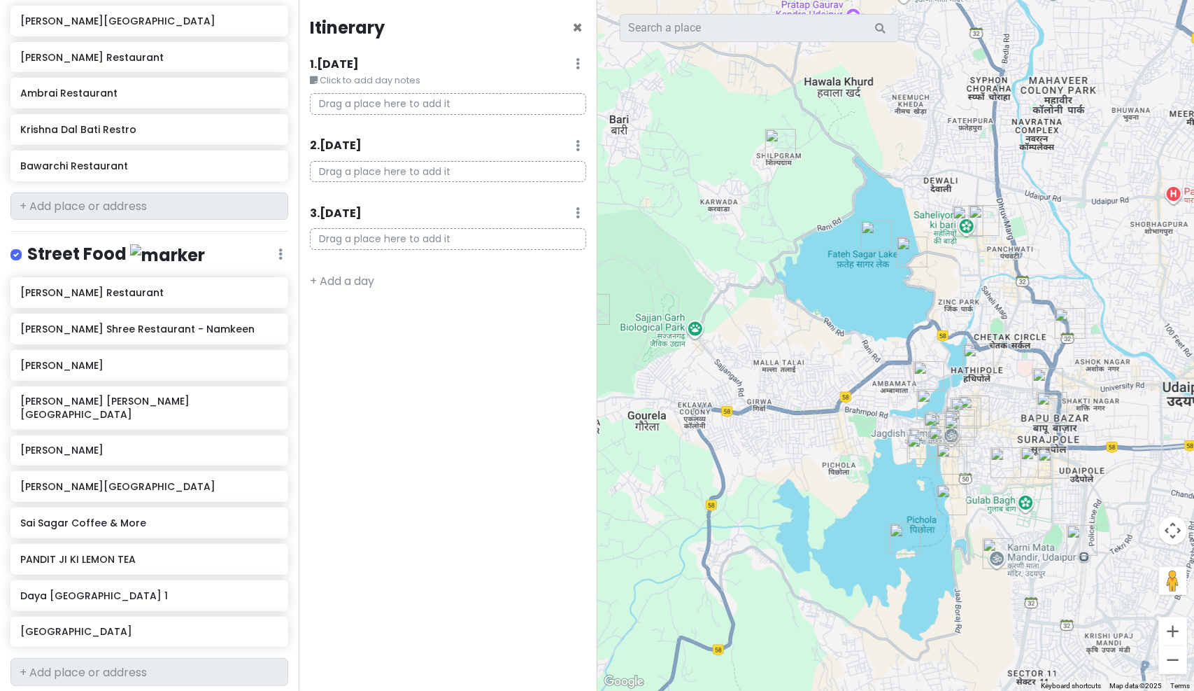
scroll to position [1327, 0]
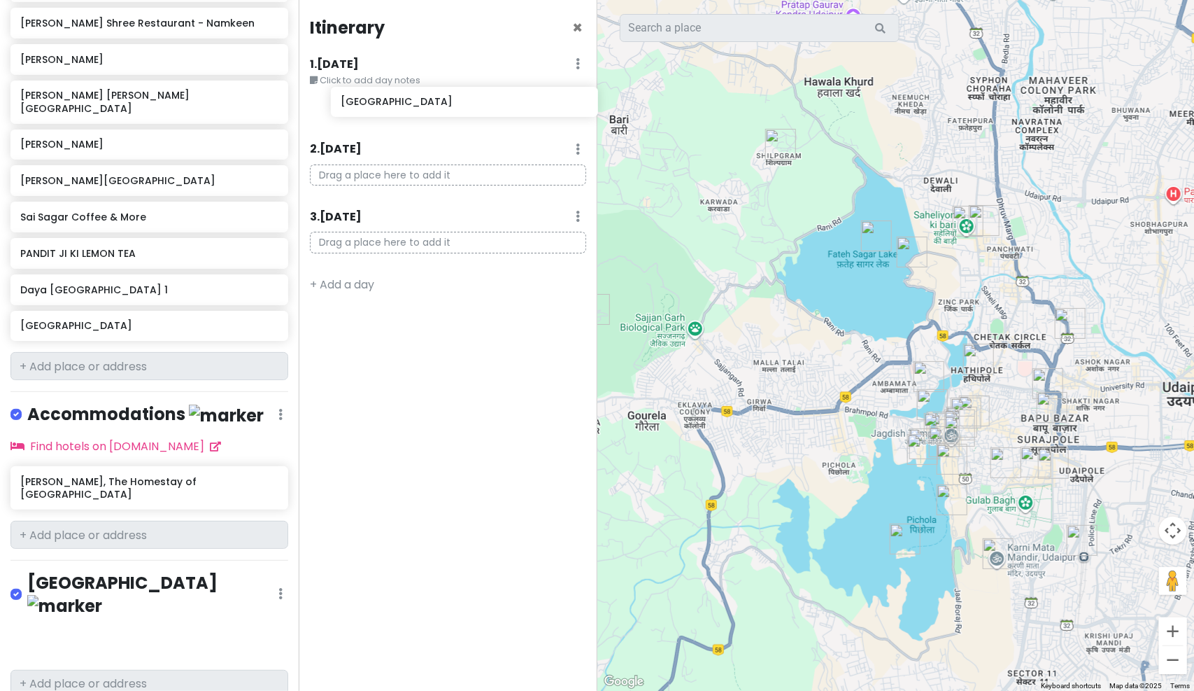
drag, startPoint x: 134, startPoint y: 588, endPoint x: 454, endPoint y: 104, distance: 580.0
click at [454, 104] on div "Udaipur Trip Private Change Dates Make a Copy Delete Trip Go Pro ⚡️ Give Feedba…" at bounding box center [597, 345] width 1194 height 691
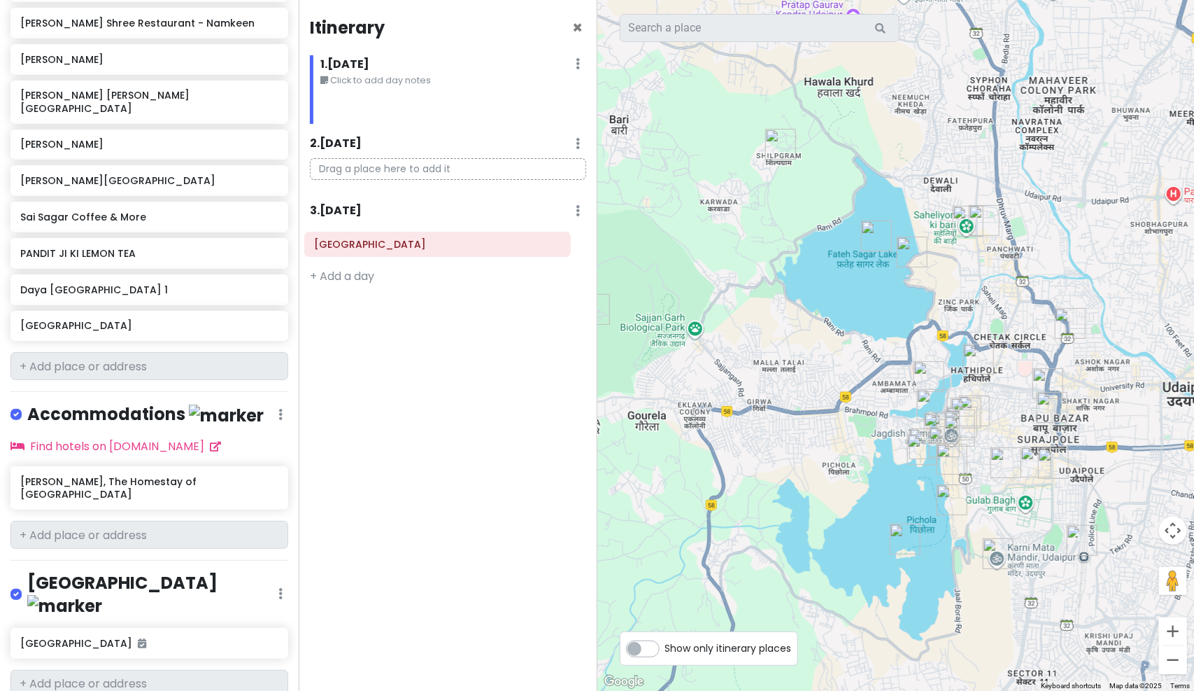
drag, startPoint x: 456, startPoint y: 111, endPoint x: 441, endPoint y: 246, distance: 135.9
click at [441, 246] on div "Itinerary × 1 . Fri 10/10 Edit Day Notes Delete Day Click to add day notes Udai…" at bounding box center [448, 345] width 299 height 691
click at [554, 241] on icon at bounding box center [555, 240] width 11 height 11
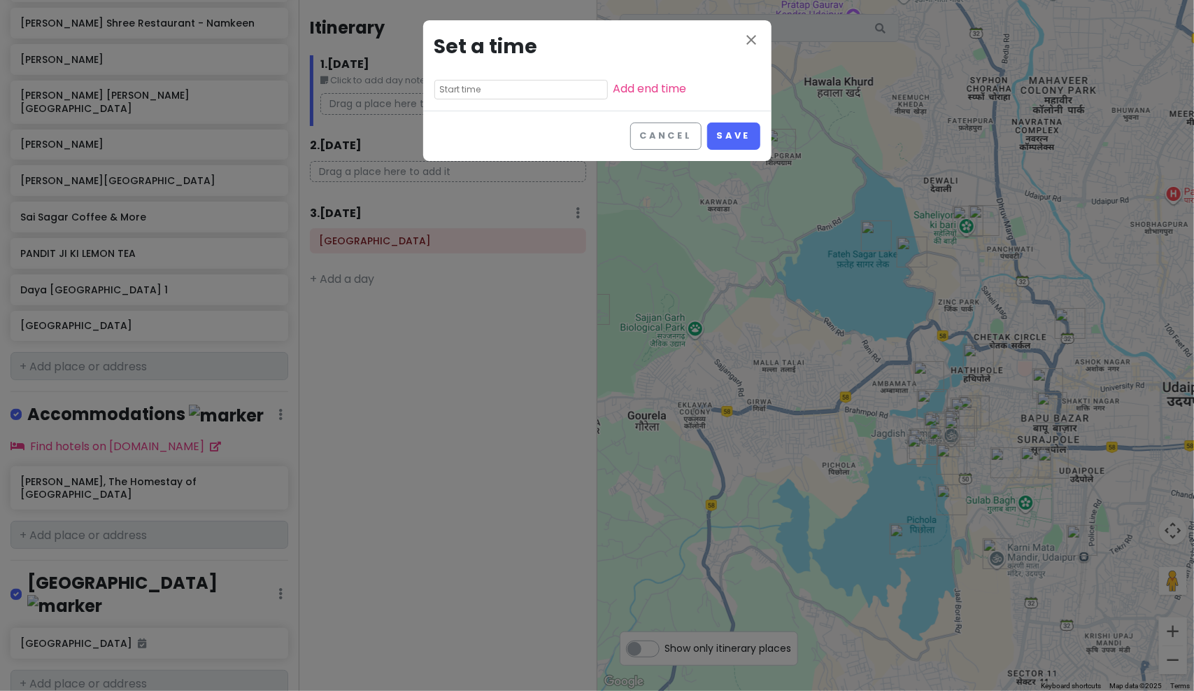
click at [497, 93] on input "text" at bounding box center [521, 90] width 174 height 20
click at [692, 132] on button "Cancel" at bounding box center [665, 135] width 71 height 27
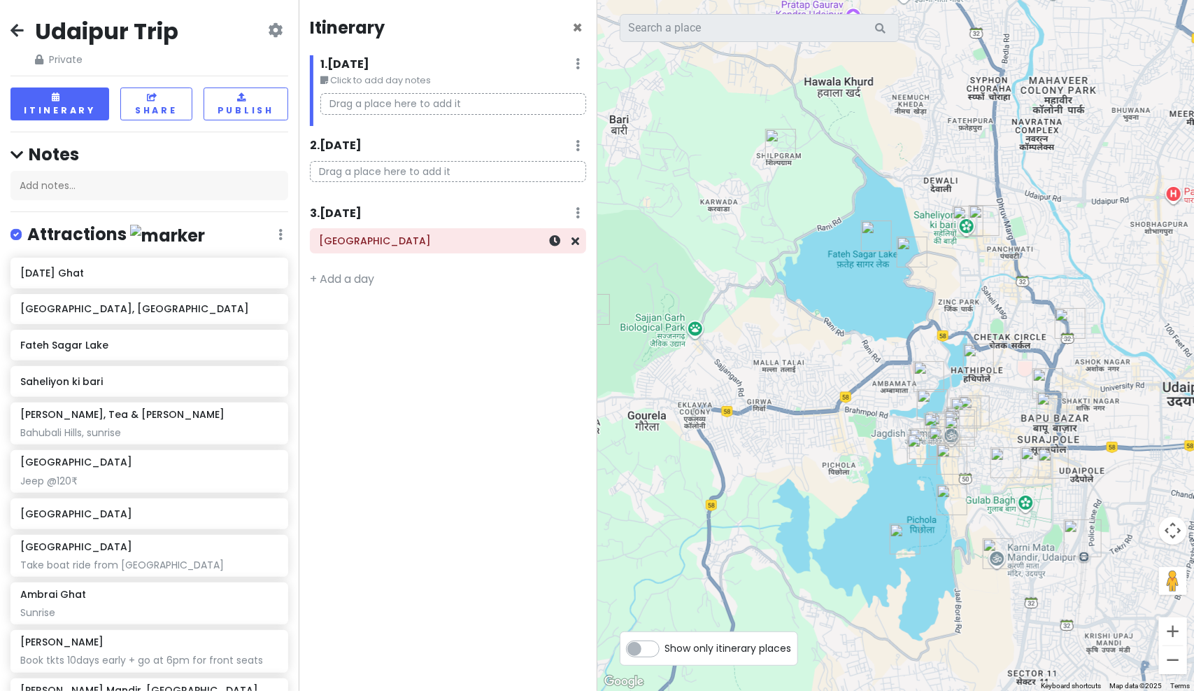
drag, startPoint x: 422, startPoint y: 241, endPoint x: 375, endPoint y: 245, distance: 47.0
click at [375, 245] on h6 "[GEOGRAPHIC_DATA]" at bounding box center [448, 240] width 257 height 13
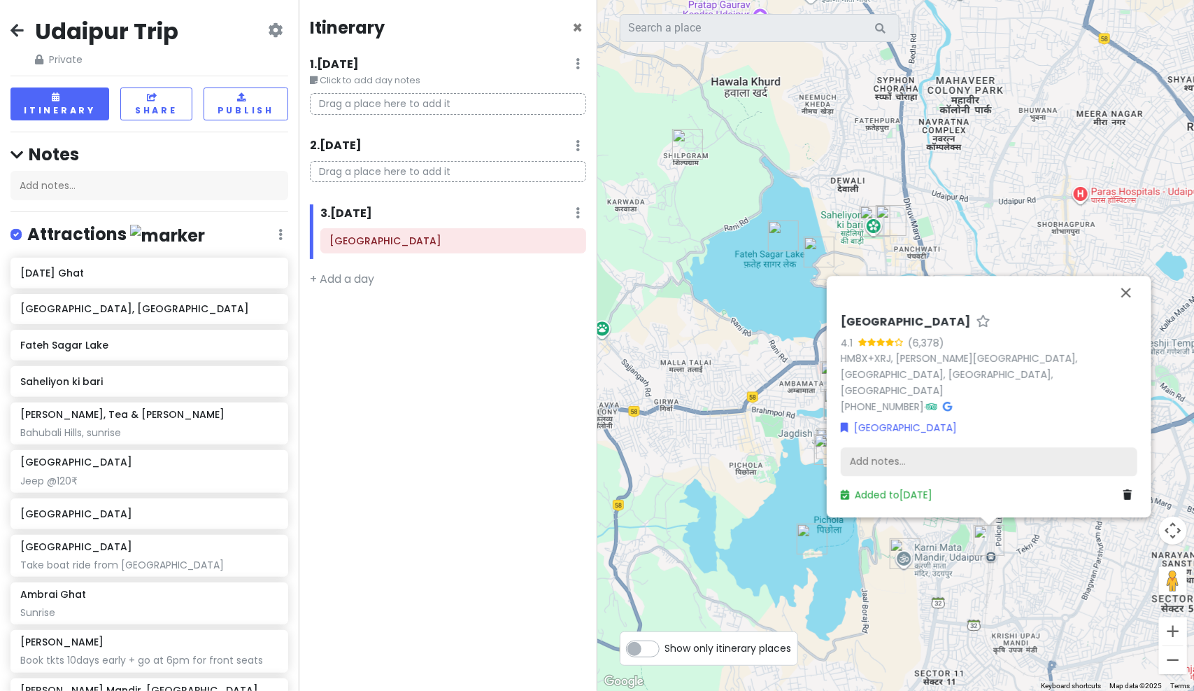
click at [875, 458] on div "Add notes..." at bounding box center [989, 461] width 297 height 29
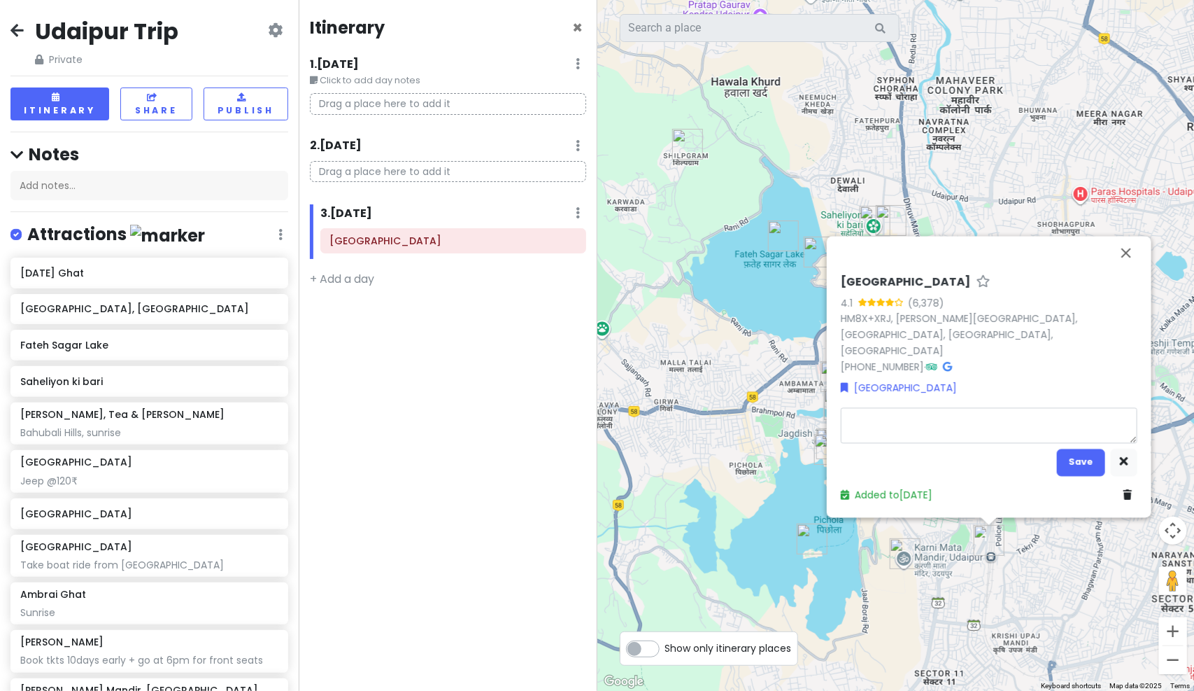
type textarea "x"
type textarea "6"
type textarea "x"
type textarea "6."
type textarea "x"
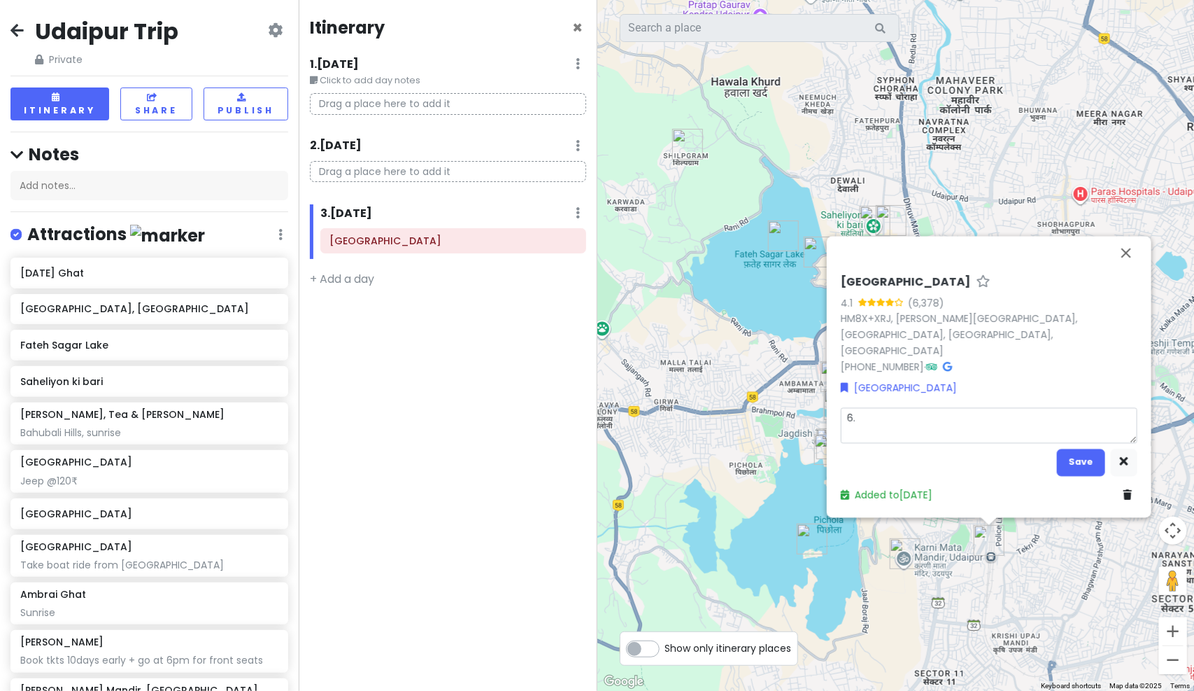
type textarea "6.3"
type textarea "x"
type textarea "6.30"
type textarea "x"
type textarea "6.30 P"
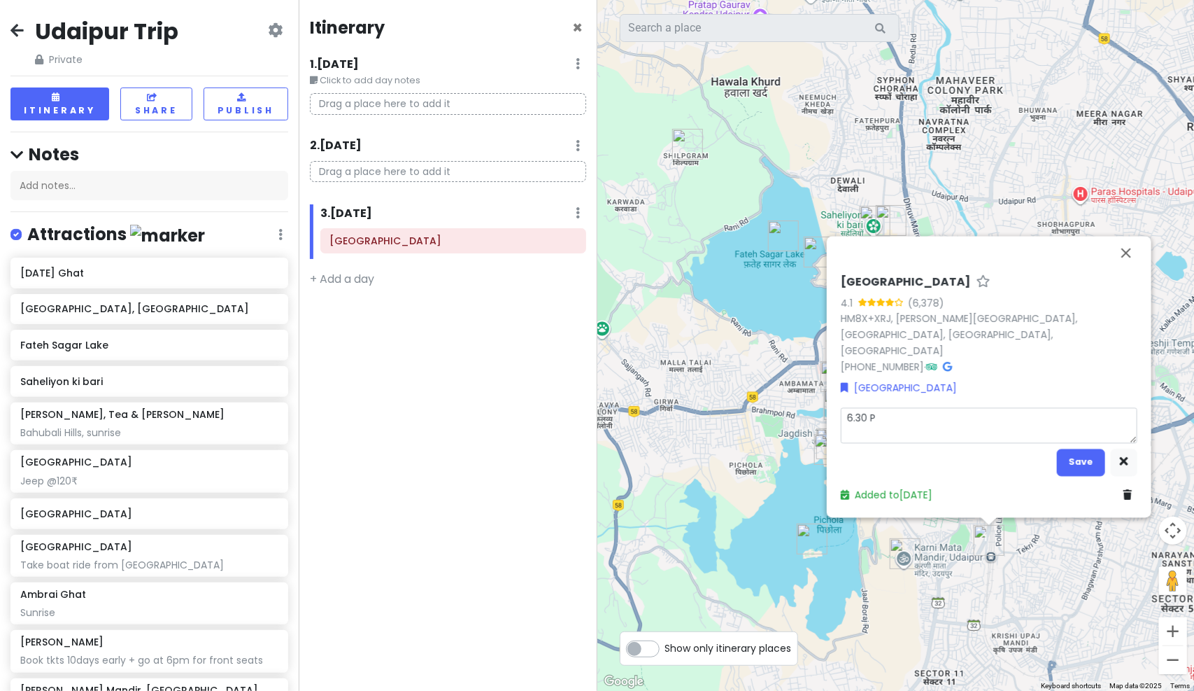
type textarea "x"
type textarea "6.30 PM"
click at [1065, 462] on button "Save" at bounding box center [1081, 461] width 48 height 27
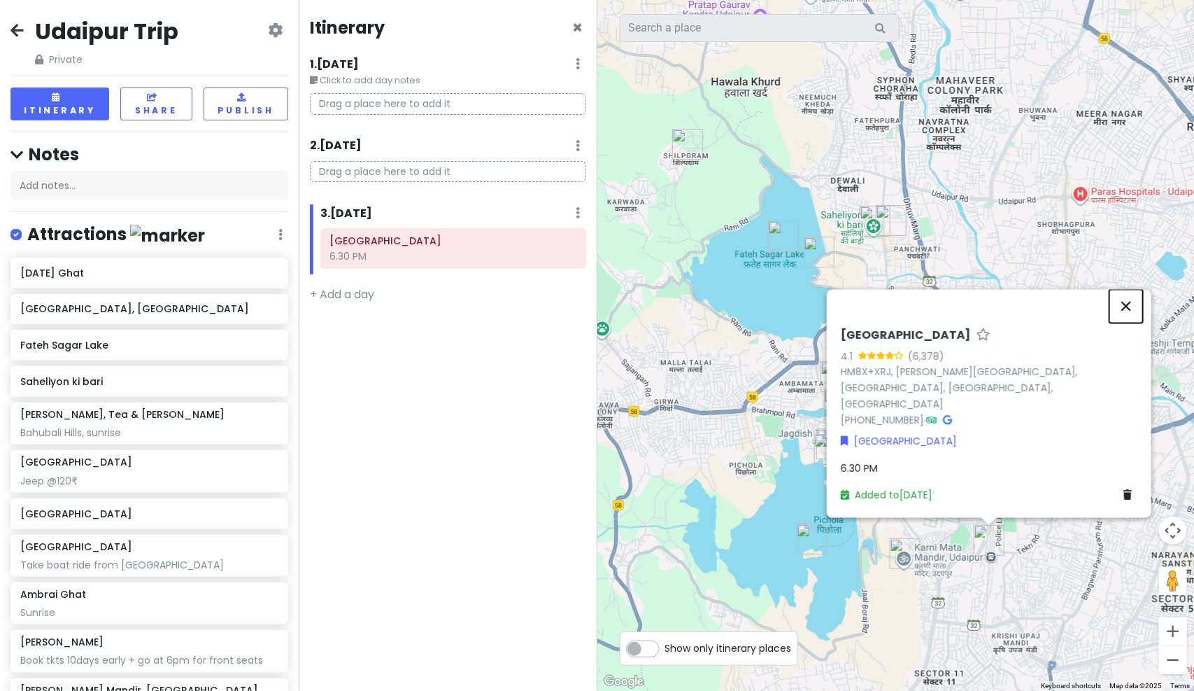
click at [1129, 316] on button "Close" at bounding box center [1127, 306] width 34 height 34
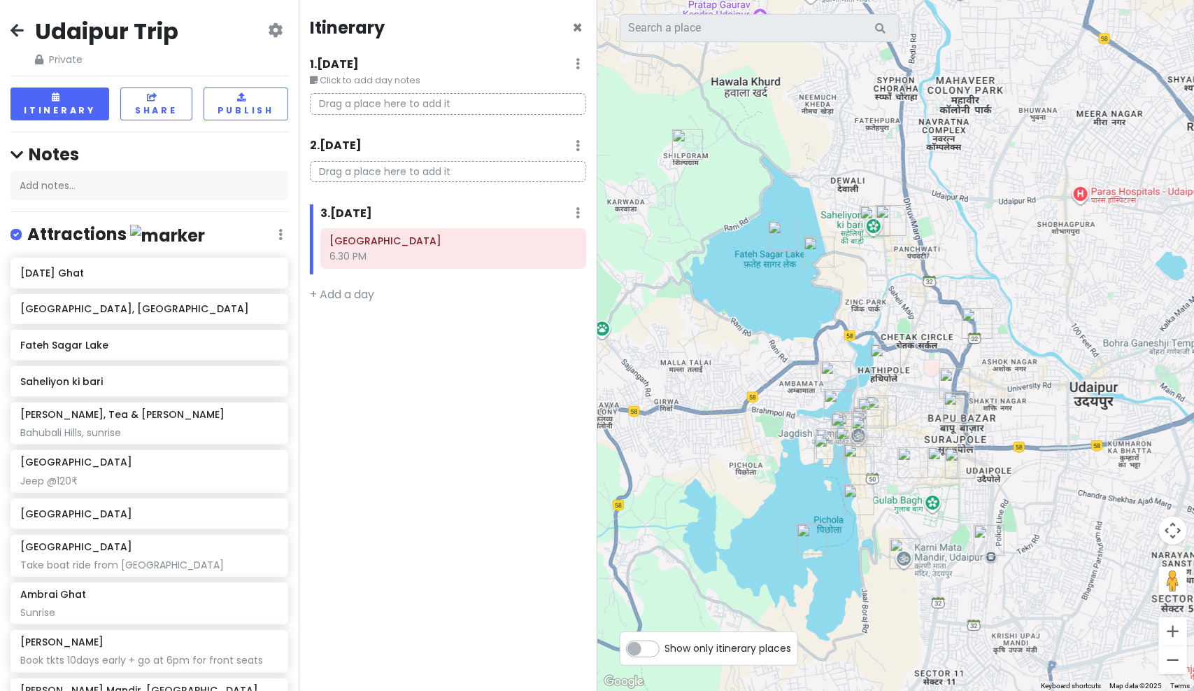
click at [402, 108] on p "Drag a place here to add it" at bounding box center [448, 104] width 276 height 22
click at [404, 104] on p "Drag a place here to add it" at bounding box center [448, 104] width 276 height 22
drag, startPoint x: 402, startPoint y: 495, endPoint x: 418, endPoint y: 107, distance: 388.7
click at [402, 495] on div "Itinerary × 1 . Fri 10/10 Edit Day Notes Delete Day Click to add day notes Drag…" at bounding box center [448, 345] width 299 height 691
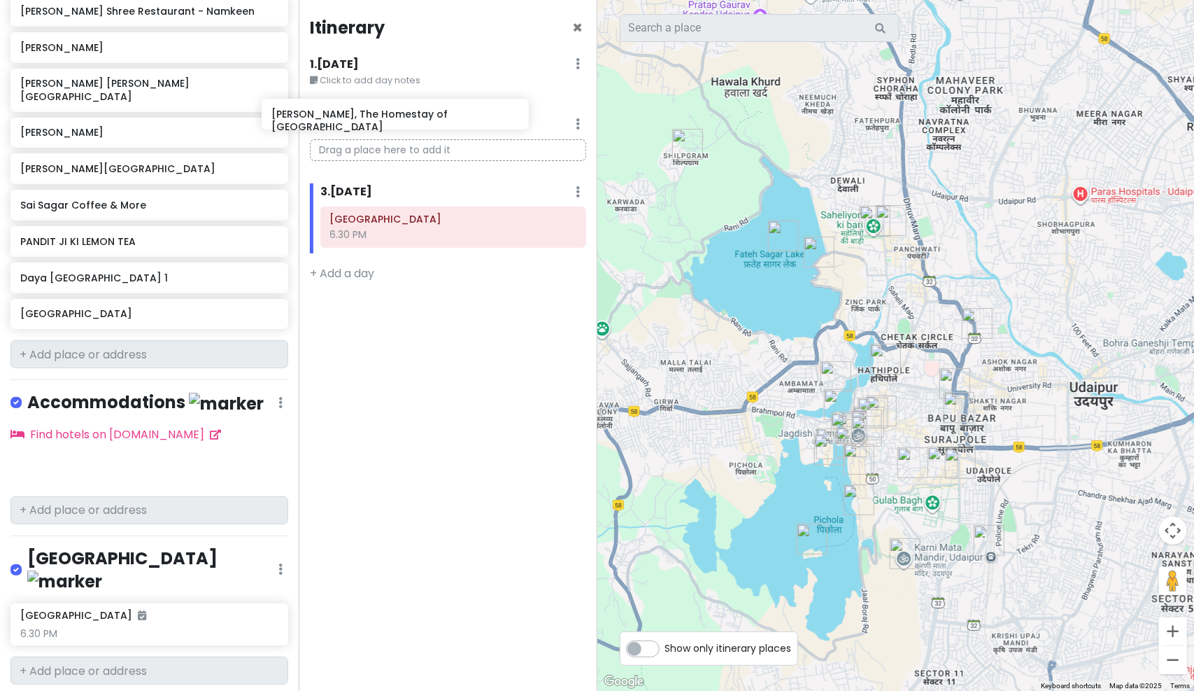
scroll to position [1314, 0]
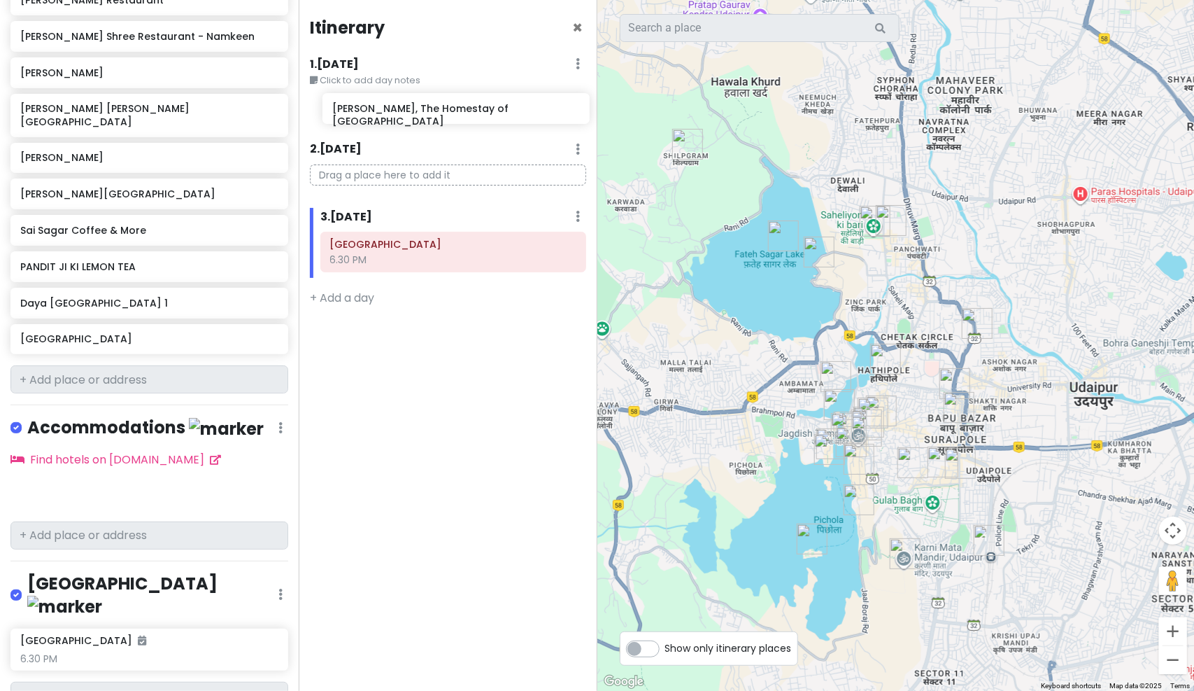
drag, startPoint x: 159, startPoint y: 451, endPoint x: 471, endPoint y: 111, distance: 462.0
click at [471, 111] on div "Udaipur Trip Private Change Dates Make a Copy Delete Trip Go Pro ⚡️ Give Feedba…" at bounding box center [597, 345] width 1194 height 691
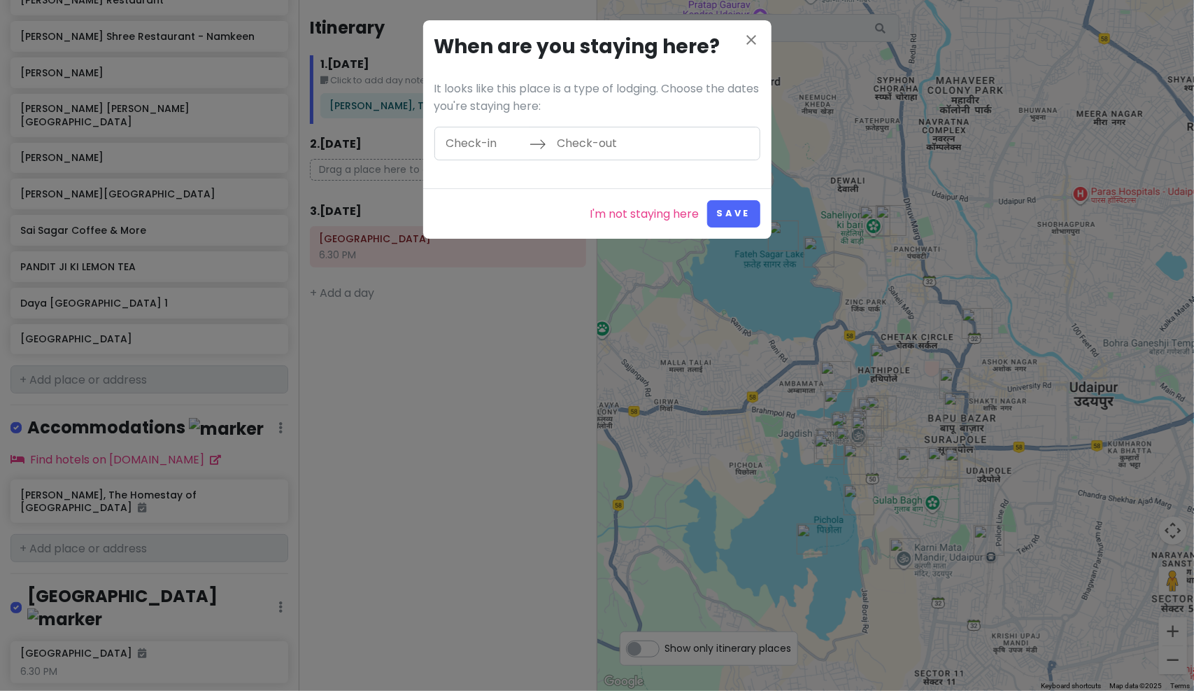
click at [481, 146] on input "Check-in" at bounding box center [484, 143] width 91 height 32
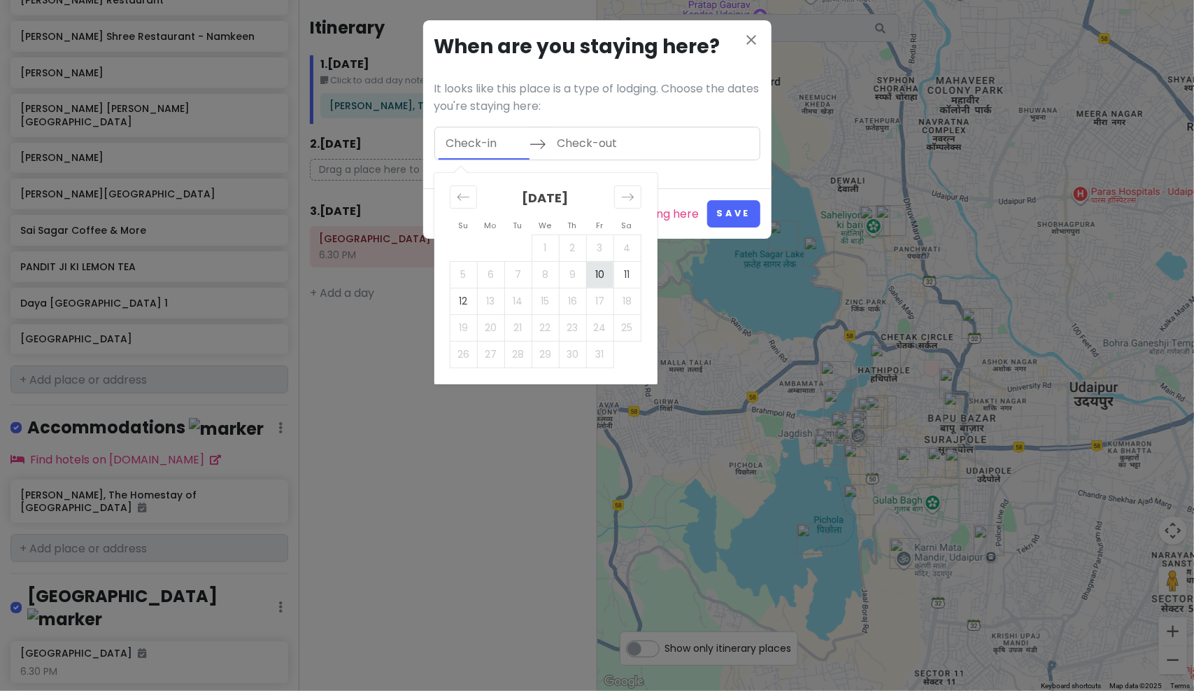
click at [595, 272] on td "10" at bounding box center [599, 274] width 27 height 27
type input "10/10/2025"
click at [465, 304] on td "12" at bounding box center [463, 301] width 27 height 27
type input "10/12/2025"
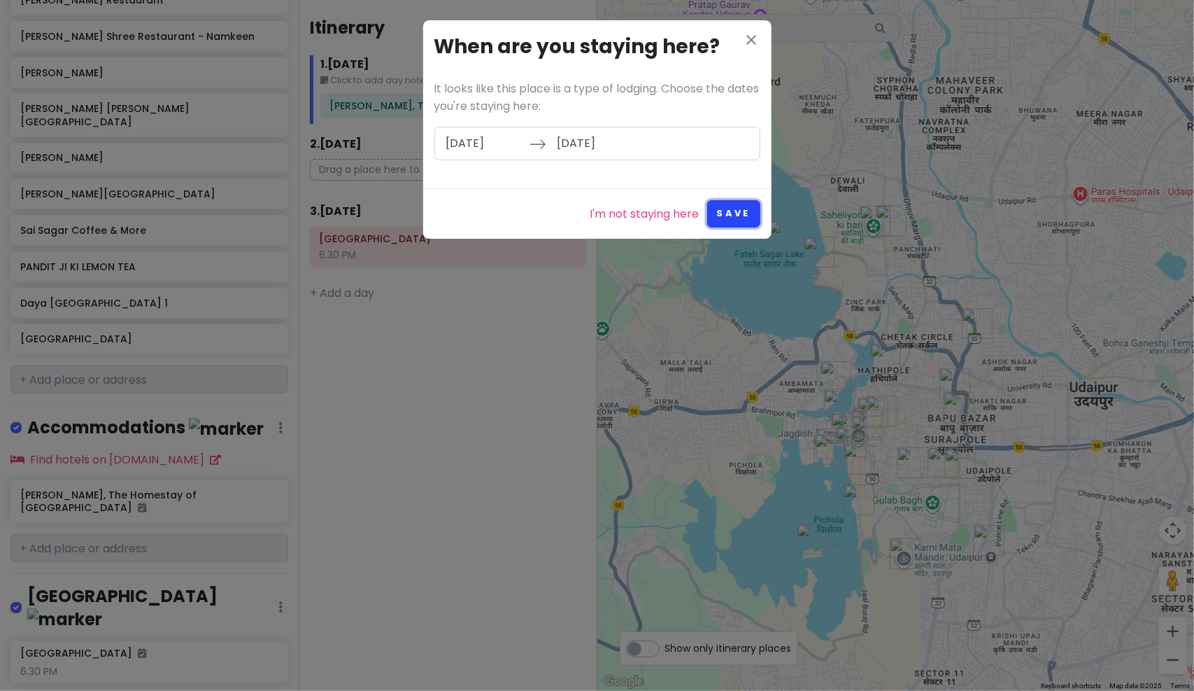
click at [722, 211] on button "Save" at bounding box center [733, 213] width 52 height 27
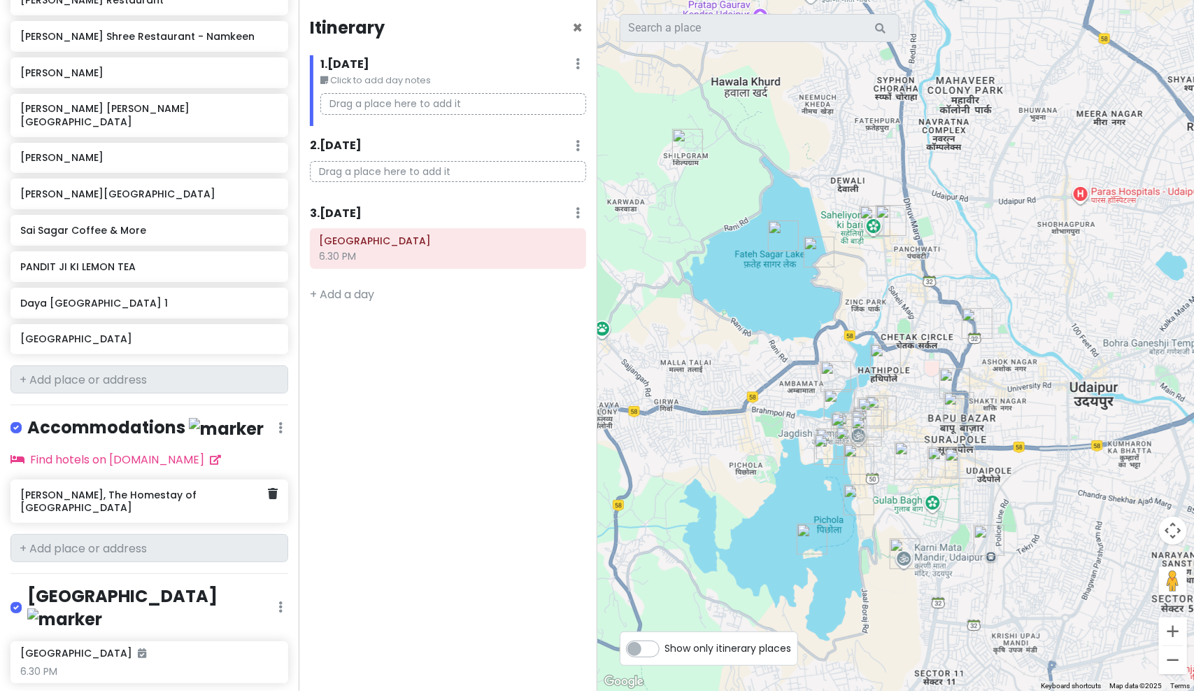
scroll to position [1339, 0]
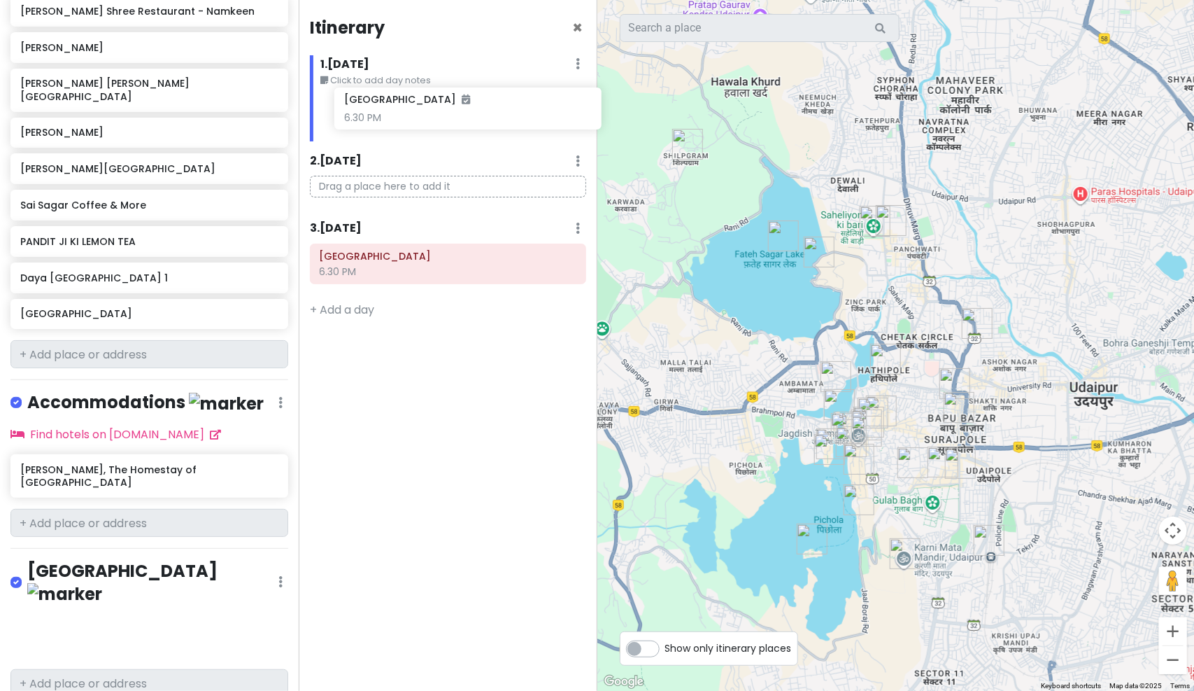
drag, startPoint x: 163, startPoint y: 586, endPoint x: 487, endPoint y: 115, distance: 571.5
click at [487, 115] on div "Udaipur Trip Private Change Dates Make a Copy Delete Trip Go Pro ⚡️ Give Feedba…" at bounding box center [597, 345] width 1194 height 691
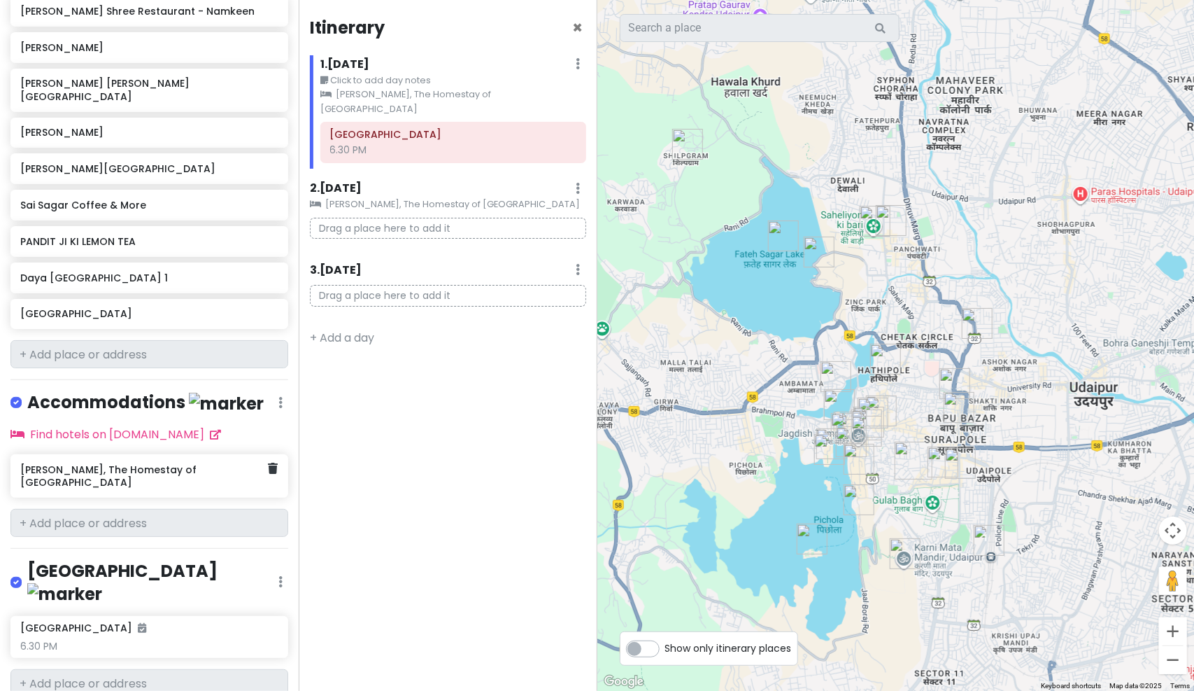
scroll to position [1314, 0]
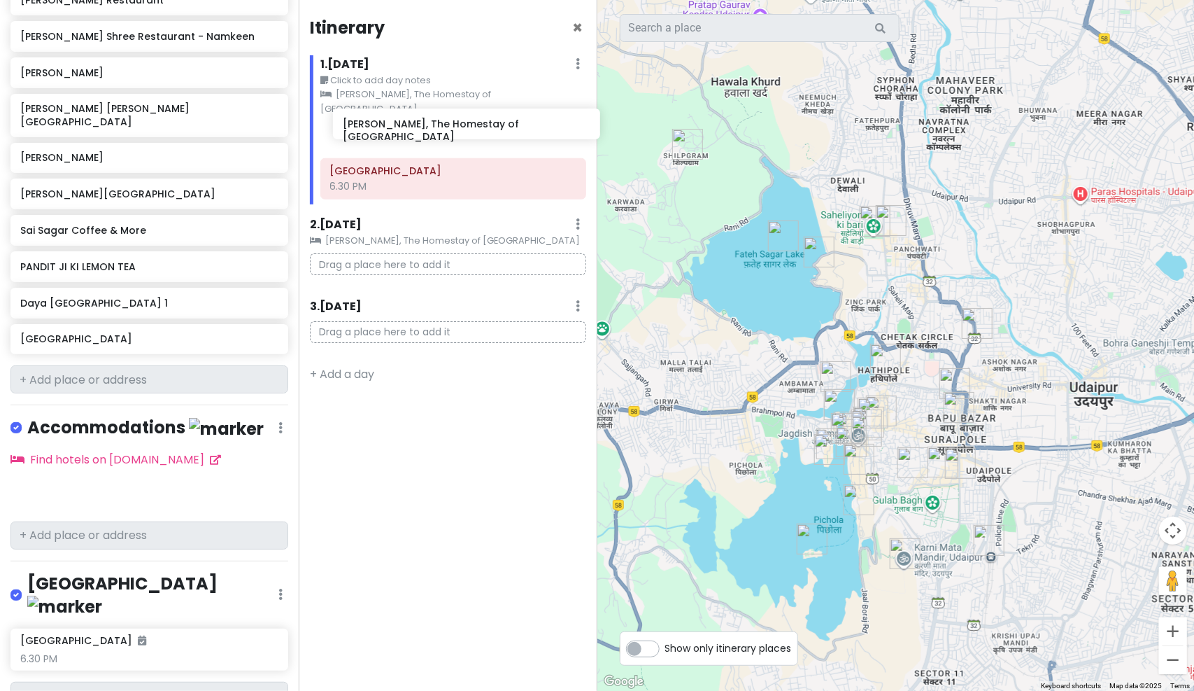
drag, startPoint x: 150, startPoint y: 444, endPoint x: 472, endPoint y: 121, distance: 455.6
click at [472, 121] on div "Udaipur Trip Private Change Dates Make a Copy Delete Trip Go Pro ⚡️ Give Feedba…" at bounding box center [597, 345] width 1194 height 691
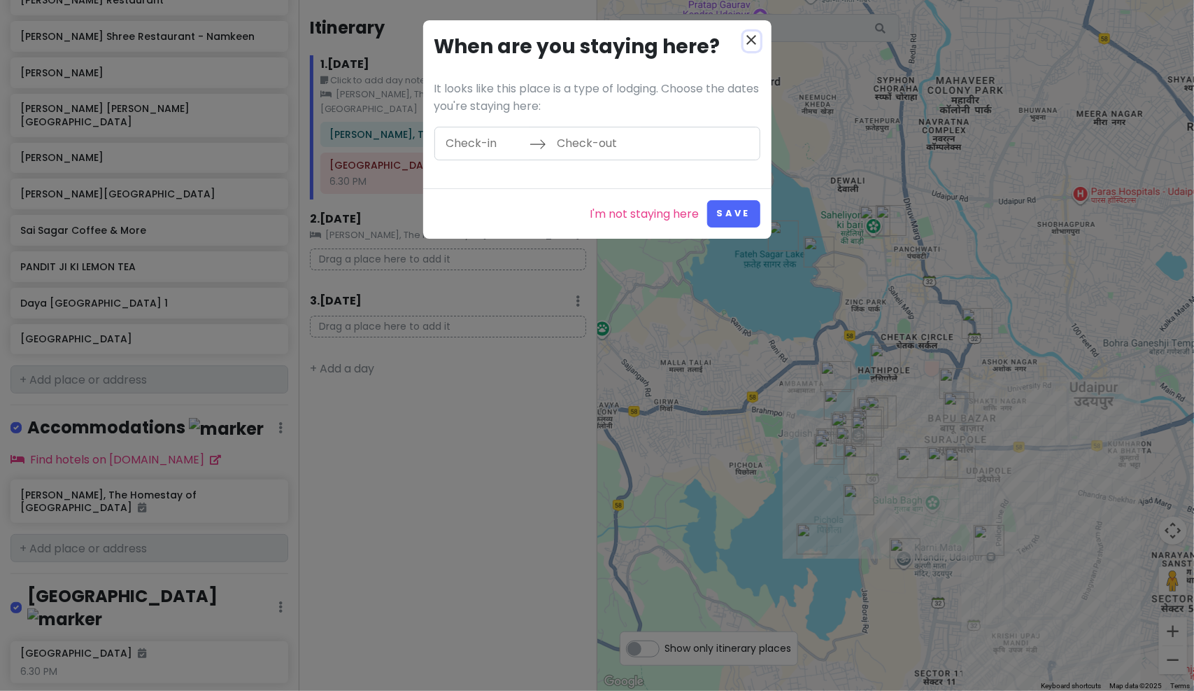
click at [744, 35] on icon "close" at bounding box center [752, 39] width 17 height 17
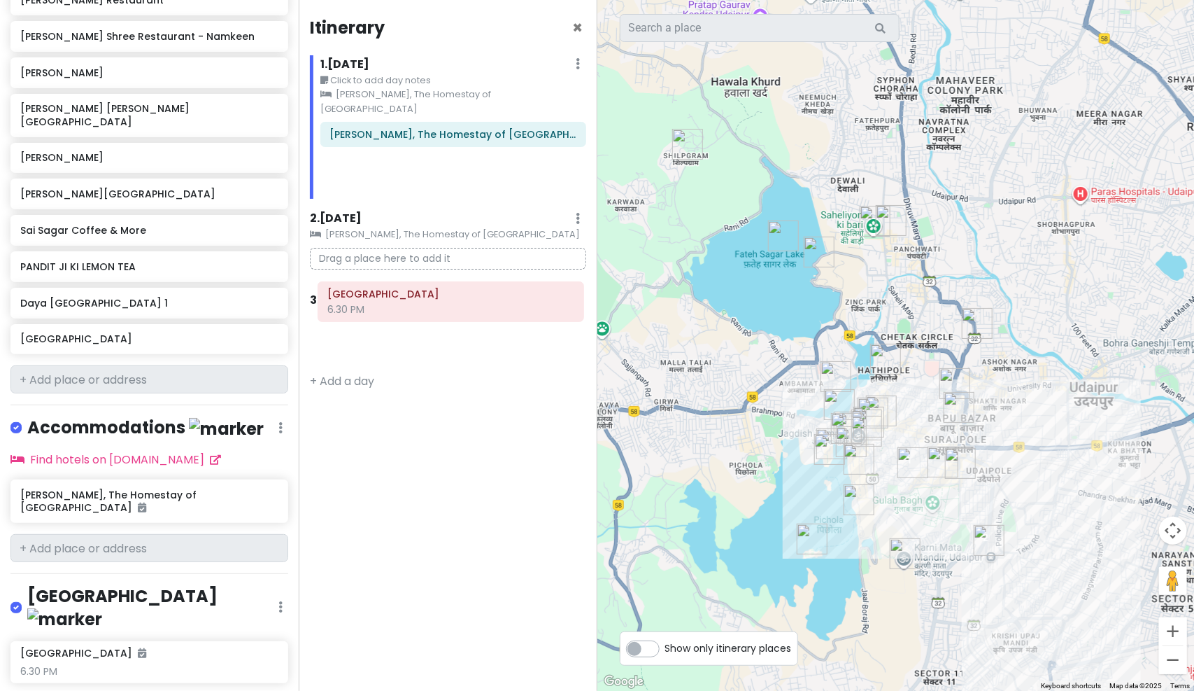
drag, startPoint x: 423, startPoint y: 163, endPoint x: 421, endPoint y: 306, distance: 143.4
click at [421, 306] on div "Itinerary × 1 . Fri 10/10 Edit Day Notes Clear Lodging Delete Day Click to add …" at bounding box center [448, 345] width 299 height 691
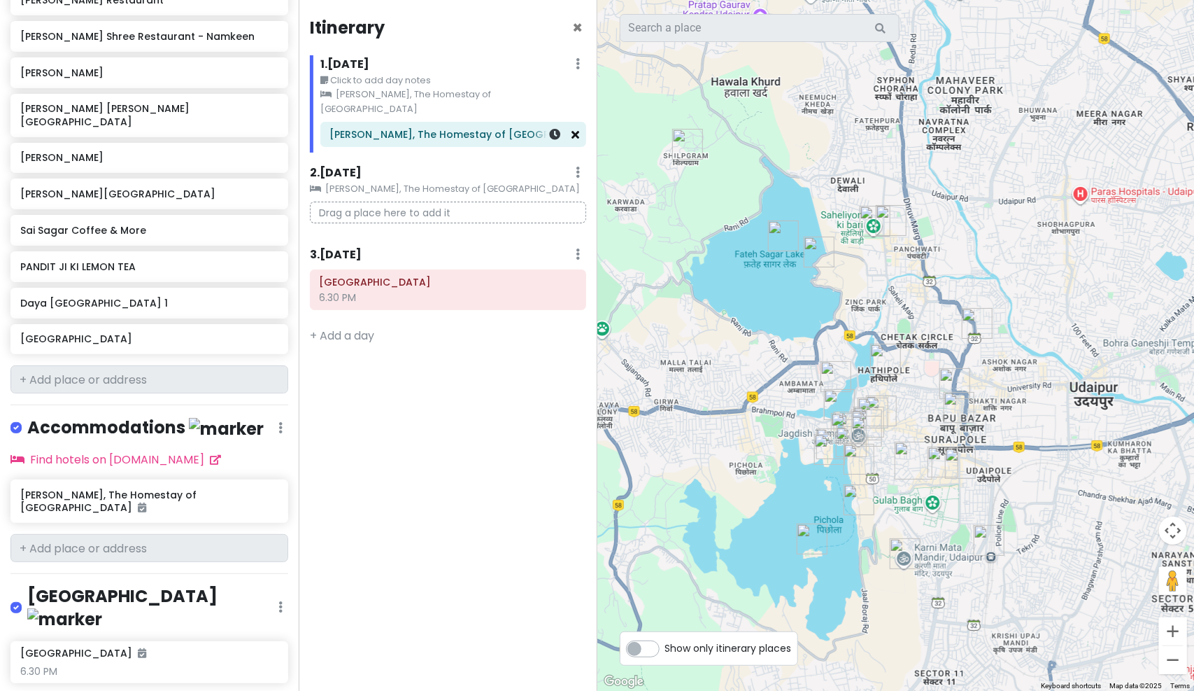
click at [580, 125] on div "[PERSON_NAME], The Homestay of [GEOGRAPHIC_DATA]" at bounding box center [453, 134] width 264 height 24
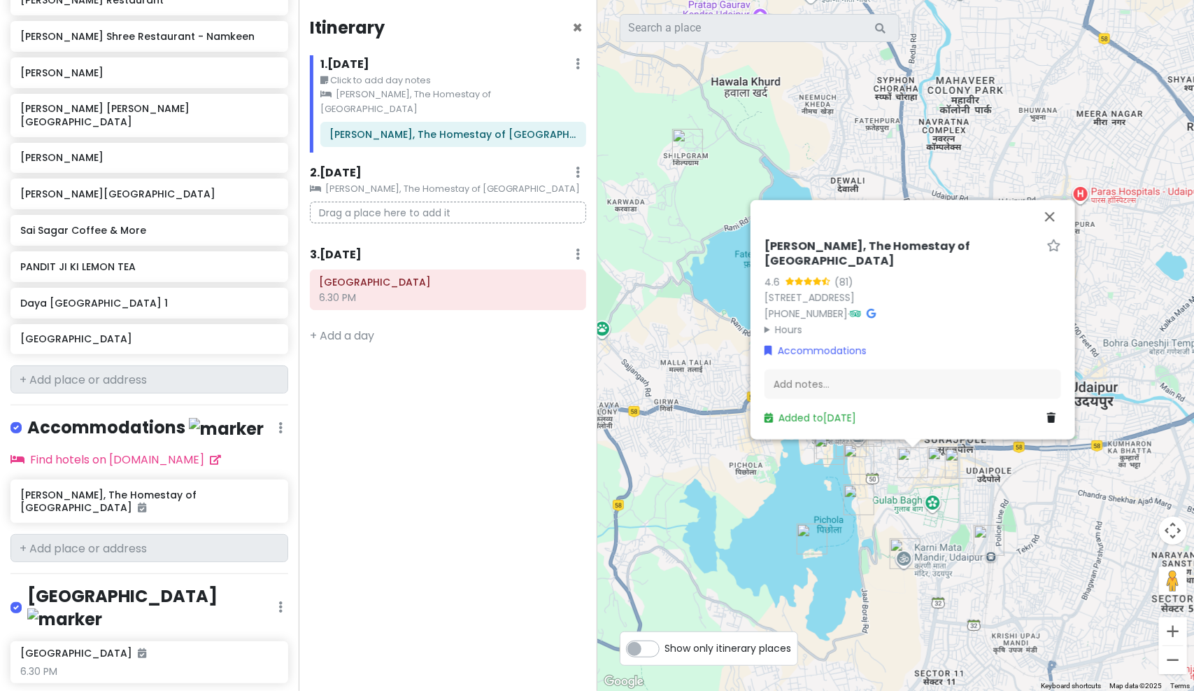
click at [458, 530] on div "Itinerary × 1 . Fri 10/10 Edit Day Notes Clear Lodging Delete Day Click to add …" at bounding box center [448, 345] width 299 height 691
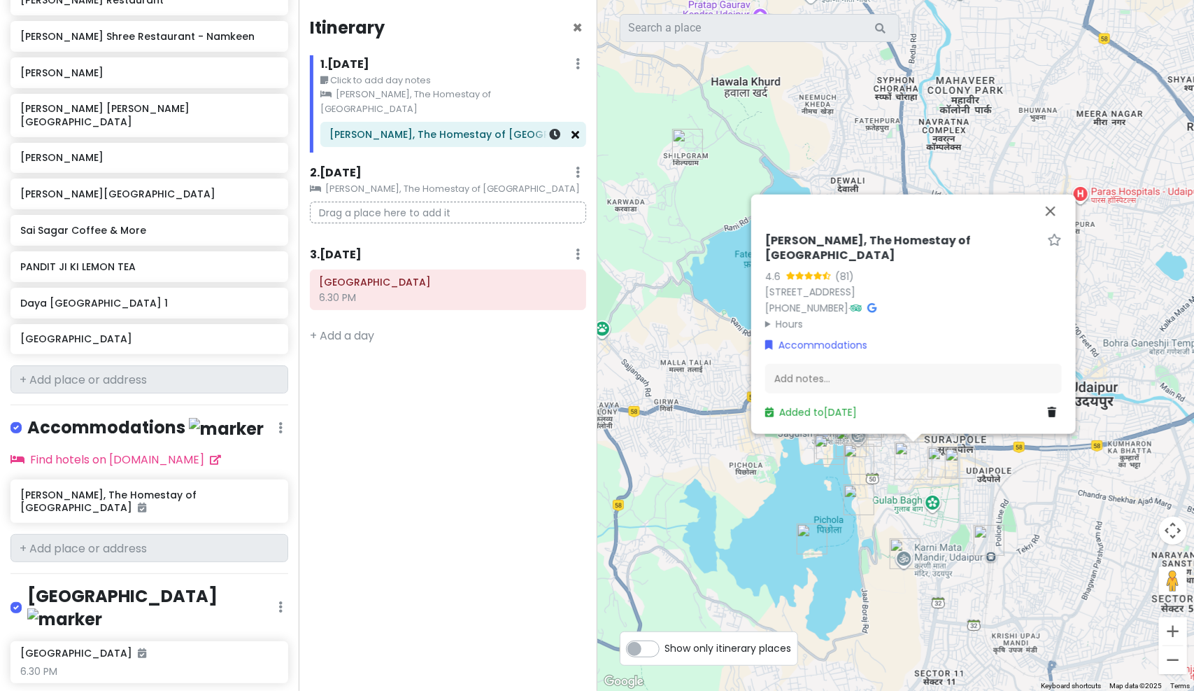
click at [576, 127] on link at bounding box center [576, 135] width 8 height 16
click at [576, 129] on icon at bounding box center [576, 134] width 8 height 11
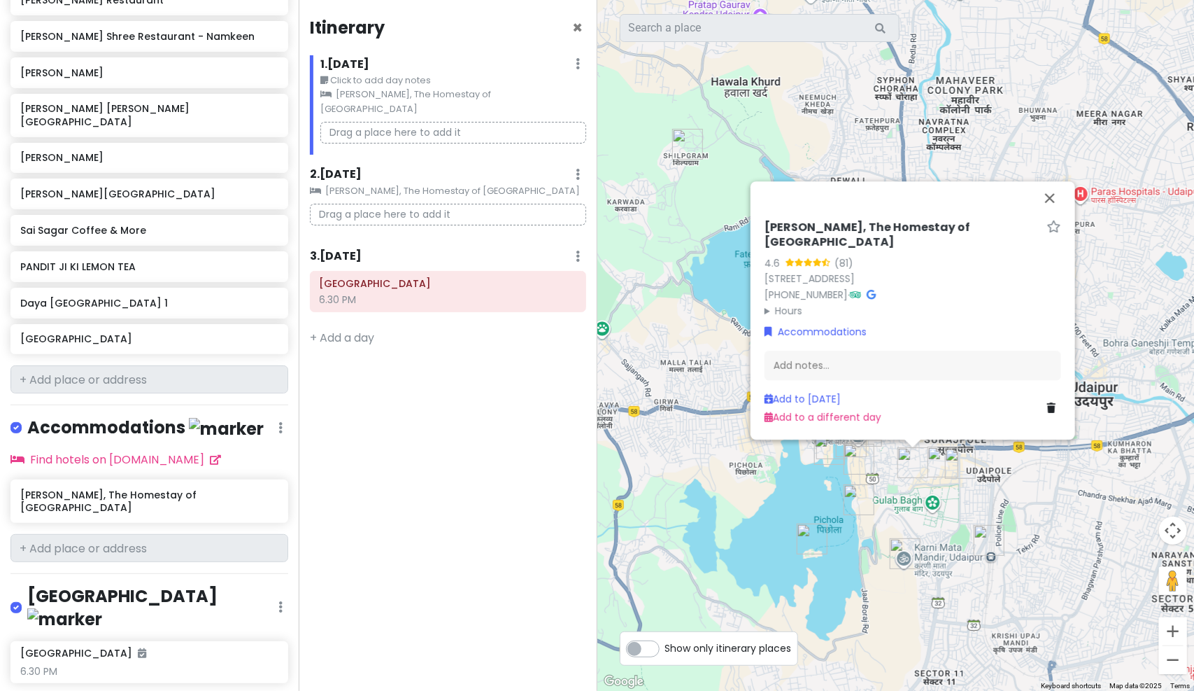
click at [386, 539] on div "Itinerary × 1 . Fri 10/10 Edit Day Notes Clear Lodging Delete Day Click to add …" at bounding box center [448, 345] width 299 height 691
click at [428, 549] on div "Itinerary × 1 . Fri 10/10 Edit Day Notes Clear Lodging Delete Day Click to add …" at bounding box center [448, 345] width 299 height 691
click at [1052, 215] on button "Close" at bounding box center [1050, 198] width 34 height 34
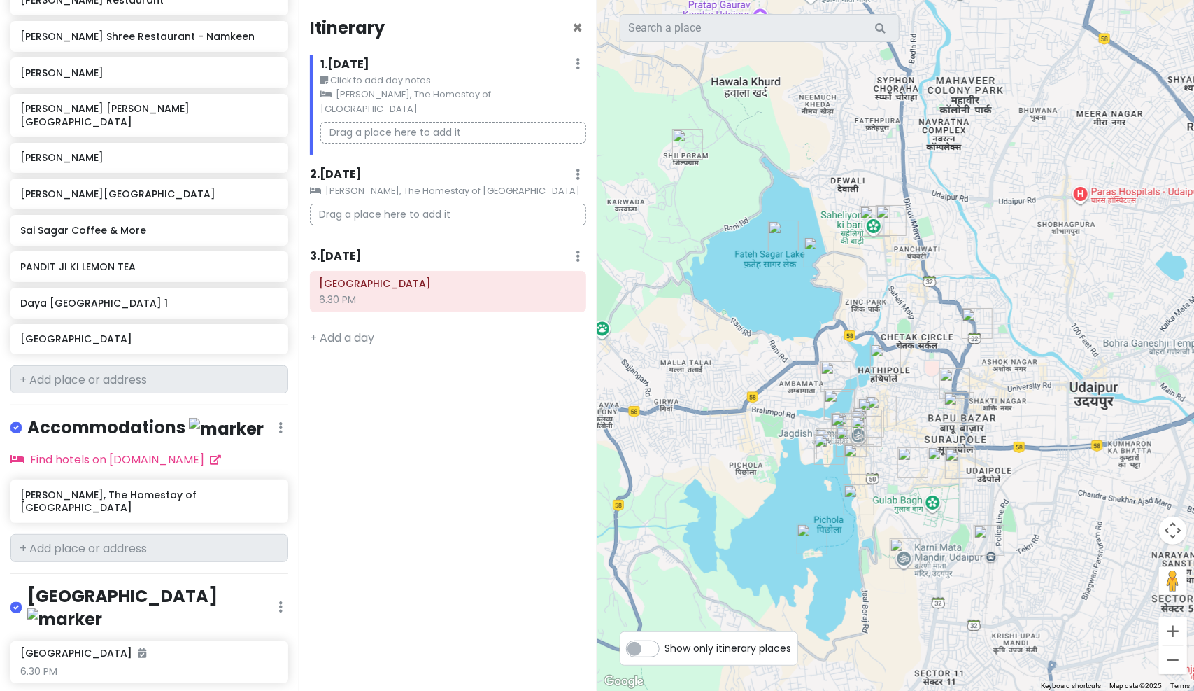
scroll to position [1339, 0]
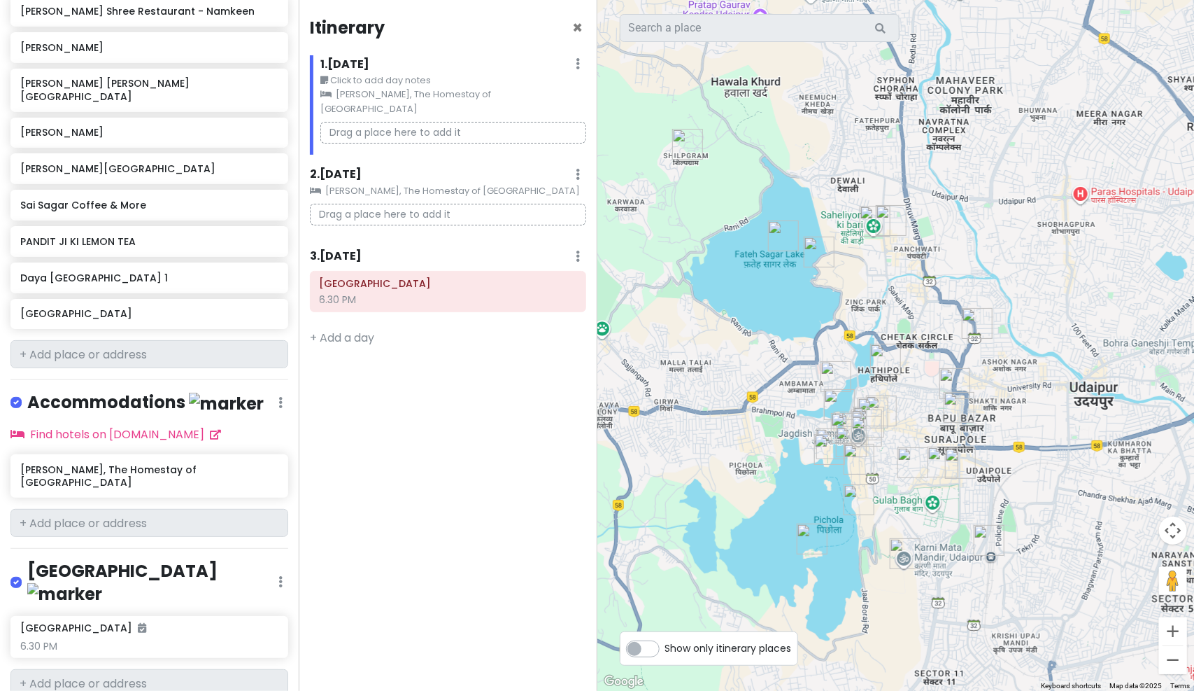
click at [437, 122] on p "Drag a place here to add it" at bounding box center [453, 133] width 266 height 22
click at [406, 78] on small "Click to add day notes" at bounding box center [453, 80] width 266 height 14
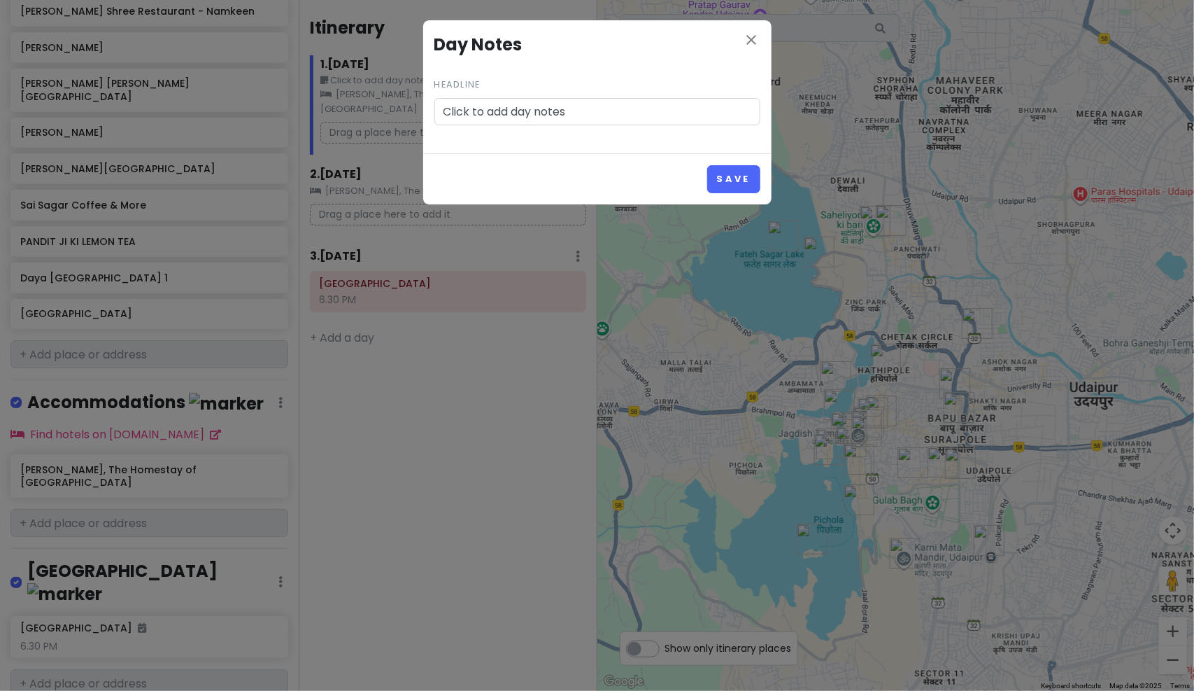
drag, startPoint x: 577, startPoint y: 113, endPoint x: 427, endPoint y: 110, distance: 149.7
click at [427, 110] on div "close Day Notes Headline Click to add day notes" at bounding box center [597, 86] width 348 height 133
type input "7.25am - station/8am stay"
click at [723, 171] on button "Save" at bounding box center [733, 178] width 52 height 27
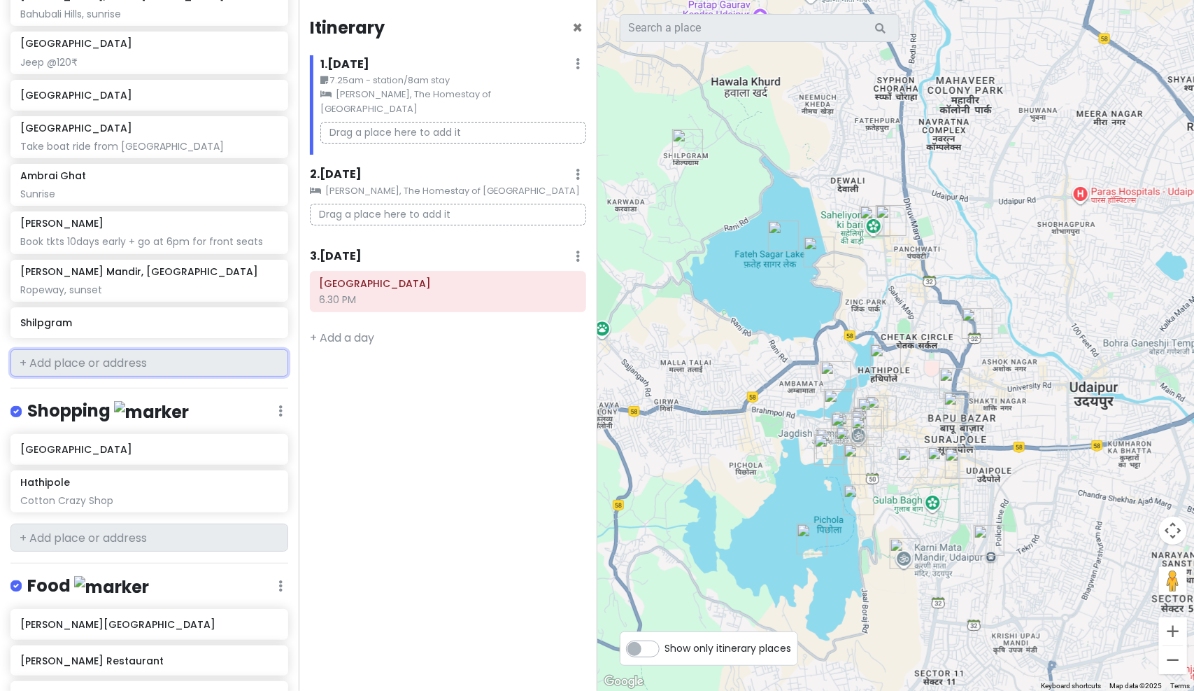
scroll to position [419, 0]
click at [99, 357] on input "text" at bounding box center [149, 362] width 278 height 28
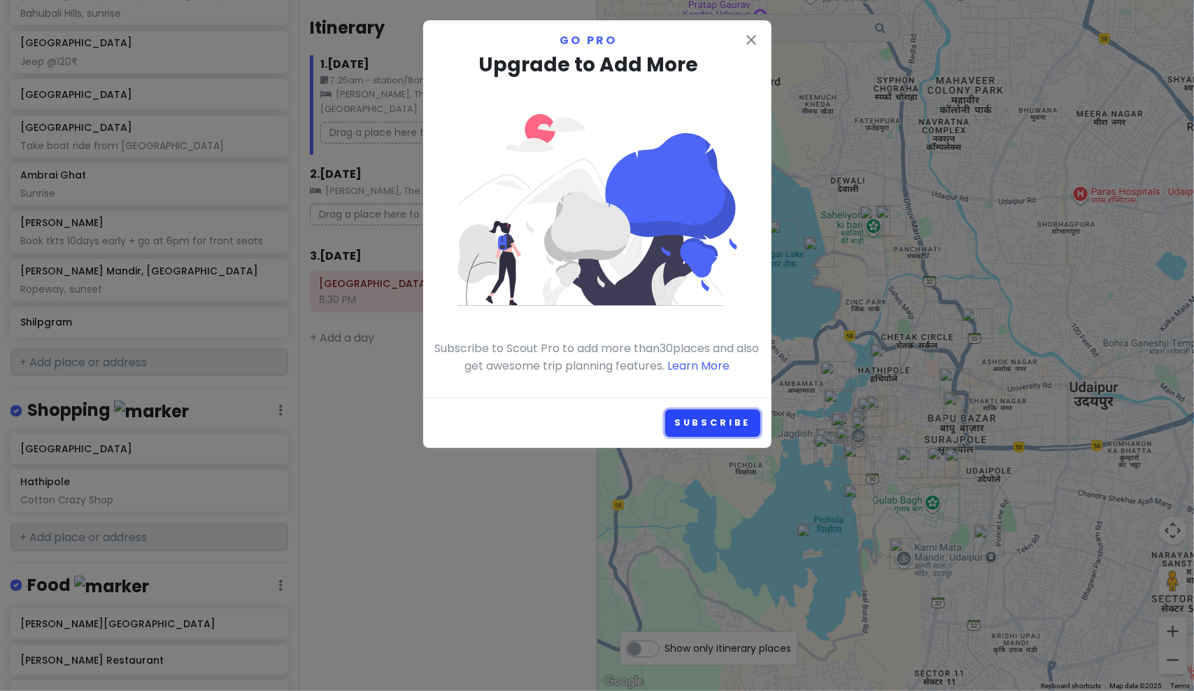
click at [718, 427] on link "Subscribe" at bounding box center [712, 422] width 95 height 27
click at [760, 40] on div "close Go Pro Upgrade to Add More Subscribe to Scout Pro to add more than 30 pla…" at bounding box center [597, 208] width 348 height 377
drag, startPoint x: 760, startPoint y: 40, endPoint x: 751, endPoint y: 38, distance: 8.7
click at [751, 38] on icon "close" at bounding box center [752, 39] width 17 height 17
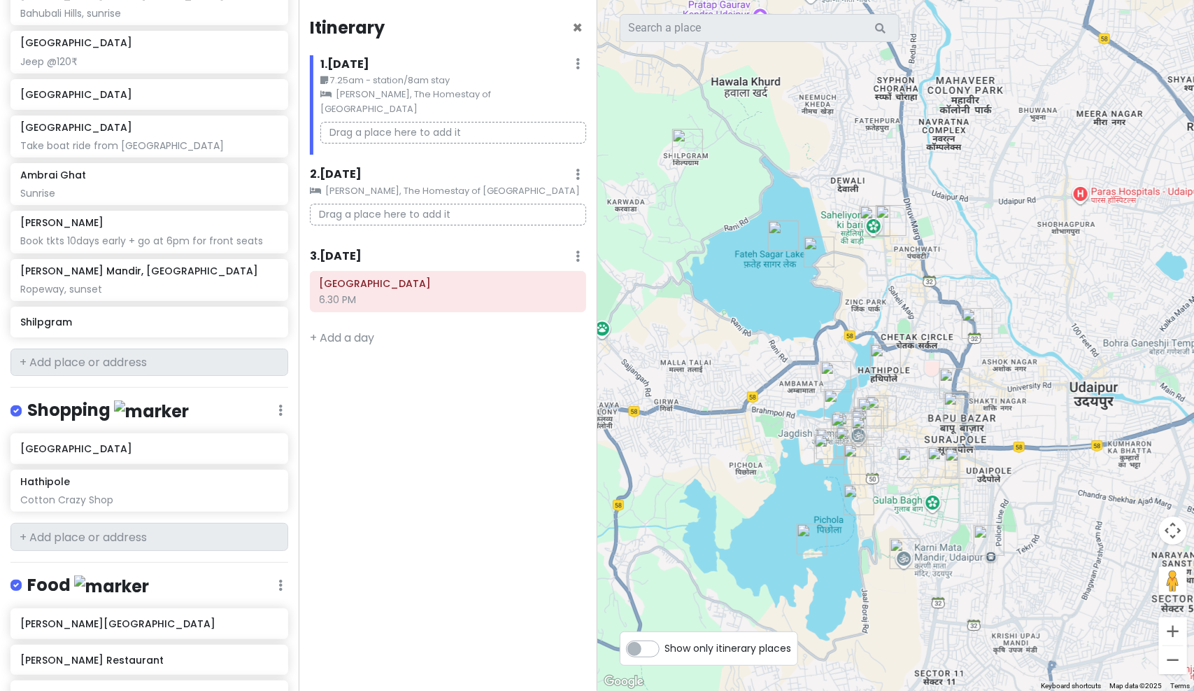
click at [379, 558] on div "Itinerary × 1 . Fri 10/10 Edit Day Notes Clear Lodging Delete Day 7.25am - stat…" at bounding box center [448, 345] width 299 height 691
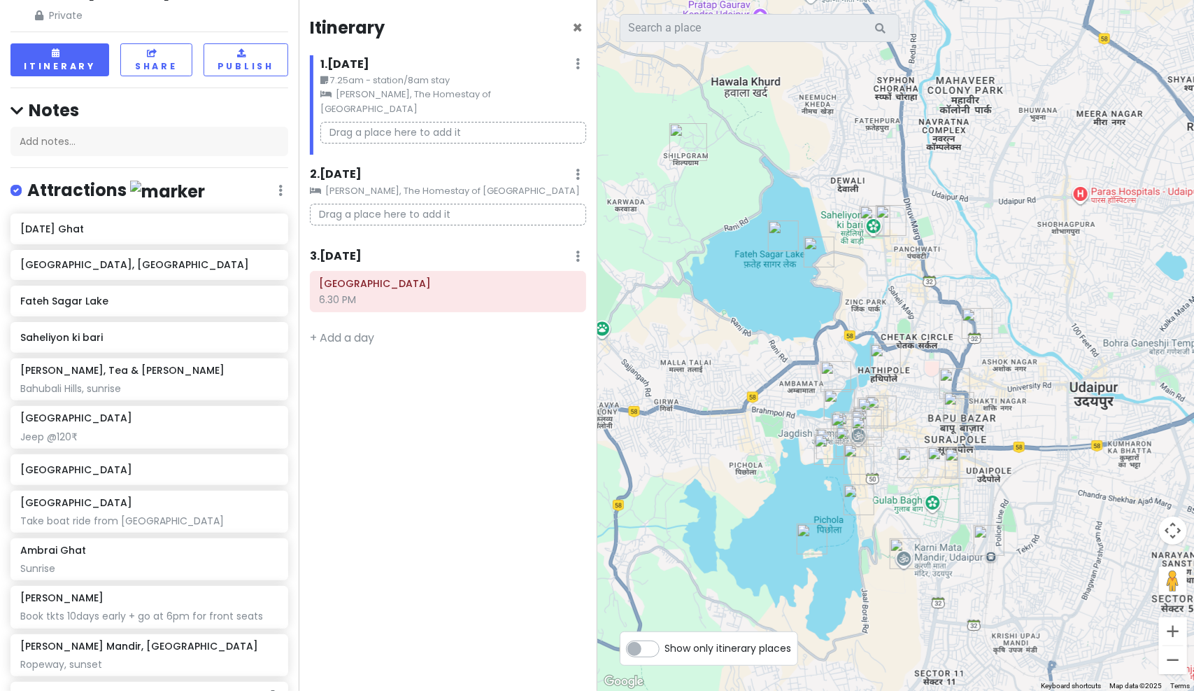
scroll to position [0, 0]
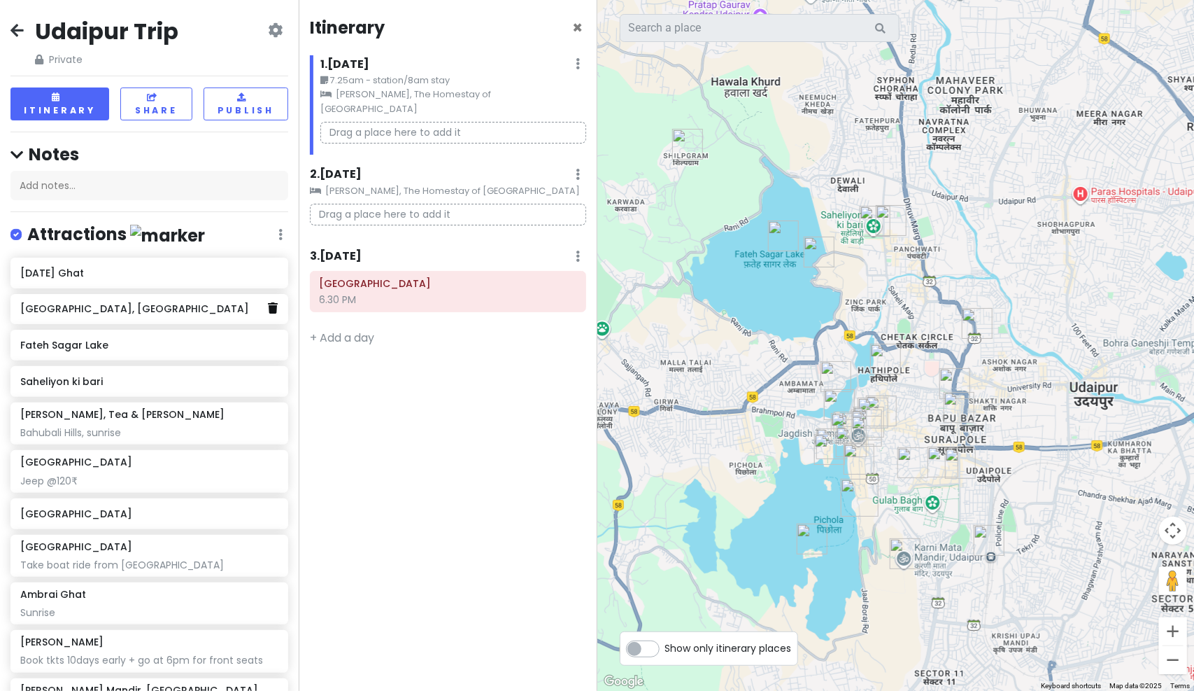
click at [268, 306] on icon at bounding box center [273, 307] width 10 height 11
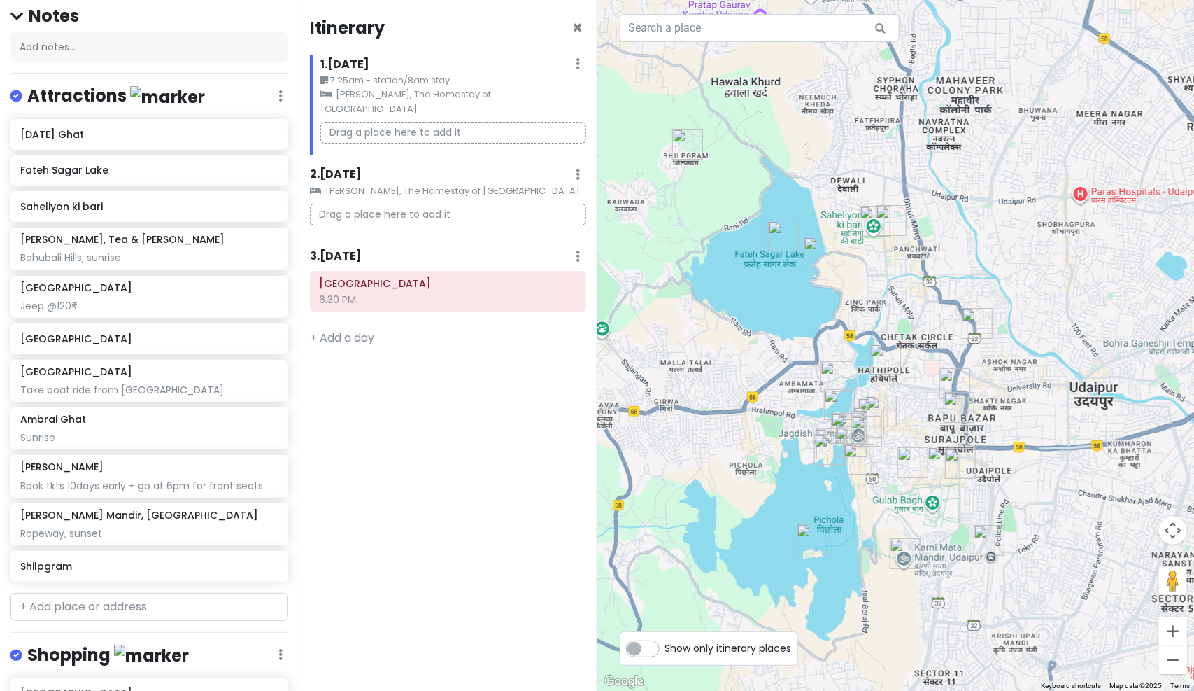
scroll to position [139, 0]
click at [106, 372] on h6 "[GEOGRAPHIC_DATA]" at bounding box center [76, 371] width 112 height 13
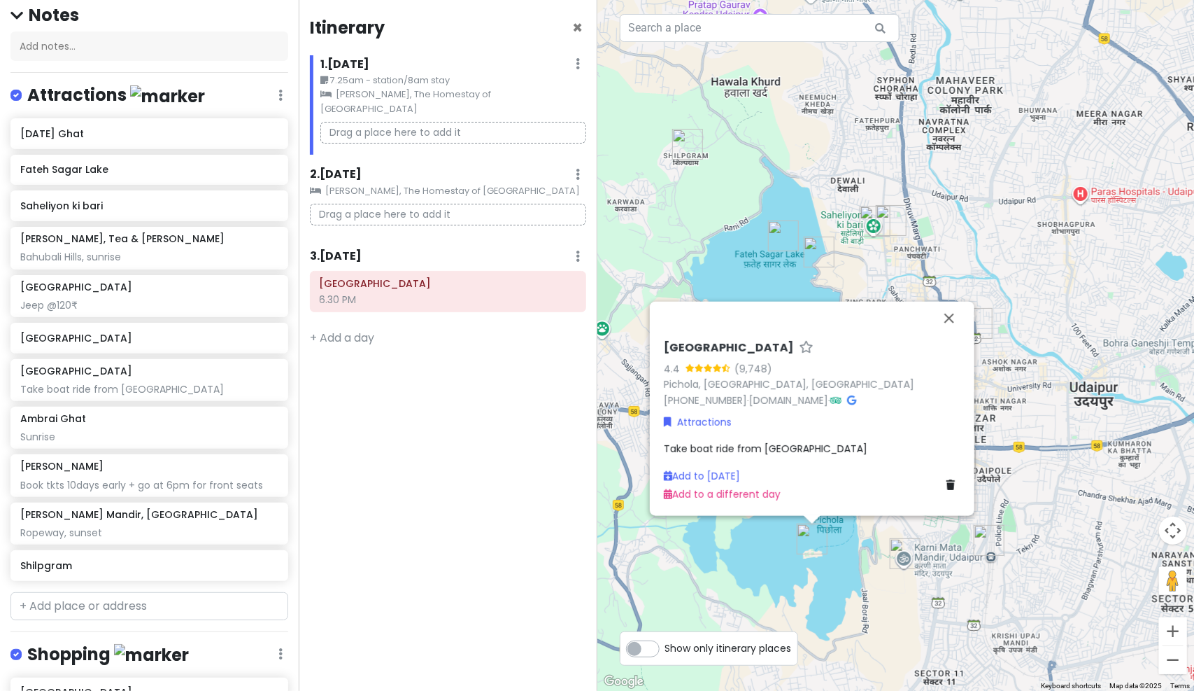
click at [812, 449] on span "Take boat ride from city palace" at bounding box center [766, 448] width 204 height 14
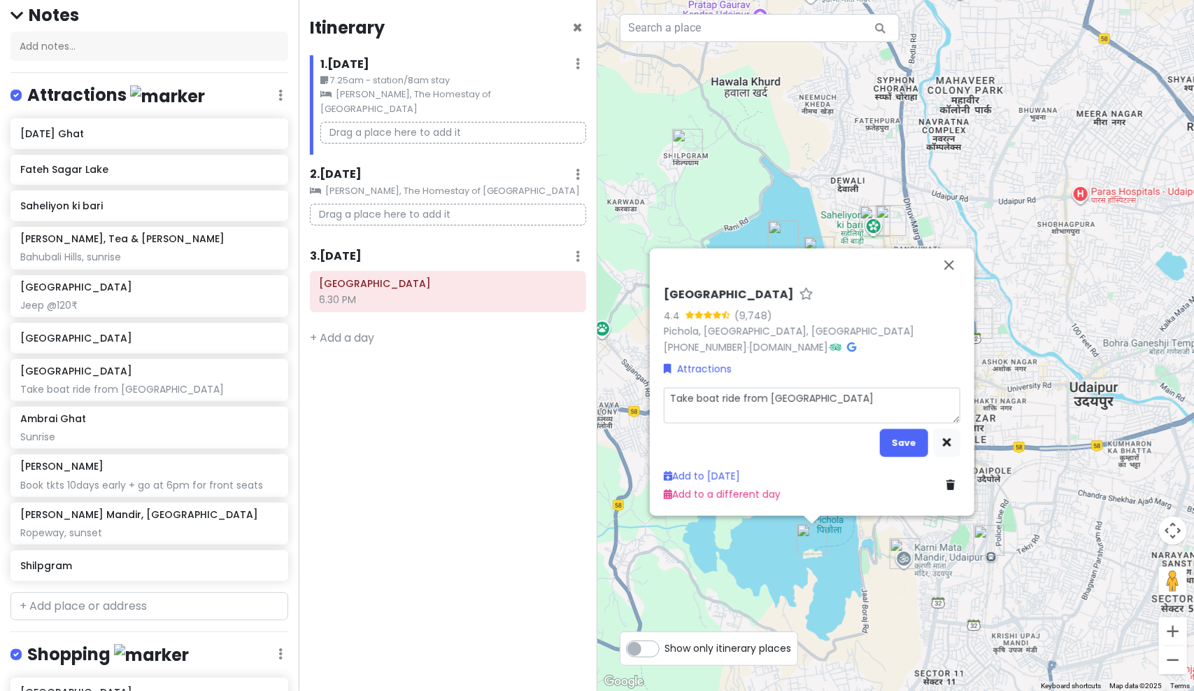
click at [856, 405] on textarea "Take boat ride from city palace" at bounding box center [812, 405] width 297 height 36
type textarea "x"
type textarea "Take boat ride from city palace"
type textarea "x"
type textarea "Take boat ride from city palace v"
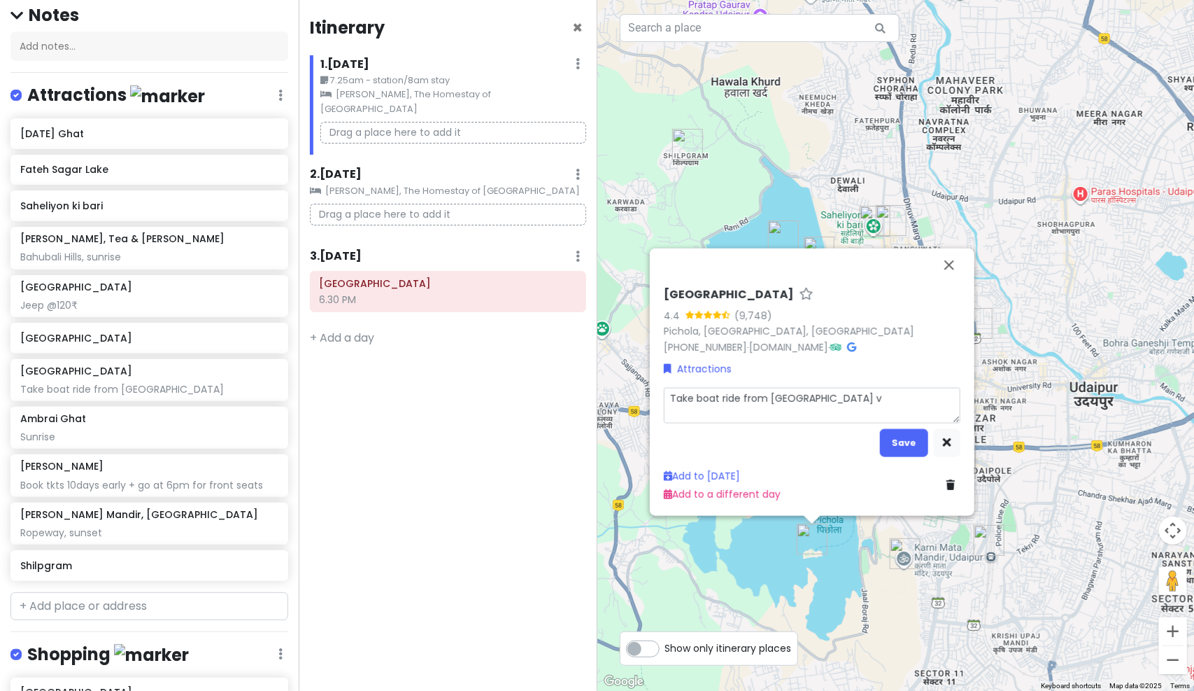
type textarea "x"
type textarea "Take boat ride from city palace"
type textarea "x"
type textarea "Take boat ride from city palace i"
type textarea "x"
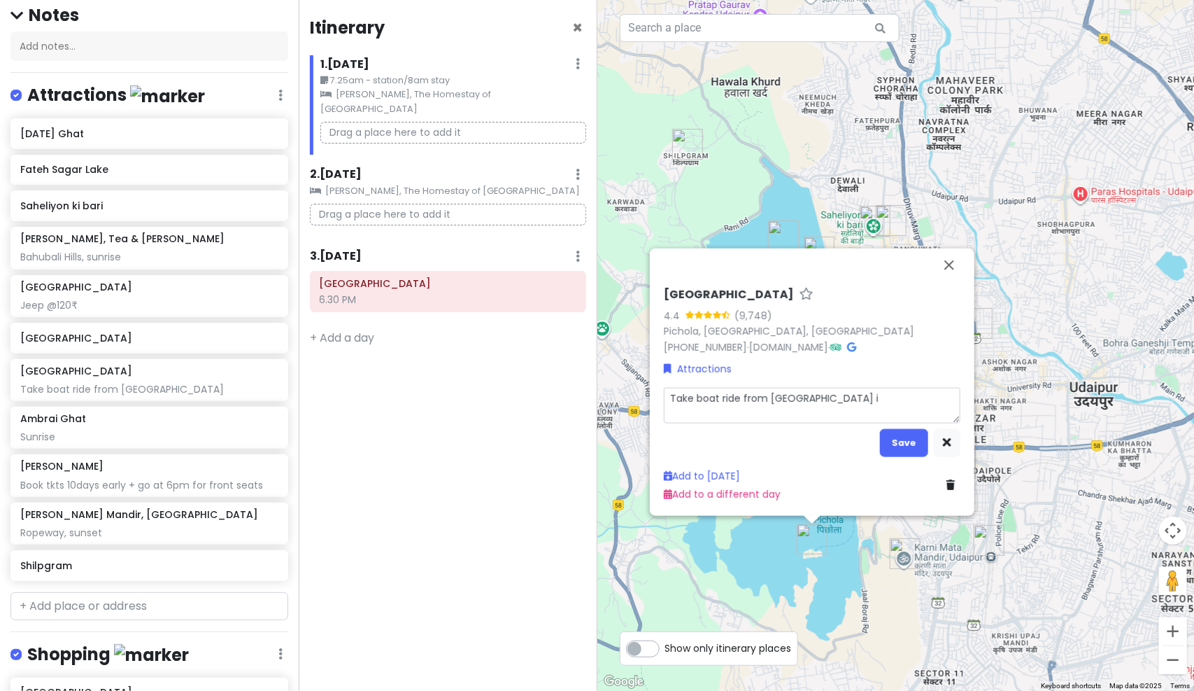
type textarea "Take boat ride from city palace in"
type textarea "x"
type textarea "Take boat ride from city palace in"
type textarea "x"
type textarea "Take boat ride from city palace in p"
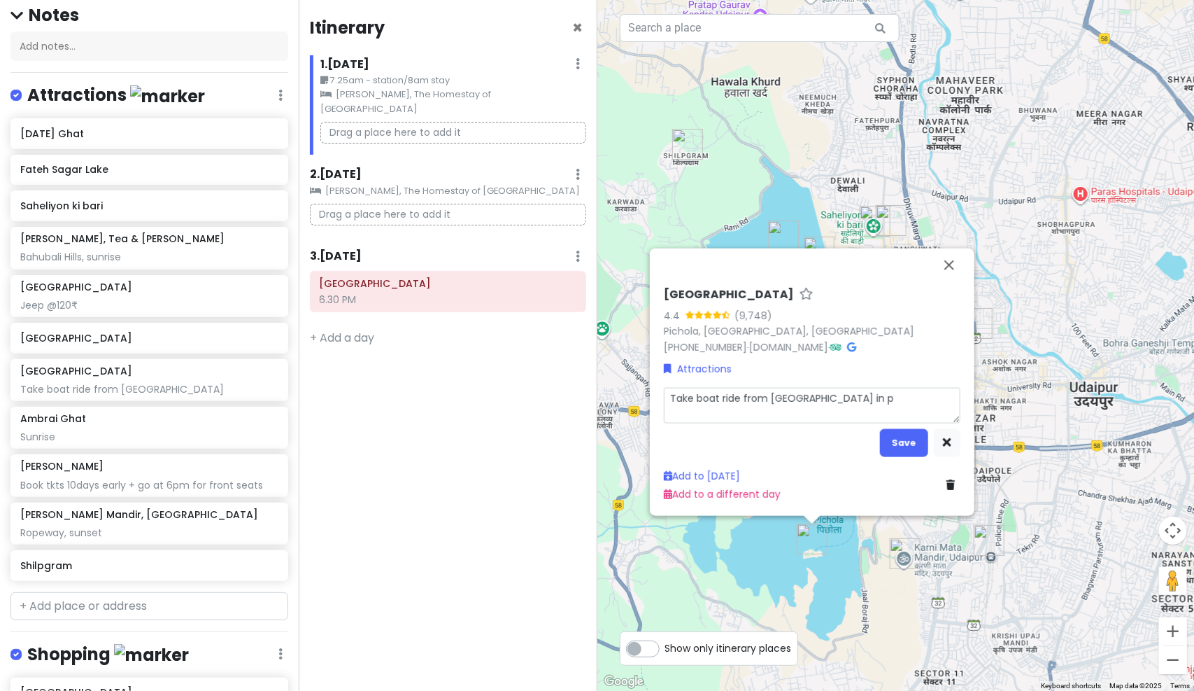
type textarea "x"
type textarea "Take boat ride from city palace in pi"
type textarea "x"
type textarea "Take boat ride from city palace in pic"
type textarea "x"
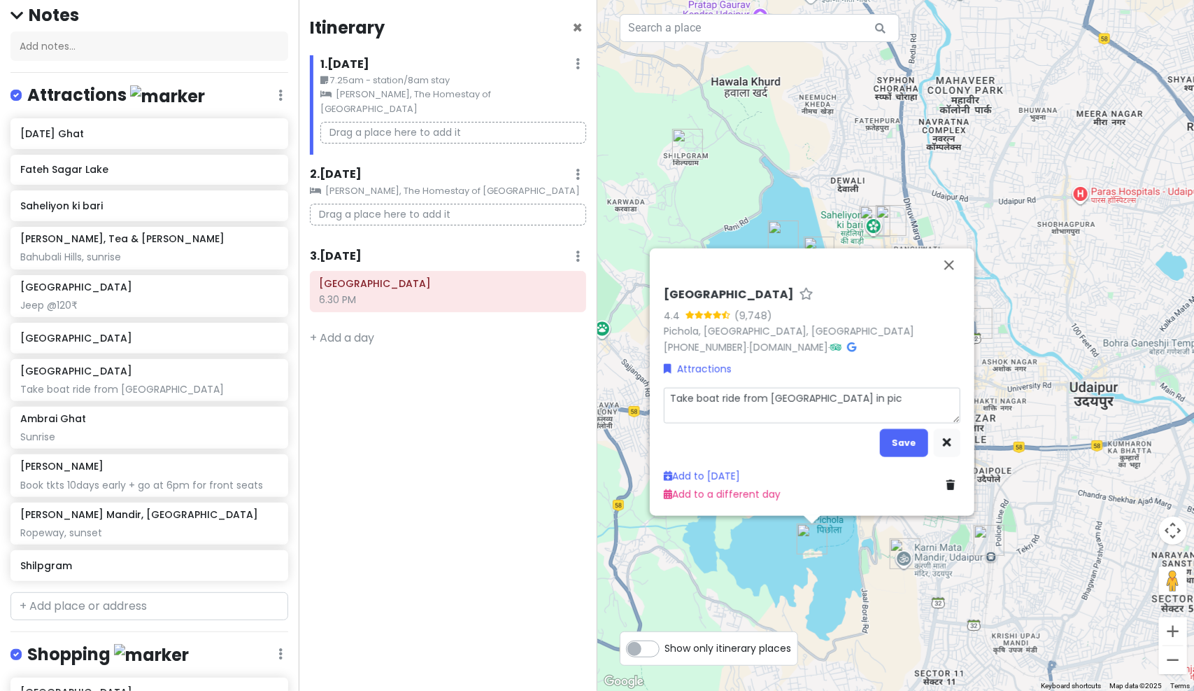
type textarea "Take boat ride from city palace in pich"
type textarea "x"
type textarea "Take boat ride from city palace in pic"
type textarea "x"
type textarea "Take boat ride from city palace in pi"
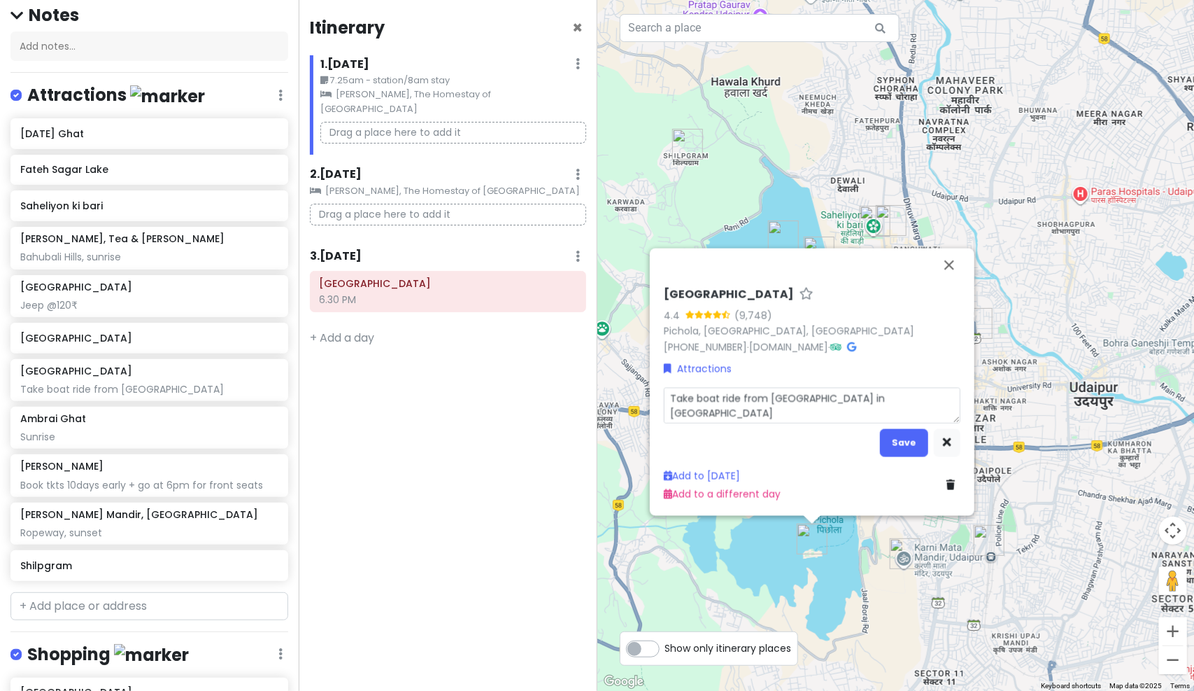
type textarea "x"
type textarea "Take boat ride from city palace in p"
type textarea "x"
type textarea "Take boat ride from city palace in"
type textarea "x"
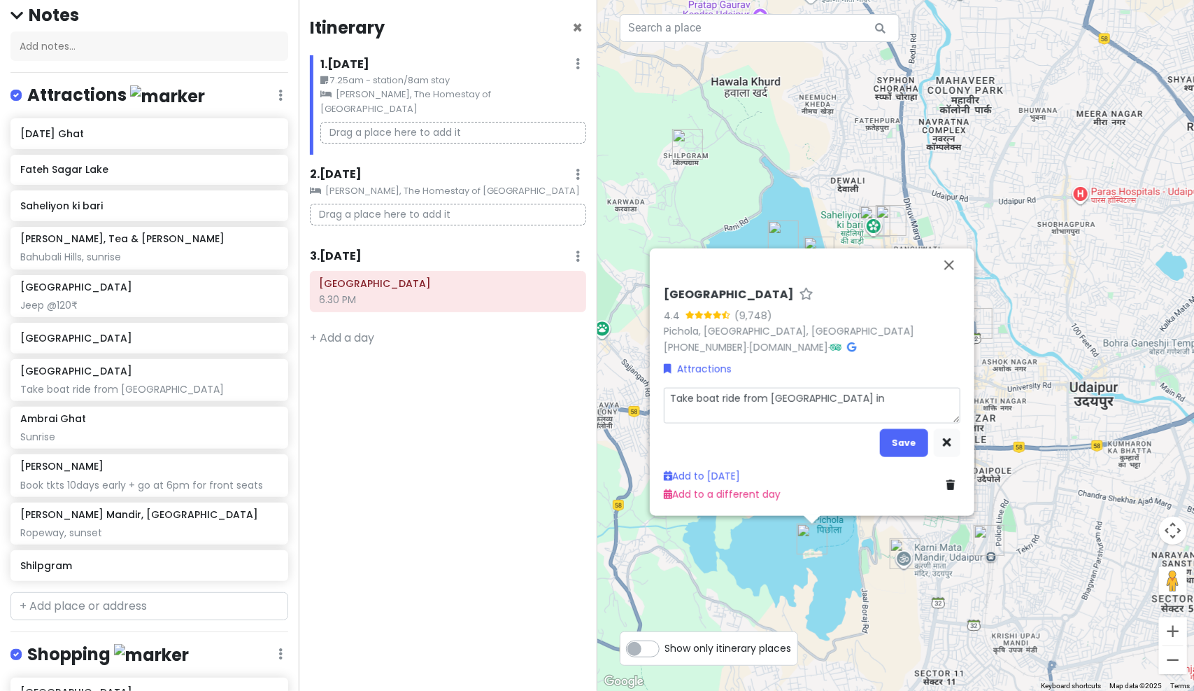
type textarea "Take boat ride from city palace in P"
type textarea "x"
type textarea "Take boat ride from city palace in PI"
type textarea "x"
type textarea "Take boat ride from city palace in PIC"
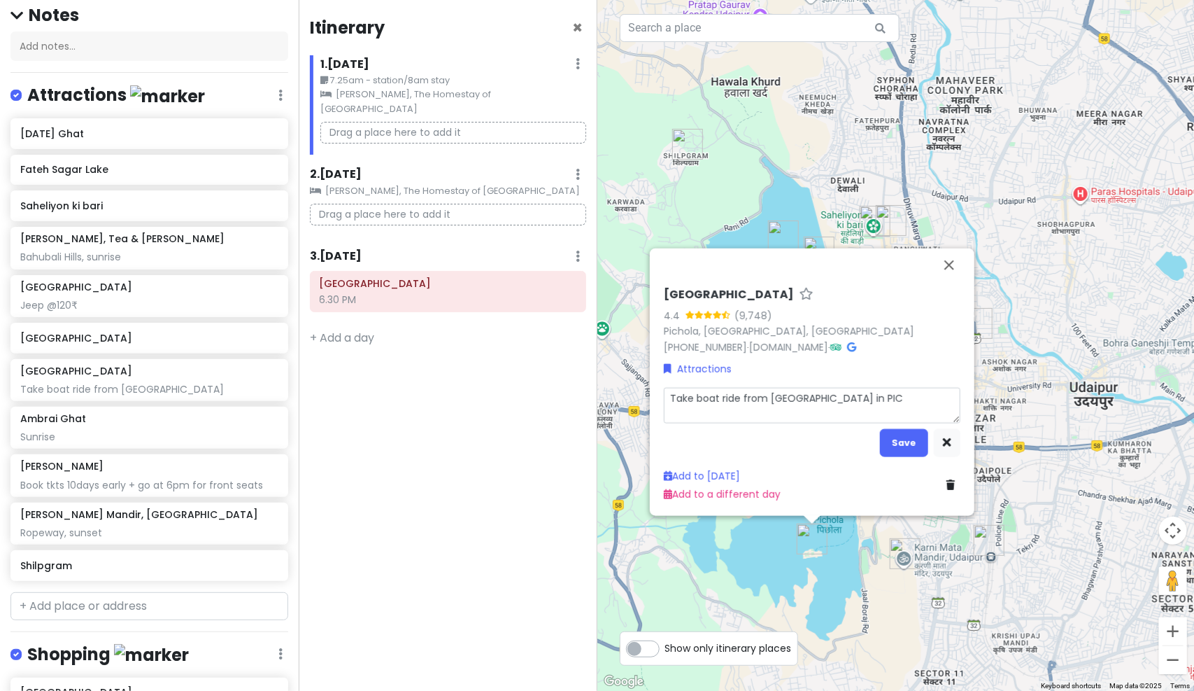
type textarea "x"
type textarea "Take boat ride from city palace in PICH"
type textarea "x"
type textarea "Take boat ride from city palace in PICHO"
type textarea "x"
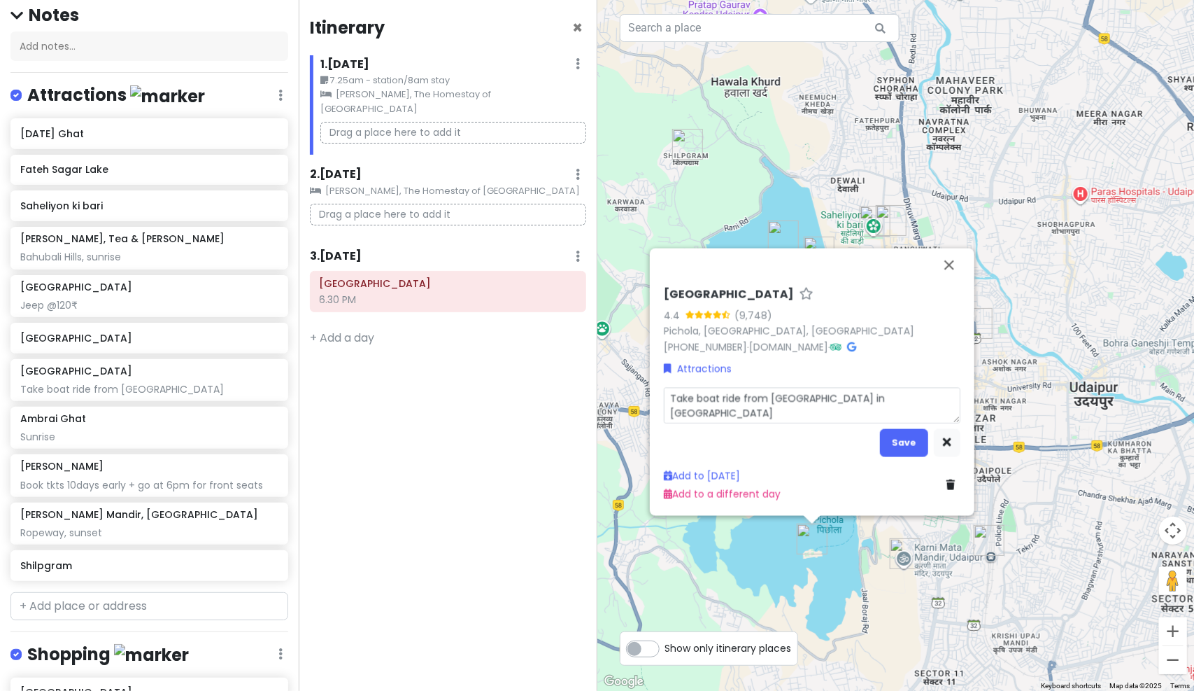
type textarea "Take boat ride from city palace in PICHOL"
type textarea "x"
type textarea "Take boat ride from city palace in PICHOLA"
type textarea "x"
type textarea "Take boat ride from city palace in PICHOLA"
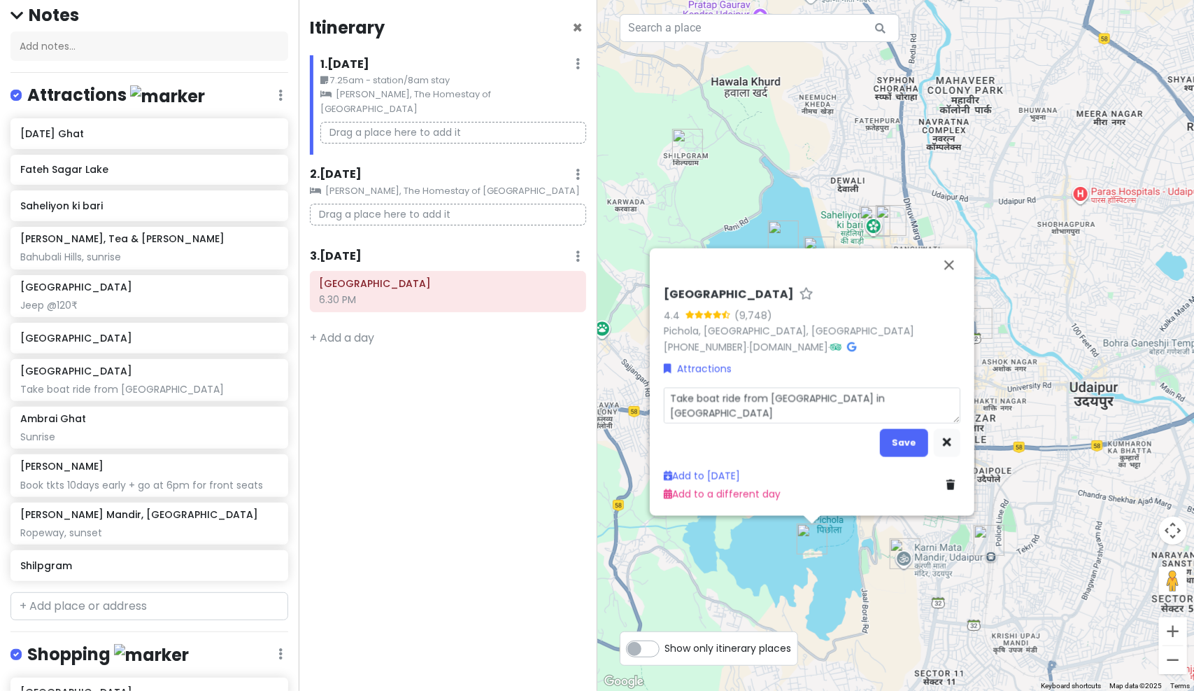
type textarea "x"
type textarea "Take boat ride from city palace in PICHOLA L"
type textarea "x"
type textarea "Take boat ride from city palace in PICHOLA LA"
type textarea "x"
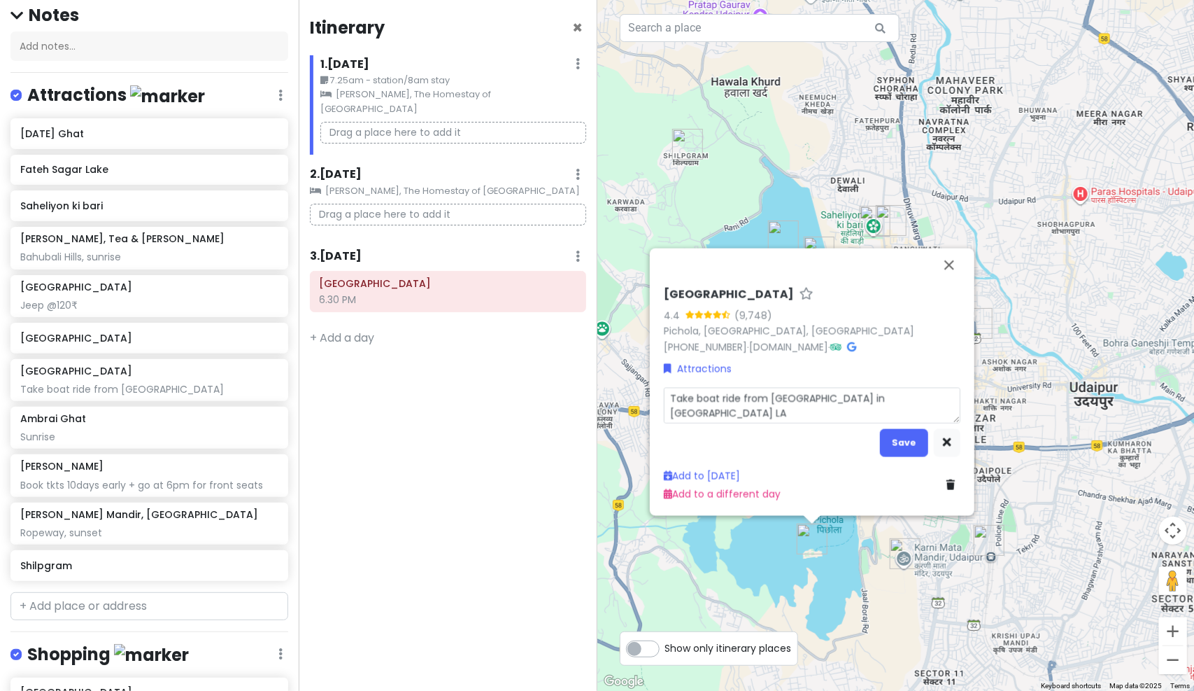
type textarea "Take boat ride from city palace in PICHOLA LAK"
type textarea "x"
type textarea "Take boat ride from city palace in PICHOLA LAKE"
click at [904, 441] on button "Save" at bounding box center [904, 441] width 48 height 27
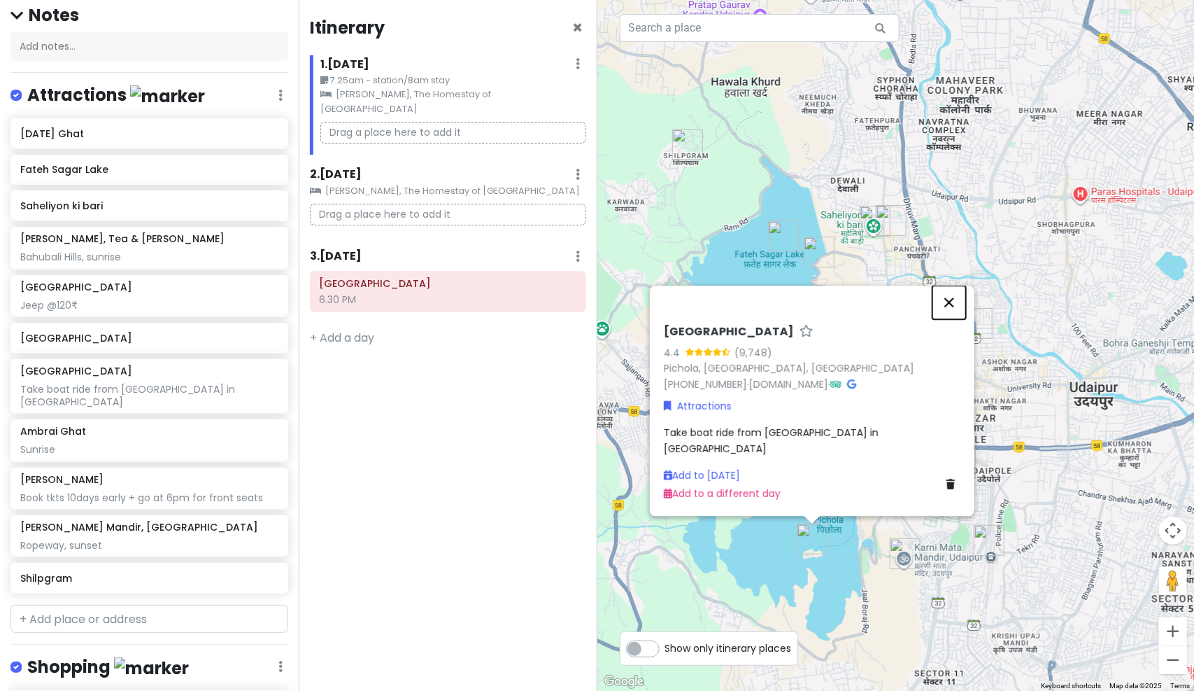
click at [957, 318] on button "Close" at bounding box center [950, 302] width 34 height 34
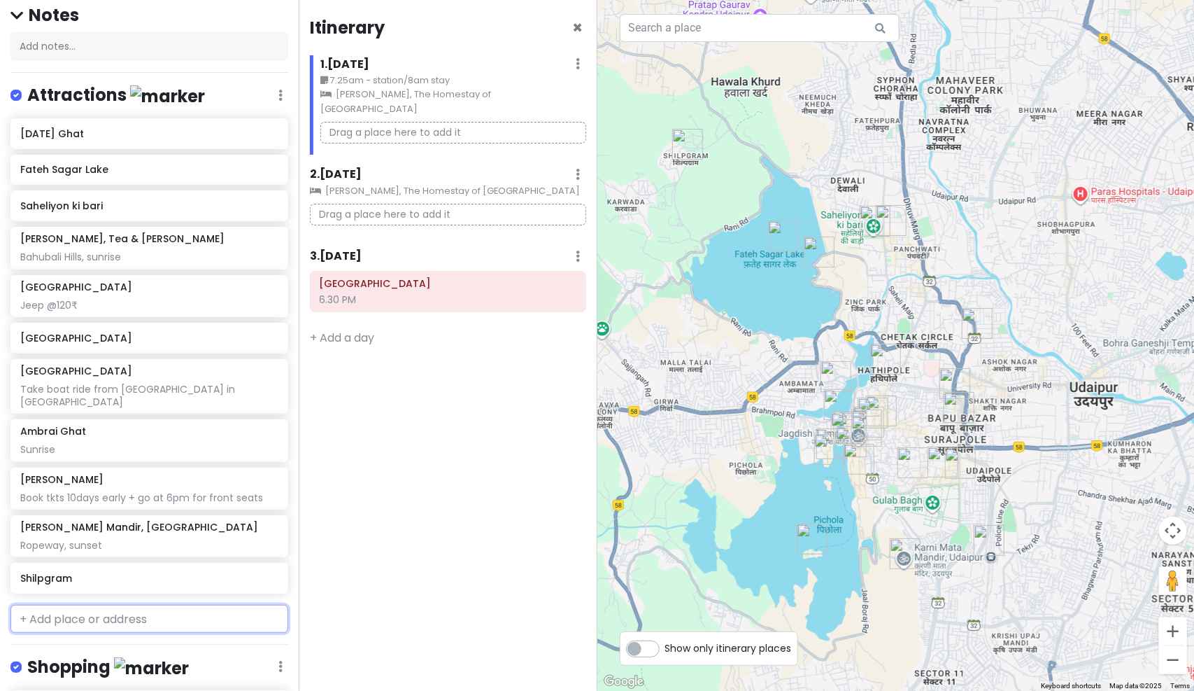
click at [146, 607] on input "text" at bounding box center [149, 618] width 278 height 28
type input "Gulab"
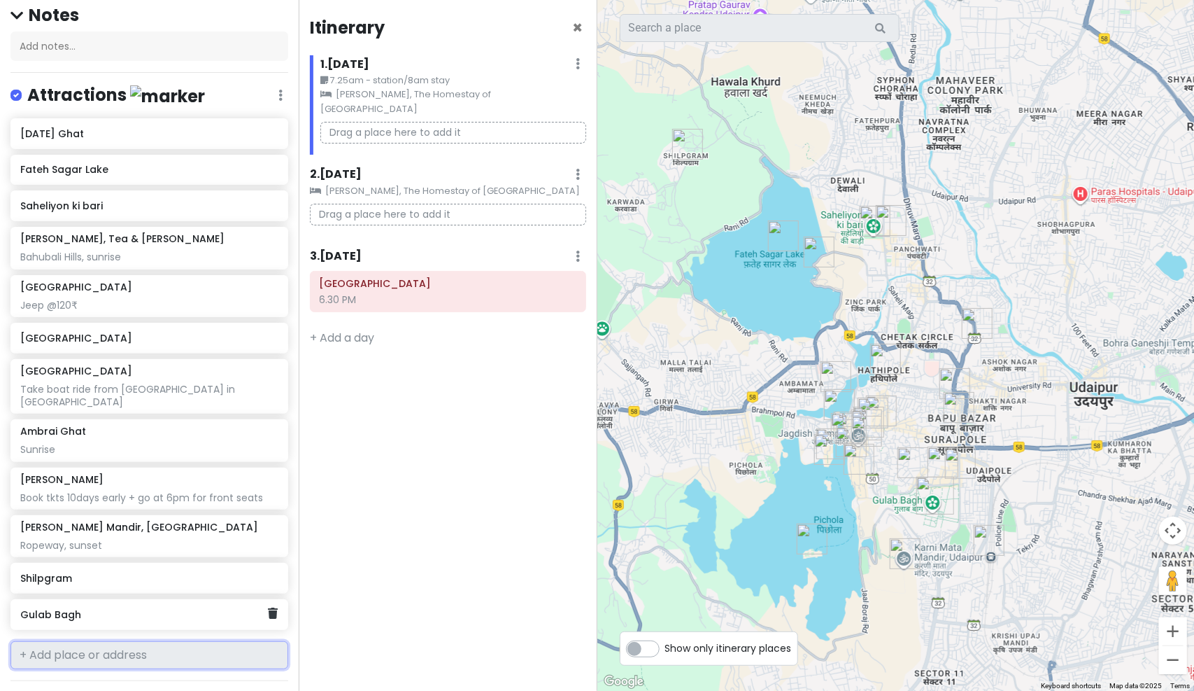
click at [153, 608] on h6 "Gulab Bagh" at bounding box center [144, 614] width 248 height 13
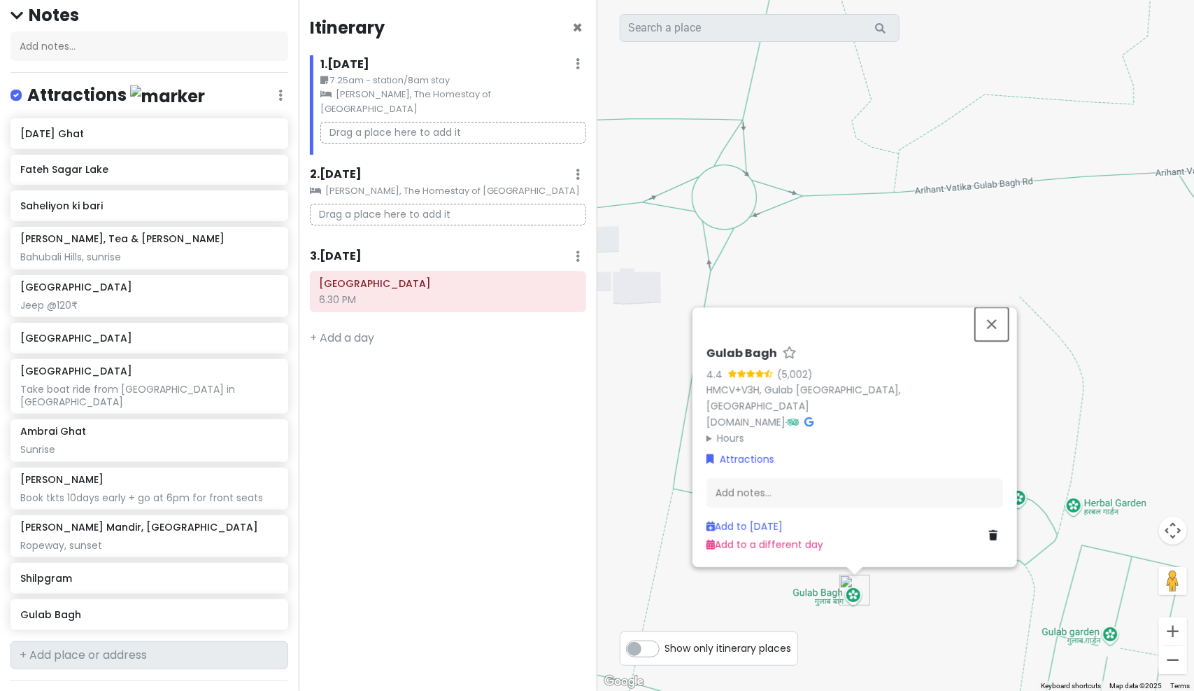
drag, startPoint x: 991, startPoint y: 317, endPoint x: 989, endPoint y: 325, distance: 8.8
click at [991, 317] on button "Close" at bounding box center [992, 324] width 34 height 34
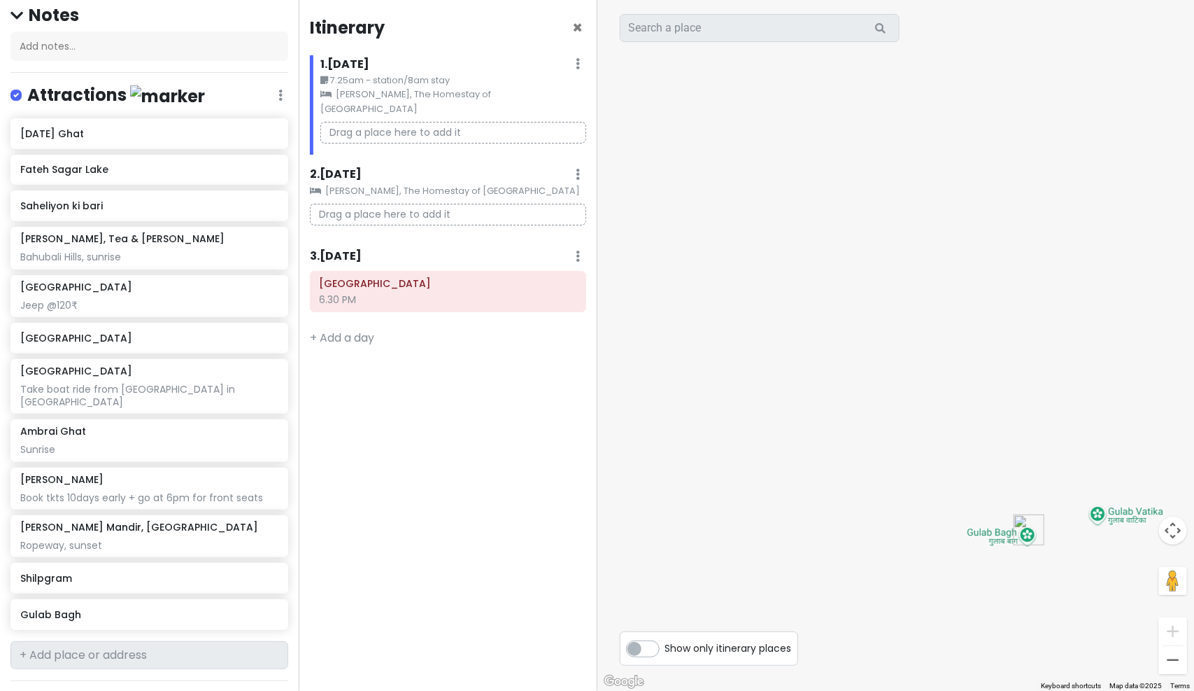
click at [986, 534] on div at bounding box center [895, 345] width 597 height 691
click at [665, 645] on label "Show only itinerary places" at bounding box center [728, 645] width 127 height 17
click at [665, 645] on input "Show only itinerary places" at bounding box center [669, 641] width 9 height 9
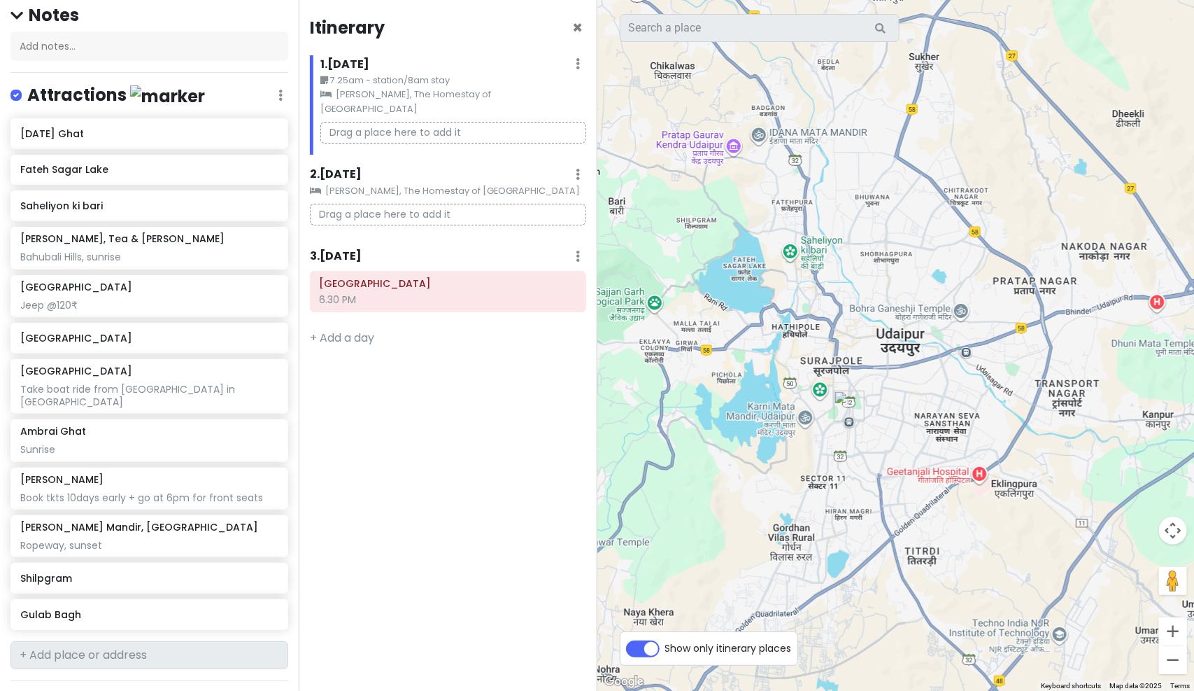
click at [665, 647] on label "Show only itinerary places" at bounding box center [728, 645] width 127 height 17
click at [665, 646] on input "Show only itinerary places" at bounding box center [669, 641] width 9 height 9
checkbox input "false"
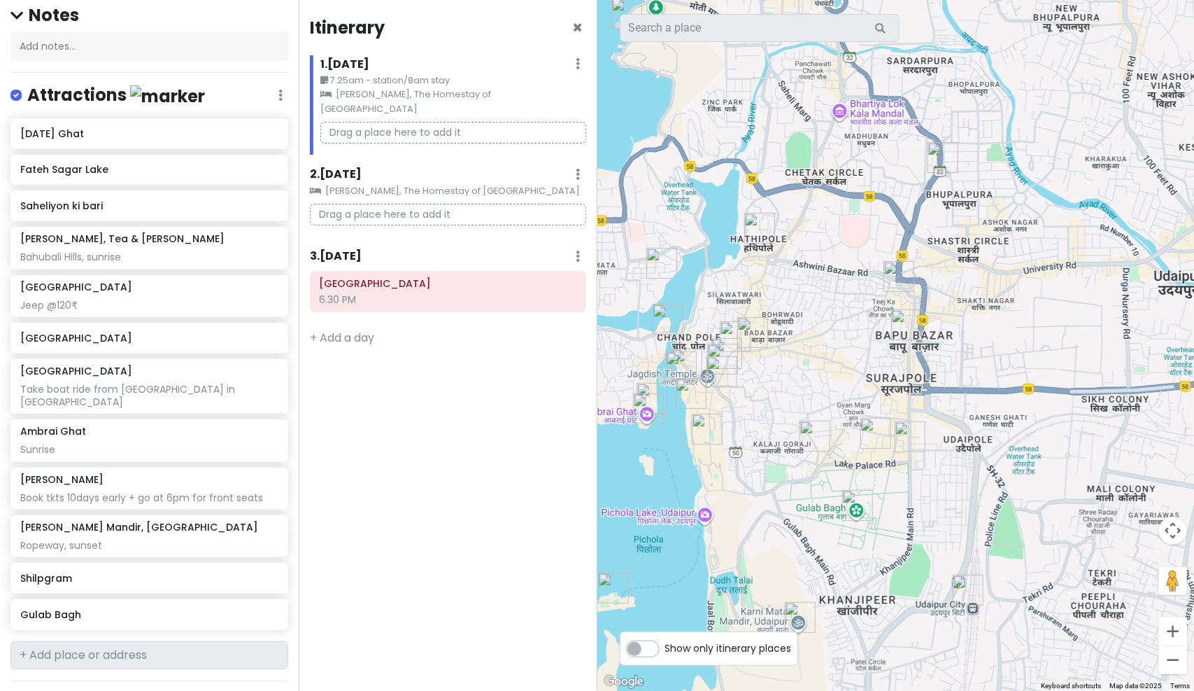
click at [412, 491] on div "Itinerary × 1 . Fri 10/10 Edit Day Notes Clear Lodging Delete Day 7.25am - stat…" at bounding box center [448, 345] width 299 height 691
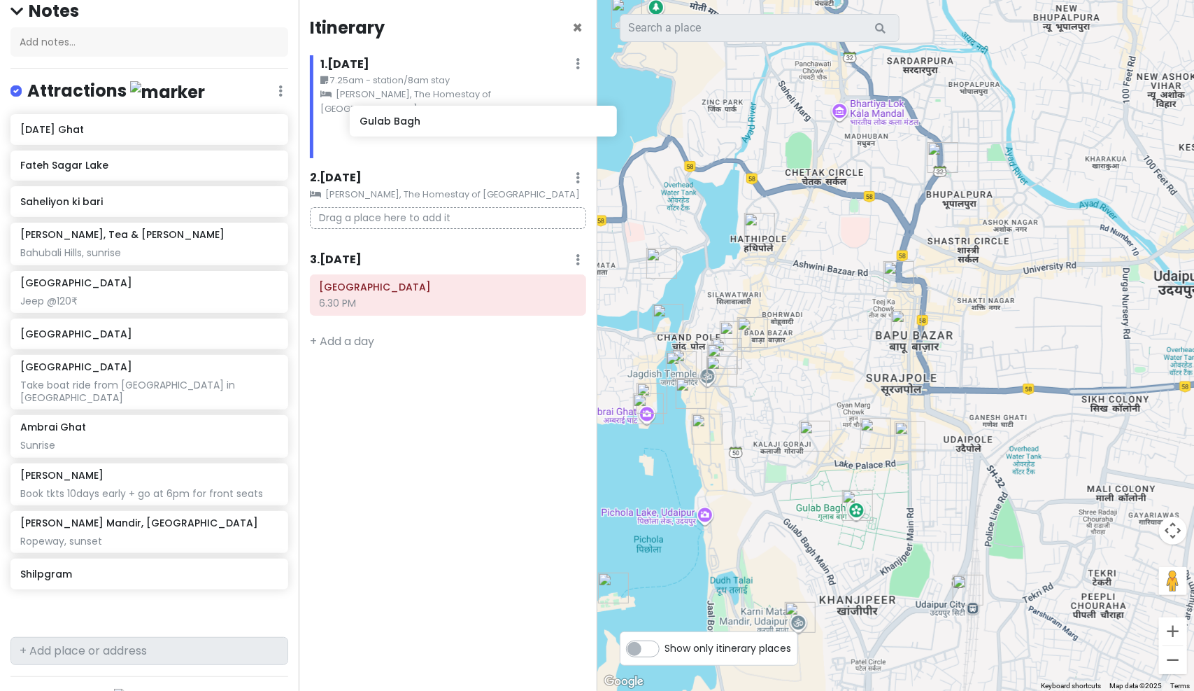
drag, startPoint x: 62, startPoint y: 604, endPoint x: 400, endPoint y: 128, distance: 584.5
click at [400, 128] on div "Udaipur Trip Private Change Dates Make a Copy Delete Trip Go Pro ⚡️ Give Feedba…" at bounding box center [597, 345] width 1194 height 691
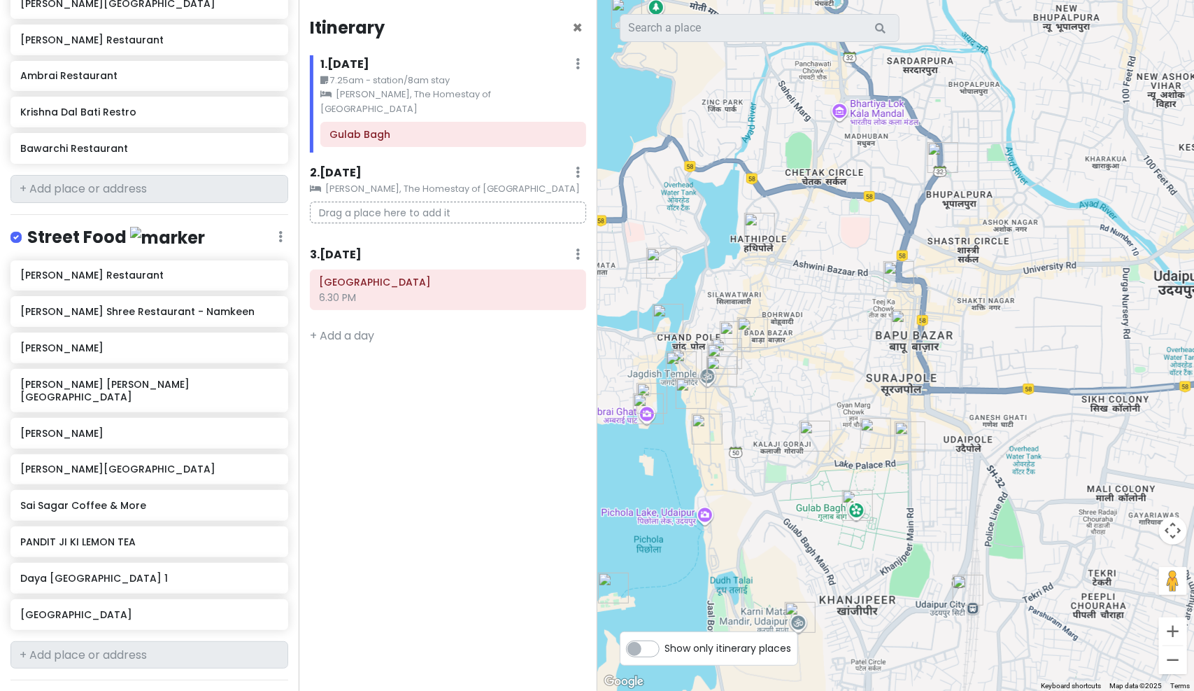
scroll to position [1052, 0]
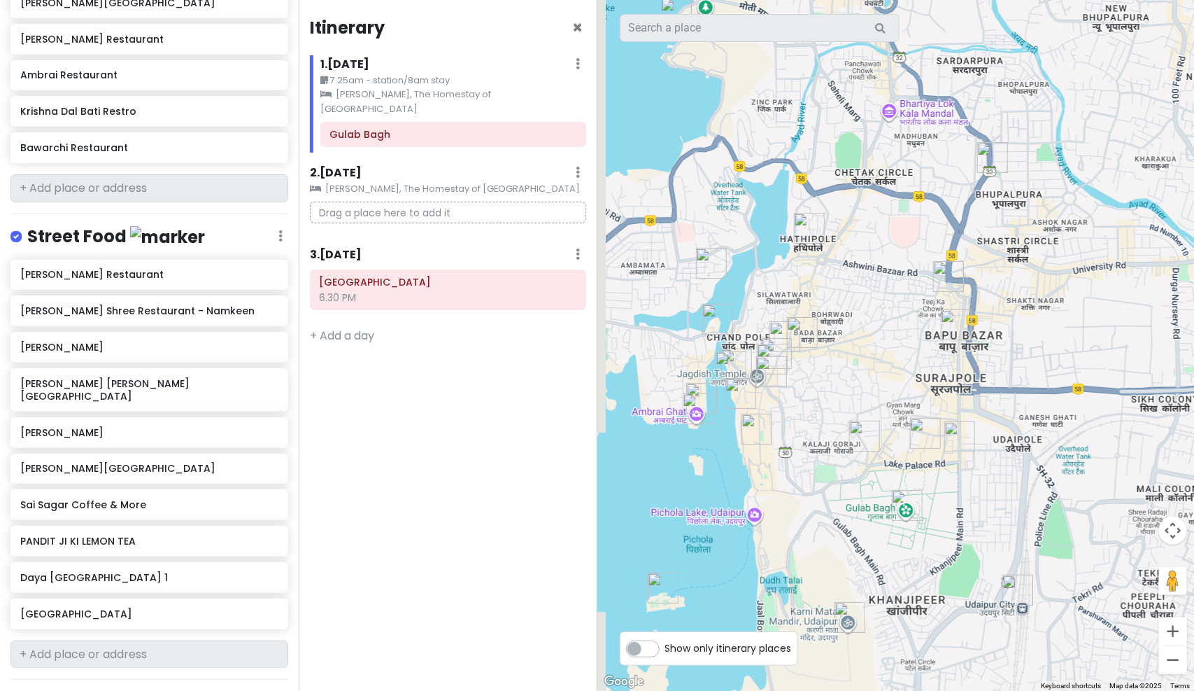
drag, startPoint x: 767, startPoint y: 369, endPoint x: 819, endPoint y: 369, distance: 52.5
click at [819, 369] on div at bounding box center [895, 345] width 597 height 691
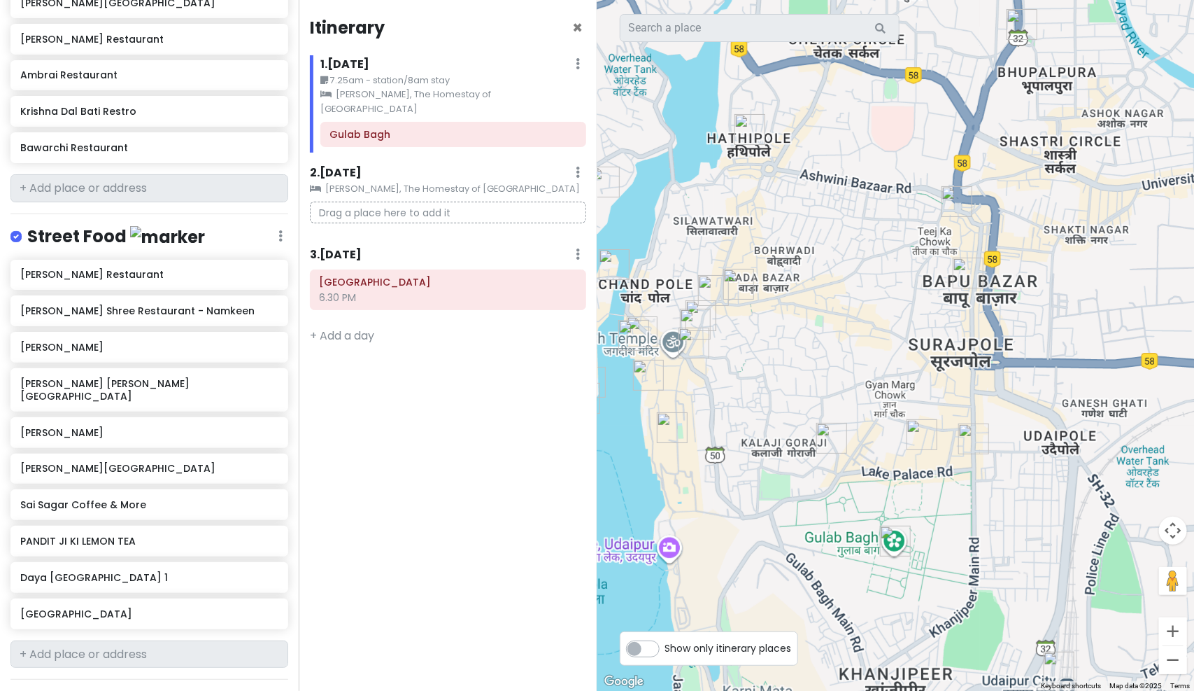
drag, startPoint x: 814, startPoint y: 355, endPoint x: 757, endPoint y: 336, distance: 60.4
click at [757, 336] on div at bounding box center [895, 345] width 597 height 691
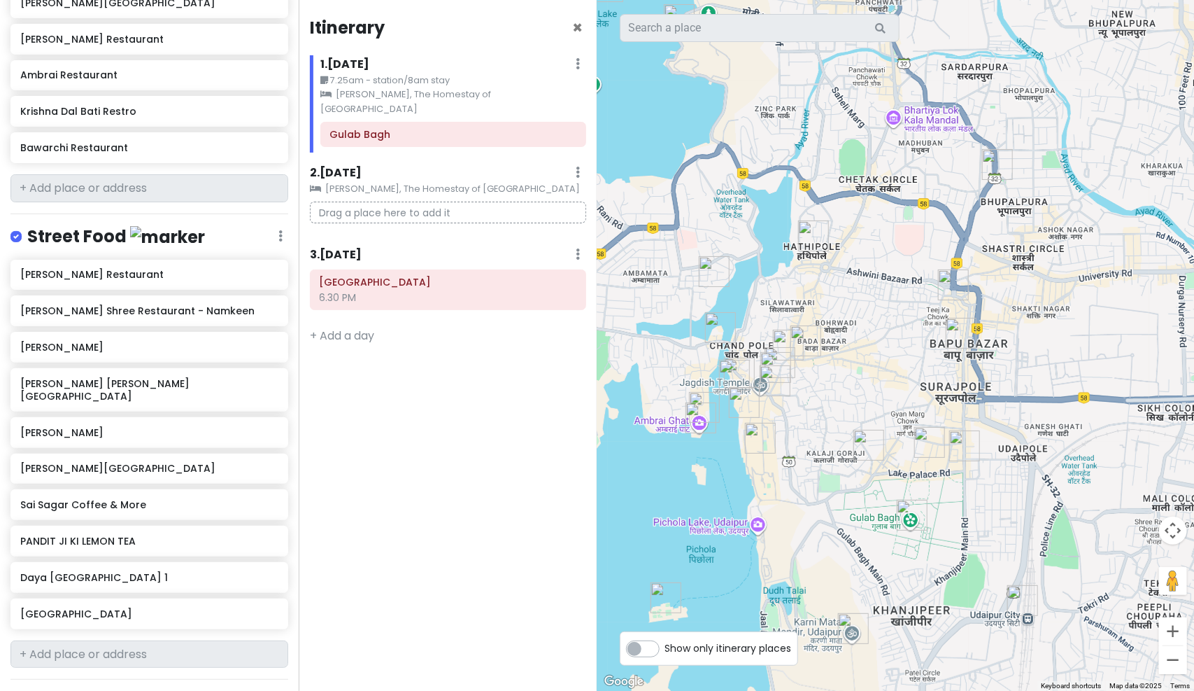
drag, startPoint x: 763, startPoint y: 299, endPoint x: 803, endPoint y: 331, distance: 51.4
click at [803, 331] on img "Roop Ji Nasta Centre" at bounding box center [806, 341] width 42 height 42
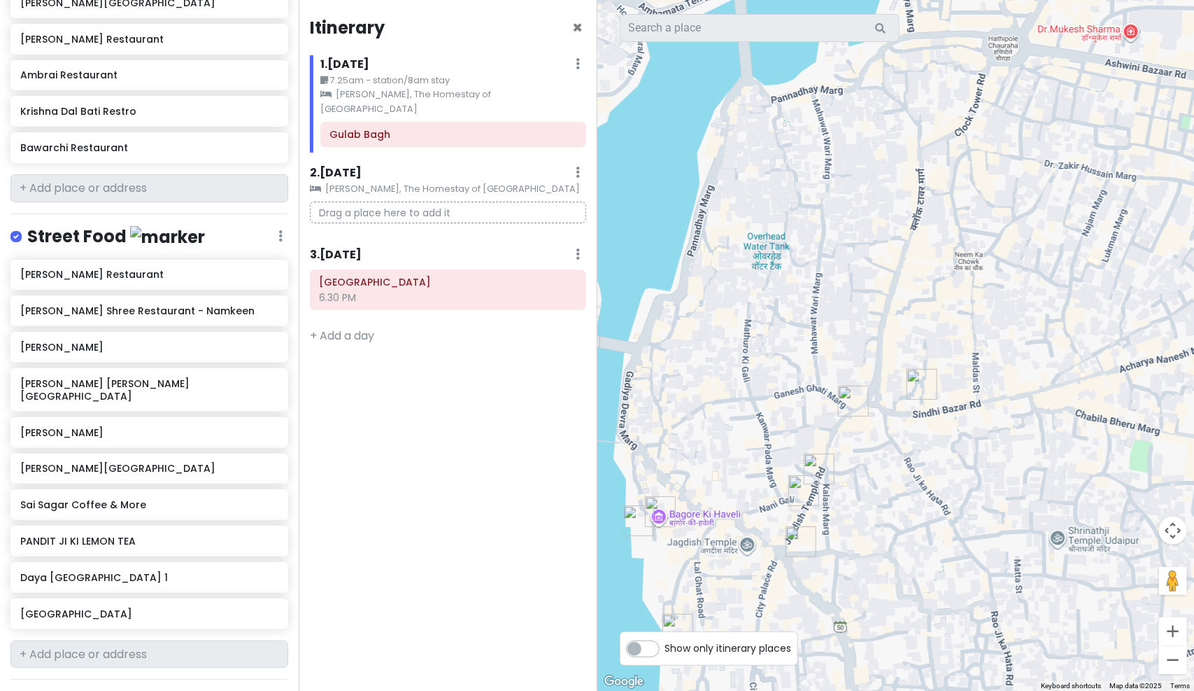
click at [922, 379] on img "Roop Ji Nasta Centre" at bounding box center [922, 384] width 42 height 42
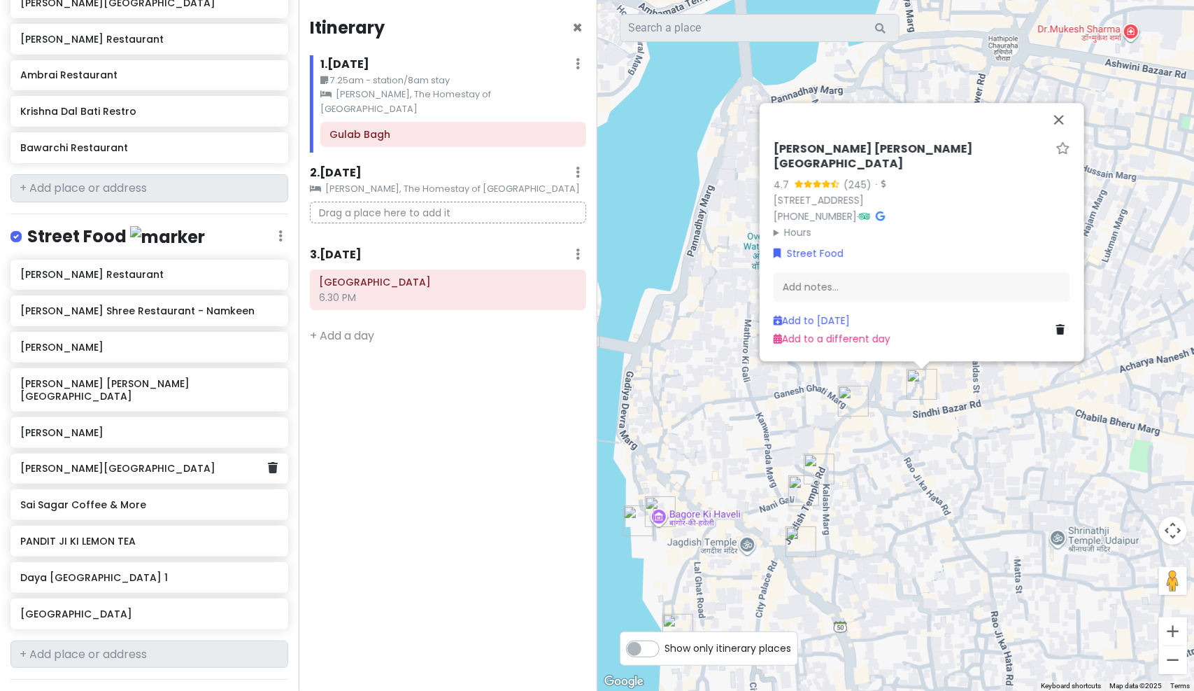
click at [99, 459] on div "[PERSON_NAME][GEOGRAPHIC_DATA]" at bounding box center [144, 469] width 248 height 20
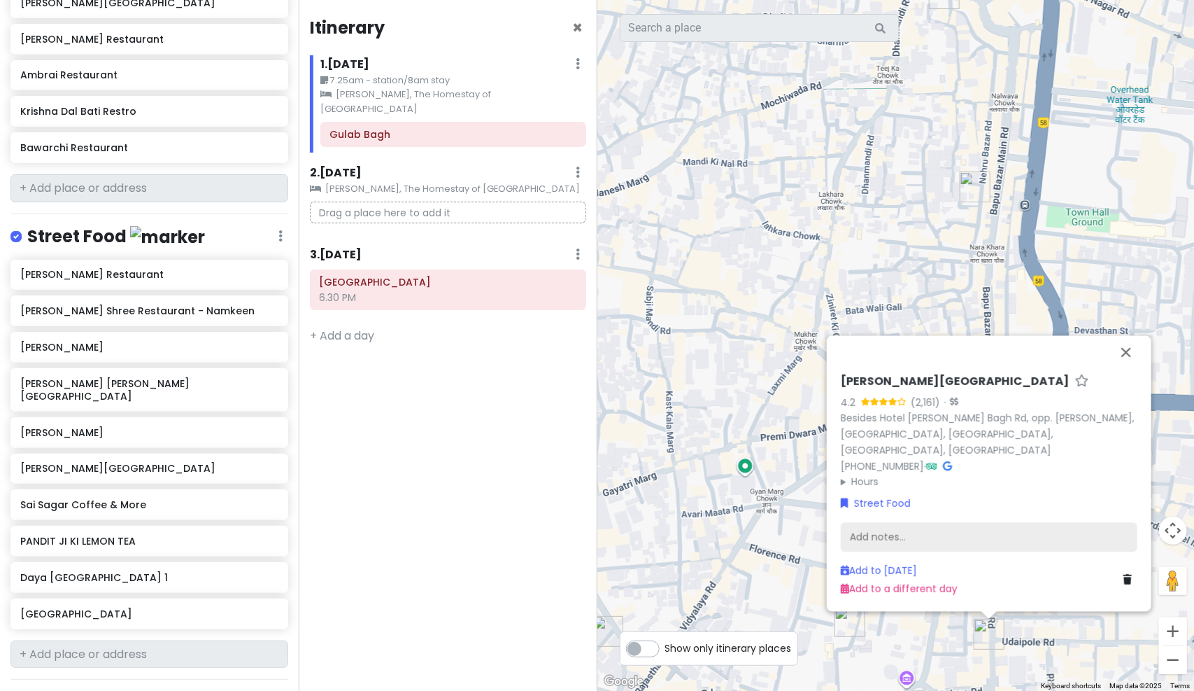
click at [953, 527] on div "Add notes..." at bounding box center [989, 536] width 297 height 29
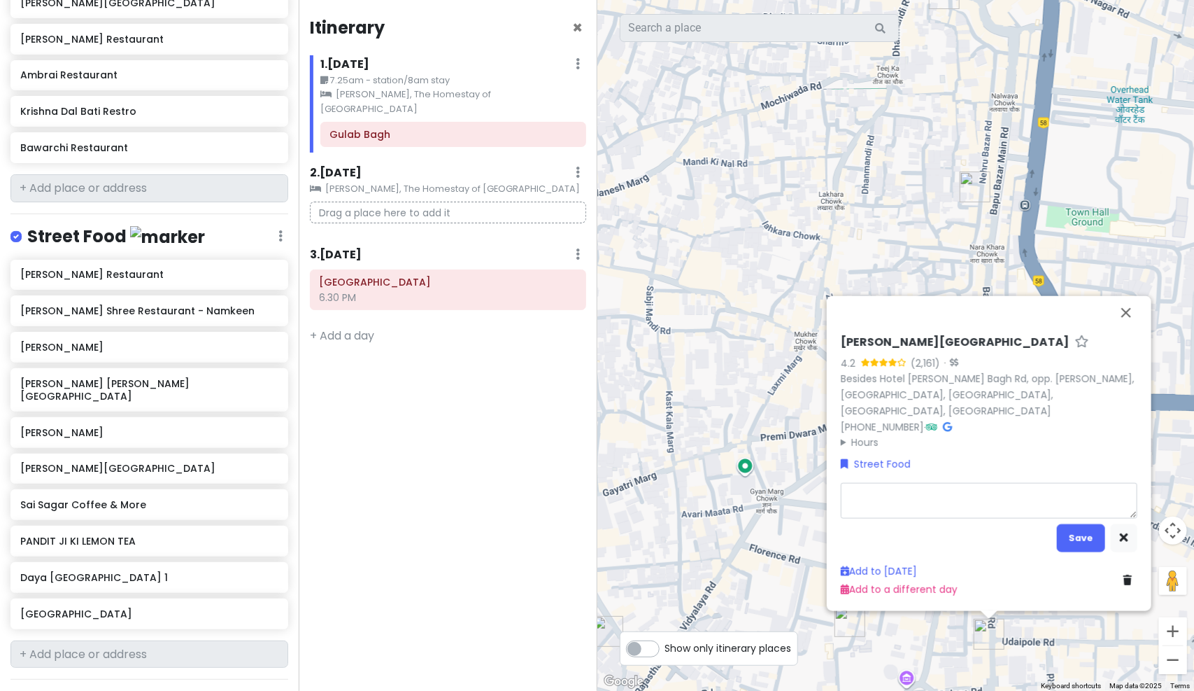
type textarea "x"
type textarea "C"
type textarea "x"
type textarea "CH"
type textarea "x"
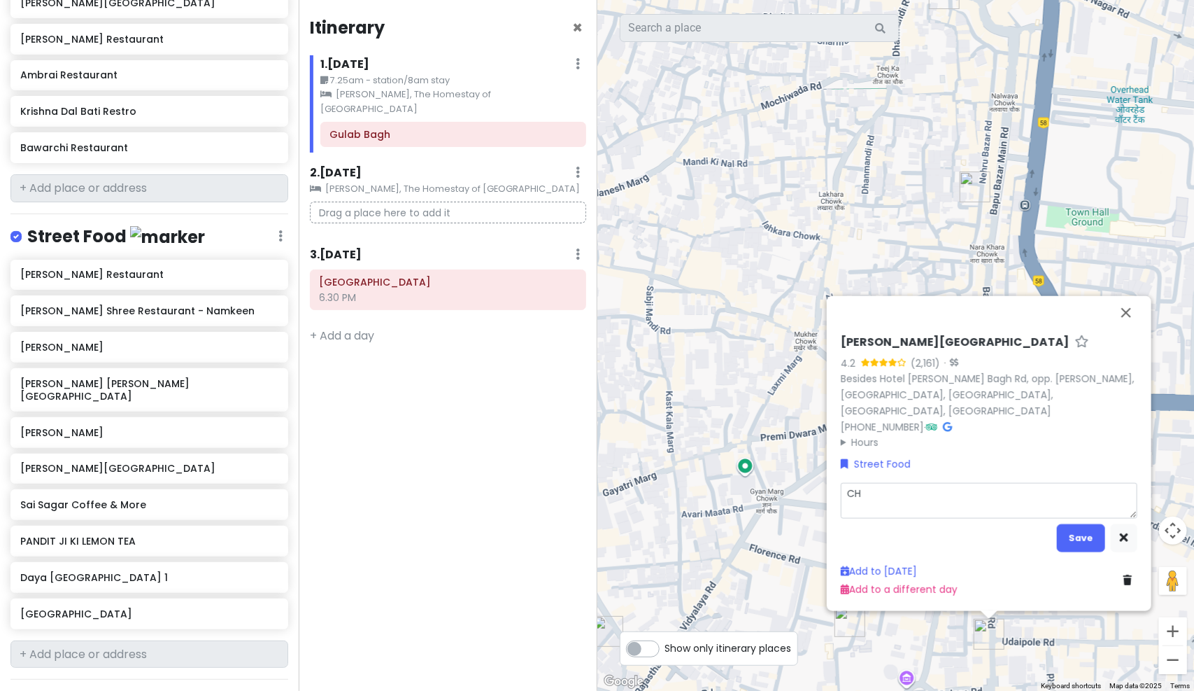
type textarea "C"
type textarea "x"
type textarea "Ch"
type textarea "x"
type textarea "Che"
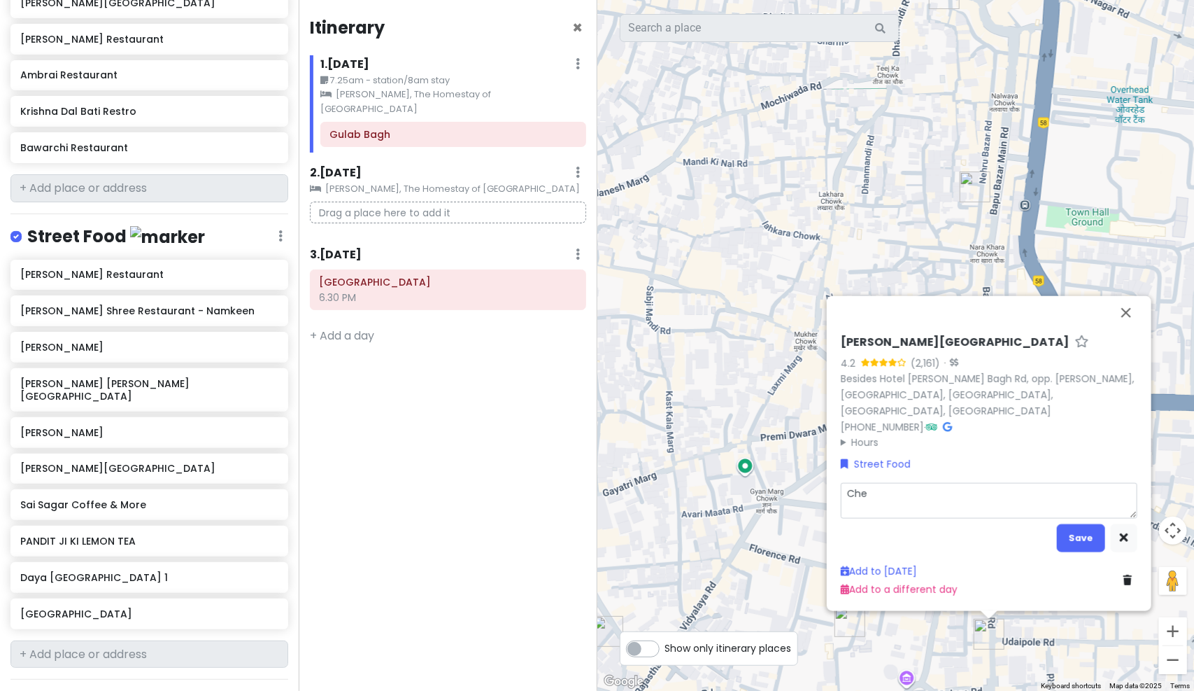
type textarea "x"
type textarea "Chee"
type textarea "x"
type textarea "Chees"
type textarea "x"
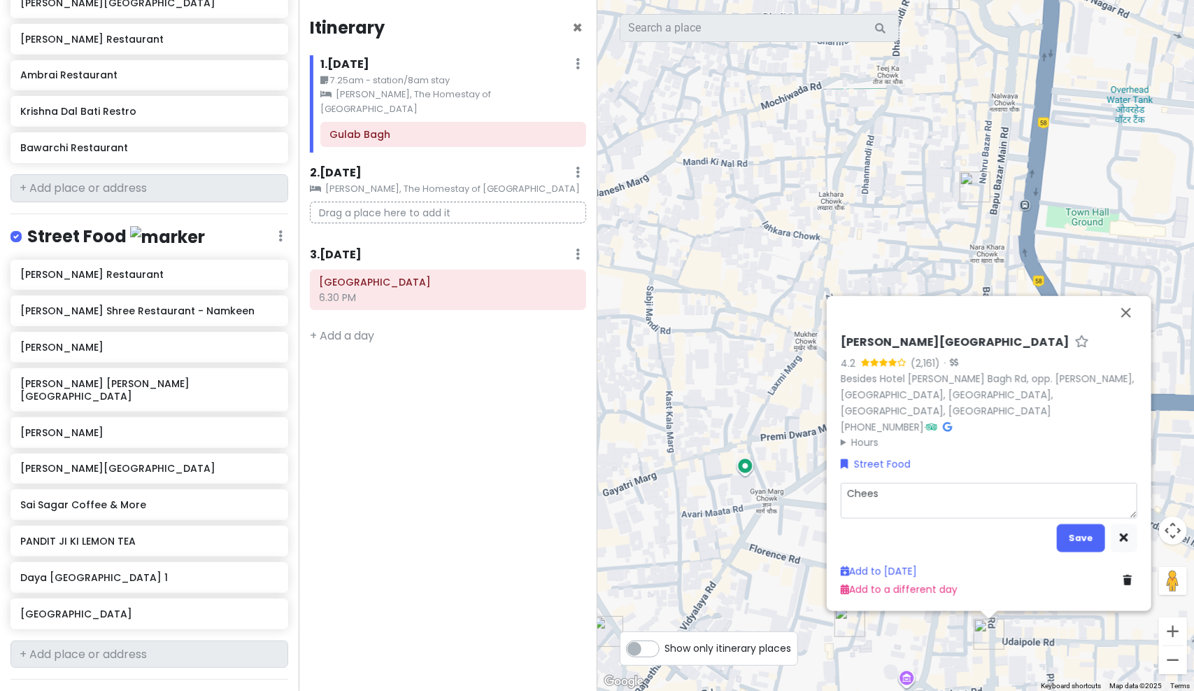
type textarea "Cheese"
type textarea "x"
type textarea "Cheese"
type textarea "x"
type textarea "Cheese P"
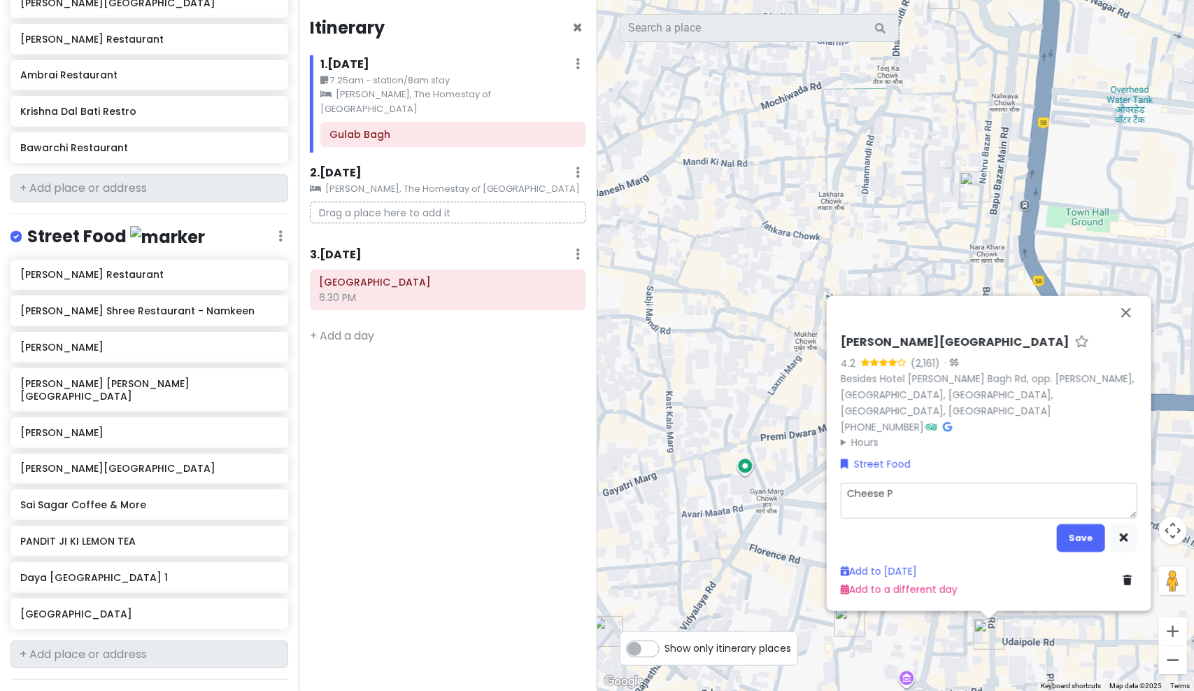
type textarea "x"
type textarea "Cheese Pi"
type textarea "x"
type textarea "Cheese Piz"
type textarea "x"
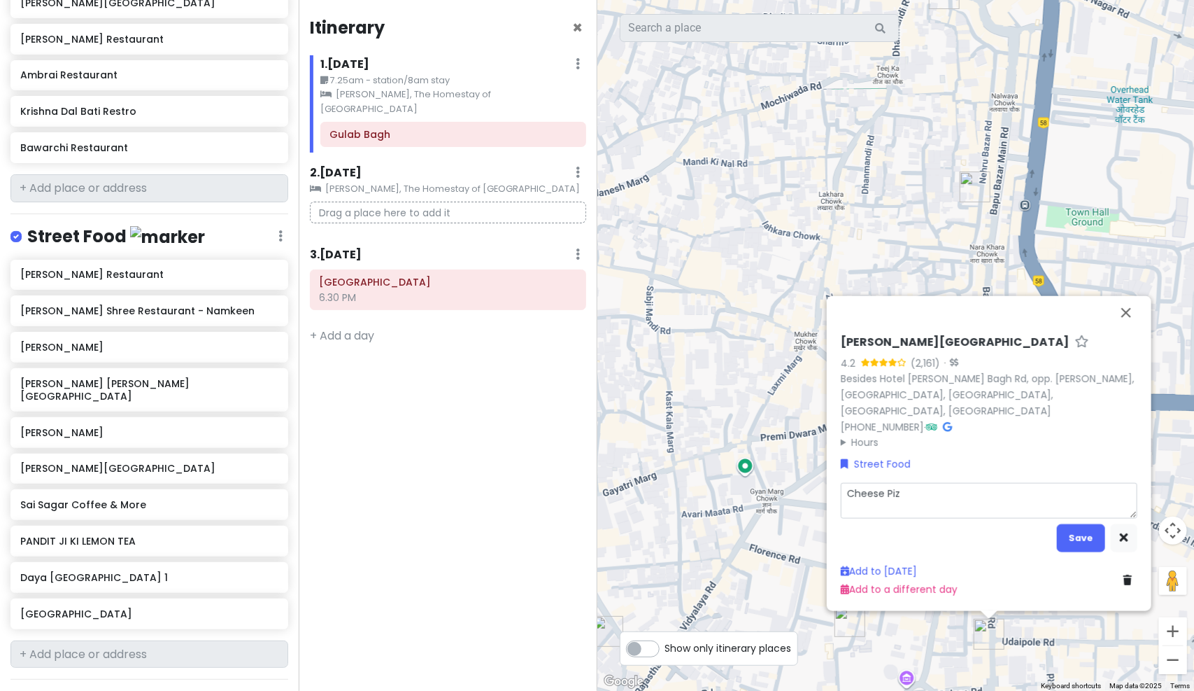
type textarea "Cheese Pizz"
type textarea "x"
type textarea "Cheese Pizza"
type textarea "x"
type textarea "Cheese Pizza"
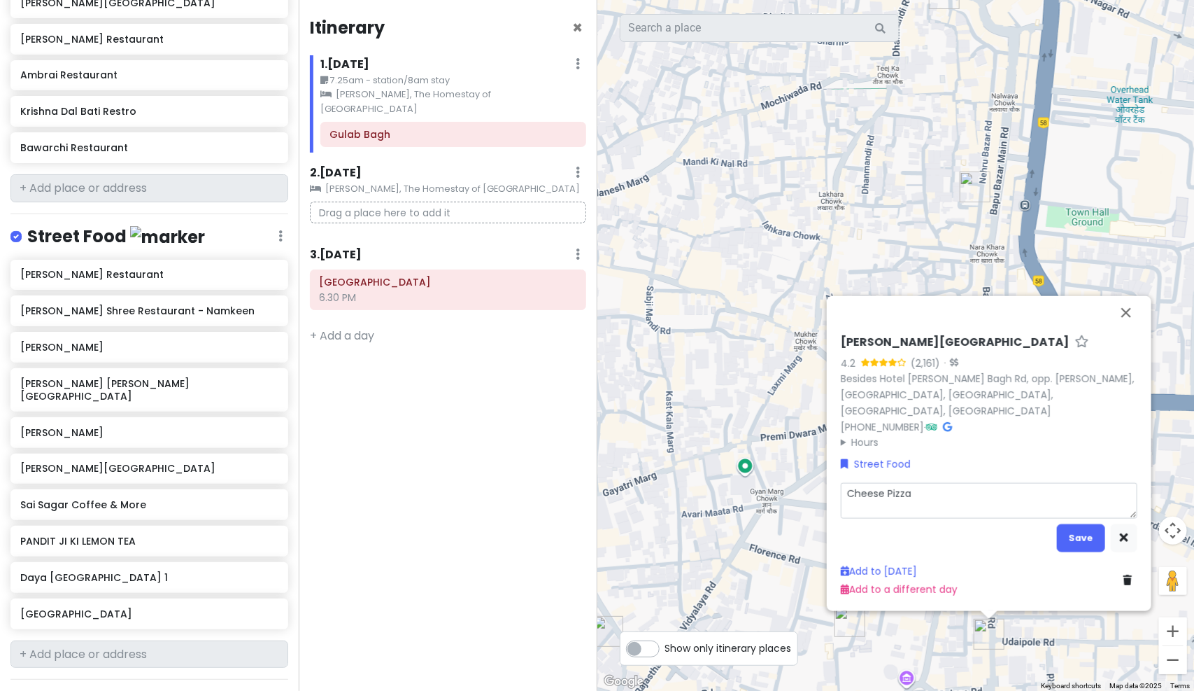
type textarea "x"
type textarea "Cheese Pizza P"
type textarea "x"
type textarea "Cheese Pizza Pa"
type textarea "x"
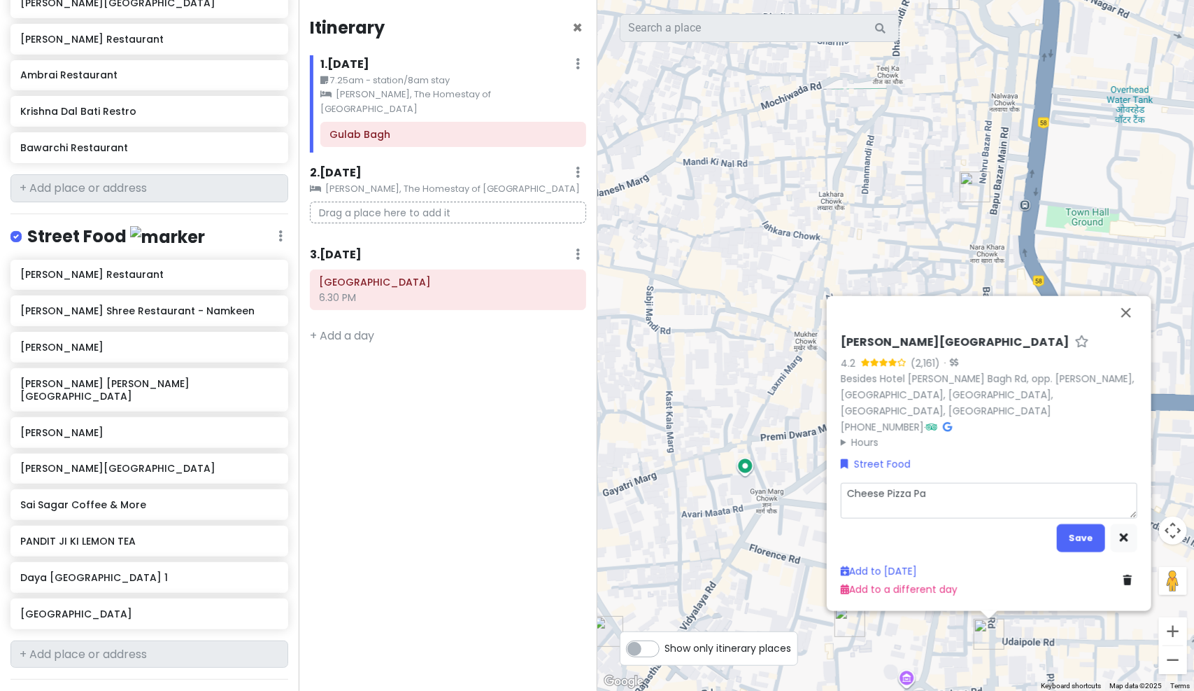
type textarea "Cheese Pizza Pae"
type textarea "x"
type textarea "Cheese Pizza Paea"
type textarea "x"
type textarea "Cheese Pizza Paeat"
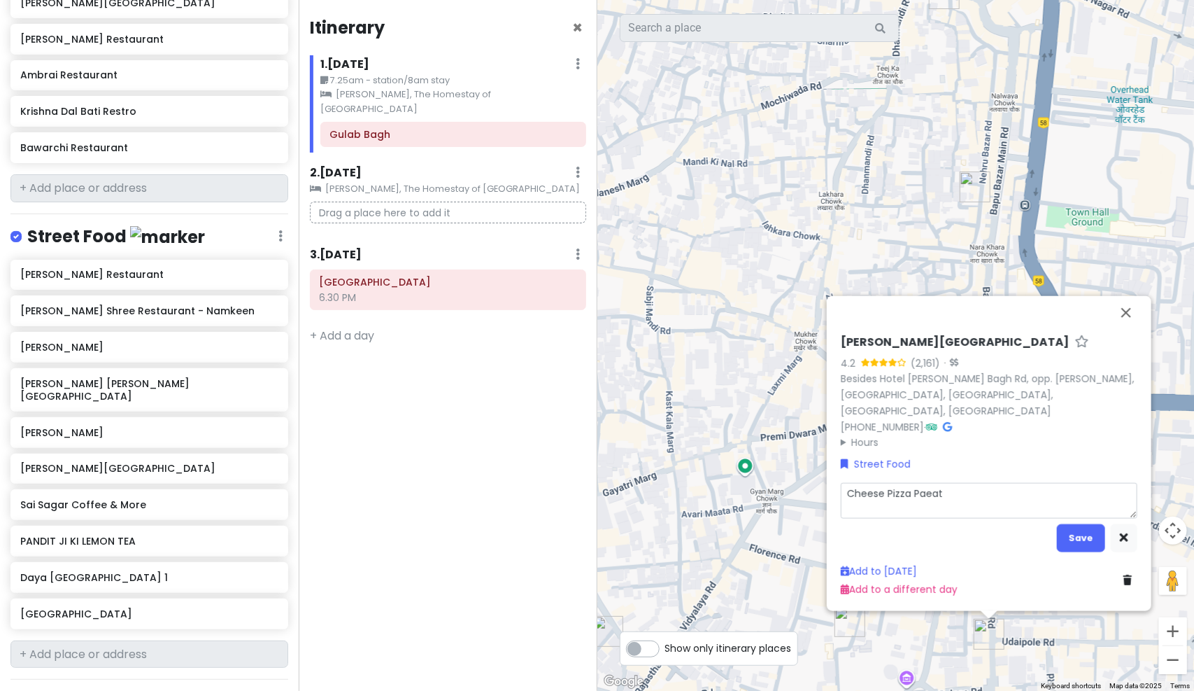
type textarea "x"
type textarea "Cheese Pizza Paeath"
type textarea "x"
type textarea "Cheese Pizza Paeatha"
type textarea "x"
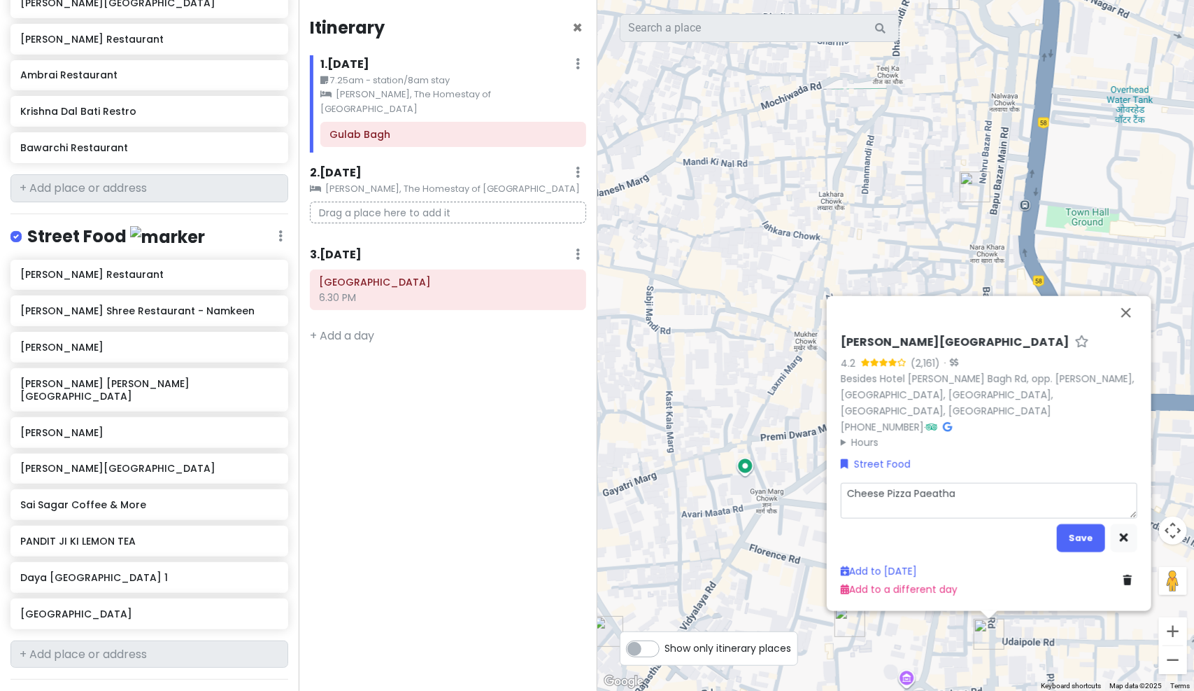
type textarea "Cheese Pizza Paeath"
type textarea "x"
type textarea "Cheese Pizza Paeat"
type textarea "x"
type textarea "Cheese Pizza Paea"
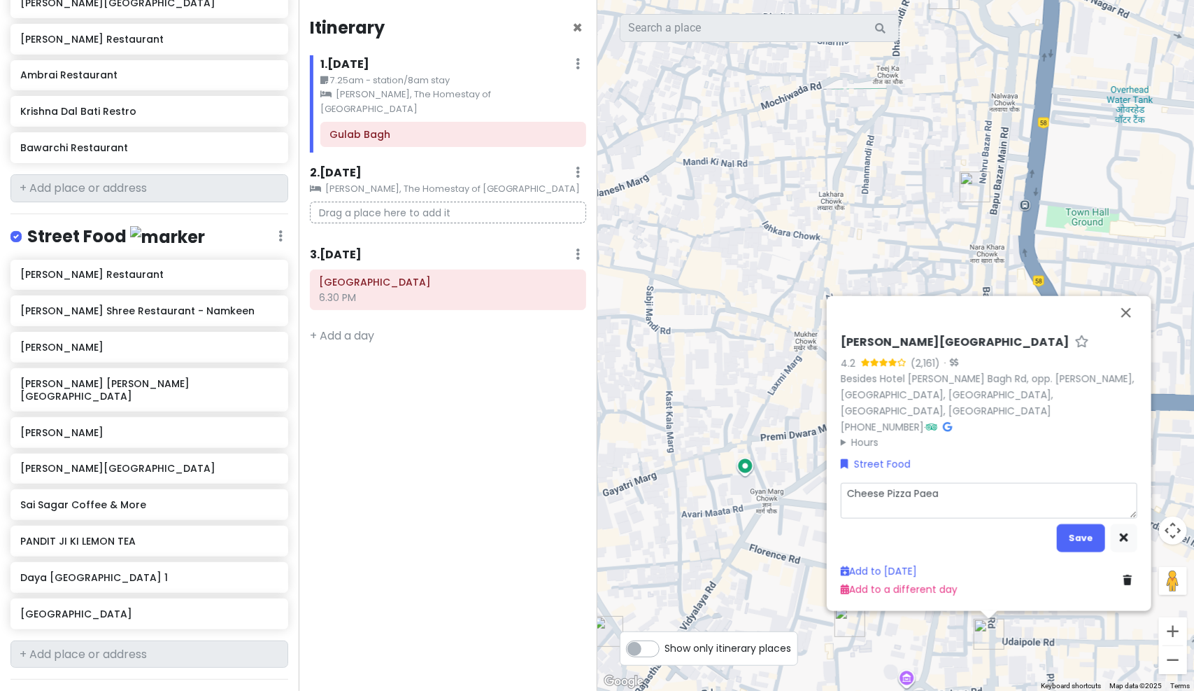
type textarea "x"
type textarea "Cheese Pizza Pae"
type textarea "x"
type textarea "Cheese Pizza Pa"
type textarea "x"
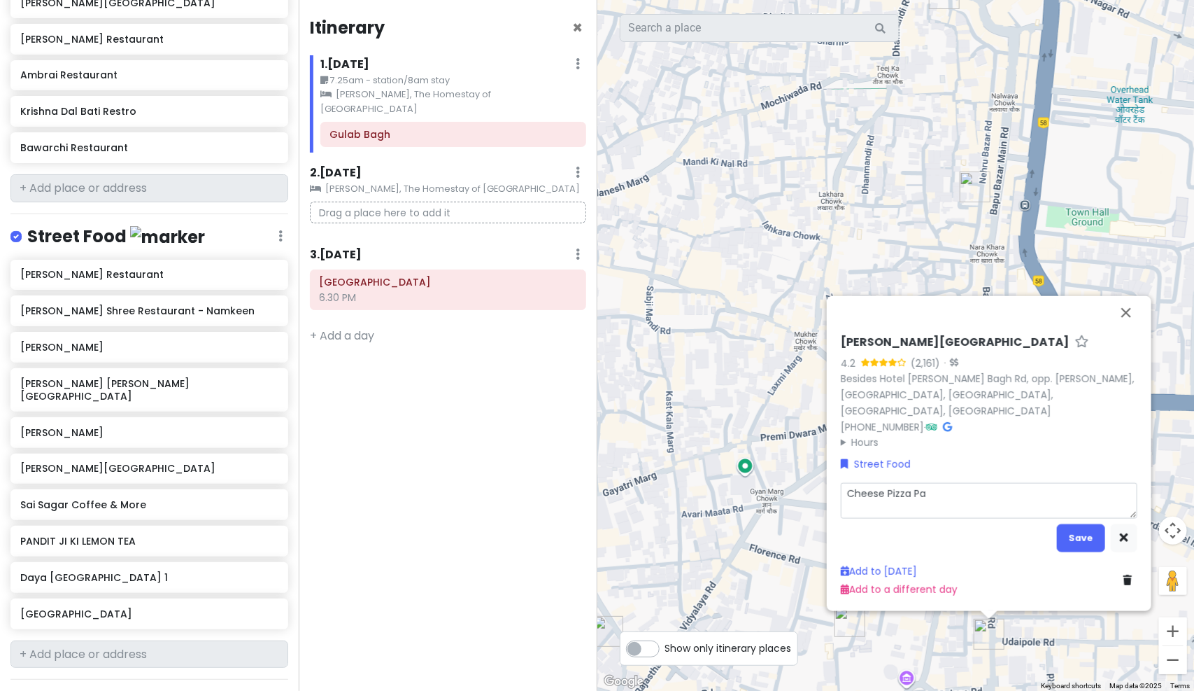
type textarea "Cheese Pizza Par"
type textarea "x"
type textarea "Cheese Pizza Para"
type textarea "x"
type textarea "Cheese Pizza Parat"
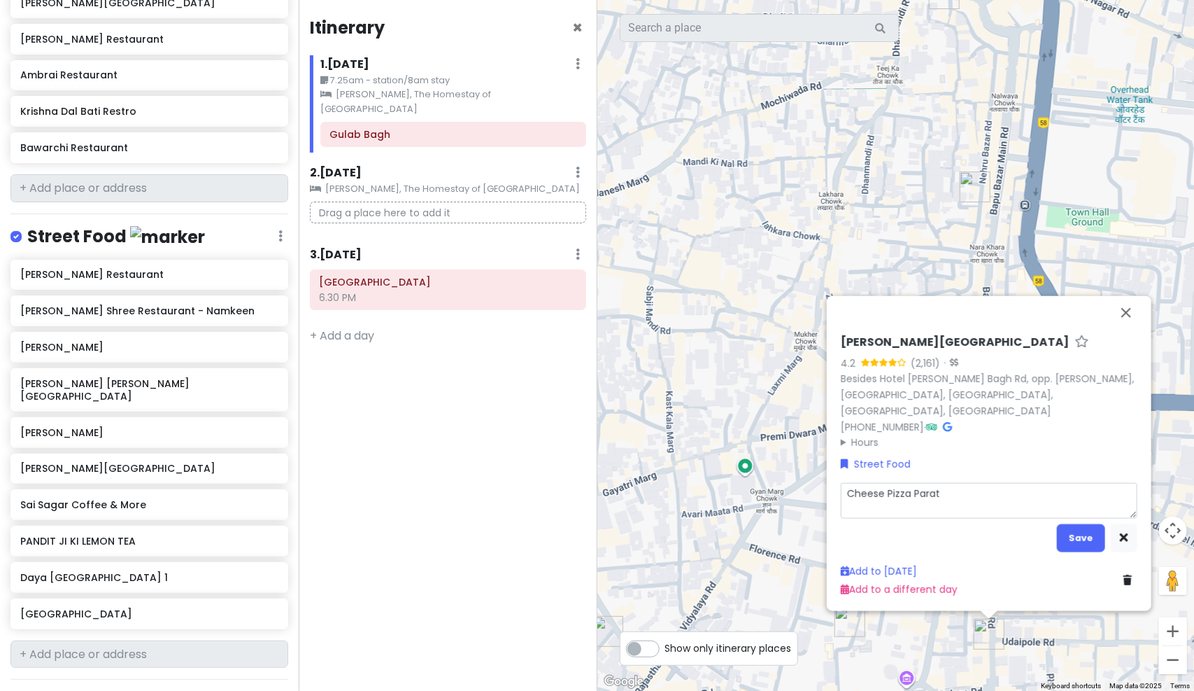
type textarea "x"
type textarea "Cheese Pizza Parath"
type textarea "x"
type textarea "Cheese Pizza Paratha"
click at [1065, 532] on button "Save" at bounding box center [1081, 536] width 48 height 27
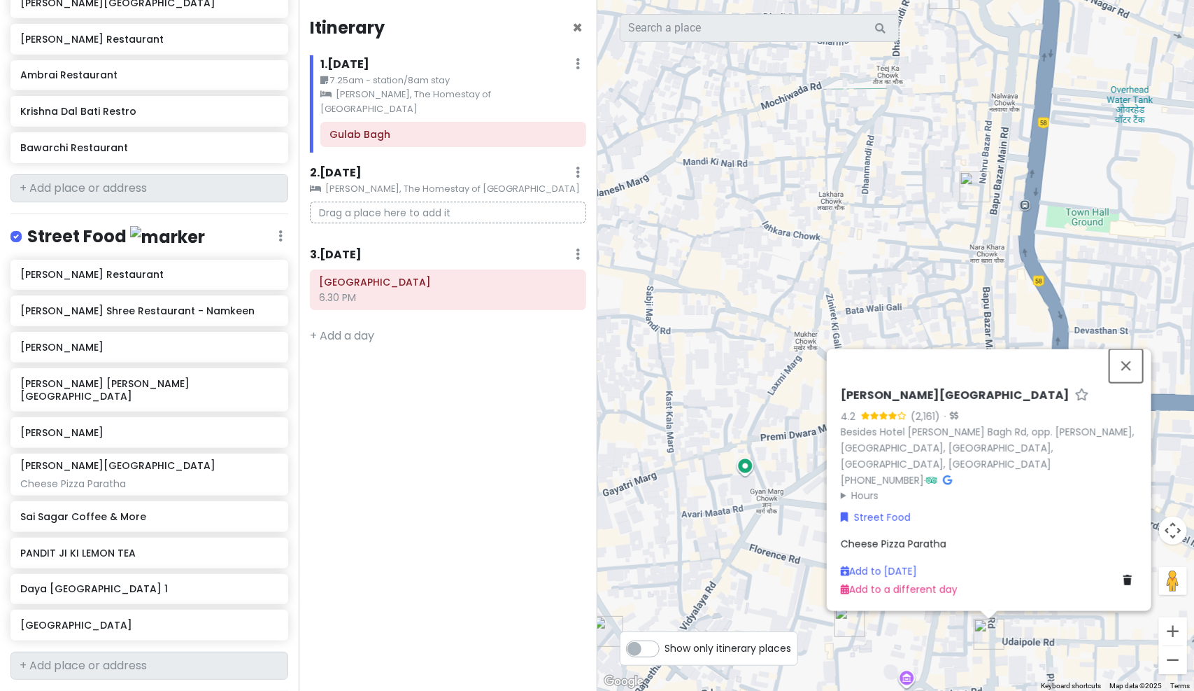
click at [1126, 382] on button "Close" at bounding box center [1127, 365] width 34 height 34
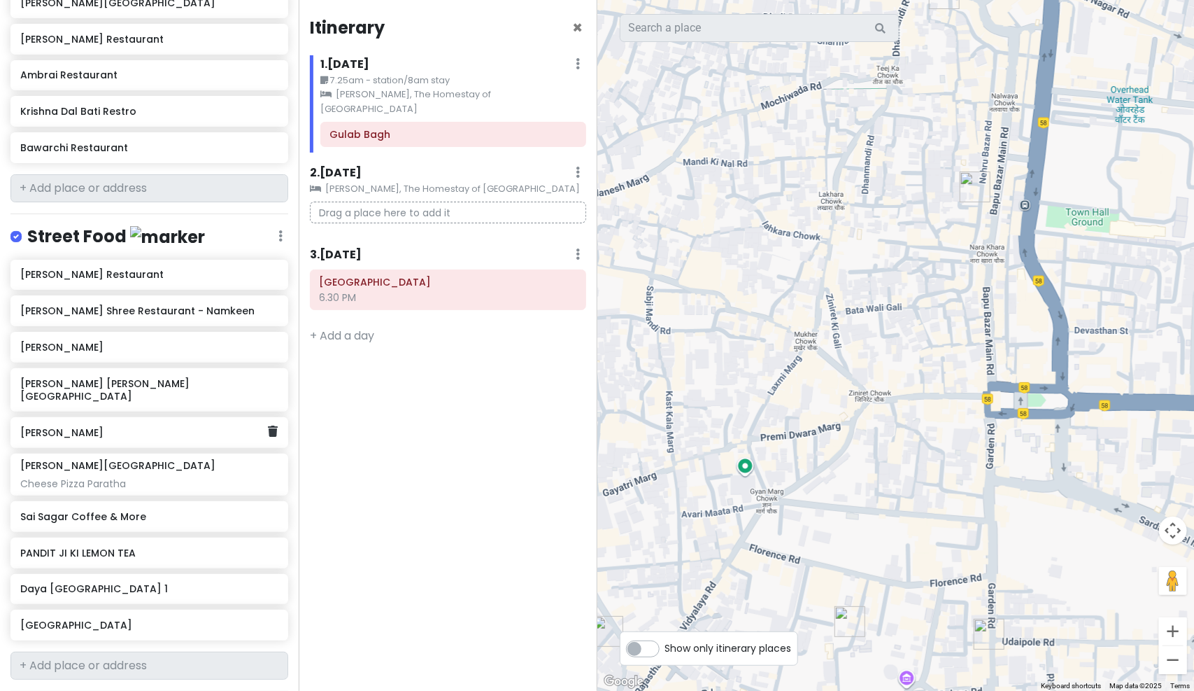
click at [174, 417] on div "[PERSON_NAME]" at bounding box center [149, 432] width 278 height 31
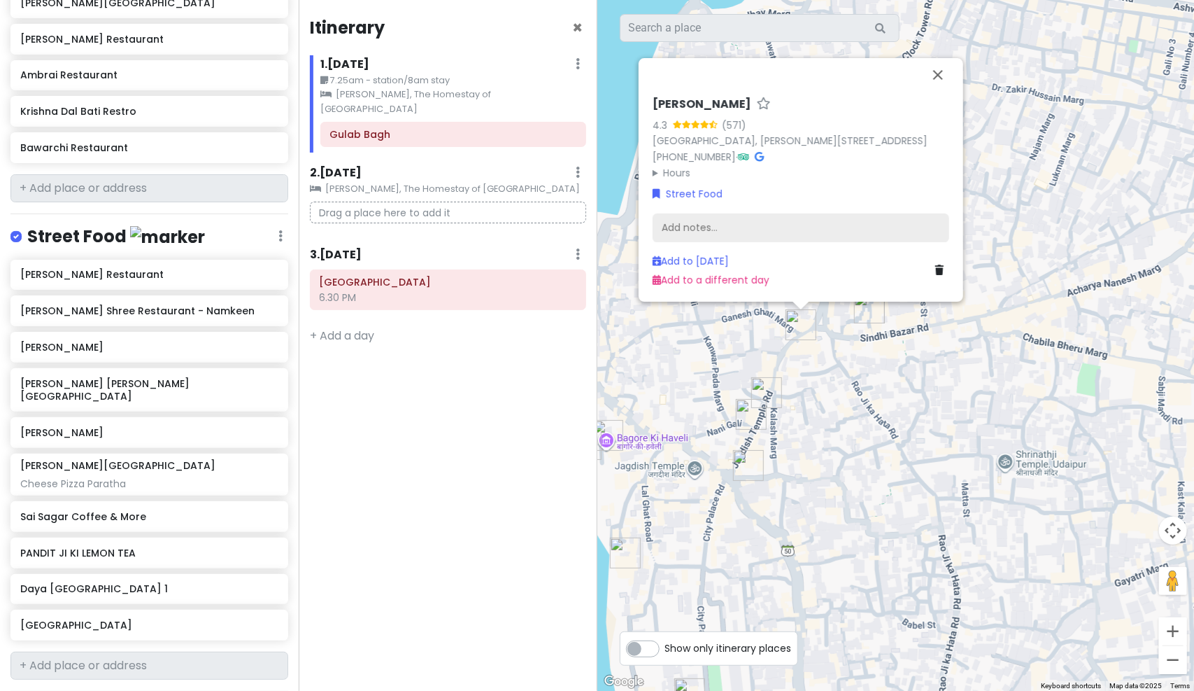
click at [758, 222] on div "Add notes..." at bounding box center [801, 227] width 297 height 29
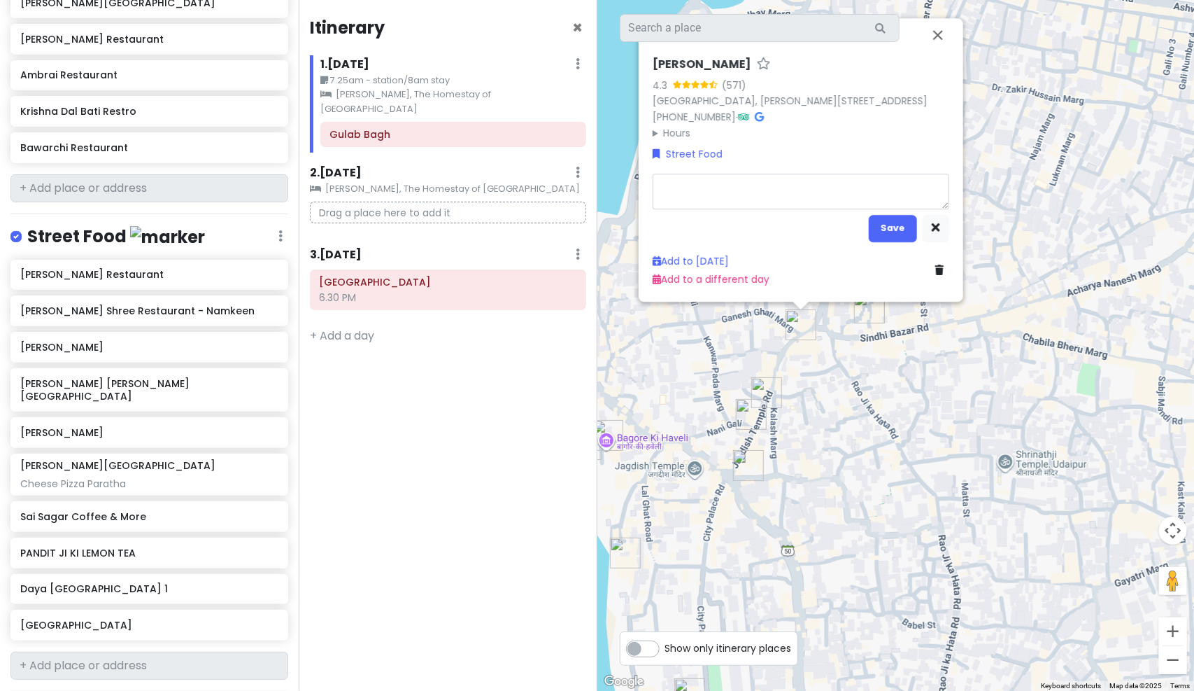
type textarea "x"
type textarea "G"
type textarea "x"
type textarea "Gu"
type textarea "x"
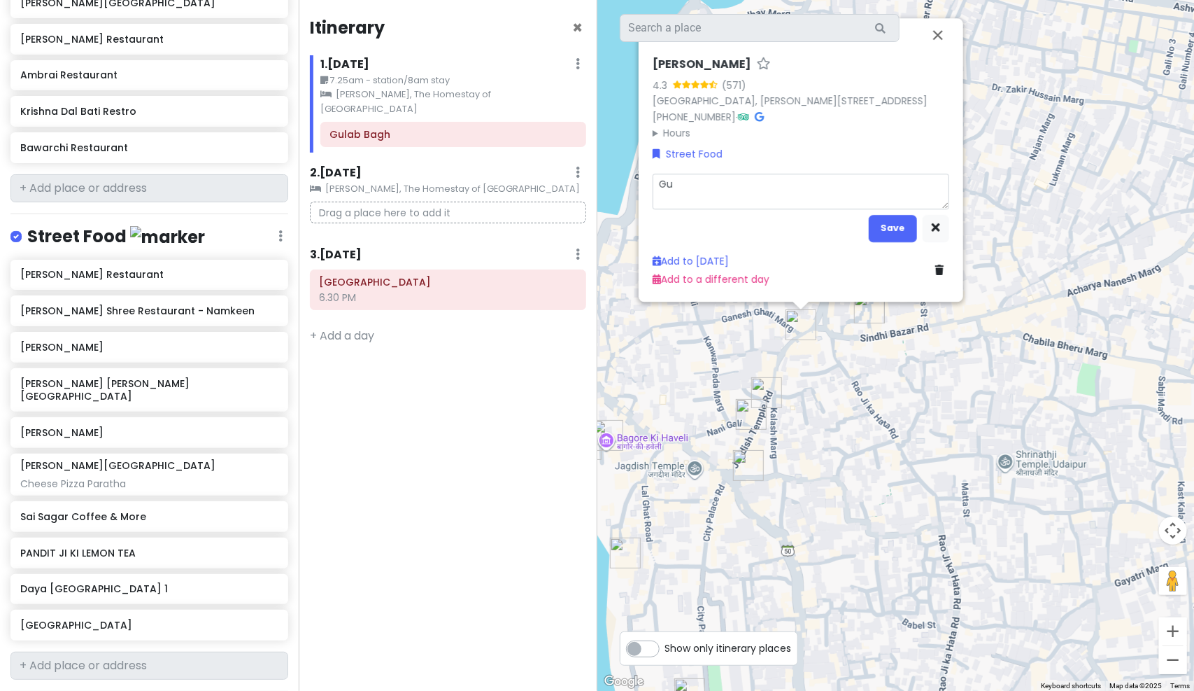
type textarea "Gul"
type textarea "x"
type textarea "Gula"
type textarea "x"
type textarea "Gulab"
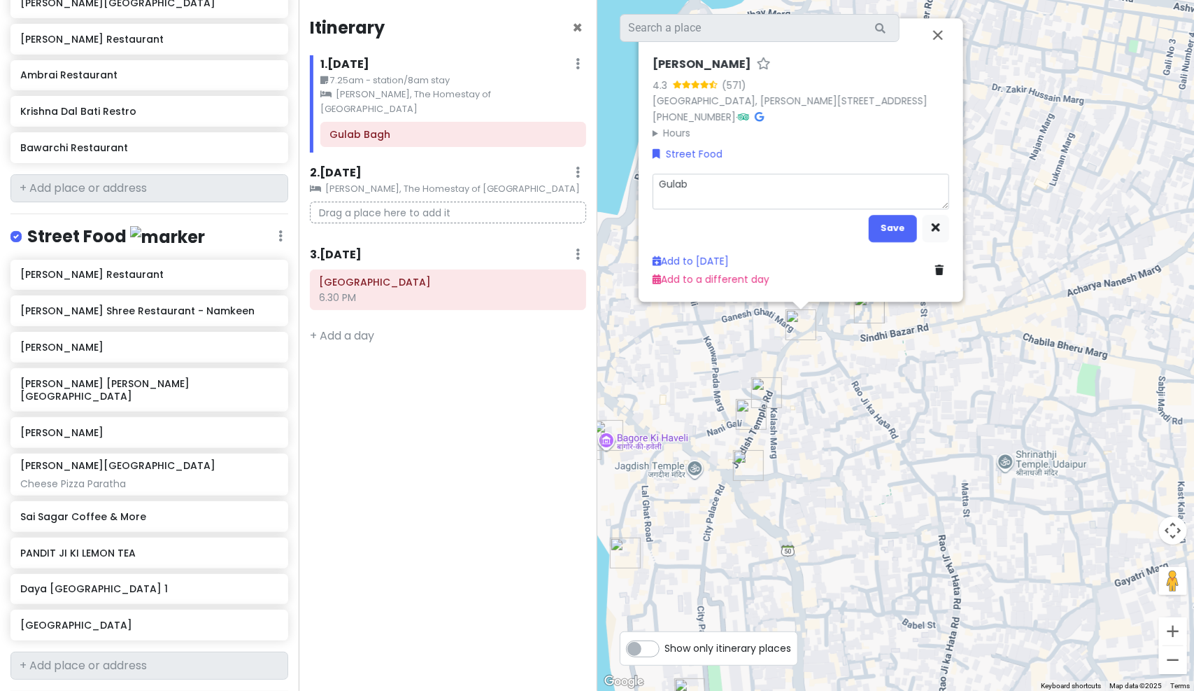
type textarea "x"
type textarea "Gulab J"
type textarea "x"
type textarea "Gulab Ja"
type textarea "x"
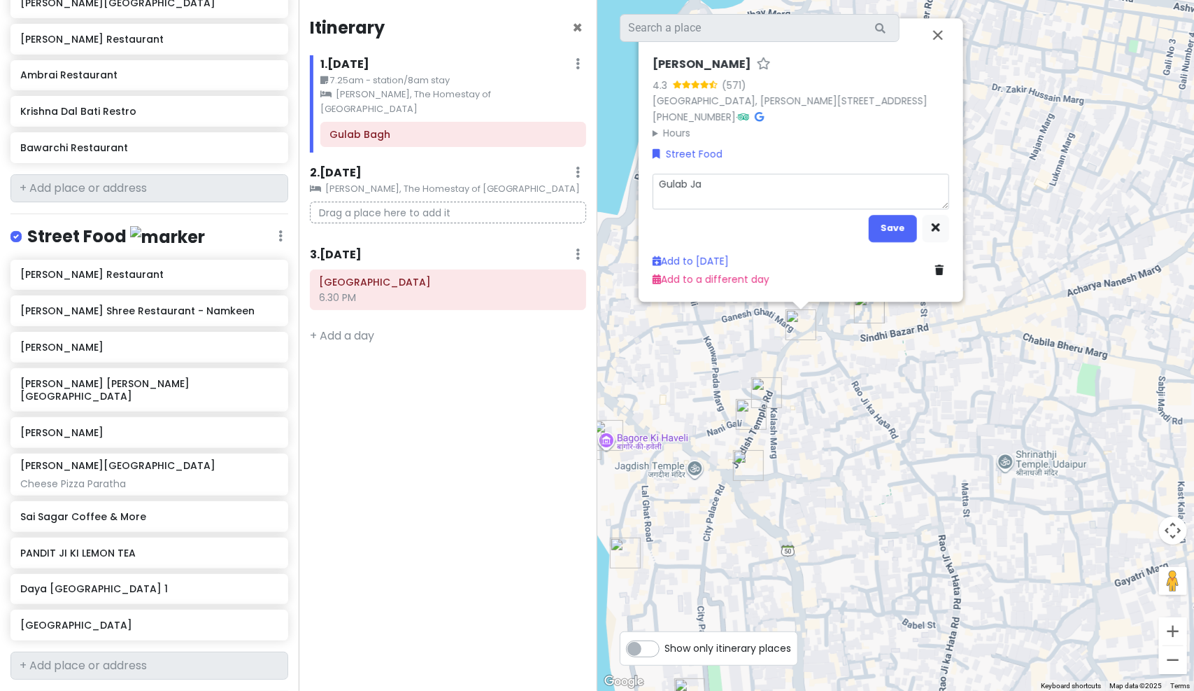
type textarea "Gulab Jam"
type textarea "x"
type textarea "Gulab Jamu"
type textarea "x"
type textarea "Gulab Jamun"
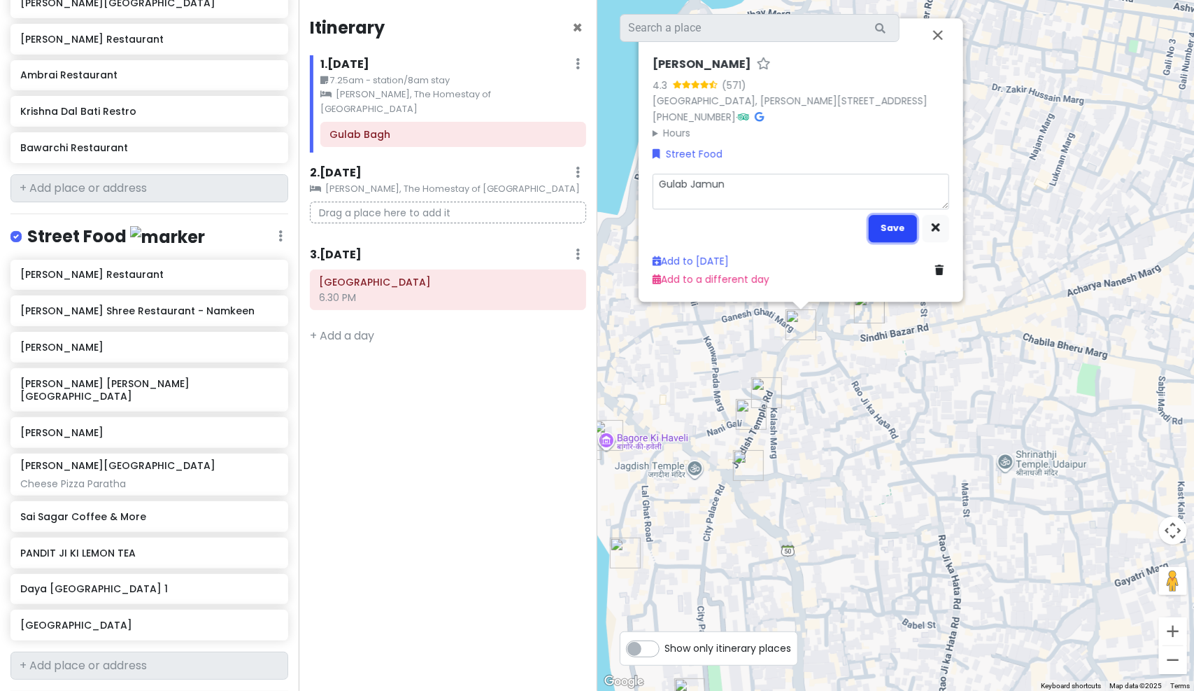
click at [888, 225] on button "Save" at bounding box center [893, 227] width 48 height 27
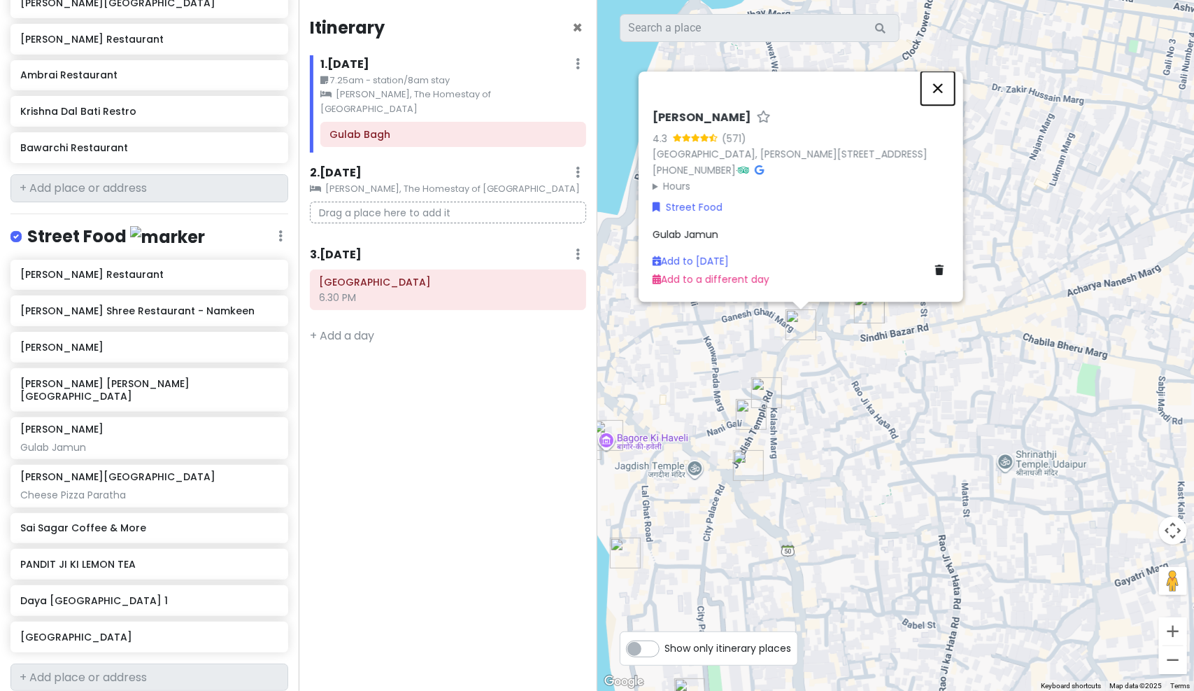
click at [943, 75] on button "Close" at bounding box center [938, 88] width 34 height 34
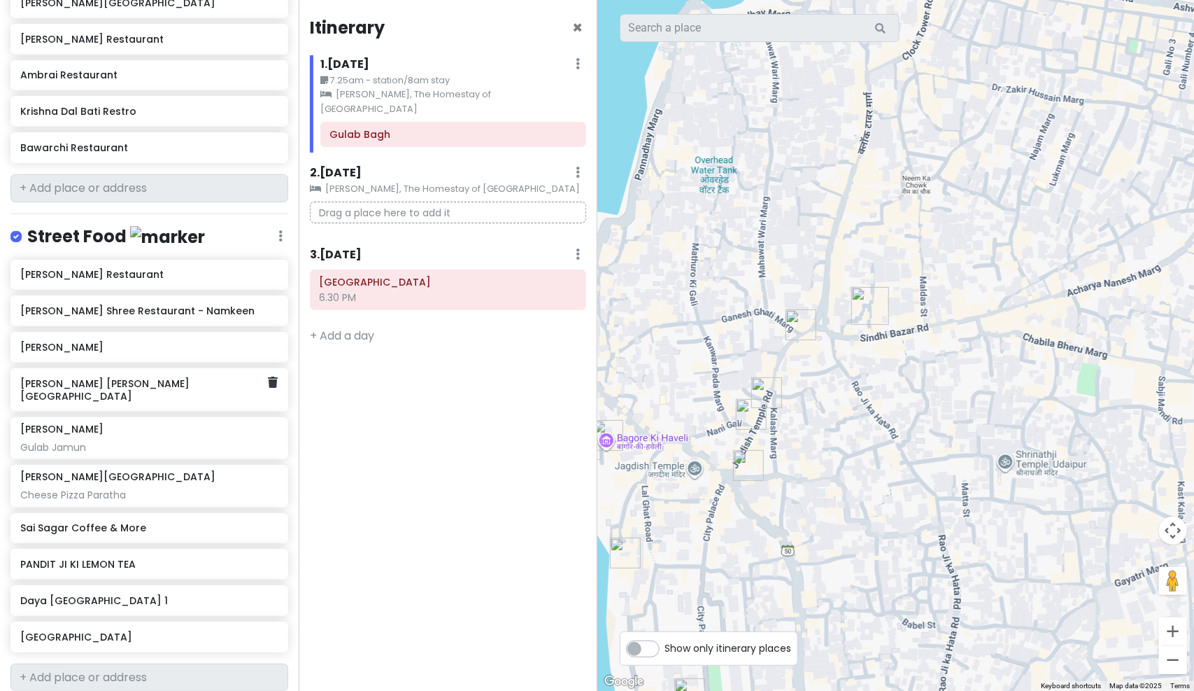
click at [64, 377] on h6 "[PERSON_NAME] [PERSON_NAME][GEOGRAPHIC_DATA]" at bounding box center [144, 389] width 248 height 25
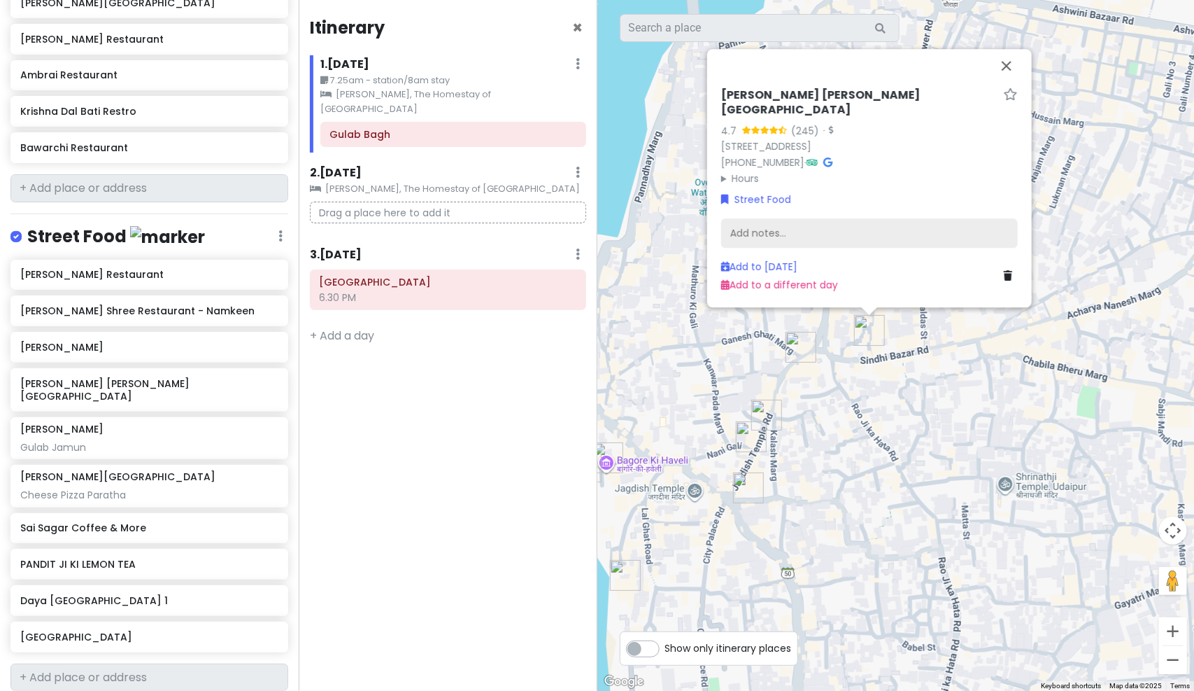
click at [924, 234] on div "Add notes..." at bounding box center [869, 232] width 297 height 29
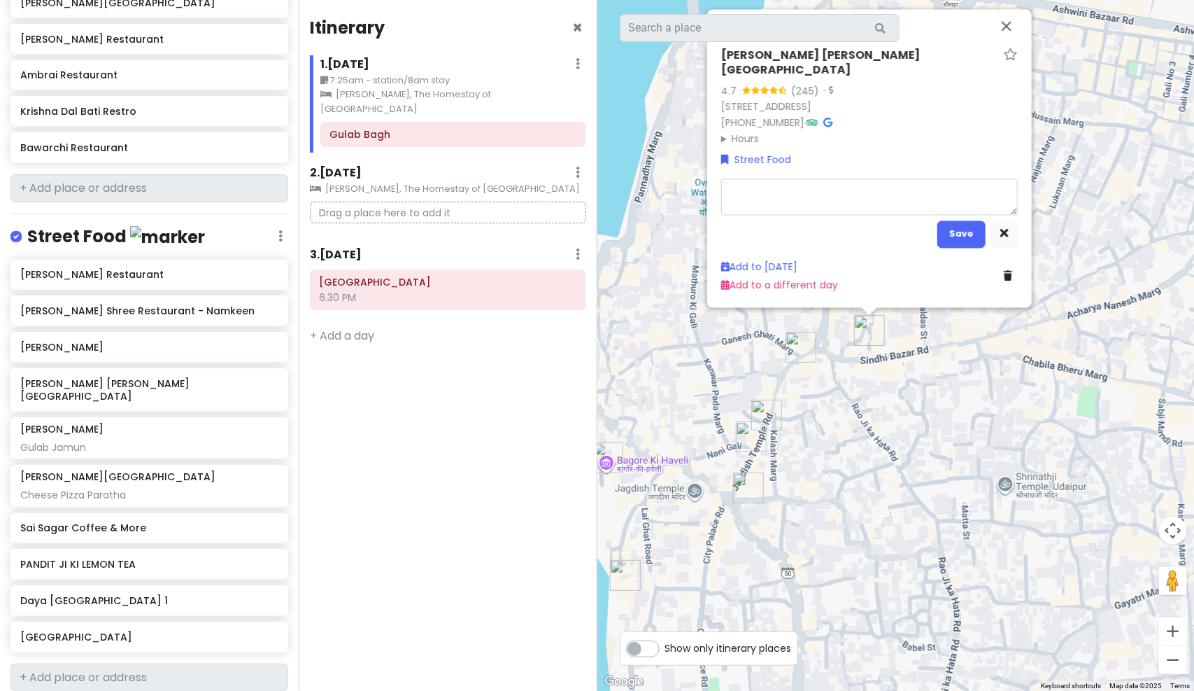
type textarea "x"
type textarea "Op"
type textarea "x"
type textarea "Open"
type textarea "x"
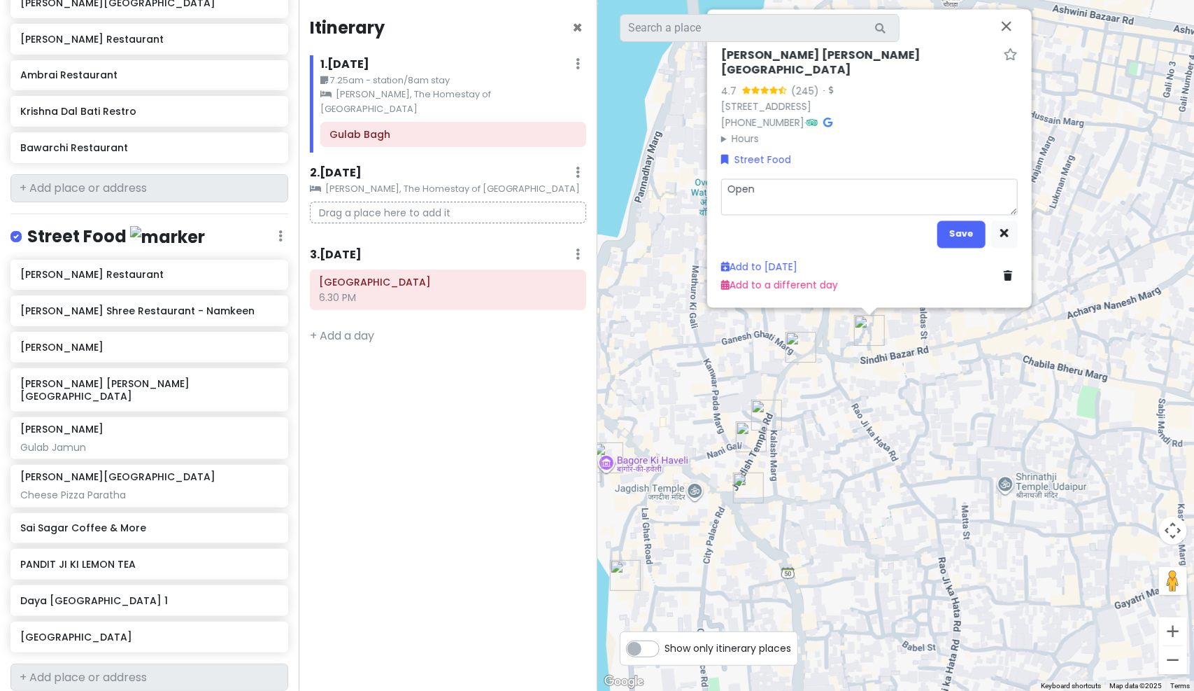
type textarea "Open"
type textarea "x"
type textarea "Open S"
type textarea "x"
type textarea "Open Sa"
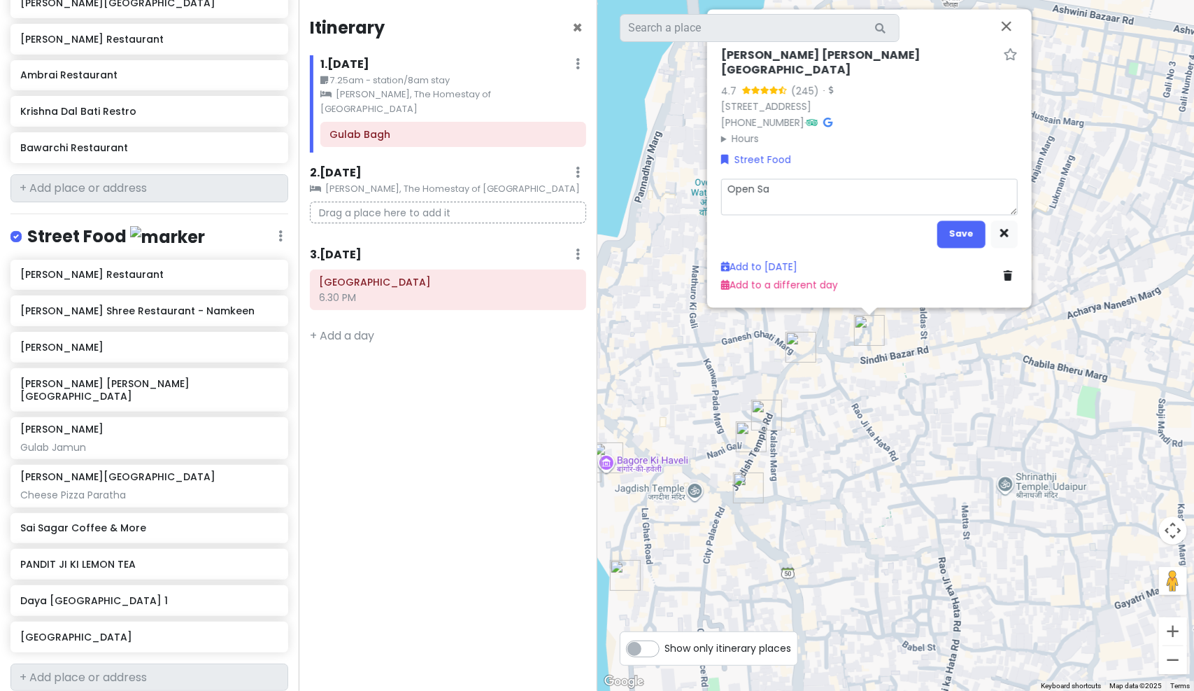
type textarea "x"
type textarea "Open Sam"
type textarea "x"
type textarea "Open Samo"
type textarea "x"
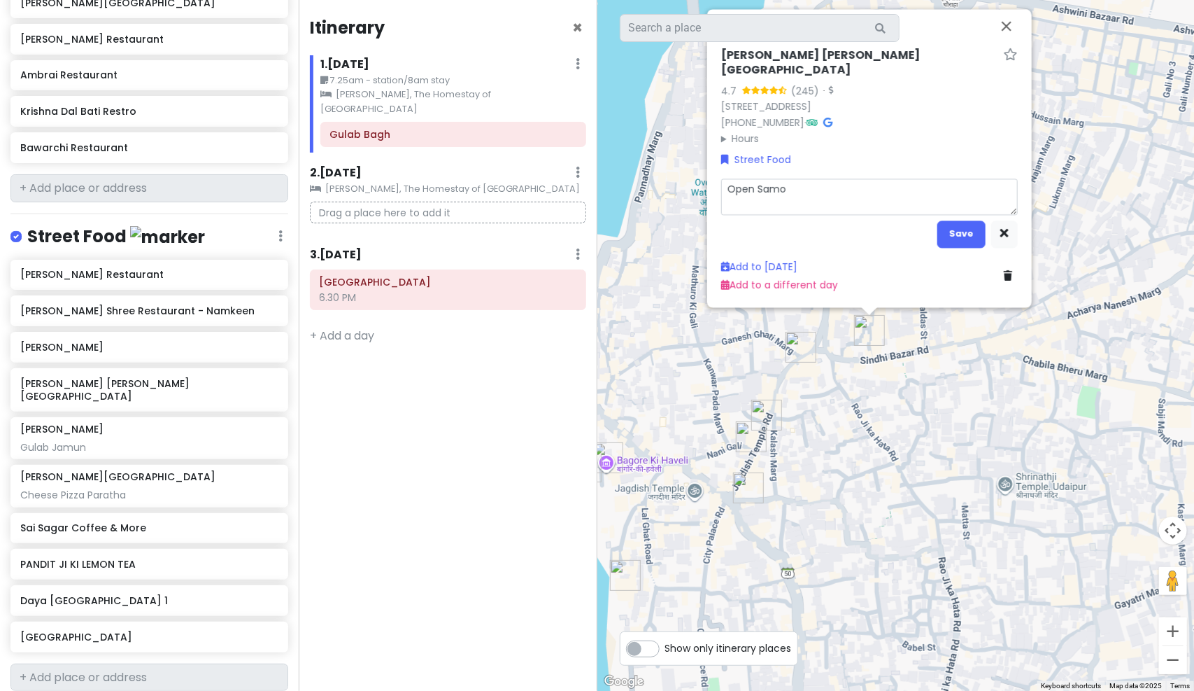
type textarea "Open Samos"
type textarea "x"
type textarea "Open Samosa"
type textarea "x"
type textarea "Open Samosa"
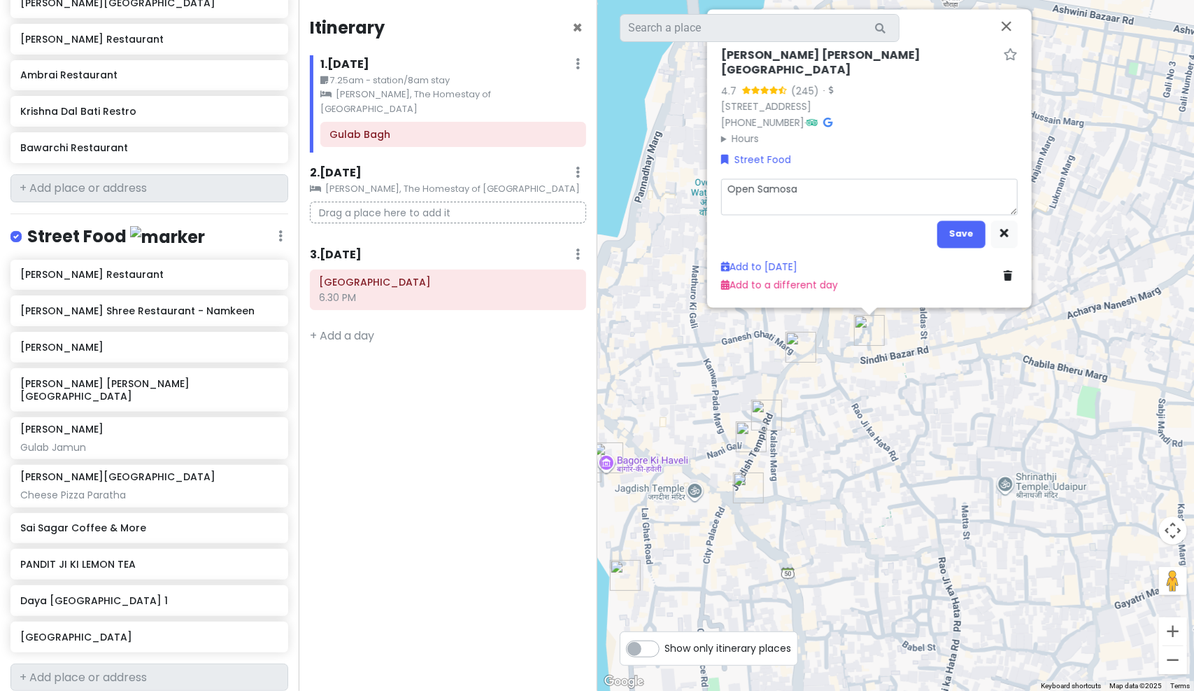
type textarea "x"
type textarea "Open Samosa C"
type textarea "x"
type textarea "Open Samosa Ch"
type textarea "x"
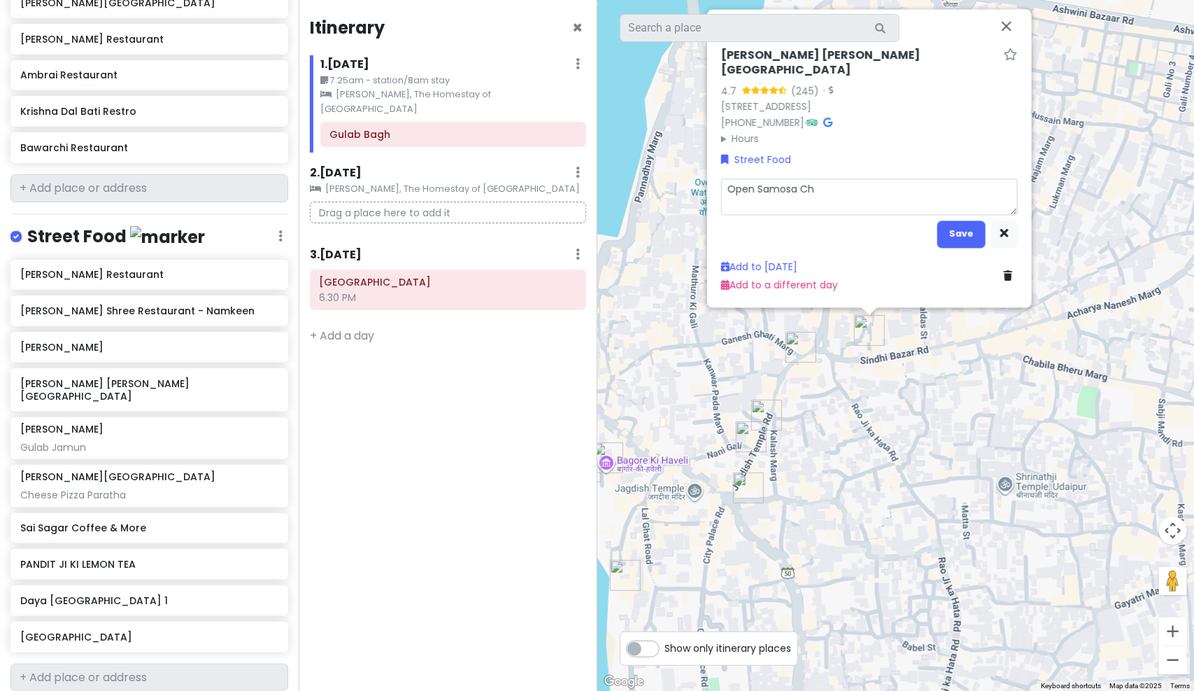
type textarea "Open Samosa Cha"
type textarea "x"
type textarea "Open Samosa Chat"
click at [971, 239] on button "Save" at bounding box center [962, 233] width 48 height 27
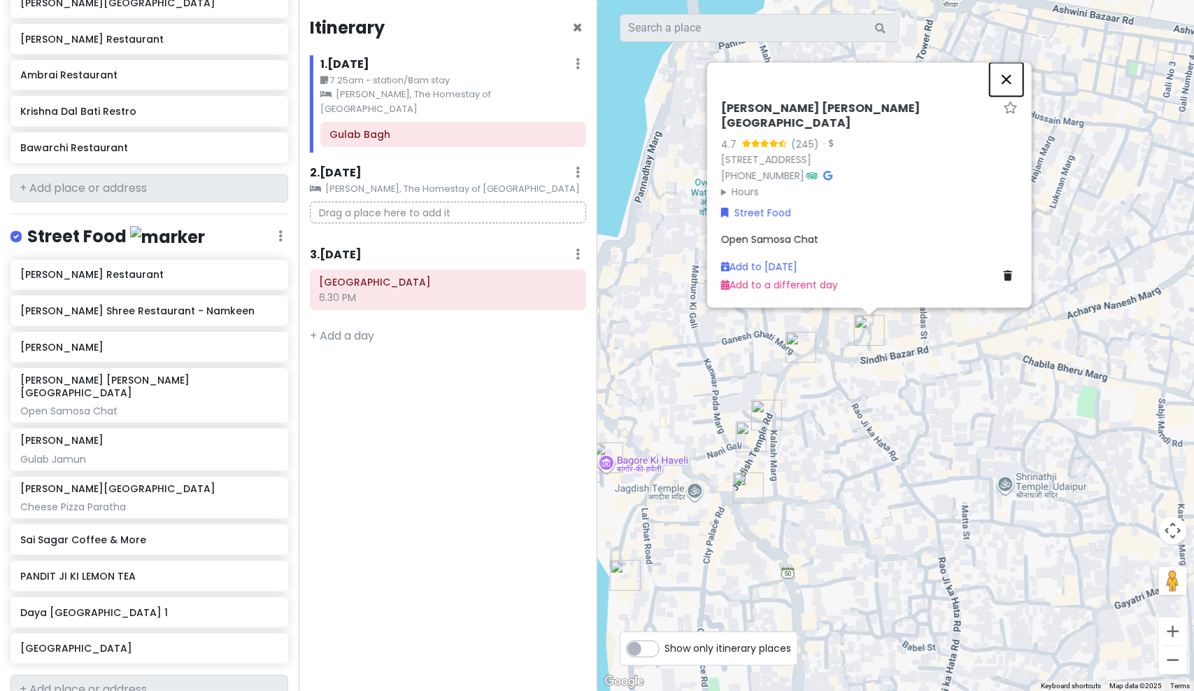
click at [1003, 76] on button "Close" at bounding box center [1007, 79] width 34 height 34
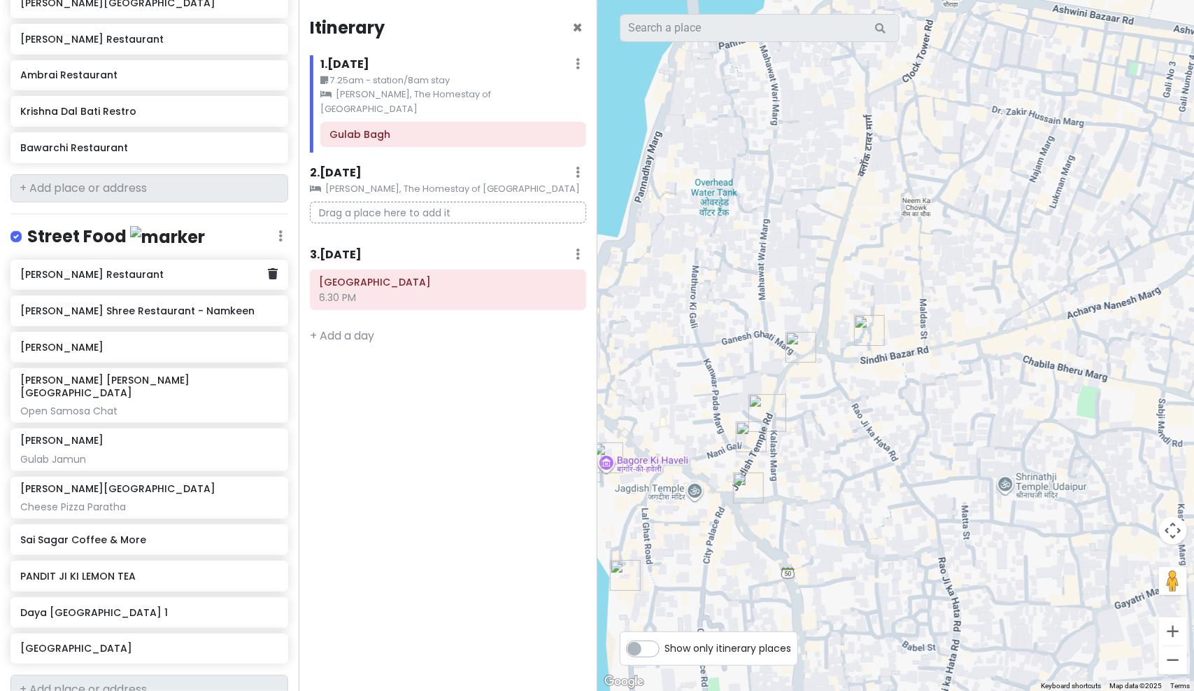
click at [141, 268] on h6 "[PERSON_NAME] Restaurant" at bounding box center [144, 274] width 248 height 13
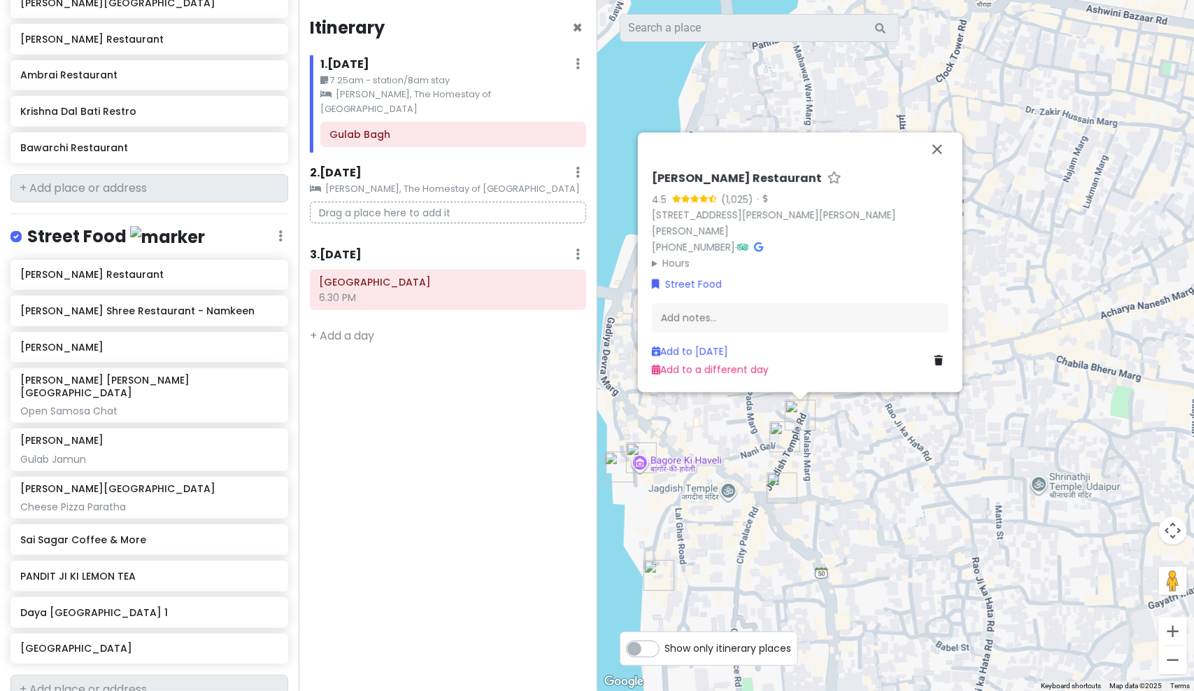
click at [759, 245] on icon at bounding box center [758, 247] width 9 height 10
click at [941, 148] on button "Close" at bounding box center [938, 149] width 34 height 34
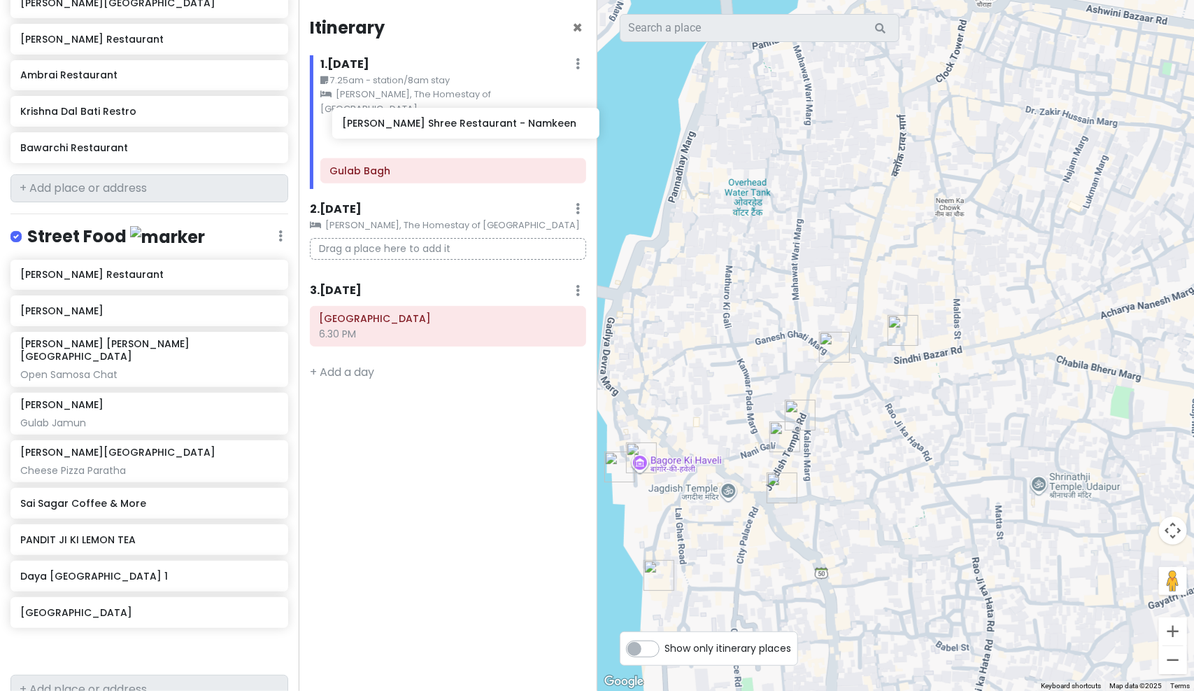
drag, startPoint x: 137, startPoint y: 293, endPoint x: 458, endPoint y: 125, distance: 362.1
click at [458, 125] on div "Udaipur Trip Private Change Dates Make a Copy Delete Trip Go Pro ⚡️ Give Feedba…" at bounding box center [597, 345] width 1194 height 691
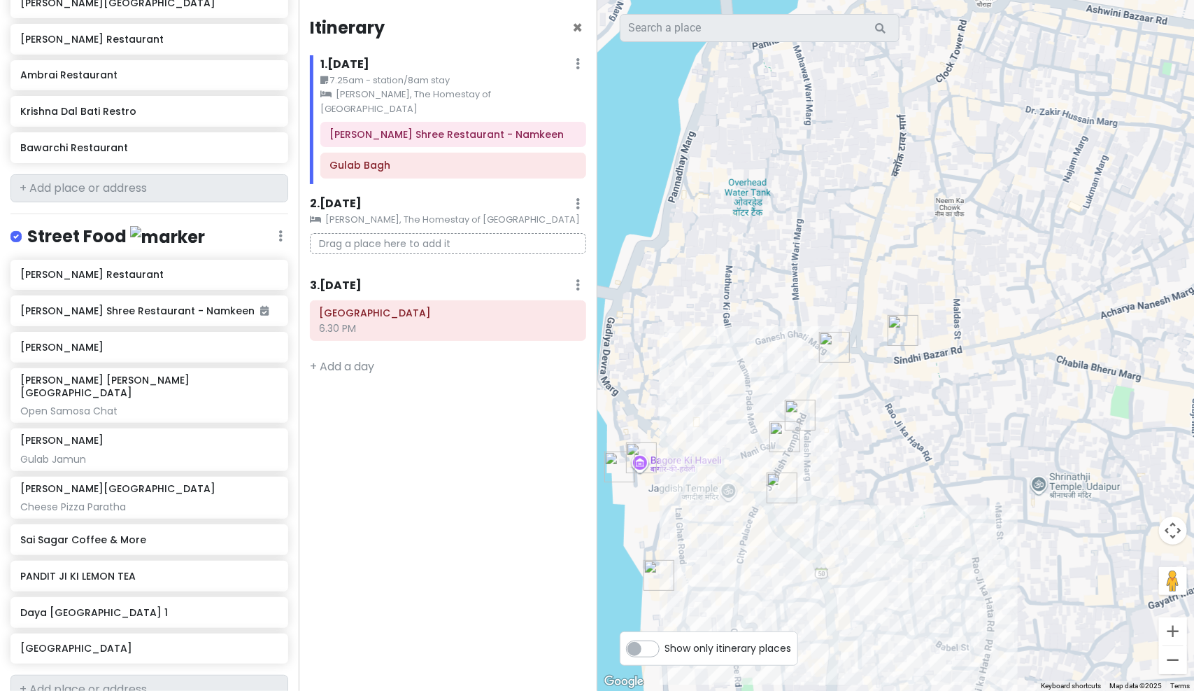
click at [781, 486] on img "Jagdish Shree Restaurant - Namkeen" at bounding box center [782, 488] width 42 height 42
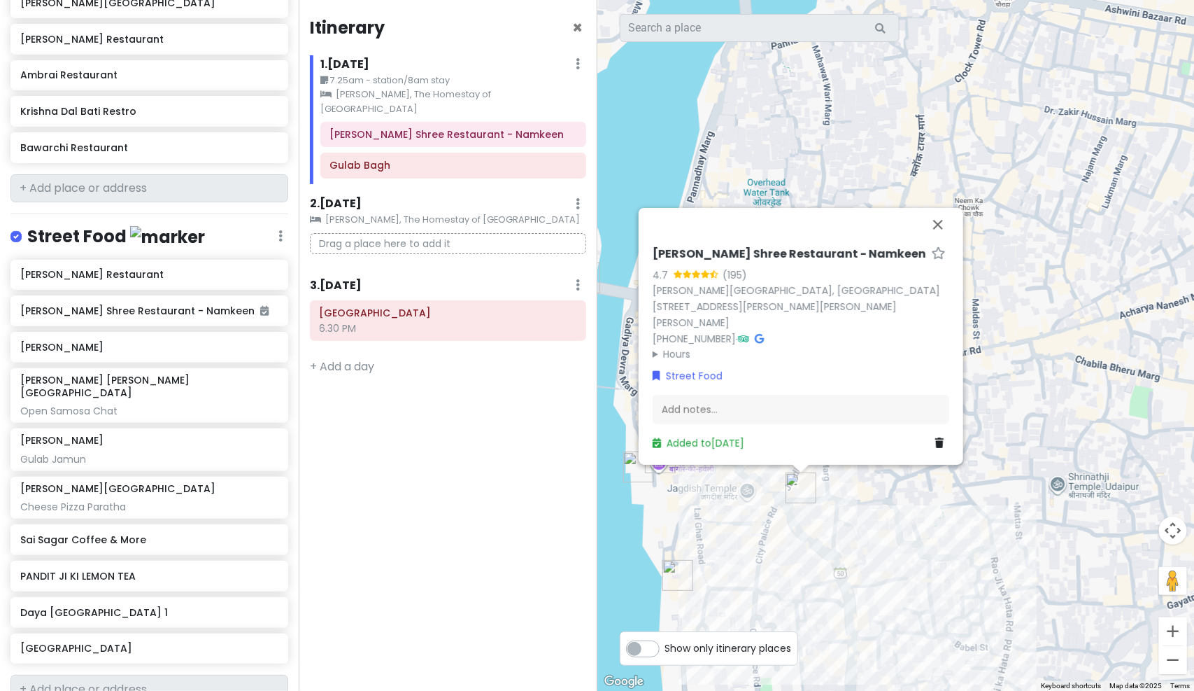
click at [437, 632] on div "Itinerary × 1 . Fri 10/10 Edit Day Notes Clear Lodging Delete Day 7.25am - stat…" at bounding box center [448, 345] width 299 height 691
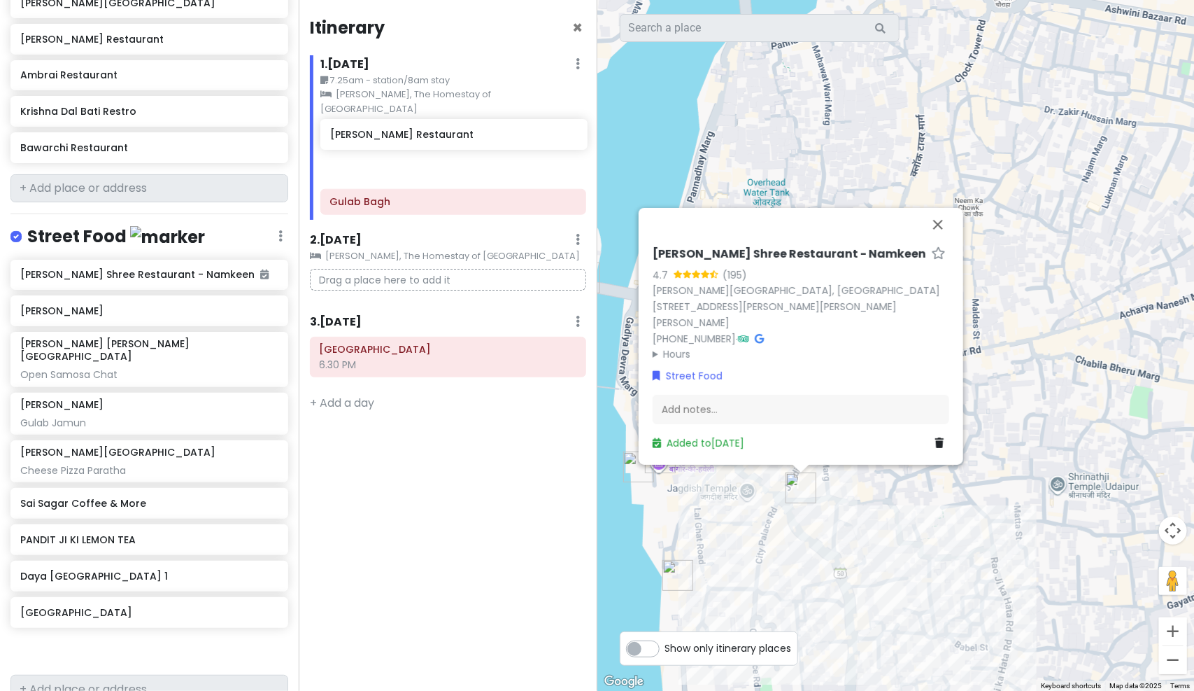
drag, startPoint x: 94, startPoint y: 262, endPoint x: 408, endPoint y: 155, distance: 331.6
click at [408, 155] on div "Udaipur Trip Private Change Dates Make a Copy Delete Trip Go Pro ⚡️ Give Feedba…" at bounding box center [597, 345] width 1194 height 691
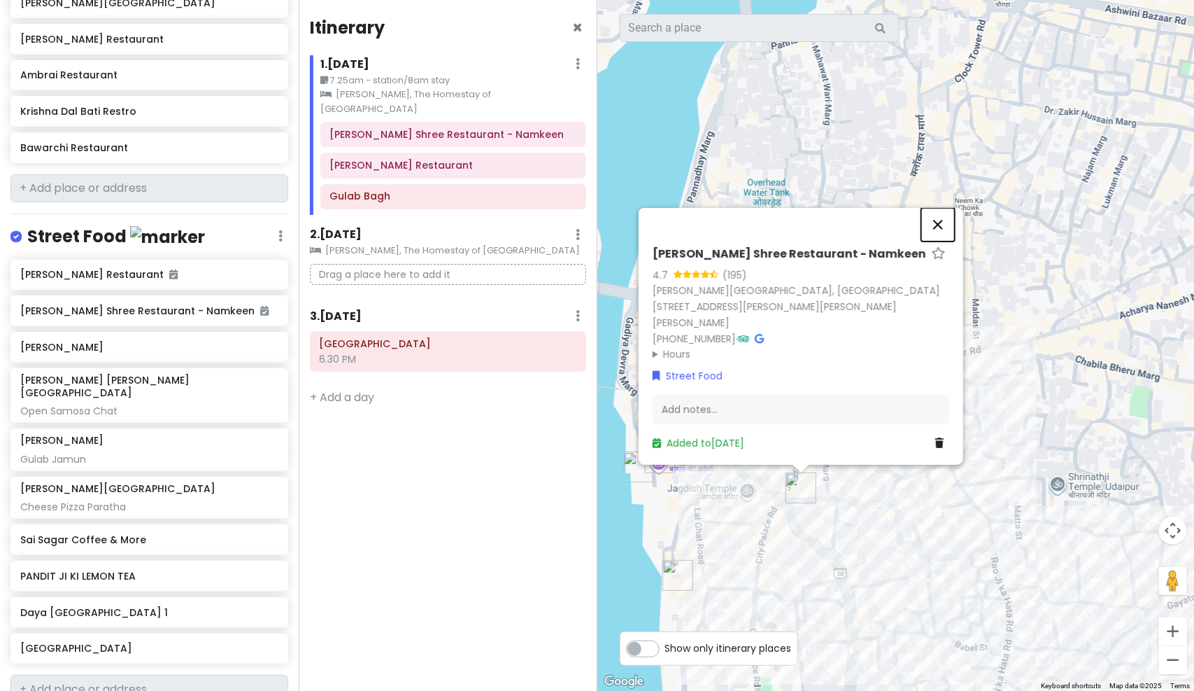
click at [941, 238] on button "Close" at bounding box center [938, 224] width 34 height 34
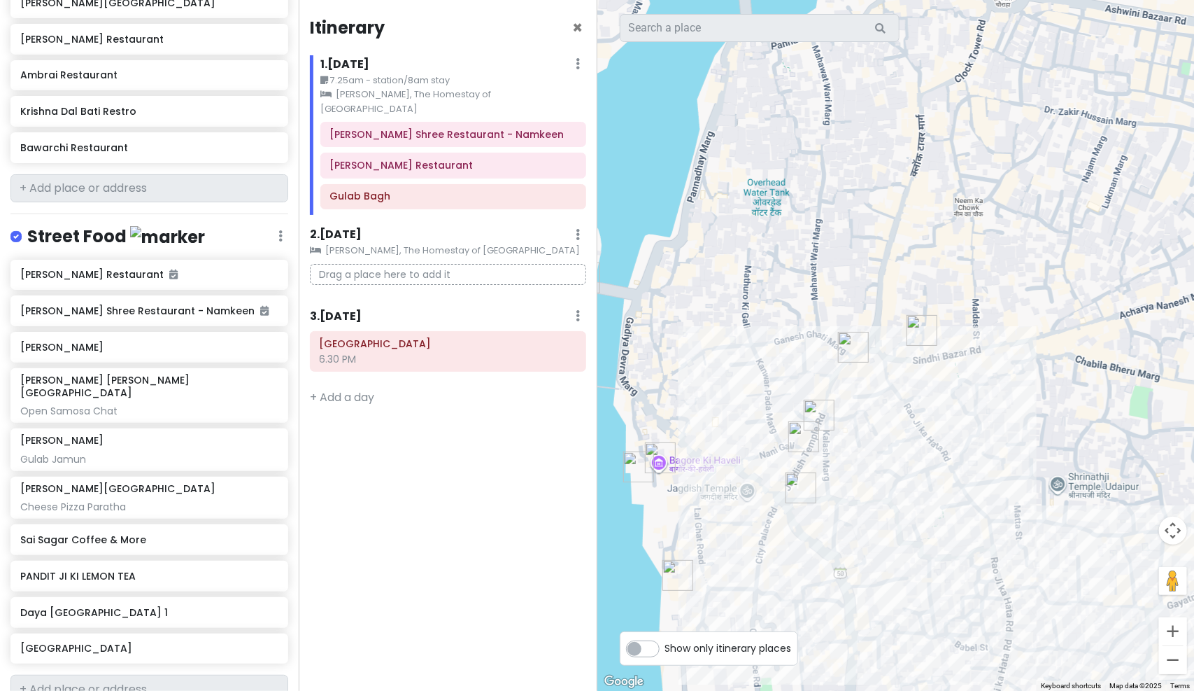
click at [798, 429] on img "Raju Bhai Rabdi Wala" at bounding box center [804, 437] width 42 height 42
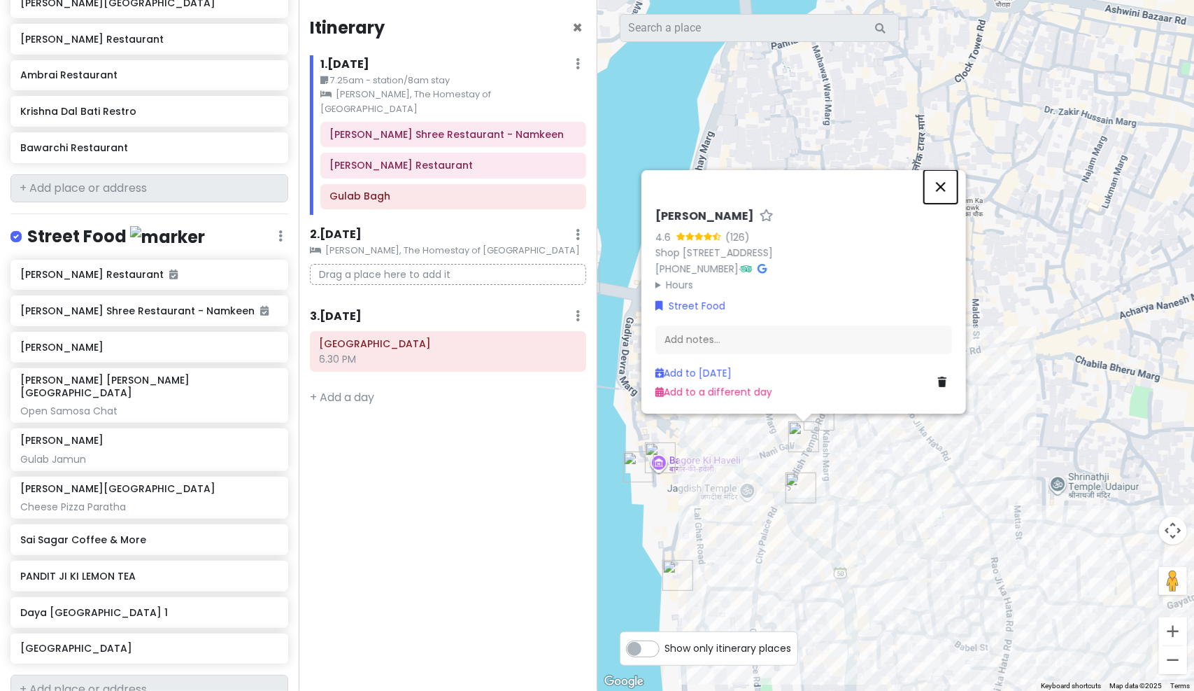
click at [943, 170] on button "Close" at bounding box center [941, 187] width 34 height 34
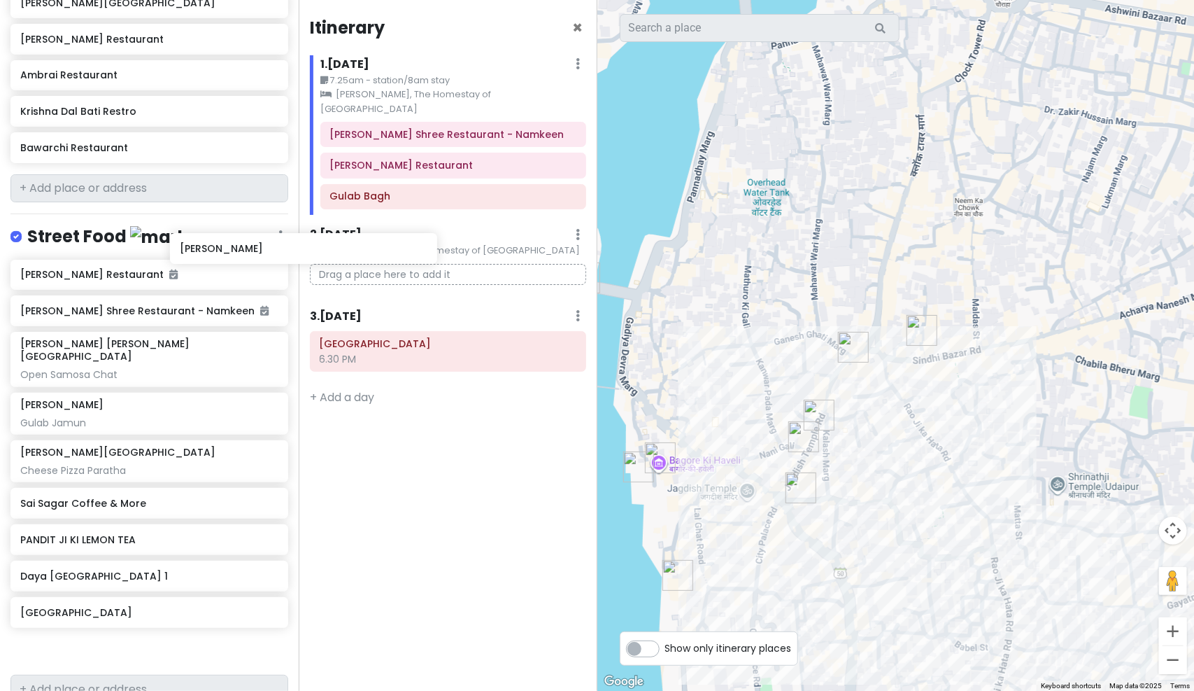
drag, startPoint x: 160, startPoint y: 325, endPoint x: 425, endPoint y: 186, distance: 300.1
click at [409, 199] on div "Udaipur Trip Private Change Dates Make a Copy Delete Trip Go Pro ⚡️ Give Feedba…" at bounding box center [597, 345] width 1194 height 691
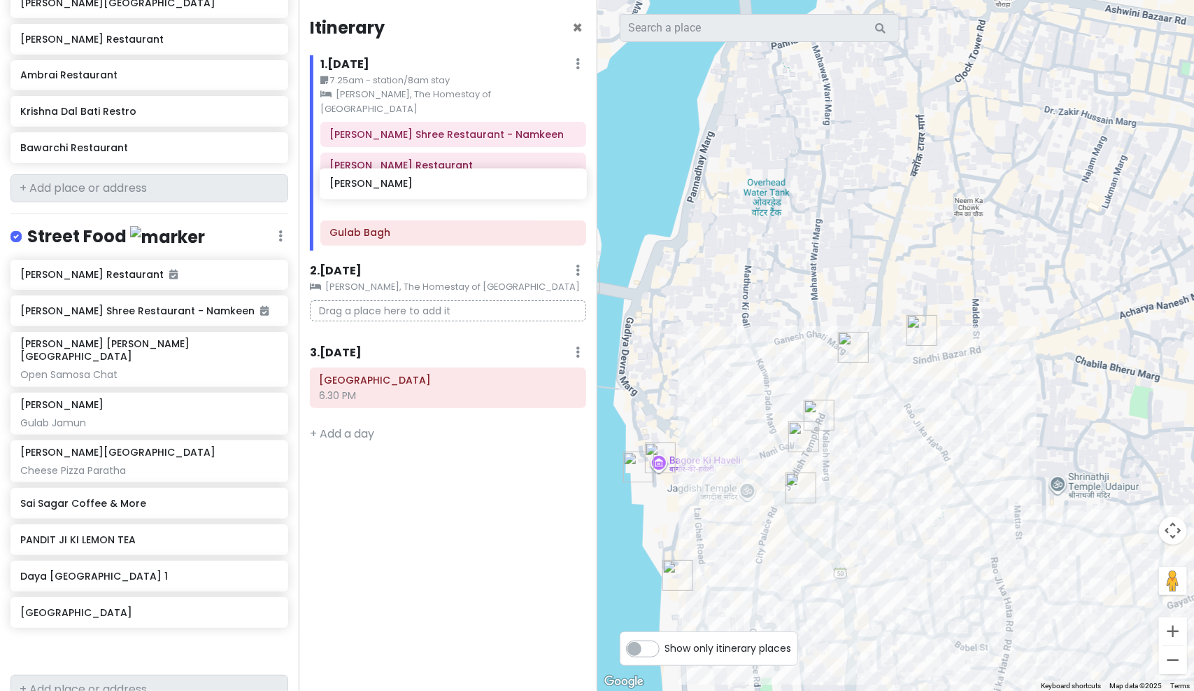
click at [434, 179] on div "Jagdish Shree Restaurant - Namkeen Paliwal Restaurant Gulab Bagh" at bounding box center [453, 186] width 287 height 129
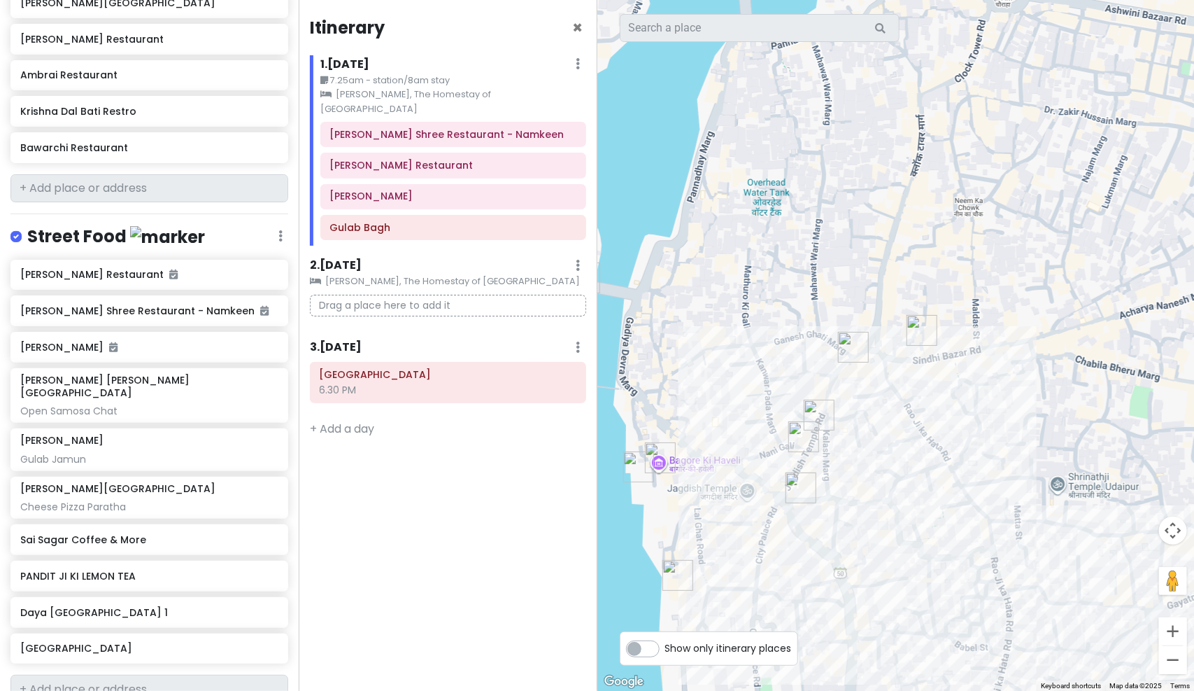
click at [474, 602] on div "Itinerary × 1 . Fri 10/10 Edit Day Notes Clear Lodging Delete Day 7.25am - stat…" at bounding box center [448, 345] width 299 height 691
click at [849, 347] on img "Lala Misthan Bhandar" at bounding box center [854, 347] width 42 height 42
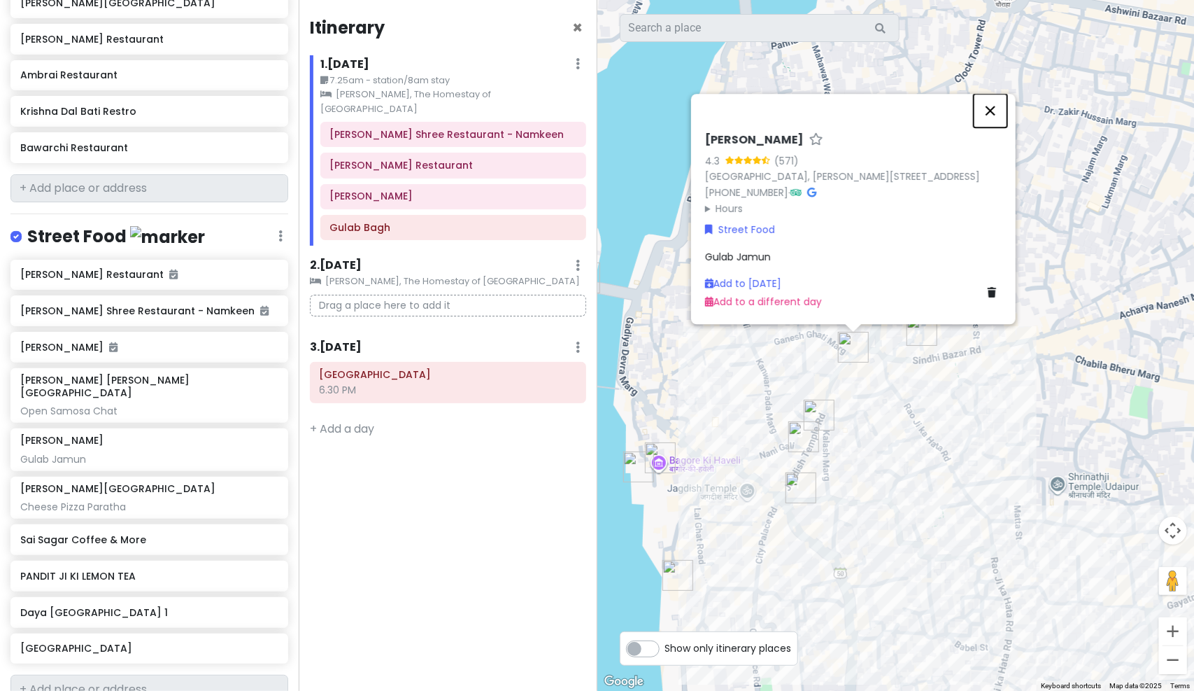
click at [996, 97] on button "Close" at bounding box center [991, 111] width 34 height 34
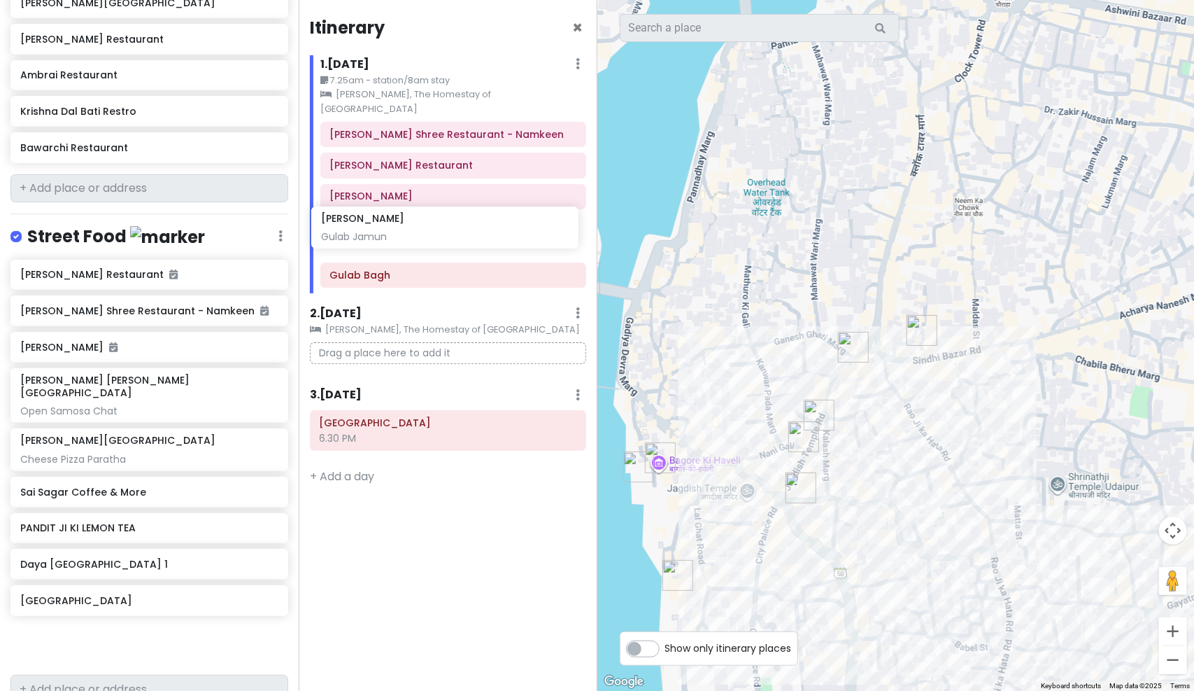
drag, startPoint x: 108, startPoint y: 418, endPoint x: 409, endPoint y: 229, distance: 355.6
click at [409, 229] on div "Udaipur Trip Private Change Dates Make a Copy Delete Trip Go Pro ⚡️ Give Feedba…" at bounding box center [597, 345] width 1194 height 691
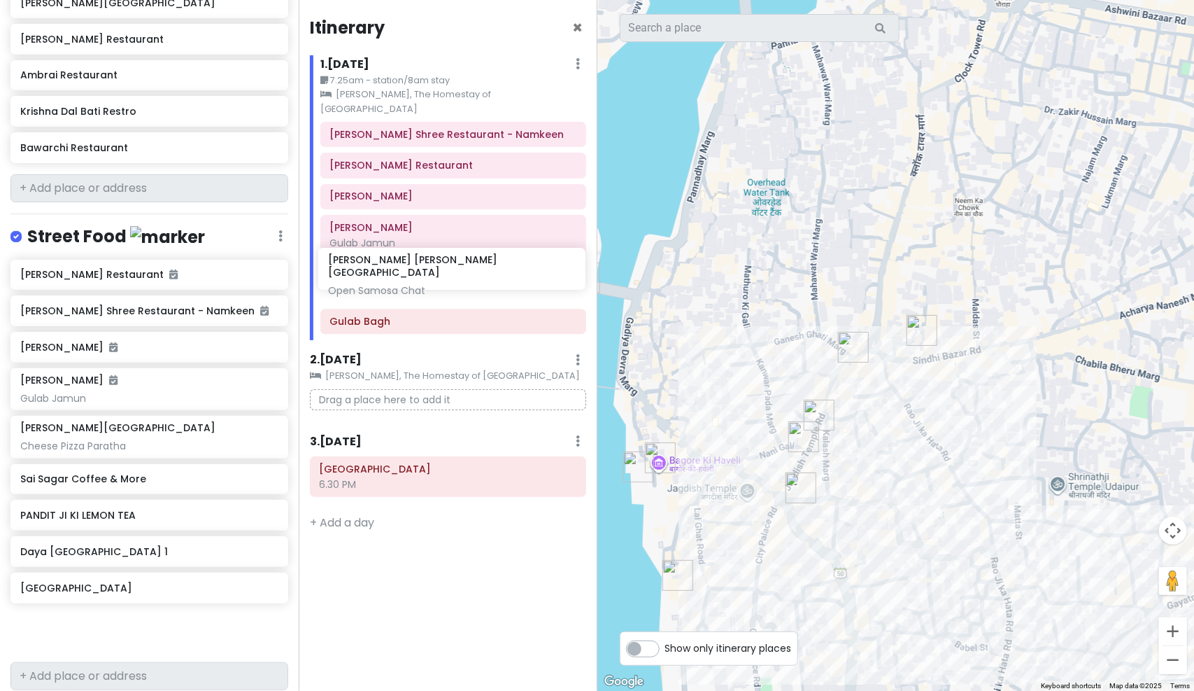
drag, startPoint x: 125, startPoint y: 373, endPoint x: 427, endPoint y: 278, distance: 316.9
click at [427, 278] on div "Udaipur Trip Private Change Dates Make a Copy Delete Trip Go Pro ⚡️ Give Feedba…" at bounding box center [597, 345] width 1194 height 691
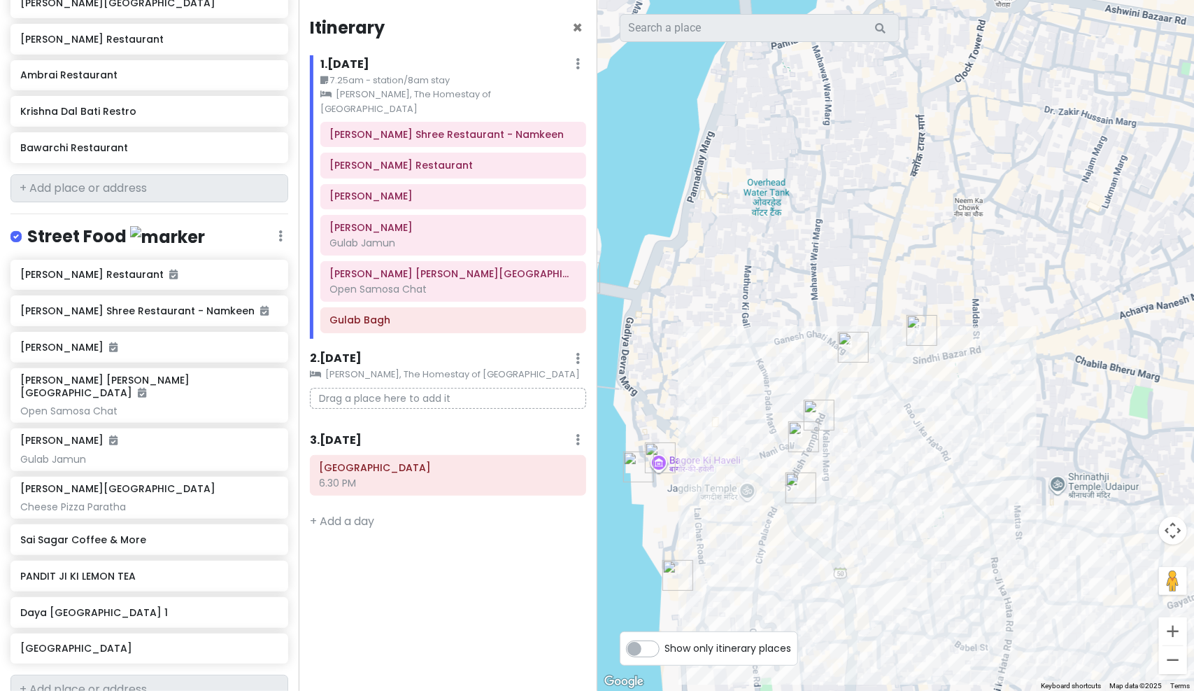
click at [440, 608] on div "Itinerary × 1 . Fri 10/10 Edit Day Notes Clear Lodging Delete Day 7.25am - stat…" at bounding box center [448, 345] width 299 height 691
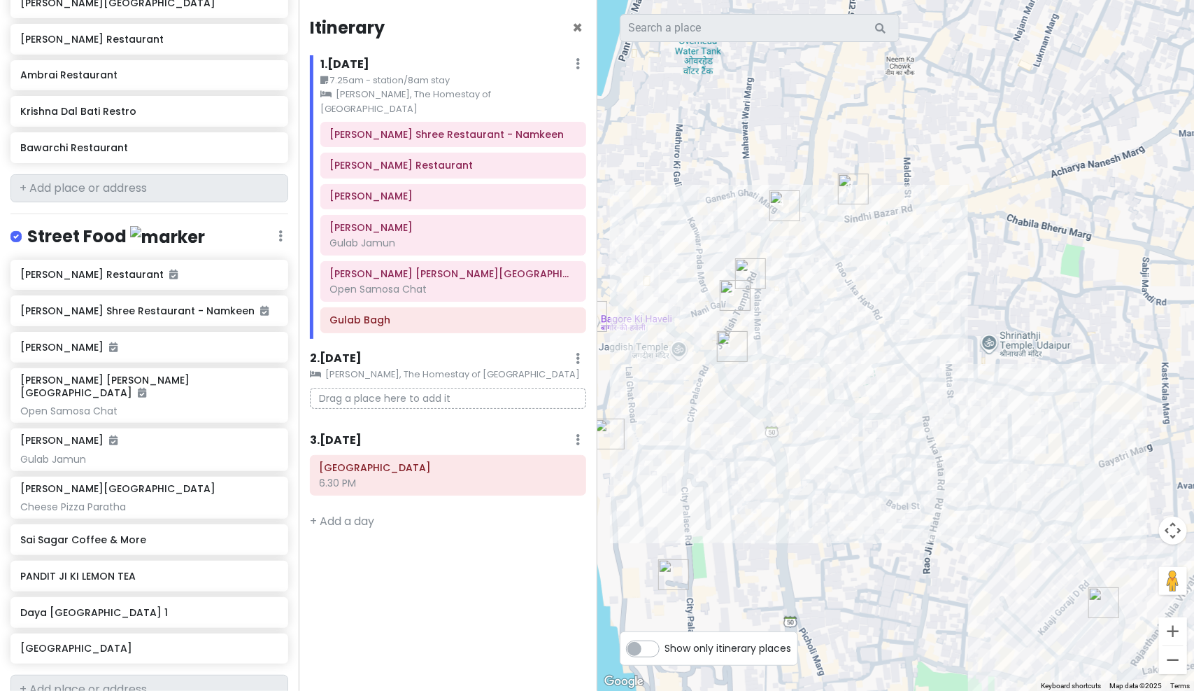
drag, startPoint x: 1038, startPoint y: 383, endPoint x: 968, endPoint y: 238, distance: 161.2
click at [968, 238] on div at bounding box center [895, 345] width 597 height 691
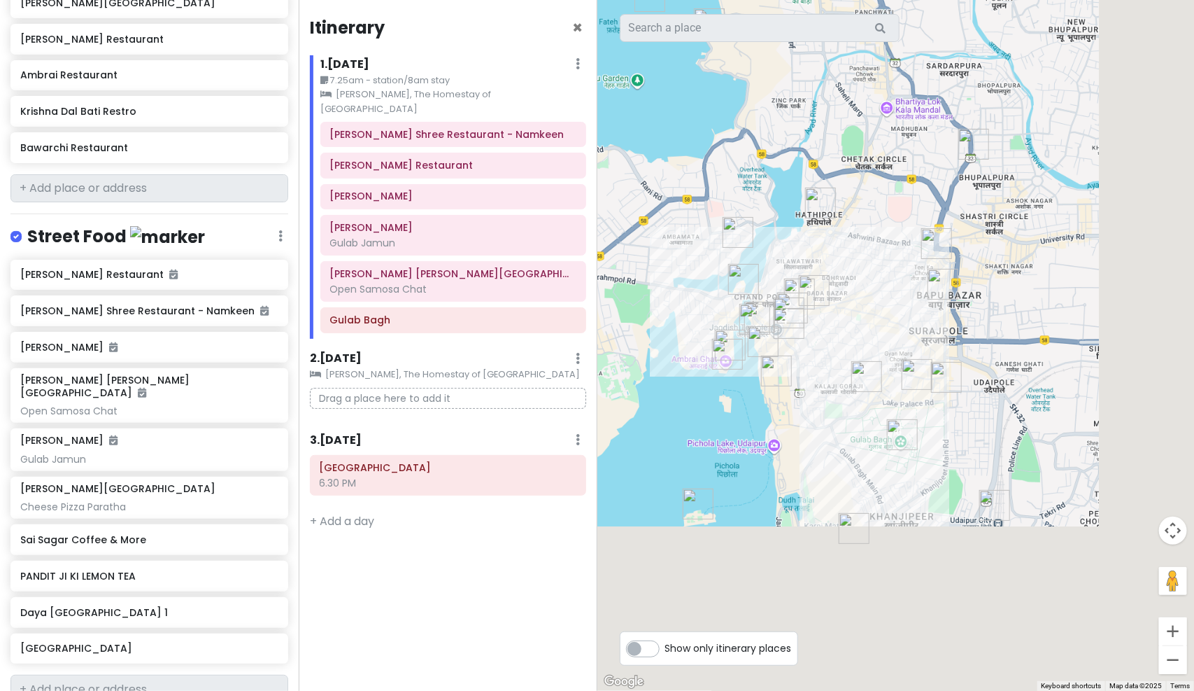
drag, startPoint x: 826, startPoint y: 388, endPoint x: 845, endPoint y: 385, distance: 19.8
click at [748, 250] on div at bounding box center [895, 345] width 597 height 691
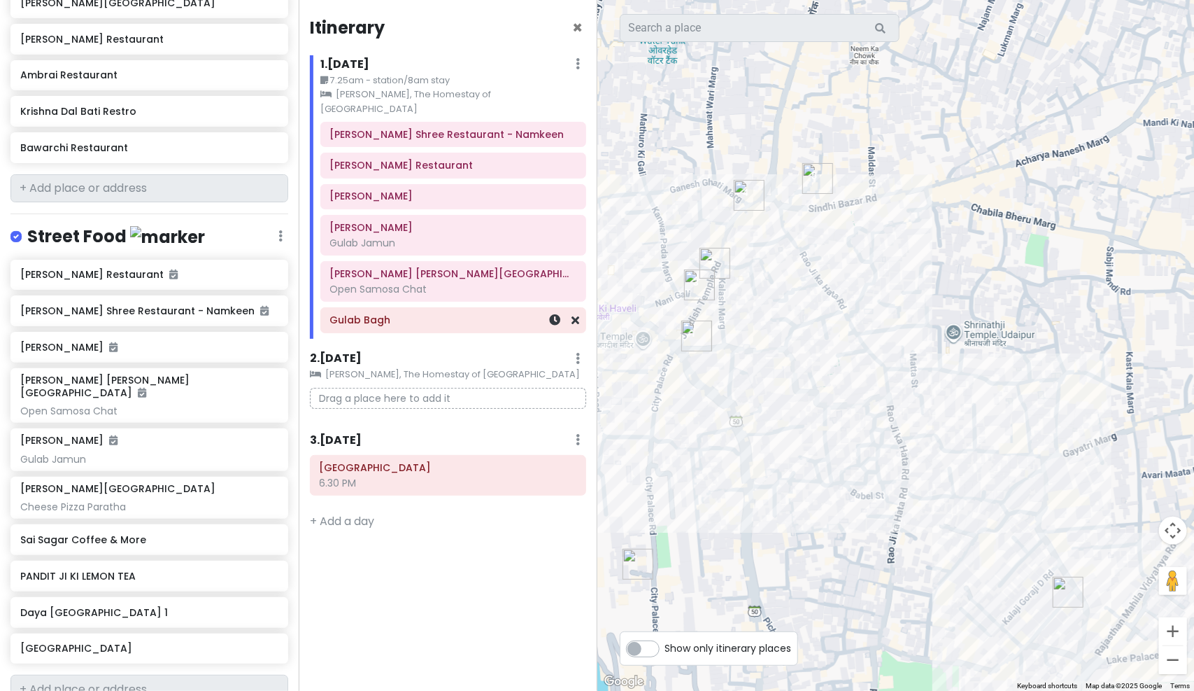
click at [438, 311] on div "Gulab Bagh" at bounding box center [453, 321] width 246 height 20
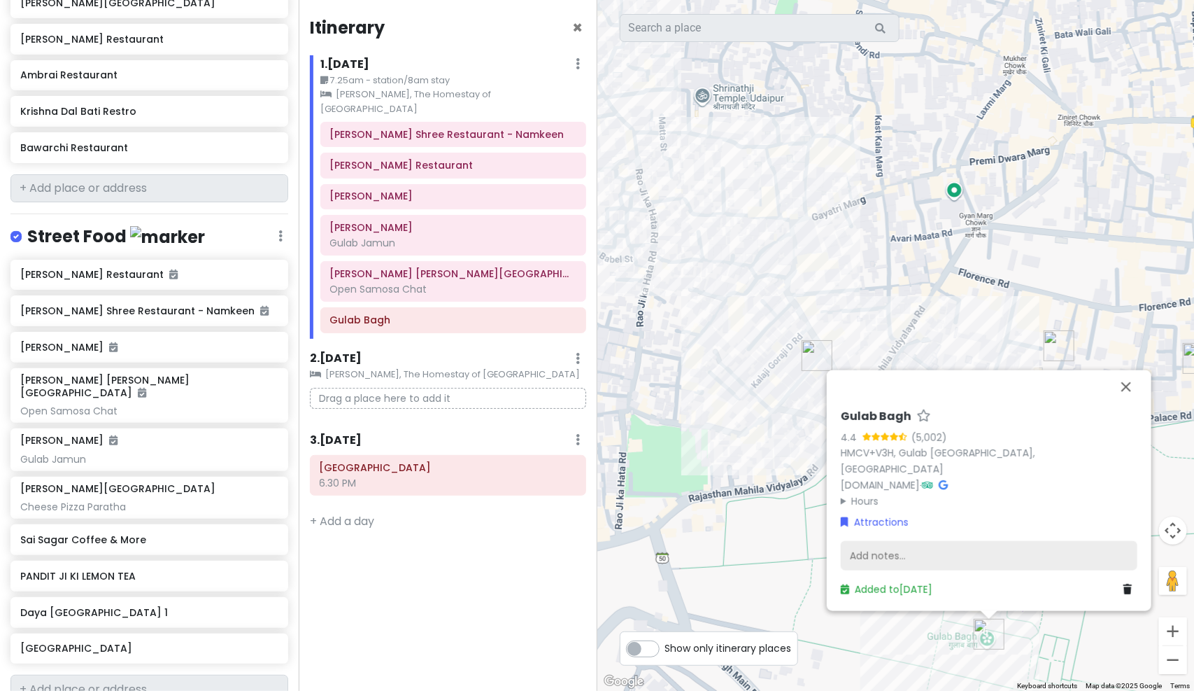
click at [891, 554] on div "Add notes..." at bounding box center [989, 555] width 297 height 29
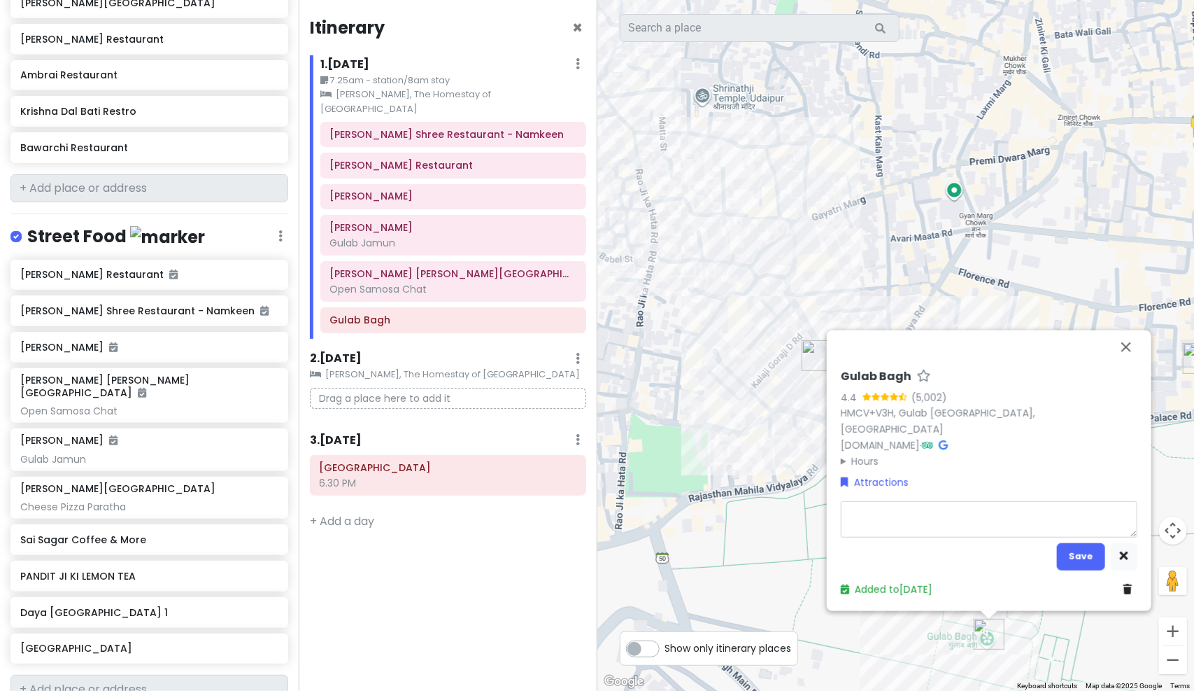
type textarea "x"
type textarea "A"
type textarea "x"
type textarea "Af"
type textarea "x"
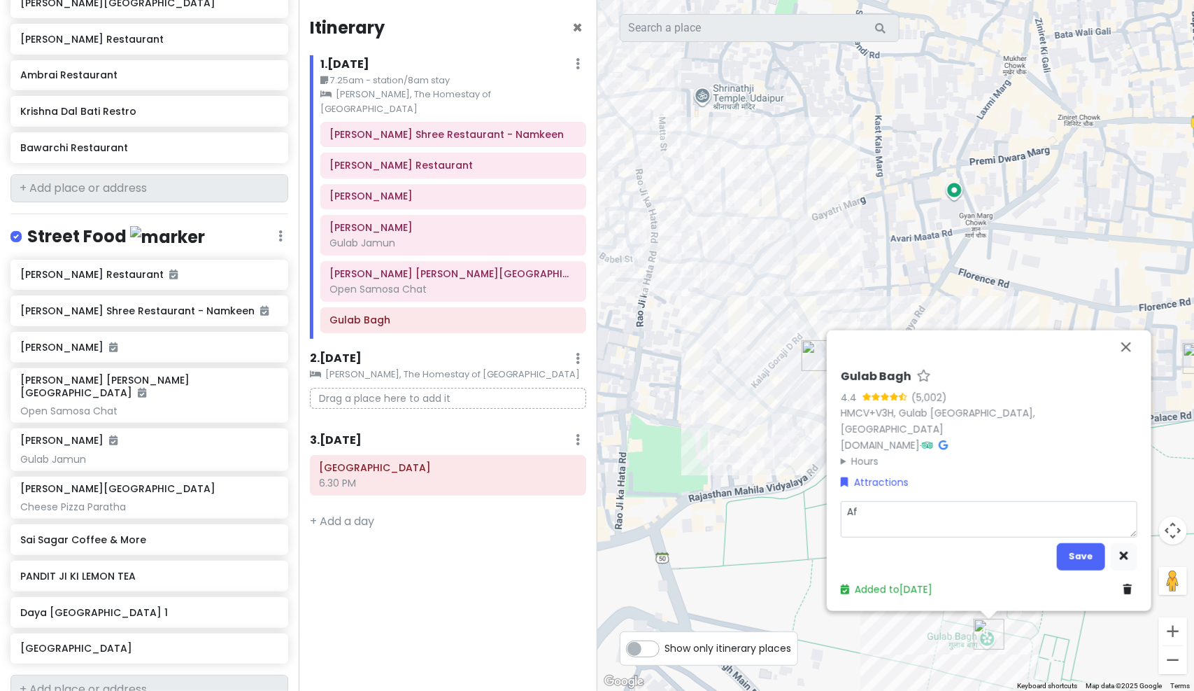
type textarea "Aft"
type textarea "x"
type textarea "Afte"
type textarea "x"
type textarea "After"
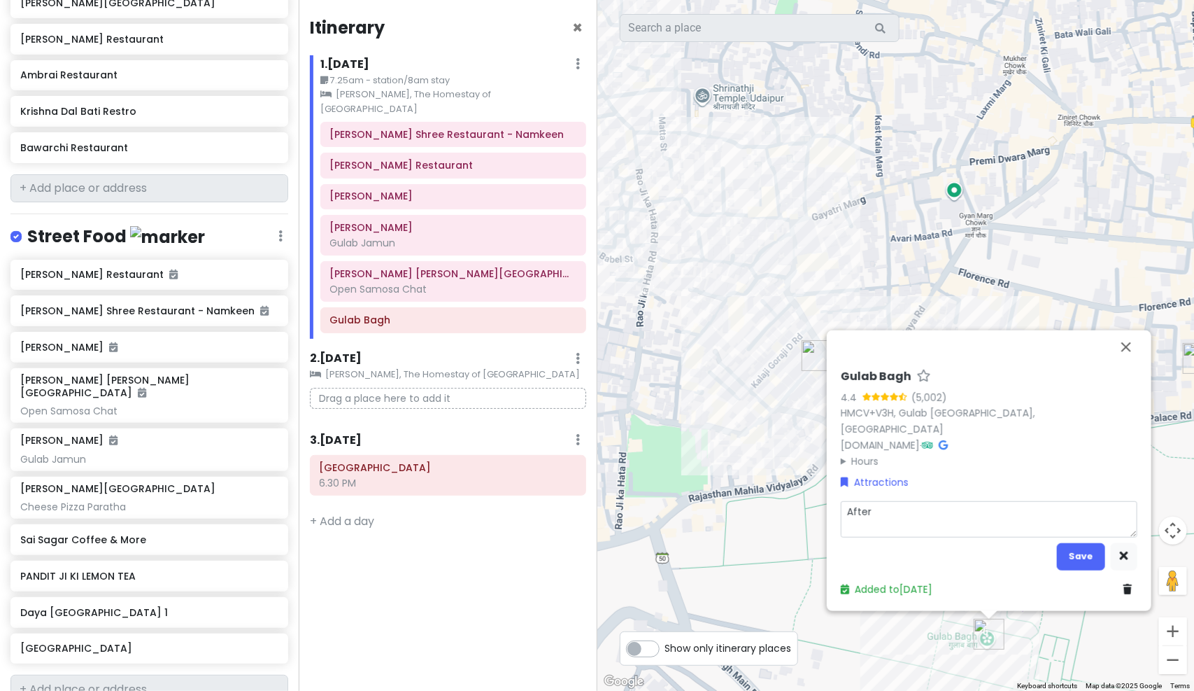
type textarea "x"
type textarea "After"
type textarea "x"
type textarea "After B"
type textarea "x"
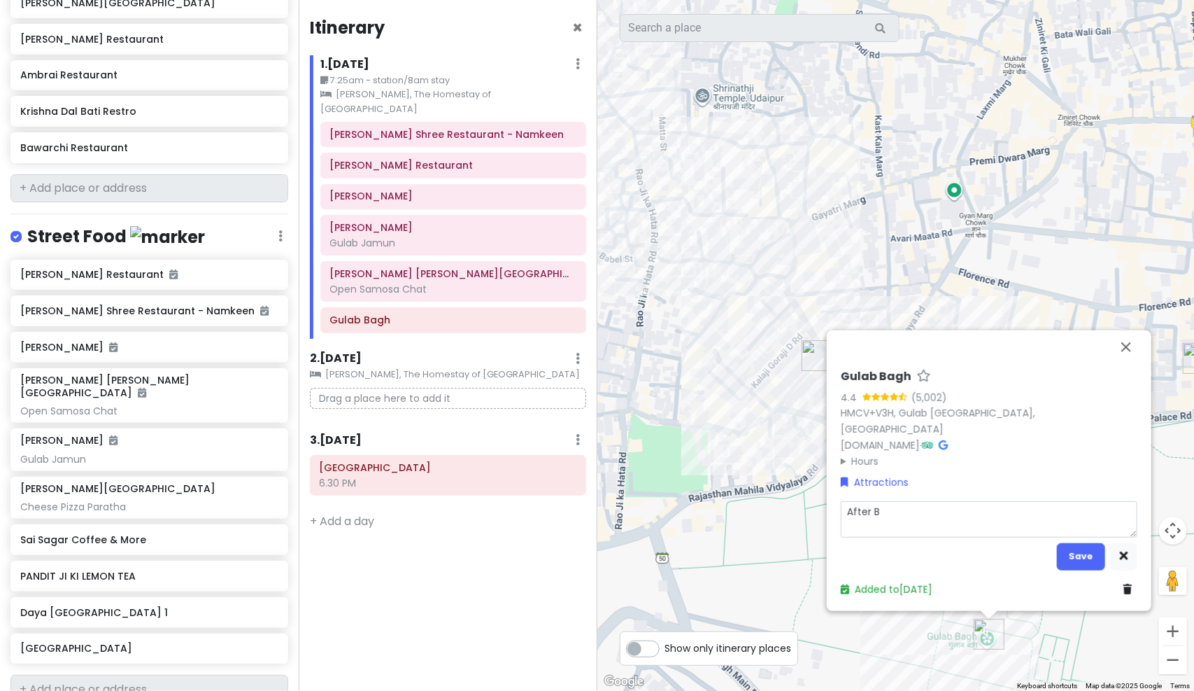
type textarea "After Bk"
type textarea "x"
type textarea "After Bkf"
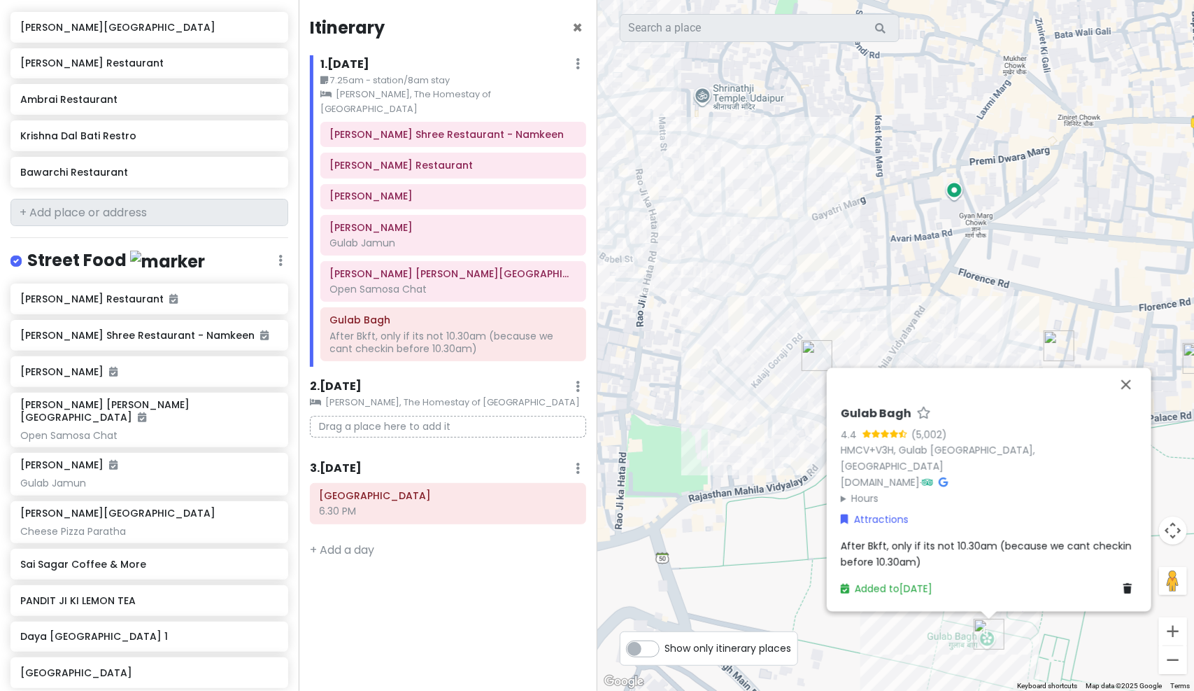
scroll to position [1076, 0]
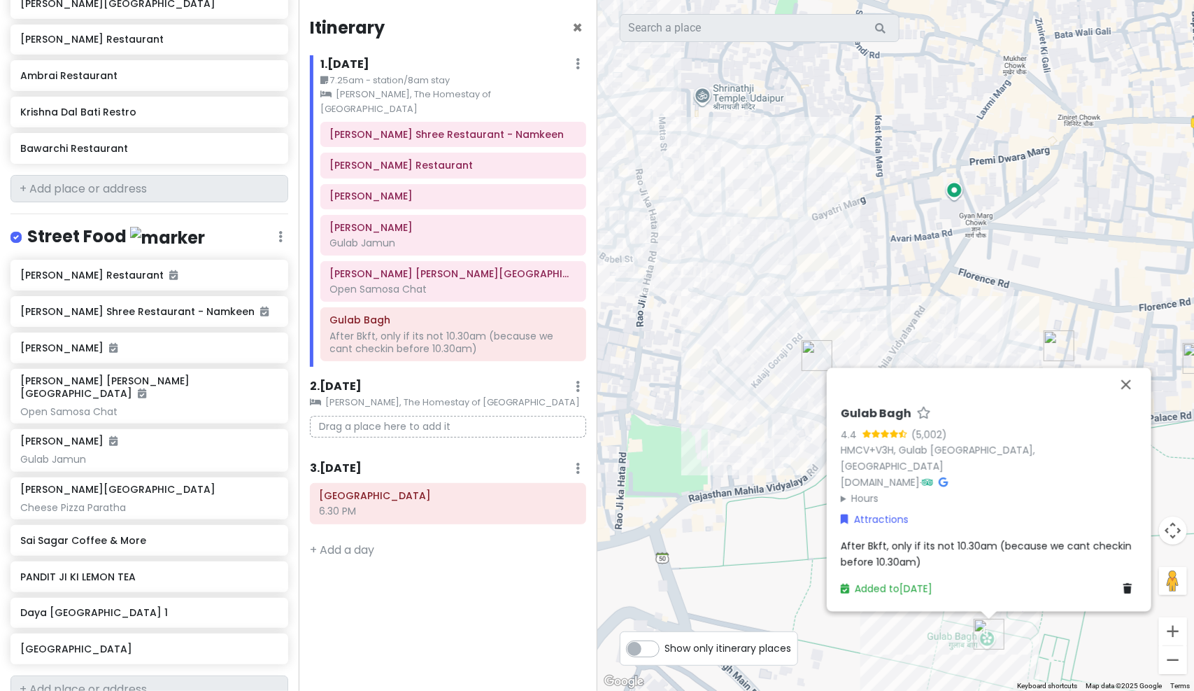
click at [963, 547] on span "After Bkft, only if its not 10.30am (because we cant checkin before 10.30am)" at bounding box center [988, 553] width 294 height 29
click at [952, 542] on span "After Bkft, only if its not 10.30am (because we cant checkin before 10.30am)" at bounding box center [988, 553] width 294 height 29
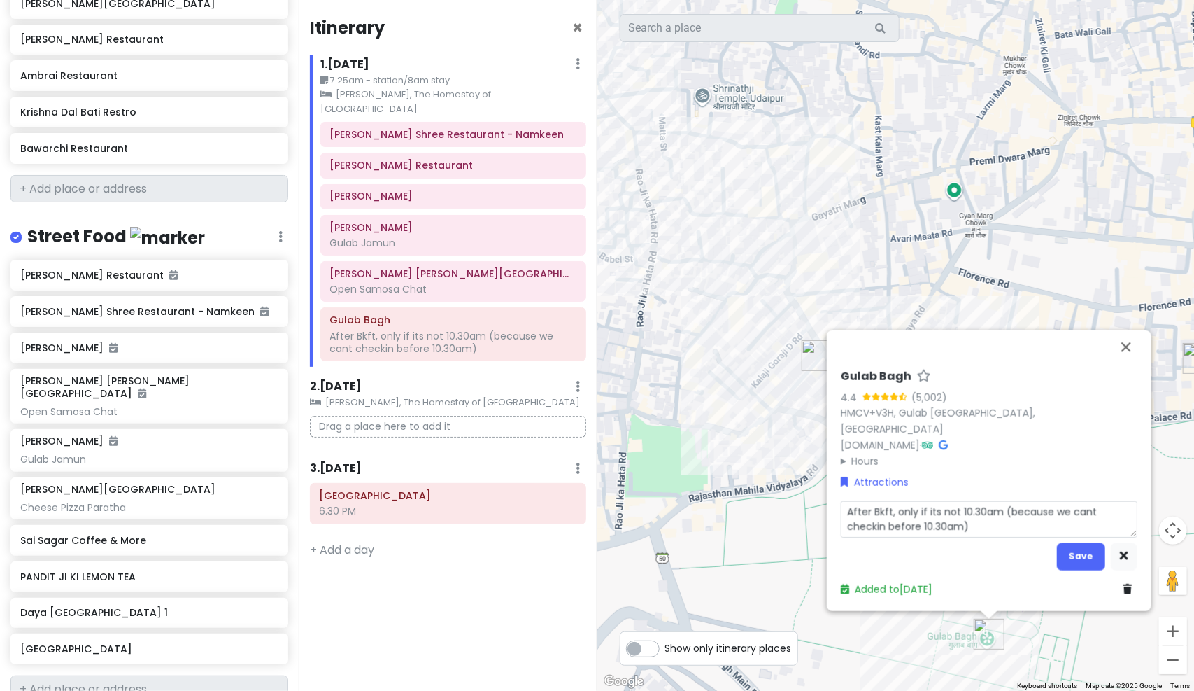
click at [966, 528] on textarea "After Bkft, only if its not 10.30am (because we cant checkin before 10.30am)" at bounding box center [989, 519] width 297 height 36
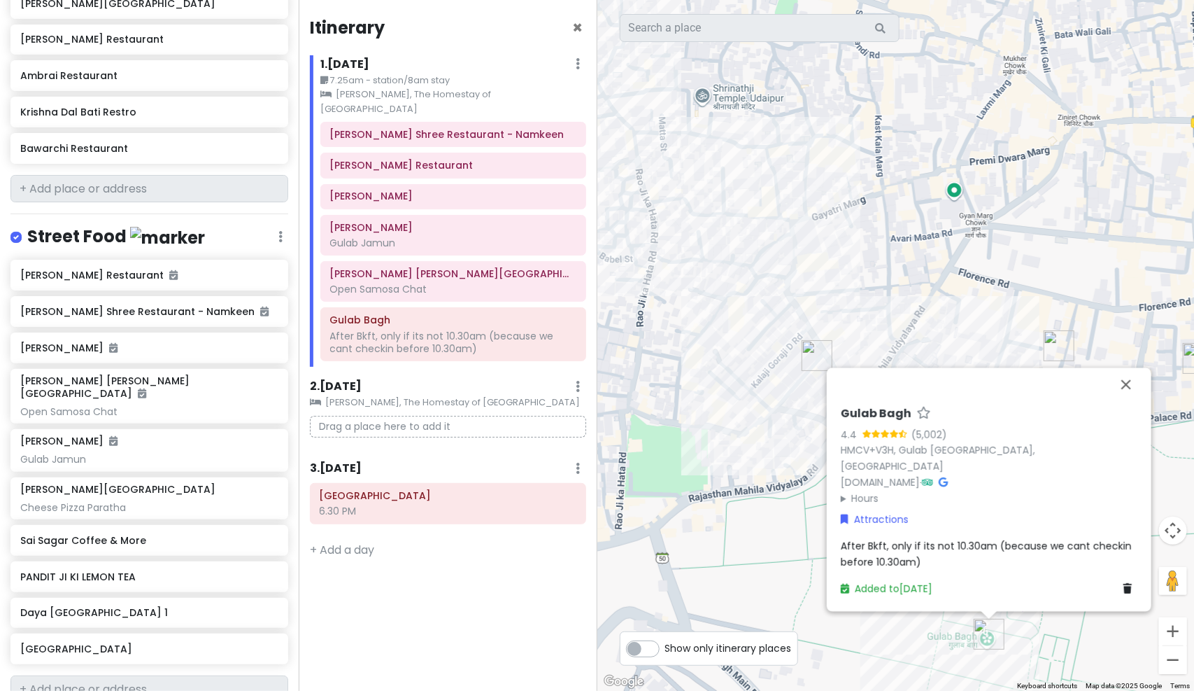
click at [962, 546] on span "After Bkft, only if its not 10.30am (because we cant checkin before 10.30am)" at bounding box center [988, 553] width 294 height 29
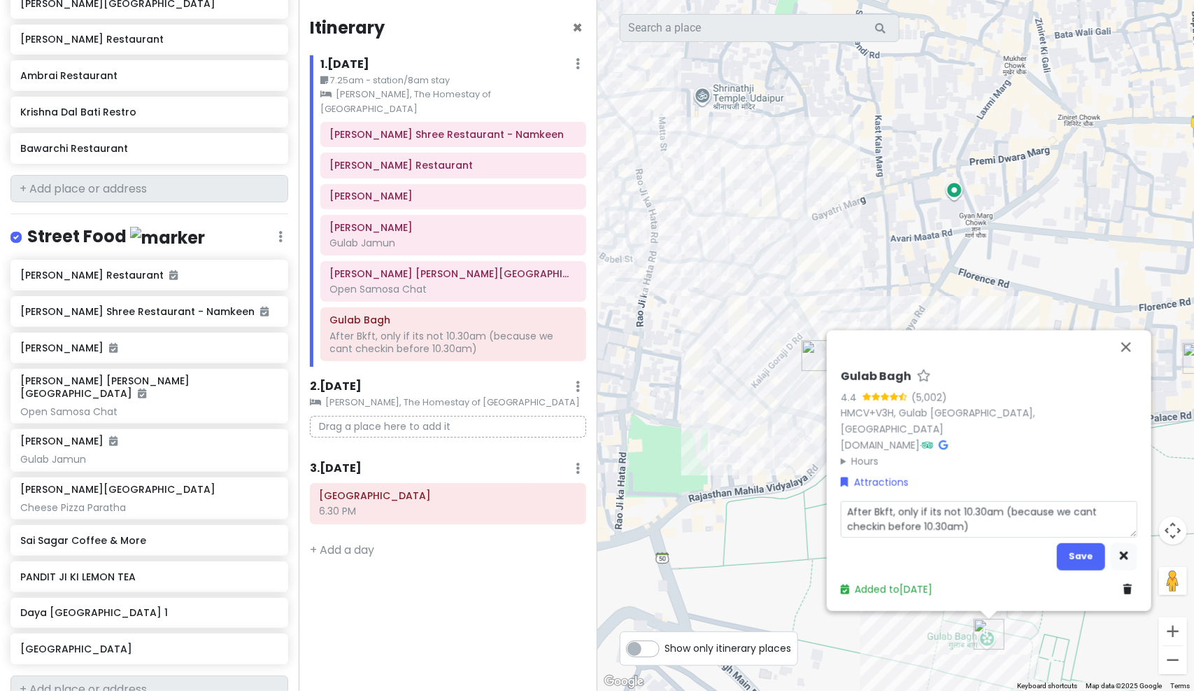
click at [986, 528] on textarea "After Bkft, only if its not 10.30am (because we cant checkin before 10.30am)" at bounding box center [989, 519] width 297 height 36
click at [1087, 557] on button "Save" at bounding box center [1081, 555] width 48 height 27
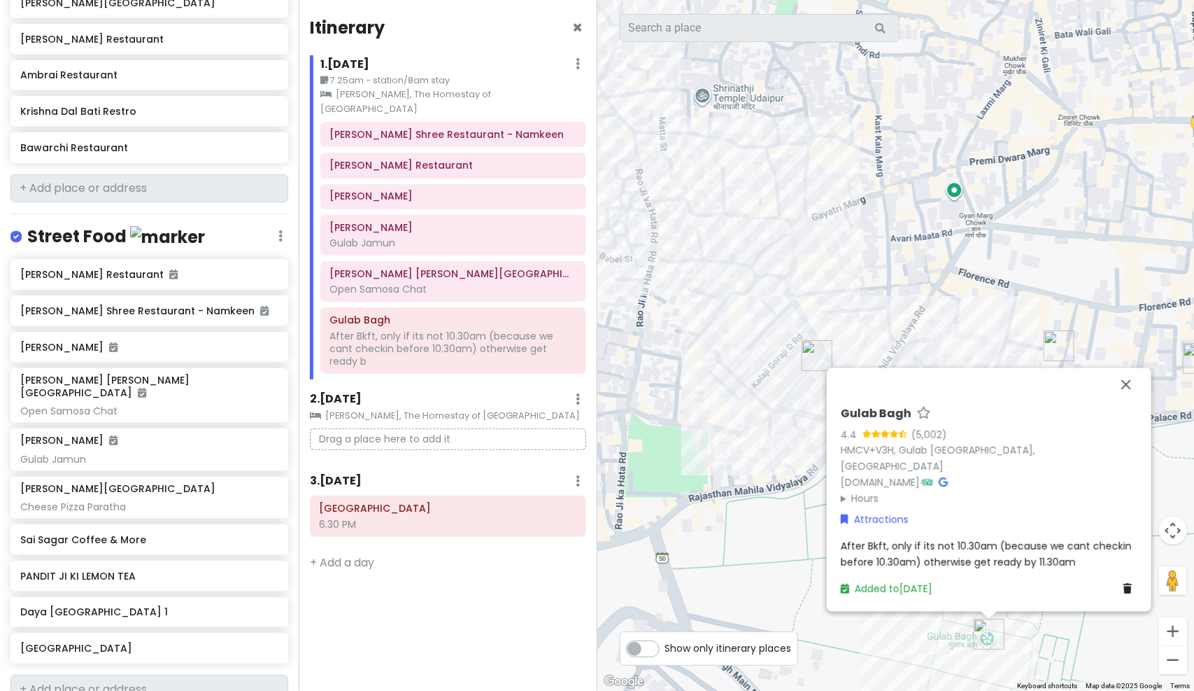
click at [982, 552] on span "After Bkft, only if its not 10.30am (because we cant checkin before 10.30am) ot…" at bounding box center [988, 553] width 294 height 29
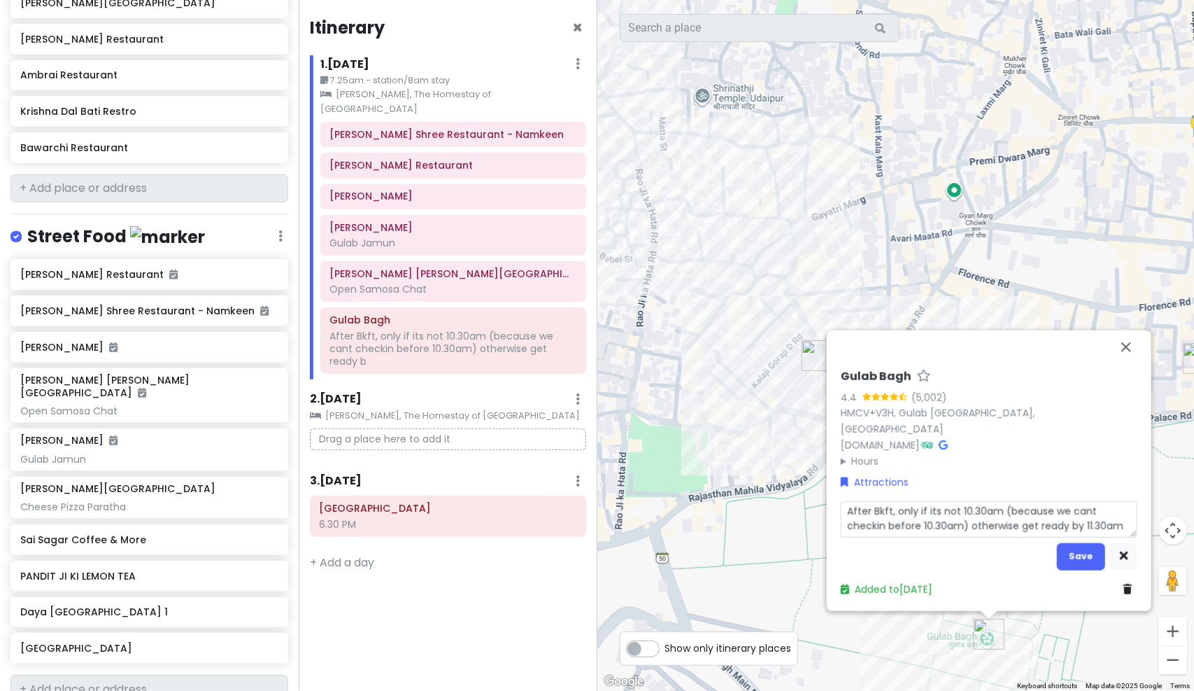
scroll to position [0, 0]
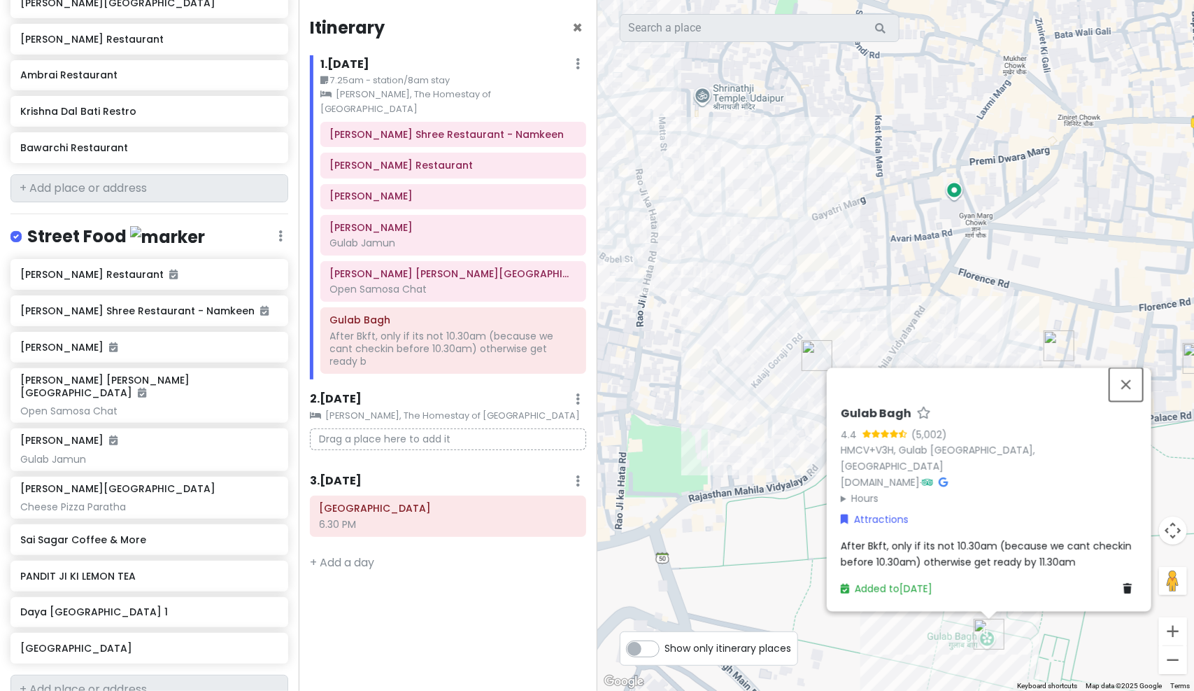
click at [1125, 349] on div "Gulab Bagh 4.4 (5,002) HMCV+V3H, Gulab Bagh Rd, Udaipur, Rajasthan 313001, Indi…" at bounding box center [895, 345] width 597 height 691
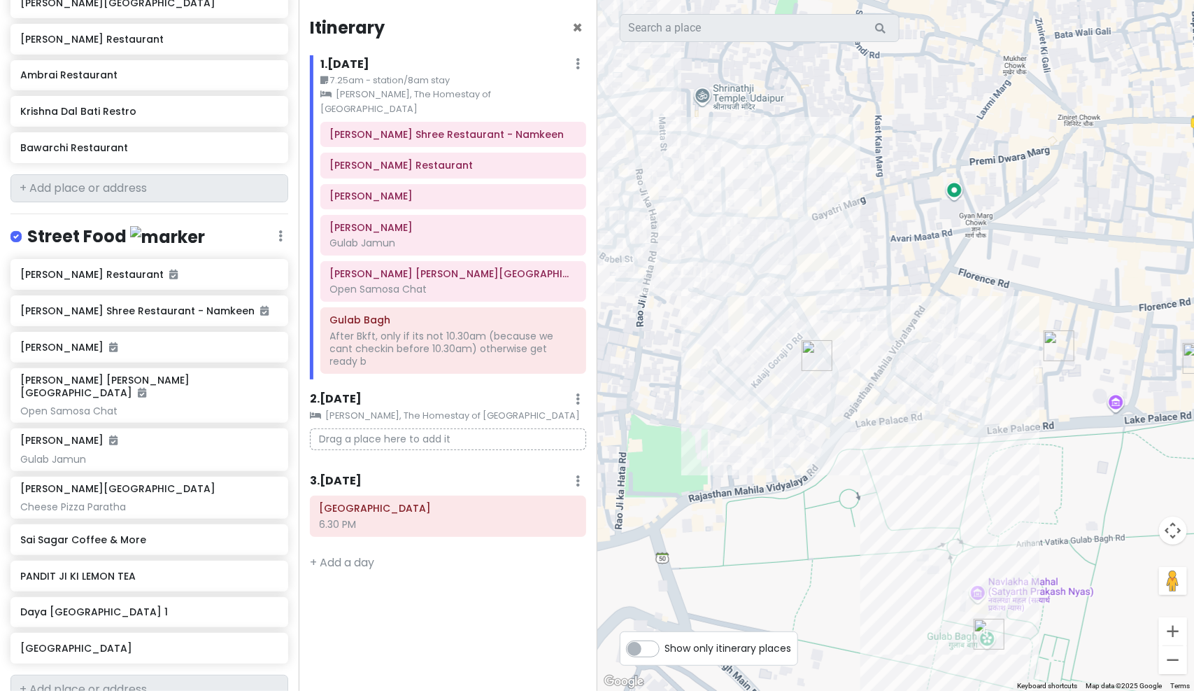
click at [434, 675] on div "Itinerary × 1 . Fri 10/10 Edit Day Notes Clear Lodging Delete Day 7.25am - stat…" at bounding box center [448, 345] width 299 height 691
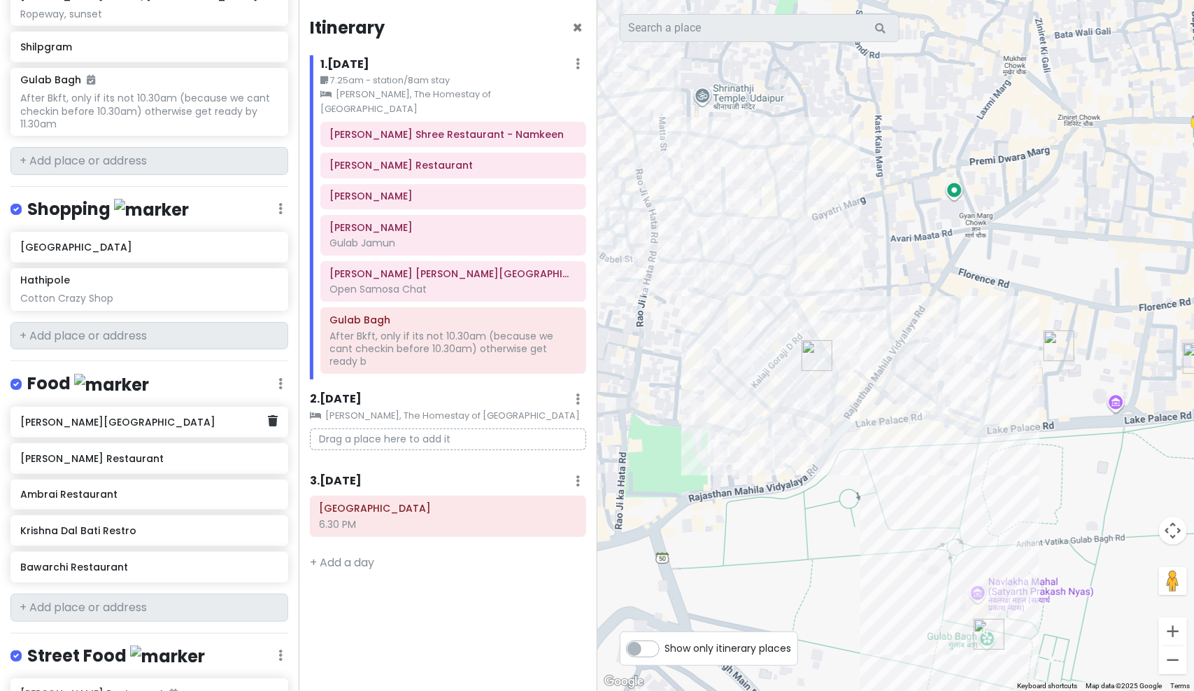
scroll to position [670, 0]
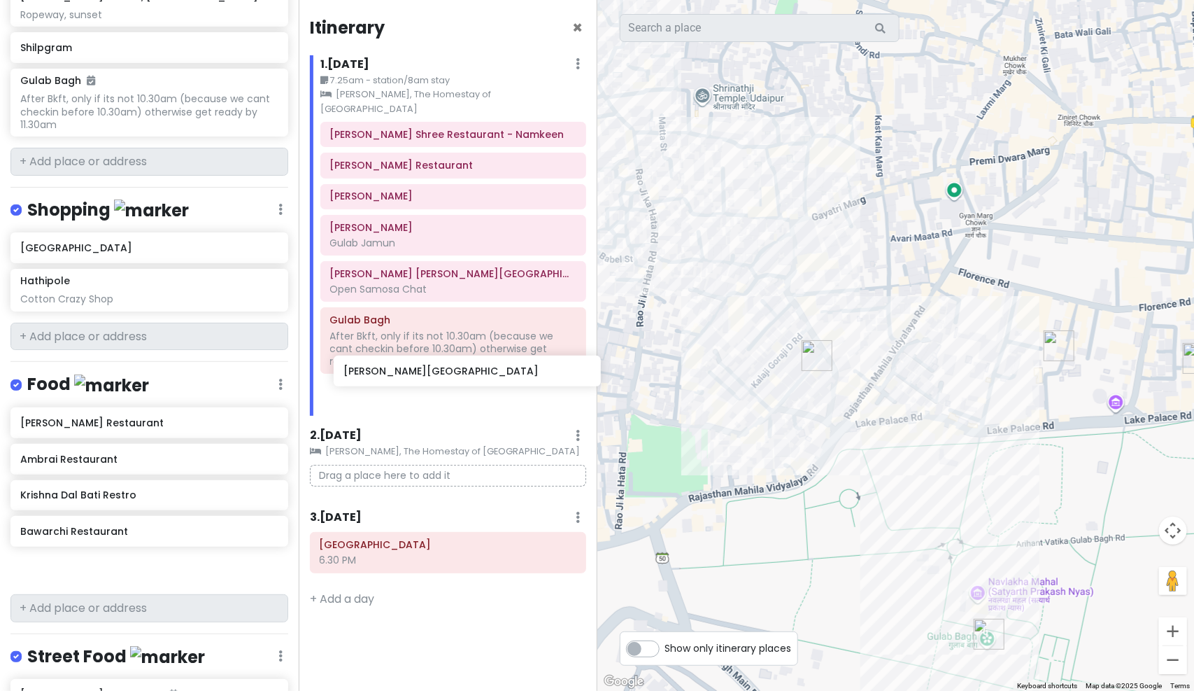
drag, startPoint x: 127, startPoint y: 409, endPoint x: 450, endPoint y: 376, distance: 325.0
click at [450, 376] on div "Udaipur Trip Private Change Dates Make a Copy Delete Trip Go Pro ⚡️ Give Feedba…" at bounding box center [597, 345] width 1194 height 691
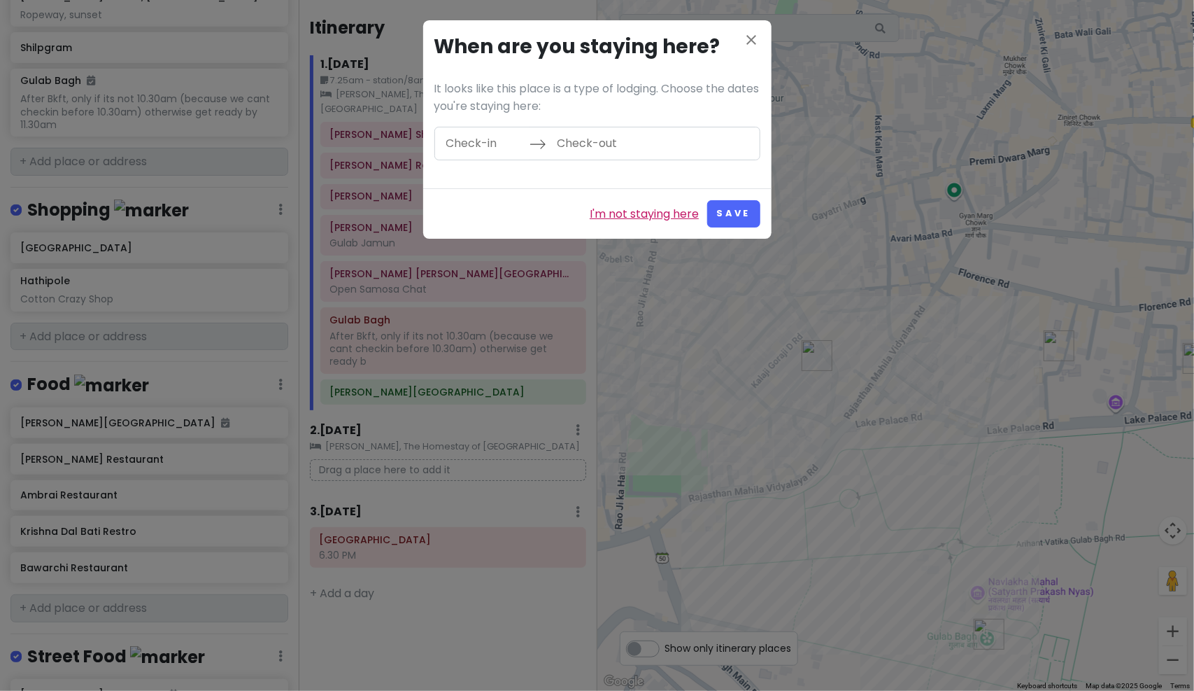
click at [658, 216] on link "I'm not staying here" at bounding box center [644, 214] width 109 height 18
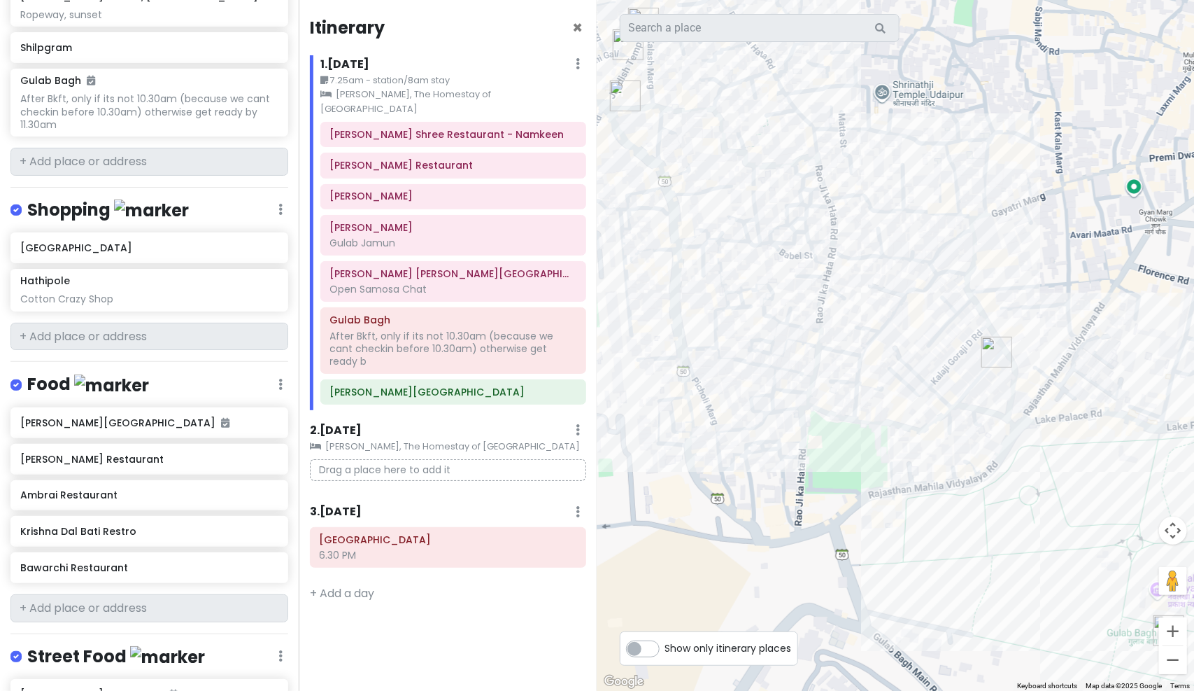
drag, startPoint x: 760, startPoint y: 420, endPoint x: 942, endPoint y: 416, distance: 182.0
click at [942, 416] on div at bounding box center [895, 345] width 597 height 691
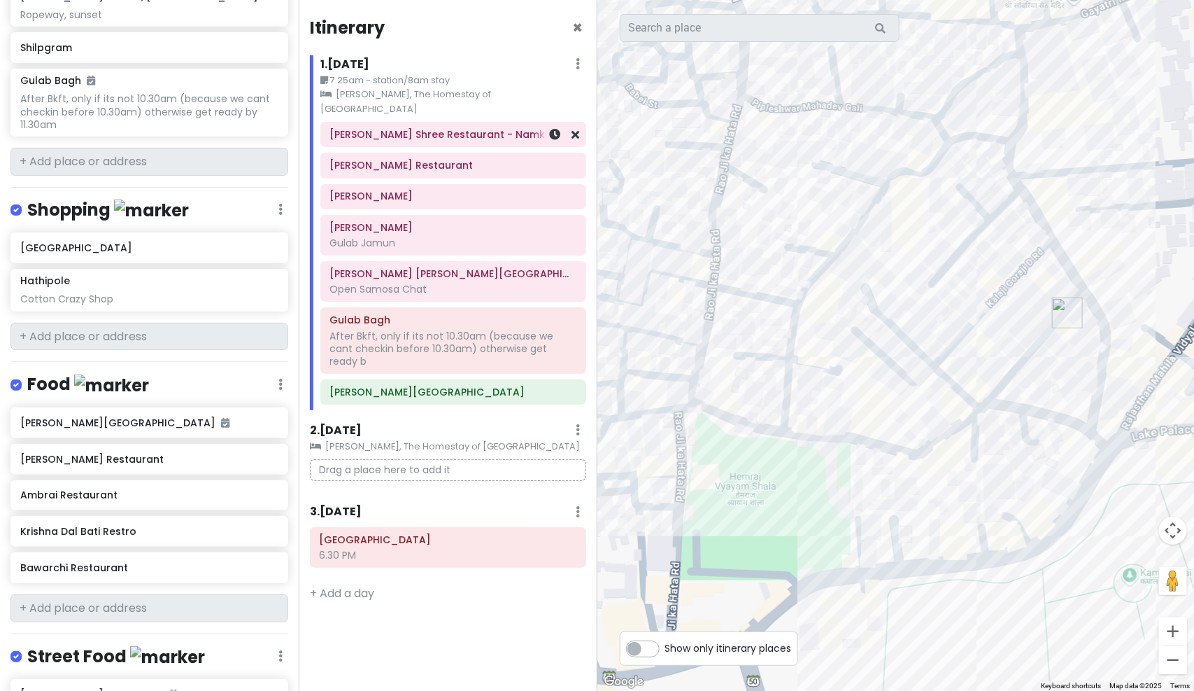
click at [416, 128] on h6 "[PERSON_NAME] Shree Restaurant - Namkeen" at bounding box center [453, 134] width 246 height 13
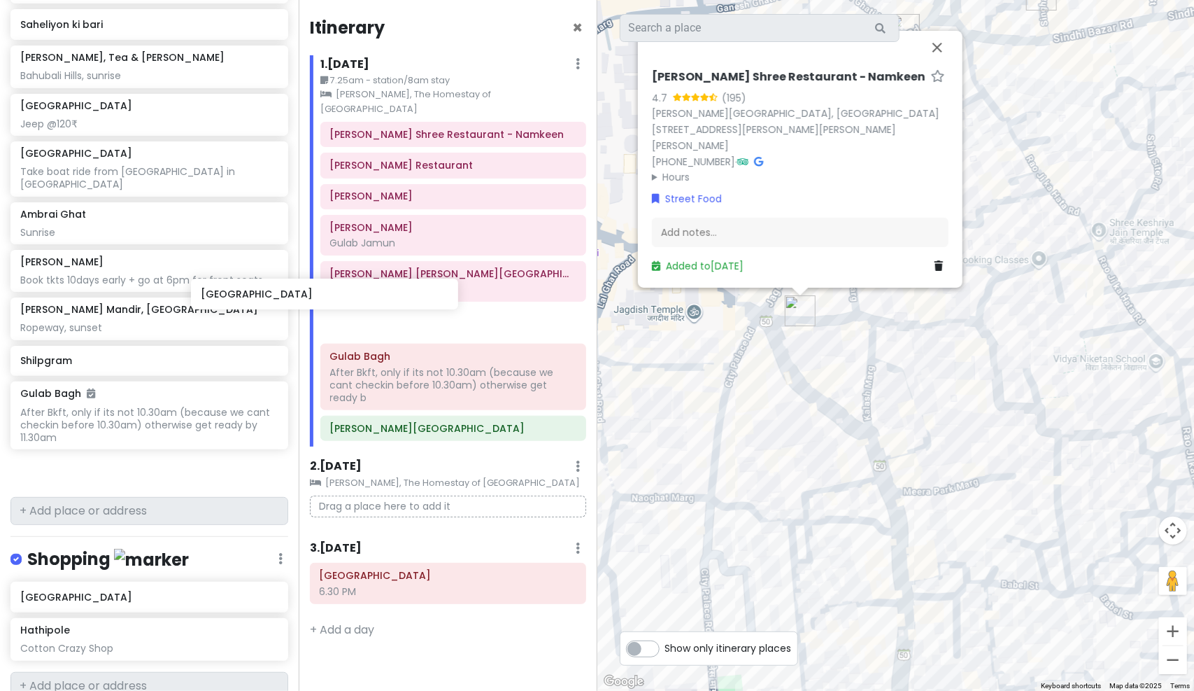
scroll to position [320, 0]
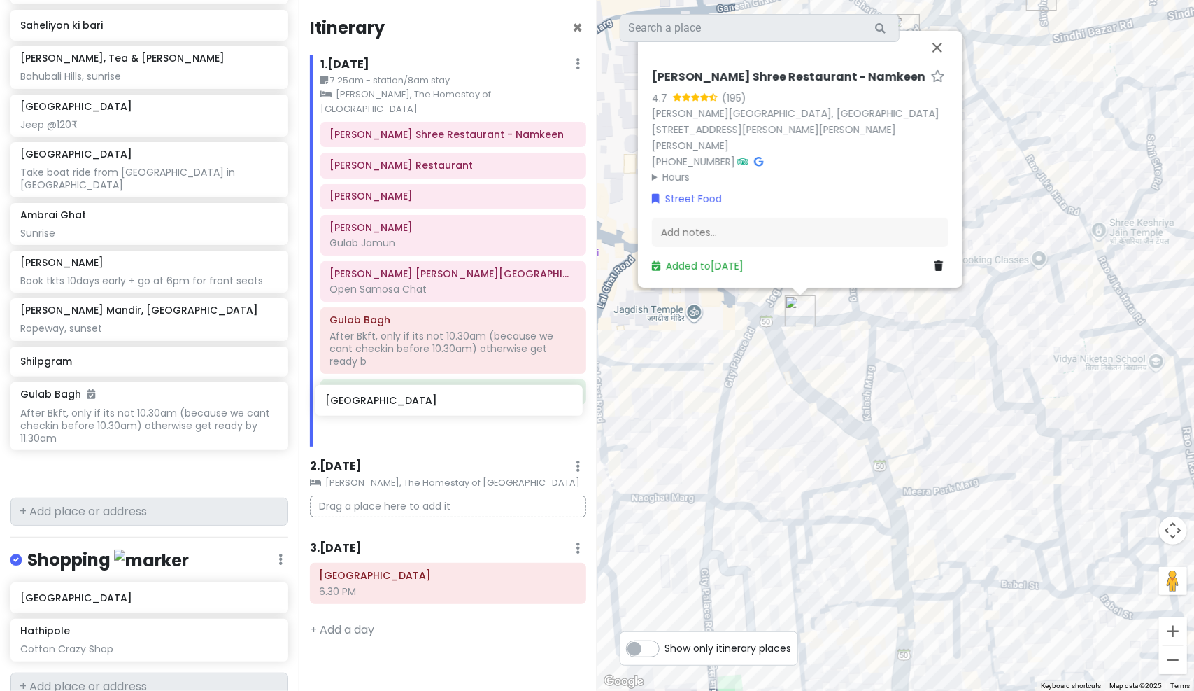
drag, startPoint x: 135, startPoint y: 160, endPoint x: 440, endPoint y: 403, distance: 390.3
click at [440, 404] on div "Udaipur Trip Private Change Dates Make a Copy Delete Trip Go Pro ⚡️ Give Feedba…" at bounding box center [597, 345] width 1194 height 691
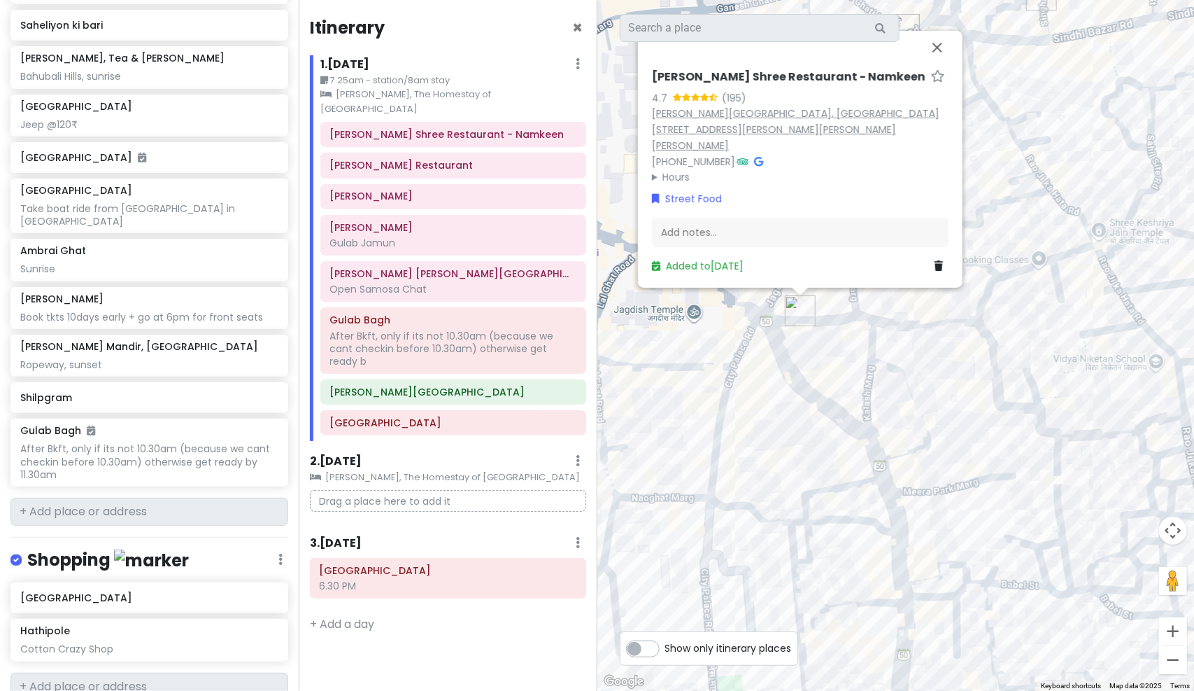
scroll to position [283, 0]
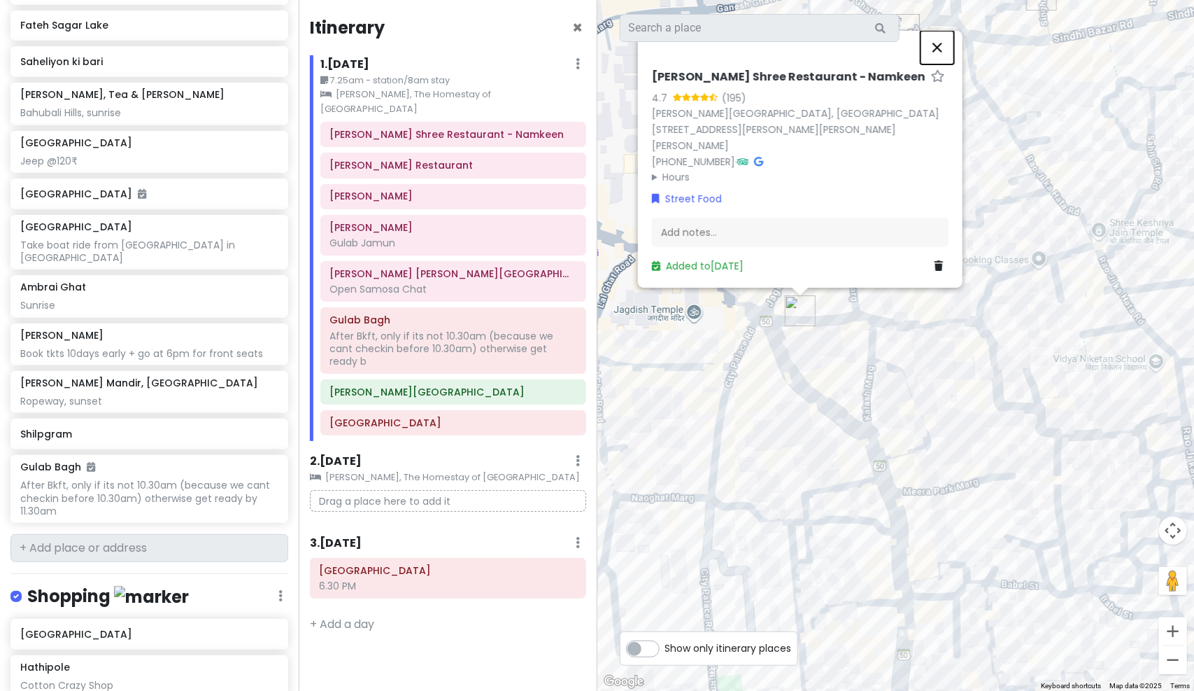
click at [943, 62] on button "Close" at bounding box center [938, 47] width 34 height 34
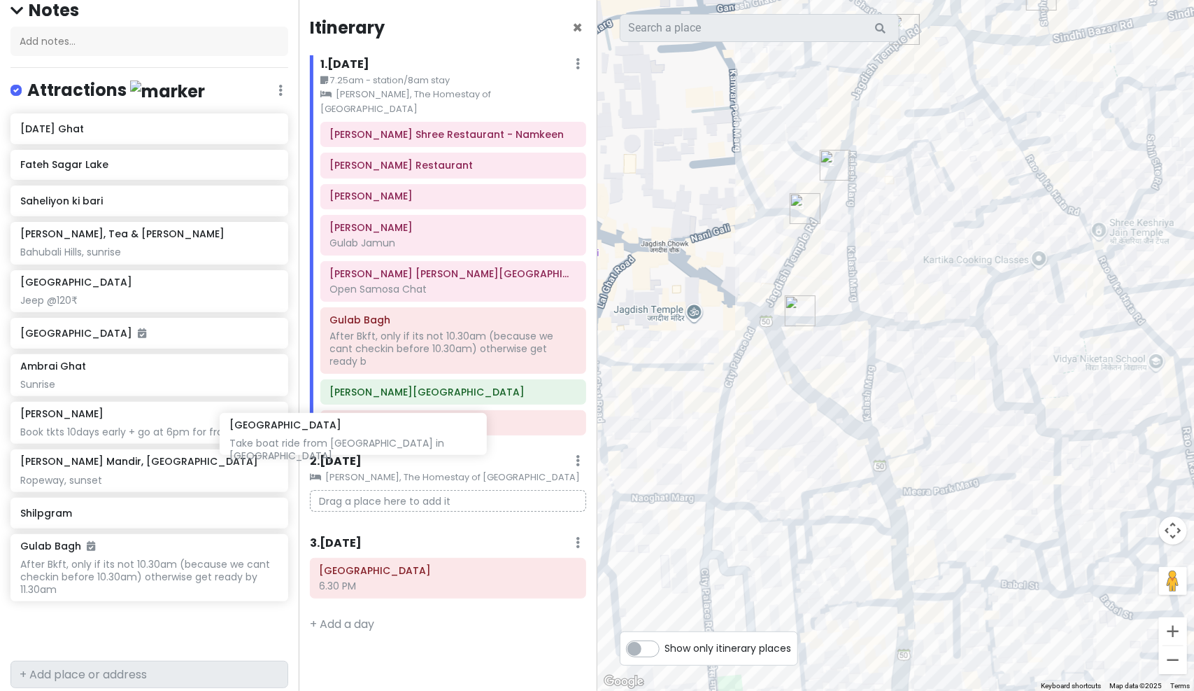
scroll to position [143, 0]
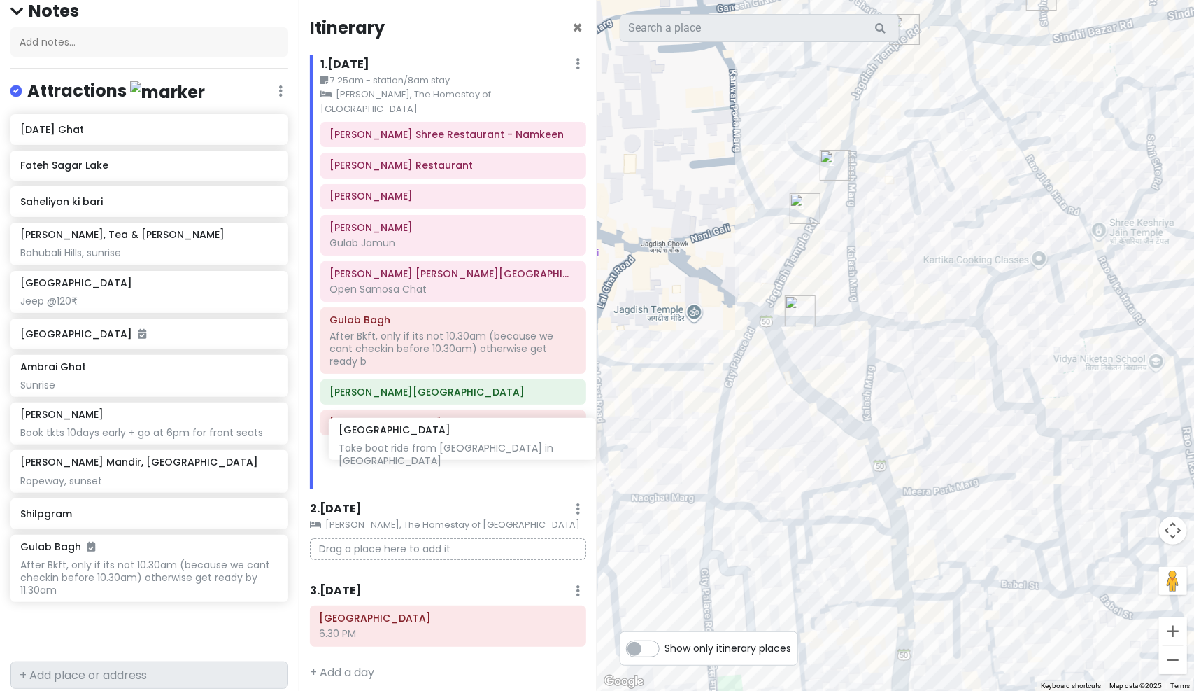
drag, startPoint x: 125, startPoint y: 381, endPoint x: 427, endPoint y: 431, distance: 306.3
click at [427, 431] on div "Udaipur Trip Private Change Dates Make a Copy Delete Trip Go Pro ⚡️ Give Feedba…" at bounding box center [597, 345] width 1194 height 691
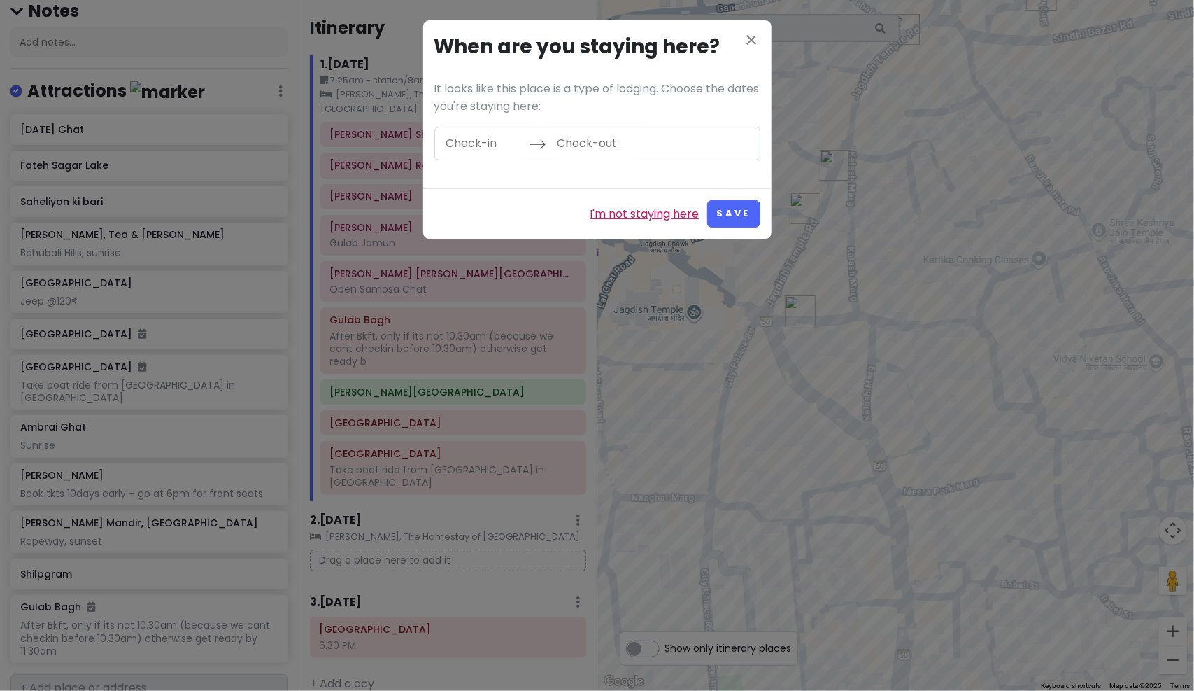
click at [663, 215] on link "I'm not staying here" at bounding box center [644, 214] width 109 height 18
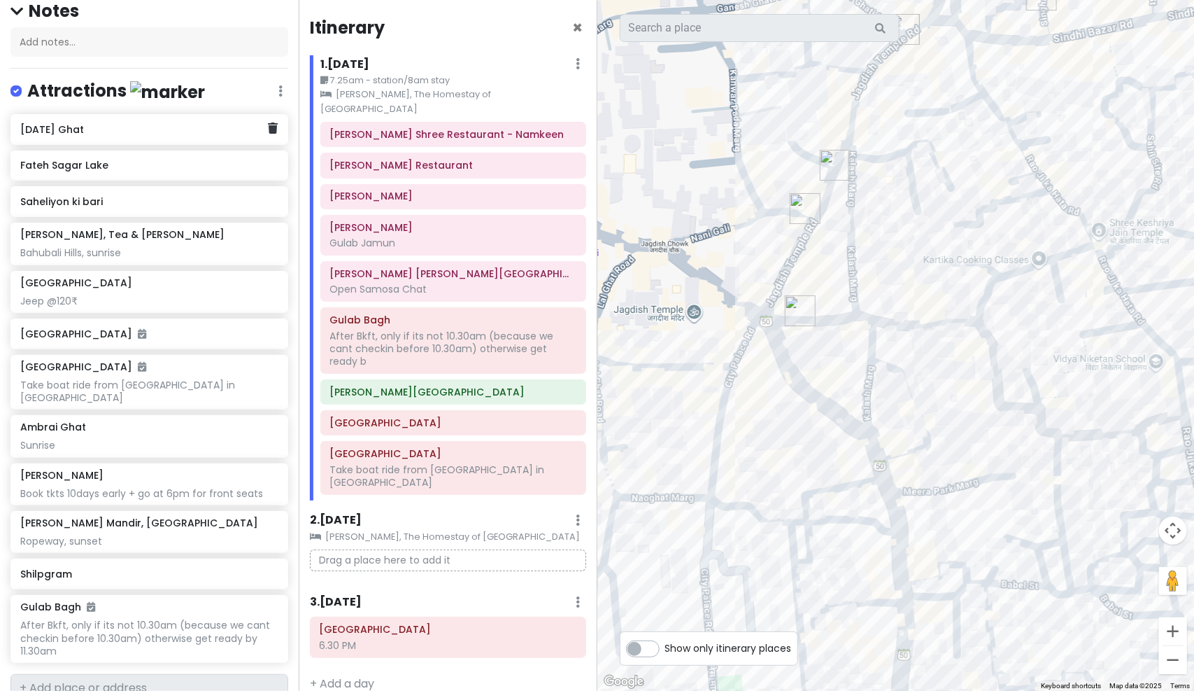
scroll to position [142, 0]
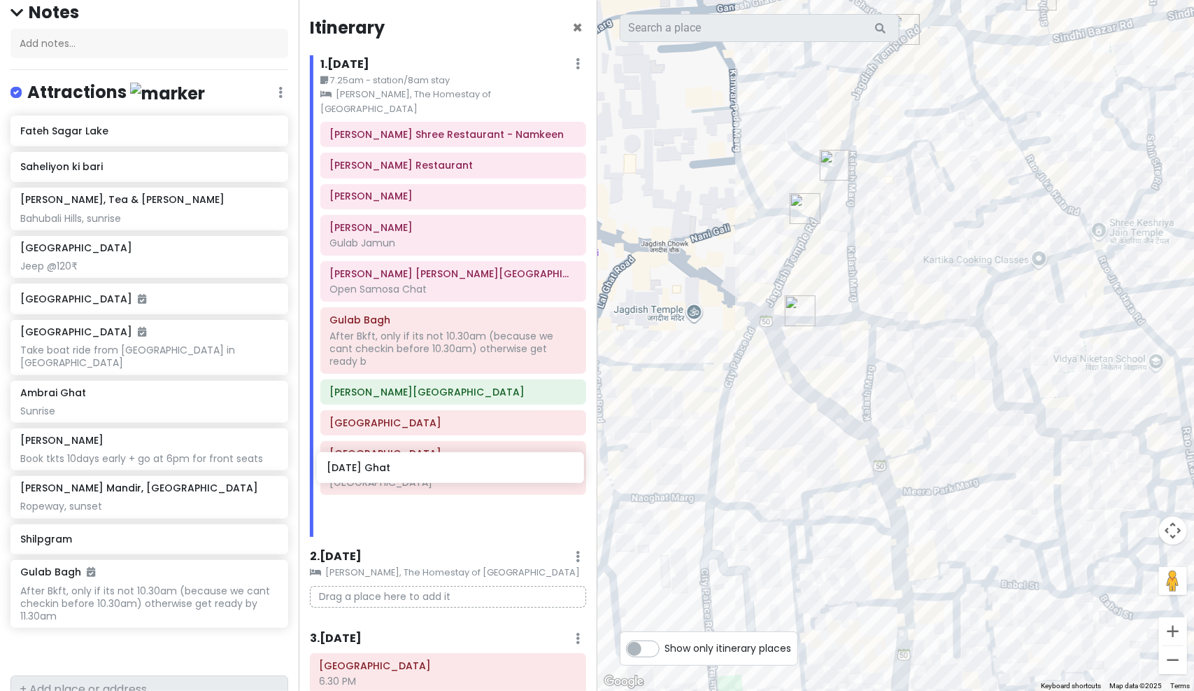
drag, startPoint x: 107, startPoint y: 136, endPoint x: 413, endPoint y: 477, distance: 458.8
click at [413, 477] on div "Udaipur Trip Private Change Dates Make a Copy Delete Trip Go Pro ⚡️ Give Feedba…" at bounding box center [597, 345] width 1194 height 691
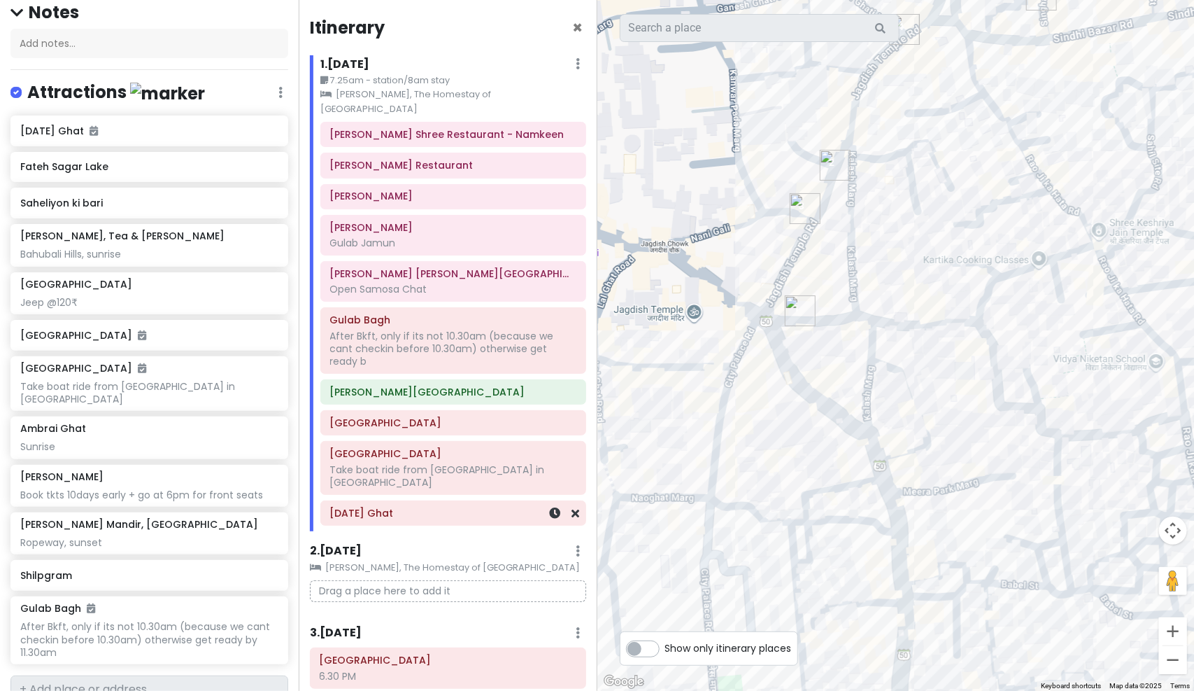
click at [381, 507] on h6 "[DATE] Ghat" at bounding box center [453, 513] width 246 height 13
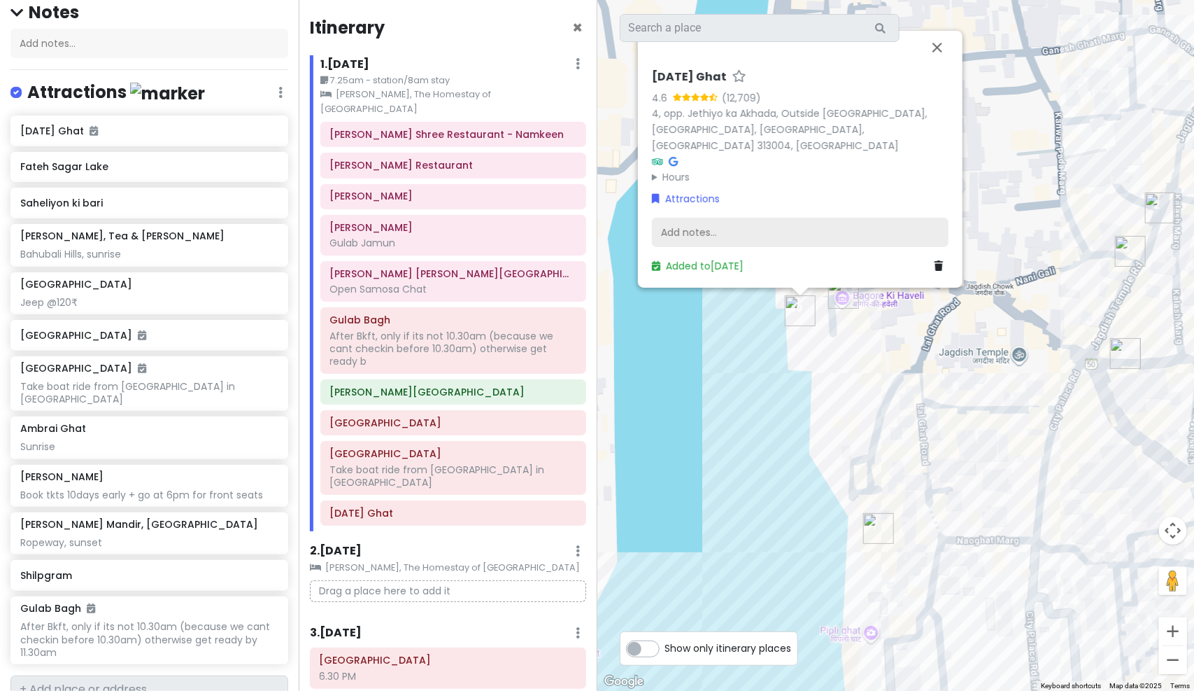
click at [779, 233] on div "Add notes..." at bounding box center [800, 232] width 297 height 29
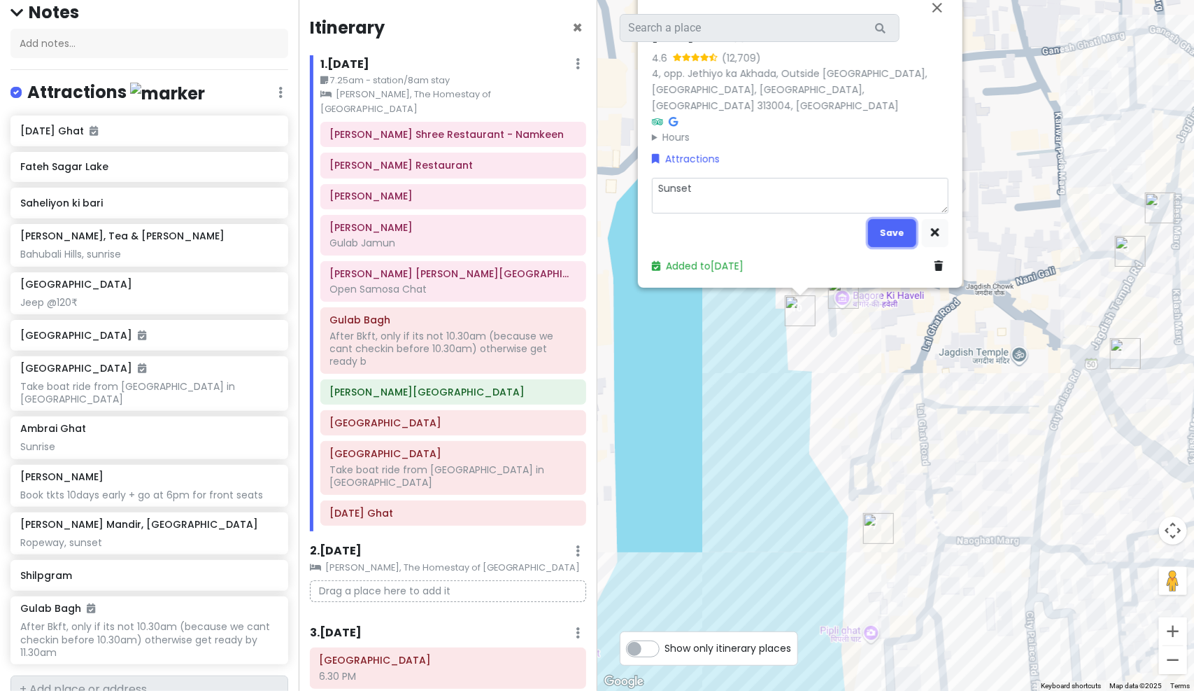
click at [891, 228] on button "Save" at bounding box center [892, 232] width 48 height 27
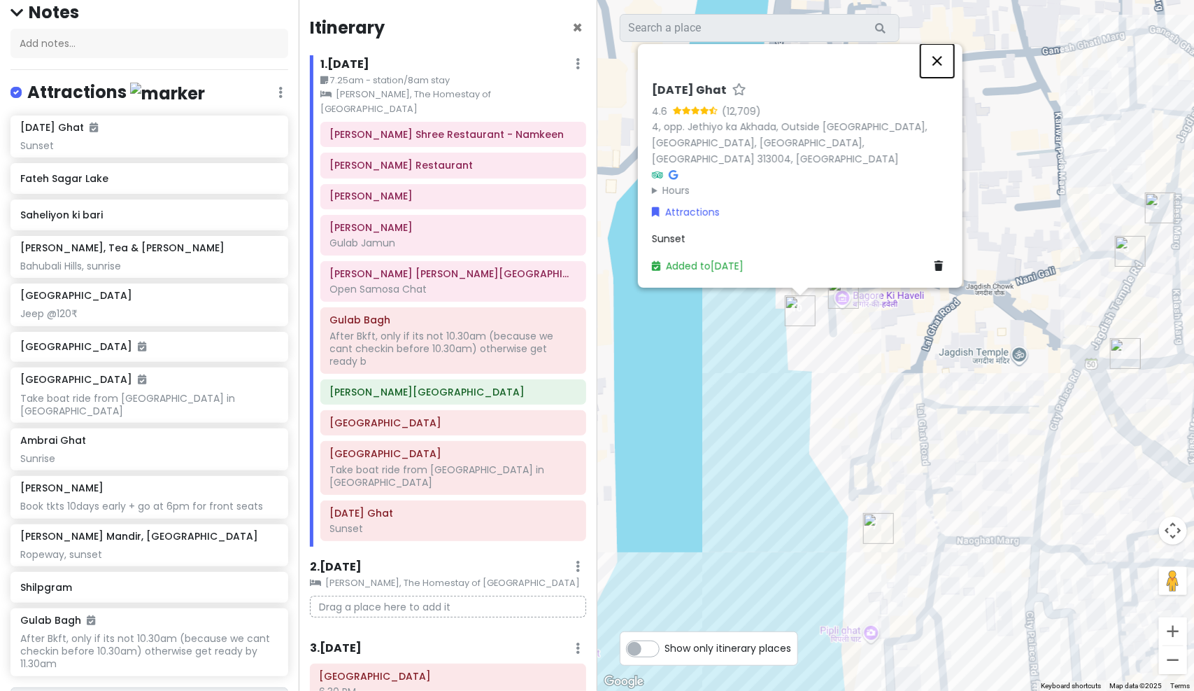
click at [939, 67] on button "Close" at bounding box center [938, 61] width 34 height 34
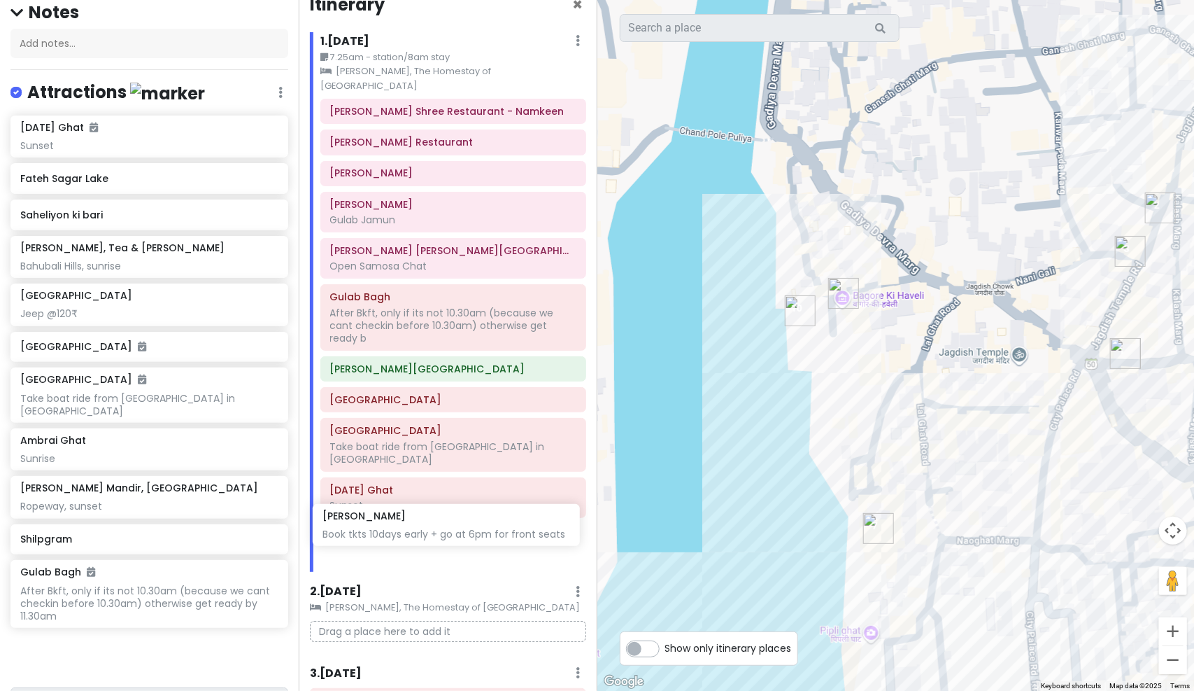
scroll to position [24, 0]
drag, startPoint x: 120, startPoint y: 490, endPoint x: 425, endPoint y: 516, distance: 305.5
click at [425, 516] on div "Udaipur Trip Private Change Dates Make a Copy Delete Trip Go Pro ⚡️ Give Feedba…" at bounding box center [597, 345] width 1194 height 691
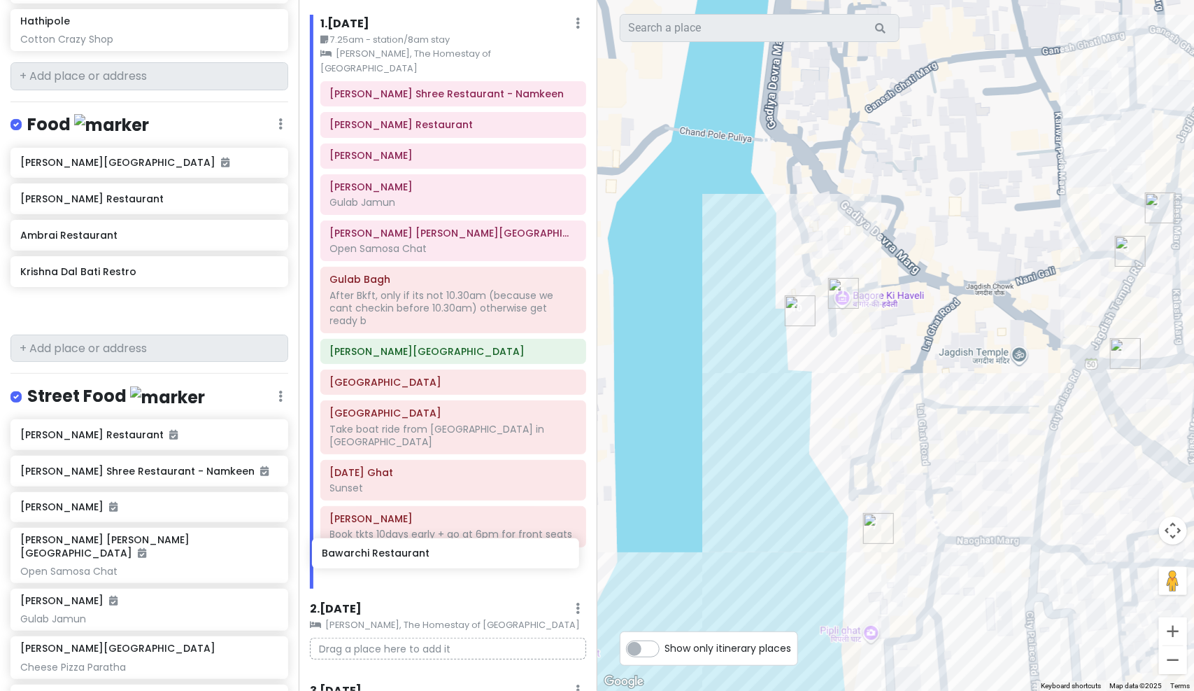
scroll to position [59, 0]
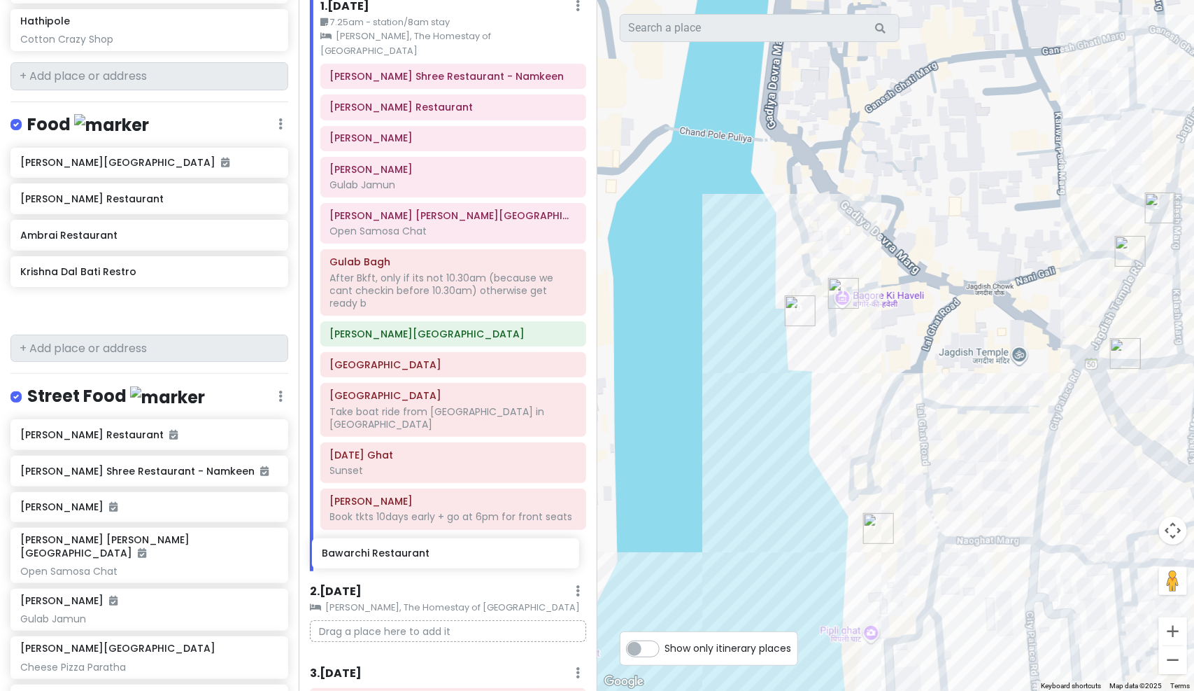
drag, startPoint x: 222, startPoint y: 365, endPoint x: 410, endPoint y: 551, distance: 264.2
click at [410, 551] on div "Udaipur Trip Private Change Dates Make a Copy Delete Trip Go Pro ⚡️ Give Feedba…" at bounding box center [597, 345] width 1194 height 691
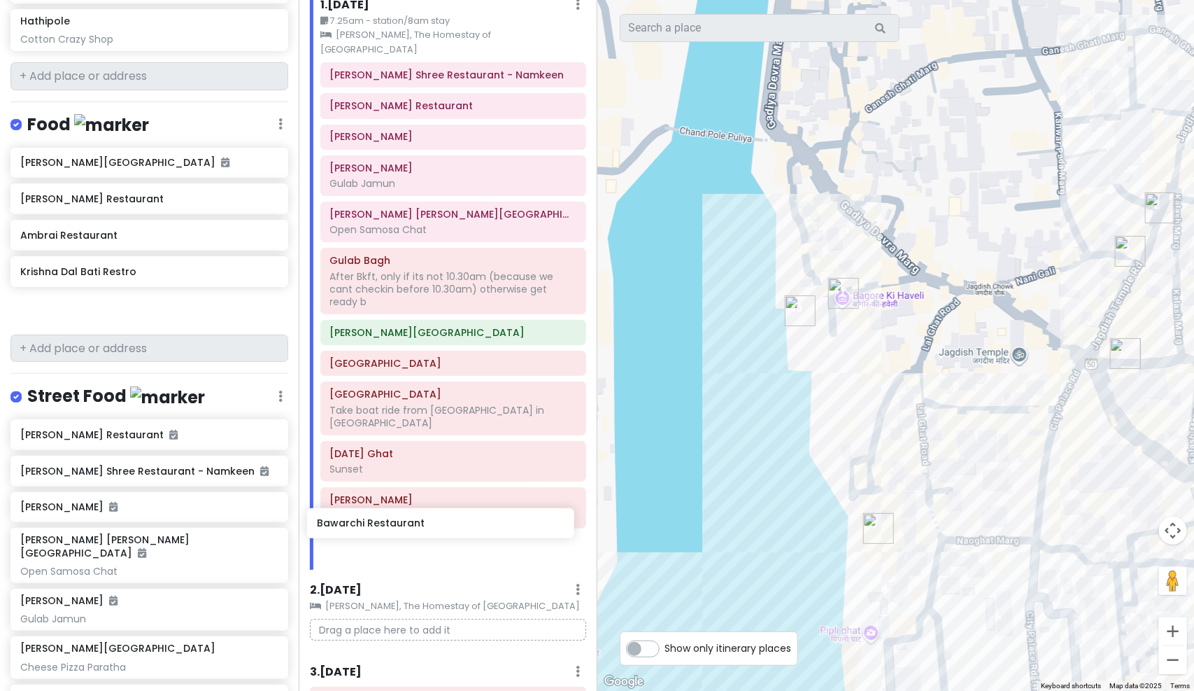
scroll to position [69, 0]
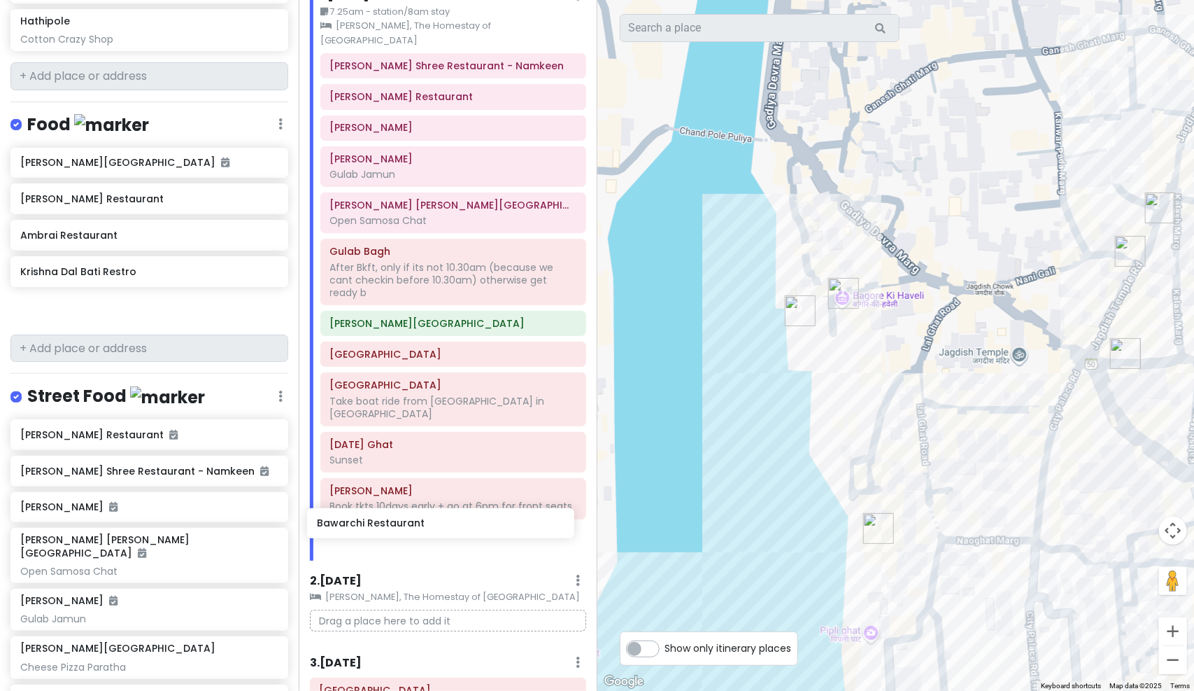
drag, startPoint x: 122, startPoint y: 291, endPoint x: 421, endPoint y: 516, distance: 374.7
click at [421, 516] on div "Udaipur Trip Private Change Dates Make a Copy Delete Trip Go Pro ⚡️ Give Feedba…" at bounding box center [597, 345] width 1194 height 691
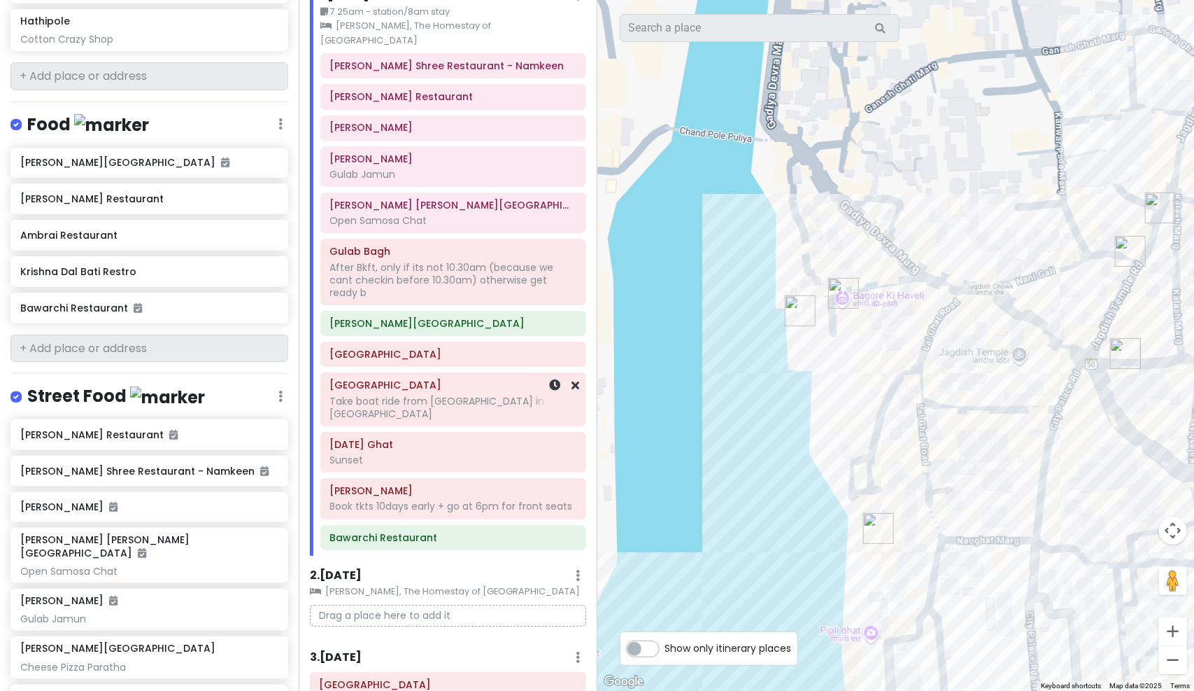
scroll to position [0, 0]
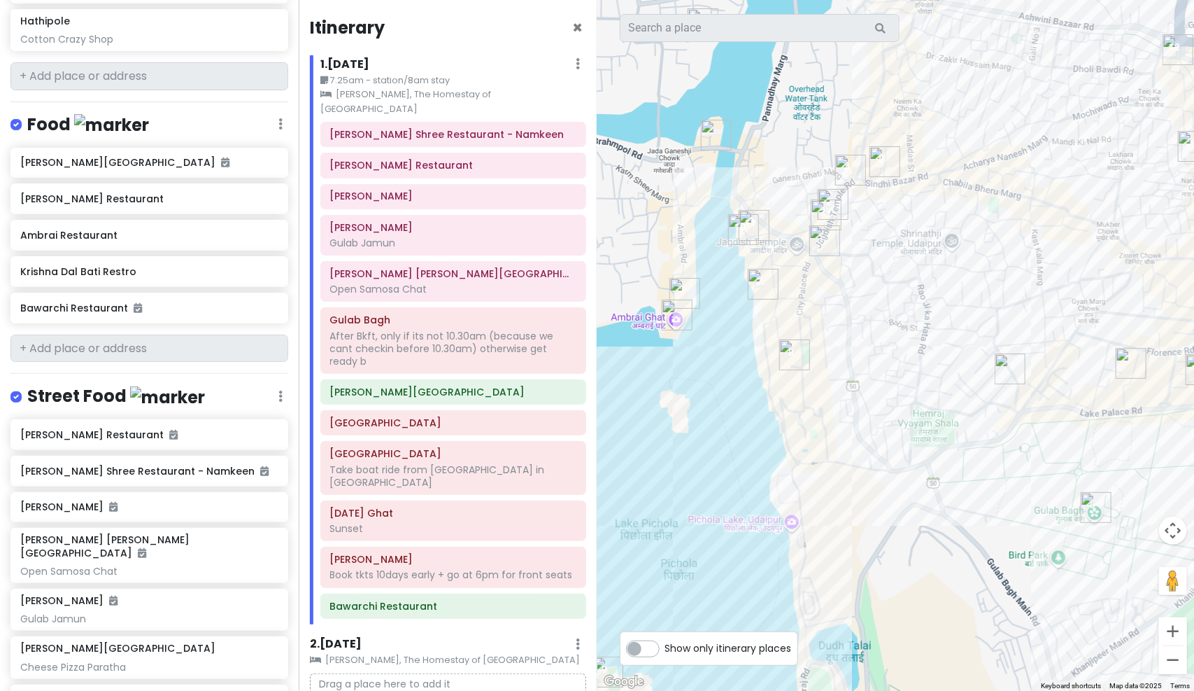
drag, startPoint x: 1056, startPoint y: 462, endPoint x: 915, endPoint y: 272, distance: 237.0
click at [917, 272] on div at bounding box center [895, 345] width 597 height 691
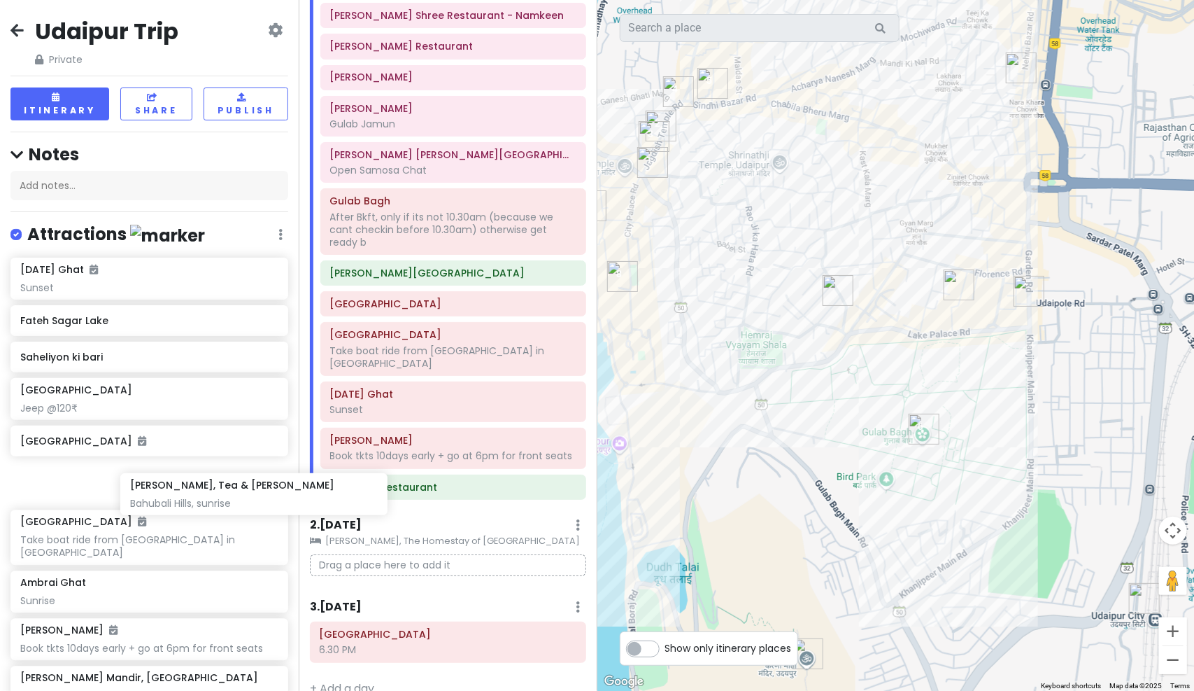
scroll to position [1, 0]
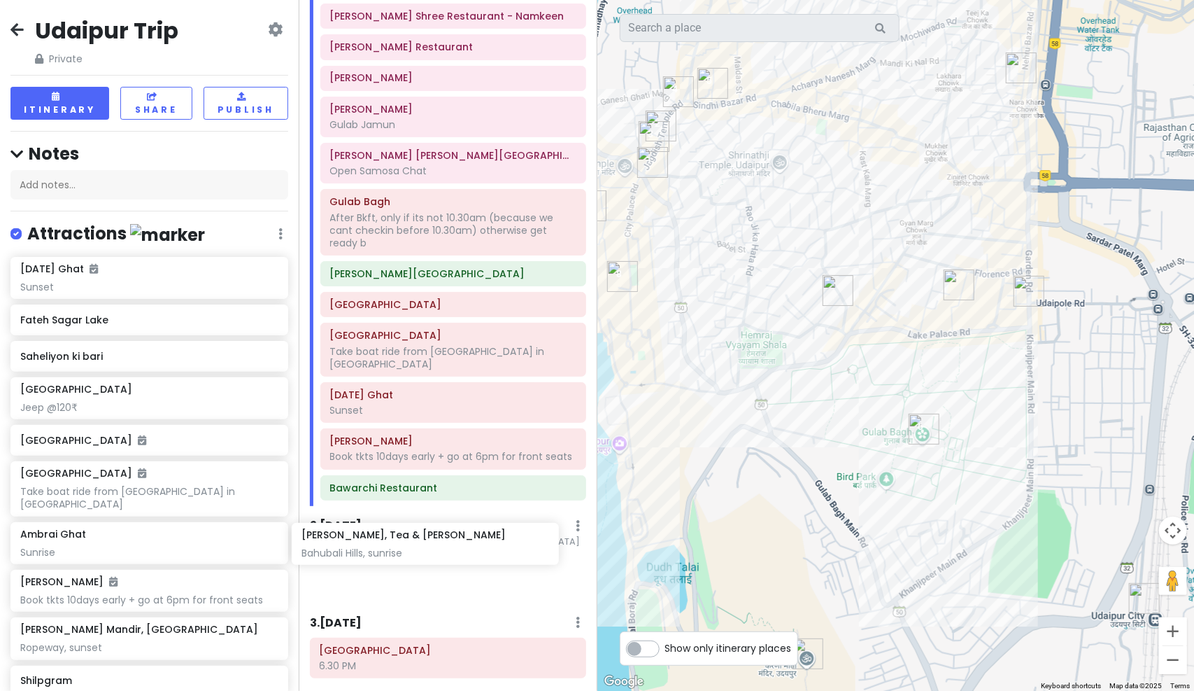
drag, startPoint x: 133, startPoint y: 395, endPoint x: 415, endPoint y: 542, distance: 318.3
click at [415, 542] on div "Udaipur Trip Private Change Dates Make a Copy Delete Trip Go Pro ⚡️ Give Feedba…" at bounding box center [597, 345] width 1194 height 691
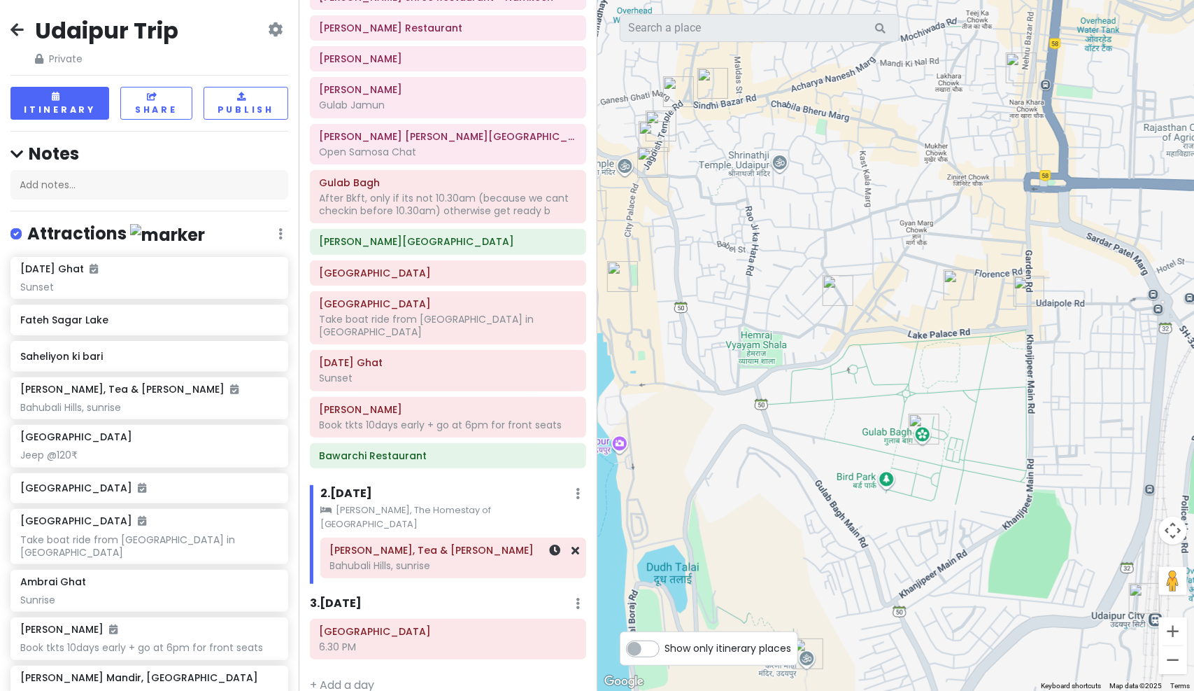
scroll to position [94, 0]
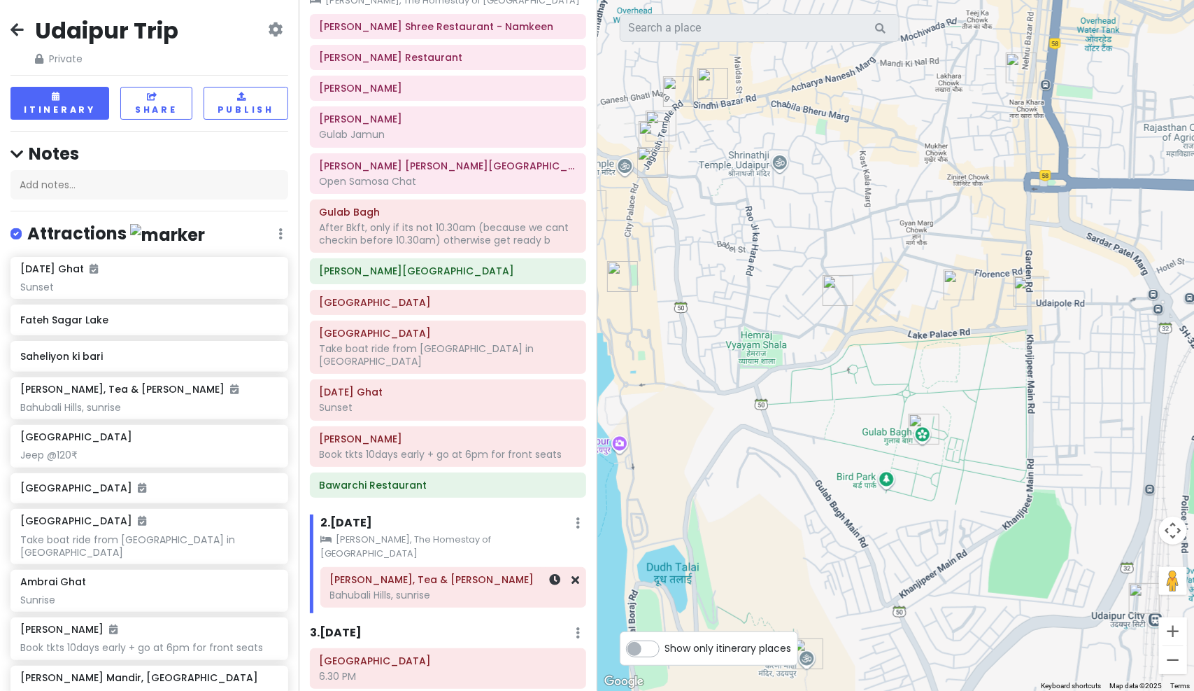
click at [410, 588] on div "Bahubali Hills, sunrise" at bounding box center [453, 594] width 246 height 13
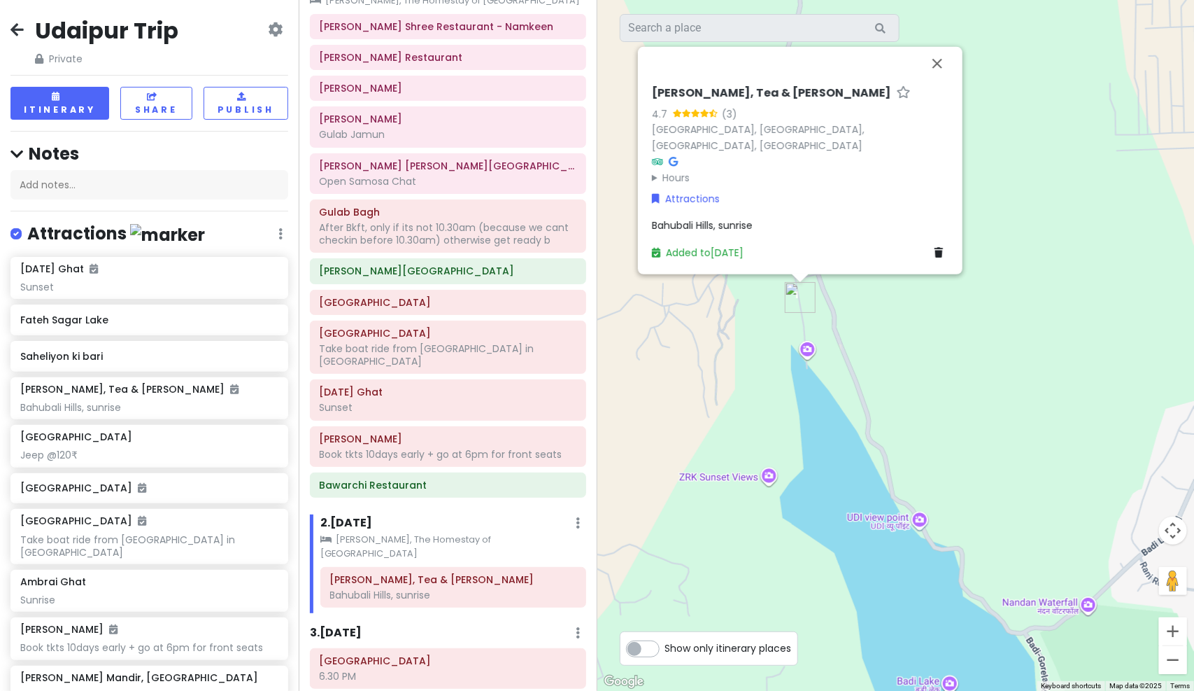
click at [763, 223] on div "Bahubali Hills, sunrise" at bounding box center [800, 225] width 297 height 15
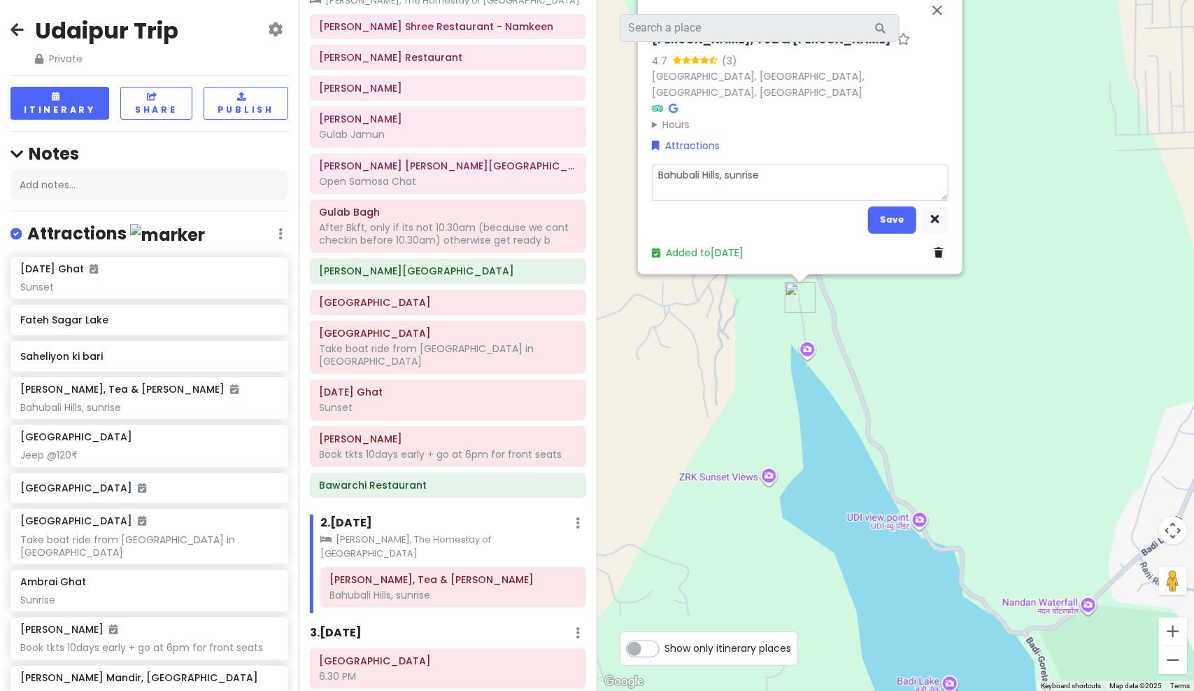
click at [791, 191] on textarea "Bahubali Hills, sunrise" at bounding box center [800, 182] width 297 height 36
click at [736, 191] on textarea "Bahubali Hills, sunrise After sunrise, have something here" at bounding box center [800, 182] width 297 height 36
click at [896, 222] on button "Save" at bounding box center [892, 219] width 48 height 27
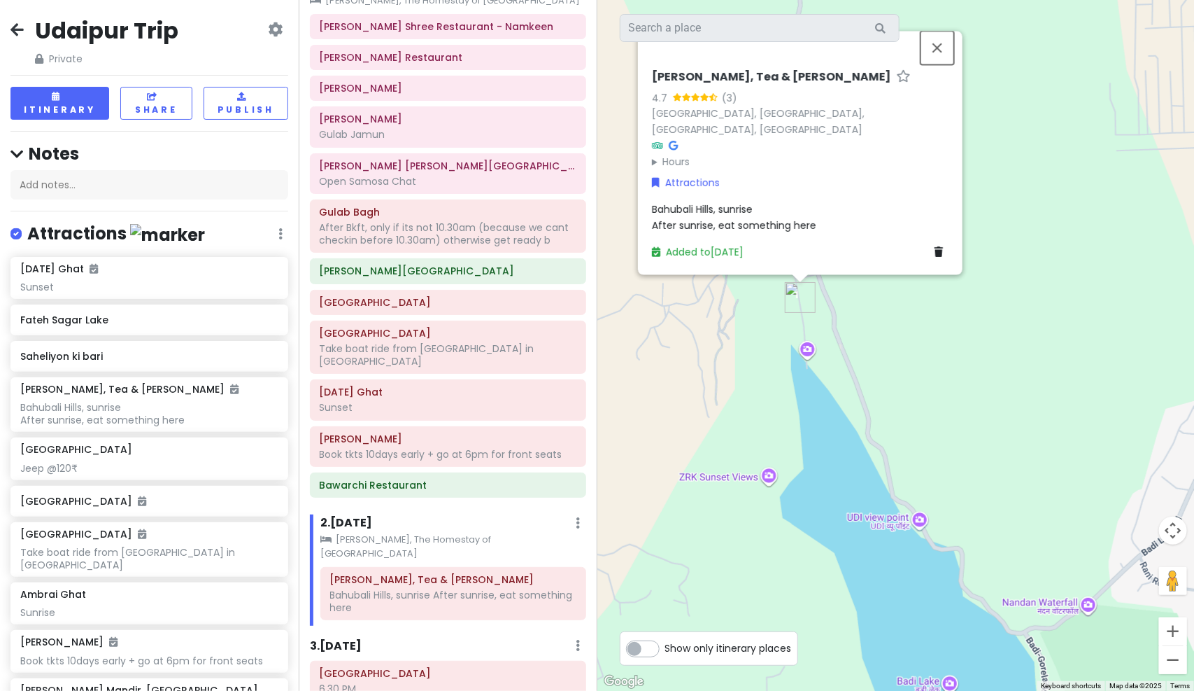
drag, startPoint x: 944, startPoint y: 47, endPoint x: 947, endPoint y: 57, distance: 10.4
click at [944, 46] on button "Close" at bounding box center [938, 48] width 34 height 34
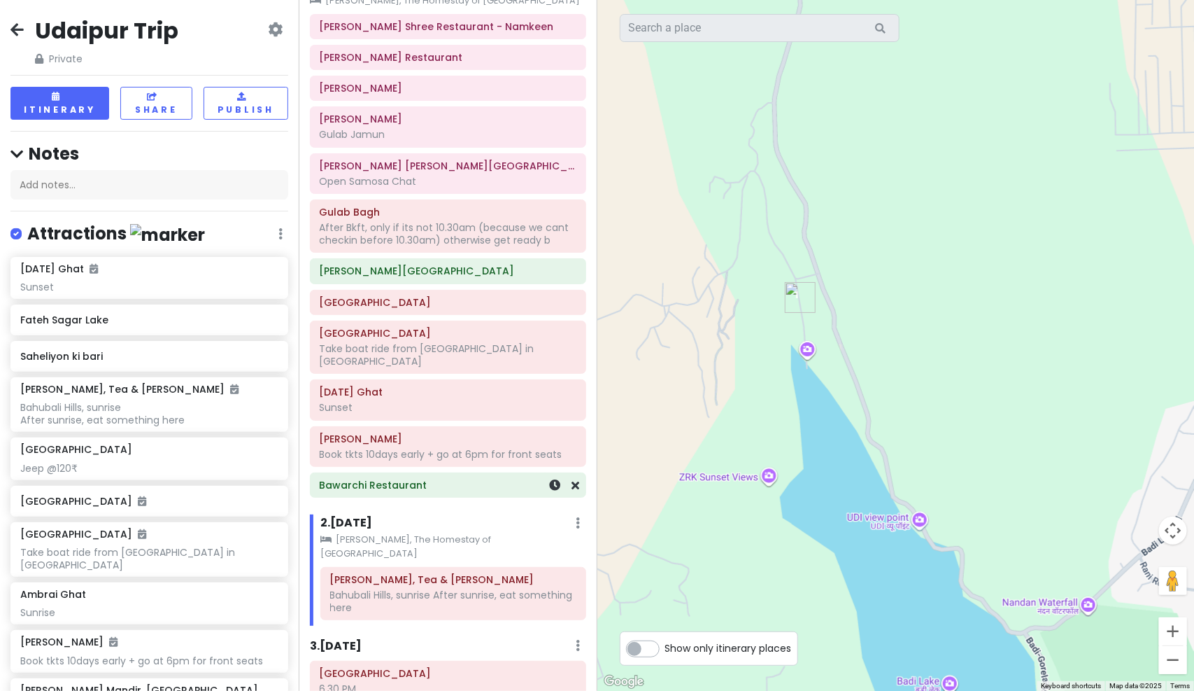
scroll to position [120, 0]
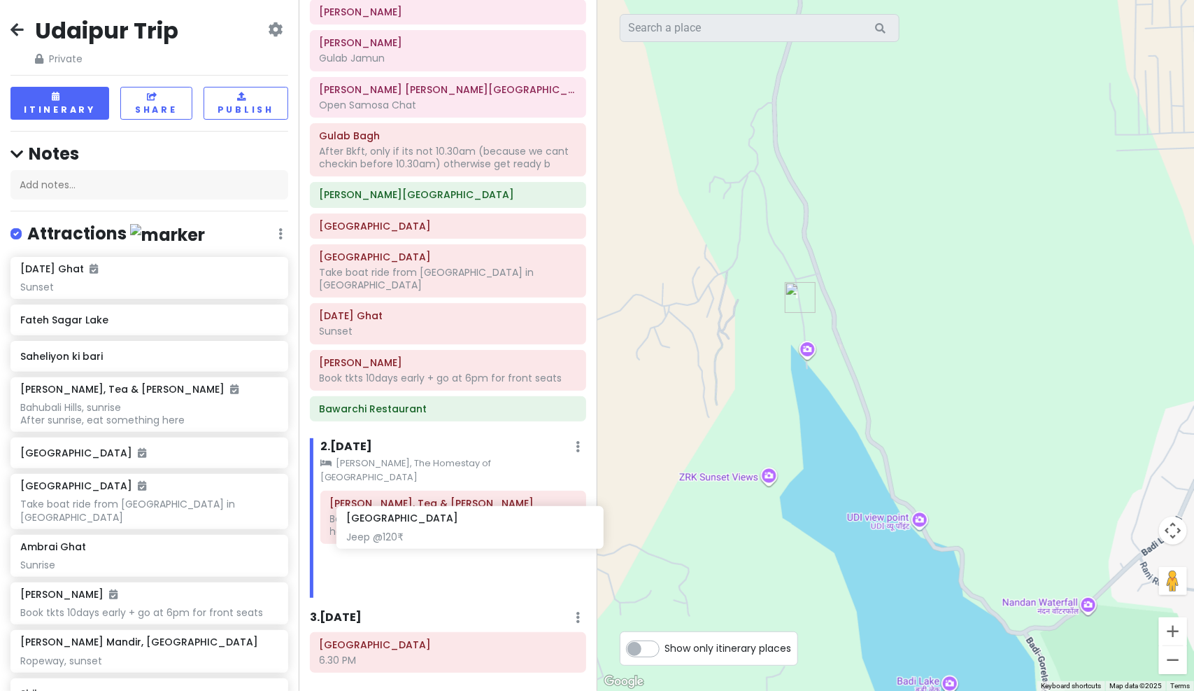
drag, startPoint x: 135, startPoint y: 458, endPoint x: 458, endPoint y: 530, distance: 331.0
click at [458, 530] on div "Udaipur Trip Private Change Dates Make a Copy Delete Trip Go Pro ⚡️ Give Feedba…" at bounding box center [597, 345] width 1194 height 691
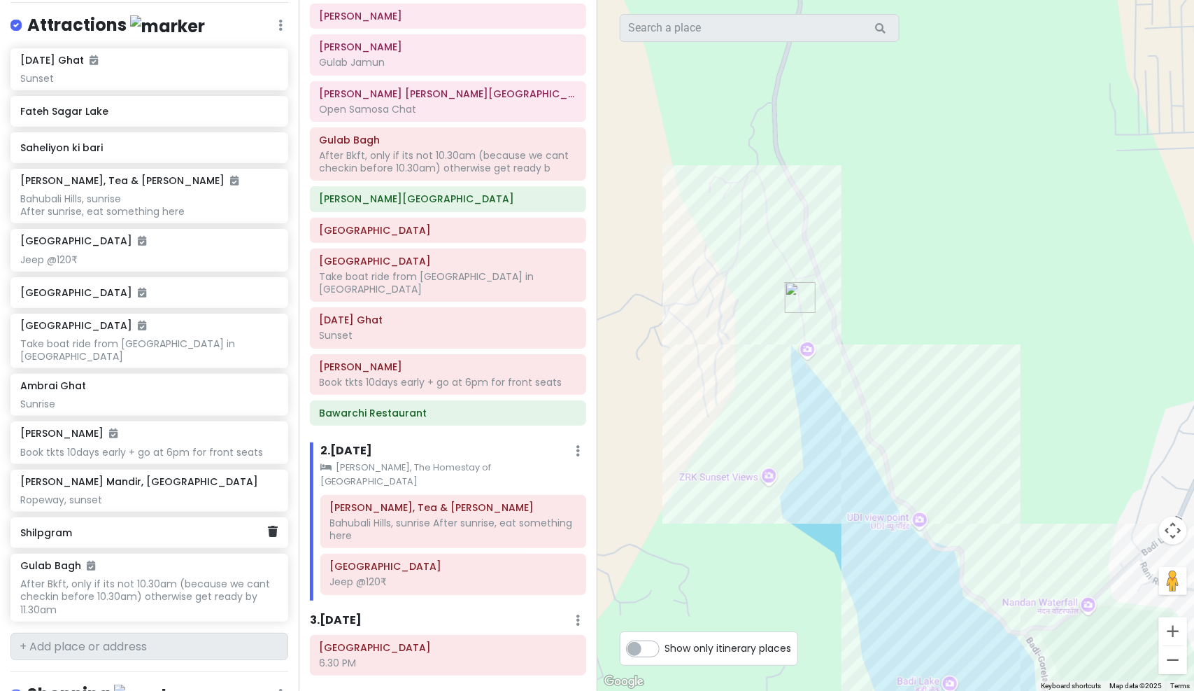
scroll to position [210, 0]
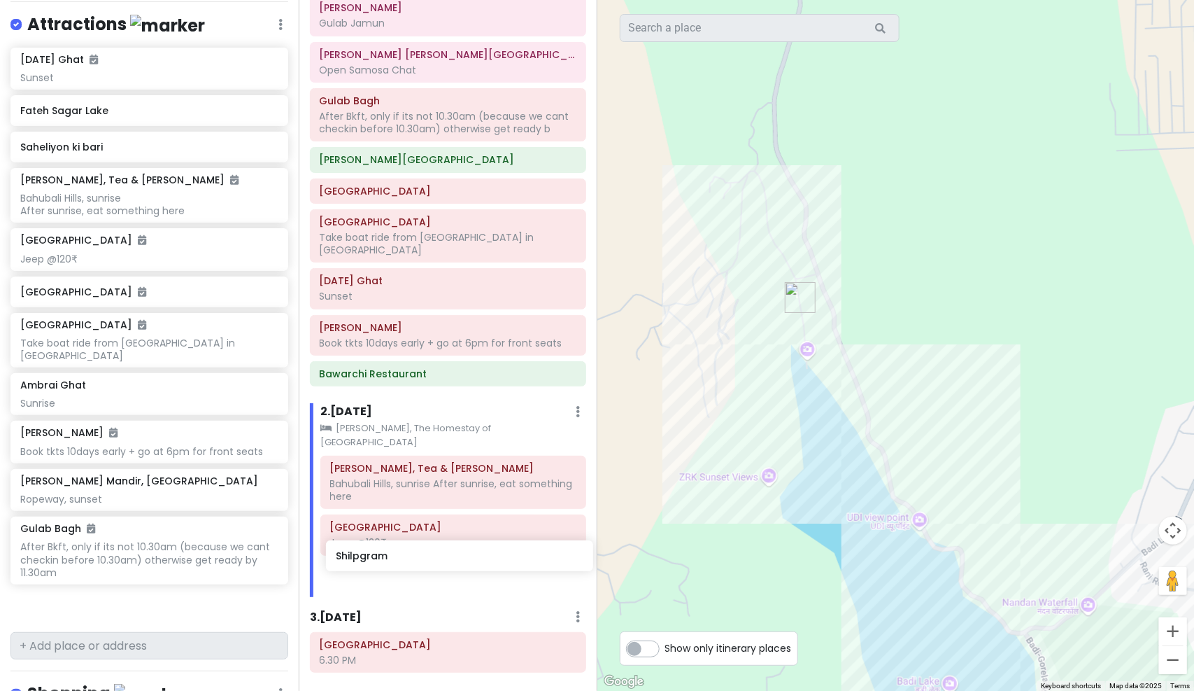
drag, startPoint x: 129, startPoint y: 518, endPoint x: 443, endPoint y: 546, distance: 315.4
click at [444, 555] on div "Udaipur Trip Private Change Dates Make a Copy Delete Trip Go Pro ⚡️ Give Feedba…" at bounding box center [597, 345] width 1194 height 691
click at [439, 537] on div "Meledi Mata, Tea & Meggi Stall Bahubali Hills, sunrise After sunrise, eat somet…" at bounding box center [453, 526] width 287 height 142
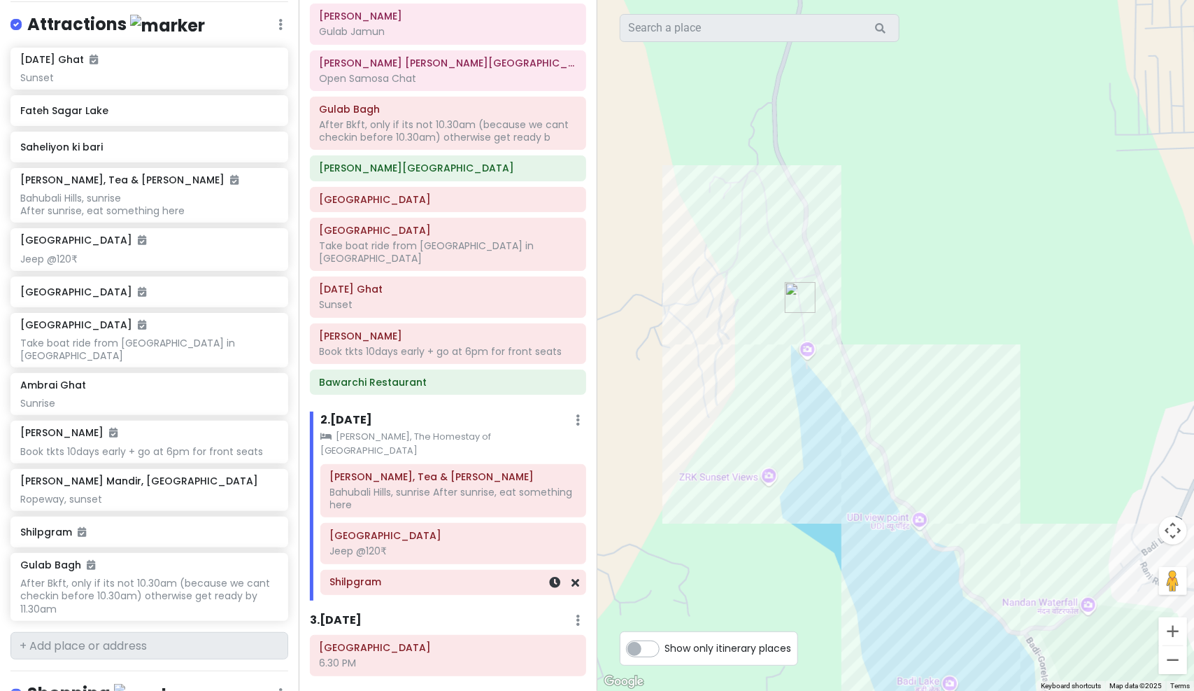
click at [421, 575] on h6 "Shilpgram" at bounding box center [453, 581] width 246 height 13
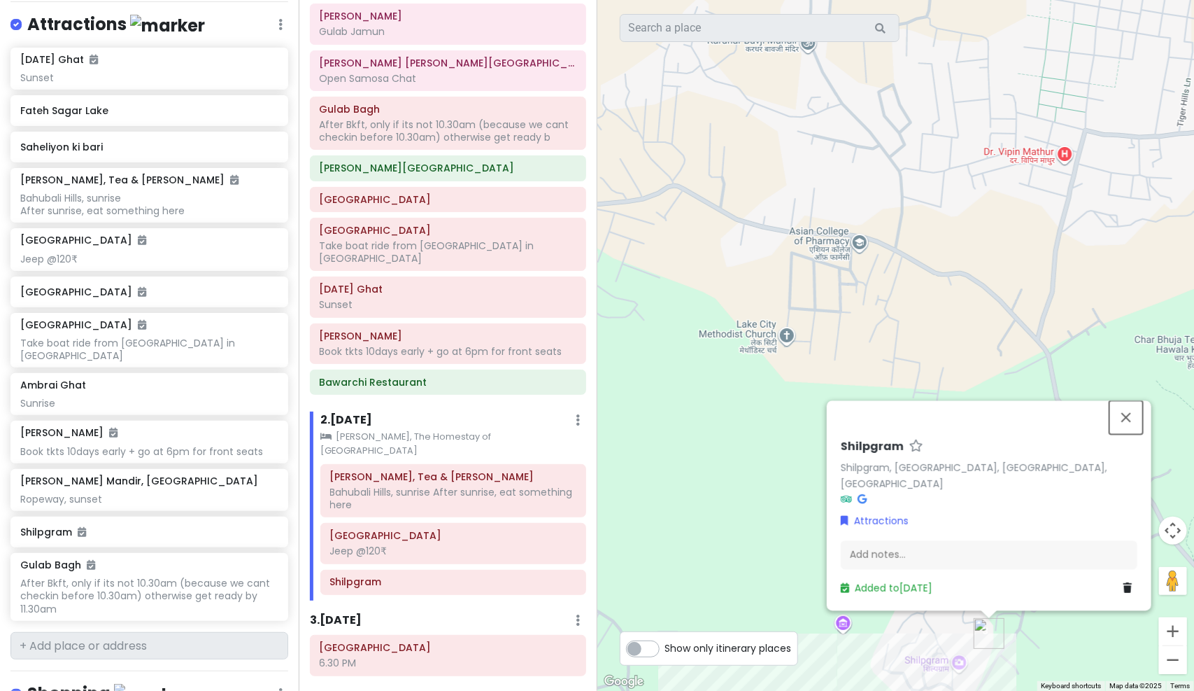
drag, startPoint x: 1126, startPoint y: 435, endPoint x: 1111, endPoint y: 444, distance: 17.9
click at [1126, 434] on button "Close" at bounding box center [1127, 417] width 34 height 34
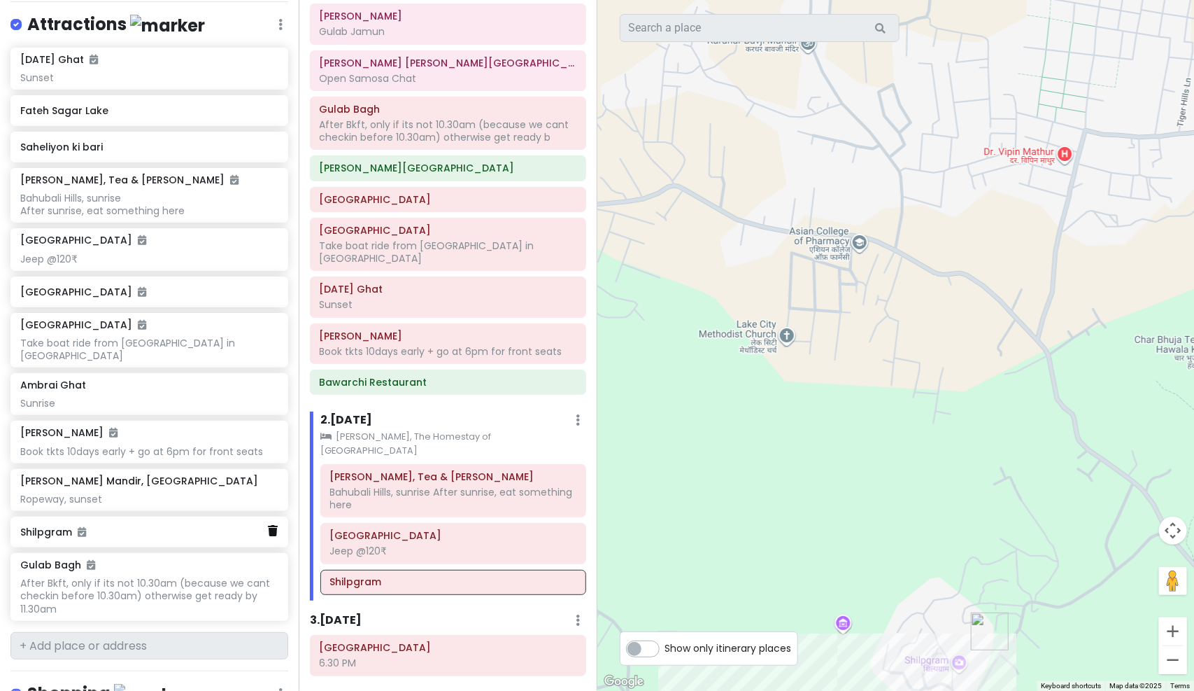
click at [268, 525] on icon at bounding box center [273, 530] width 10 height 11
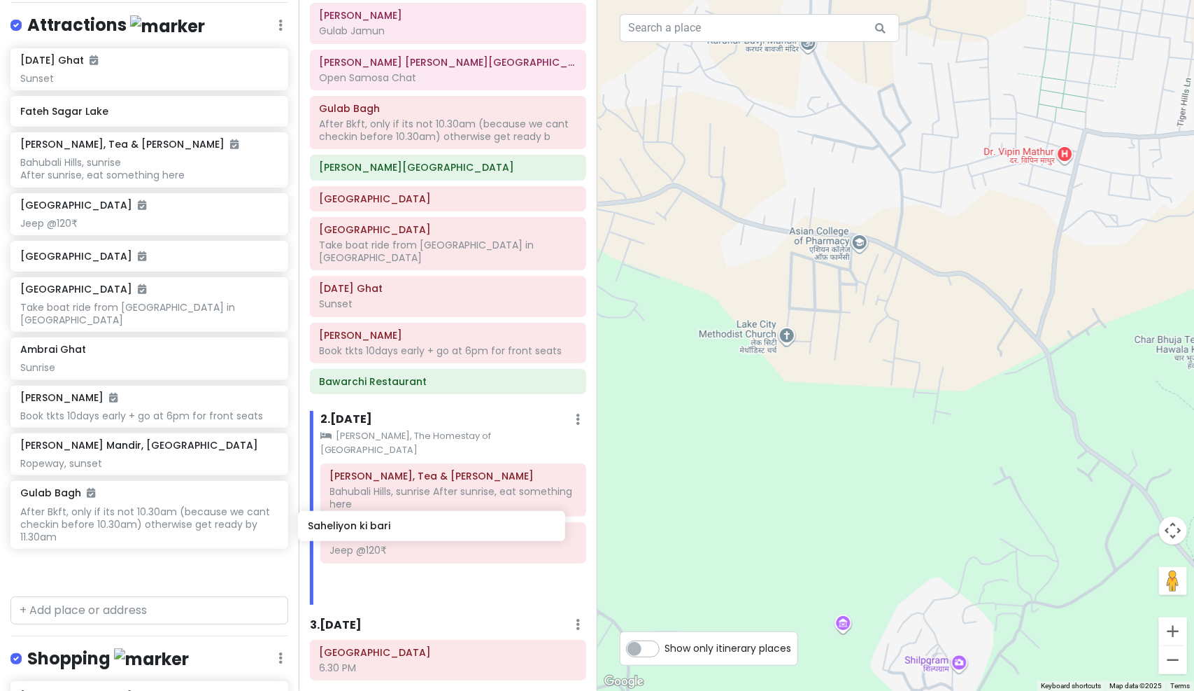
scroll to position [205, 0]
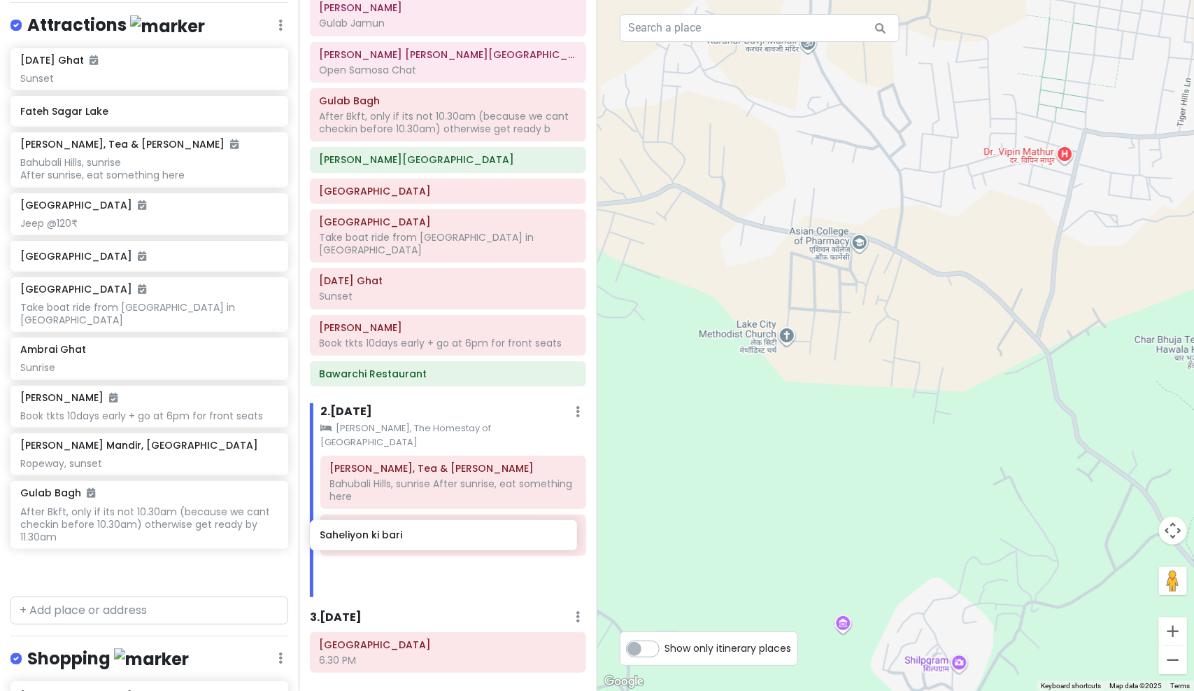
drag, startPoint x: 124, startPoint y: 149, endPoint x: 423, endPoint y: 540, distance: 492.6
click at [423, 540] on div "Udaipur Trip Private Change Dates Make a Copy Delete Trip Go Pro ⚡️ Give Feedba…" at bounding box center [597, 345] width 1194 height 691
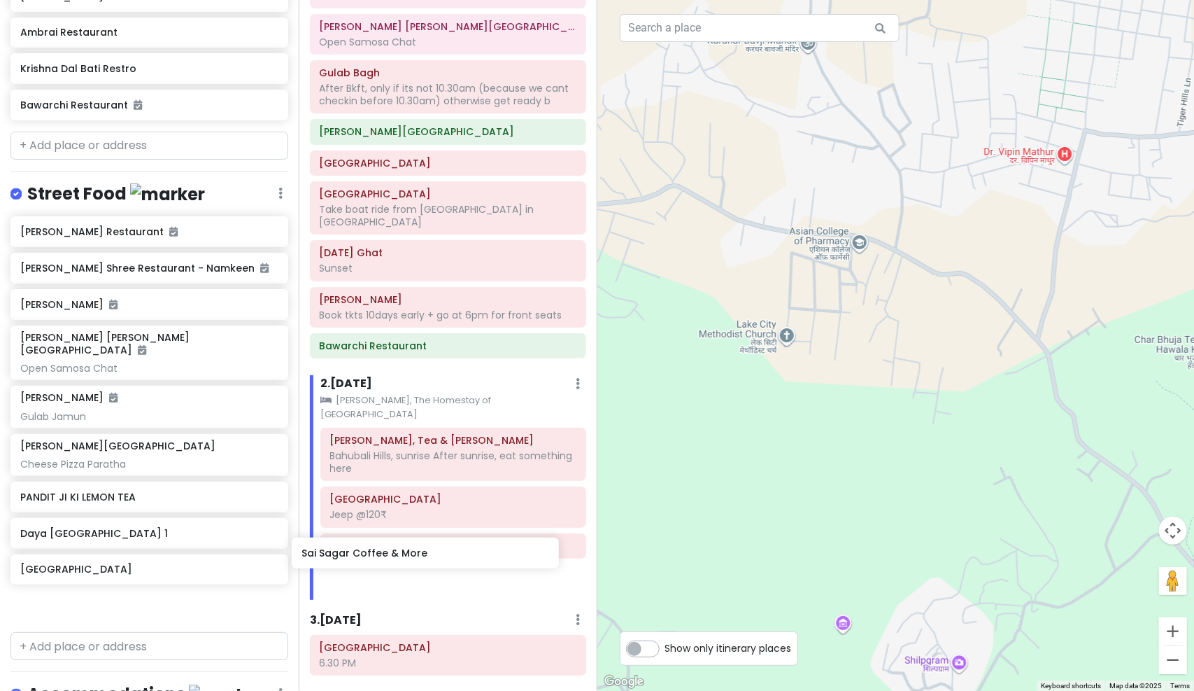
scroll to position [235, 0]
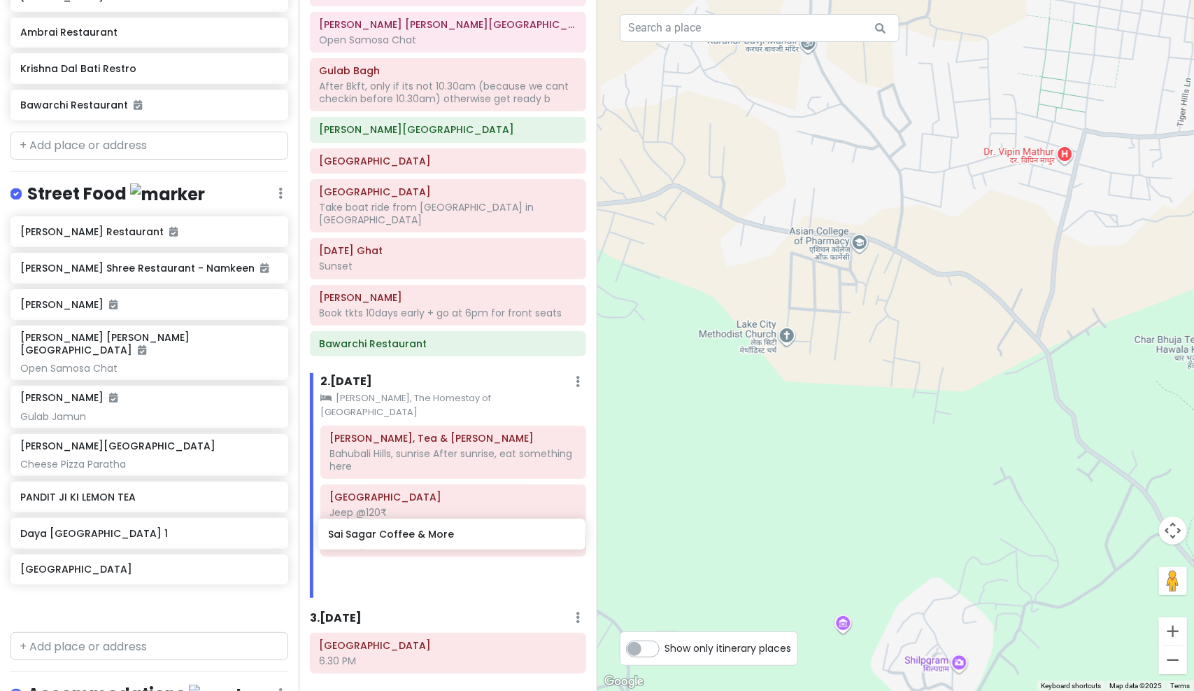
drag, startPoint x: 134, startPoint y: 465, endPoint x: 442, endPoint y: 534, distance: 315.4
click at [442, 534] on div "Udaipur Trip Private Change Dates Make a Copy Delete Trip Go Pro ⚡️ Give Feedba…" at bounding box center [597, 345] width 1194 height 691
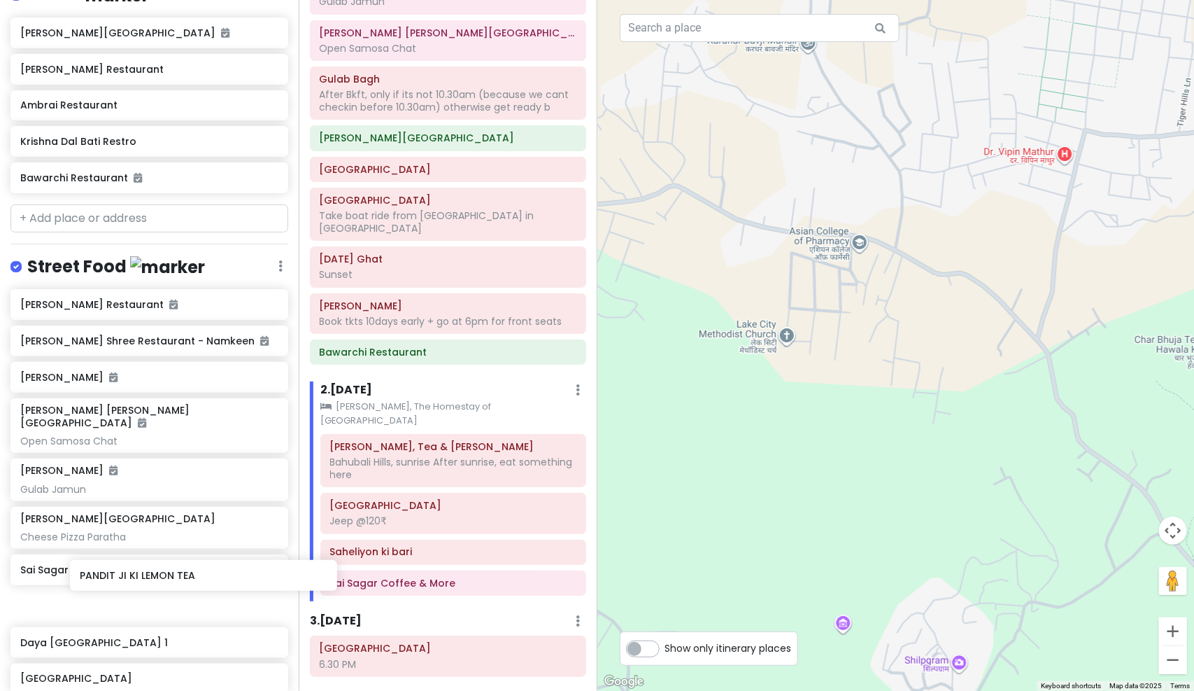
scroll to position [1050, 0]
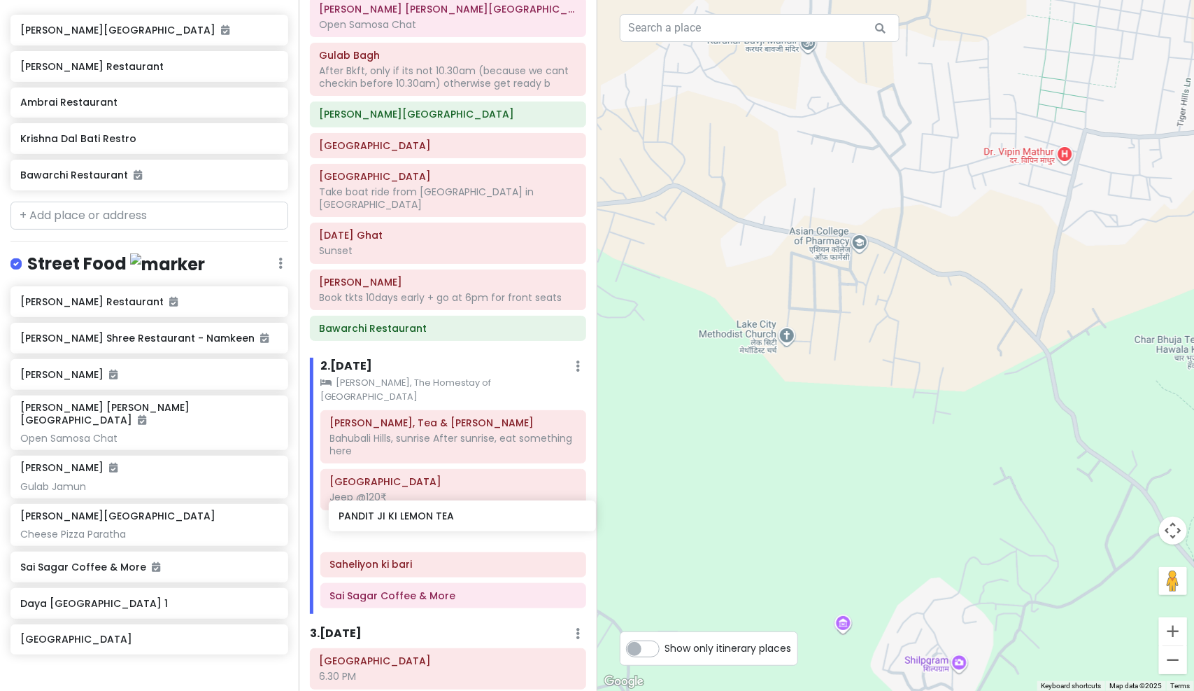
drag, startPoint x: 124, startPoint y: 575, endPoint x: 441, endPoint y: 523, distance: 321.9
click at [441, 522] on div "Udaipur Trip Private Change Dates Make a Copy Delete Trip Go Pro ⚡️ Give Feedba…" at bounding box center [597, 345] width 1194 height 691
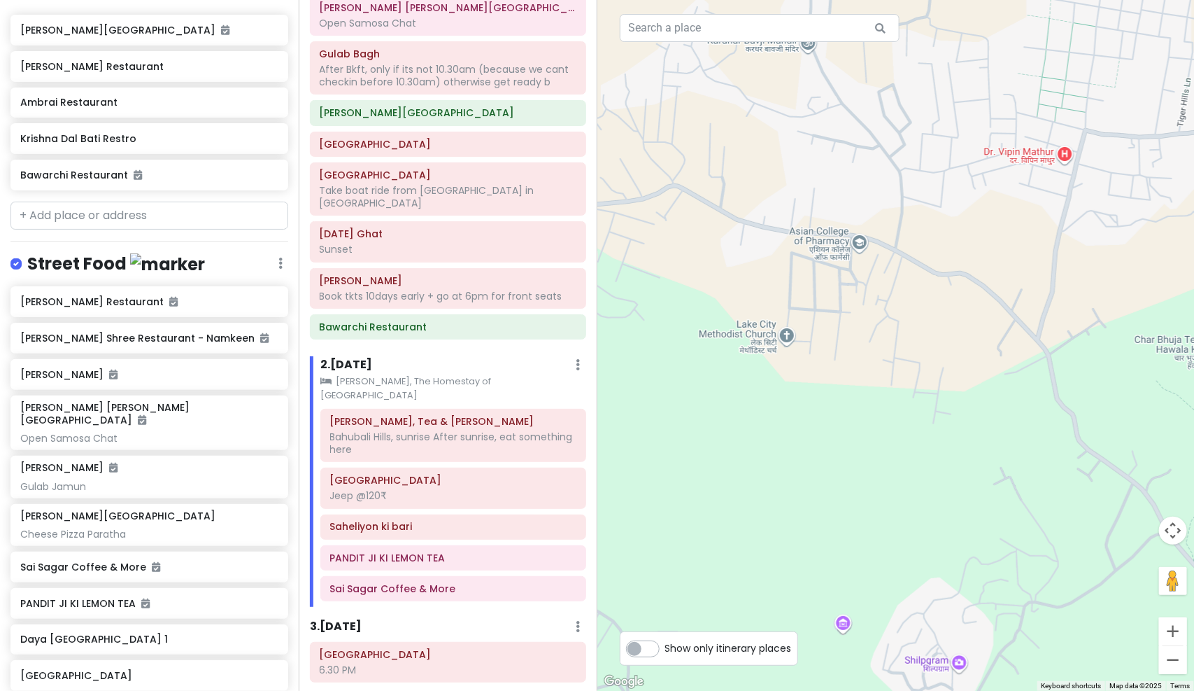
scroll to position [252, 0]
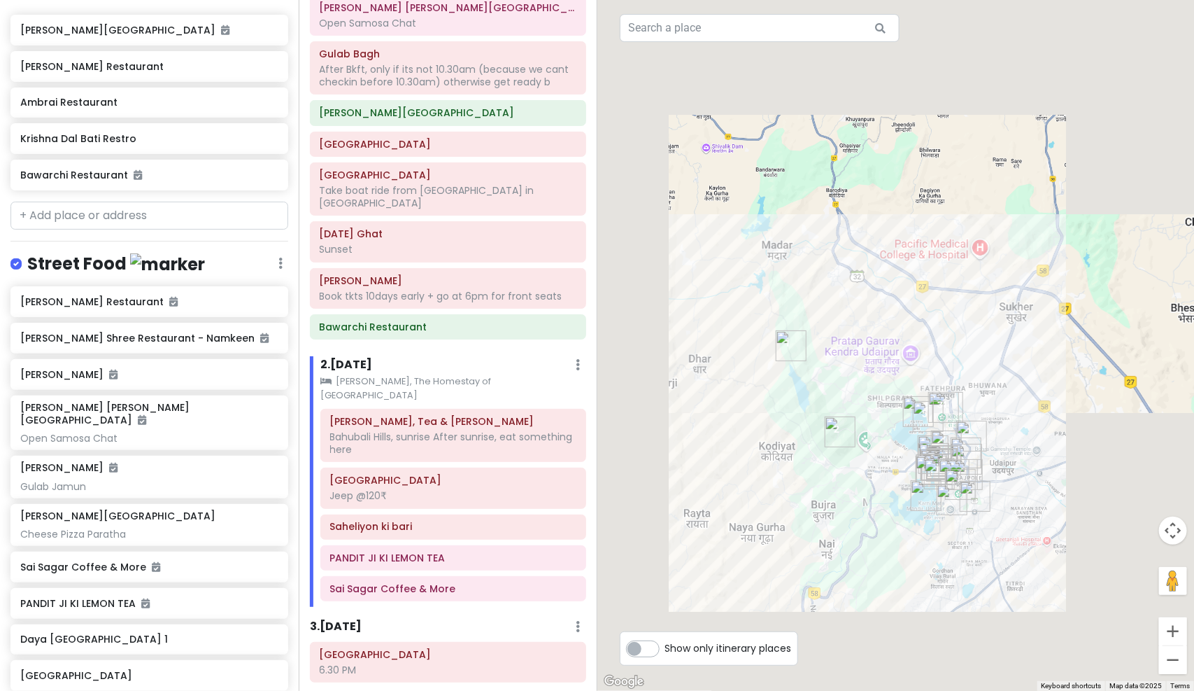
drag, startPoint x: 915, startPoint y: 404, endPoint x: 857, endPoint y: 393, distance: 59.0
click at [898, 392] on img "Fateh Sagar Lake" at bounding box center [919, 411] width 42 height 42
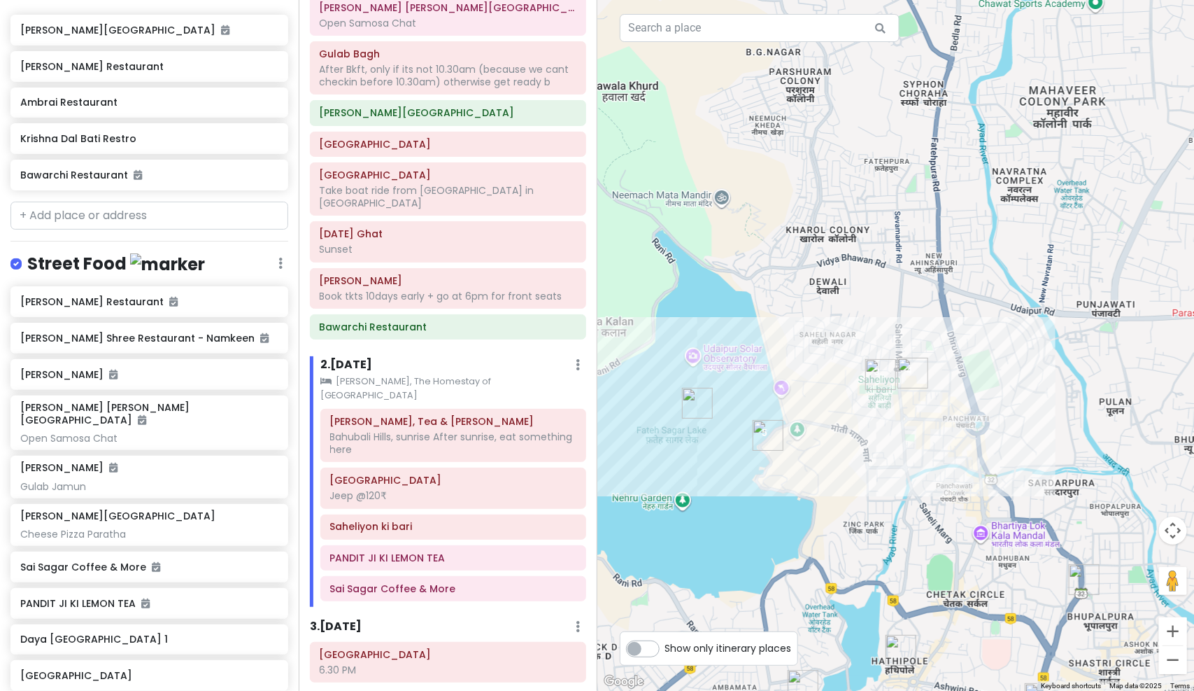
drag, startPoint x: 900, startPoint y: 458, endPoint x: 916, endPoint y: 459, distance: 15.4
click at [916, 462] on div "To navigate, press the arrow keys." at bounding box center [895, 345] width 597 height 691
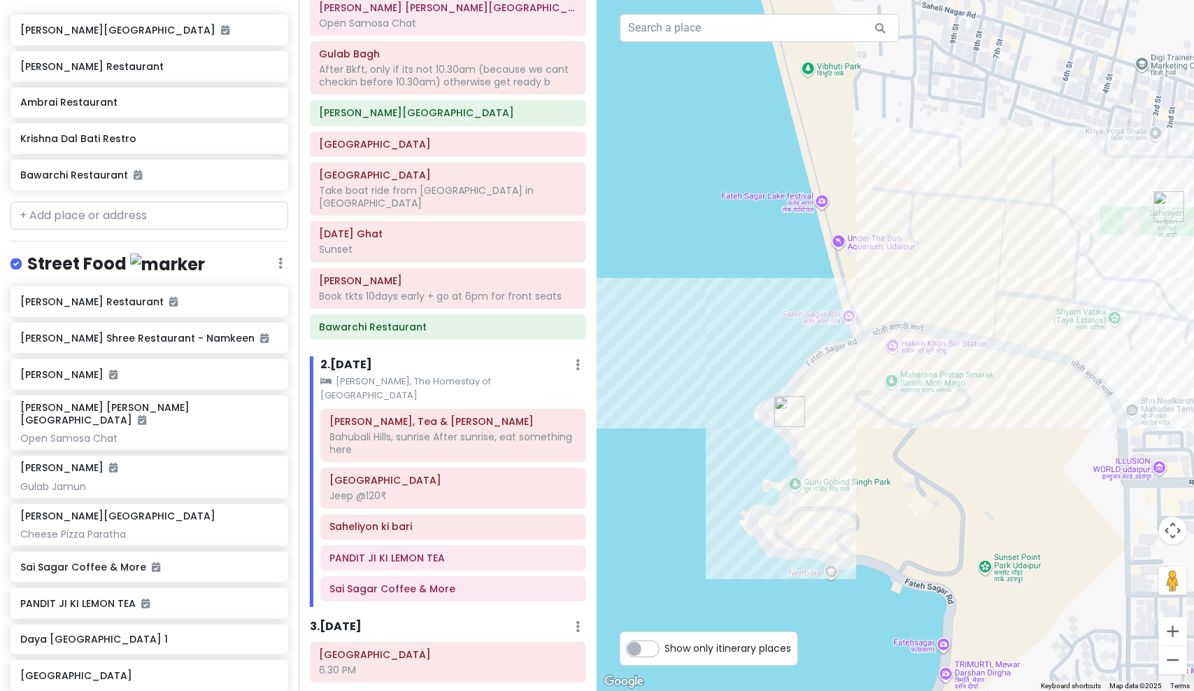
drag, startPoint x: 856, startPoint y: 470, endPoint x: 1069, endPoint y: 300, distance: 272.3
click at [1069, 300] on div at bounding box center [895, 345] width 597 height 691
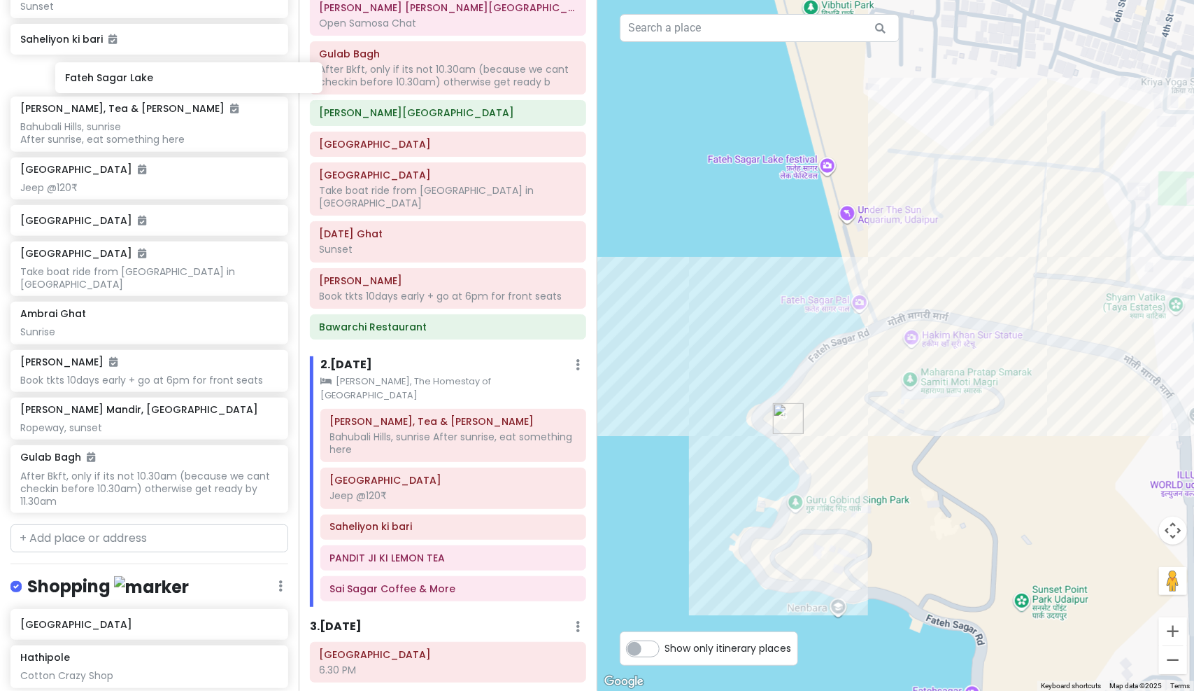
scroll to position [274, 0]
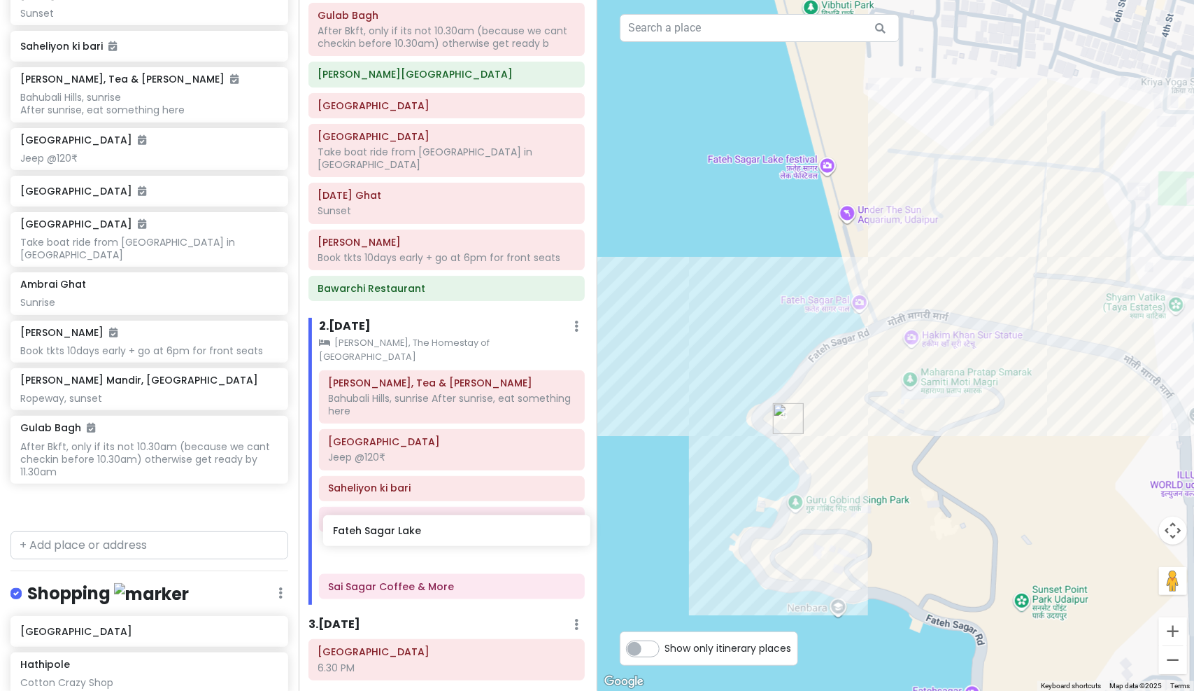
drag, startPoint x: 126, startPoint y: 39, endPoint x: 437, endPoint y: 526, distance: 578.0
click at [438, 530] on div "Udaipur Trip Private Change Dates Make a Copy Delete Trip Go Pro ⚡️ Give Feedba…" at bounding box center [597, 345] width 1194 height 691
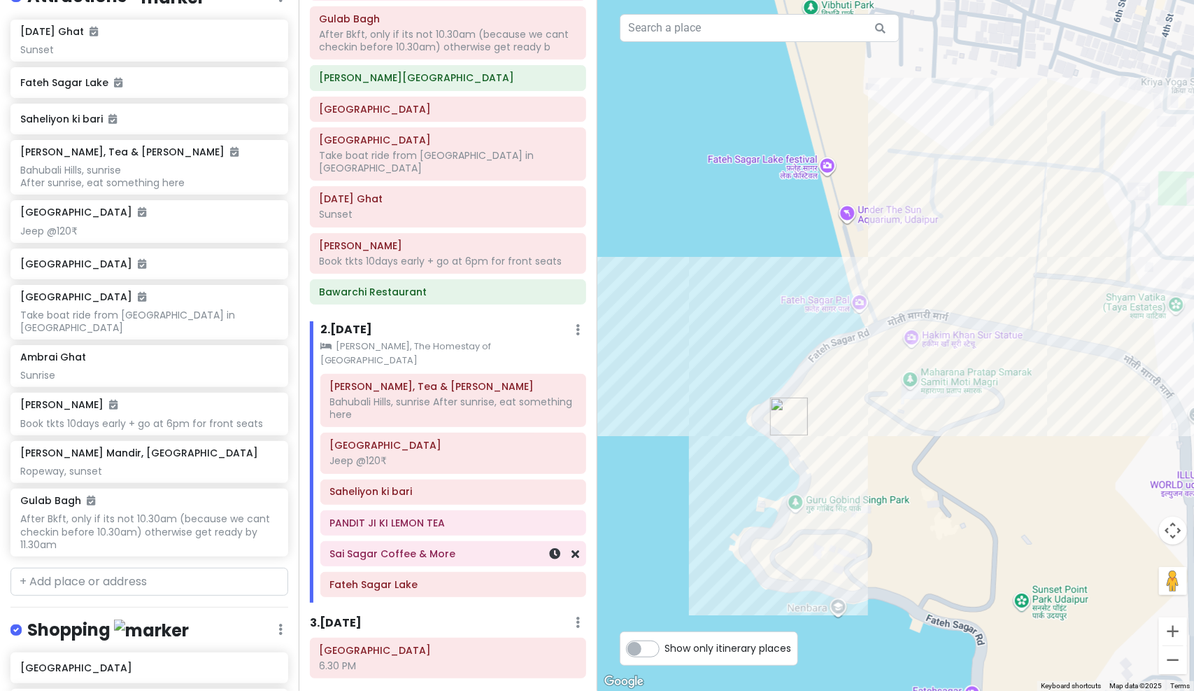
scroll to position [238, 0]
drag, startPoint x: 412, startPoint y: 550, endPoint x: 413, endPoint y: 525, distance: 24.5
click at [413, 525] on div "Meledi Mata, Tea & Meggi Stall Bahubali Hills, sunrise After sunrise, eat somet…" at bounding box center [453, 488] width 287 height 229
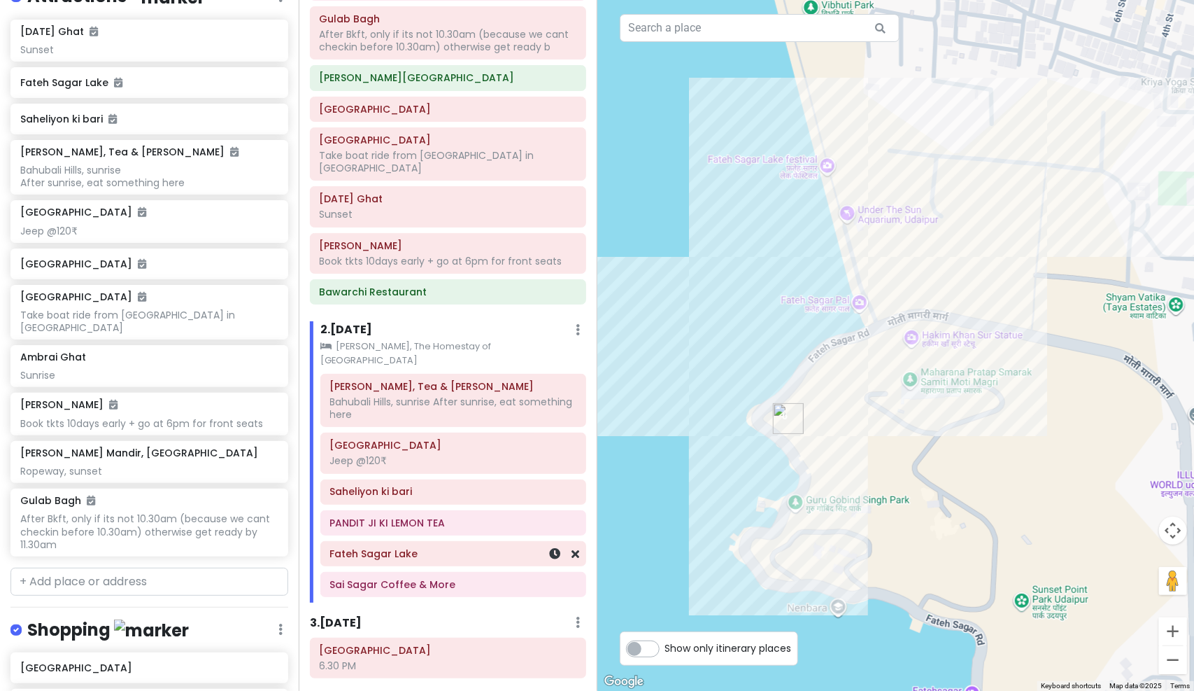
click at [425, 547] on h6 "Fateh Sagar Lake" at bounding box center [453, 553] width 246 height 13
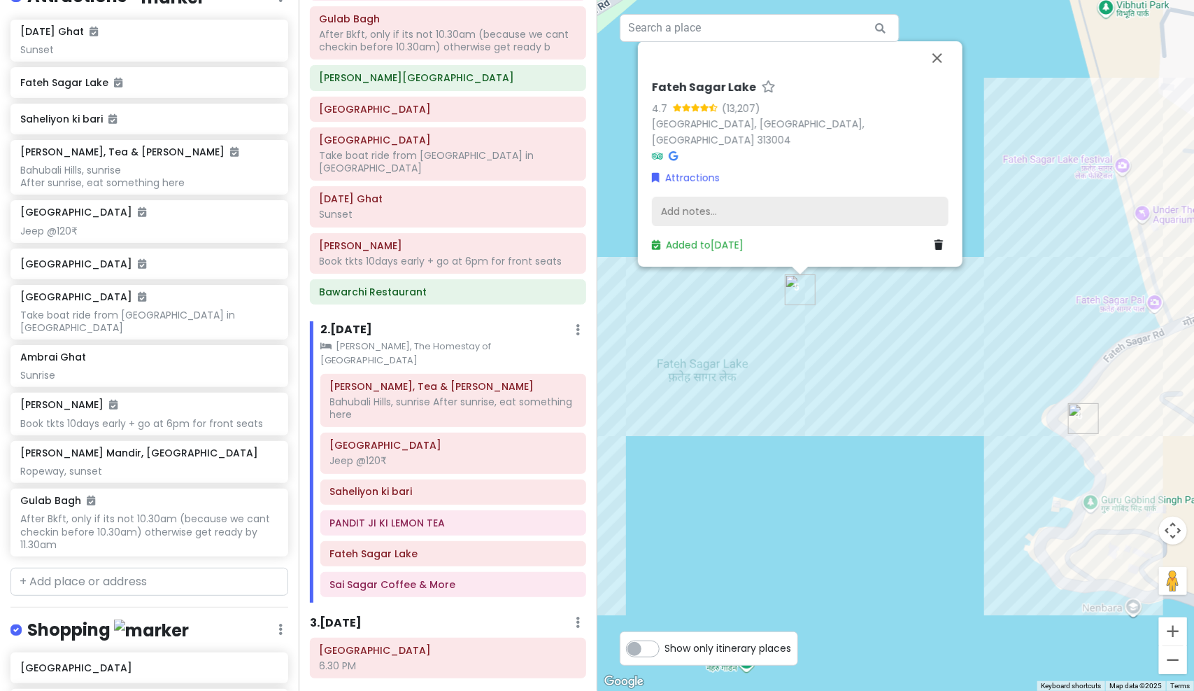
click at [692, 205] on div "Add notes..." at bounding box center [800, 211] width 297 height 29
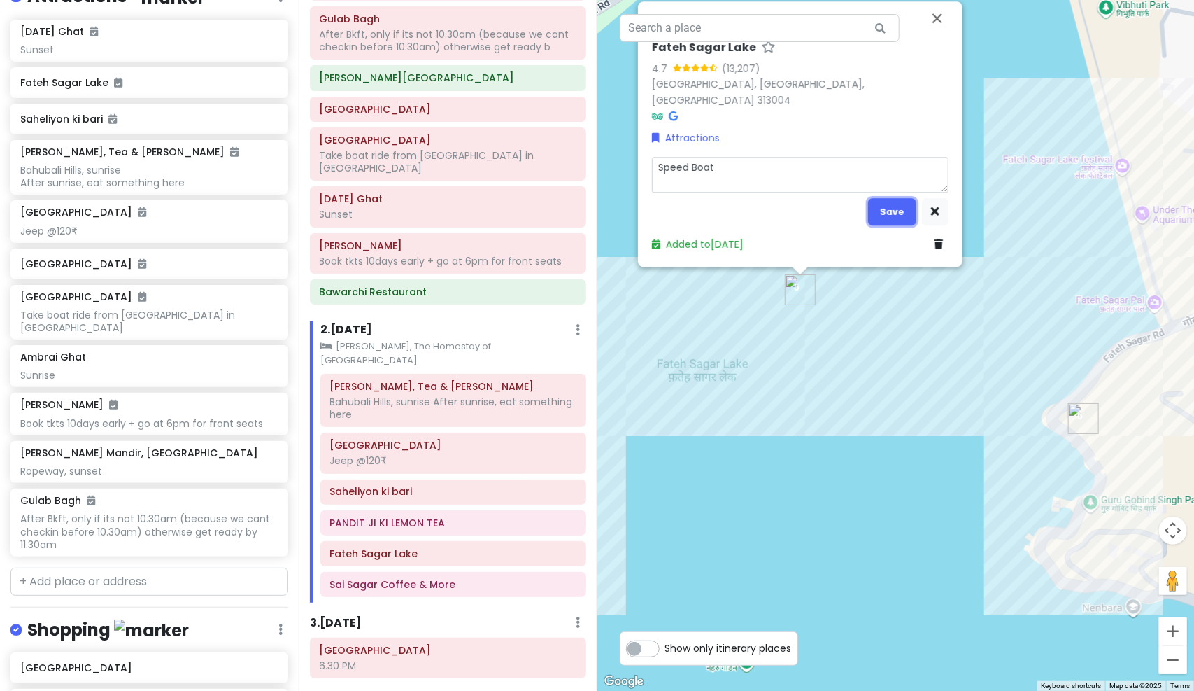
click at [904, 213] on button "Save" at bounding box center [892, 211] width 48 height 27
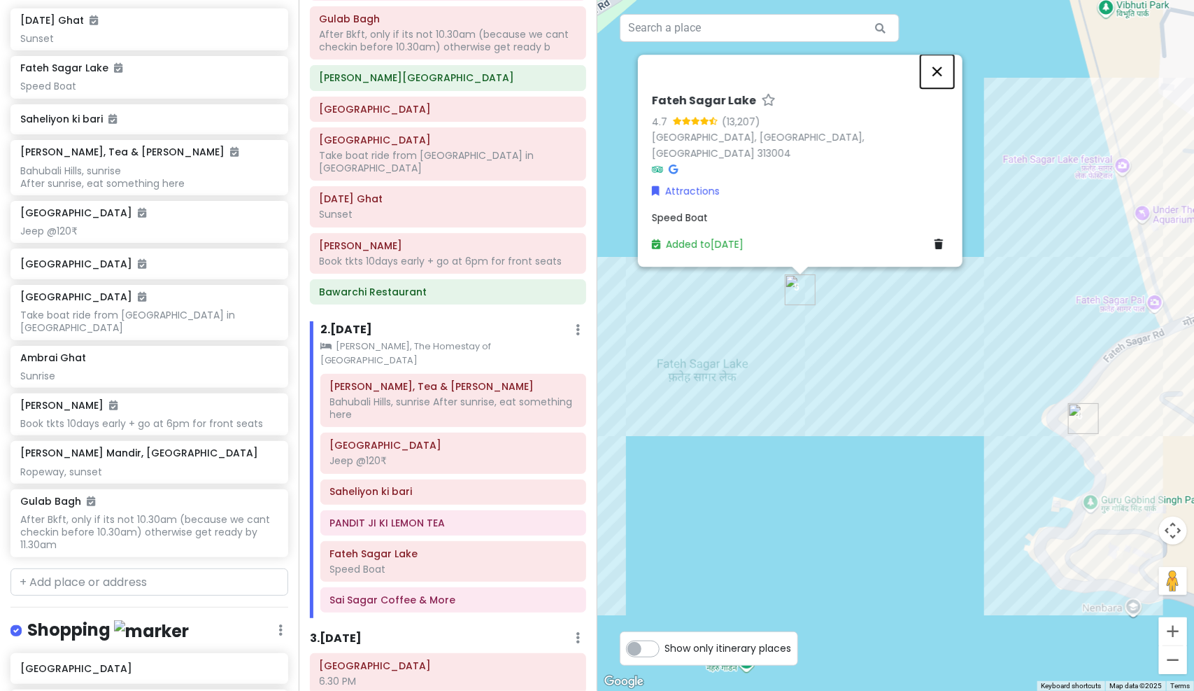
click at [944, 85] on button "Close" at bounding box center [938, 72] width 34 height 34
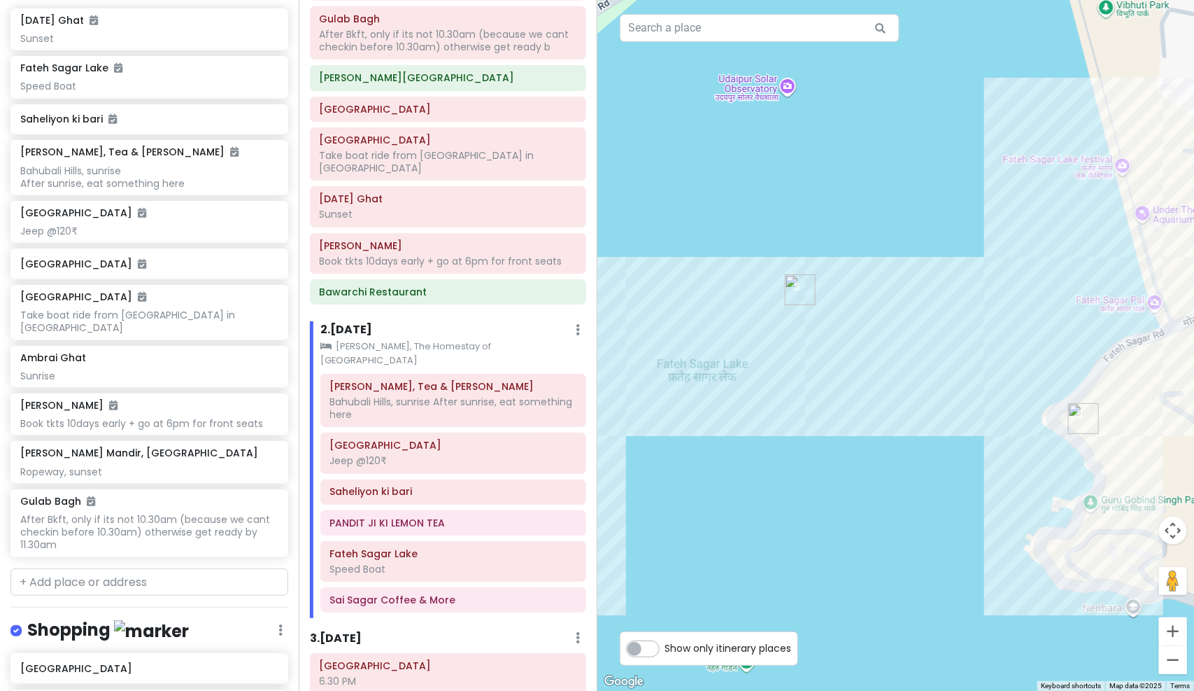
drag, startPoint x: 954, startPoint y: 406, endPoint x: 807, endPoint y: 327, distance: 166.8
click at [810, 327] on div at bounding box center [895, 345] width 597 height 691
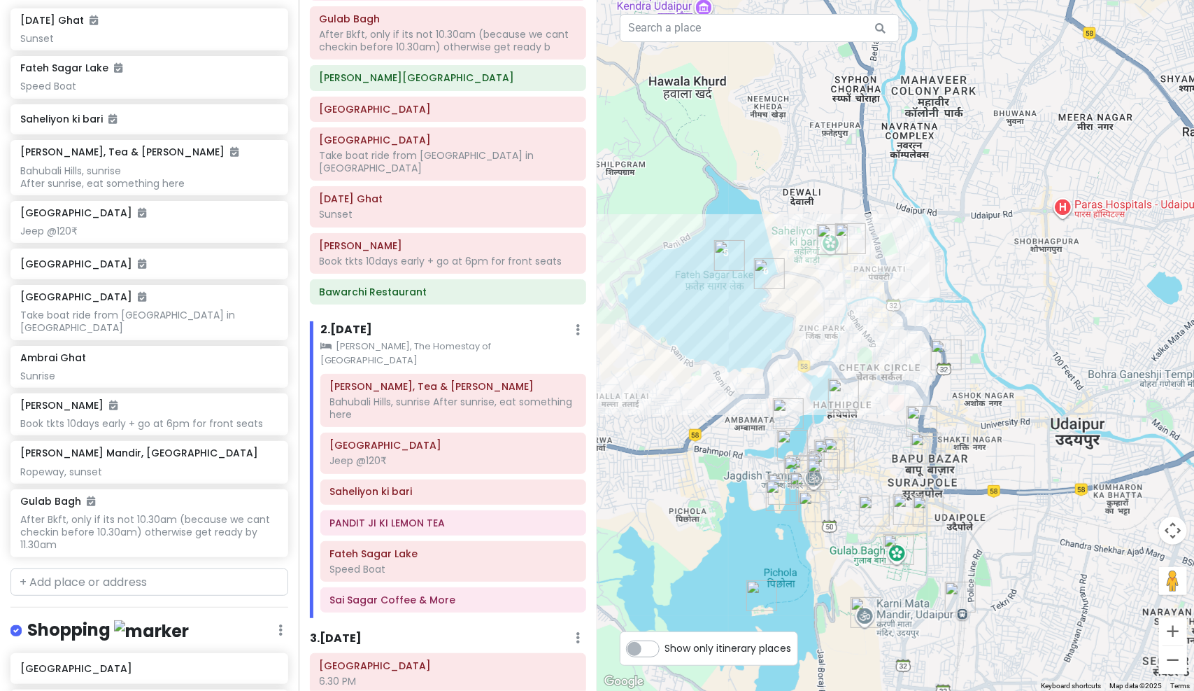
drag, startPoint x: 851, startPoint y: 343, endPoint x: 813, endPoint y: 309, distance: 50.5
click at [813, 309] on div at bounding box center [895, 345] width 597 height 691
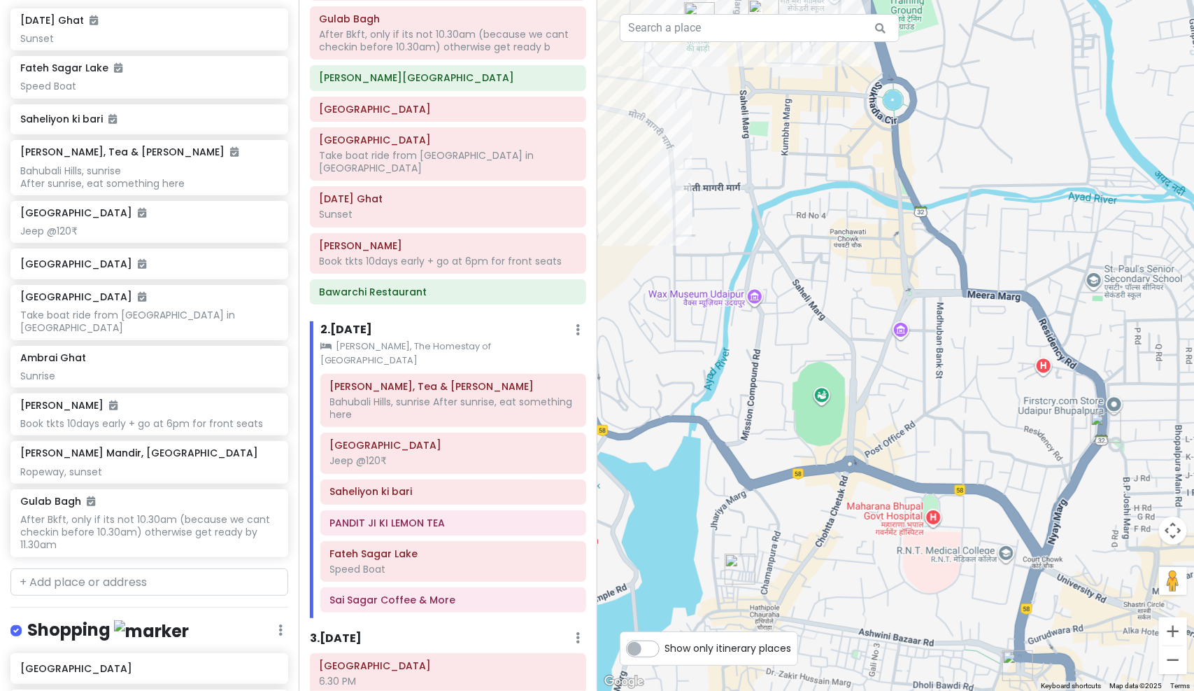
click at [1106, 420] on img "Daya Nashta Center 1" at bounding box center [1106, 427] width 42 height 42
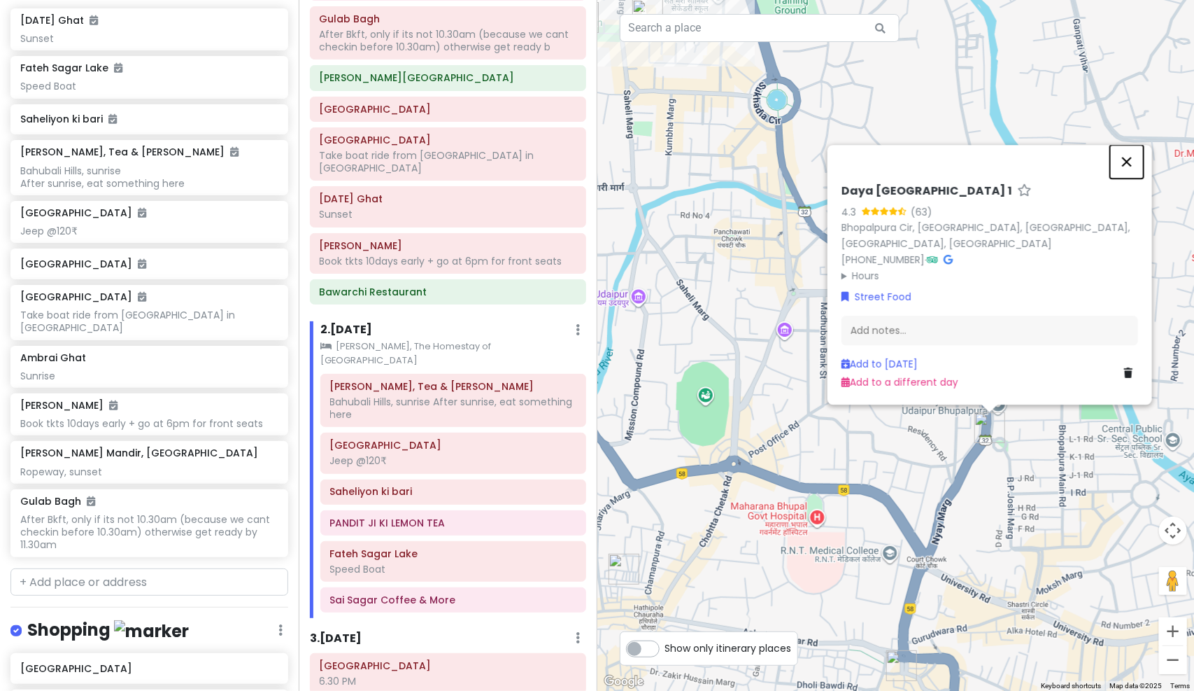
click at [1129, 158] on button "Close" at bounding box center [1127, 162] width 34 height 34
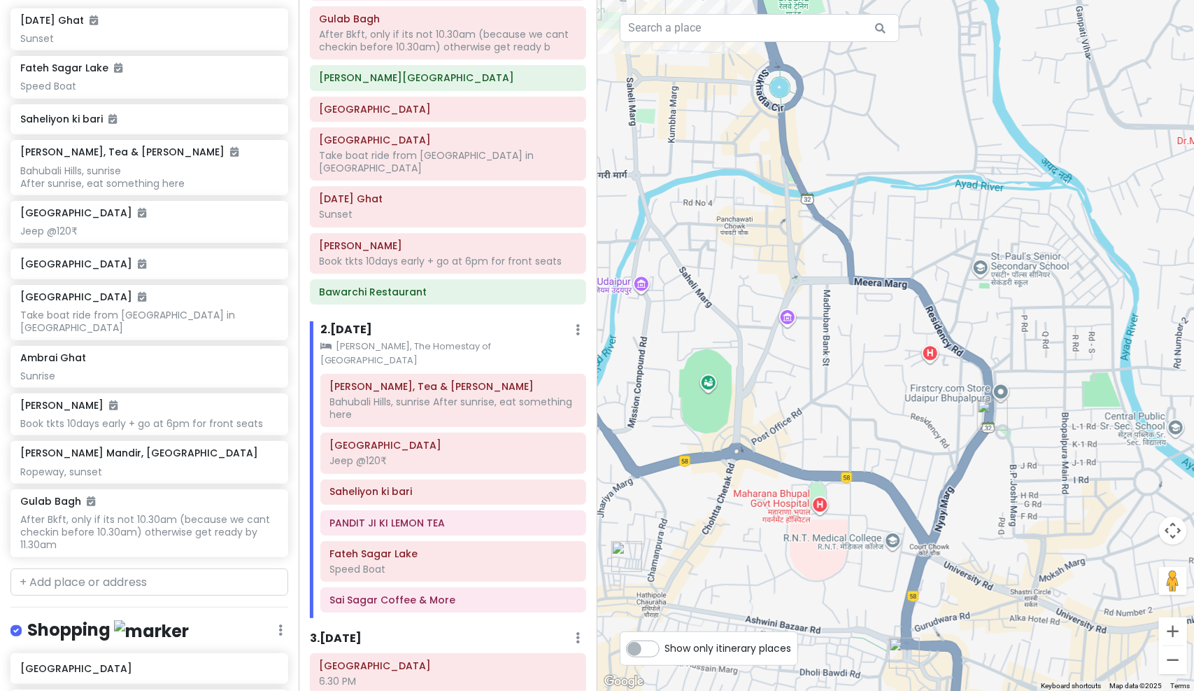
drag, startPoint x: 919, startPoint y: 542, endPoint x: 1030, endPoint y: 278, distance: 285.3
click at [1030, 278] on div "To navigate, press the arrow keys." at bounding box center [895, 345] width 597 height 691
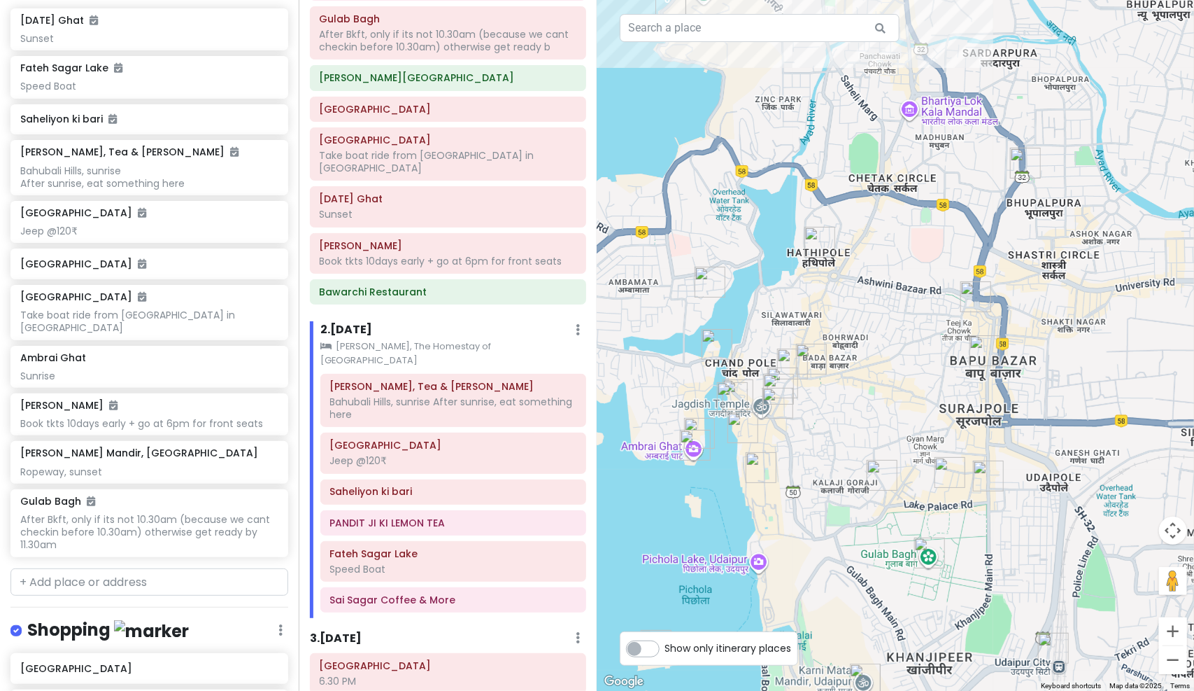
drag, startPoint x: 1026, startPoint y: 290, endPoint x: 926, endPoint y: 341, distance: 112.7
click at [926, 341] on div at bounding box center [895, 345] width 597 height 691
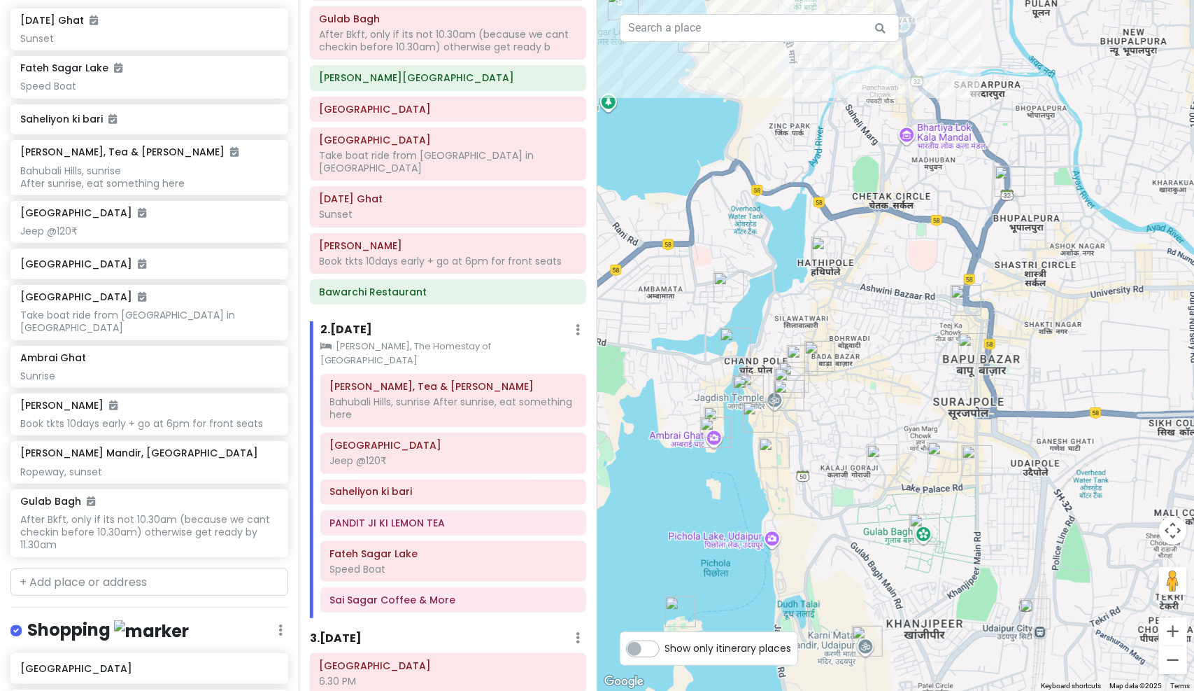
click at [962, 302] on img "Bawarchi Restaurant" at bounding box center [966, 300] width 42 height 42
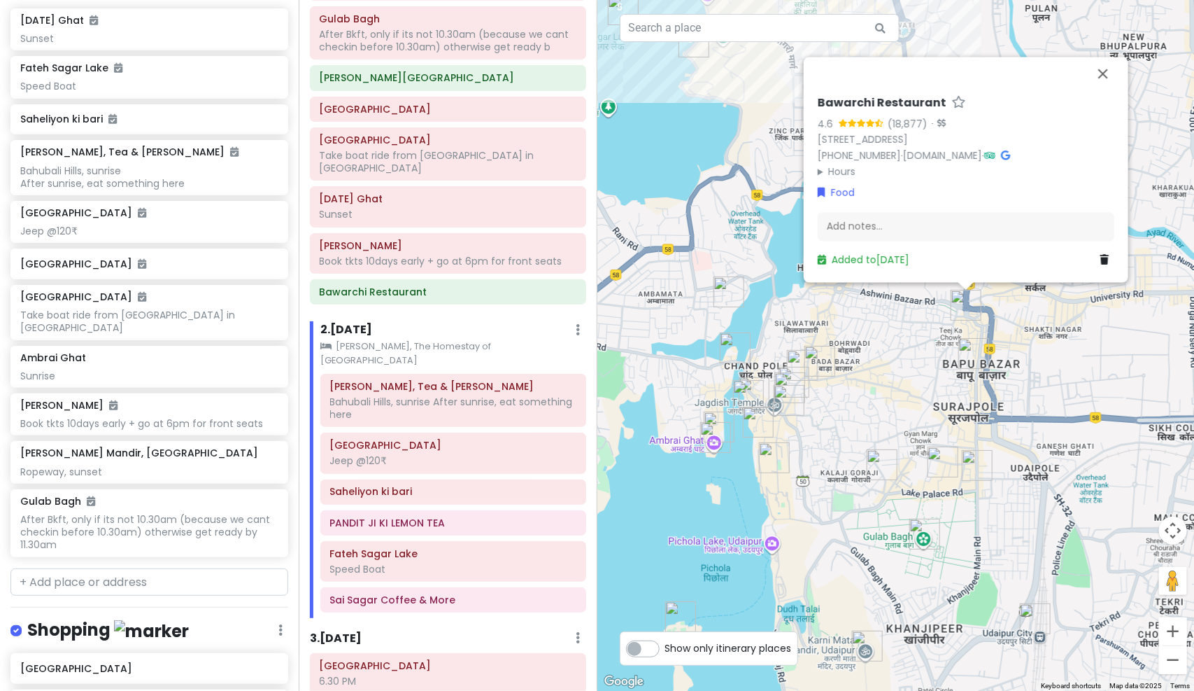
click at [971, 348] on img "Bapu Bazaar Shopping Street, Udaipur" at bounding box center [974, 353] width 42 height 42
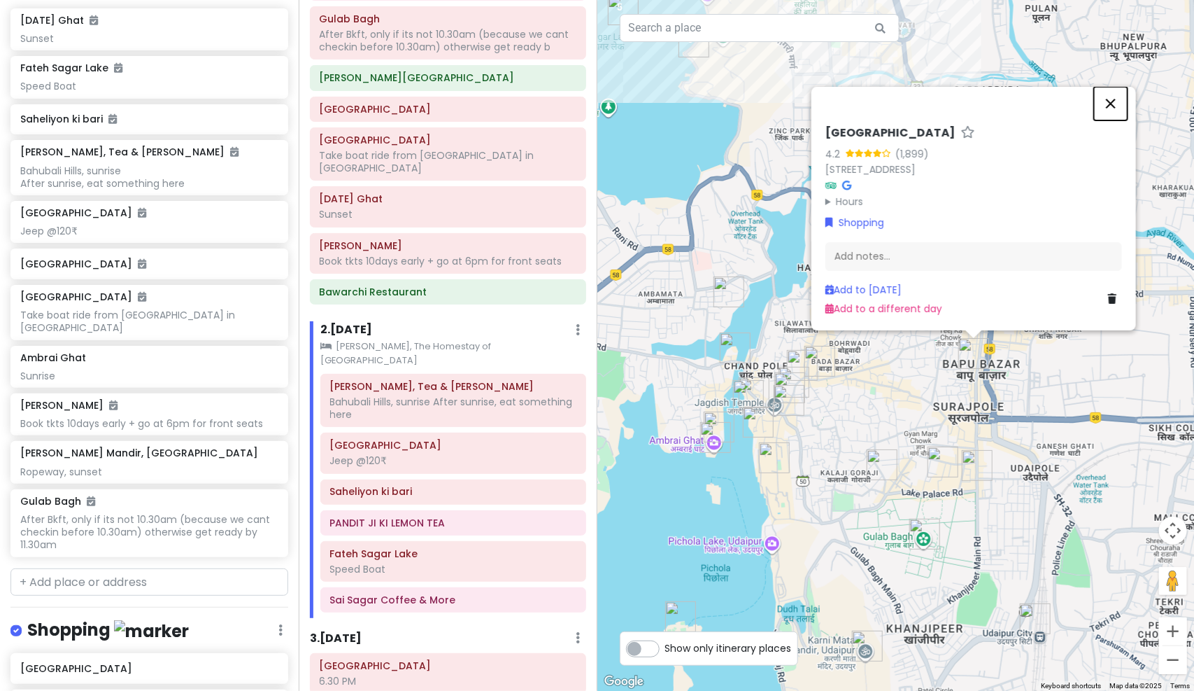
click at [1116, 87] on button "Close" at bounding box center [1111, 104] width 34 height 34
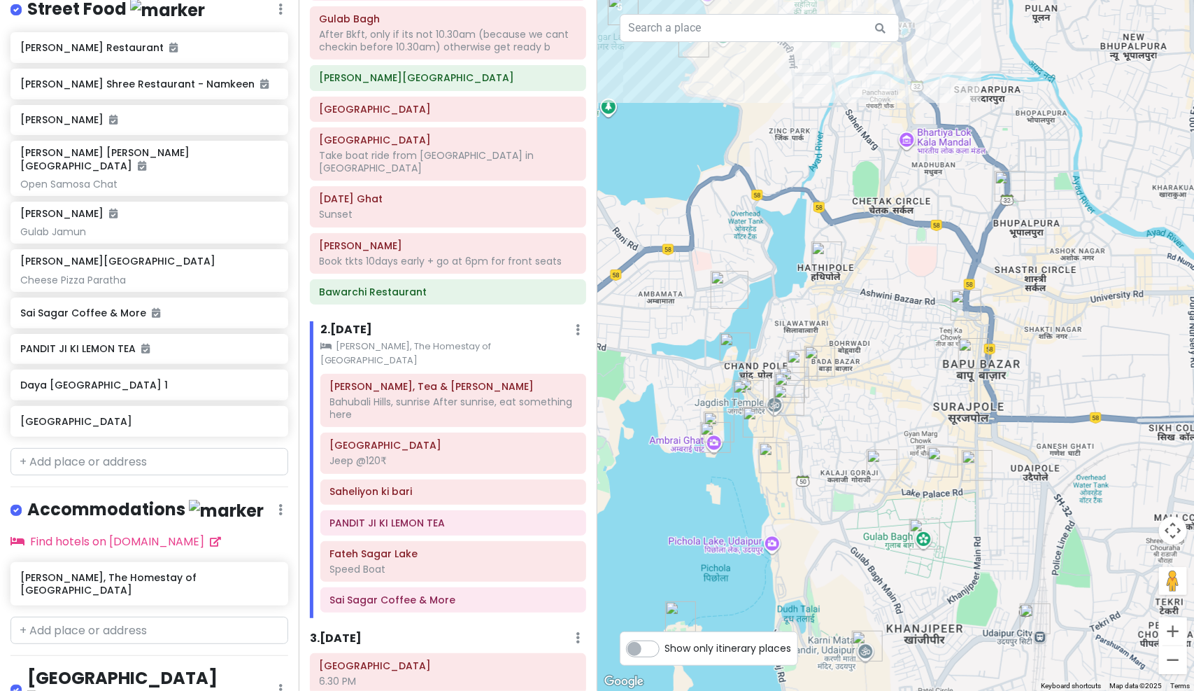
scroll to position [1317, 0]
click at [268, 377] on icon at bounding box center [273, 382] width 10 height 11
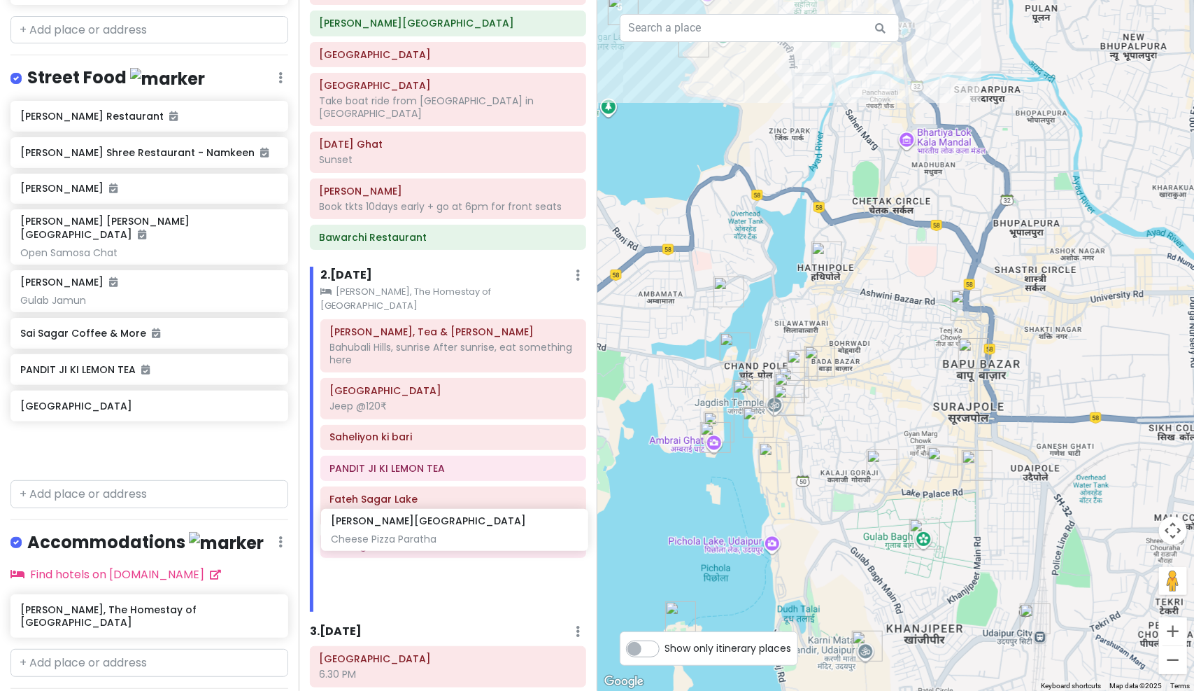
scroll to position [353, 0]
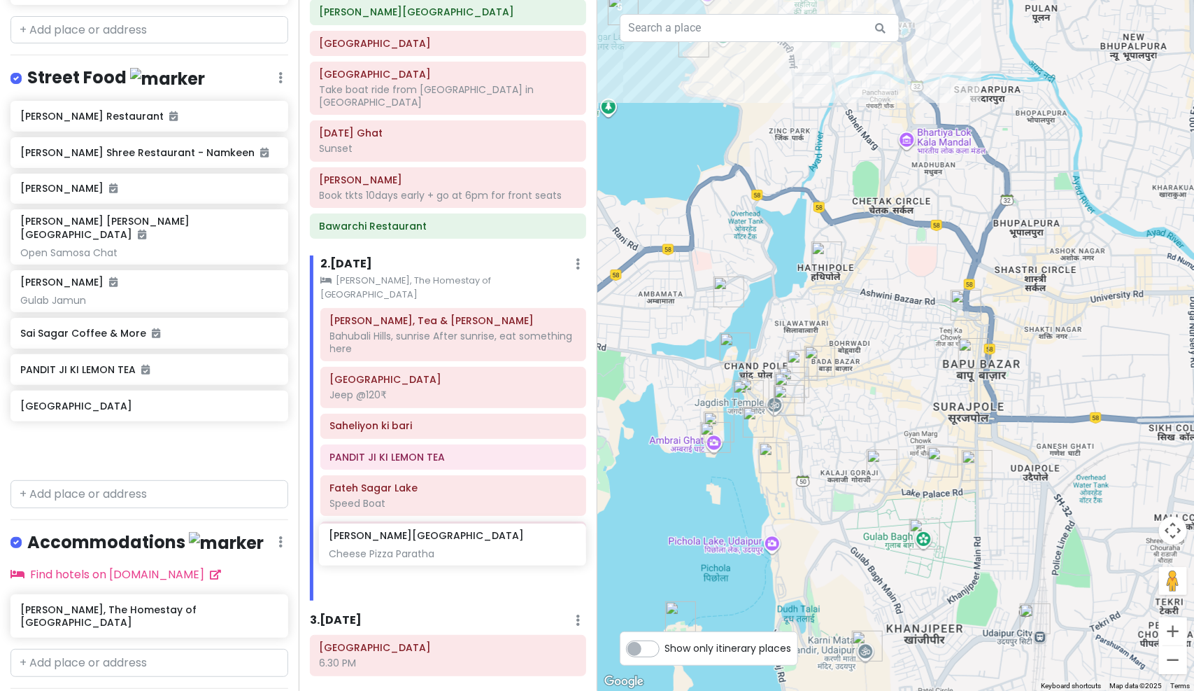
drag, startPoint x: 196, startPoint y: 360, endPoint x: 392, endPoint y: 548, distance: 271.2
click at [392, 548] on div "Udaipur Trip Private Change Dates Make a Copy Delete Trip Go Pro ⚡️ Give Feedba…" at bounding box center [597, 345] width 1194 height 691
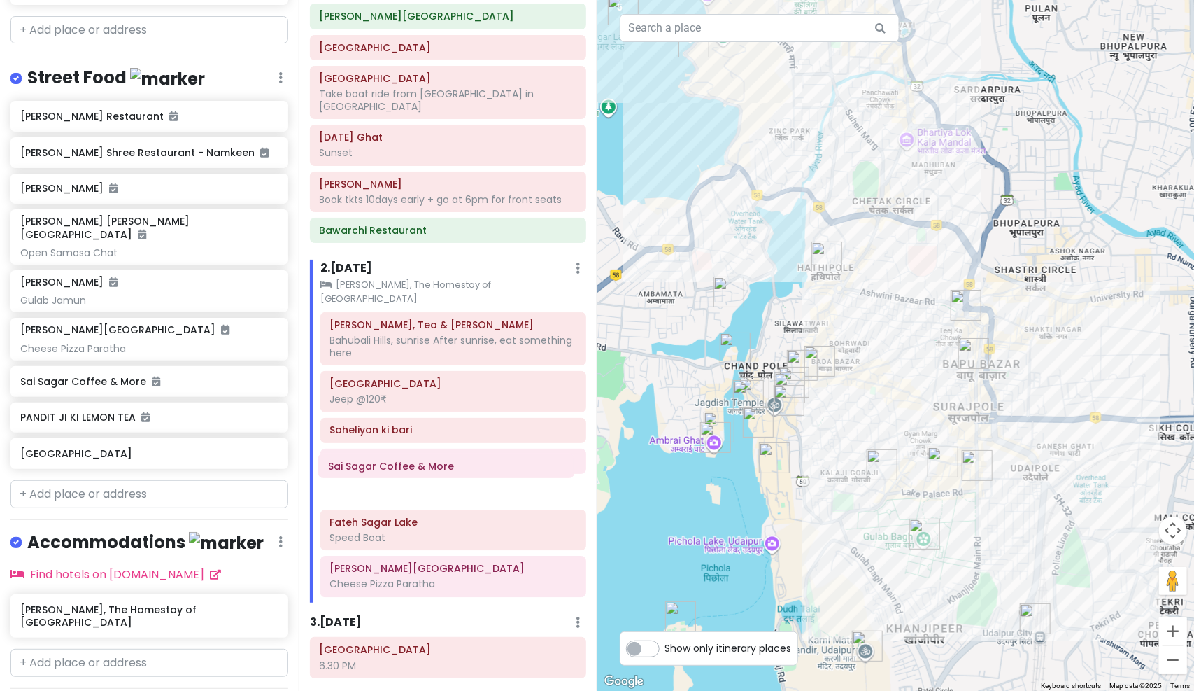
drag, startPoint x: 423, startPoint y: 507, endPoint x: 421, endPoint y: 472, distance: 35.0
click at [421, 472] on div "Meledi Mata, Tea & Meggi Stall Bahubali Hills, sunrise After sunrise, eat somet…" at bounding box center [453, 457] width 287 height 290
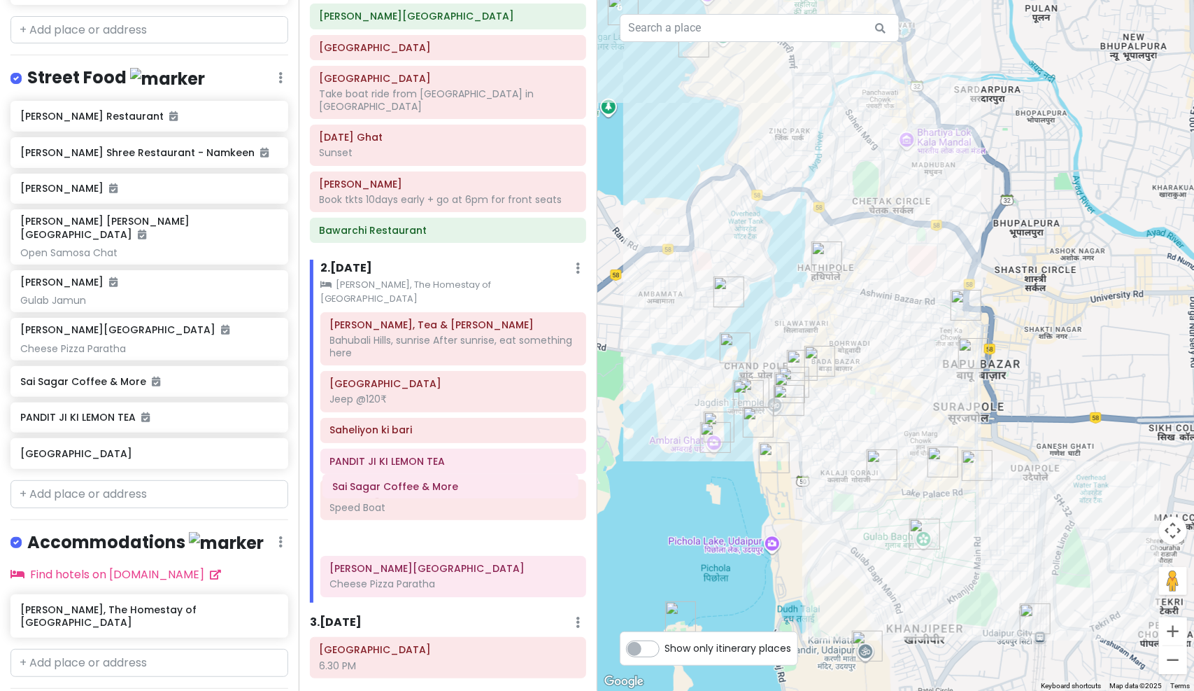
drag, startPoint x: 442, startPoint y: 456, endPoint x: 445, endPoint y: 488, distance: 32.3
click at [445, 488] on div "Meledi Mata, Tea & Meggi Stall Bahubali Hills, sunrise After sunrise, eat somet…" at bounding box center [453, 457] width 287 height 290
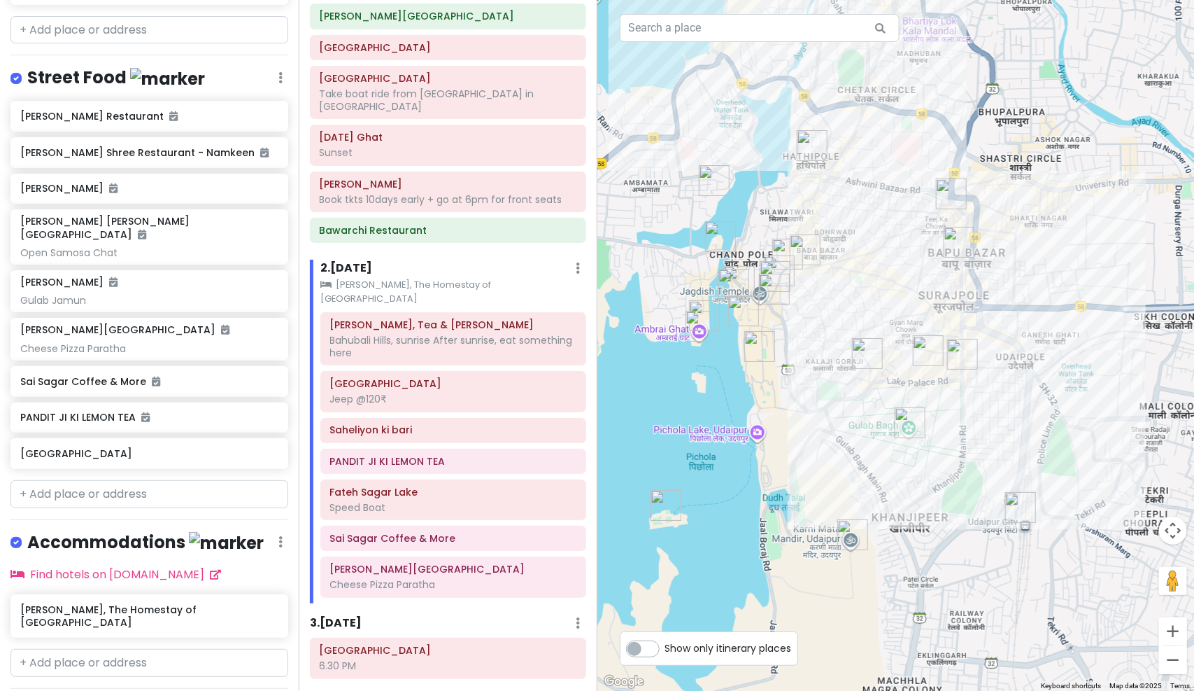
drag, startPoint x: 991, startPoint y: 481, endPoint x: 975, endPoint y: 355, distance: 127.0
click at [975, 355] on img "Sai Baba Paratha Centre" at bounding box center [963, 354] width 42 height 42
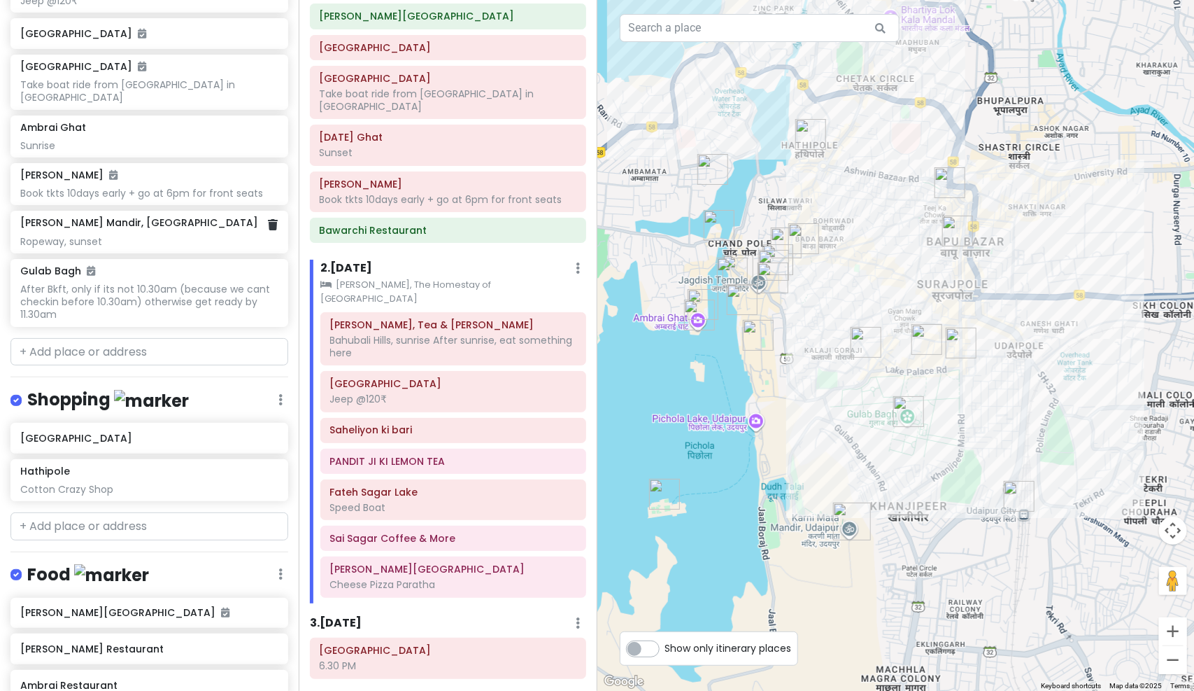
scroll to position [479, 0]
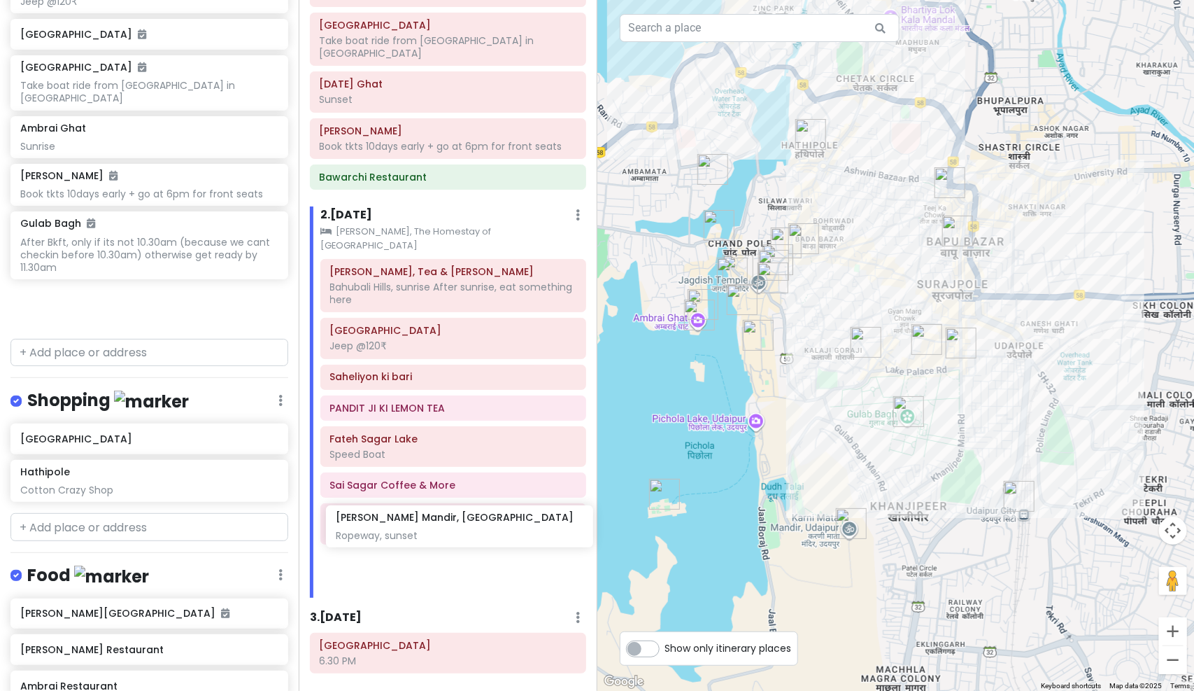
drag, startPoint x: 111, startPoint y: 231, endPoint x: 423, endPoint y: 537, distance: 437.8
click at [423, 537] on div "Udaipur Trip Private Change Dates Make a Copy Delete Trip Go Pro ⚡️ Give Feedba…" at bounding box center [597, 345] width 1194 height 691
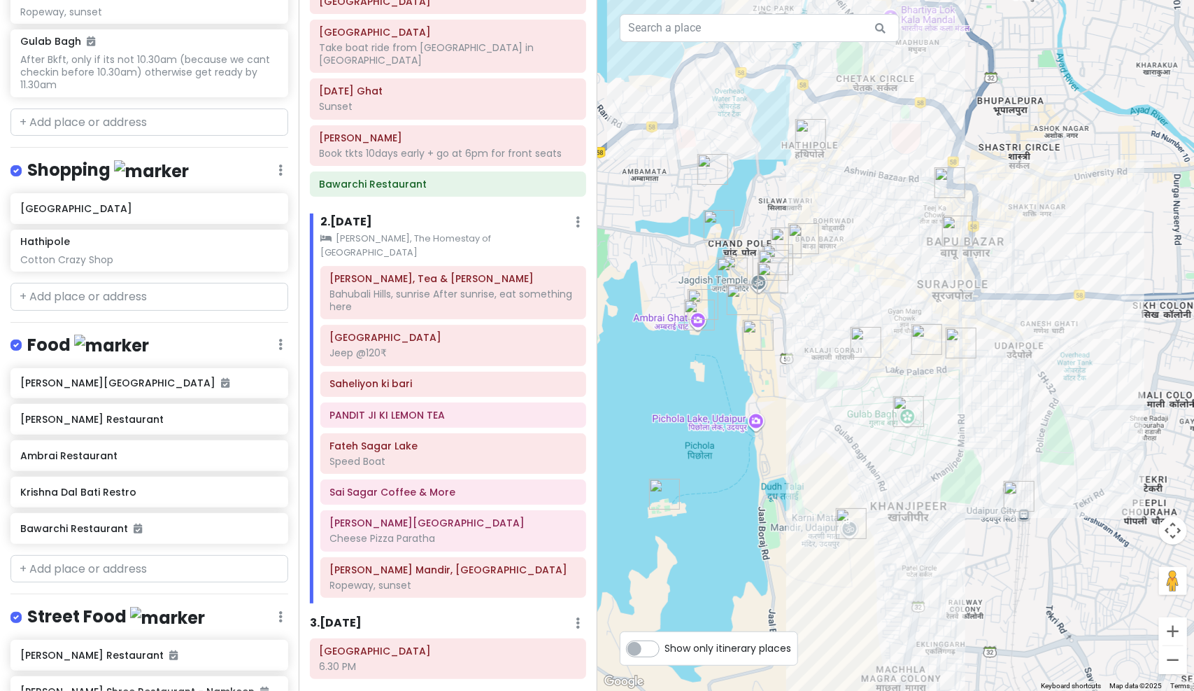
scroll to position [709, 0]
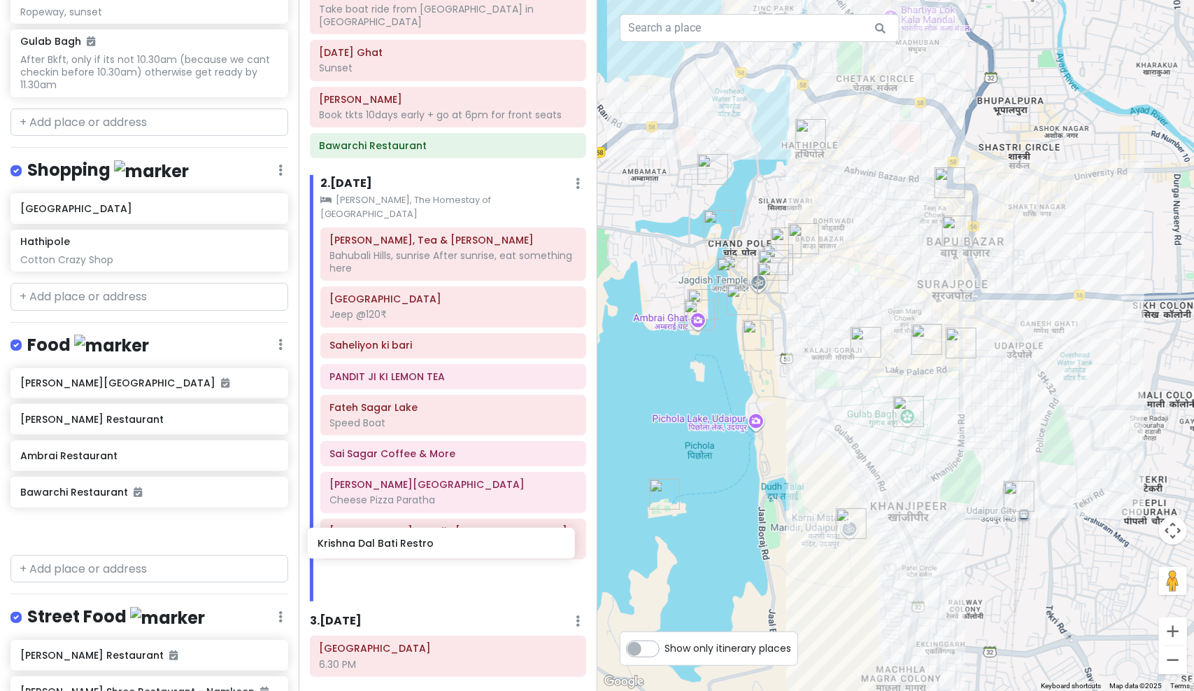
drag, startPoint x: 136, startPoint y: 474, endPoint x: 434, endPoint y: 544, distance: 306.0
click at [434, 544] on div "Udaipur Trip Private Change Dates Make a Copy Delete Trip Go Pro ⚡️ Give Feedba…" at bounding box center [597, 345] width 1194 height 691
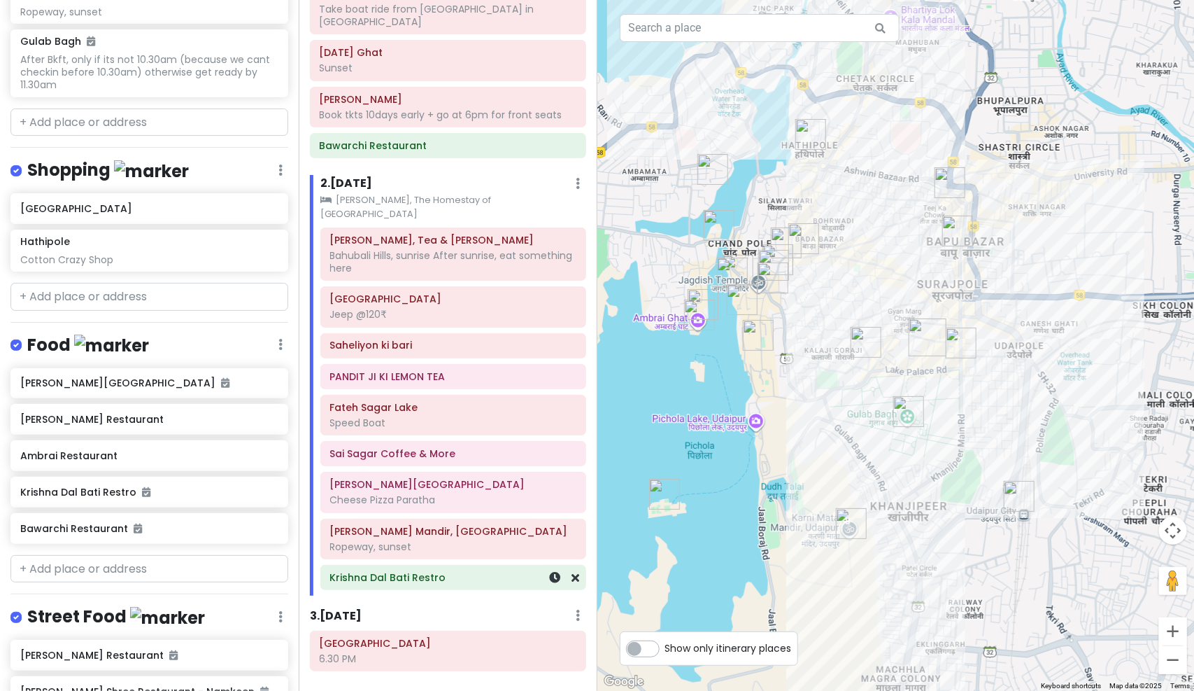
scroll to position [425, 0]
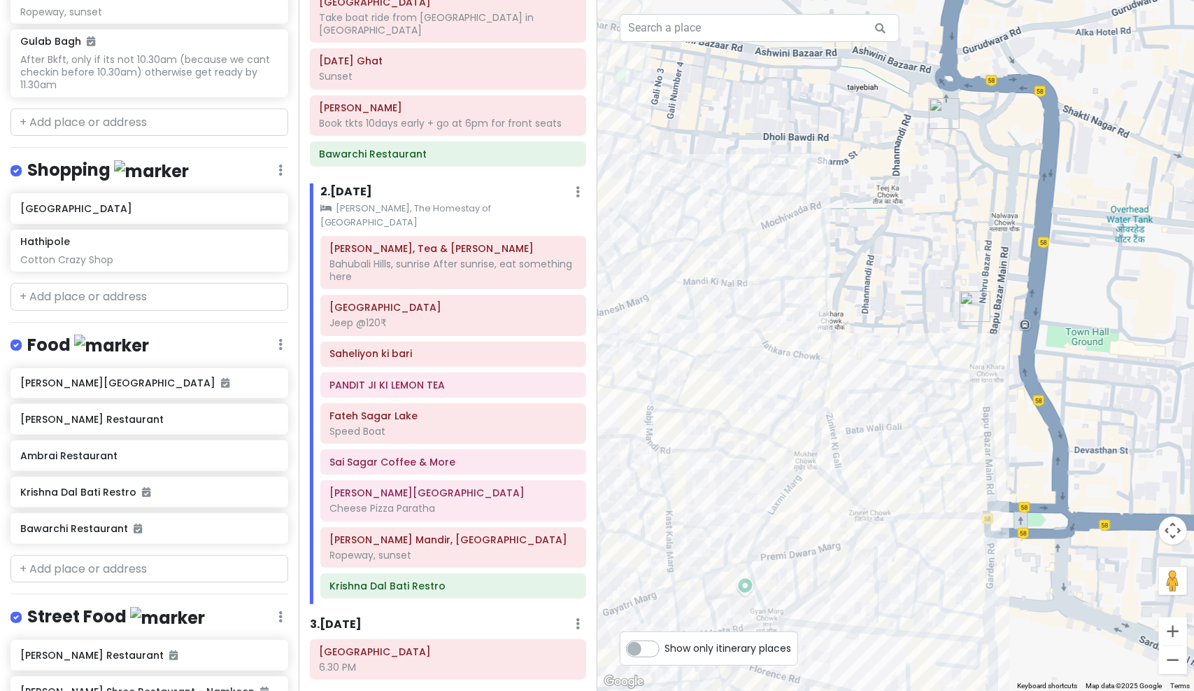
click at [940, 107] on img "Bawarchi Restaurant" at bounding box center [945, 113] width 42 height 42
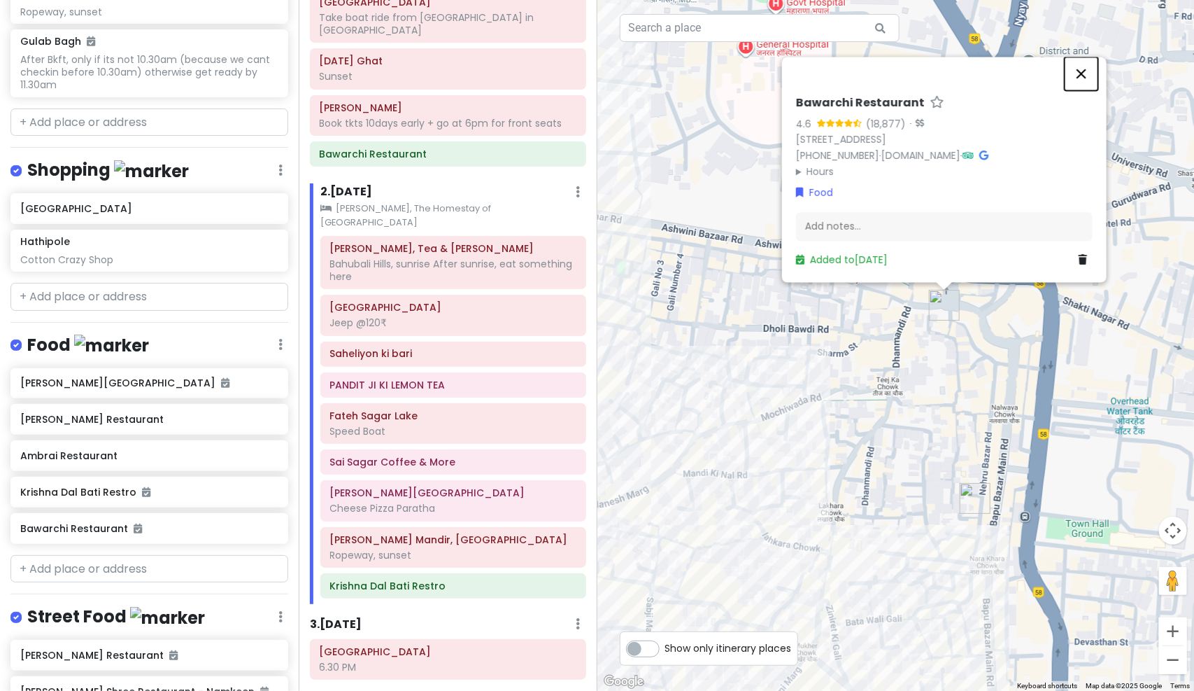
click at [1079, 60] on button "Close" at bounding box center [1082, 74] width 34 height 34
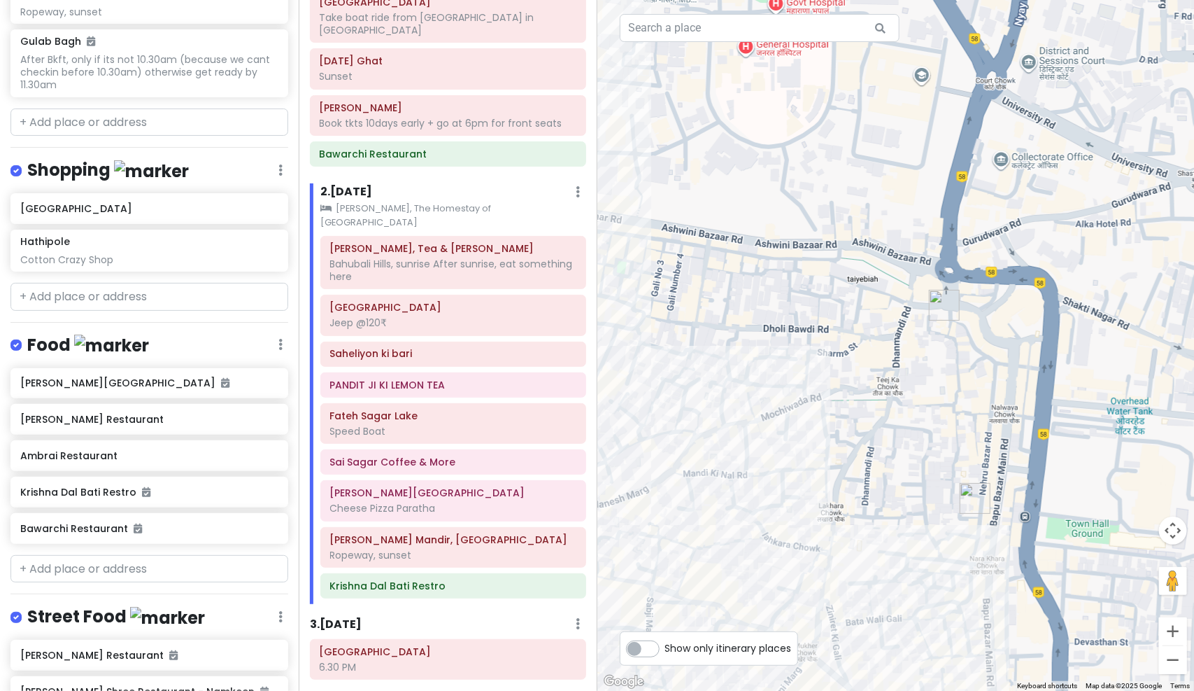
click at [974, 490] on img "Bapu Bazaar Shopping Street, Udaipur" at bounding box center [975, 498] width 42 height 42
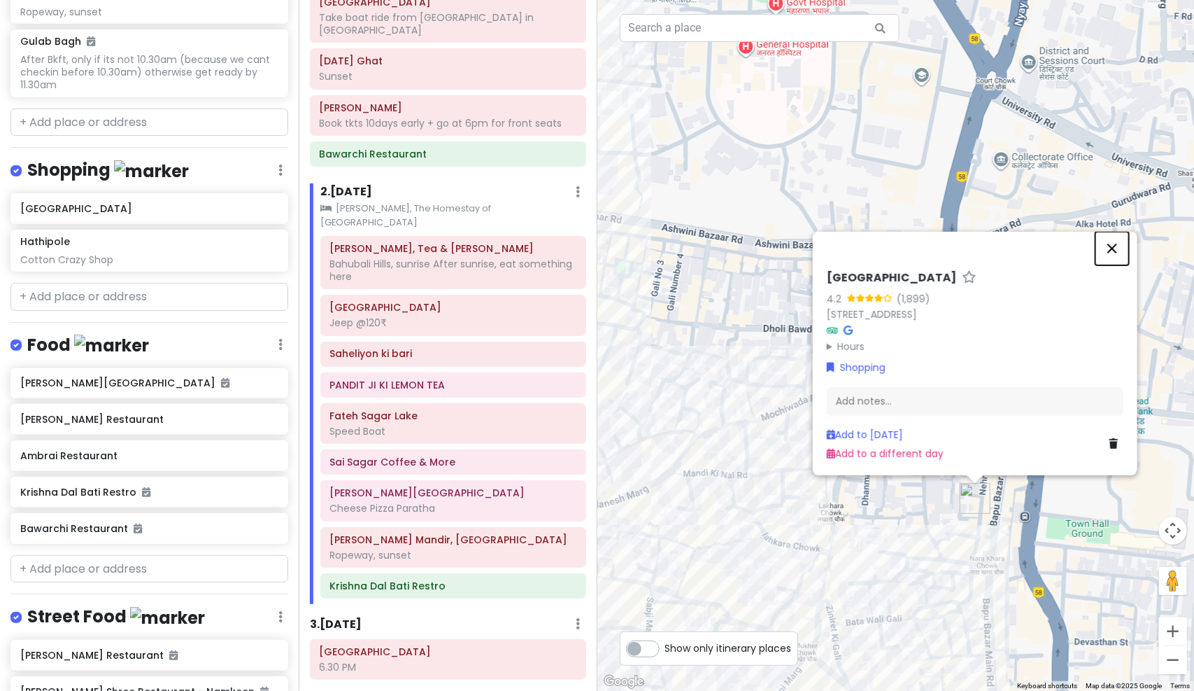
click at [1115, 232] on button "Close" at bounding box center [1113, 249] width 34 height 34
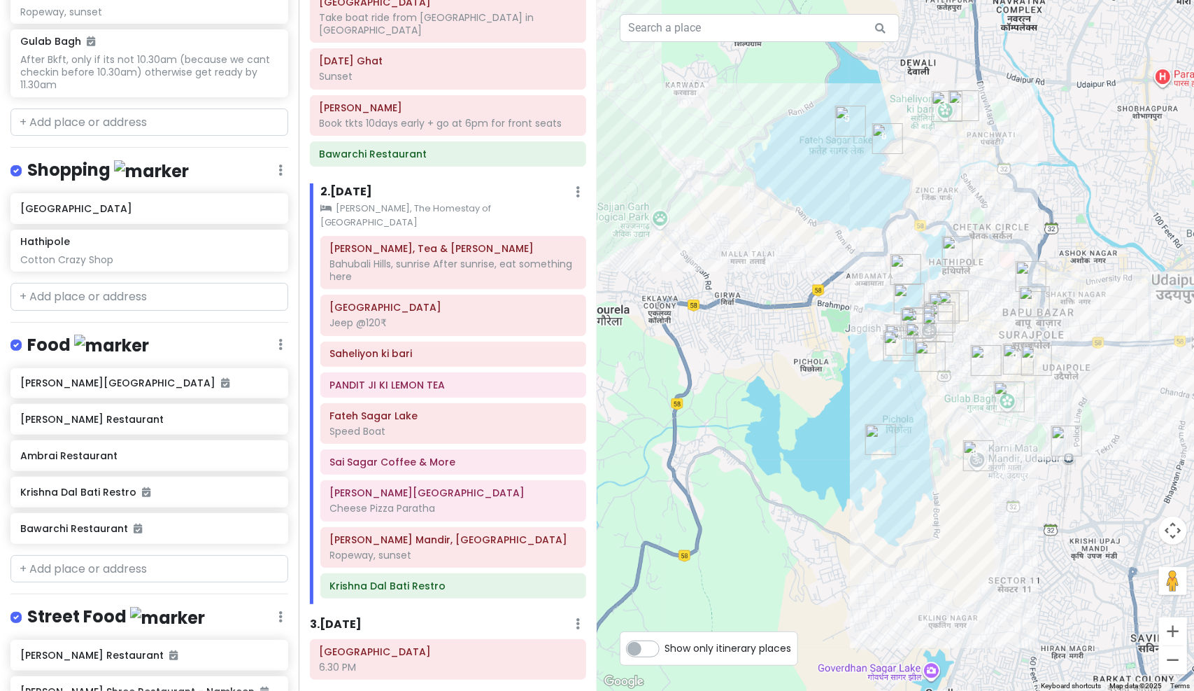
drag, startPoint x: 1022, startPoint y: 362, endPoint x: 1005, endPoint y: 344, distance: 24.2
click at [1016, 344] on img "Sai Baba Paratha Centre" at bounding box center [1037, 360] width 42 height 42
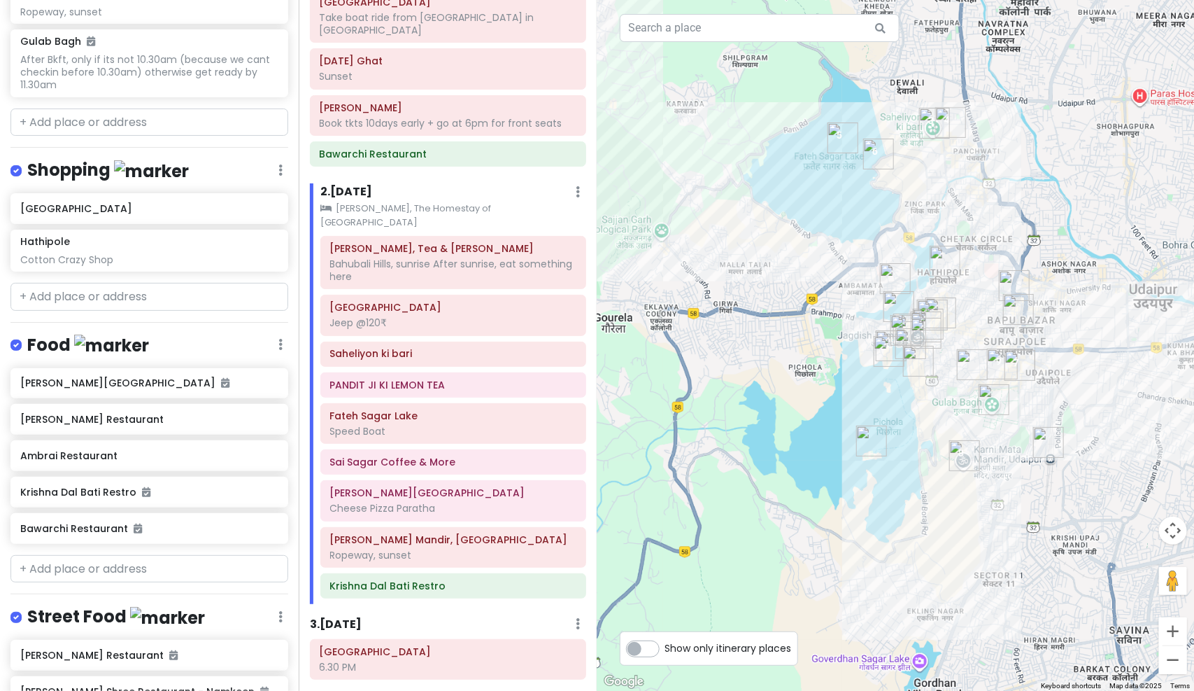
drag, startPoint x: 1033, startPoint y: 412, endPoint x: 1044, endPoint y: 453, distance: 42.8
click at [1044, 453] on img "Udaipur City Railway Station" at bounding box center [1049, 442] width 42 height 42
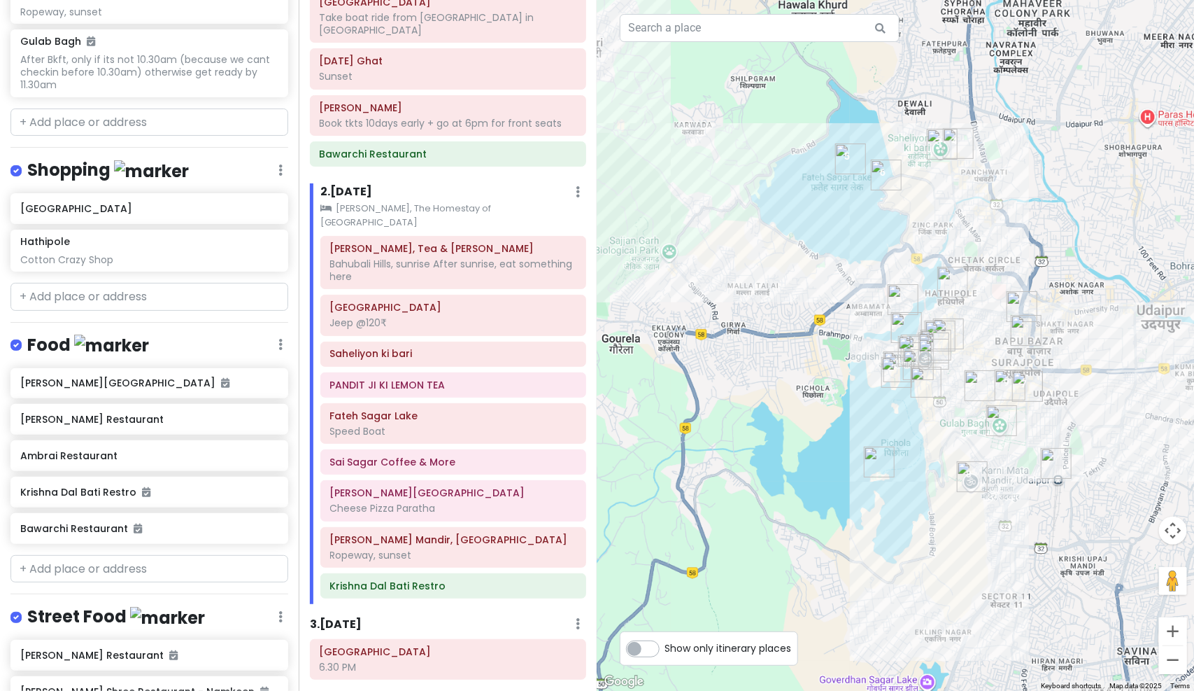
click at [1051, 458] on img "Udaipur City Railway Station" at bounding box center [1056, 463] width 42 height 42
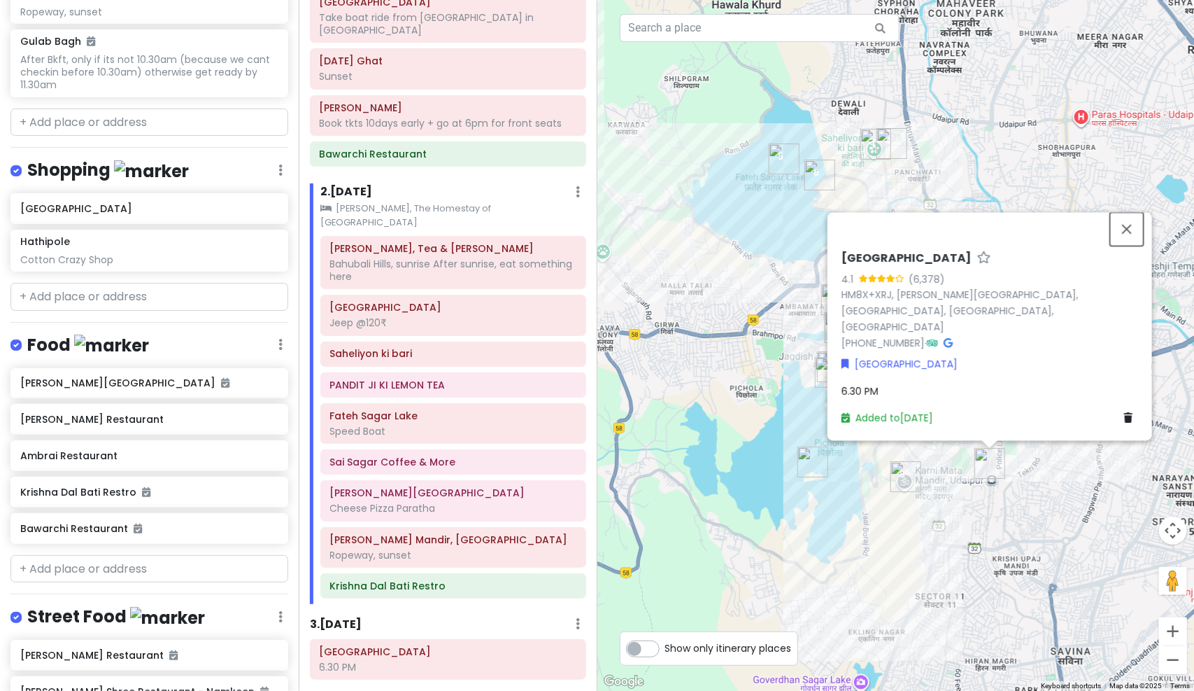
click at [1128, 243] on button "Close" at bounding box center [1127, 229] width 34 height 34
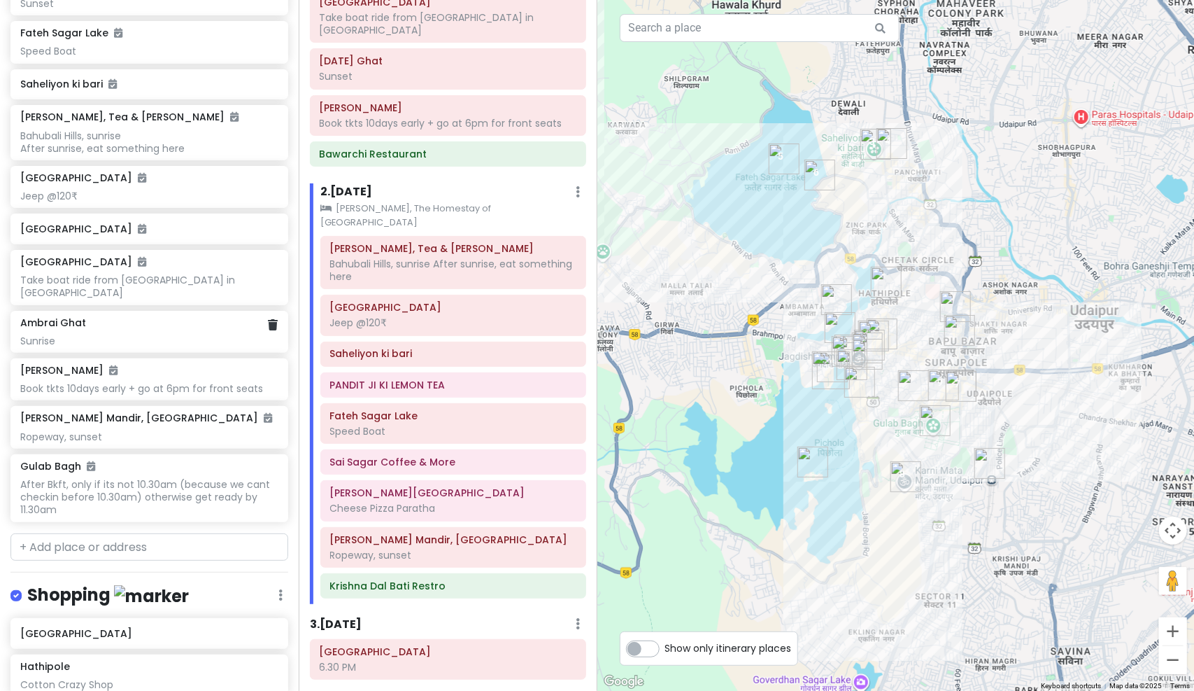
scroll to position [285, 0]
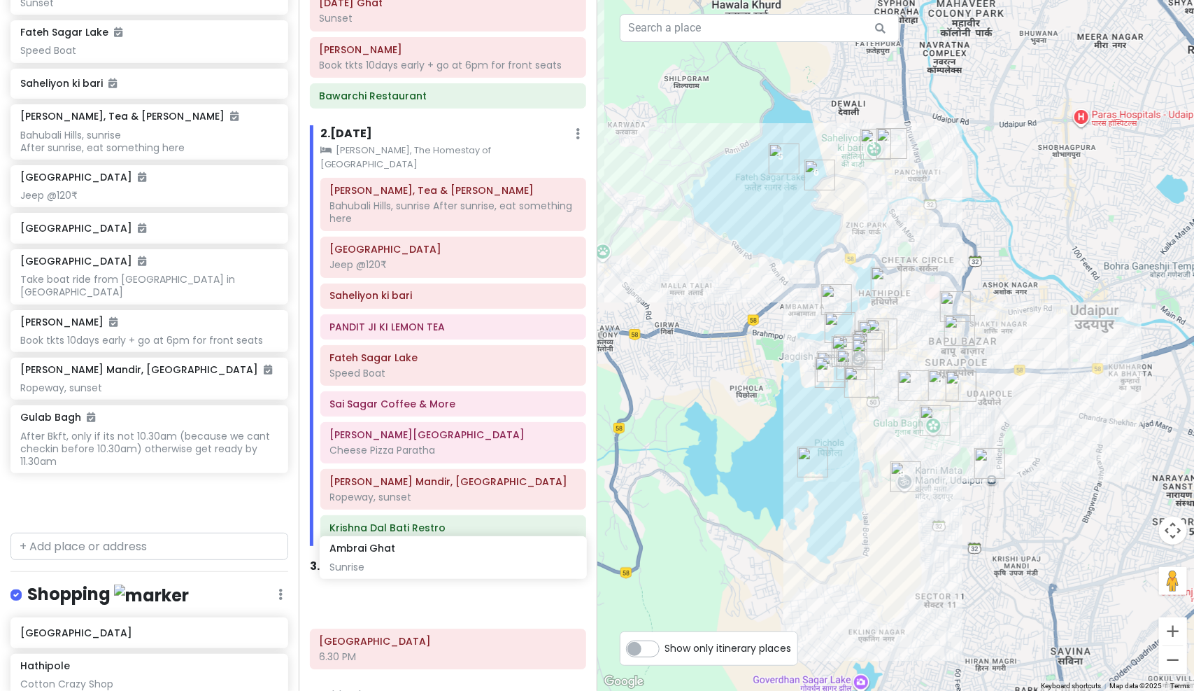
drag, startPoint x: 101, startPoint y: 306, endPoint x: 410, endPoint y: 549, distance: 392.7
click at [410, 549] on div "Udaipur Trip Private Change Dates Make a Copy Delete Trip Go Pro ⚡️ Give Feedba…" at bounding box center [597, 345] width 1194 height 691
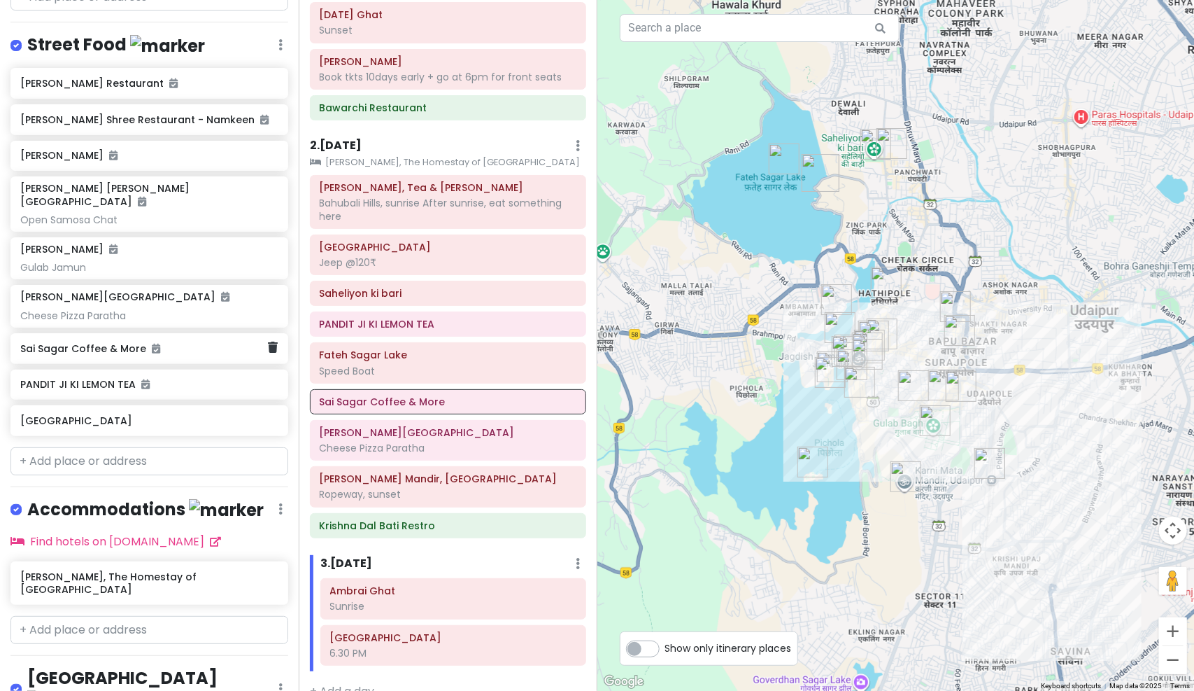
scroll to position [1375, 0]
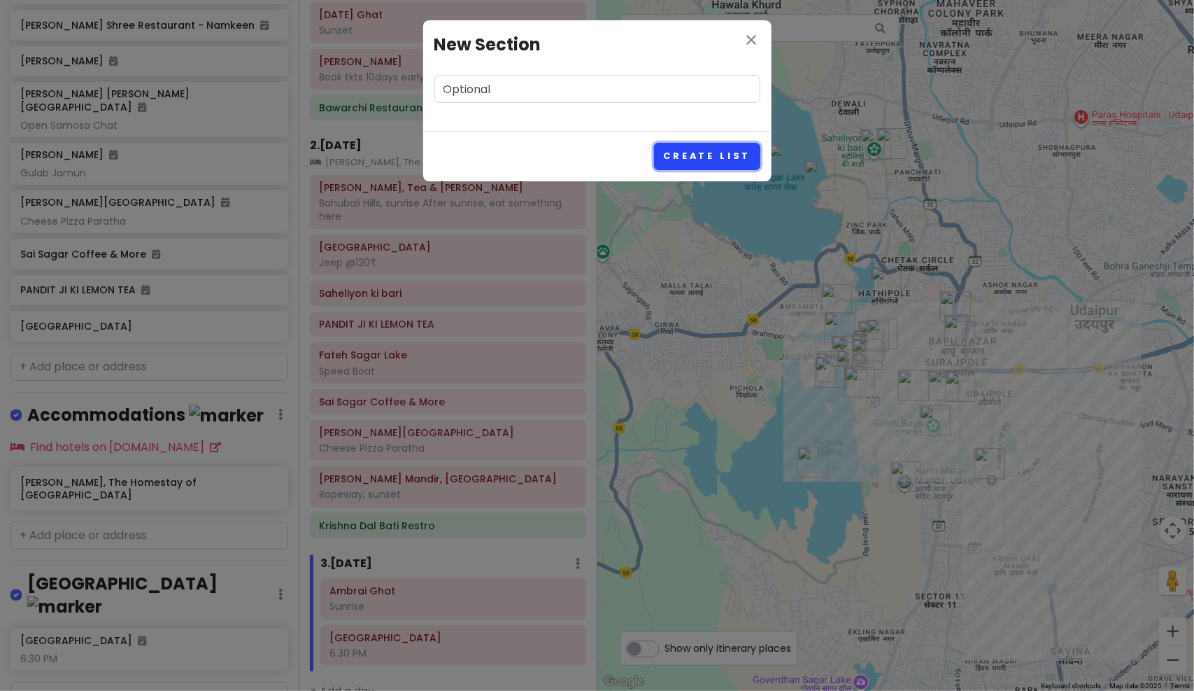
click at [711, 166] on button "Create List" at bounding box center [707, 156] width 106 height 27
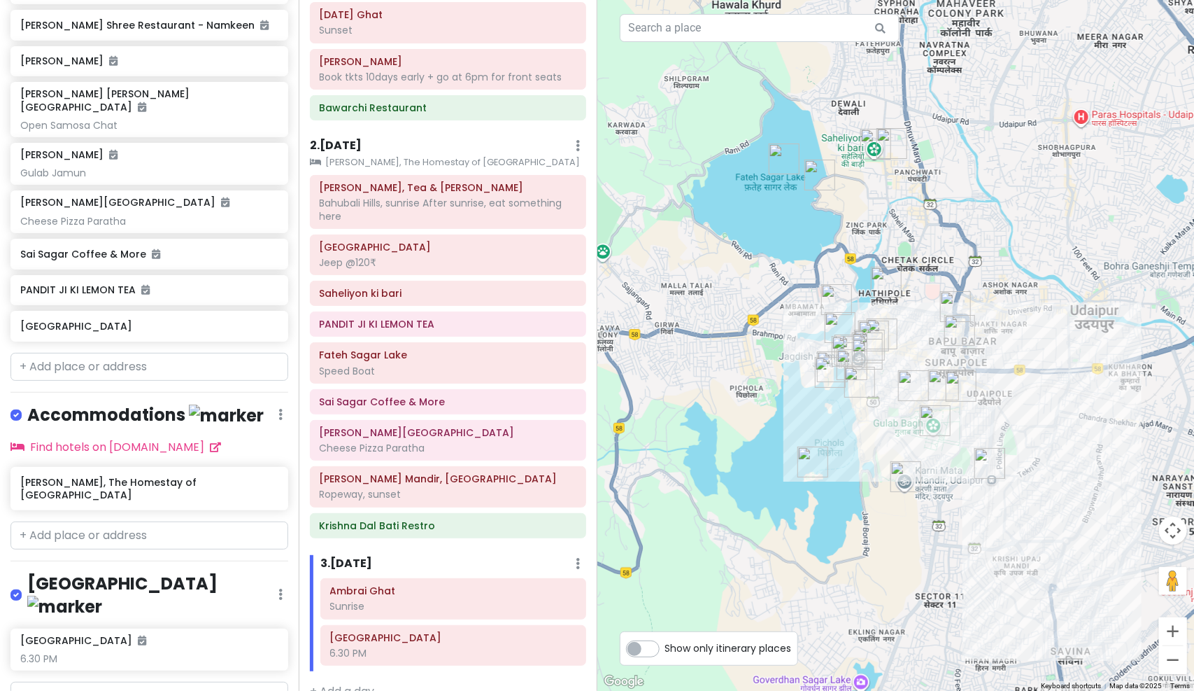
scroll to position [1464, 0]
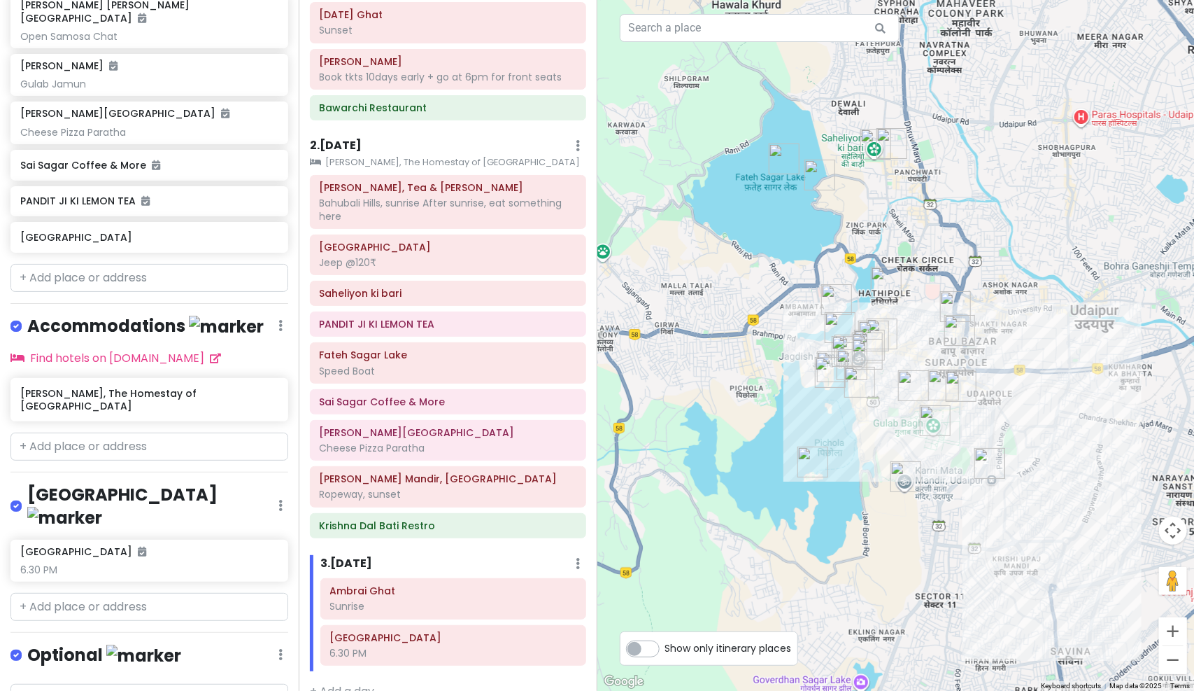
click at [113, 644] on img at bounding box center [143, 655] width 75 height 22
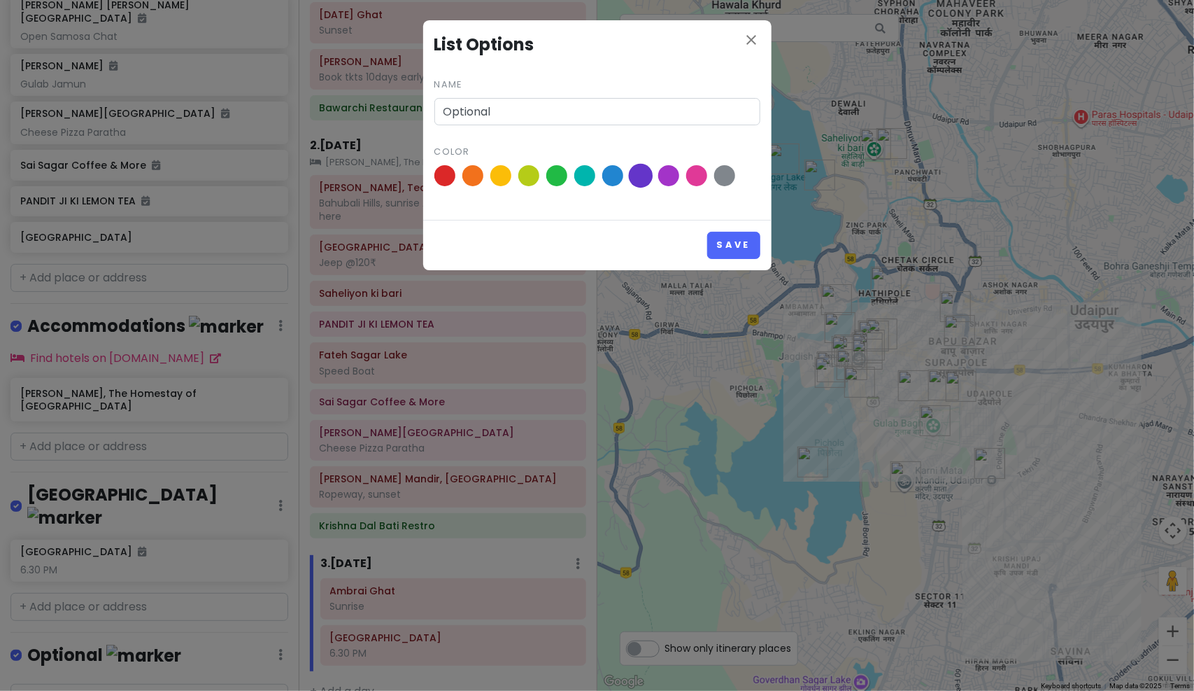
click at [643, 170] on span at bounding box center [640, 176] width 24 height 24
click at [0, 0] on input "radio" at bounding box center [0, 0] width 0 height 0
click at [733, 236] on button "Save" at bounding box center [733, 245] width 52 height 27
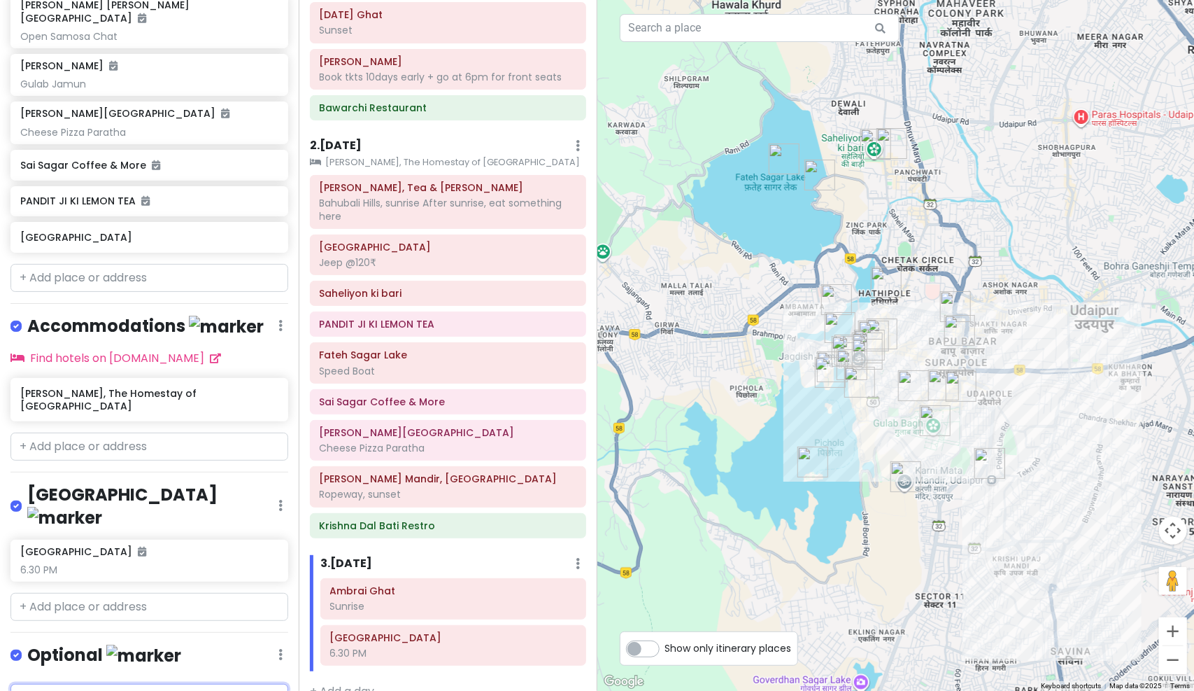
click at [215, 684] on input "text" at bounding box center [149, 698] width 278 height 28
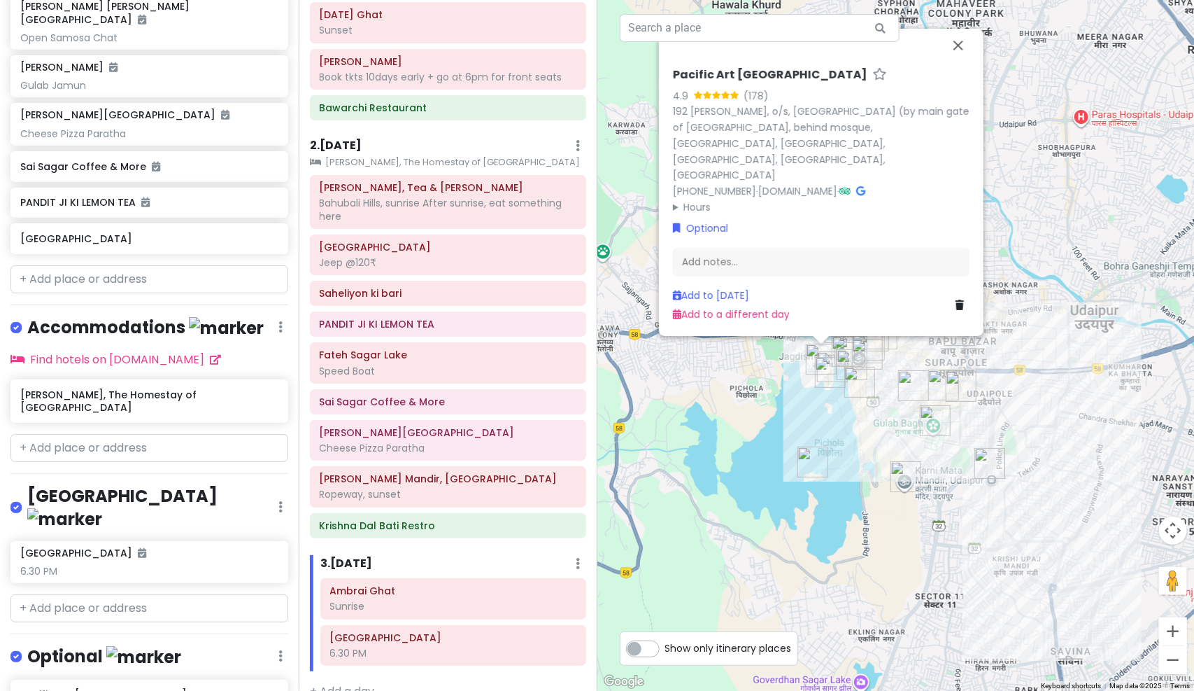
scroll to position [1500, 0]
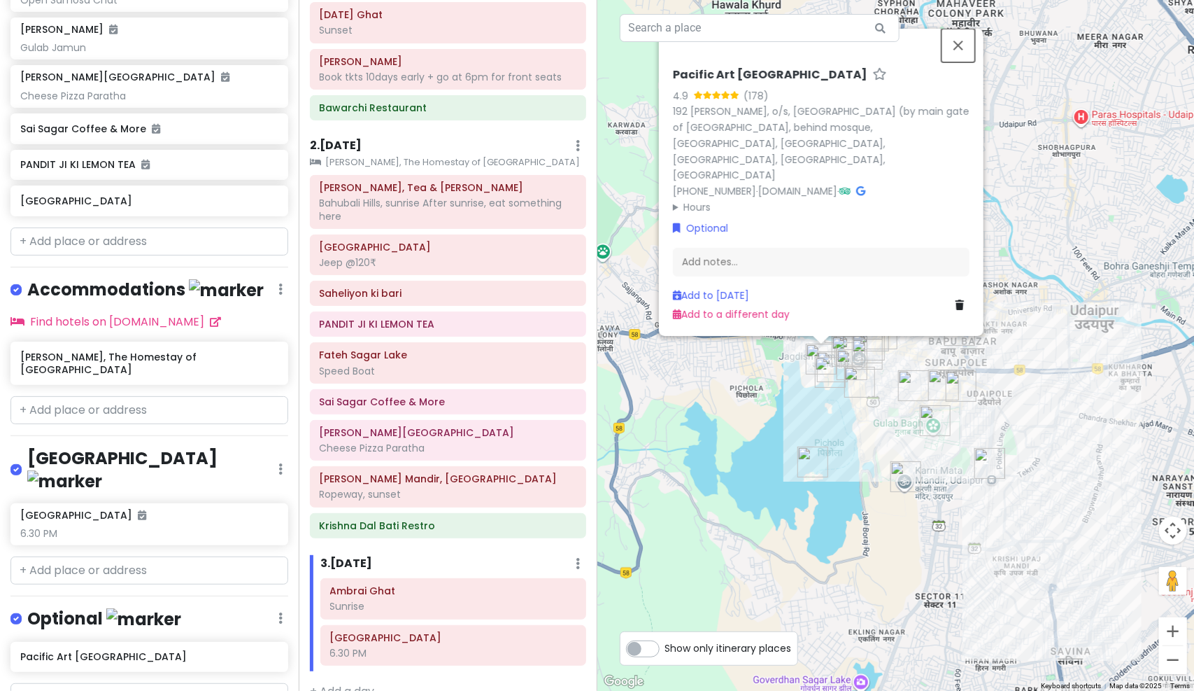
drag, startPoint x: 956, startPoint y: 76, endPoint x: 880, endPoint y: 168, distance: 118.8
click at [956, 62] on button "Close" at bounding box center [959, 45] width 34 height 34
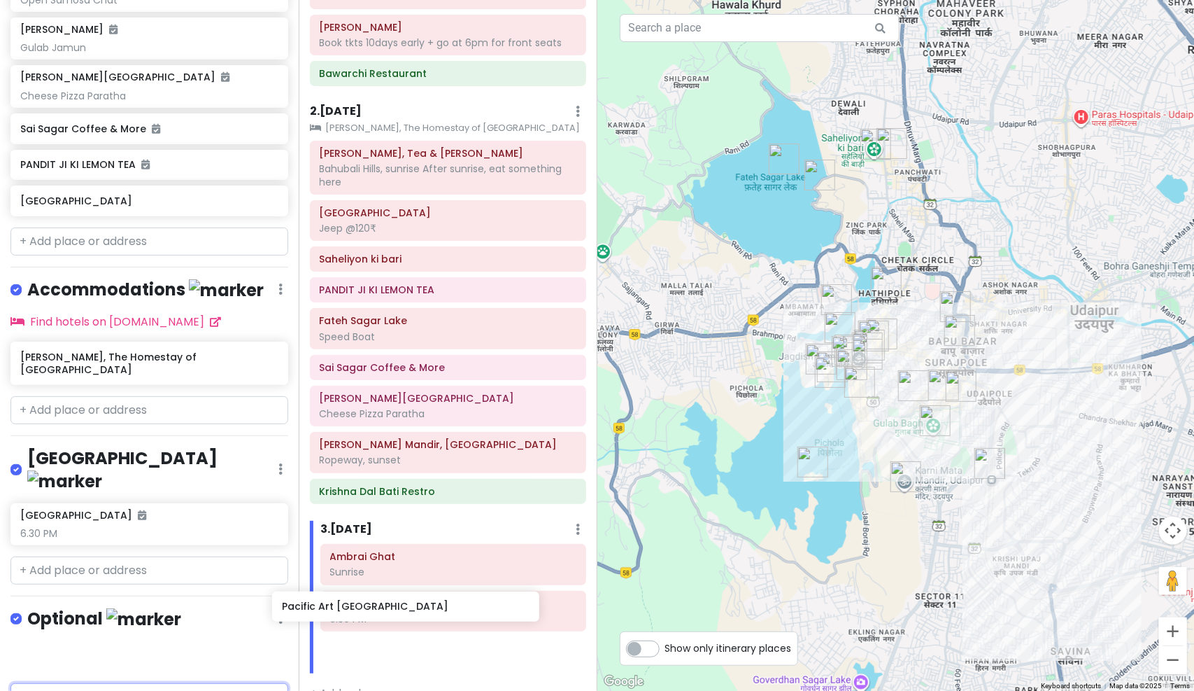
scroll to position [516, 0]
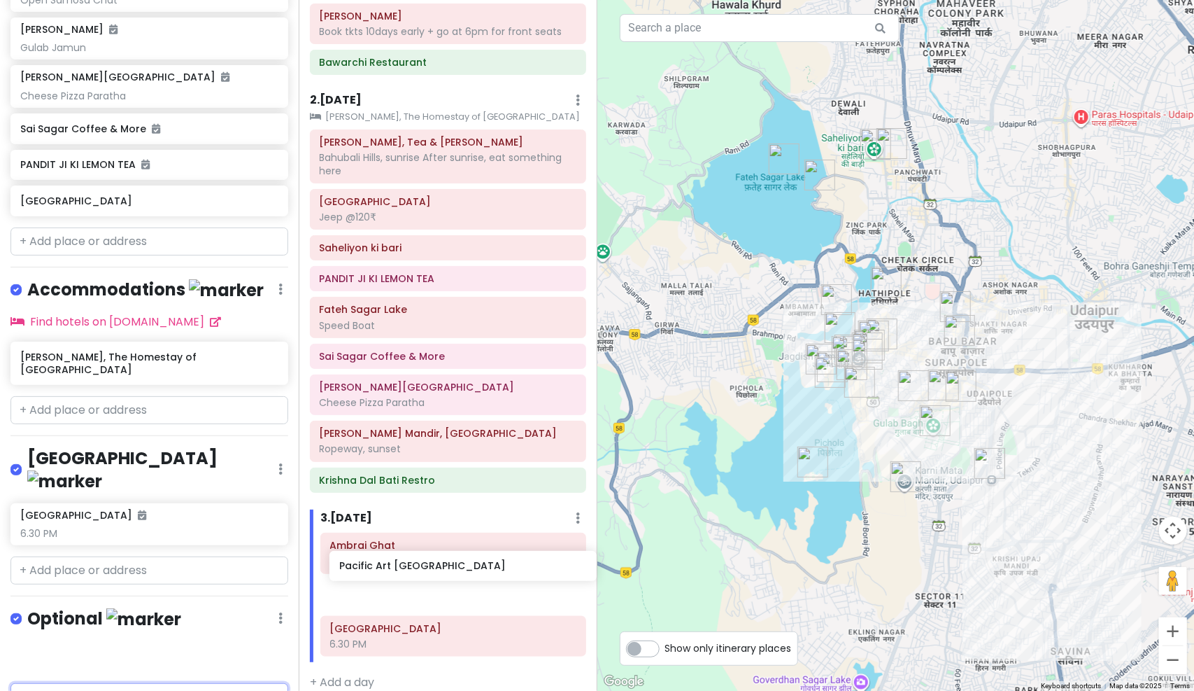
drag, startPoint x: 105, startPoint y: 586, endPoint x: 424, endPoint y: 567, distance: 319.6
click at [424, 567] on div "Udaipur Trip Private Change Dates Make a Copy Delete Trip Go Pro ⚡️ Give Feedba…" at bounding box center [597, 345] width 1194 height 691
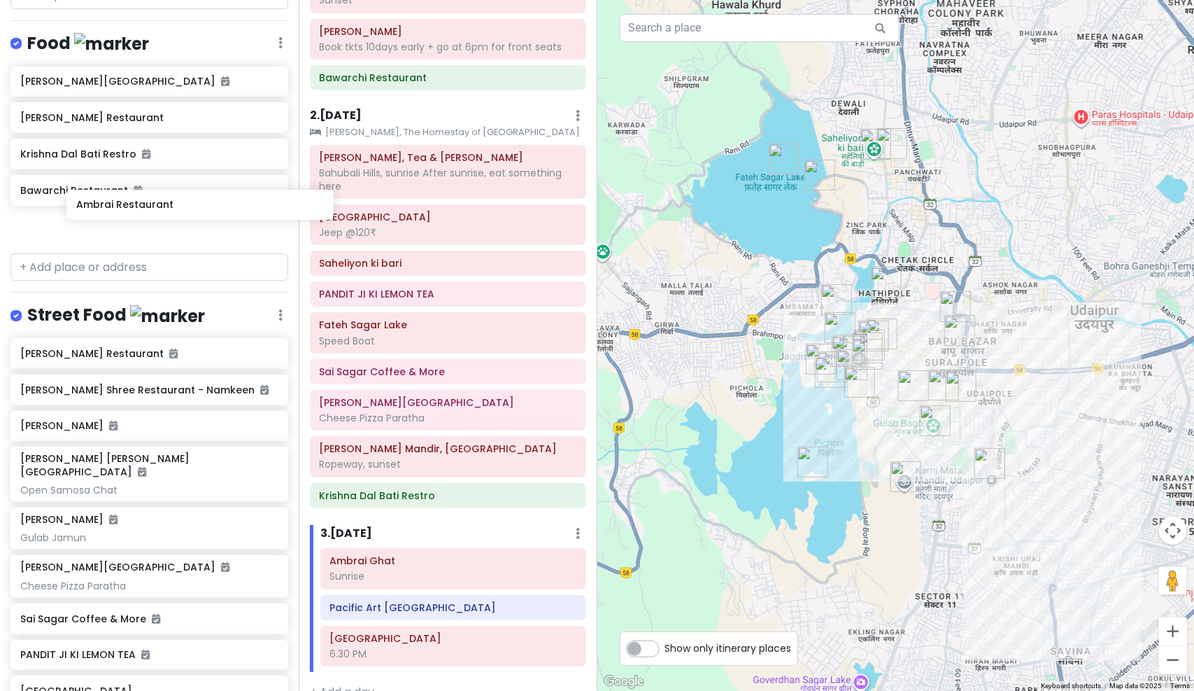
scroll to position [1009, 0]
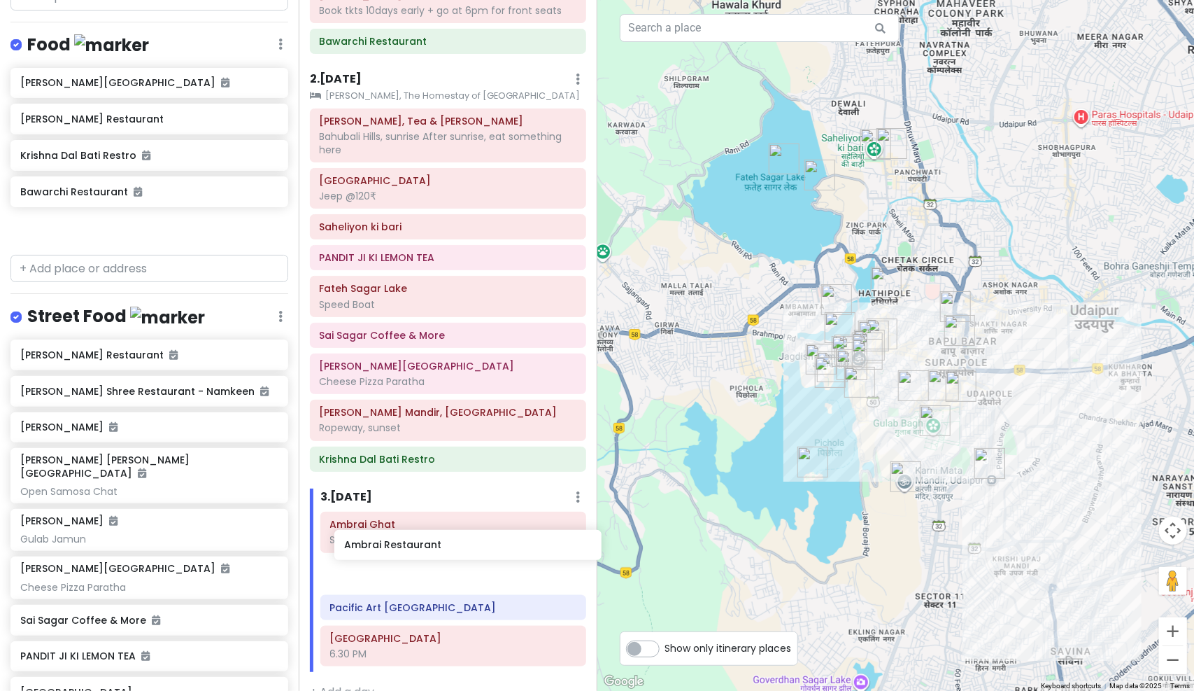
drag, startPoint x: 139, startPoint y: 143, endPoint x: 462, endPoint y: 552, distance: 522.0
click at [462, 552] on div "Udaipur Trip Private Change Dates Make a Copy Delete Trip Go Pro ⚡️ Give Feedba…" at bounding box center [597, 345] width 1194 height 691
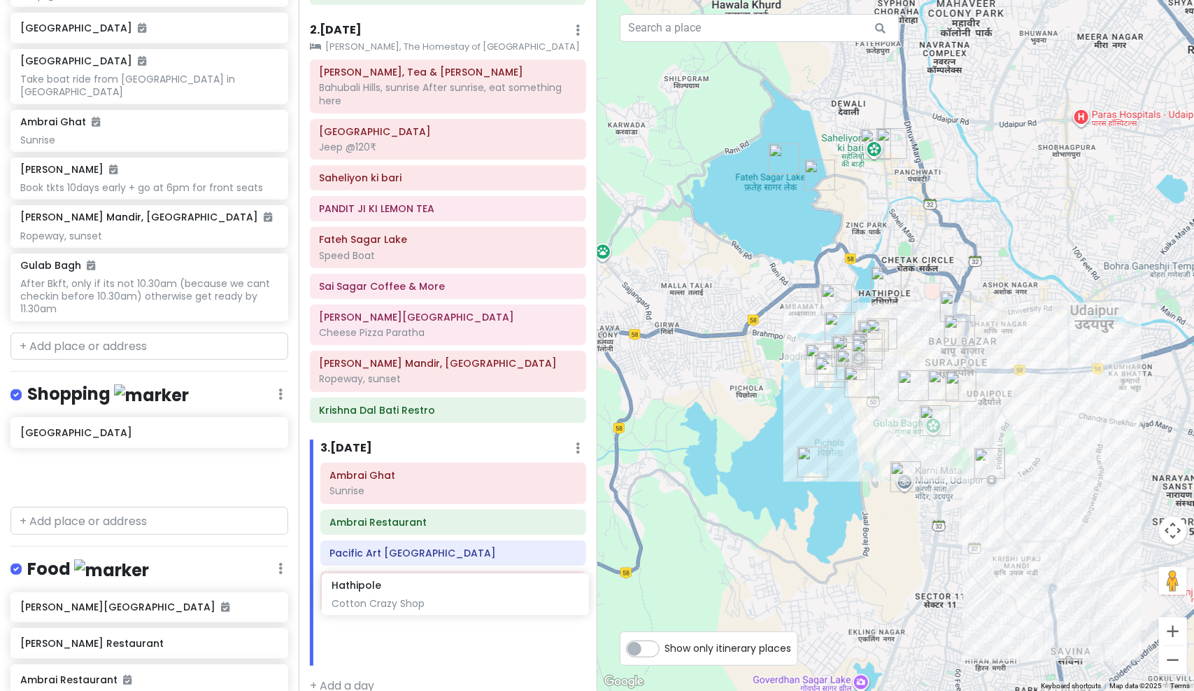
scroll to position [586, 0]
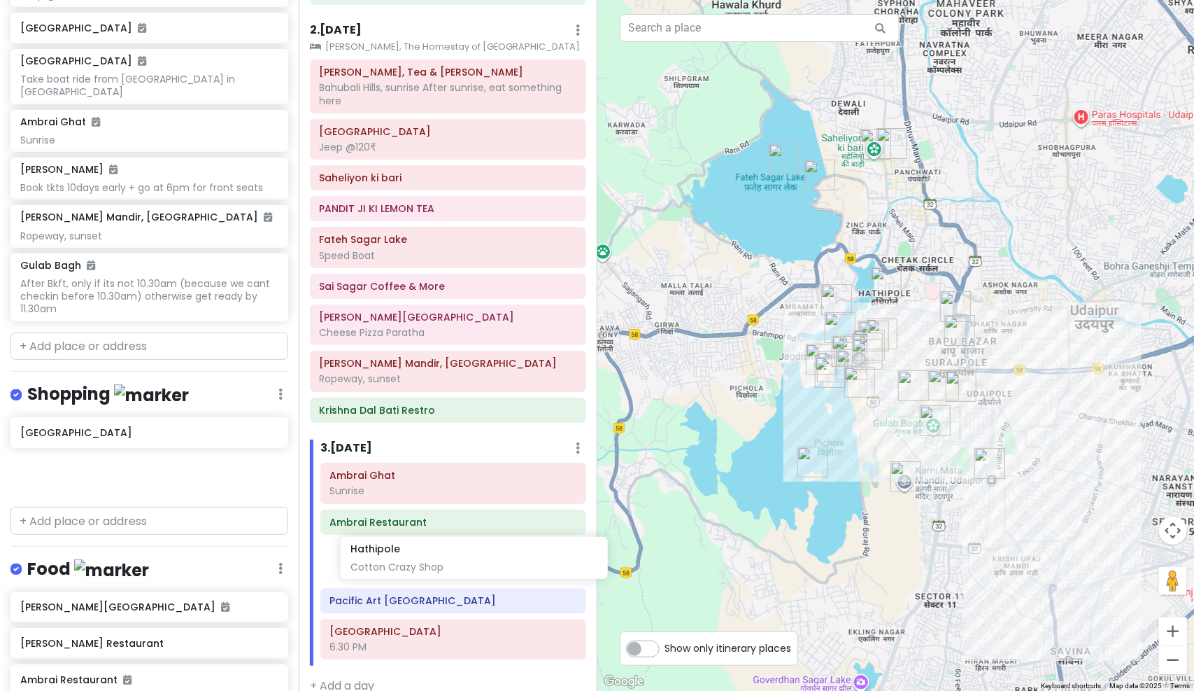
drag, startPoint x: 92, startPoint y: 468, endPoint x: 419, endPoint y: 572, distance: 343.0
click at [419, 572] on div "Udaipur Trip Private Change Dates Make a Copy Delete Trip Go Pro ⚡️ Give Feedba…" at bounding box center [597, 345] width 1194 height 691
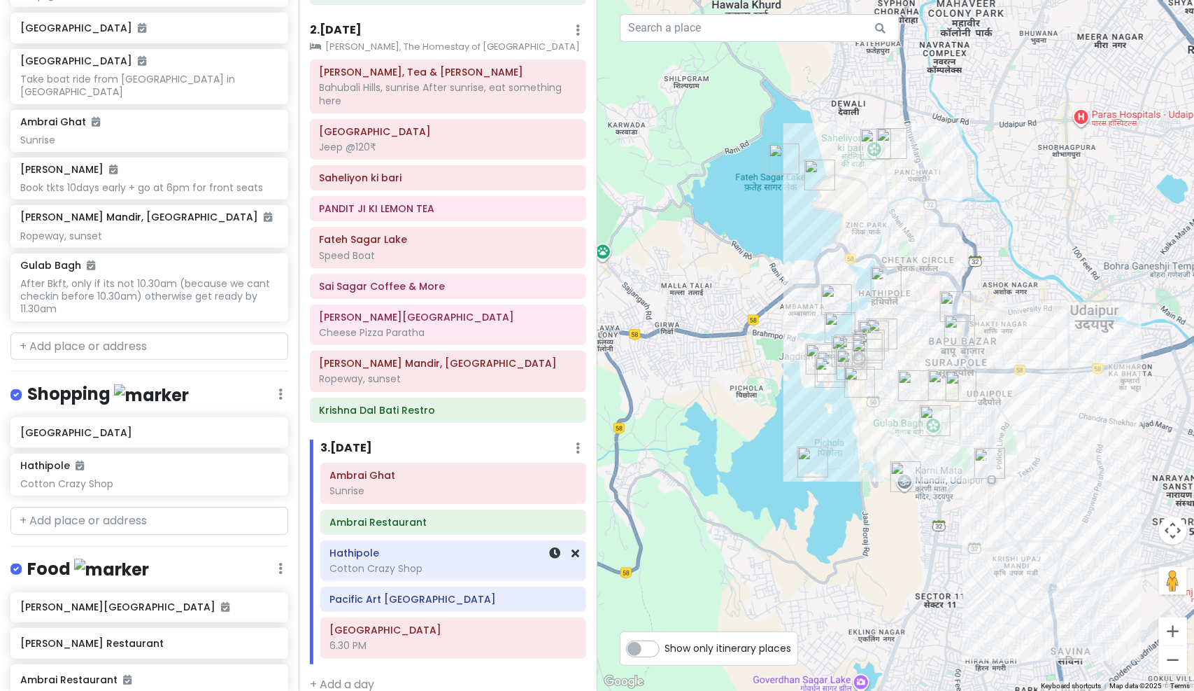
scroll to position [577, 0]
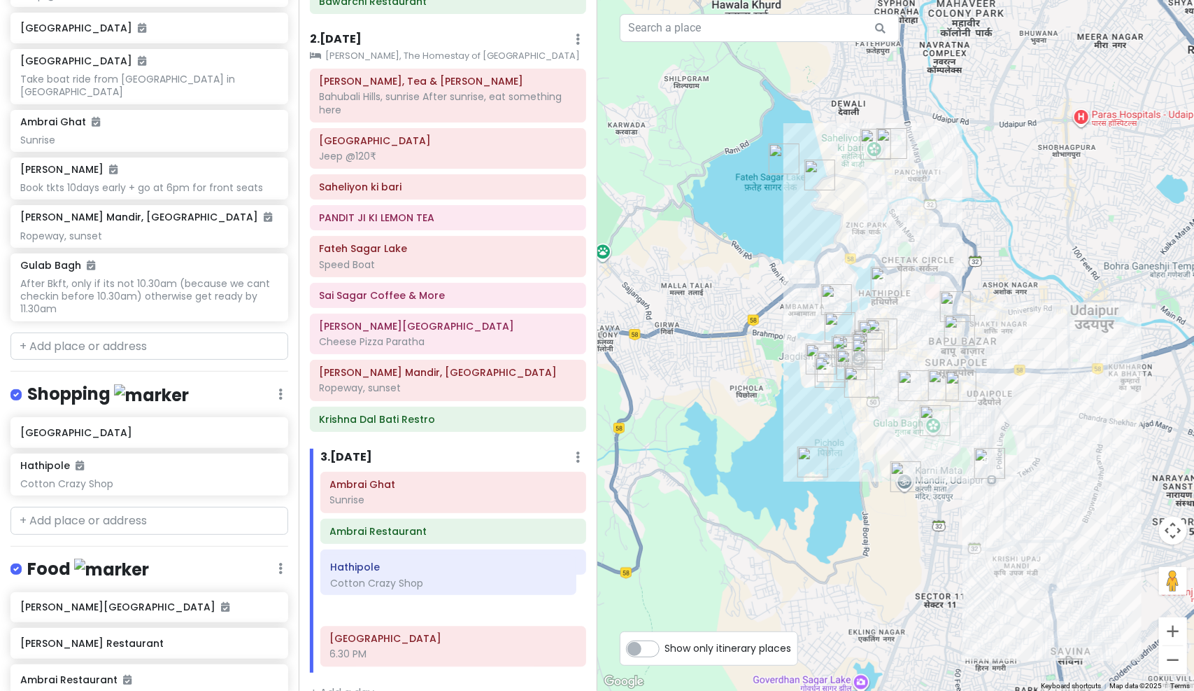
drag, startPoint x: 403, startPoint y: 540, endPoint x: 404, endPoint y: 574, distance: 33.6
click at [404, 574] on div "Ambrai Ghat Sunrise Ambrai Restaurant Hathipole Cotton Crazy Shop Pacific Art U…" at bounding box center [453, 572] width 287 height 201
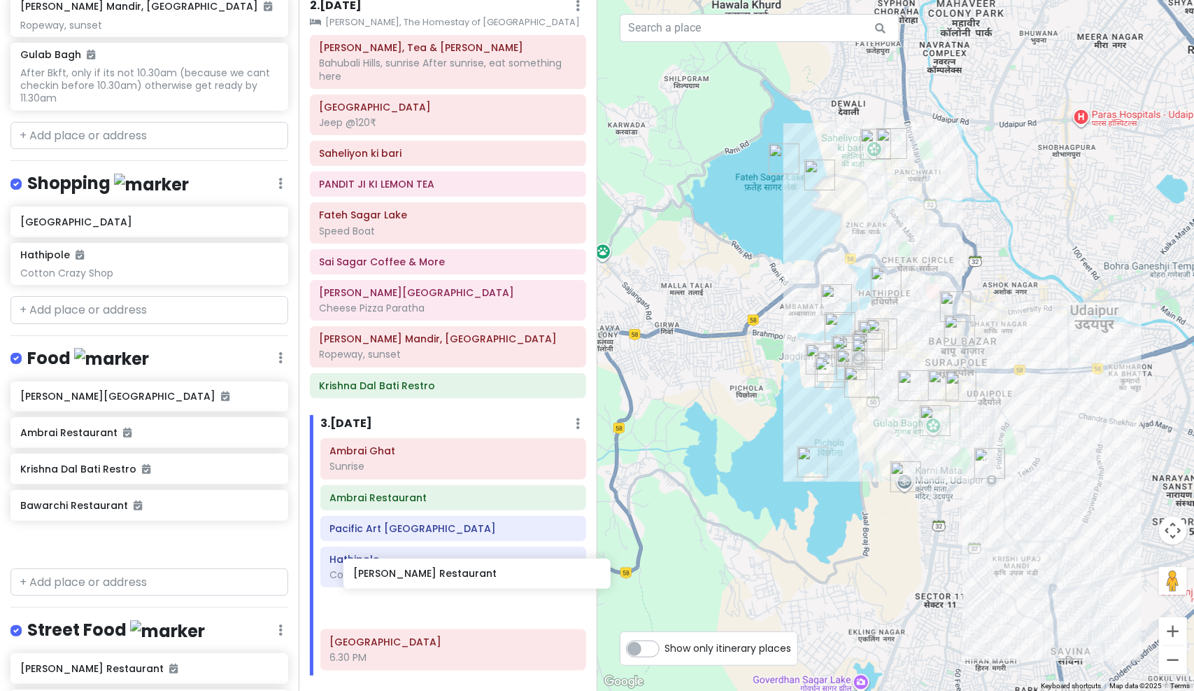
scroll to position [616, 0]
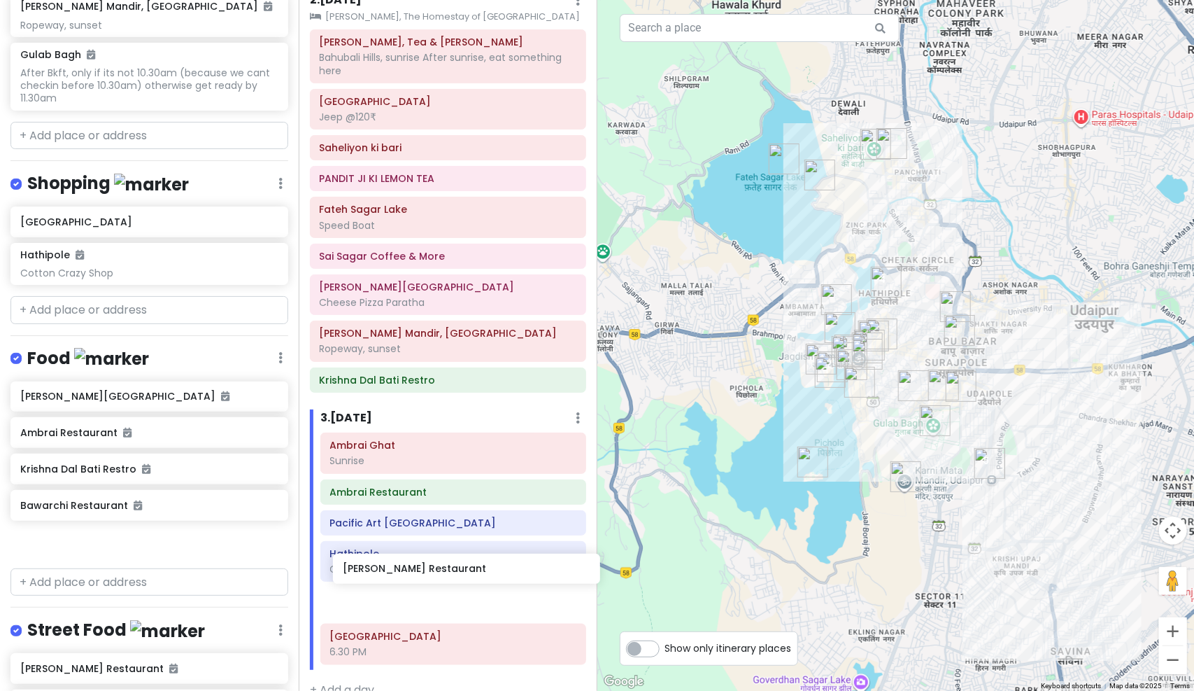
drag, startPoint x: 161, startPoint y: 432, endPoint x: 457, endPoint y: 574, distance: 328.3
click at [457, 574] on div "Udaipur Trip Private Change Dates Make a Copy Delete Trip Go Pro ⚡️ Give Feedba…" at bounding box center [597, 345] width 1194 height 691
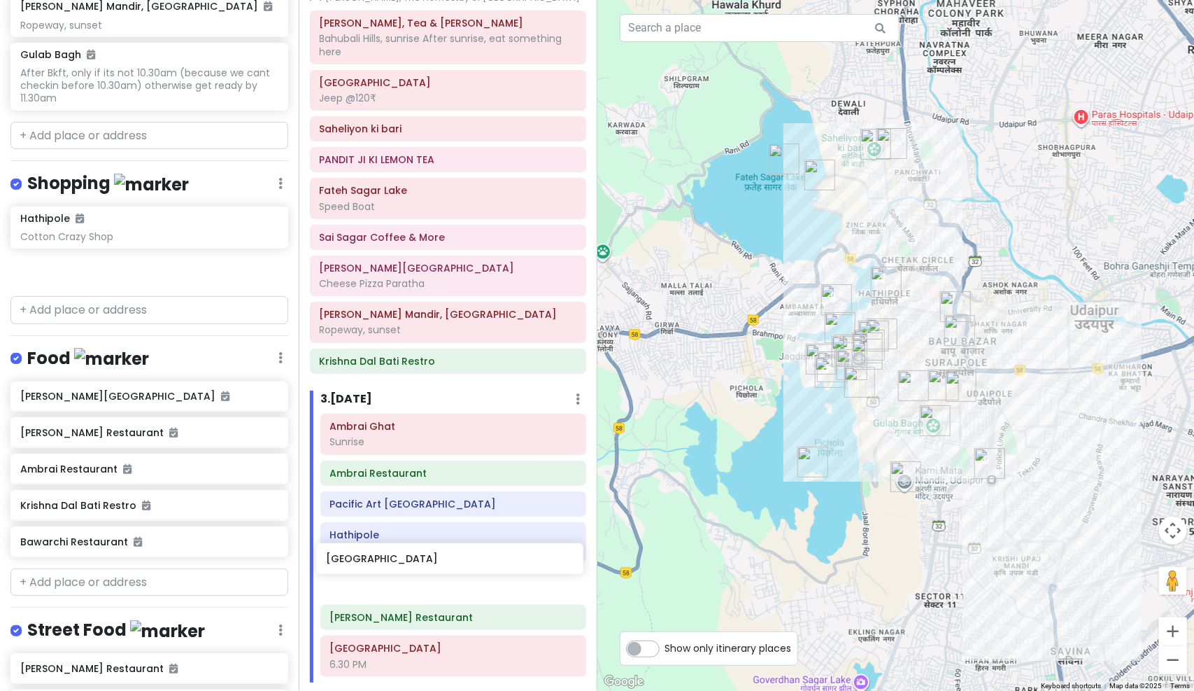
scroll to position [645, 0]
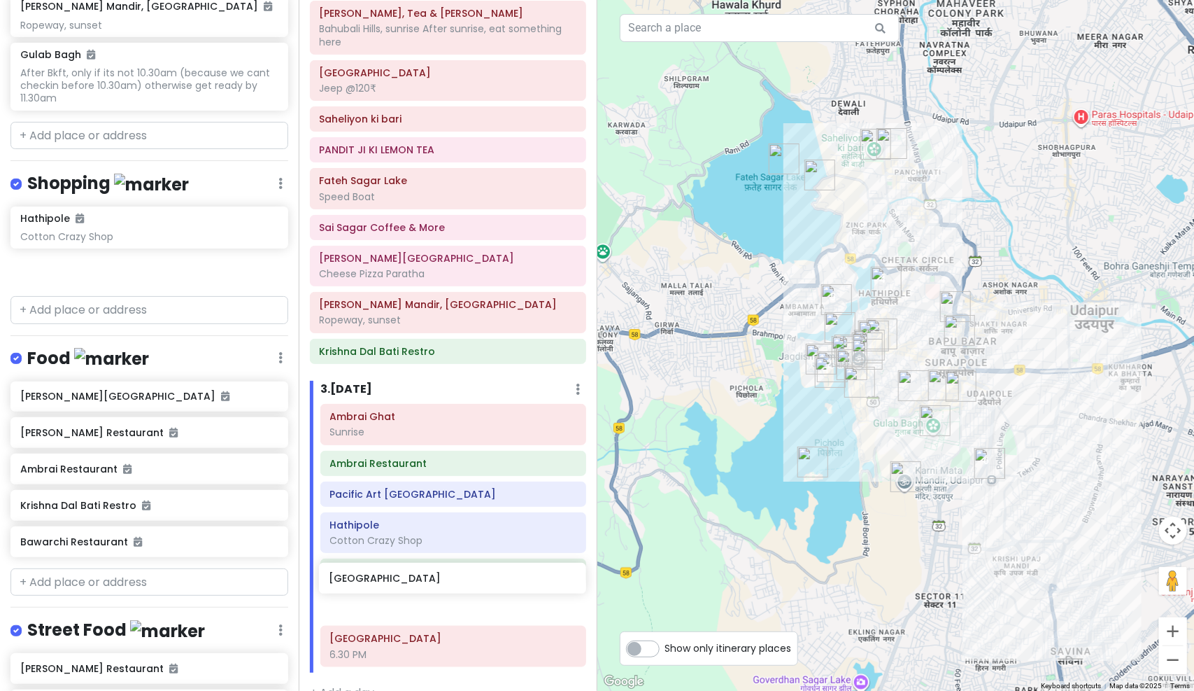
drag, startPoint x: 124, startPoint y: 213, endPoint x: 432, endPoint y: 580, distance: 479.3
click at [432, 584] on div "Udaipur Trip Private Change Dates Make a Copy Delete Trip Go Pro ⚡️ Give Feedba…" at bounding box center [597, 345] width 1194 height 691
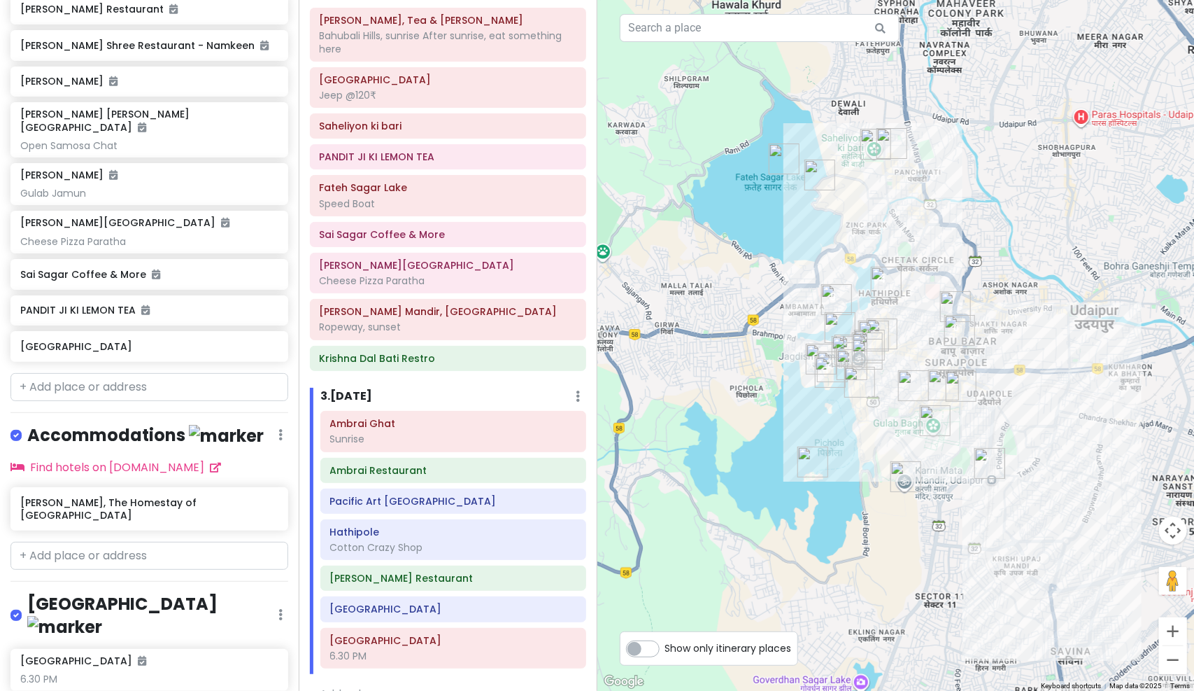
scroll to position [1355, 0]
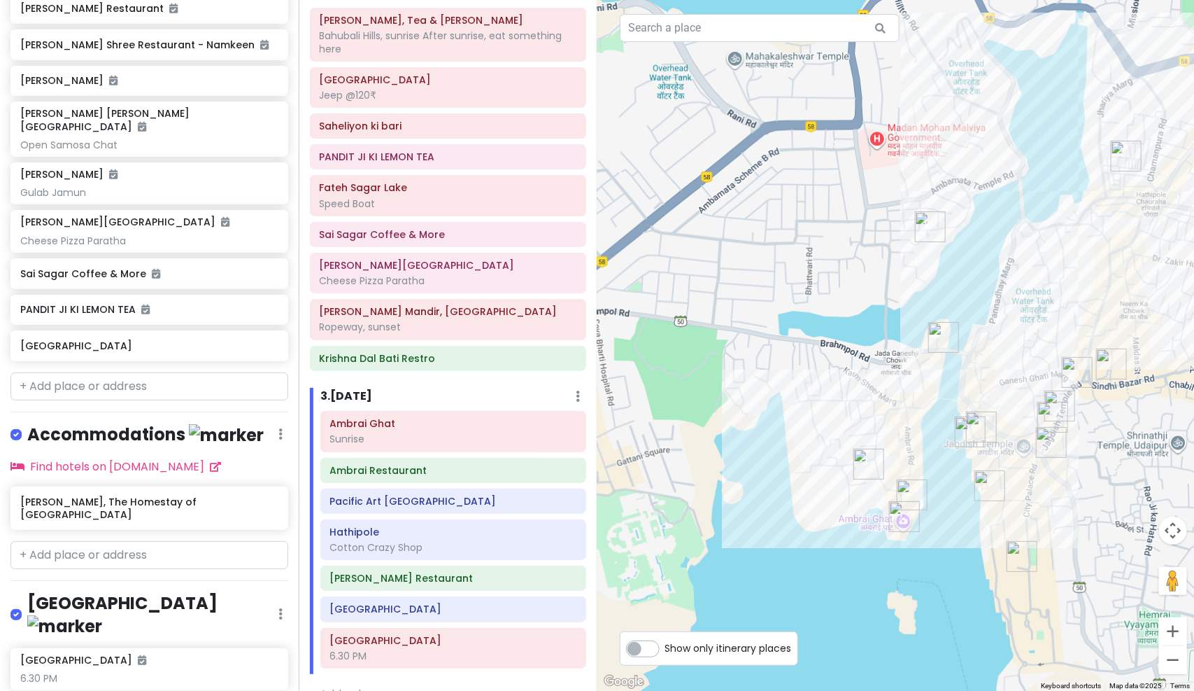
drag, startPoint x: 743, startPoint y: 315, endPoint x: 665, endPoint y: 189, distance: 148.0
click at [665, 189] on div at bounding box center [895, 345] width 597 height 691
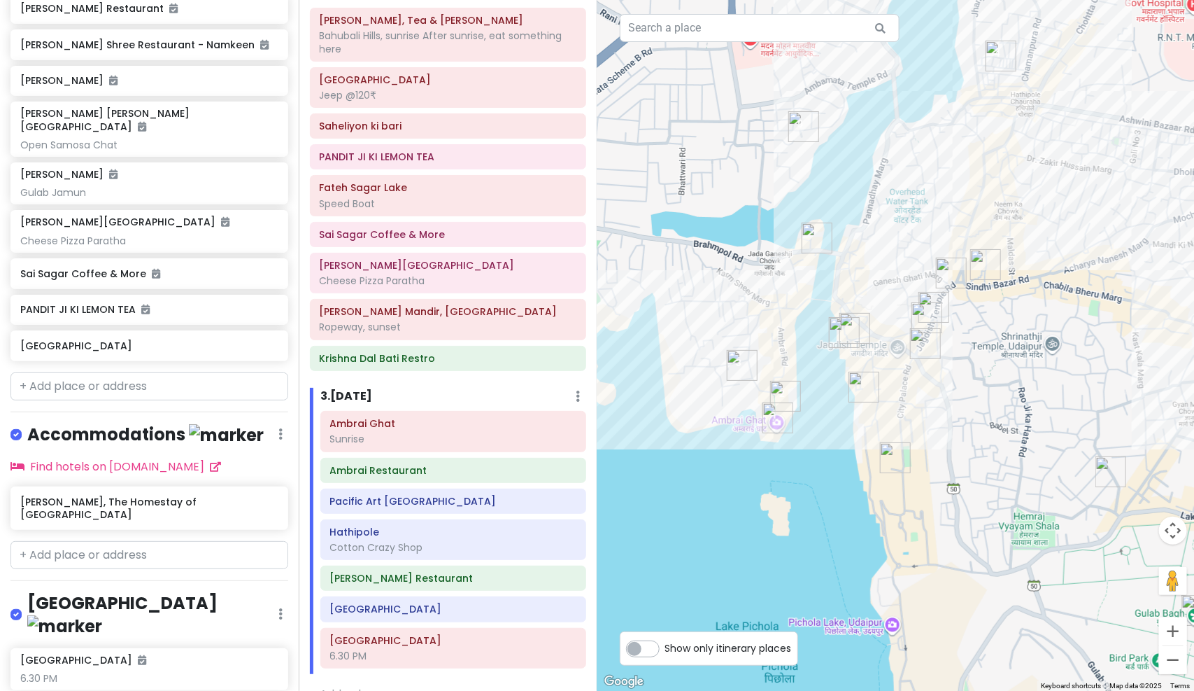
drag, startPoint x: 893, startPoint y: 476, endPoint x: 768, endPoint y: 396, distance: 148.9
click at [768, 397] on img "Ambrai Ghat" at bounding box center [778, 418] width 42 height 42
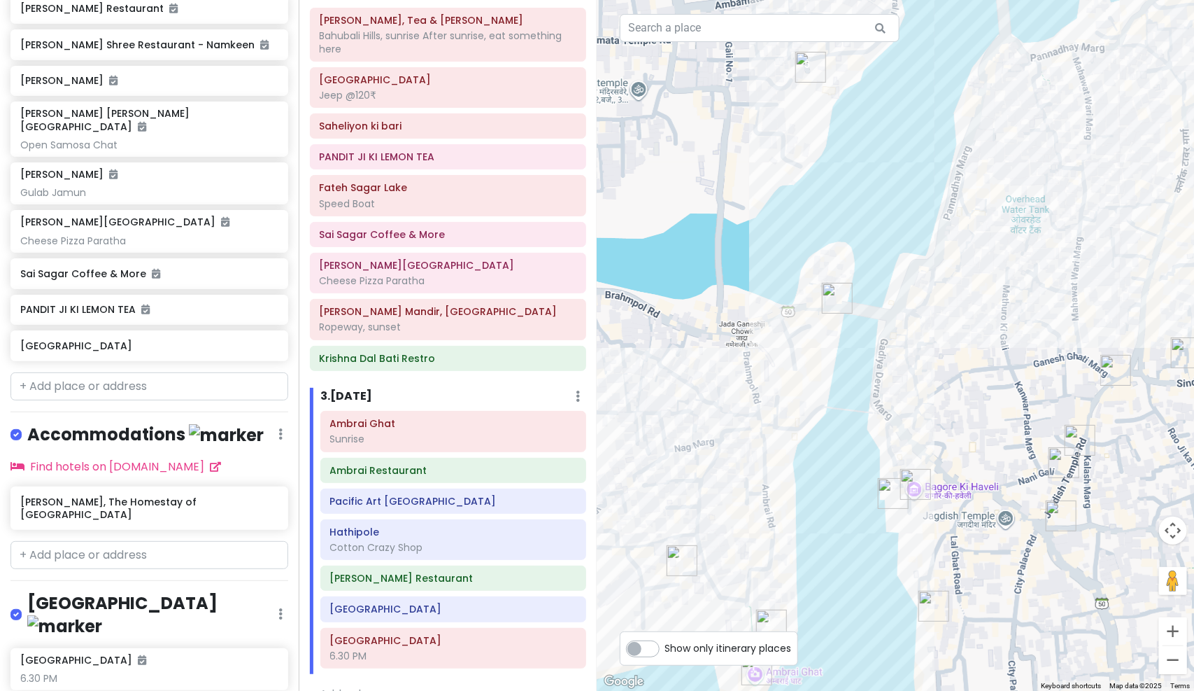
drag, startPoint x: 815, startPoint y: 319, endPoint x: 903, endPoint y: 270, distance: 100.8
click at [903, 270] on div at bounding box center [895, 345] width 597 height 691
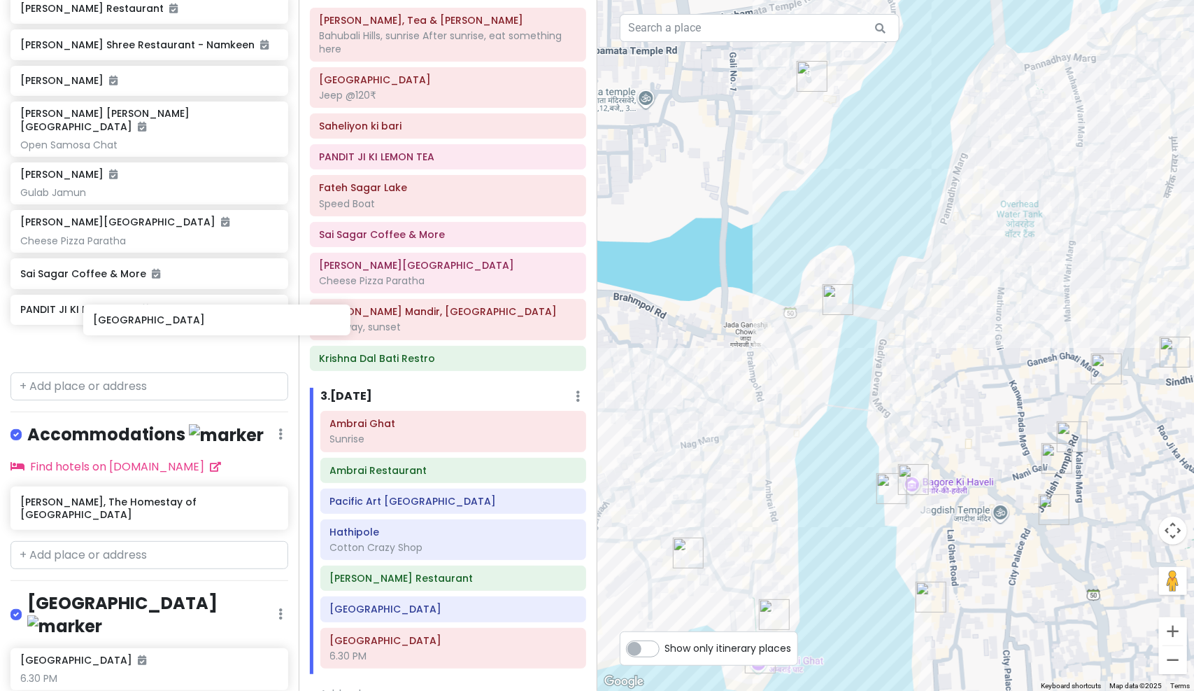
scroll to position [645, 0]
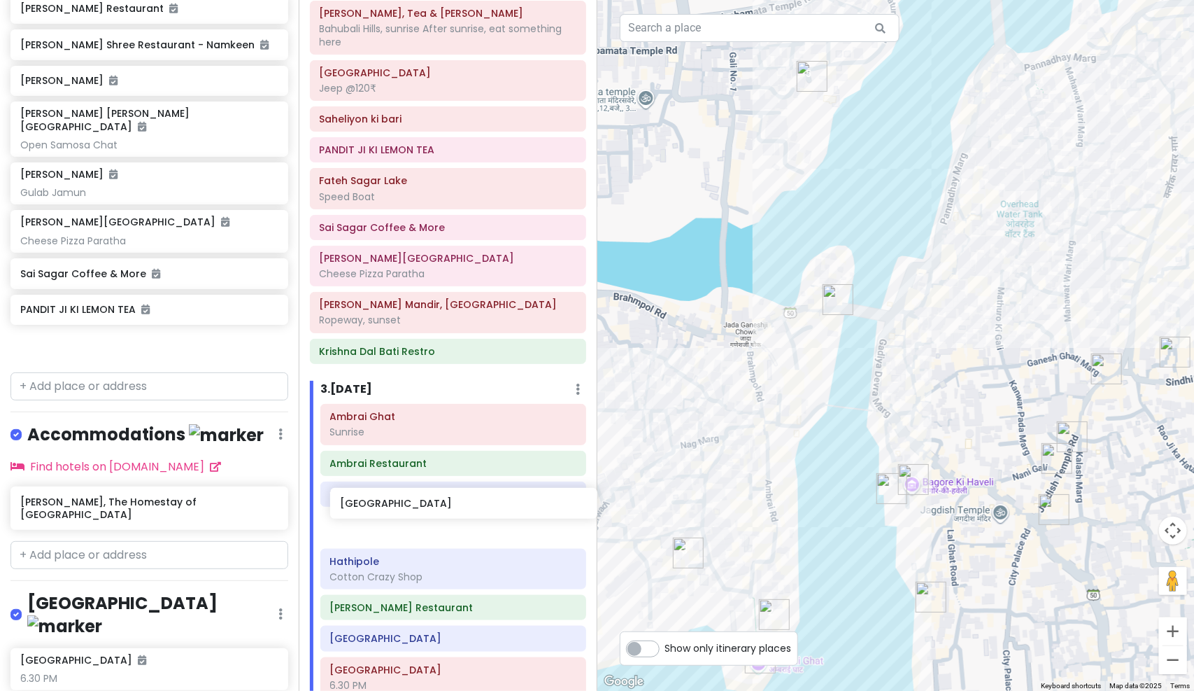
drag, startPoint x: 177, startPoint y: 330, endPoint x: 424, endPoint y: 513, distance: 307.6
click at [424, 513] on div "Udaipur Trip Private Change Dates Make a Copy Delete Trip Go Pro ⚡️ Give Feedba…" at bounding box center [597, 345] width 1194 height 691
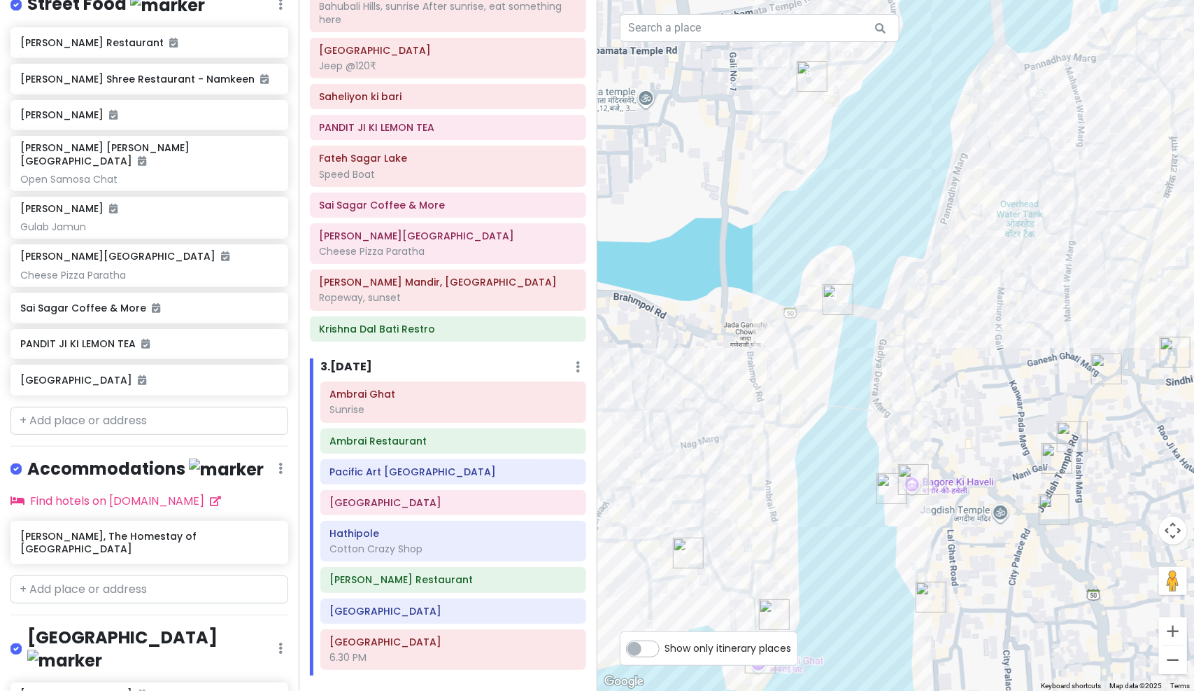
scroll to position [1321, 0]
click at [95, 374] on h6 "[GEOGRAPHIC_DATA]" at bounding box center [144, 380] width 248 height 13
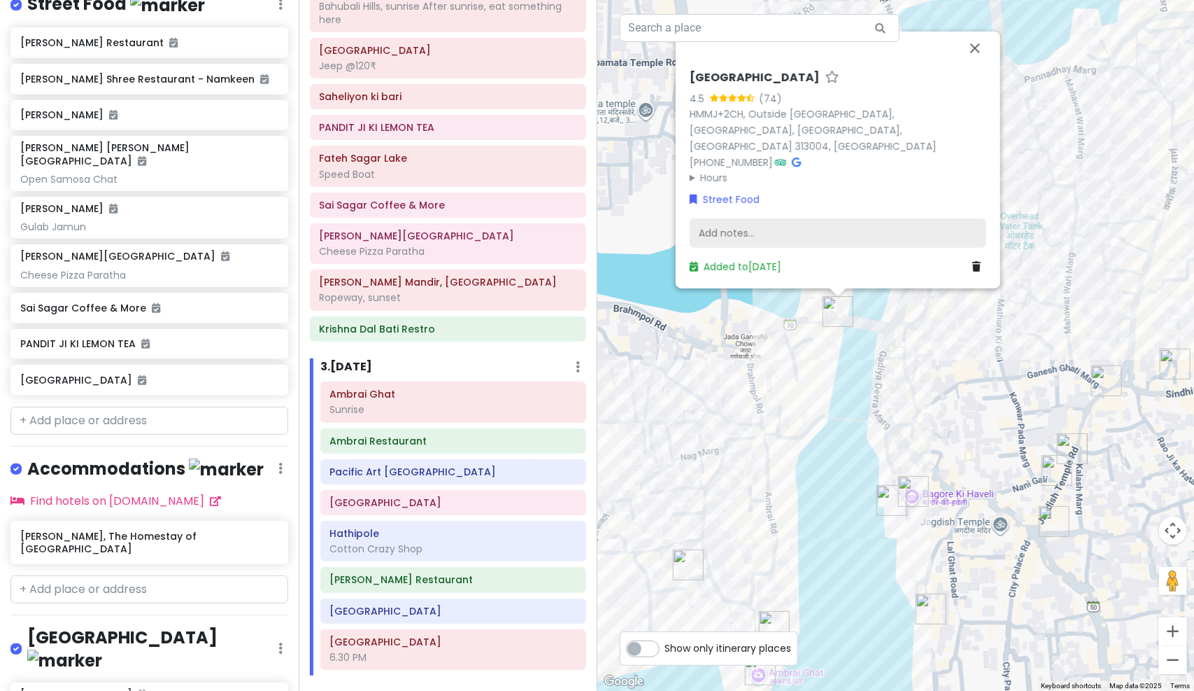
click at [739, 241] on div "Add notes..." at bounding box center [838, 232] width 297 height 29
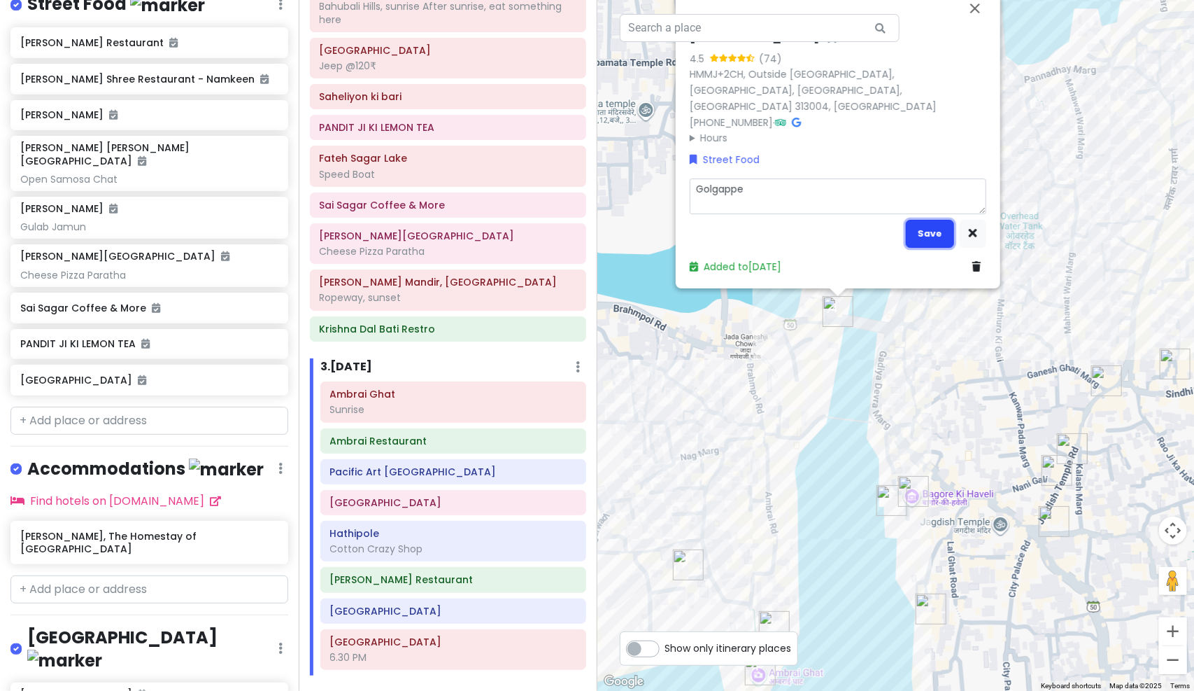
click at [934, 227] on button "Save" at bounding box center [930, 233] width 48 height 27
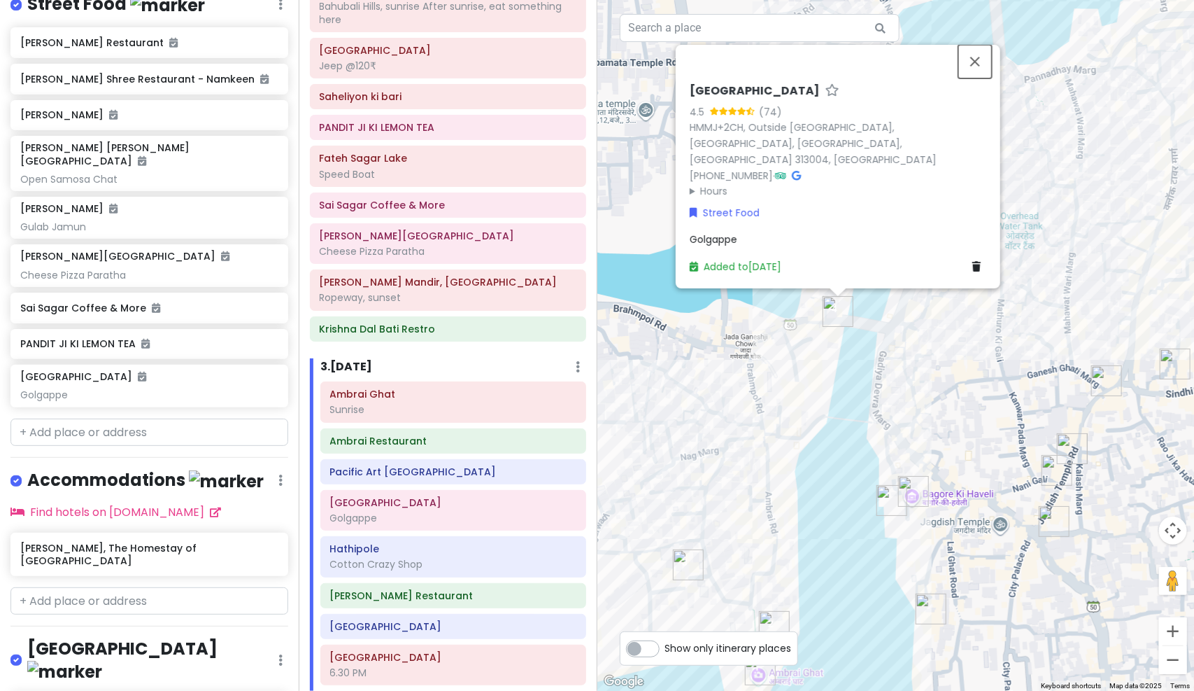
click at [983, 78] on button "Close" at bounding box center [976, 62] width 34 height 34
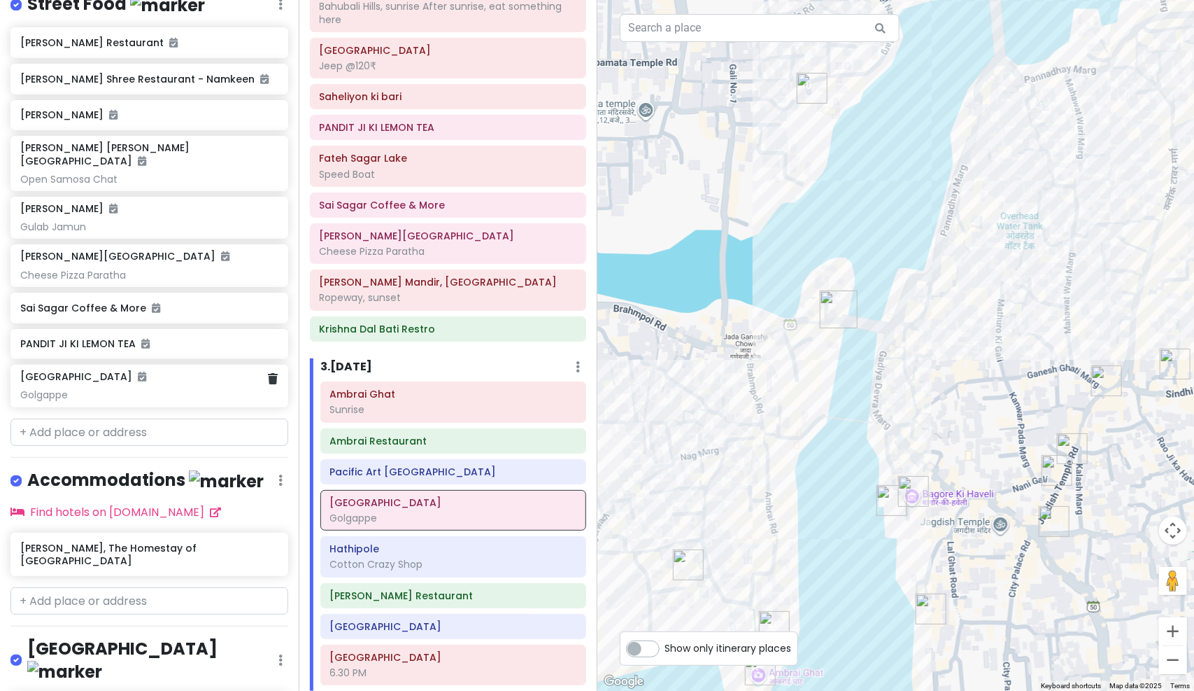
click at [59, 370] on div "Aasavar Chat Centre Golgappe" at bounding box center [148, 385] width 257 height 31
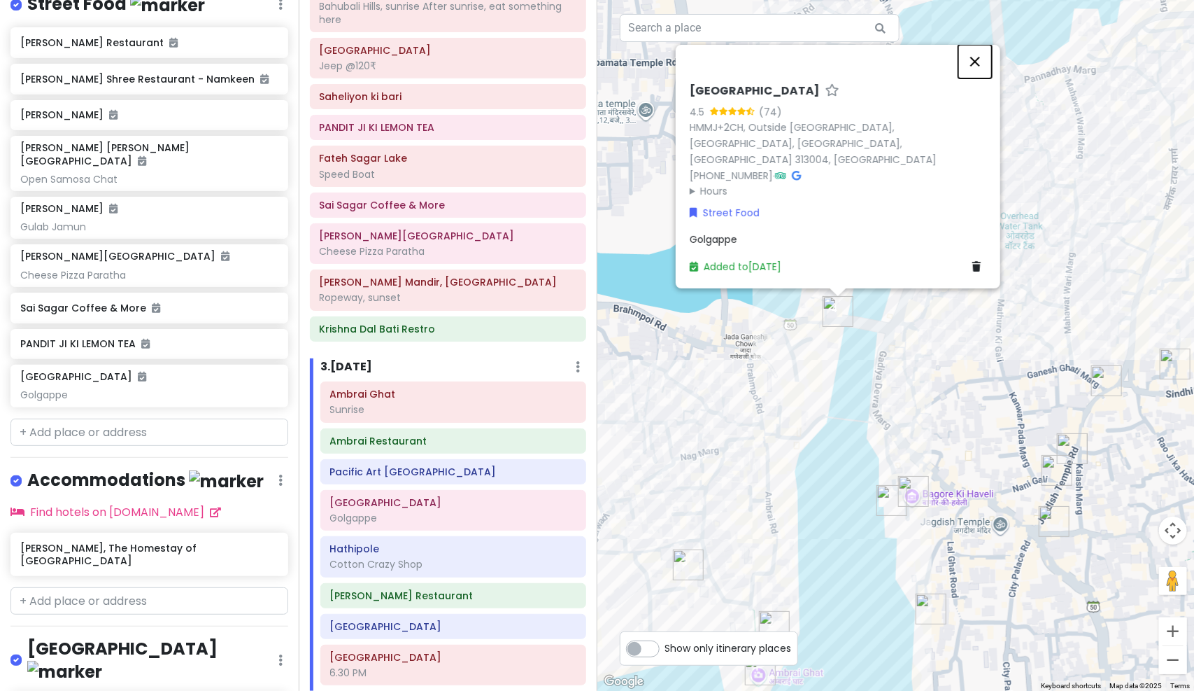
click at [977, 78] on button "Close" at bounding box center [976, 62] width 34 height 34
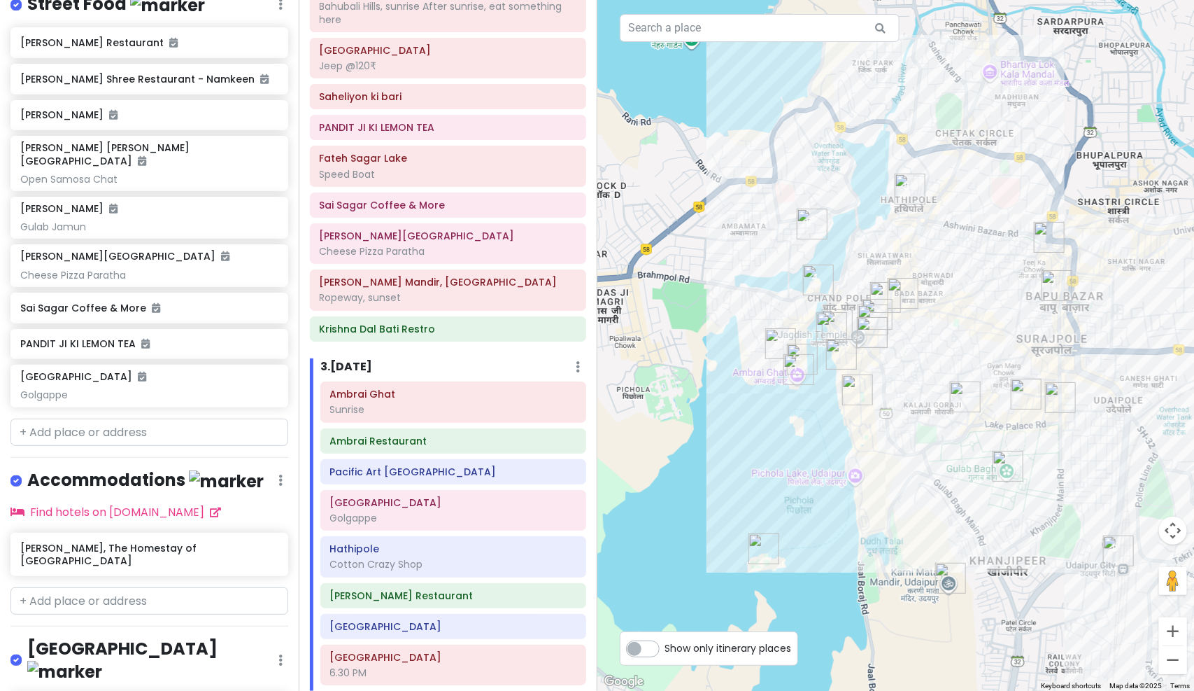
drag, startPoint x: 953, startPoint y: 307, endPoint x: 910, endPoint y: 292, distance: 45.8
click at [910, 292] on div at bounding box center [895, 345] width 597 height 691
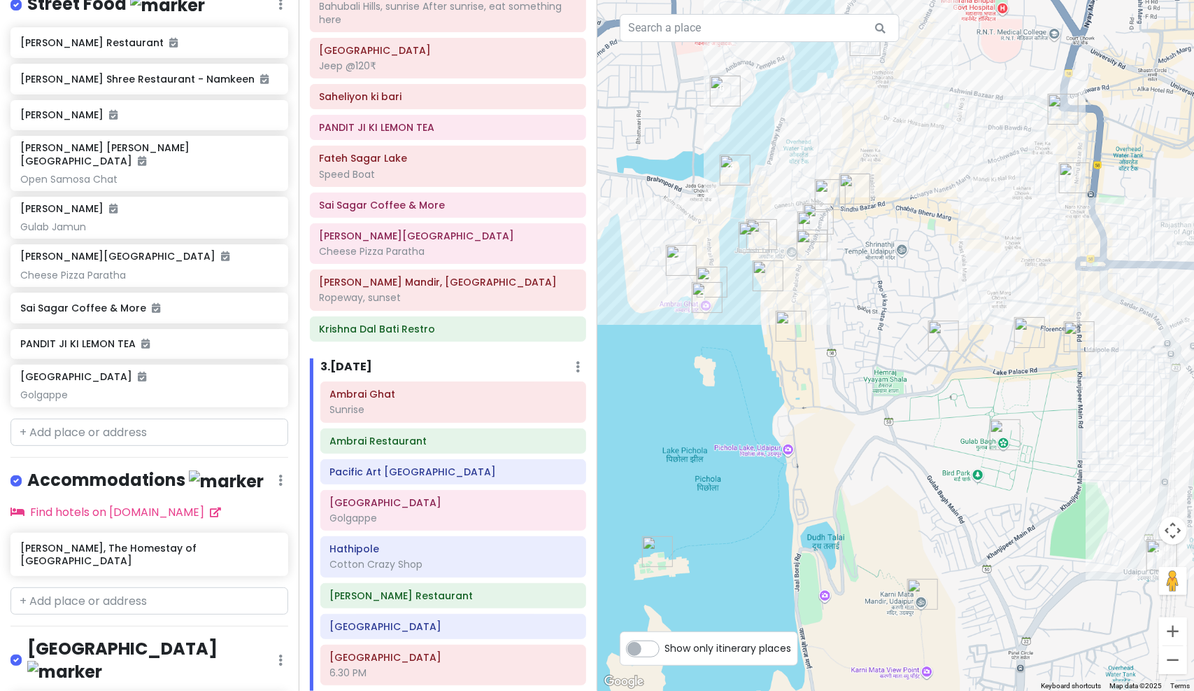
drag, startPoint x: 917, startPoint y: 315, endPoint x: 902, endPoint y: 215, distance: 101.2
click at [902, 215] on div at bounding box center [895, 345] width 597 height 691
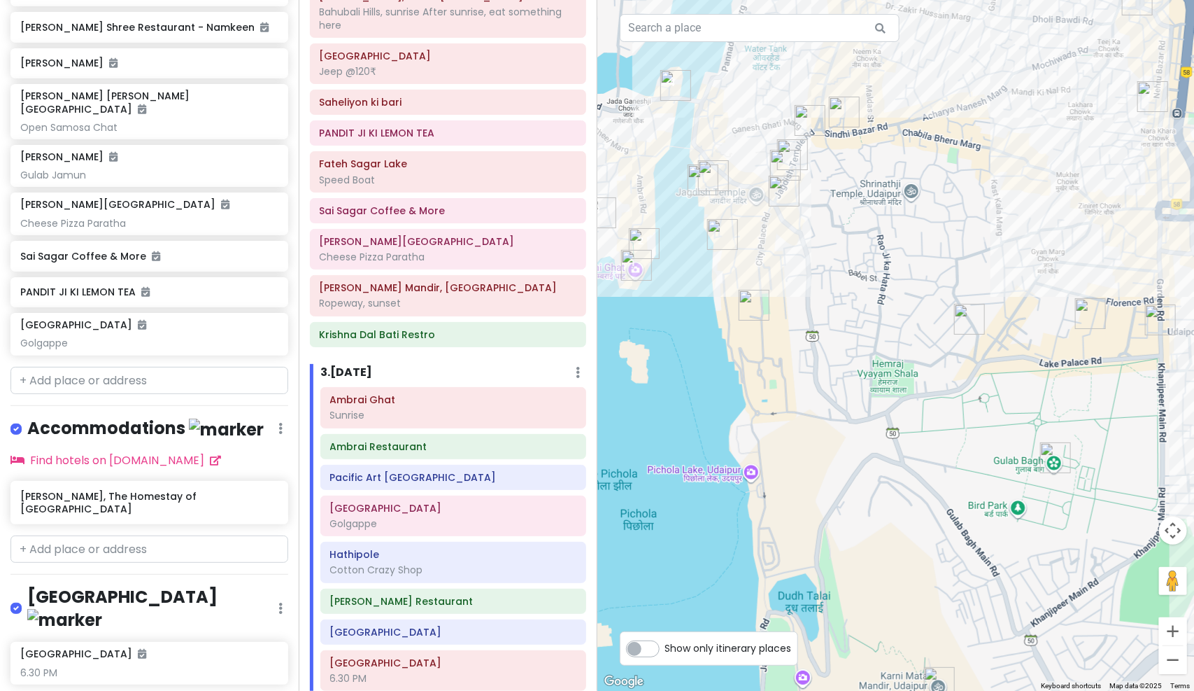
scroll to position [1512, 0]
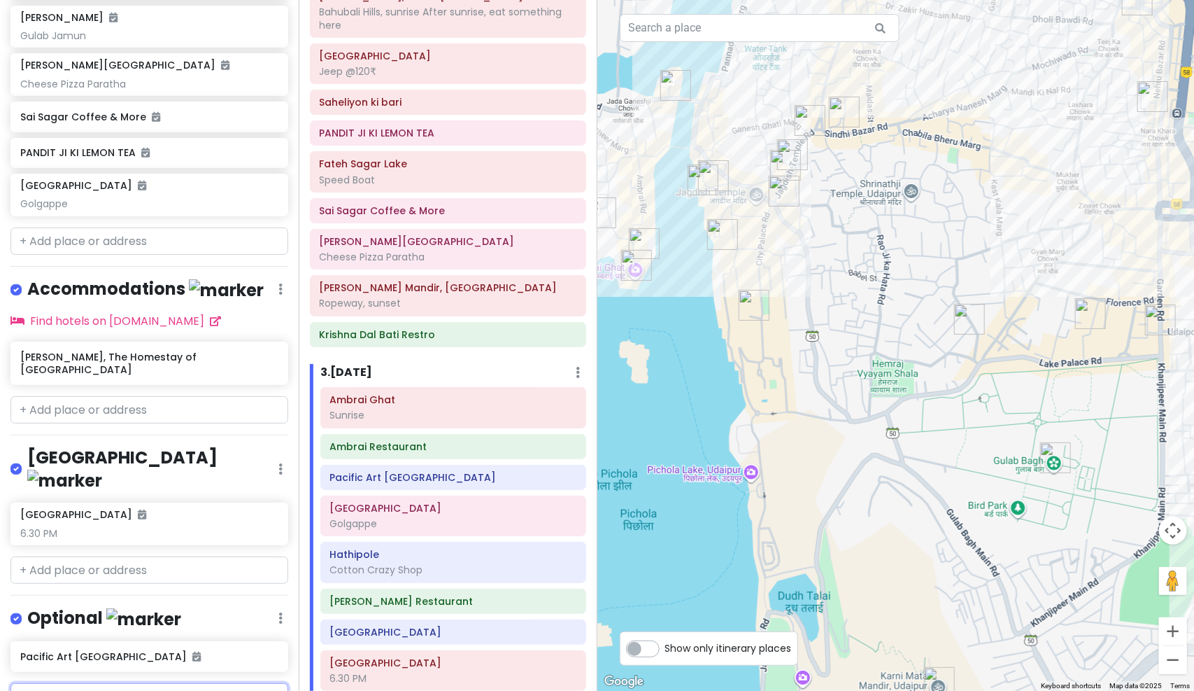
click at [114, 683] on input "text" at bounding box center [149, 697] width 278 height 28
click at [109, 683] on input "text" at bounding box center [149, 697] width 278 height 28
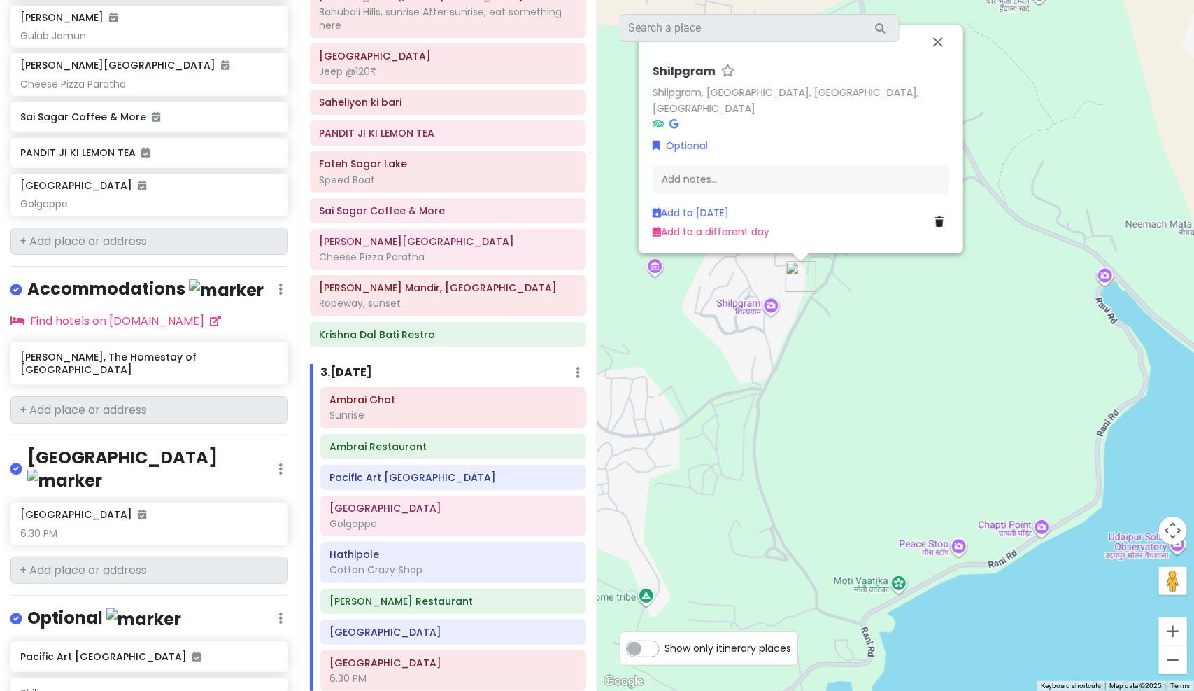
click at [673, 120] on icon at bounding box center [674, 124] width 9 height 10
click at [99, 683] on div "Shilpgram" at bounding box center [144, 693] width 248 height 20
click at [268, 686] on icon at bounding box center [273, 691] width 10 height 11
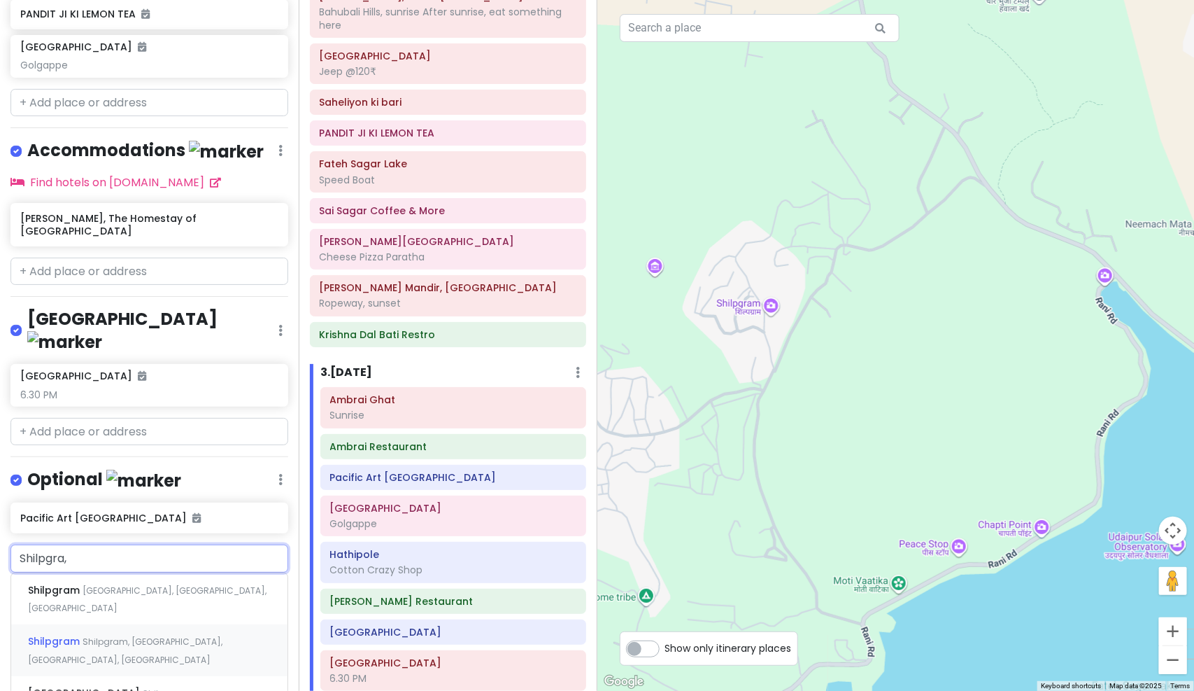
click at [167, 635] on span "Shilpgram, Udaipur, Rajasthan, India" at bounding box center [125, 650] width 194 height 30
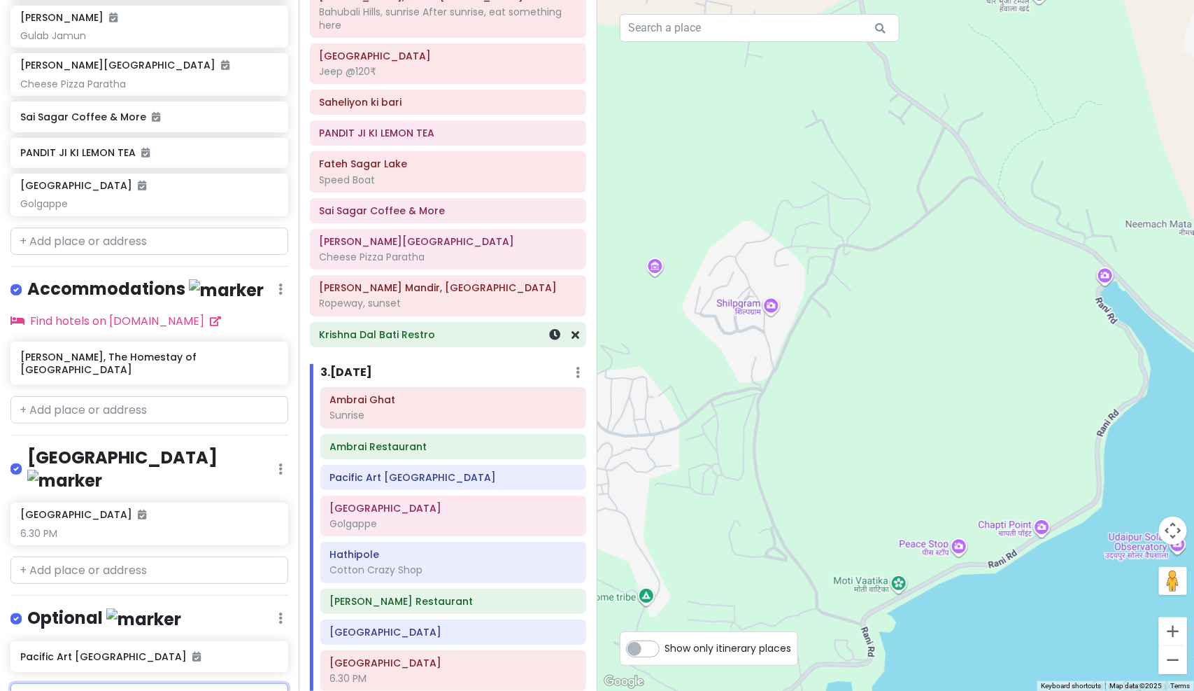
scroll to position [1548, 0]
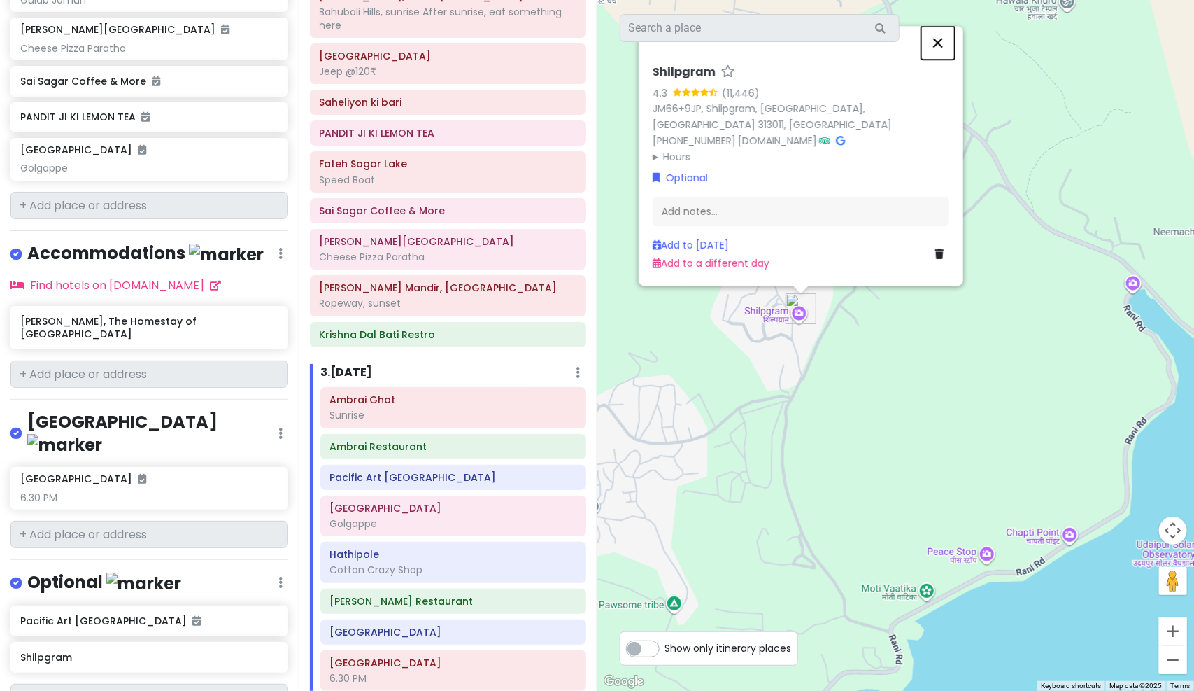
click at [943, 59] on button "Close" at bounding box center [938, 43] width 34 height 34
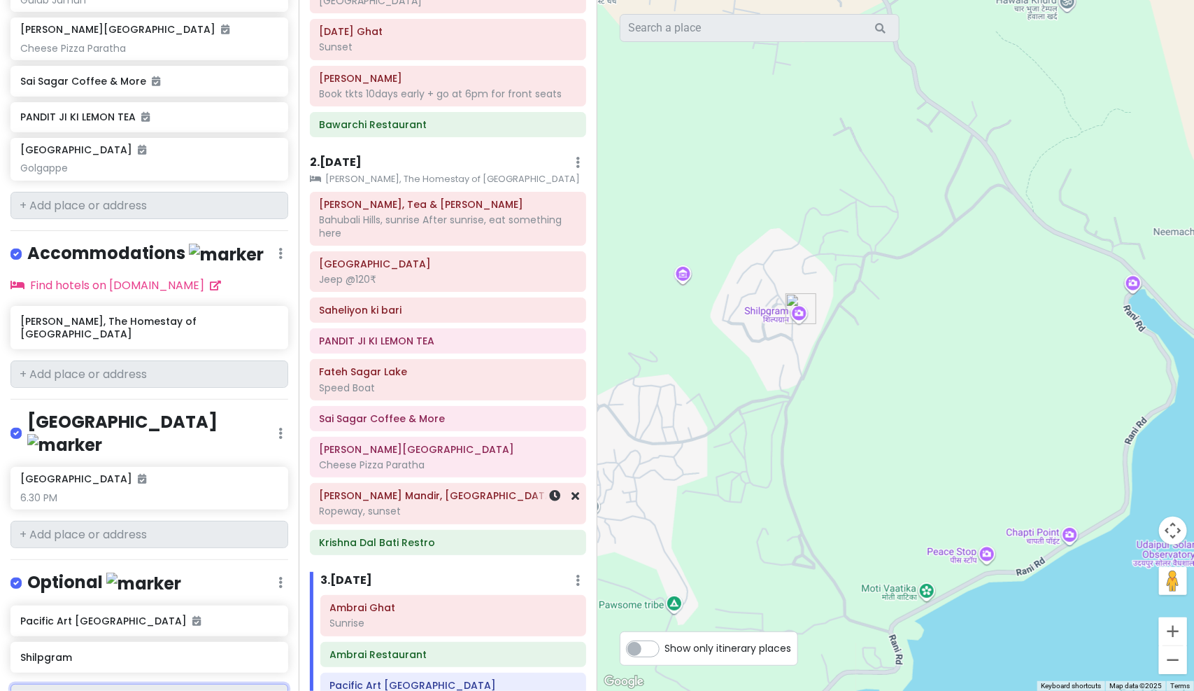
scroll to position [453, 0]
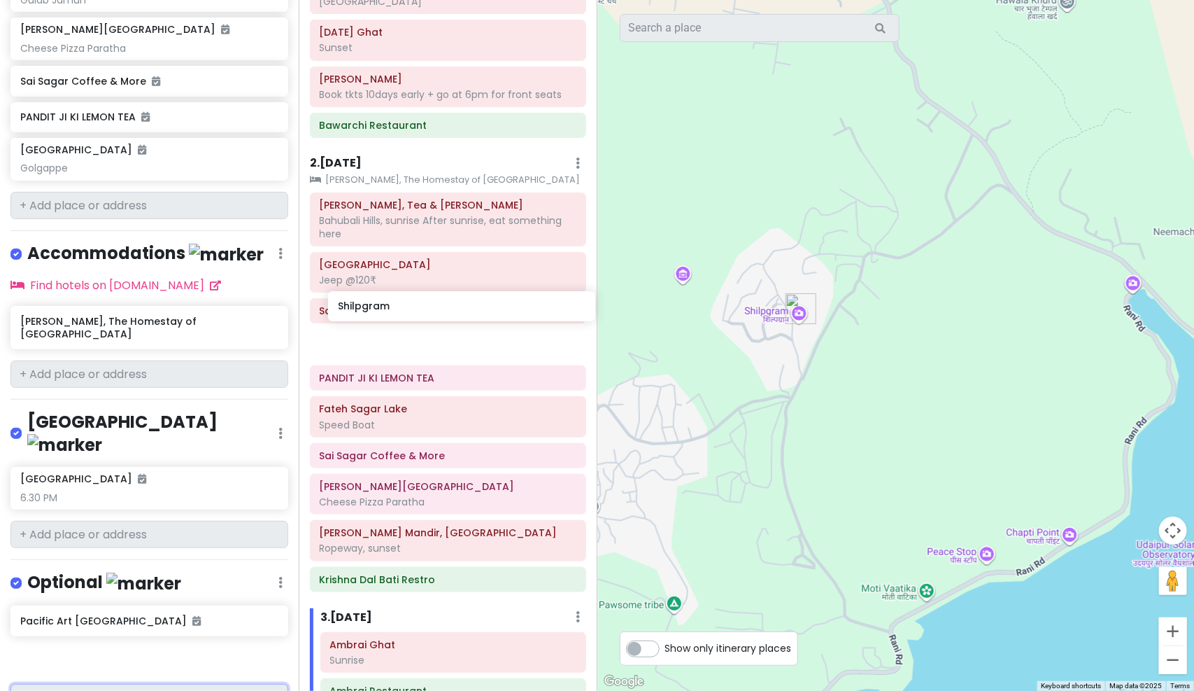
drag, startPoint x: 101, startPoint y: 591, endPoint x: 415, endPoint y: 300, distance: 428.2
click at [417, 300] on div "Udaipur Trip Private Change Dates Make a Copy Delete Trip Go Pro ⚡️ Give Feedba…" at bounding box center [597, 345] width 1194 height 691
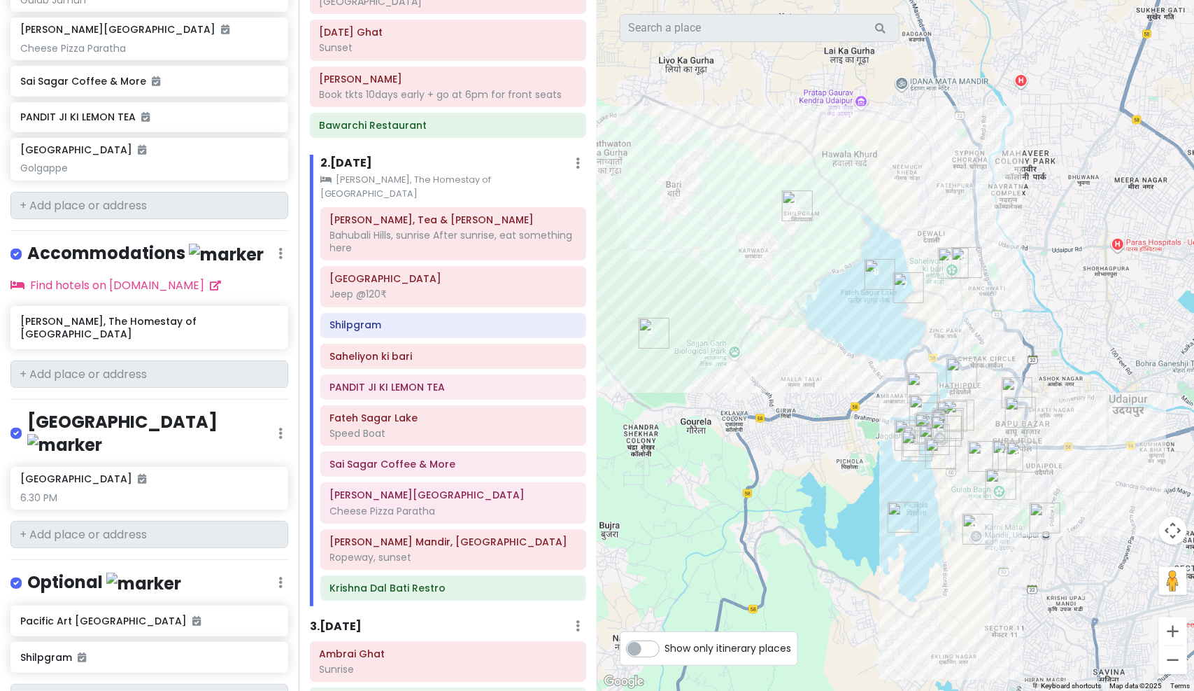
drag, startPoint x: 765, startPoint y: 374, endPoint x: 776, endPoint y: 259, distance: 116.0
click at [776, 259] on div at bounding box center [895, 345] width 597 height 691
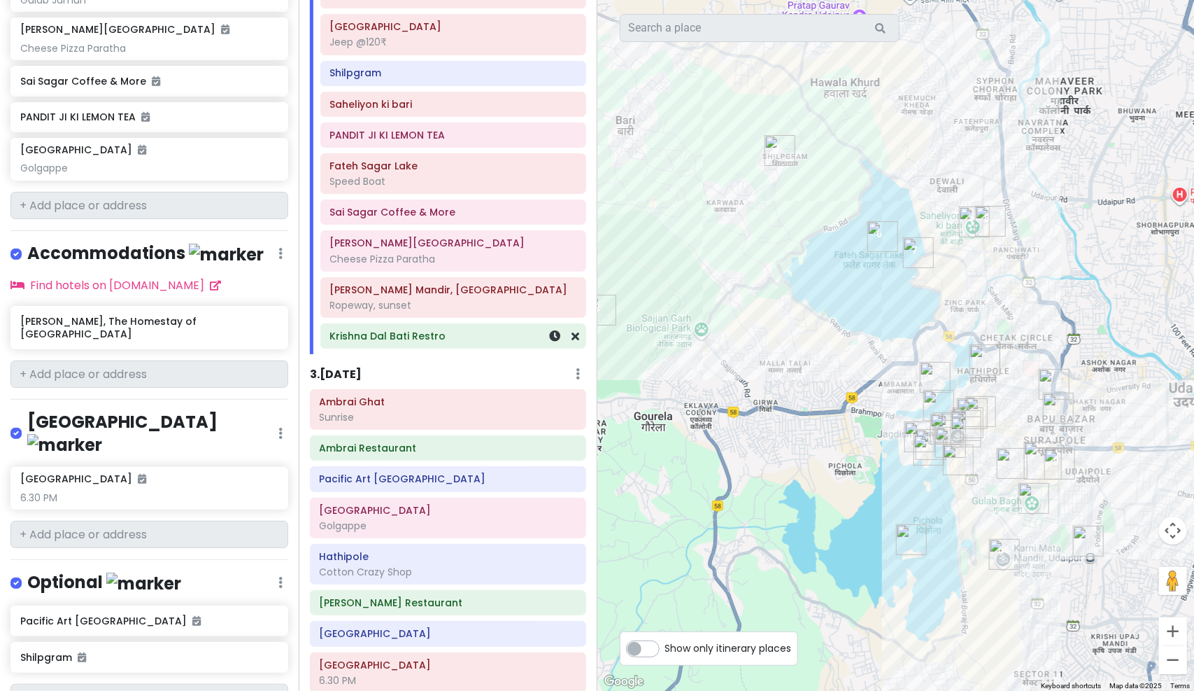
scroll to position [714, 0]
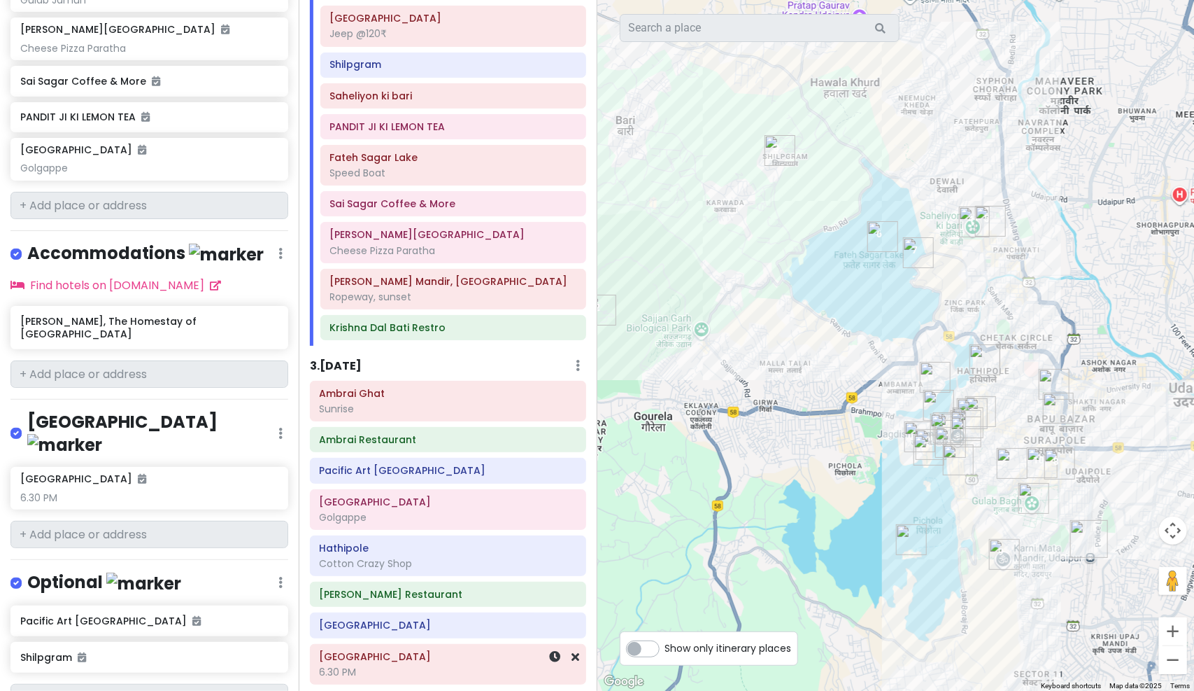
click at [402, 665] on div "6.30 PM" at bounding box center [448, 671] width 257 height 13
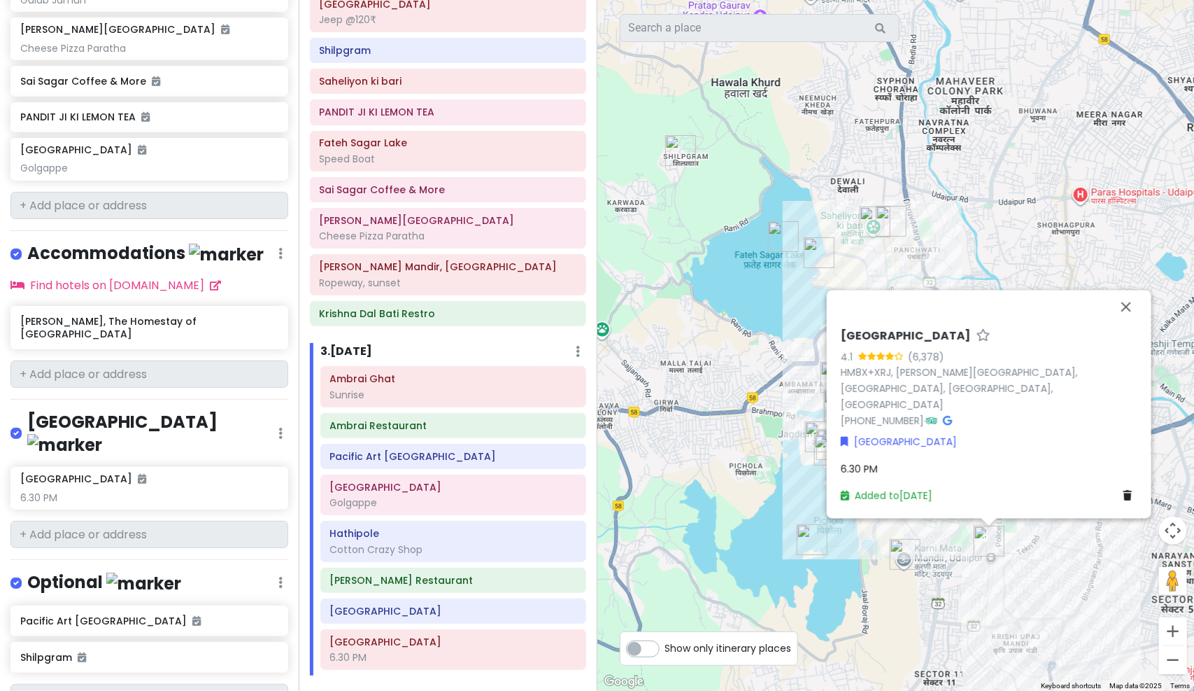
click at [881, 461] on div "6.30 PM" at bounding box center [989, 468] width 297 height 15
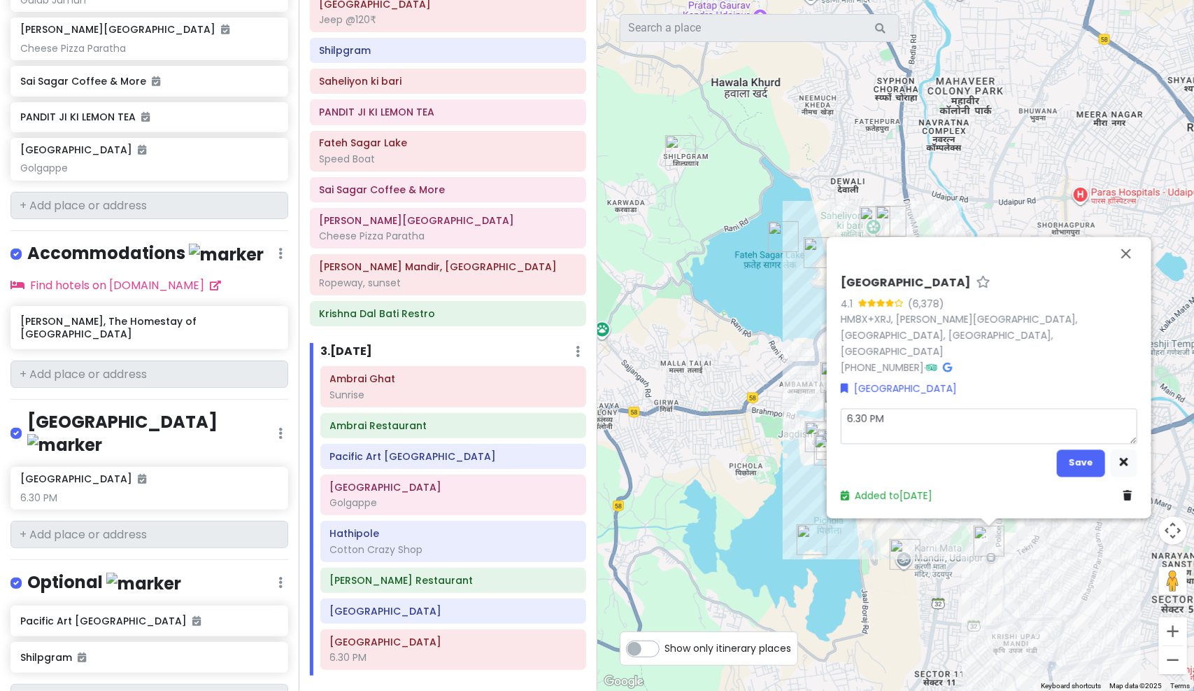
click at [907, 412] on textarea "6.30 PM" at bounding box center [989, 426] width 297 height 36
click at [902, 434] on textarea "6.30 PM" at bounding box center [989, 426] width 297 height 36
click at [1087, 458] on button "Save" at bounding box center [1081, 462] width 48 height 27
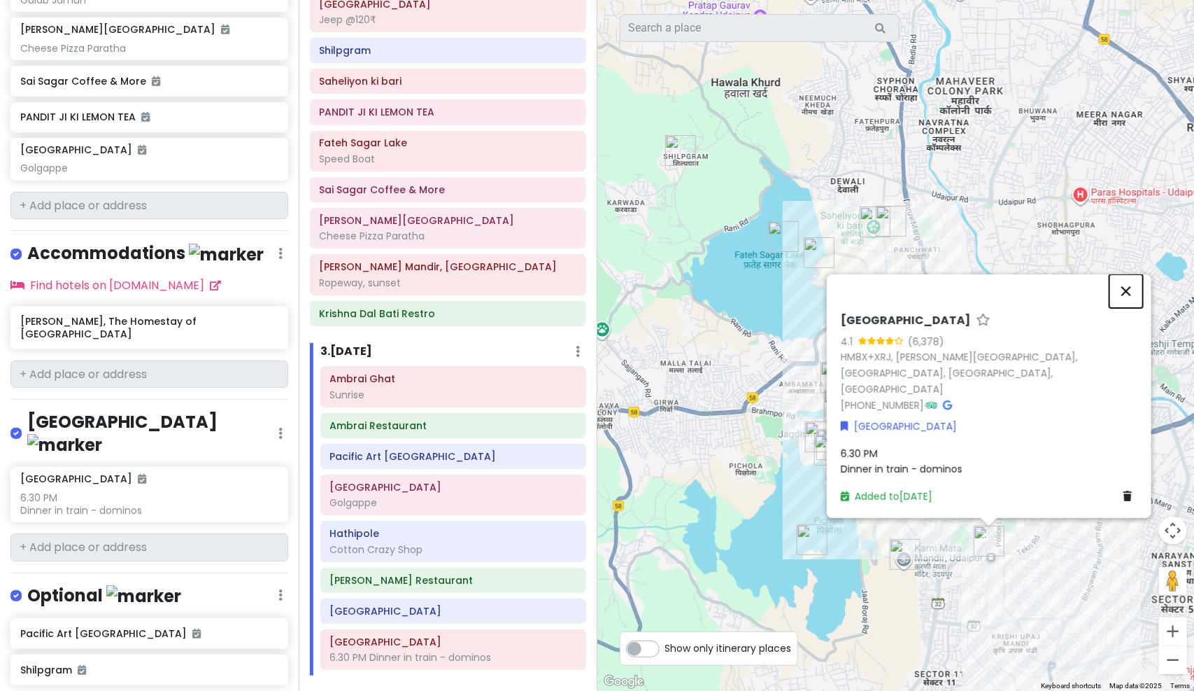
click at [1133, 305] on button "Close" at bounding box center [1127, 291] width 34 height 34
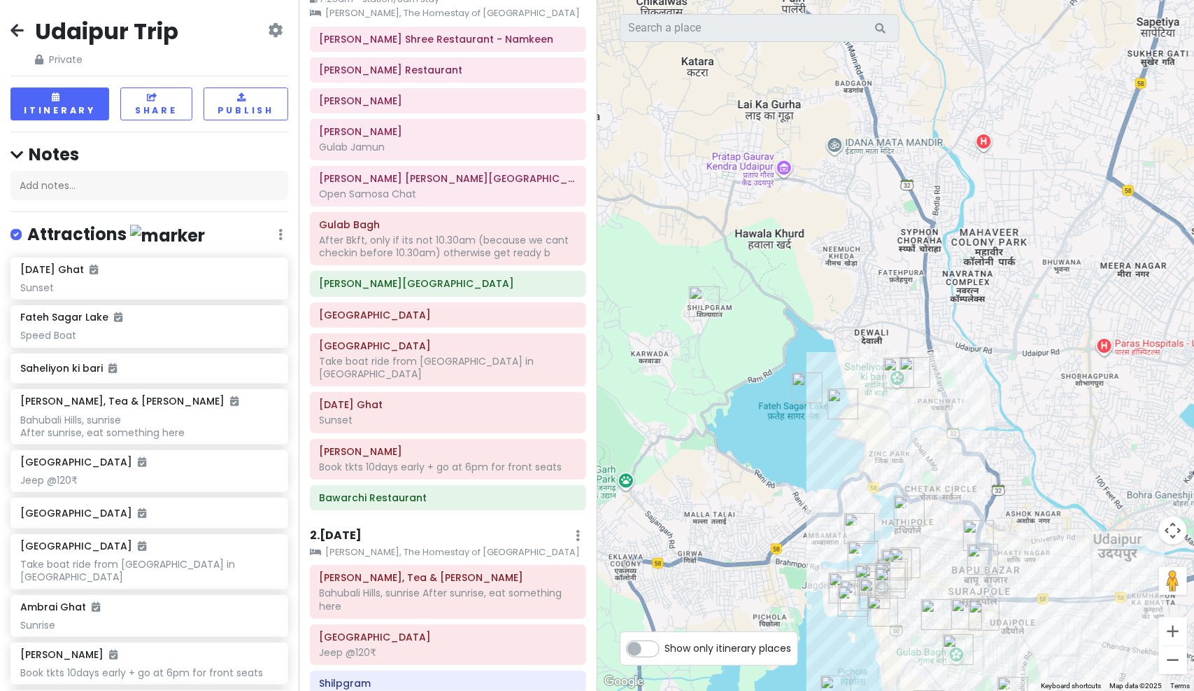
scroll to position [0, 0]
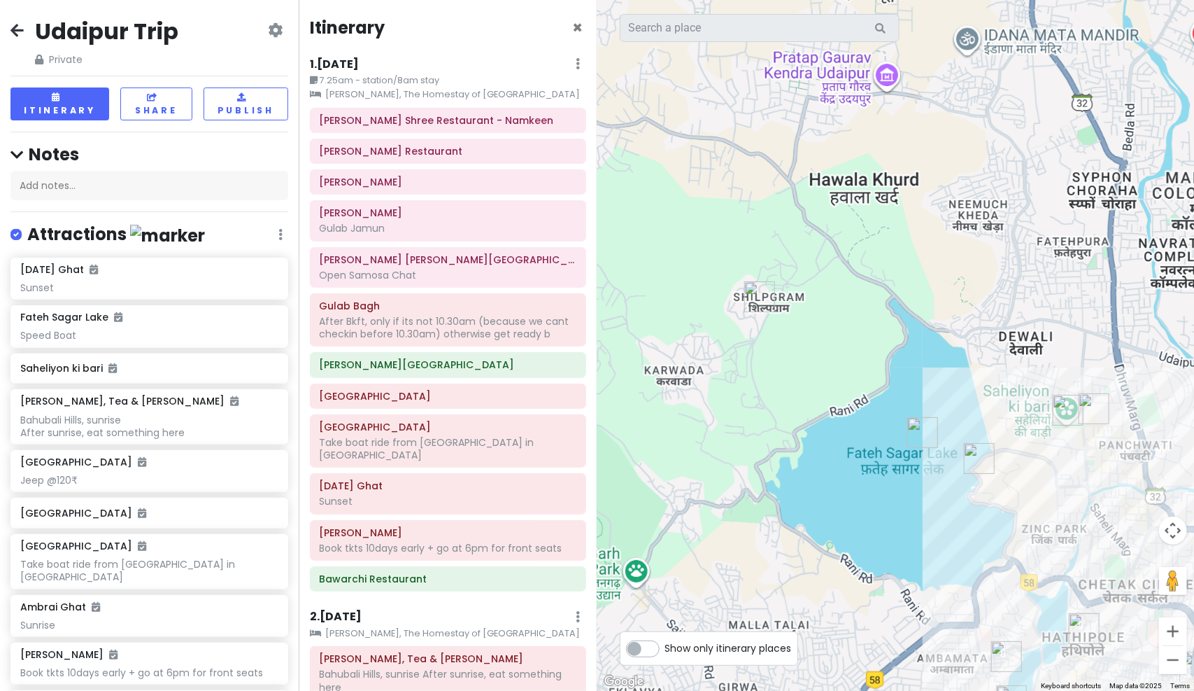
drag, startPoint x: 938, startPoint y: 412, endPoint x: 885, endPoint y: 228, distance: 191.5
click at [902, 411] on img "Fateh Sagar Lake" at bounding box center [923, 432] width 42 height 42
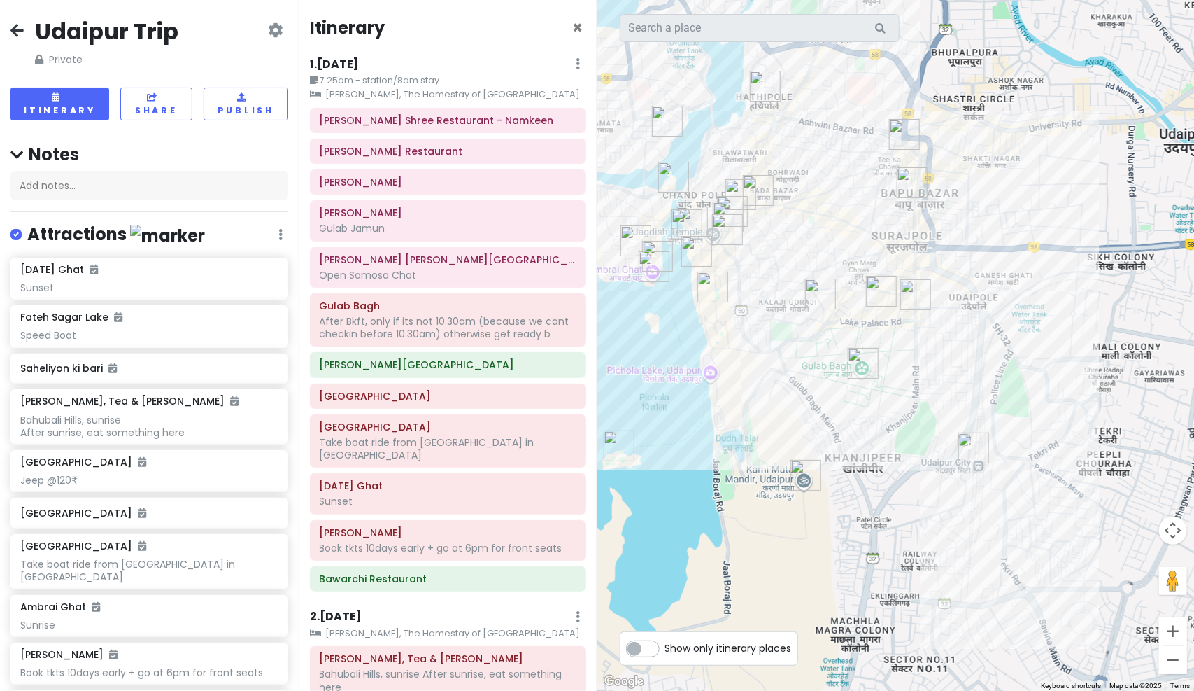
drag, startPoint x: 726, startPoint y: 236, endPoint x: 606, endPoint y: 149, distance: 148.2
click at [606, 149] on div at bounding box center [895, 345] width 597 height 691
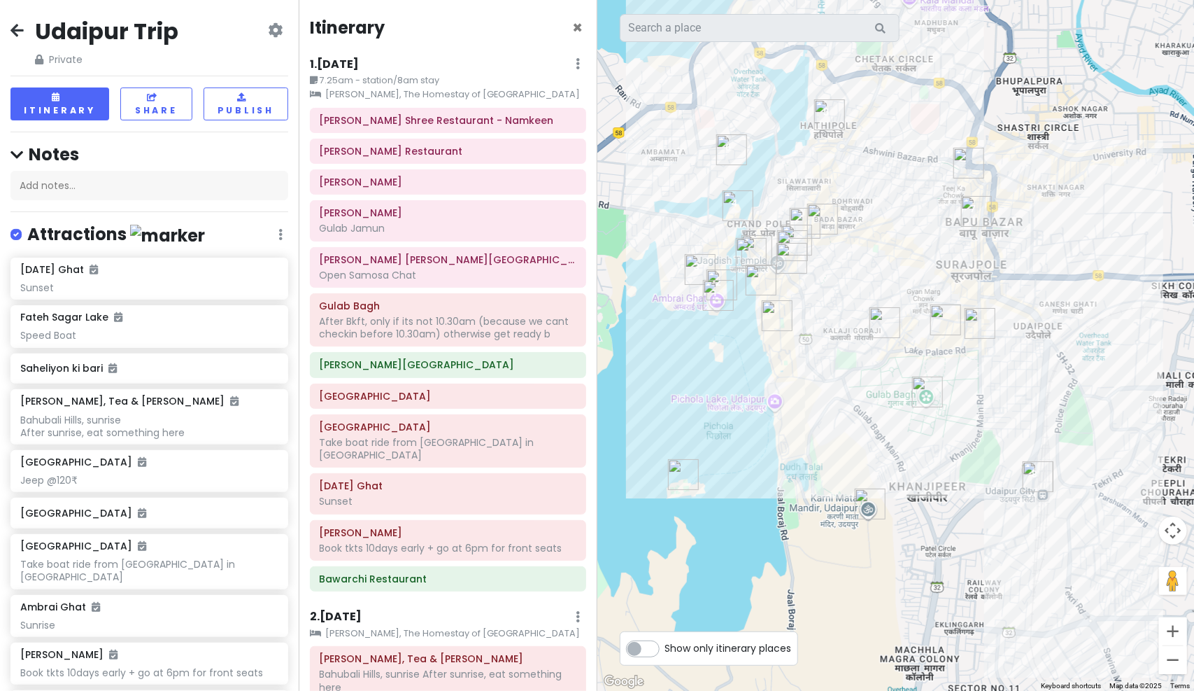
drag, startPoint x: 789, startPoint y: 299, endPoint x: 844, endPoint y: 320, distance: 58.9
click at [844, 320] on div at bounding box center [895, 345] width 597 height 691
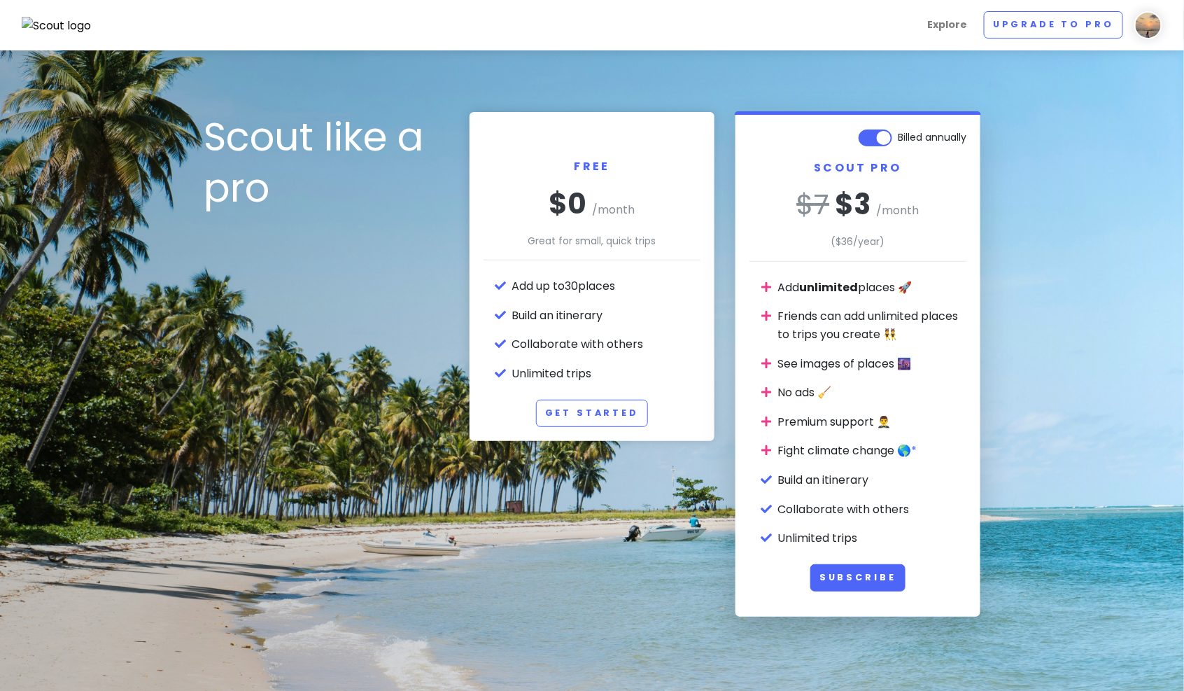
click at [882, 123] on div "Billed annually Scout Pro $ 7 $ 3 /month ($ 36 /year) Add unlimited places 🚀 Fr…" at bounding box center [857, 358] width 245 height 493
click at [898, 134] on label "Billed annually" at bounding box center [932, 134] width 69 height 17
click at [957, 134] on input "Billed annually" at bounding box center [961, 130] width 9 height 9
checkbox input "false"
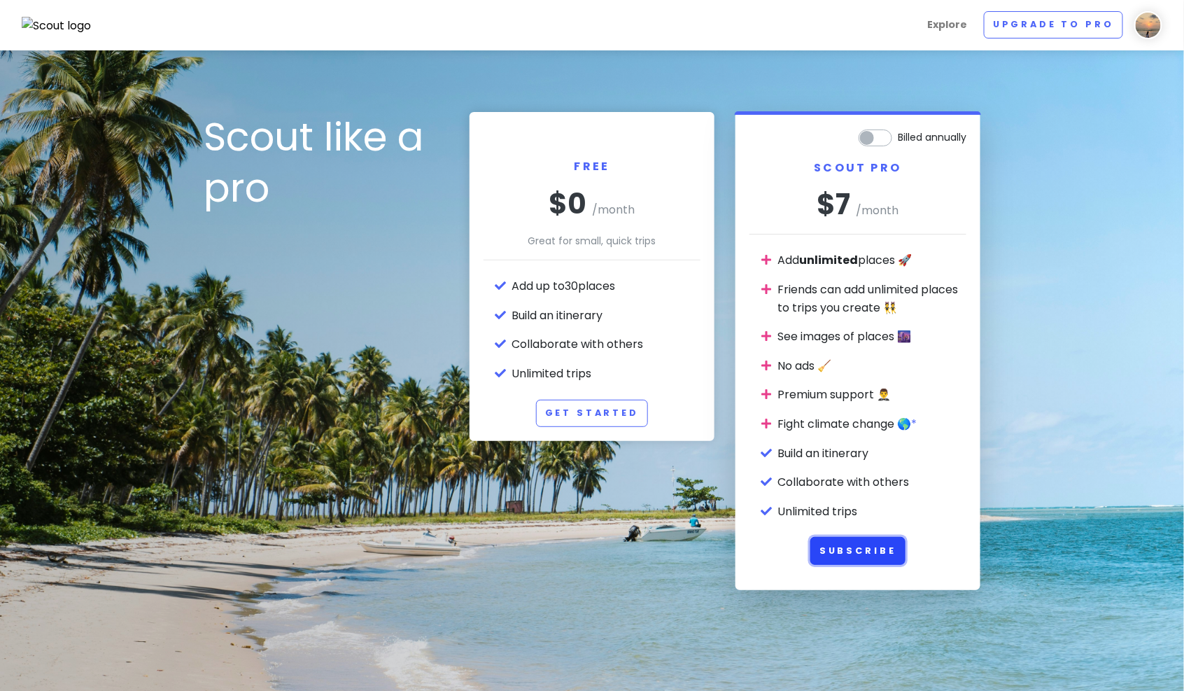
click at [865, 553] on button "Subscribe" at bounding box center [857, 550] width 95 height 27
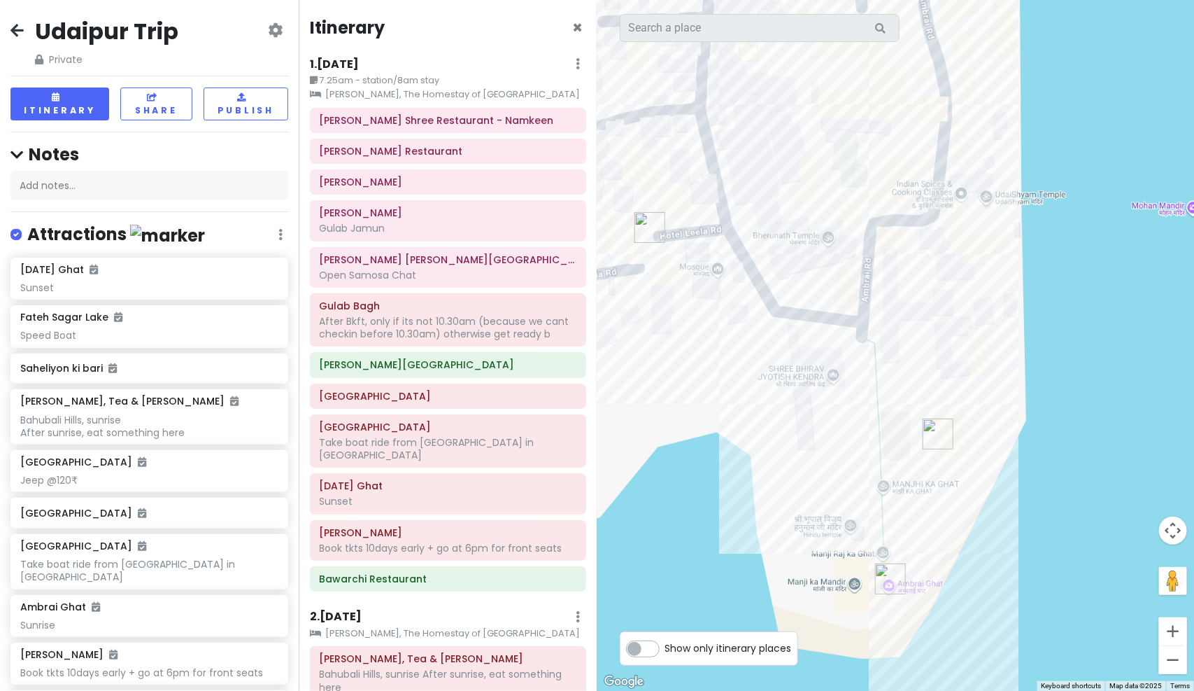
drag, startPoint x: 991, startPoint y: 350, endPoint x: 967, endPoint y: 360, distance: 26.4
click at [967, 360] on div at bounding box center [895, 345] width 597 height 691
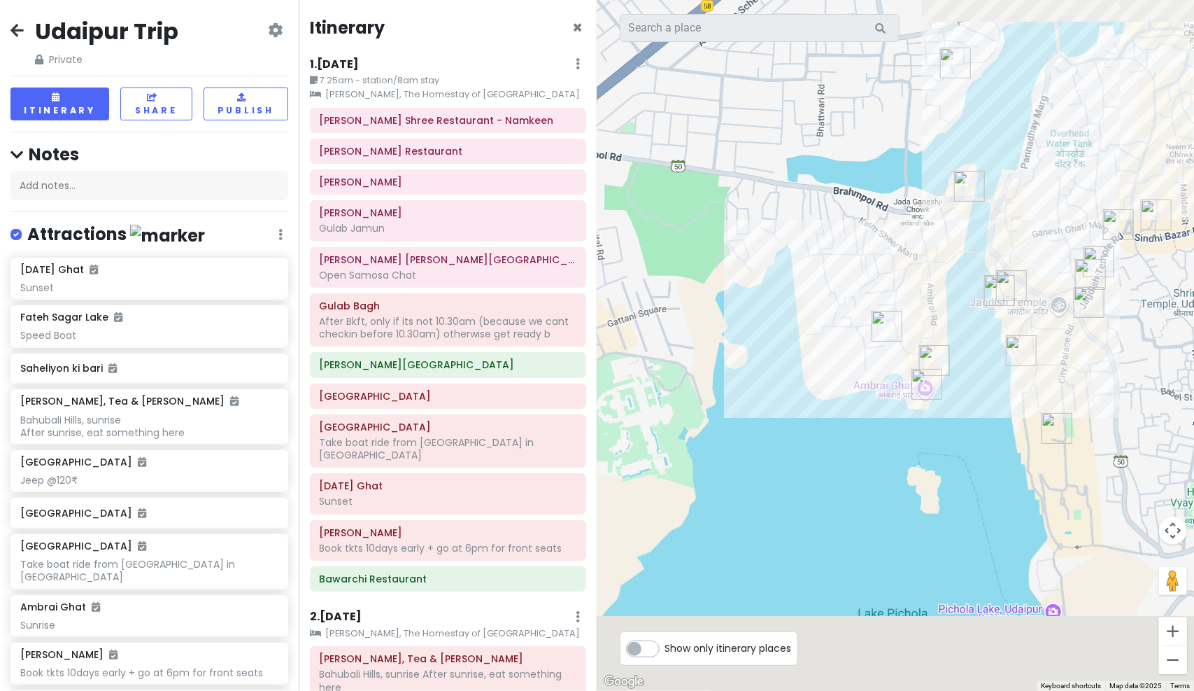
drag, startPoint x: 1011, startPoint y: 250, endPoint x: 814, endPoint y: 345, distance: 218.1
click at [814, 345] on div at bounding box center [895, 345] width 597 height 691
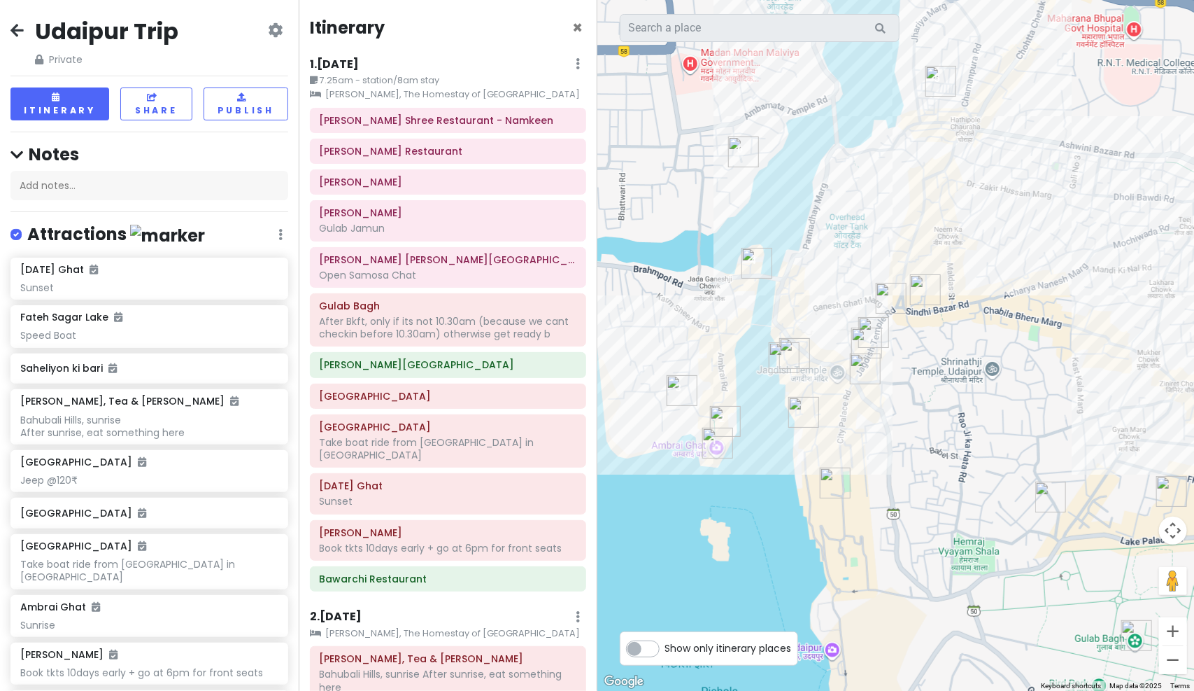
drag, startPoint x: 1057, startPoint y: 229, endPoint x: 840, endPoint y: 297, distance: 227.0
click at [840, 297] on div at bounding box center [895, 345] width 597 height 691
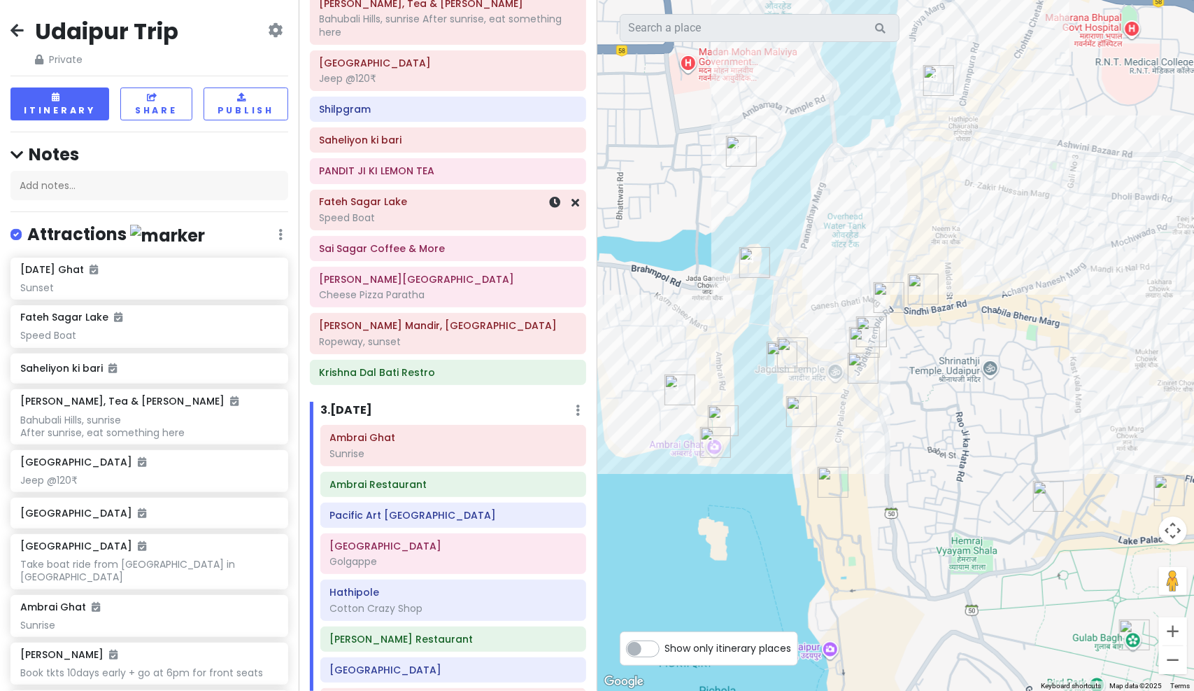
scroll to position [714, 0]
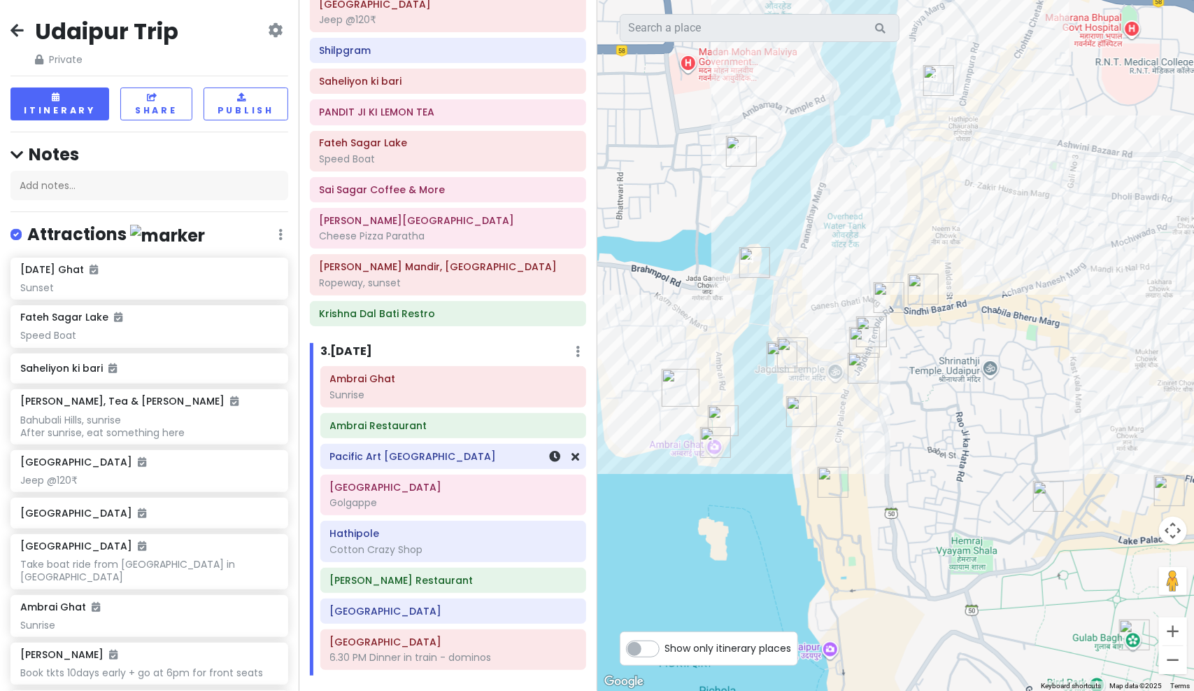
click at [427, 450] on h6 "Pacific Art [GEOGRAPHIC_DATA]" at bounding box center [453, 456] width 246 height 13
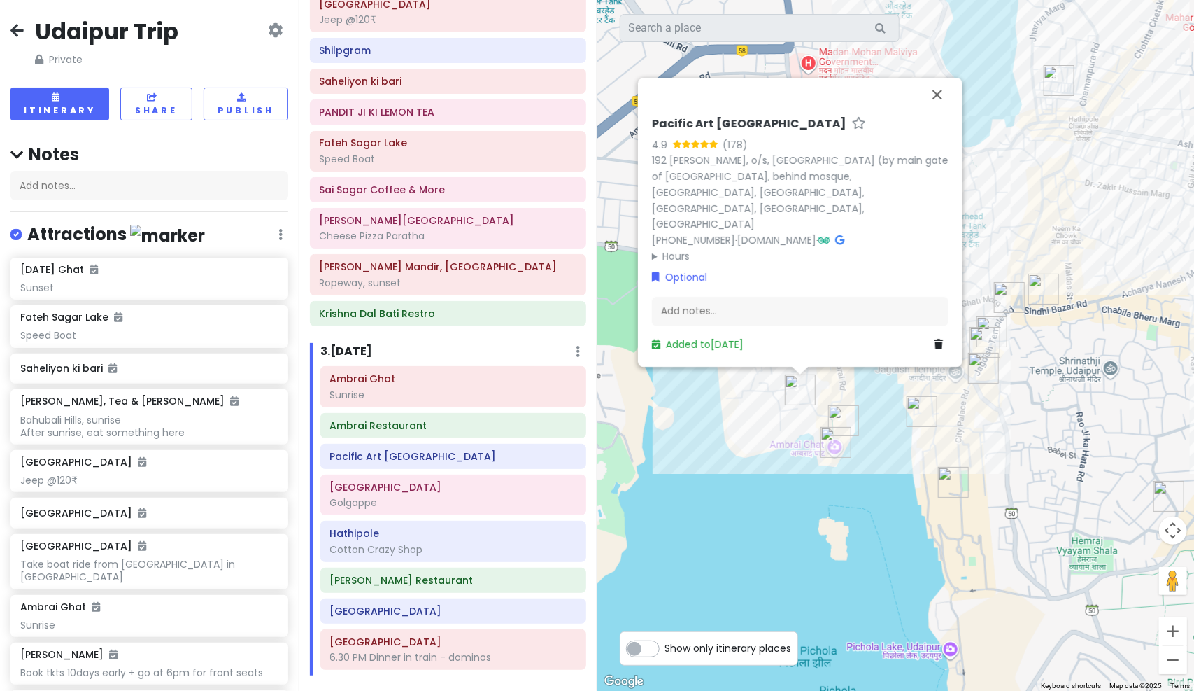
click at [750, 302] on div "Add notes..." at bounding box center [800, 311] width 297 height 29
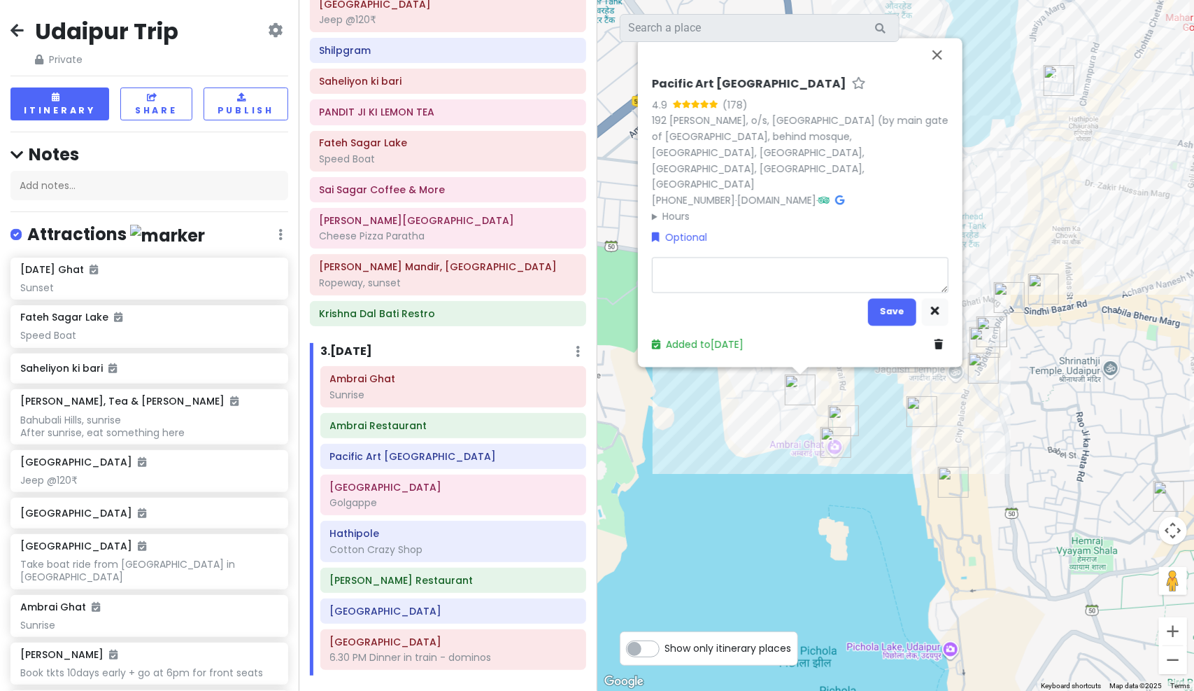
type textarea "x"
type textarea "2"
type textarea "x"
type textarea "2"
type textarea "x"
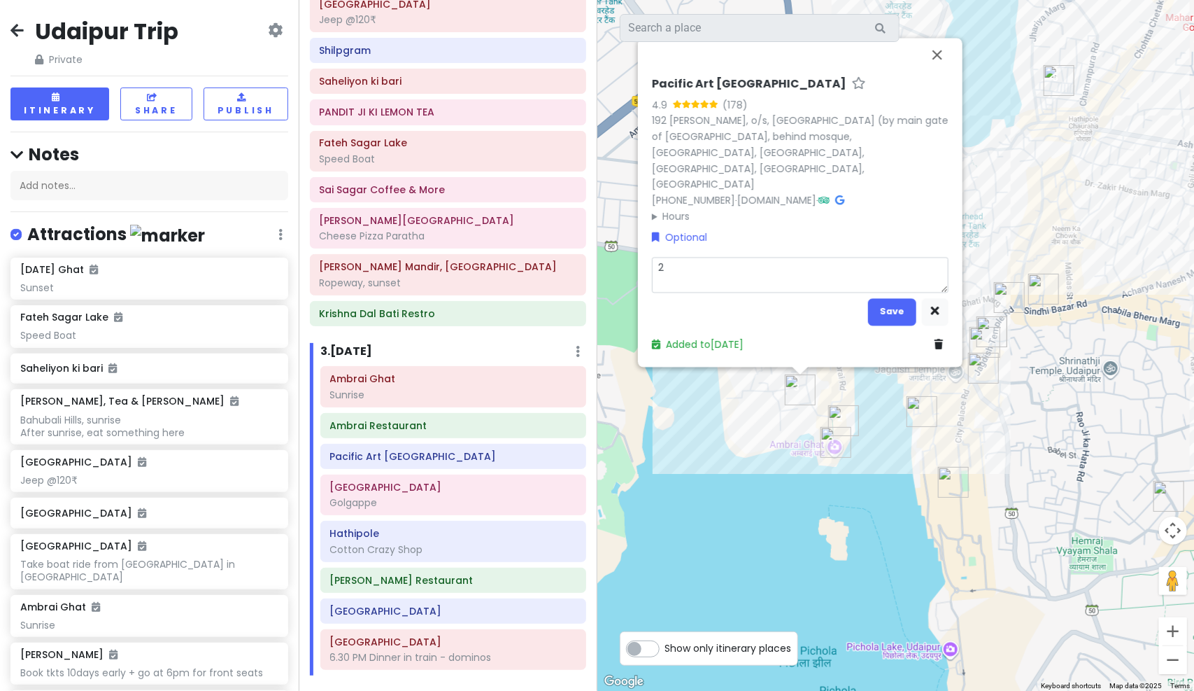
type textarea "2 h"
type textarea "x"
type textarea "2 hr"
type textarea "x"
type textarea "2 hrs"
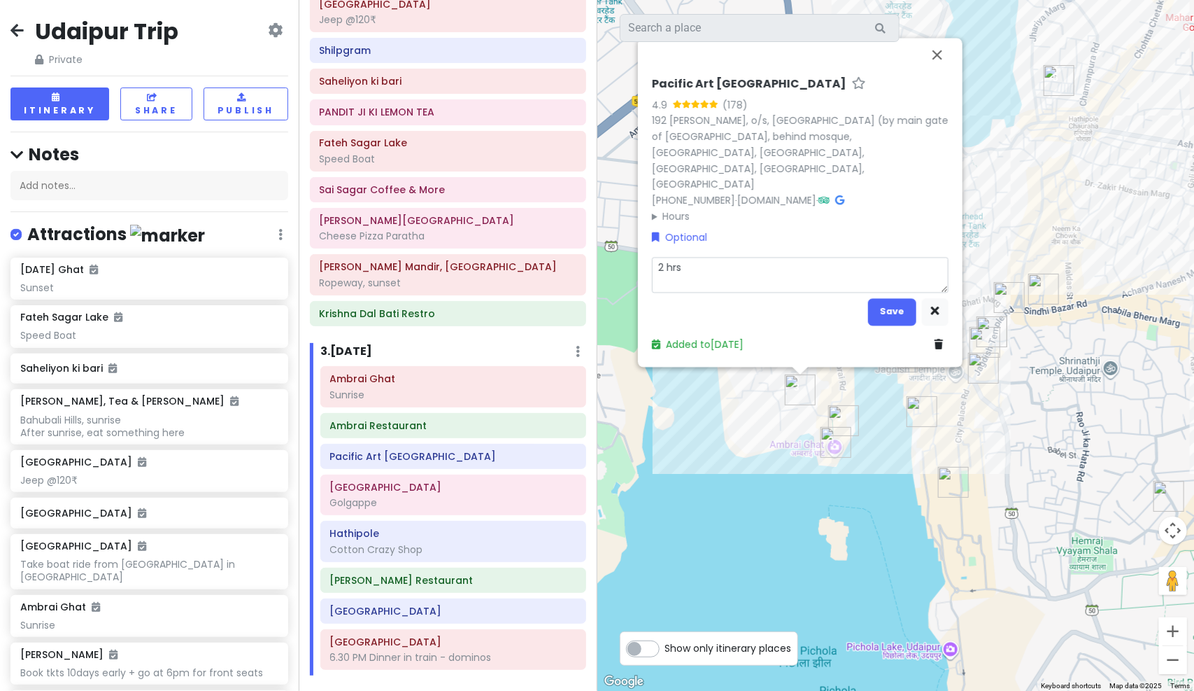
type textarea "x"
type textarea "2 hrs"
type textarea "x"
type textarea "2 hrs w"
type textarea "x"
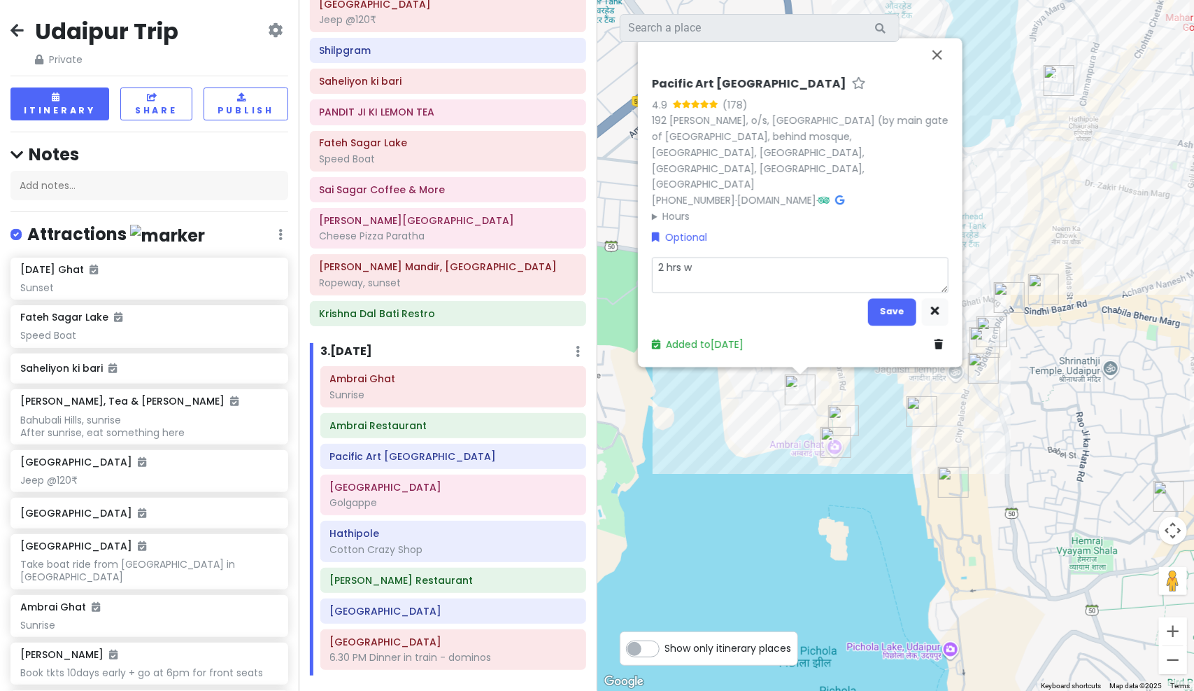
type textarea "2 hrs wo"
type textarea "x"
type textarea "2 hrs wor"
type textarea "x"
type textarea "2 hrs work"
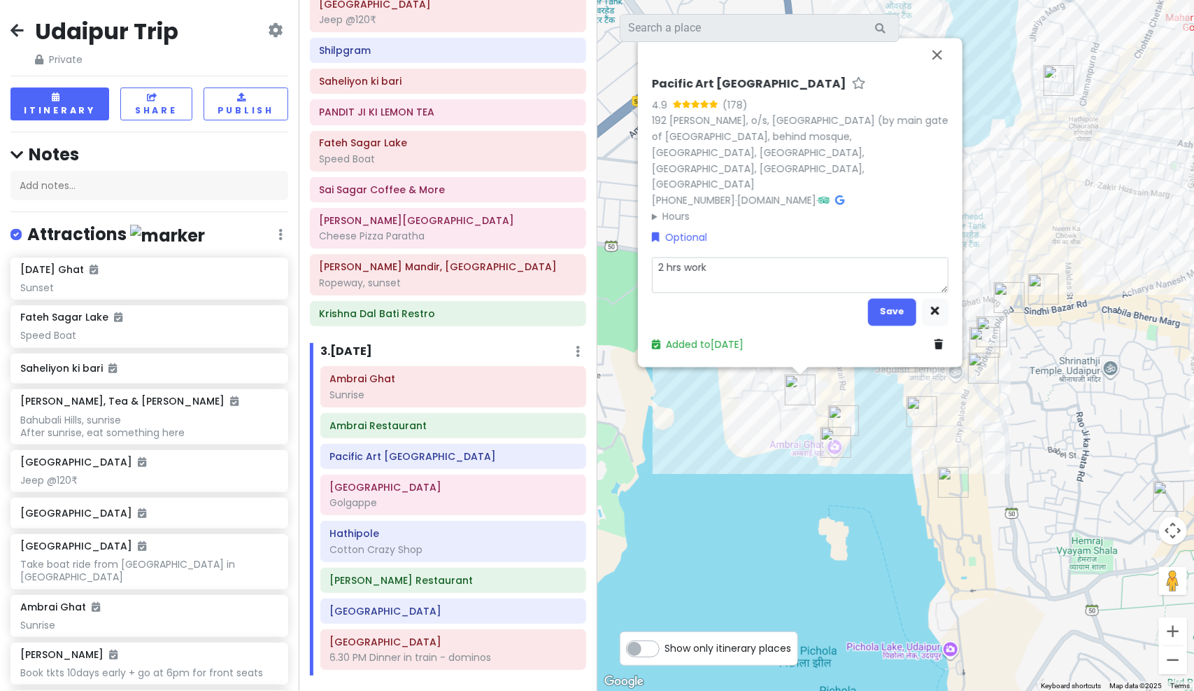
type textarea "x"
type textarea "2 hrs works"
type textarea "x"
type textarea "2 hrs worksh"
type textarea "x"
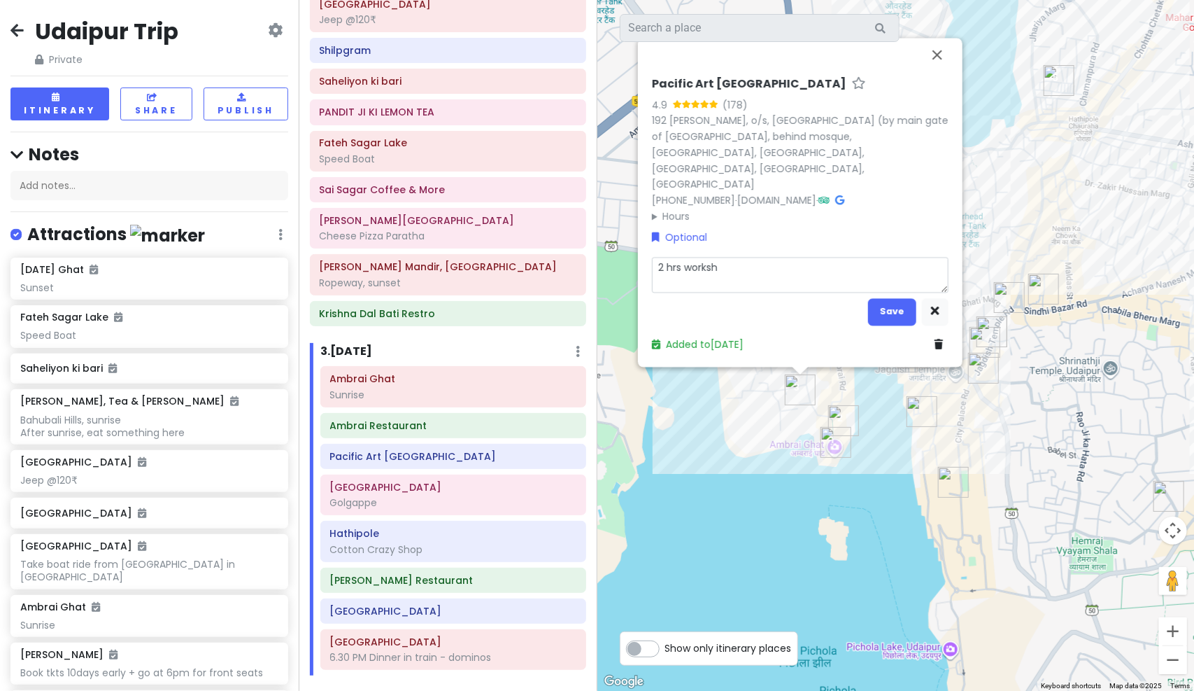
type textarea "2 hrs worksho"
type textarea "x"
type textarea "2 hrs workshop"
click at [913, 311] on button "Save" at bounding box center [892, 311] width 48 height 27
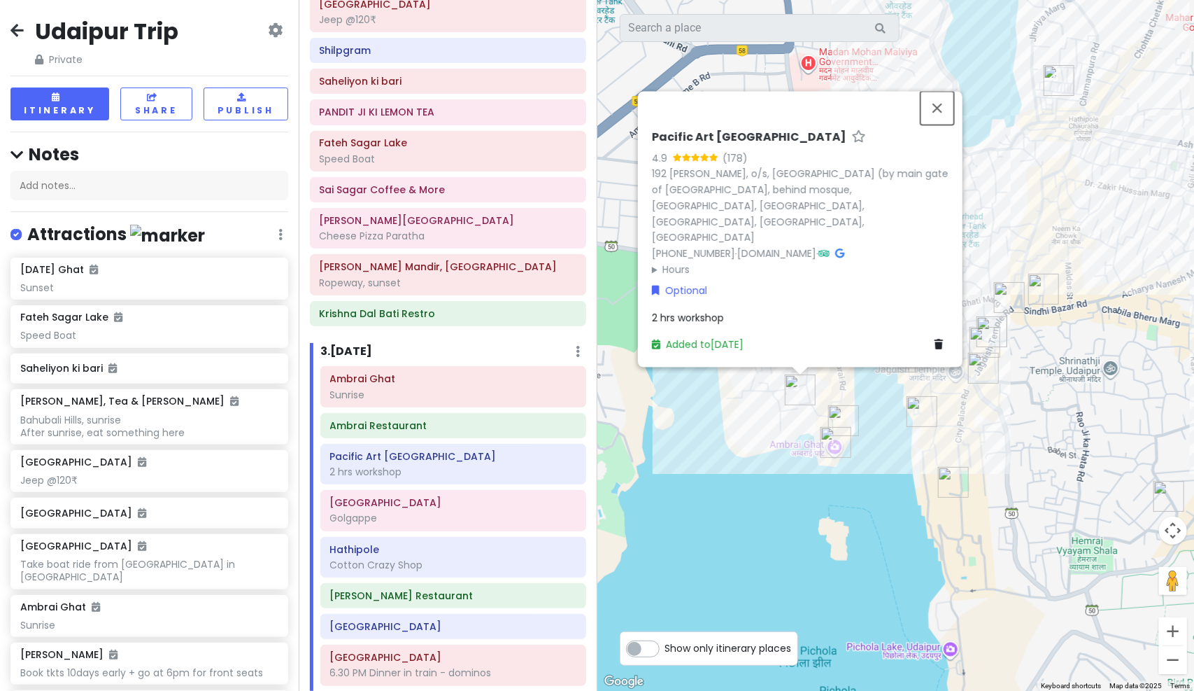
click at [934, 125] on button "Close" at bounding box center [938, 108] width 34 height 34
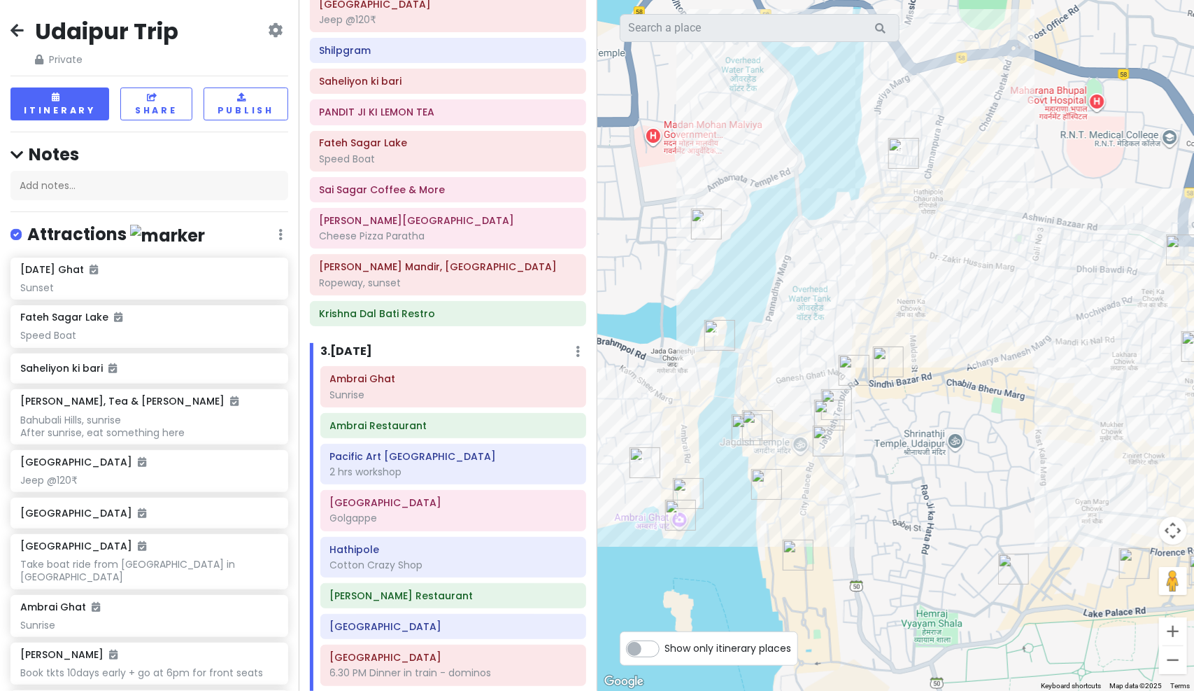
drag, startPoint x: 864, startPoint y: 453, endPoint x: 746, endPoint y: 507, distance: 129.9
click at [746, 507] on div at bounding box center [895, 345] width 597 height 691
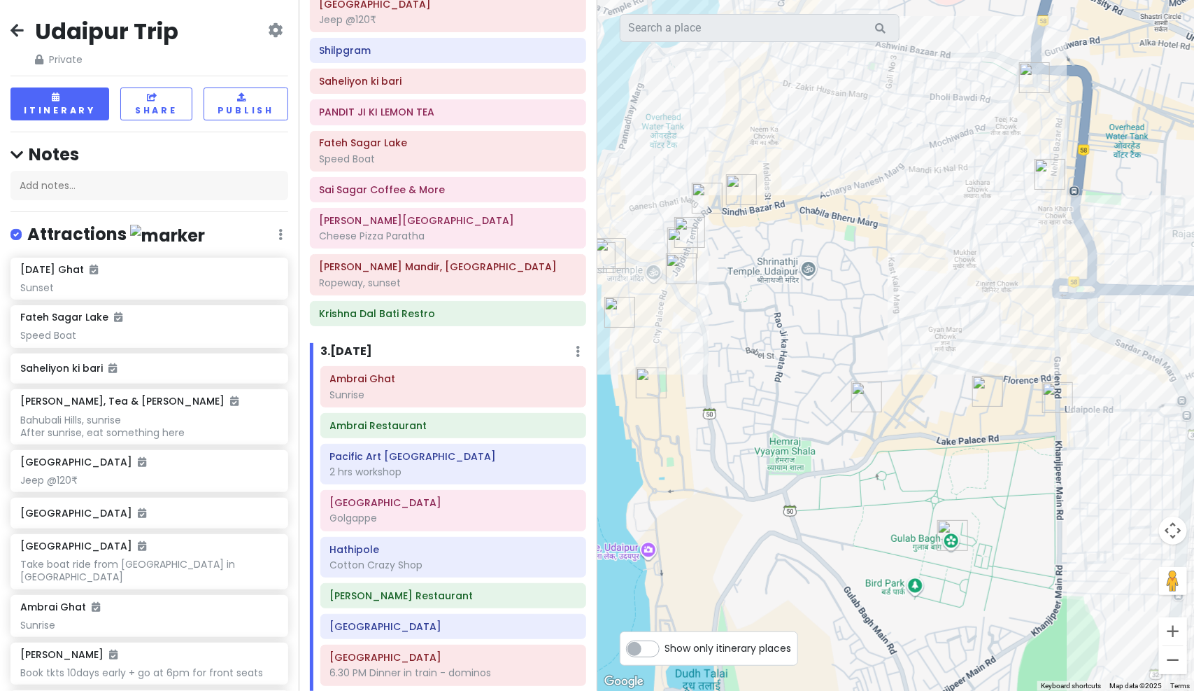
drag, startPoint x: 911, startPoint y: 516, endPoint x: 762, endPoint y: 342, distance: 229.3
click at [762, 342] on div at bounding box center [895, 345] width 597 height 691
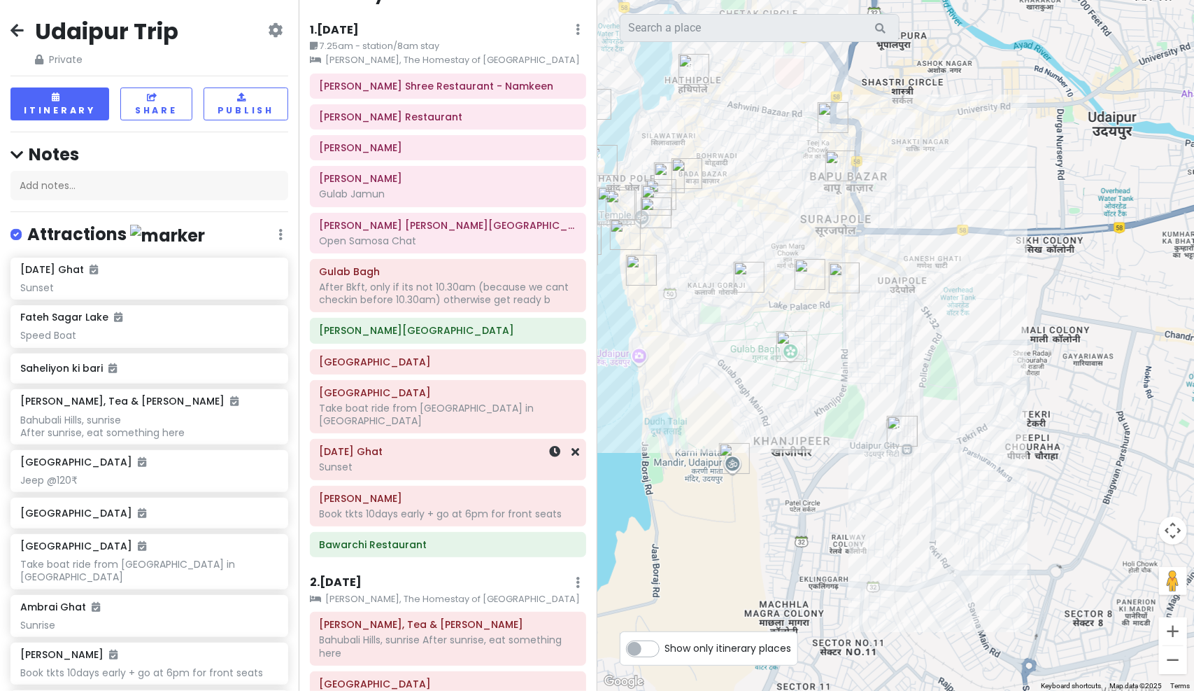
scroll to position [0, 0]
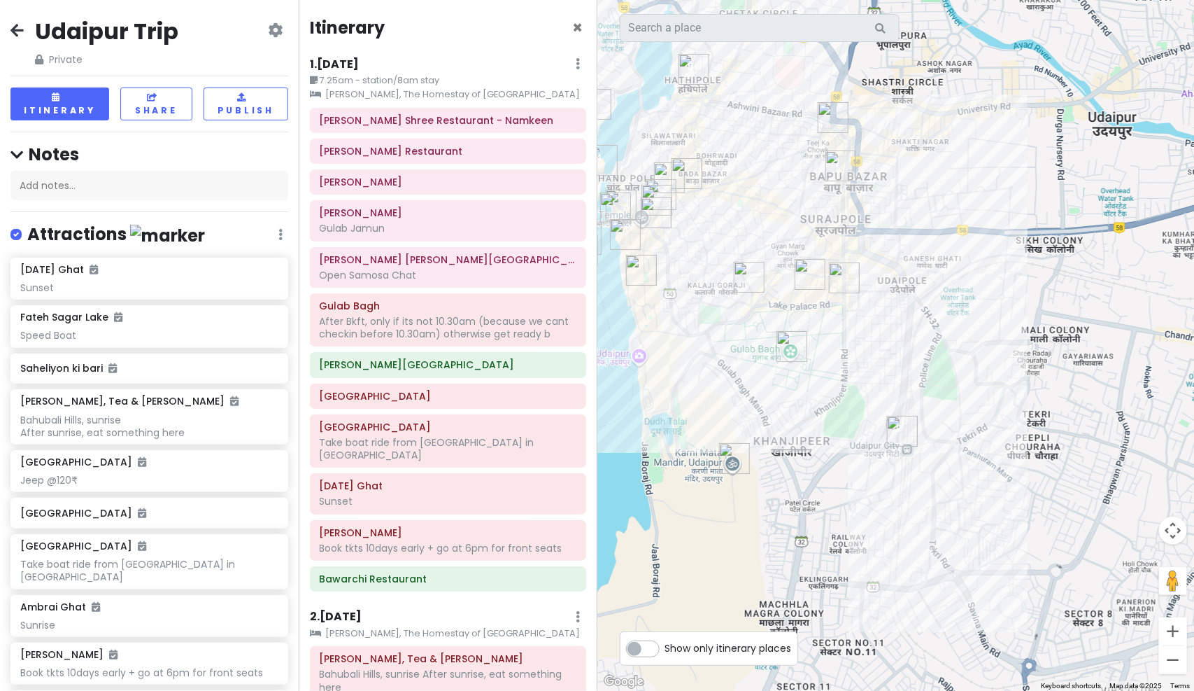
click at [390, 55] on div "1 . Fri 10/10 Edit Day Notes Clear Lodging Delete Day" at bounding box center [448, 67] width 276 height 24
click at [376, 75] on small "7.25am - station/8am stay" at bounding box center [448, 80] width 276 height 14
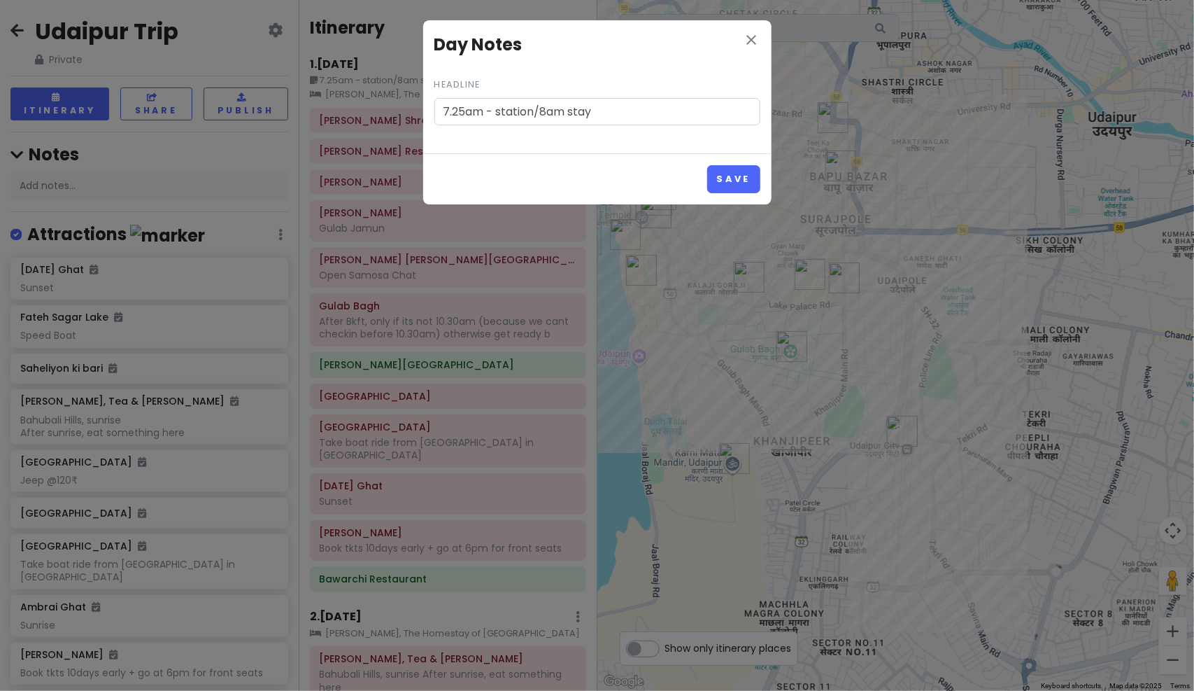
click at [743, 34] on h4 "Day Notes" at bounding box center [597, 44] width 326 height 27
click at [756, 42] on icon "close" at bounding box center [752, 39] width 17 height 17
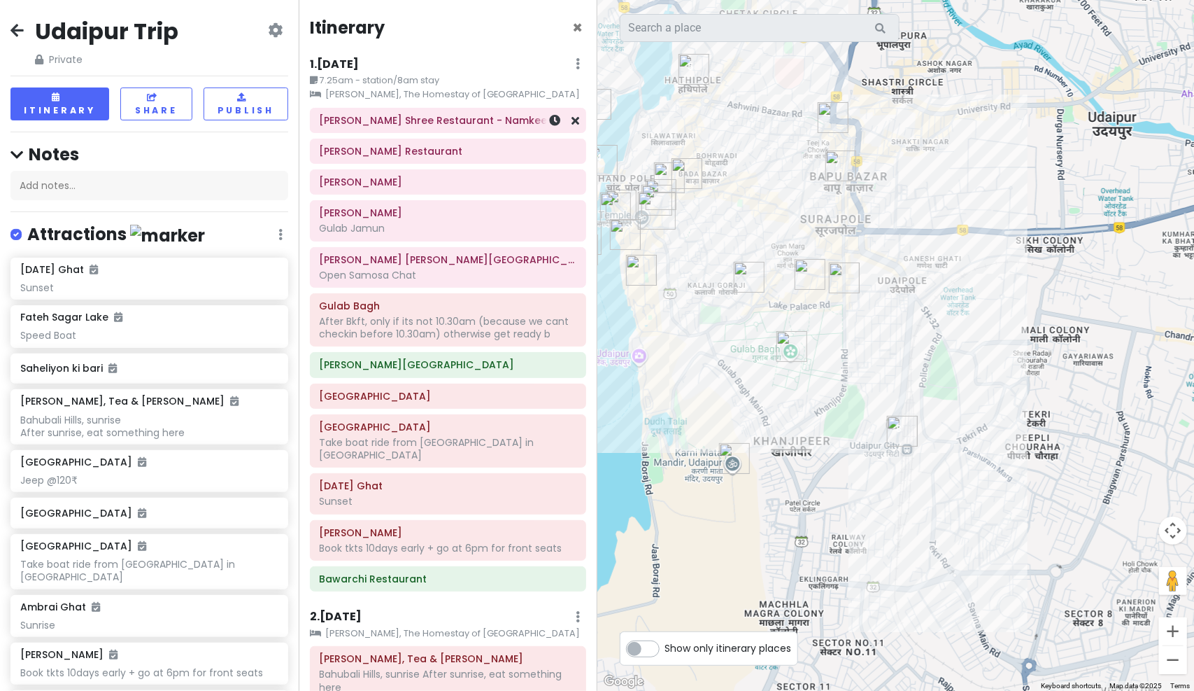
click at [330, 108] on div "[PERSON_NAME] Shree Restaurant - Namkeen" at bounding box center [448, 120] width 276 height 25
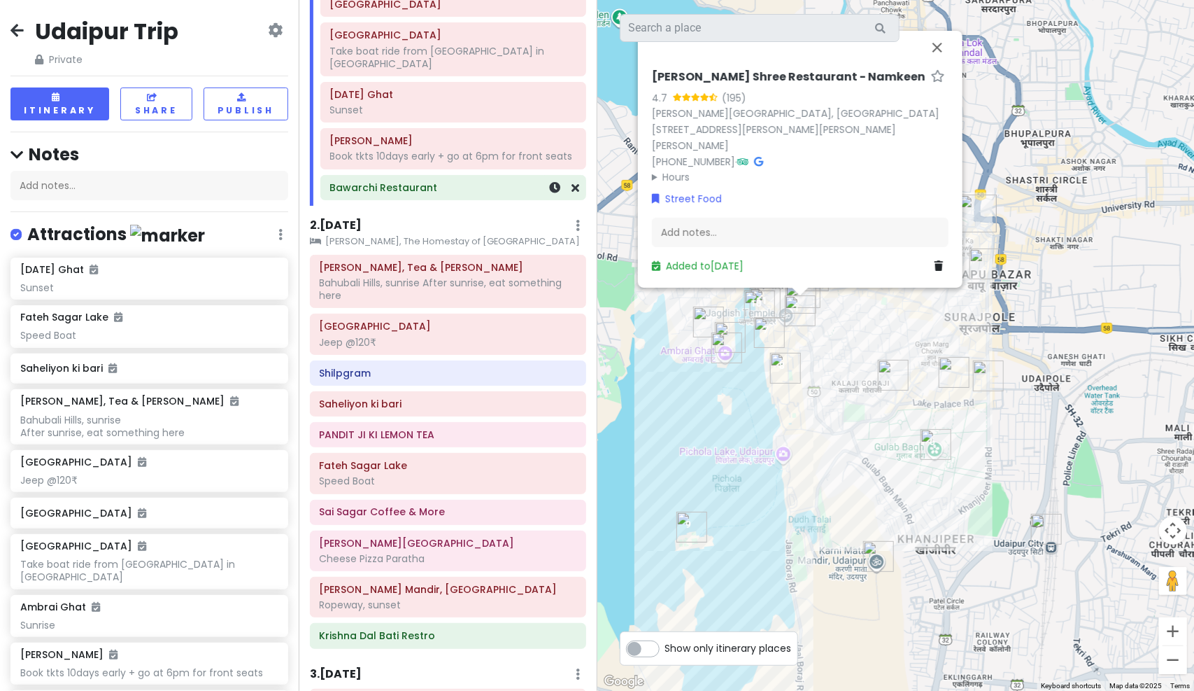
scroll to position [419, 0]
click at [319, 255] on div "Meledi Mata, Tea & Meggi Stall Bahubali Hills, sunrise After sunrise, eat somet…" at bounding box center [448, 281] width 275 height 52
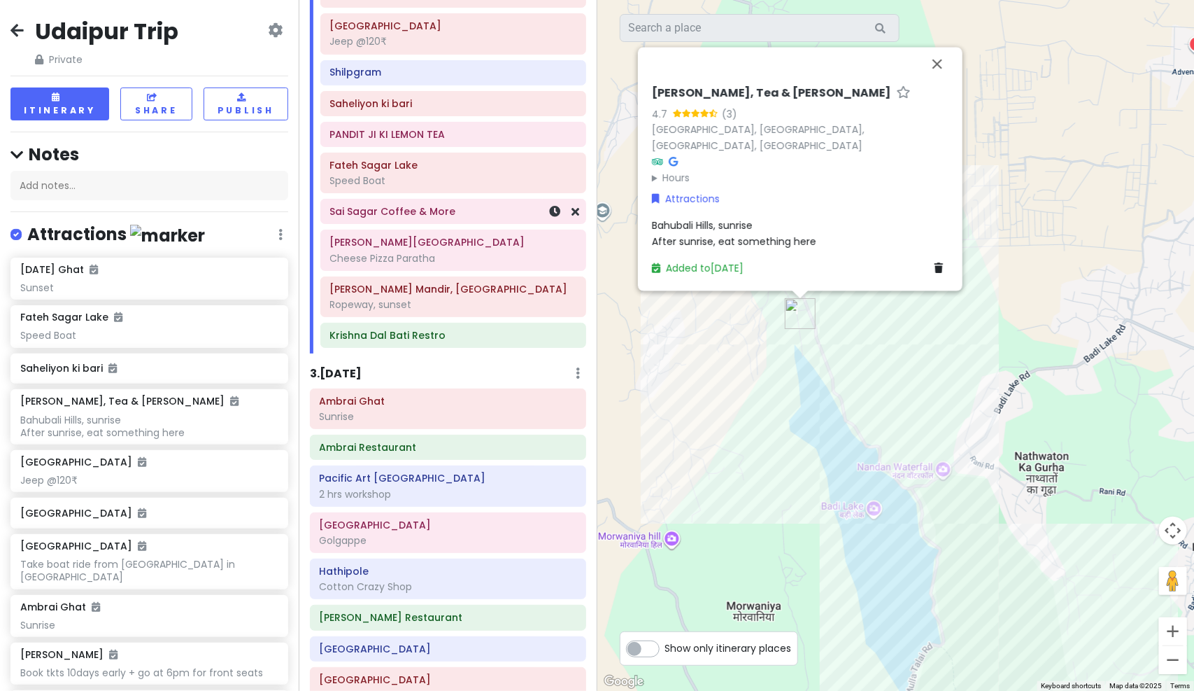
scroll to position [729, 0]
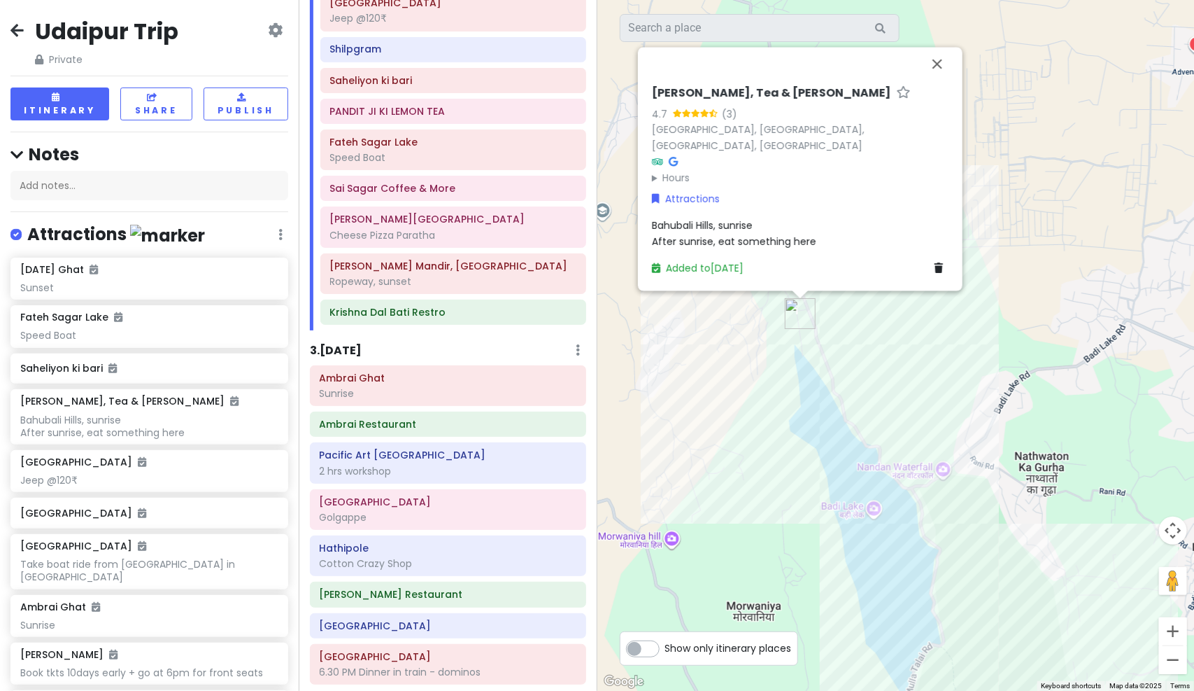
click at [432, 341] on div "3 . Sun 10/12 Add Day Notes Delete Day" at bounding box center [448, 353] width 276 height 24
click at [432, 366] on div "Ambrai Ghat Sunrise" at bounding box center [448, 385] width 275 height 39
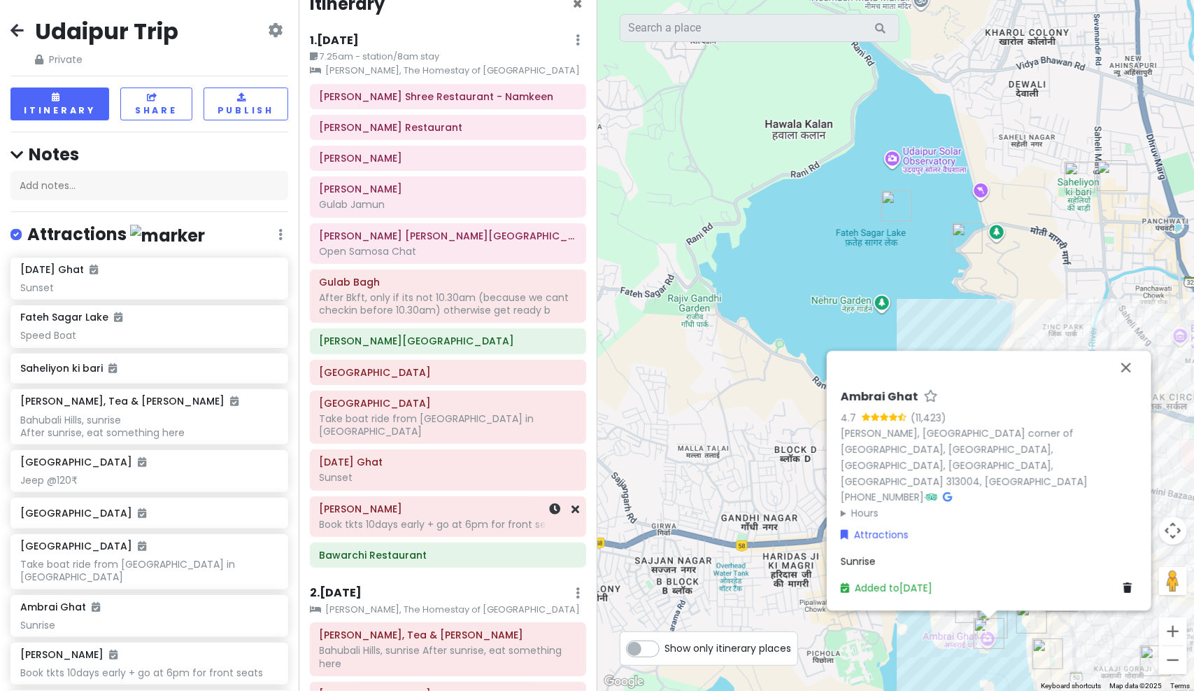
scroll to position [0, 0]
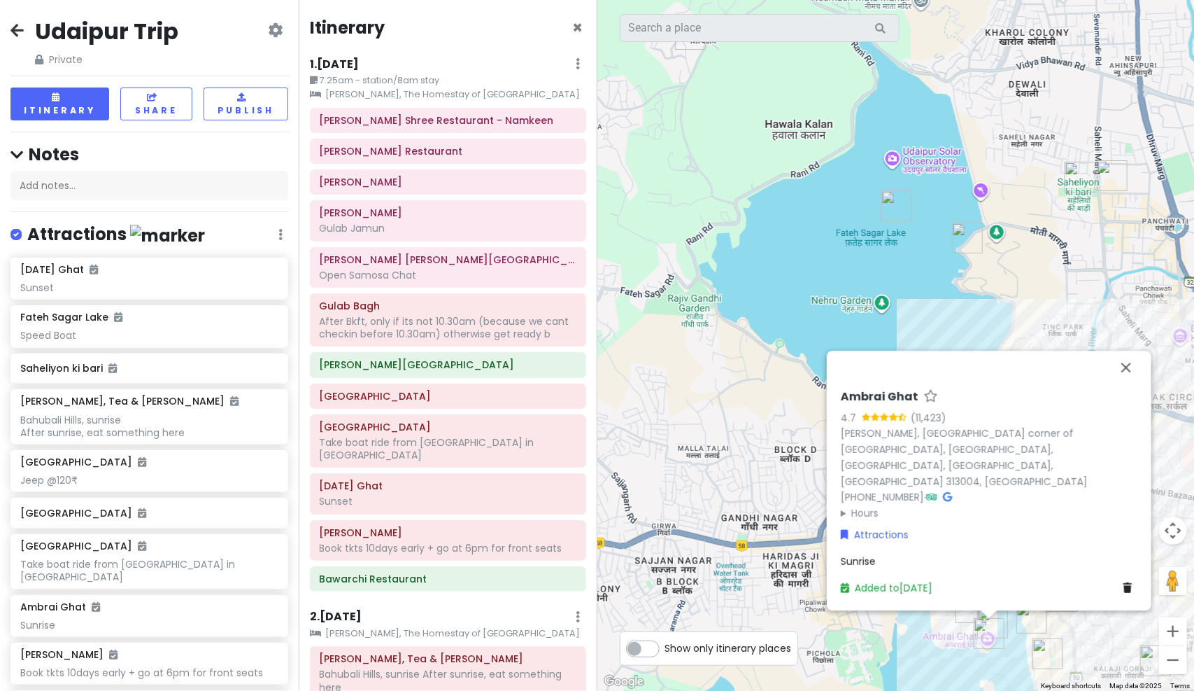
click at [533, 101] on small "[PERSON_NAME], The Homestay of [GEOGRAPHIC_DATA]" at bounding box center [448, 94] width 276 height 14
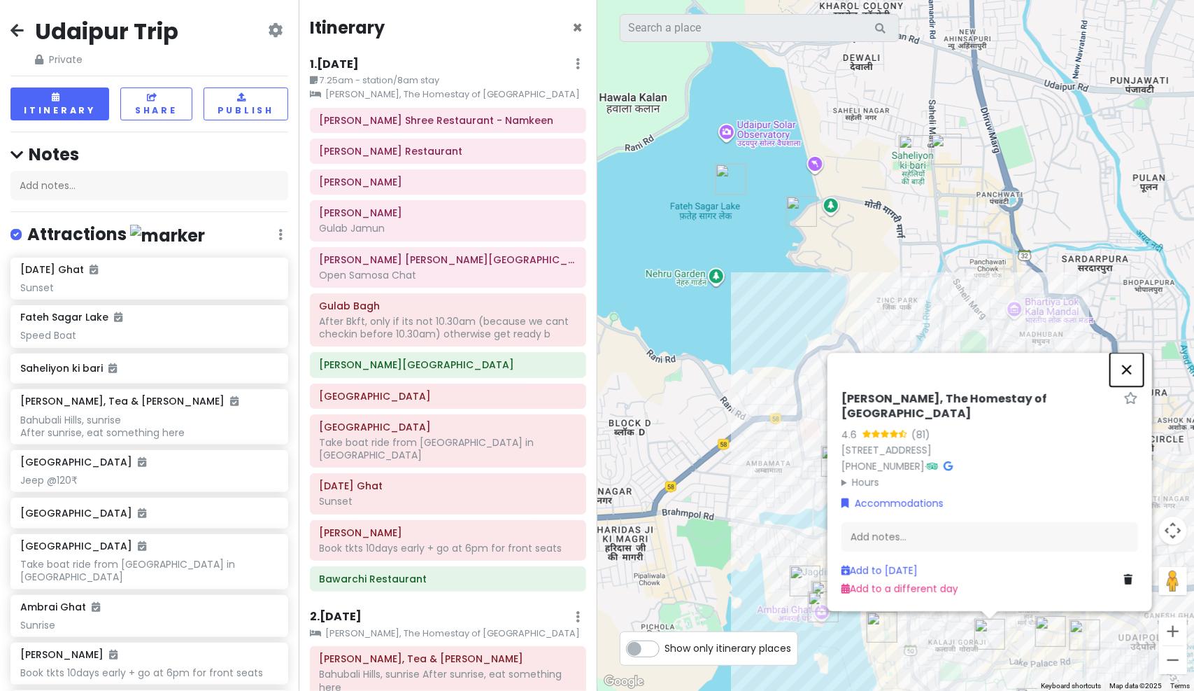
click at [1133, 384] on button "Close" at bounding box center [1127, 370] width 34 height 34
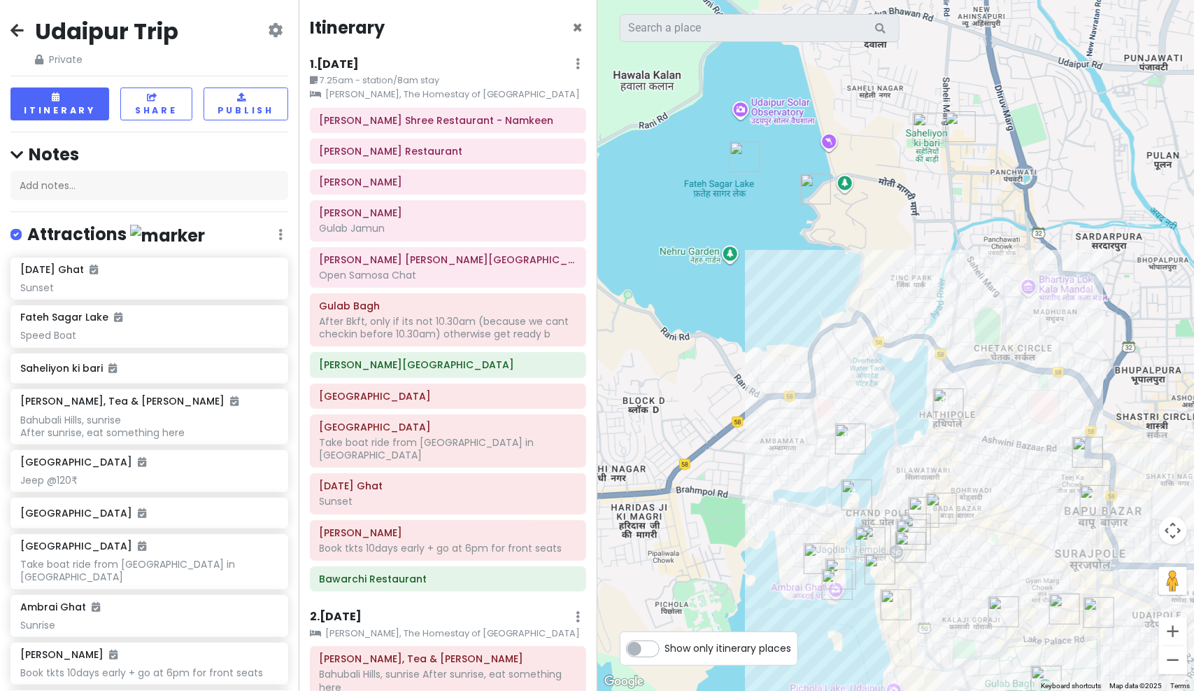
drag, startPoint x: 928, startPoint y: 403, endPoint x: 945, endPoint y: 373, distance: 34.1
click at [945, 373] on div at bounding box center [895, 345] width 597 height 691
click at [415, 77] on small "7.25am - station/8am stay" at bounding box center [448, 80] width 276 height 14
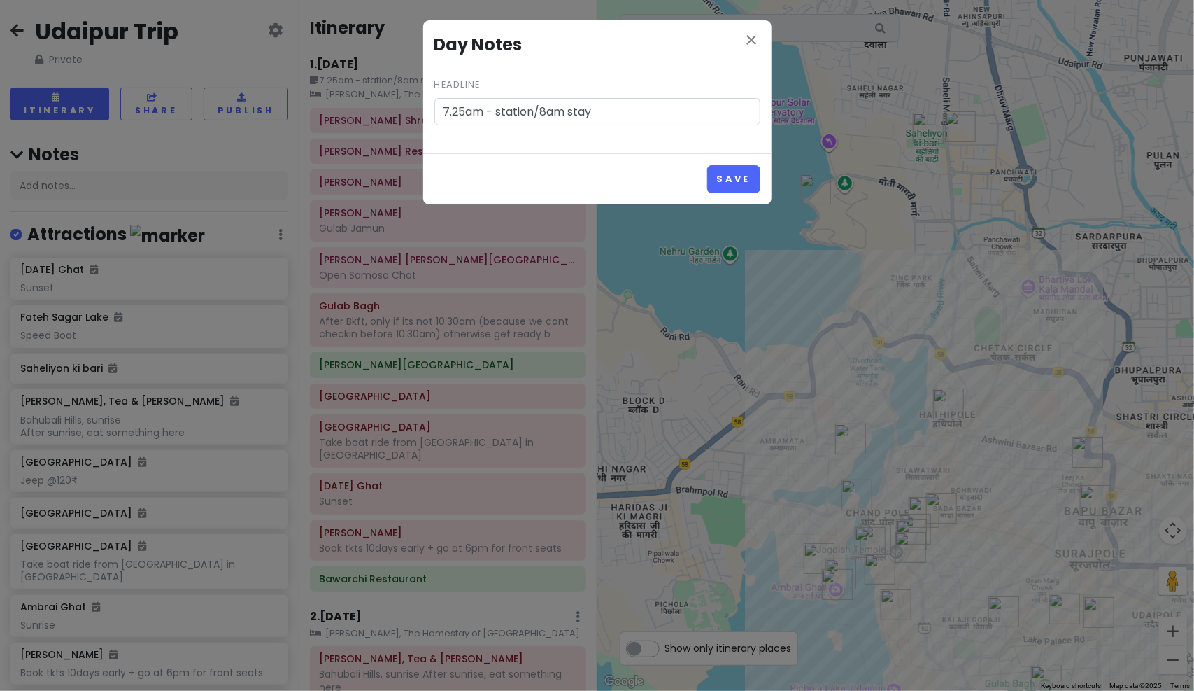
click button "Save" at bounding box center [733, 178] width 52 height 27
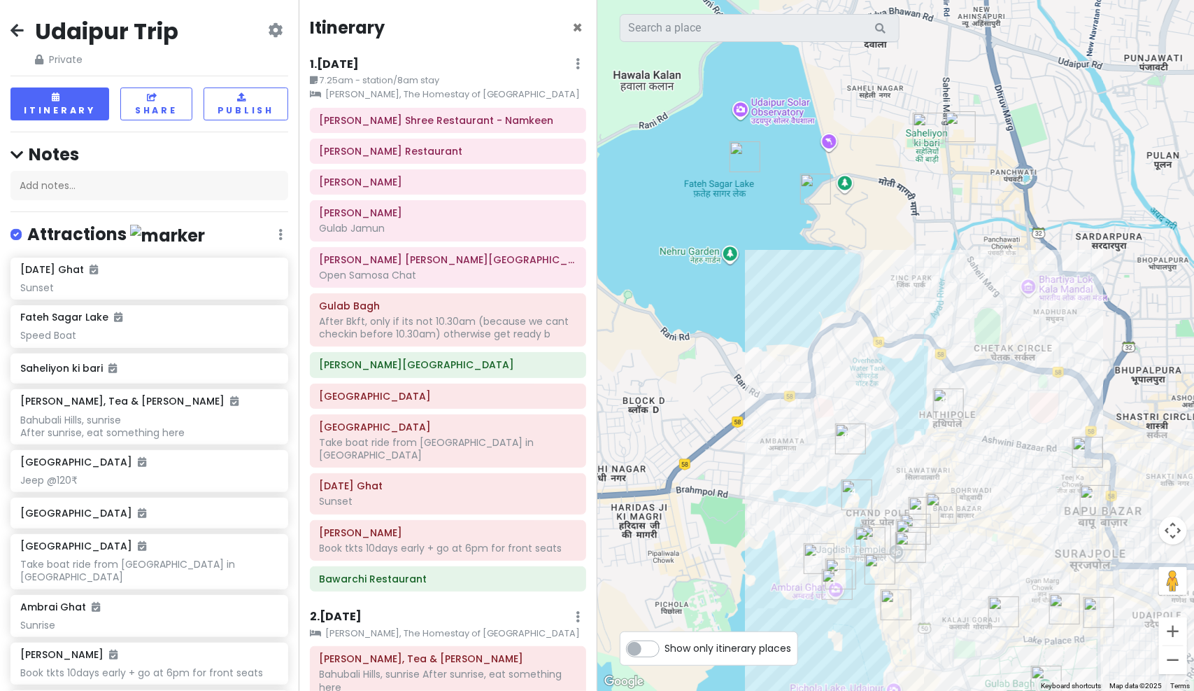
click at [424, 70] on div "1 . Fri 10/10 Edit Day Notes Clear Lodging Delete Day" at bounding box center [448, 67] width 276 height 24
click at [426, 76] on small "7.25am - station/8am stay" at bounding box center [448, 80] width 276 height 14
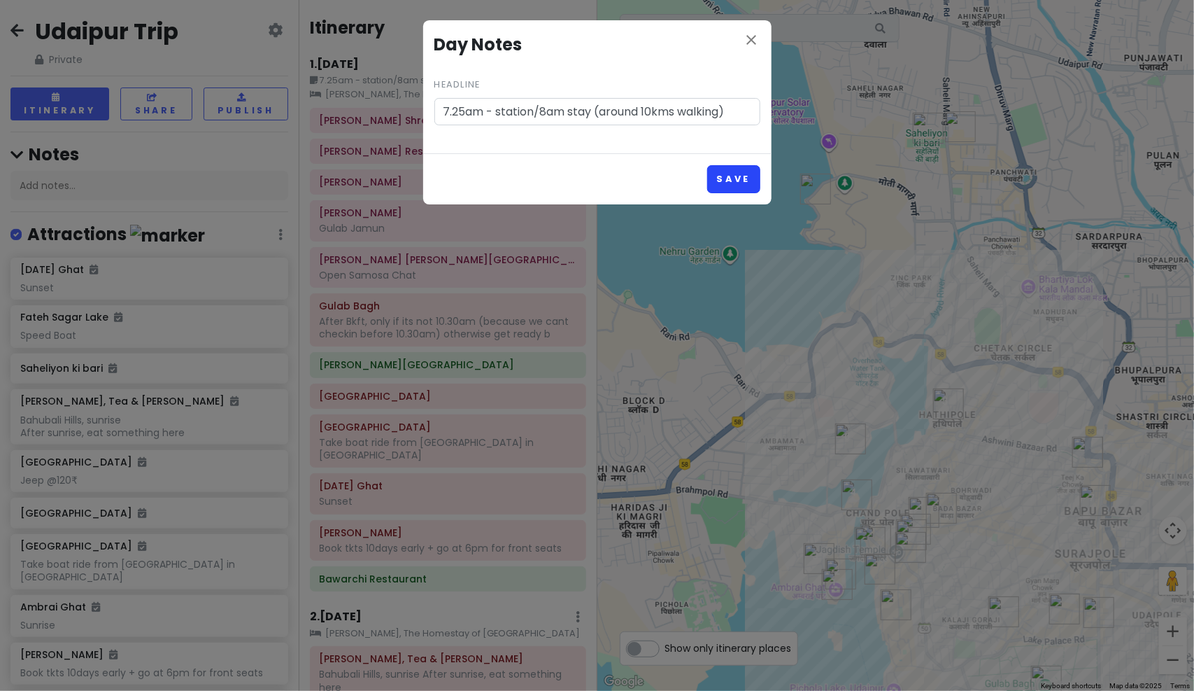
type input "7.25am - station/8am stay (around 10kms walking)"
click at [737, 176] on button "Save" at bounding box center [733, 178] width 52 height 27
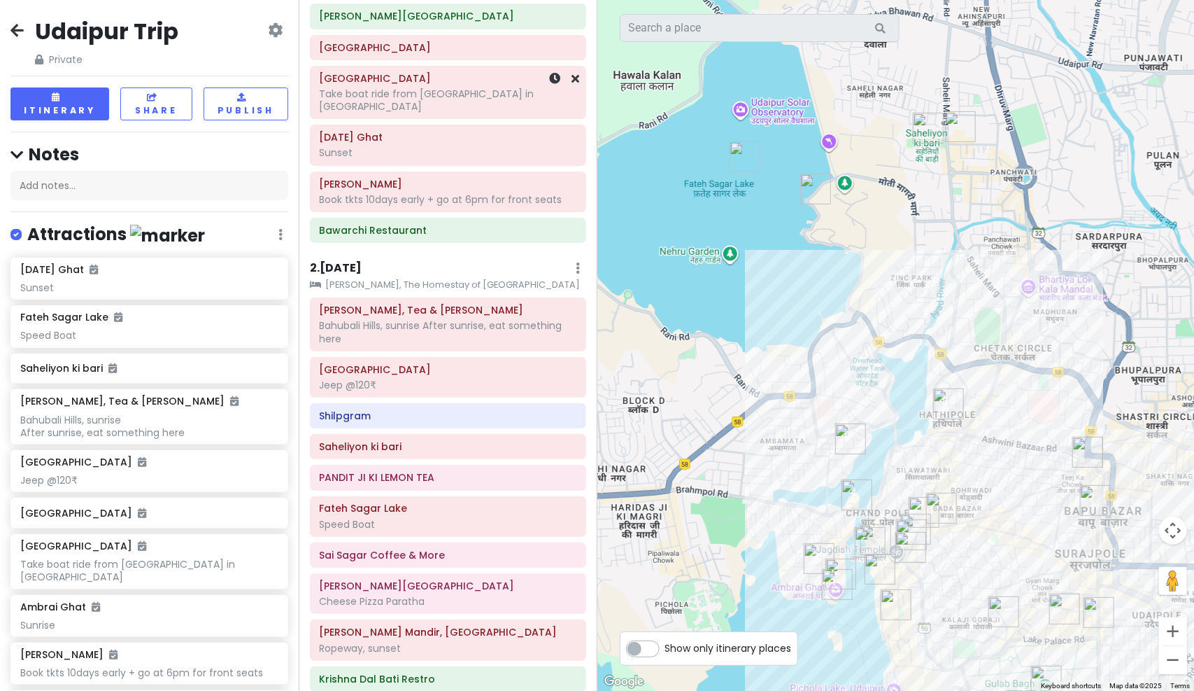
scroll to position [349, 0]
click at [477, 277] on small "[PERSON_NAME], The Homestay of [GEOGRAPHIC_DATA]" at bounding box center [448, 284] width 276 height 14
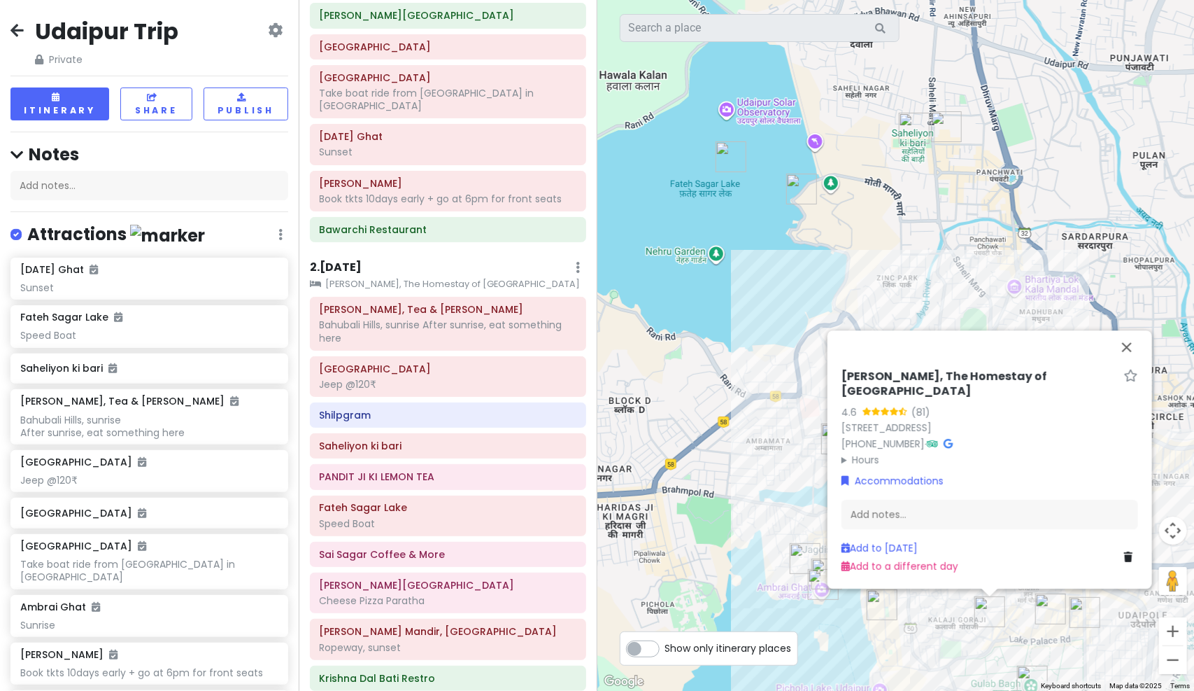
click at [398, 259] on div "2 . Sat 10/11 Add Day Notes Clear Lodging Delete Day" at bounding box center [448, 271] width 276 height 24
click at [351, 260] on h6 "2 . Sat 10/11" at bounding box center [336, 267] width 52 height 15
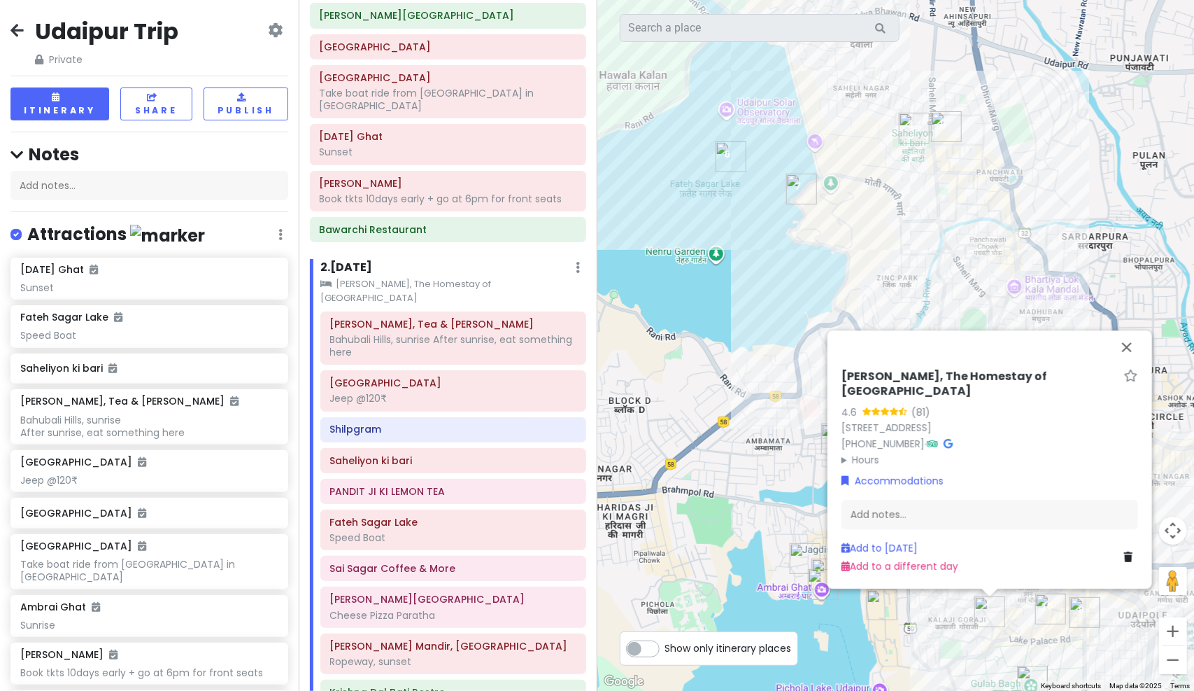
click at [576, 262] on icon at bounding box center [578, 267] width 4 height 11
click at [539, 292] on link "Add Day Notes" at bounding box center [535, 309] width 115 height 34
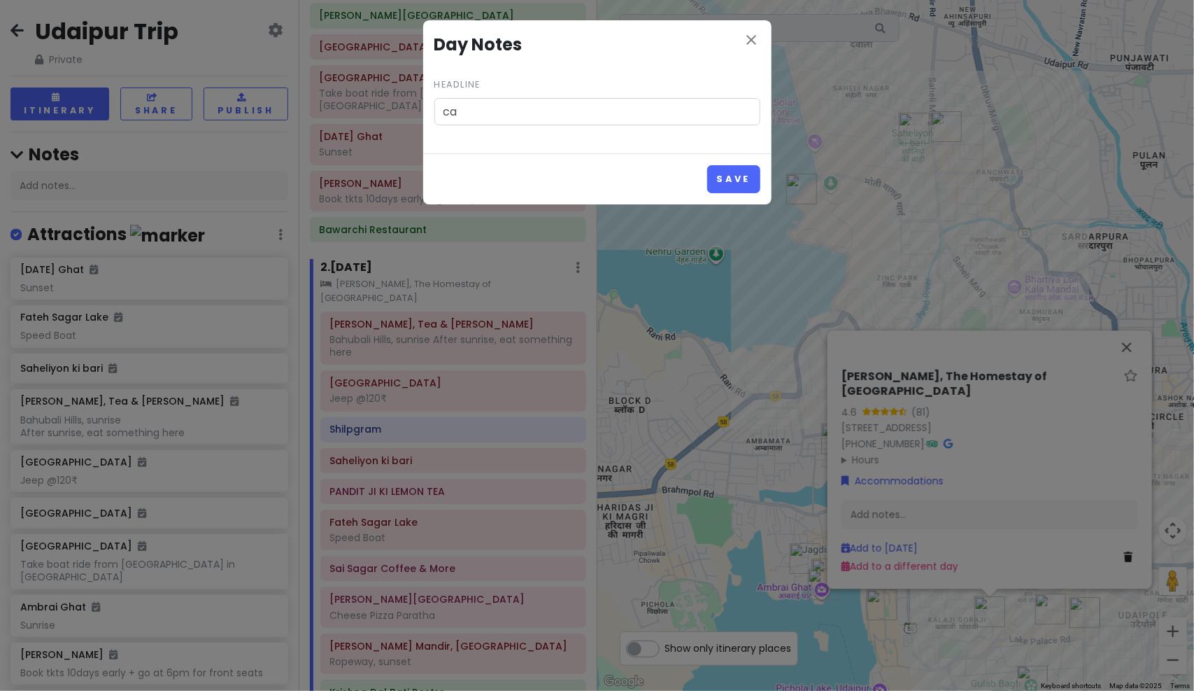
type input "c"
type input "by car whole day"
click at [719, 166] on button "Save" at bounding box center [733, 178] width 52 height 27
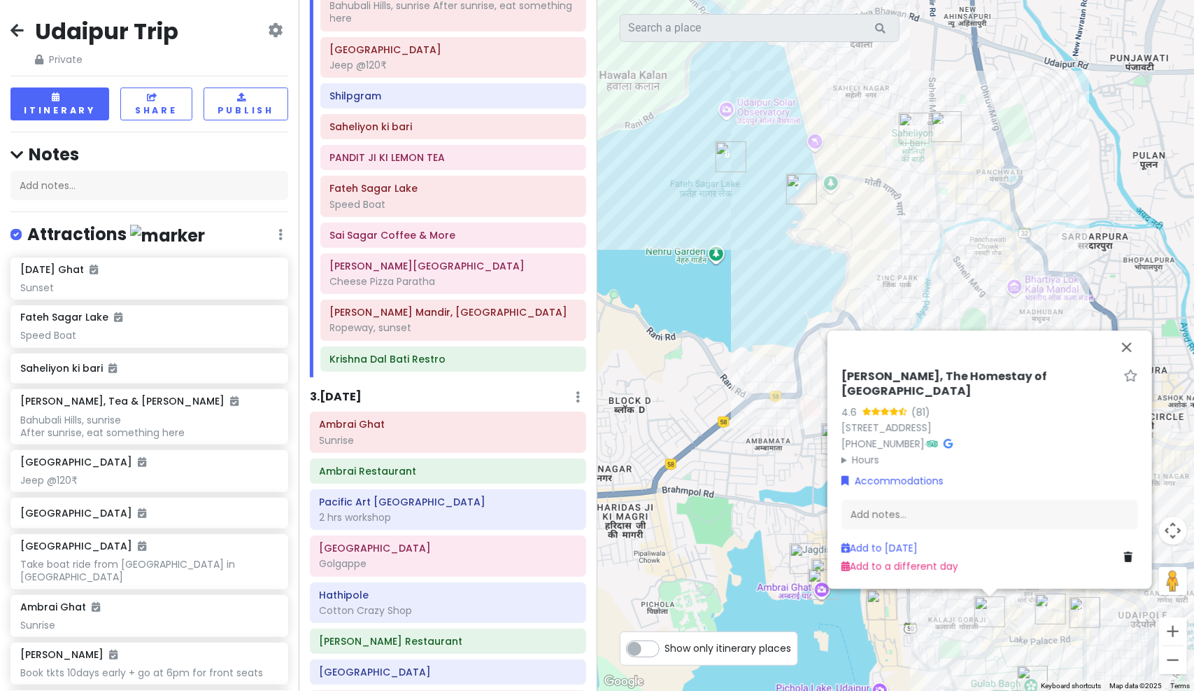
scroll to position [698, 0]
click at [374, 388] on div "3 . Sun 10/12 Add Day Notes Delete Day" at bounding box center [448, 400] width 276 height 24
click at [351, 389] on h6 "3 . Sun 10/12" at bounding box center [336, 396] width 52 height 15
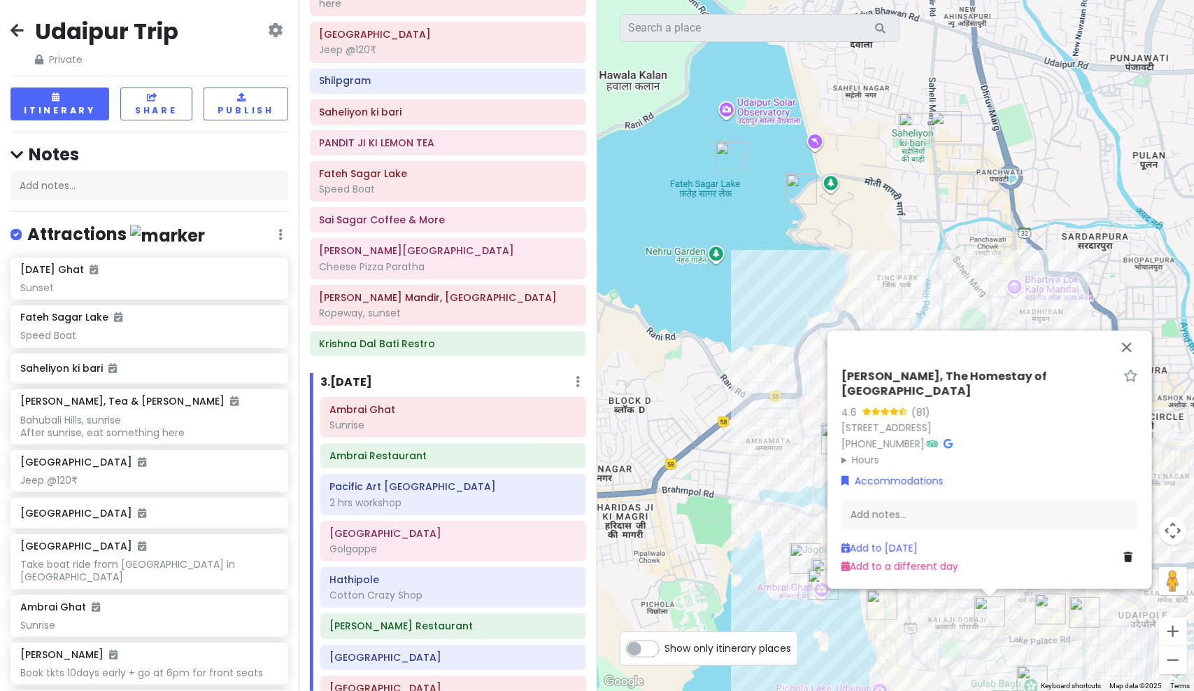
click at [576, 376] on icon at bounding box center [578, 381] width 4 height 11
click at [546, 406] on link "Add Day Notes" at bounding box center [535, 423] width 115 height 34
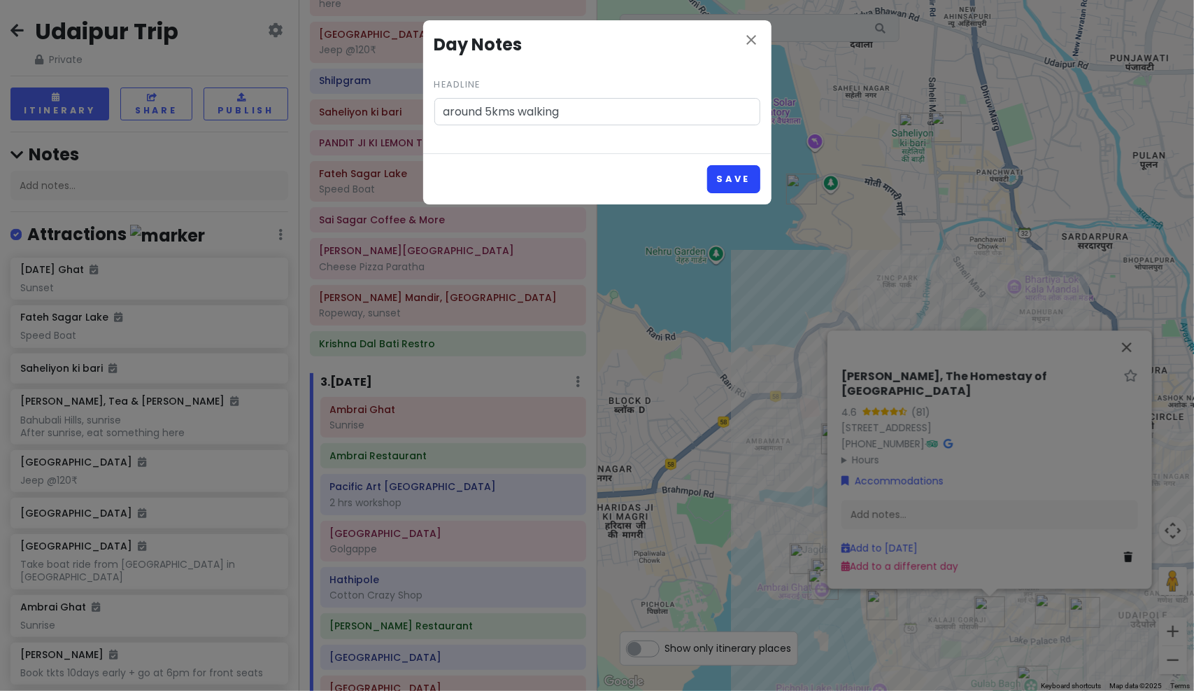
type input "around 5kms walking"
click at [722, 182] on button "Save" at bounding box center [733, 178] width 52 height 27
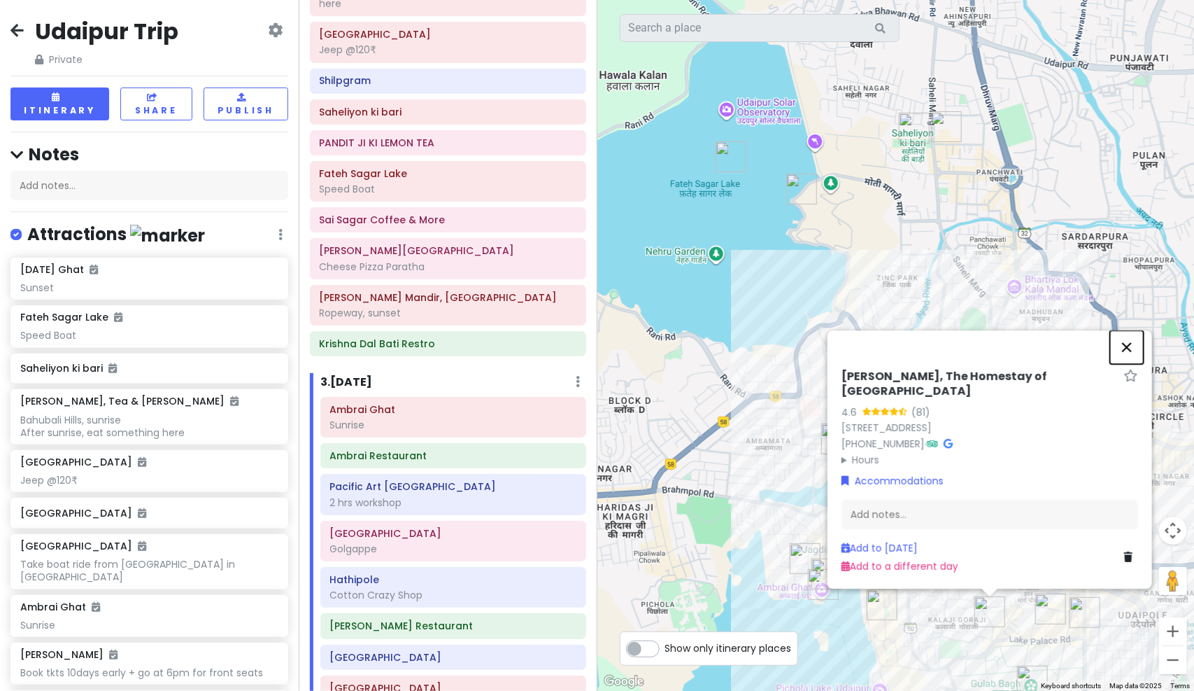
click at [1124, 358] on button "Close" at bounding box center [1127, 347] width 34 height 34
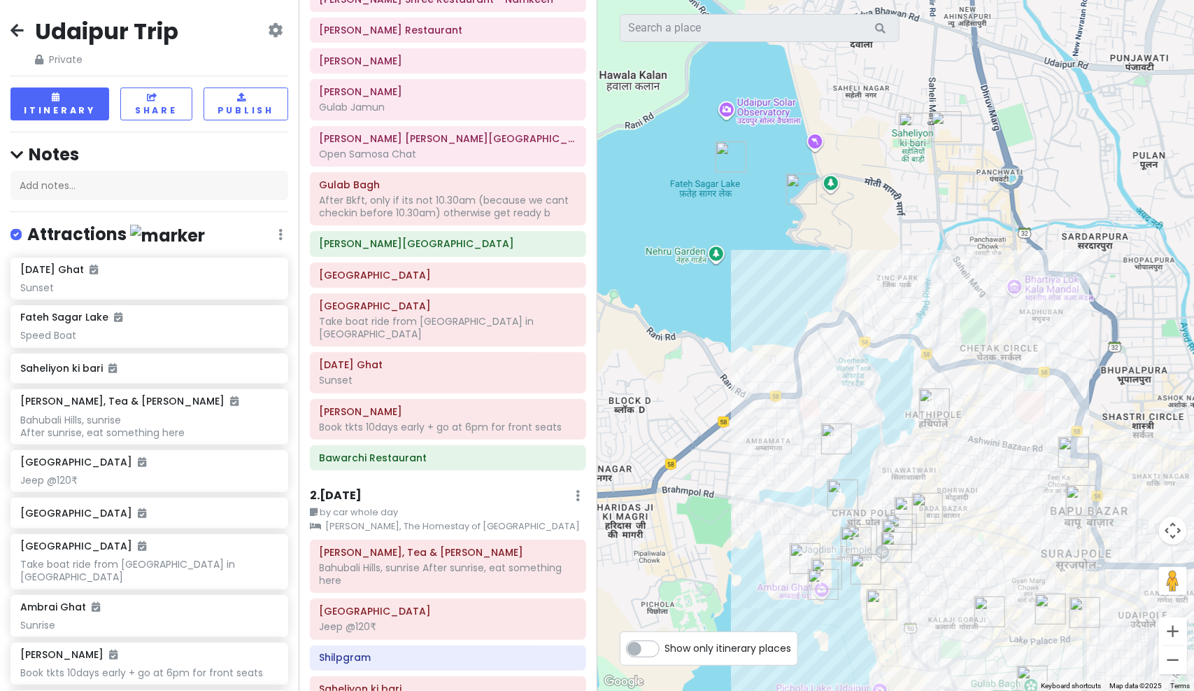
scroll to position [0, 0]
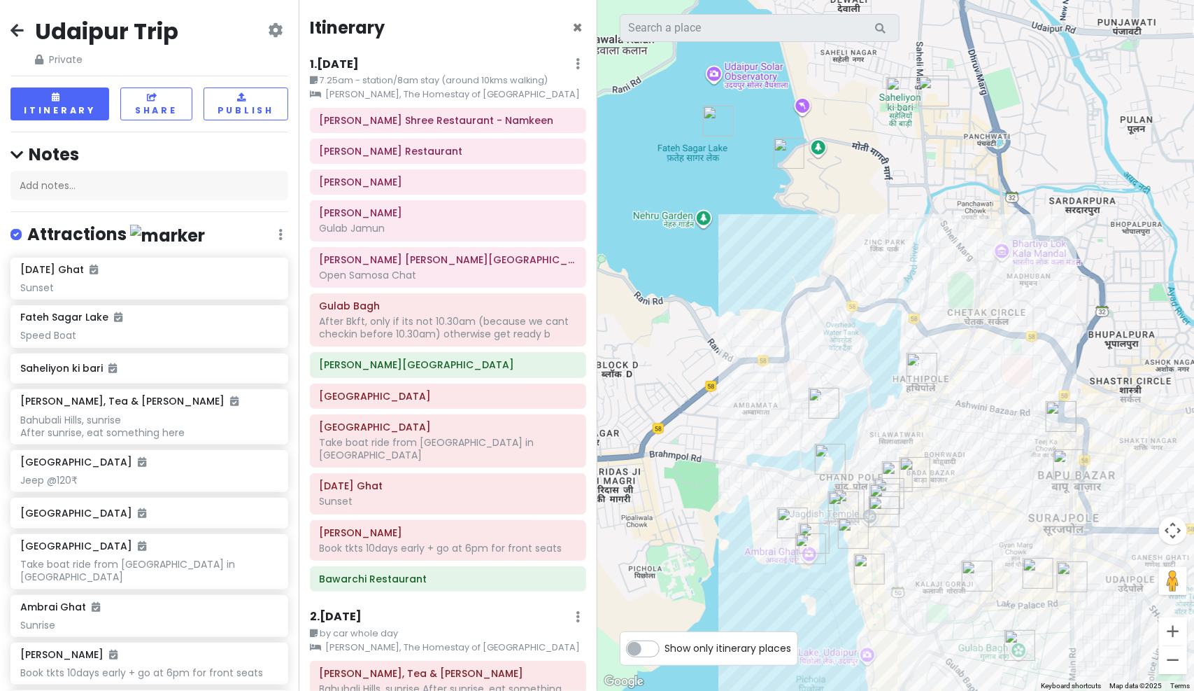
drag, startPoint x: 970, startPoint y: 417, endPoint x: 947, endPoint y: 365, distance: 57.3
click at [947, 365] on div at bounding box center [895, 345] width 597 height 691
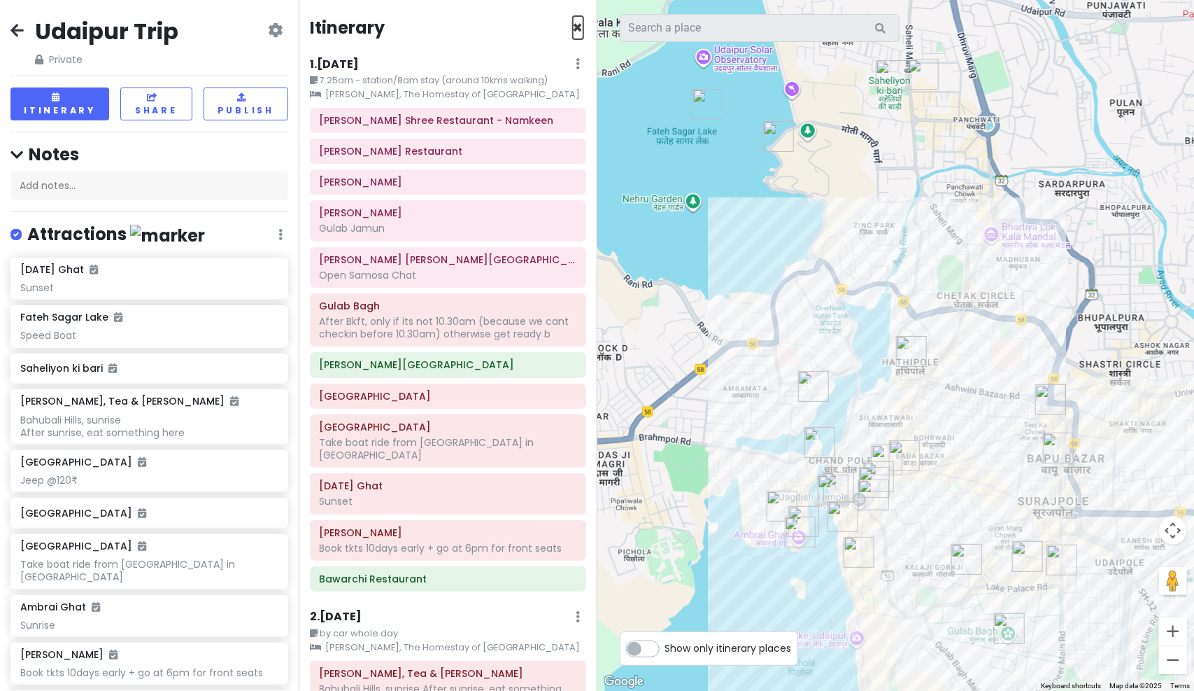
click at [573, 29] on span "×" at bounding box center [578, 27] width 10 height 23
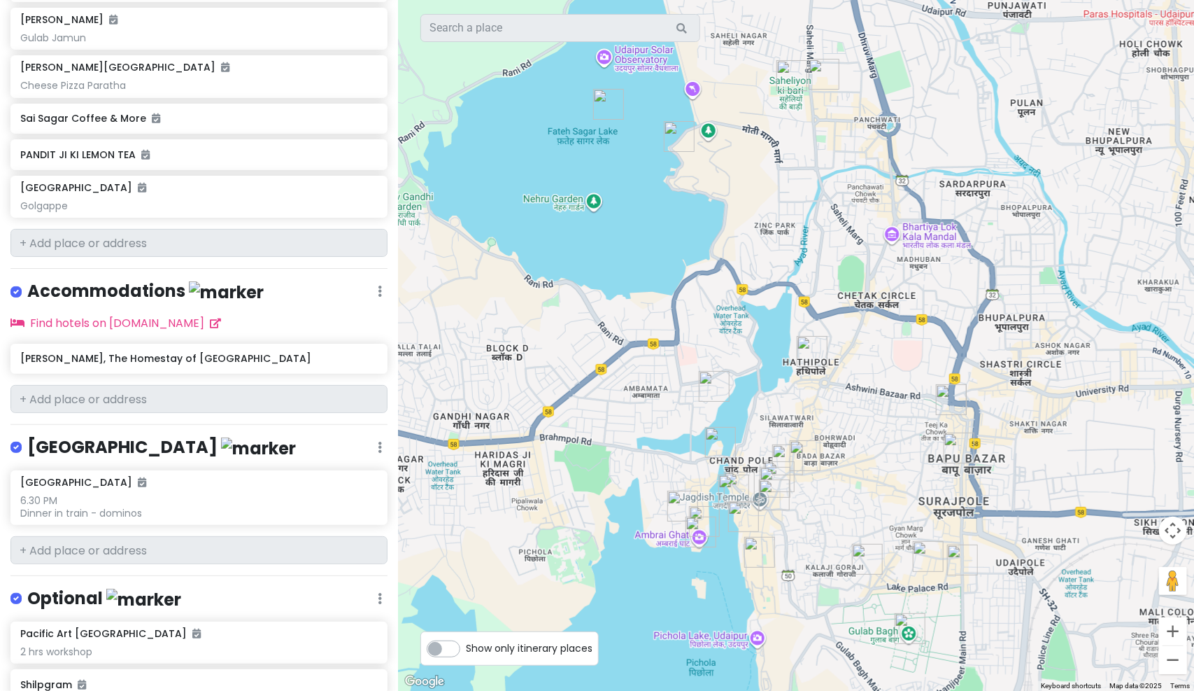
scroll to position [1546, 0]
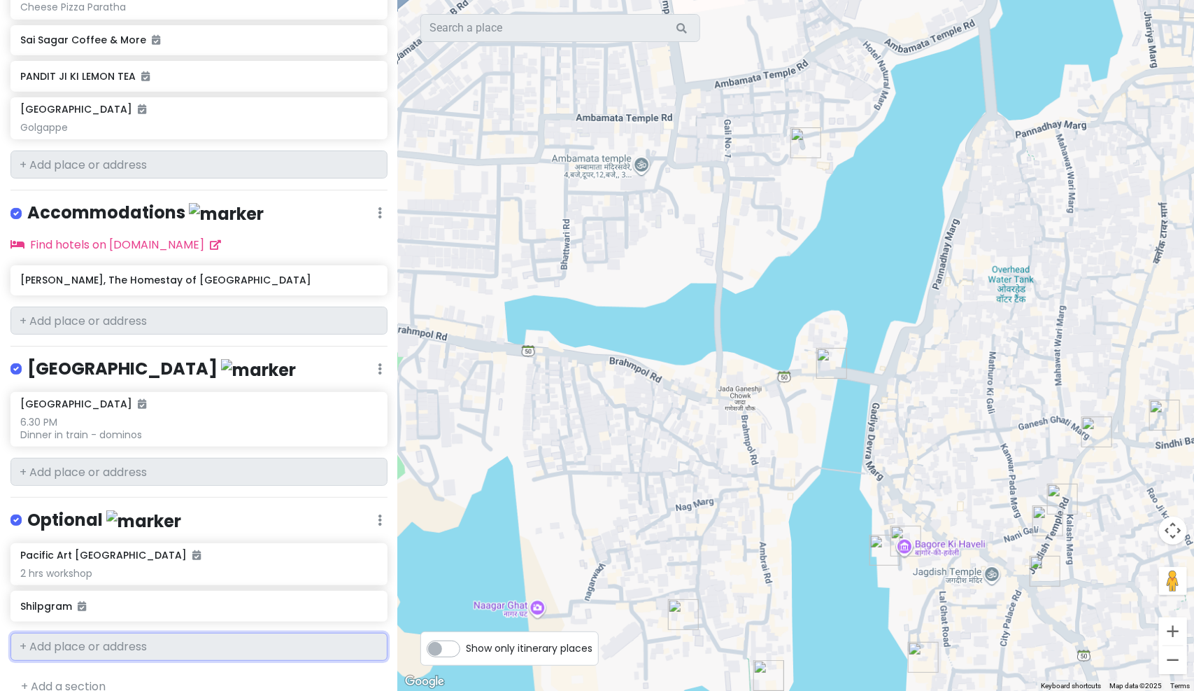
click at [144, 641] on input "text" at bounding box center [198, 646] width 377 height 28
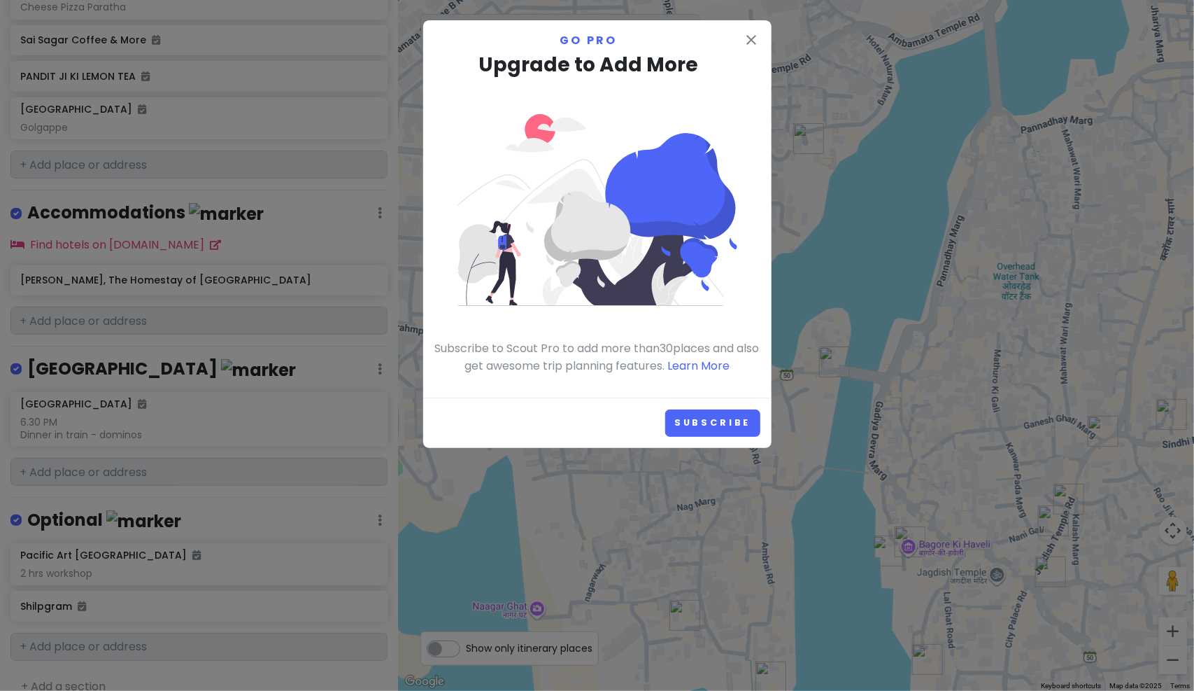
scroll to position [1536, 0]
click at [747, 38] on icon "close" at bounding box center [752, 39] width 17 height 17
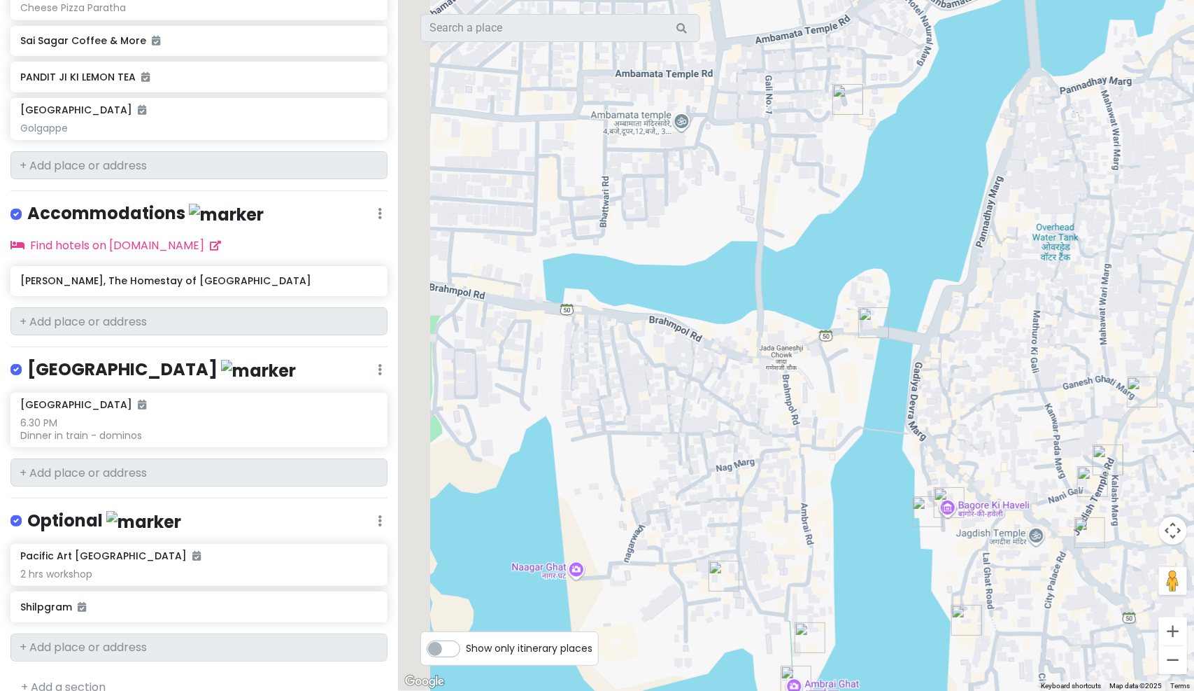
drag, startPoint x: 814, startPoint y: 263, endPoint x: 849, endPoint y: 244, distance: 39.8
click at [849, 244] on div at bounding box center [796, 345] width 796 height 691
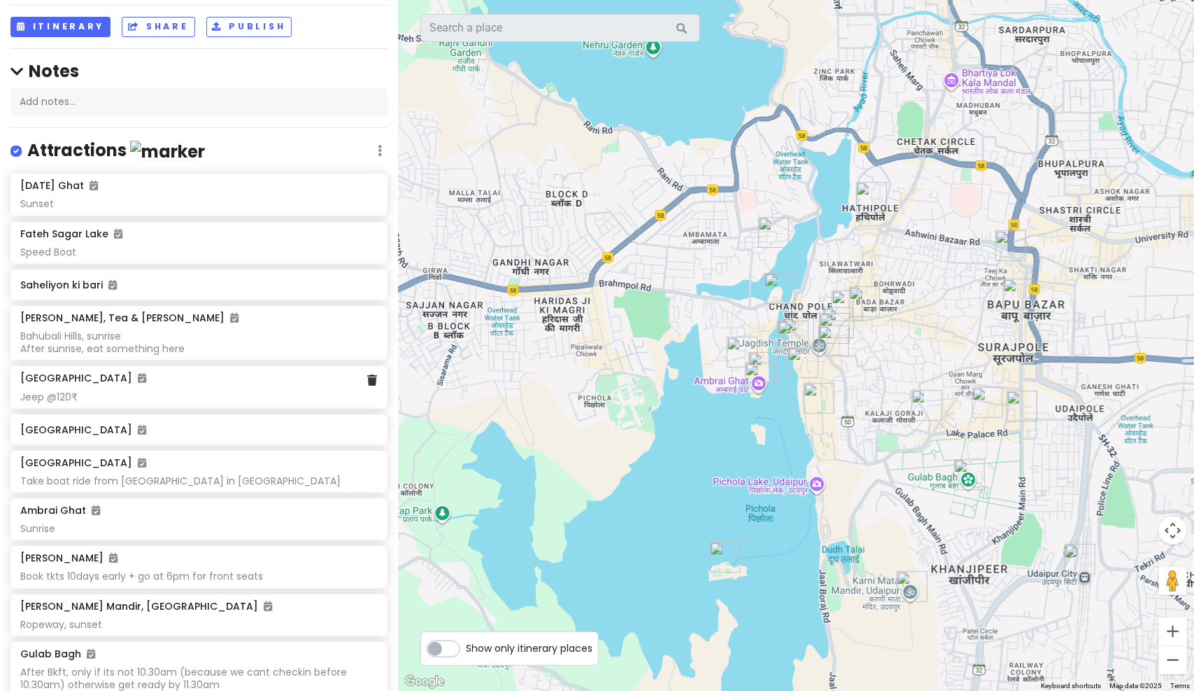
scroll to position [0, 0]
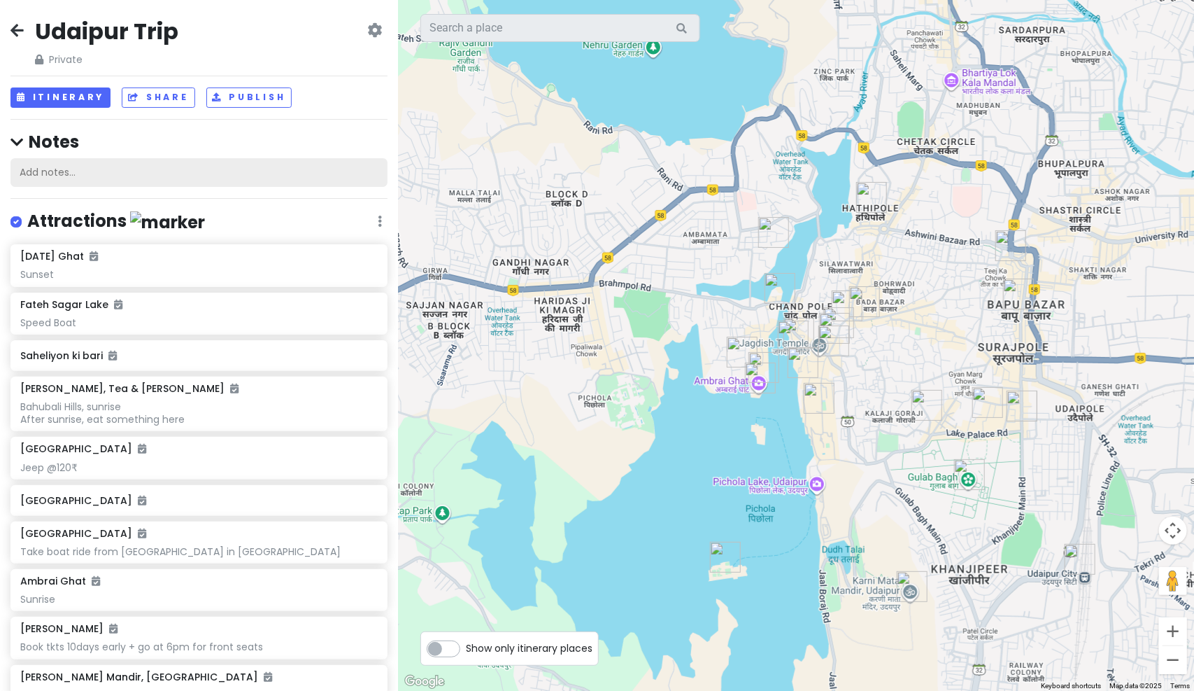
click at [182, 171] on div "Add notes..." at bounding box center [198, 172] width 377 height 29
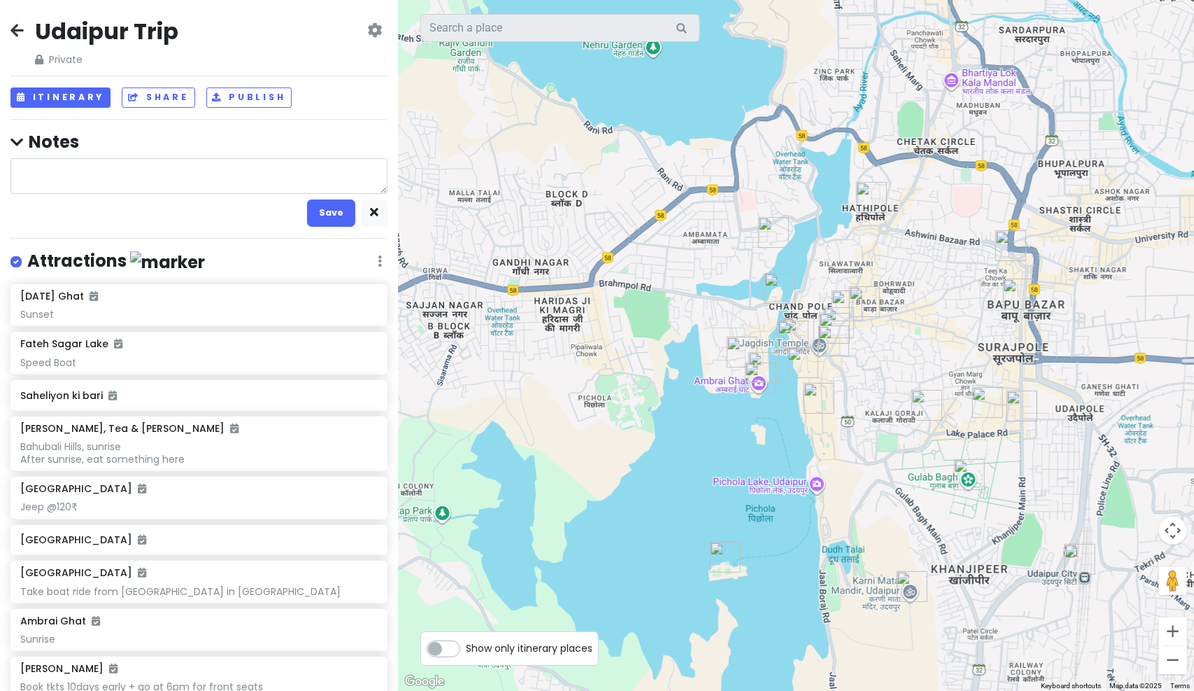
type textarea "x"
type textarea "j"
type textarea "x"
type textarea "ja"
type textarea "x"
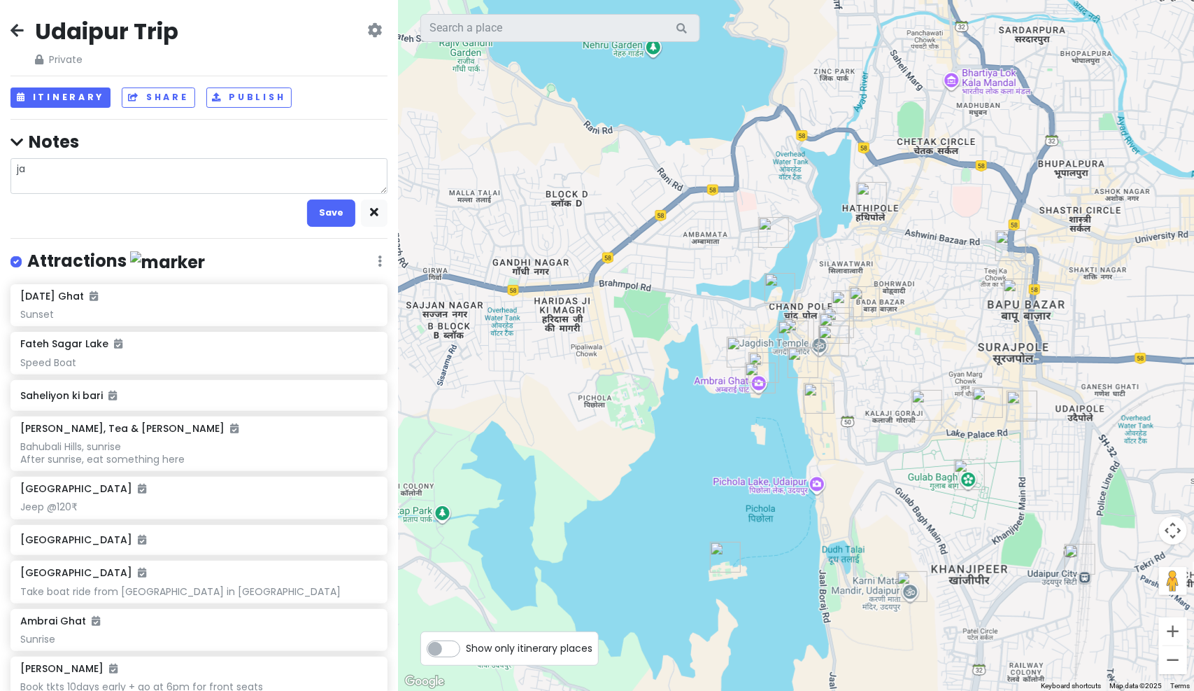
type textarea "jag"
type textarea "x"
type textarea "jagd"
type textarea "x"
type textarea "jagdi"
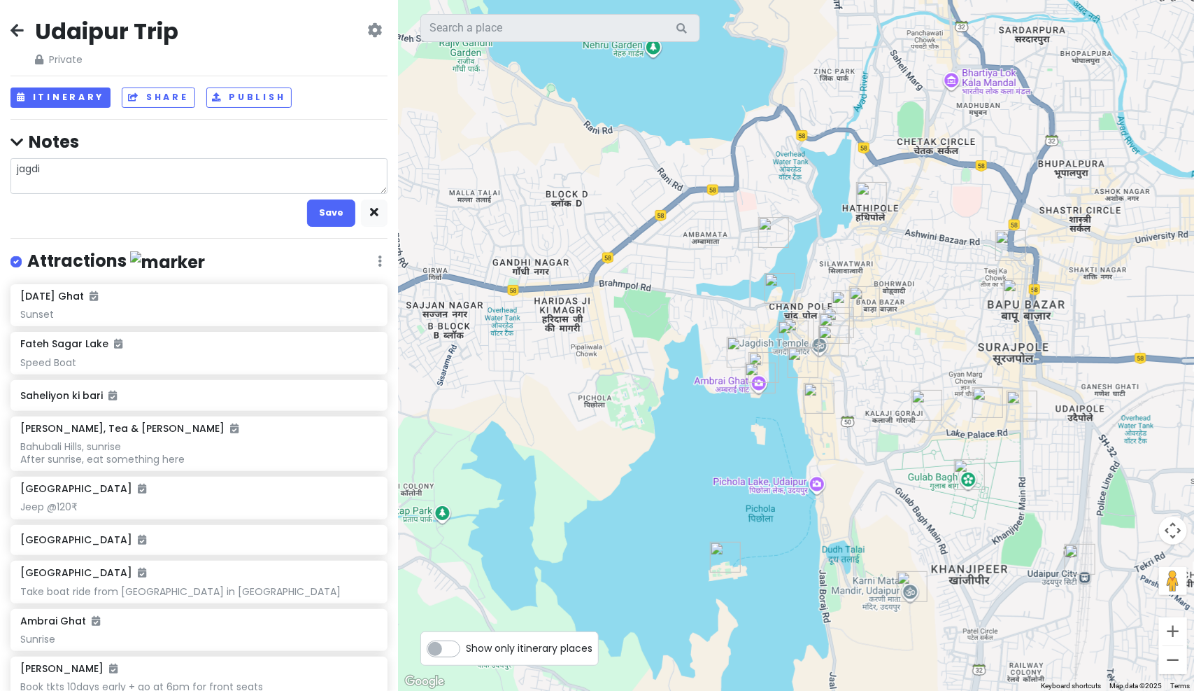
type textarea "x"
type textarea "jagdis"
click at [370, 208] on icon "button" at bounding box center [374, 212] width 8 height 9
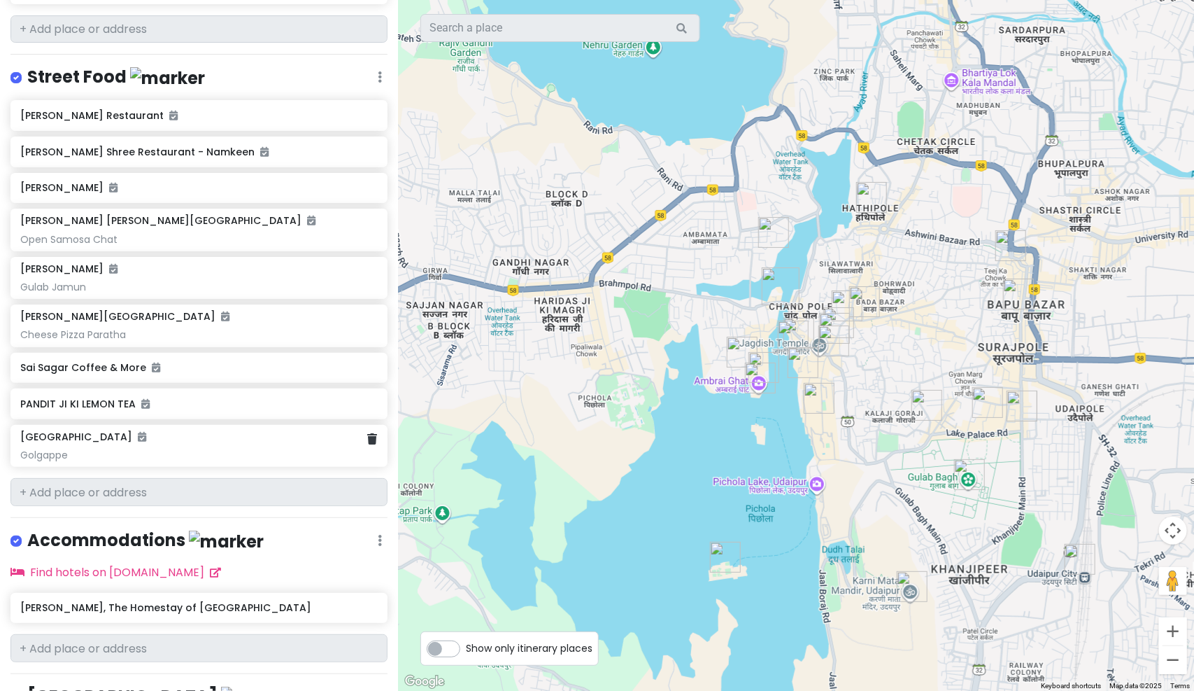
scroll to position [1546, 0]
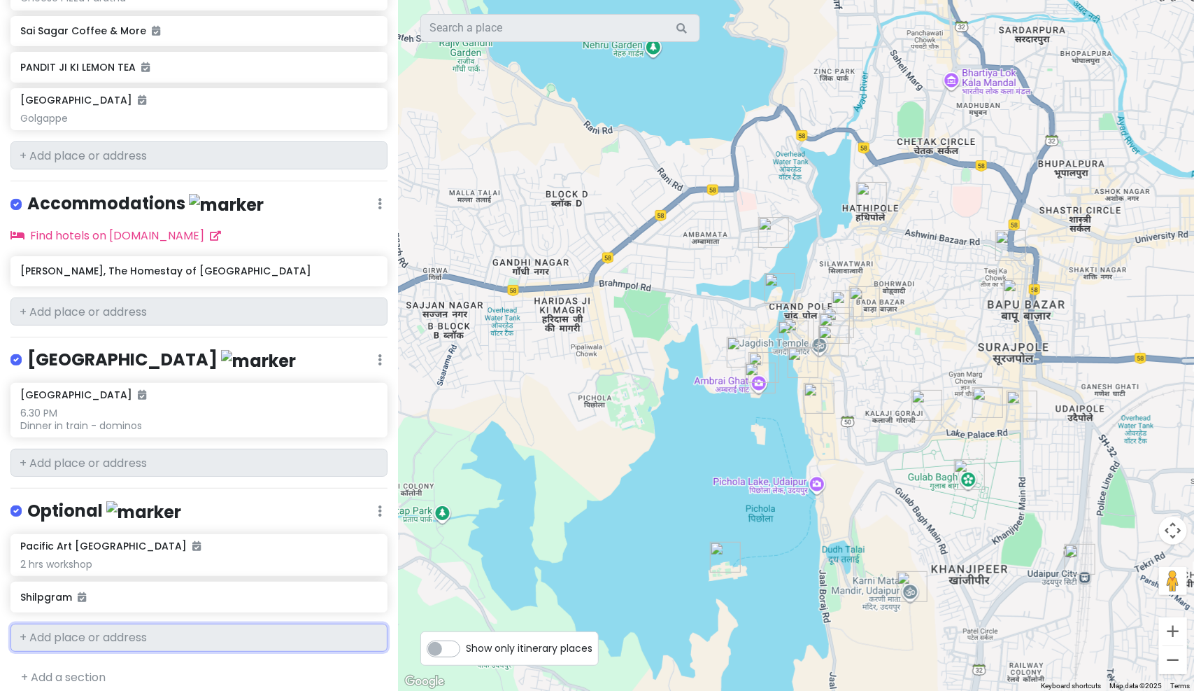
click at [108, 623] on input "text" at bounding box center [198, 637] width 377 height 28
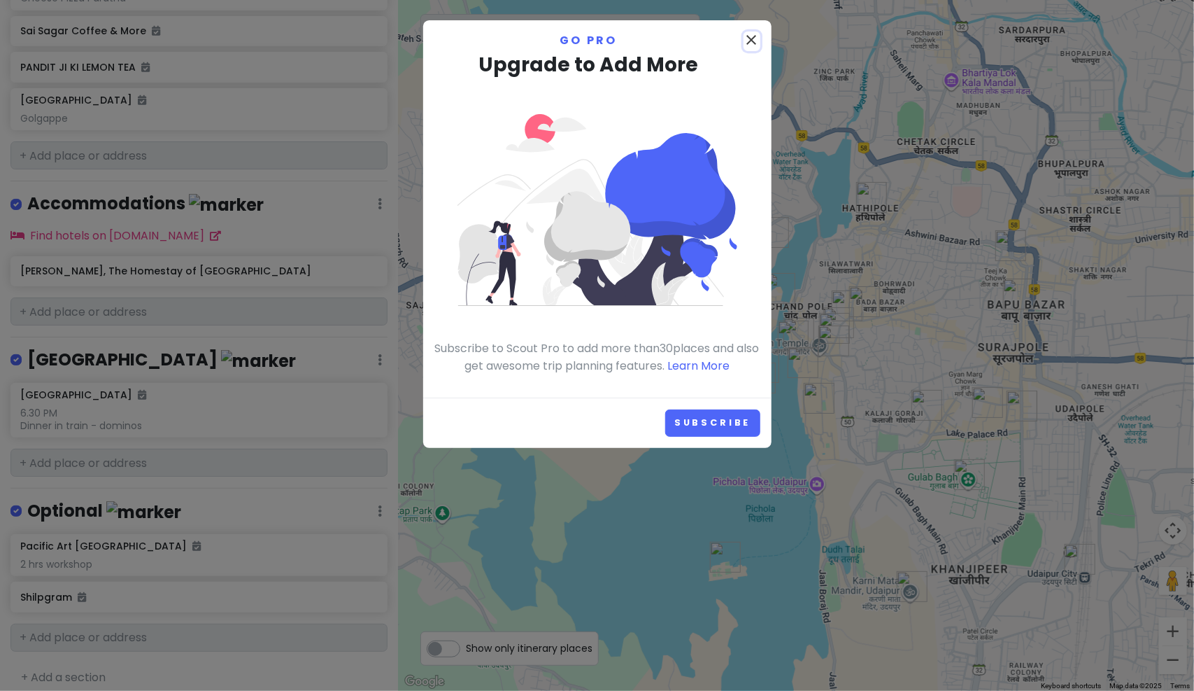
click at [749, 38] on icon "close" at bounding box center [752, 39] width 17 height 17
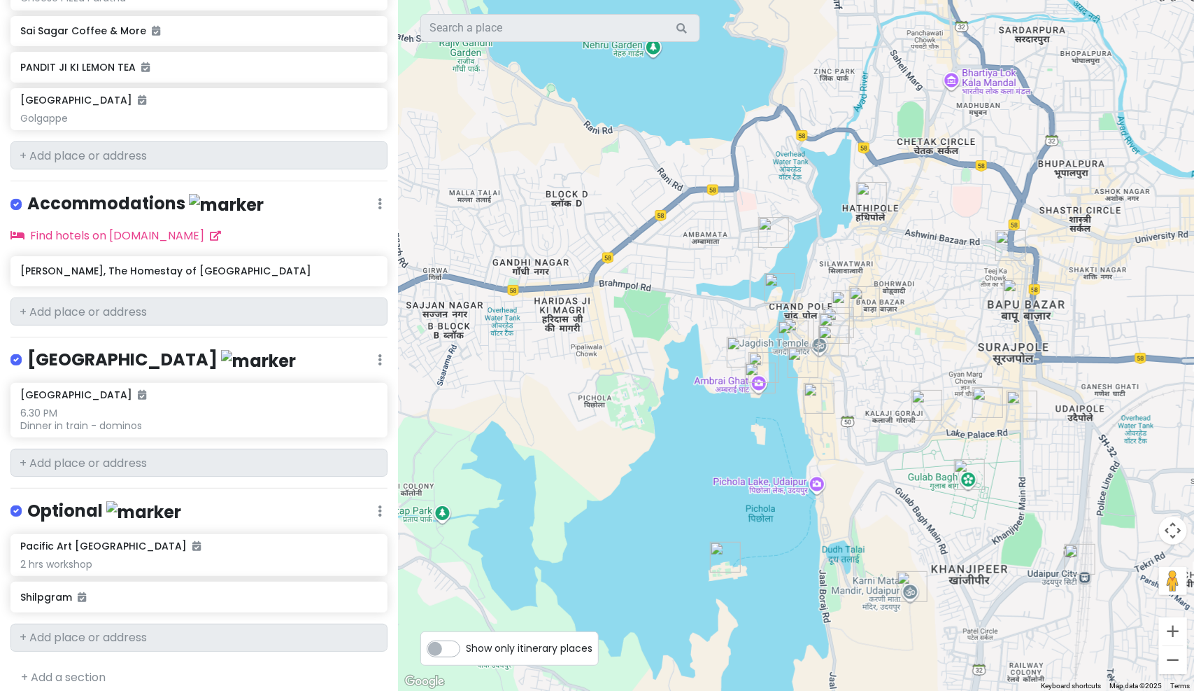
click at [78, 506] on h4 "Optional" at bounding box center [104, 511] width 154 height 23
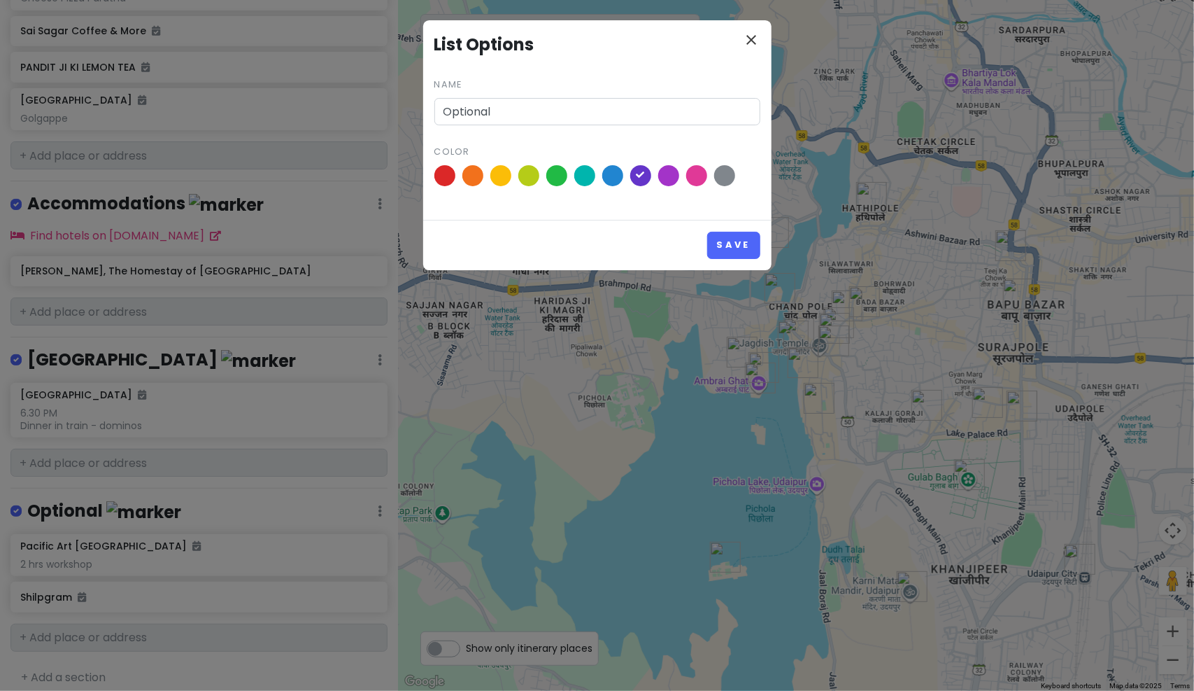
click at [761, 38] on div "close List Options Name Optional Color" at bounding box center [597, 119] width 348 height 199
click at [754, 38] on icon "close" at bounding box center [752, 39] width 17 height 17
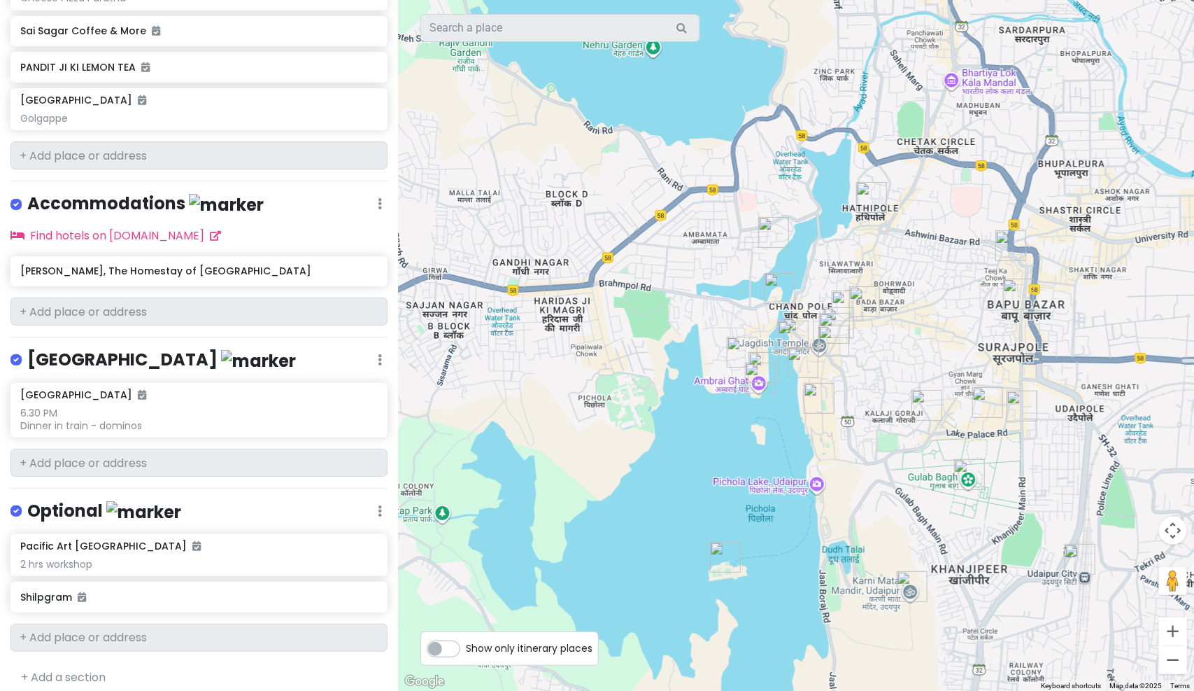
click at [378, 504] on link at bounding box center [380, 511] width 4 height 16
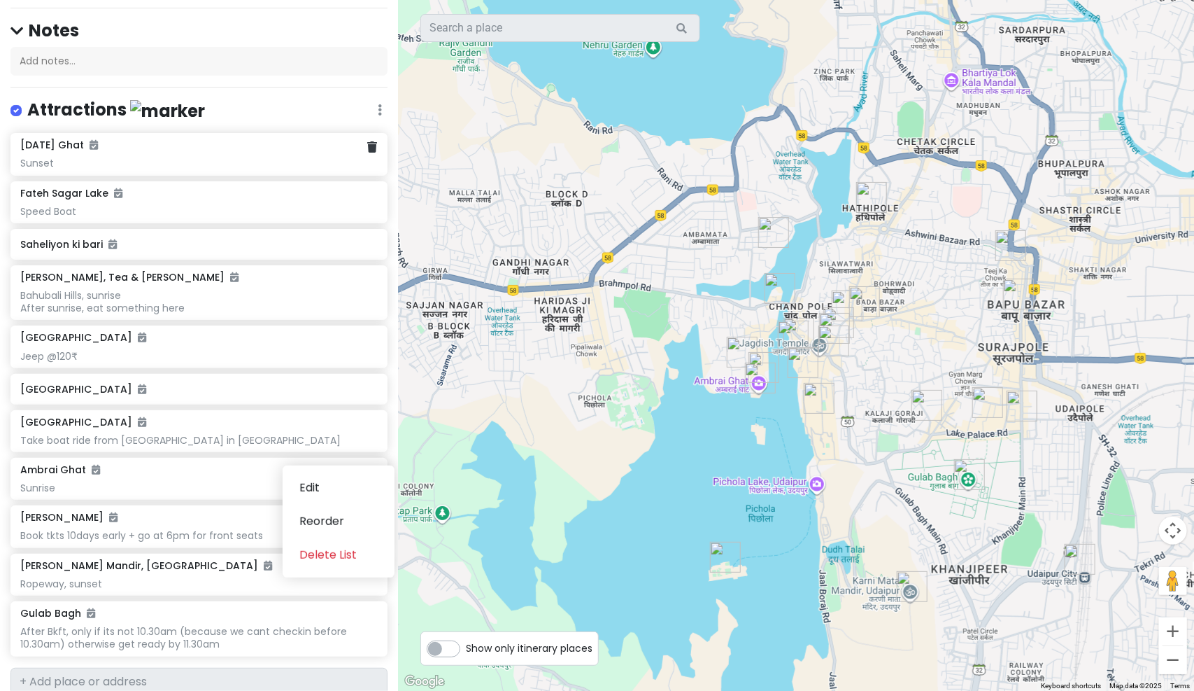
scroll to position [0, 0]
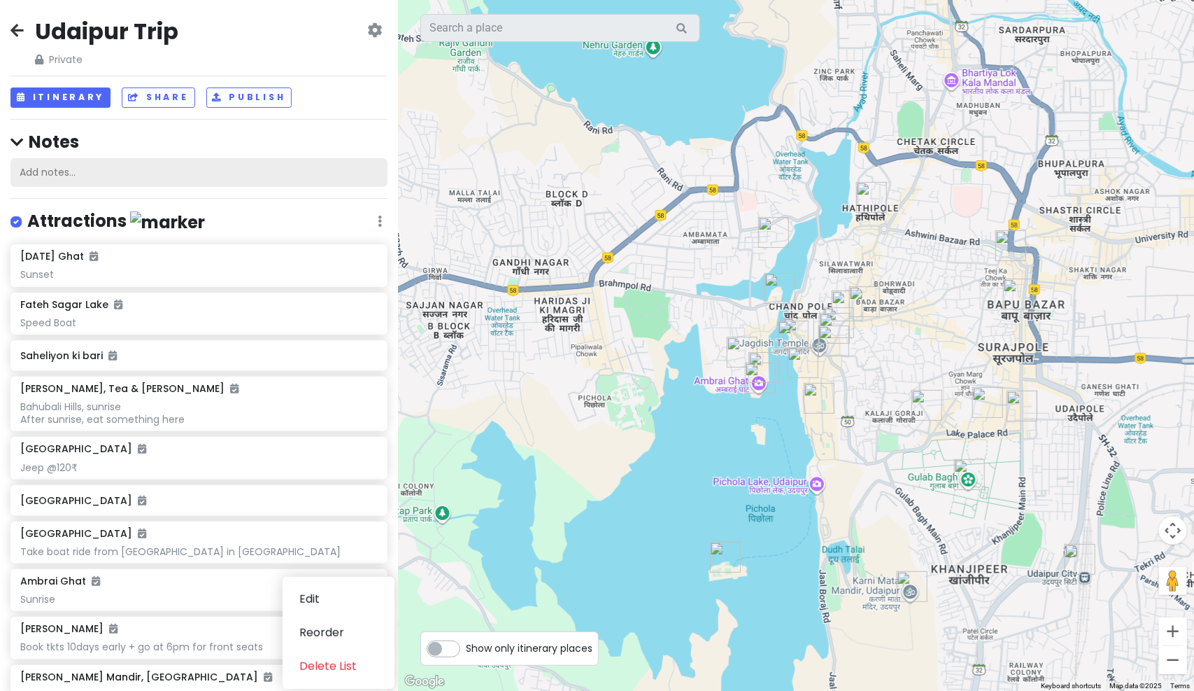
click at [214, 169] on div "Add notes..." at bounding box center [198, 172] width 377 height 29
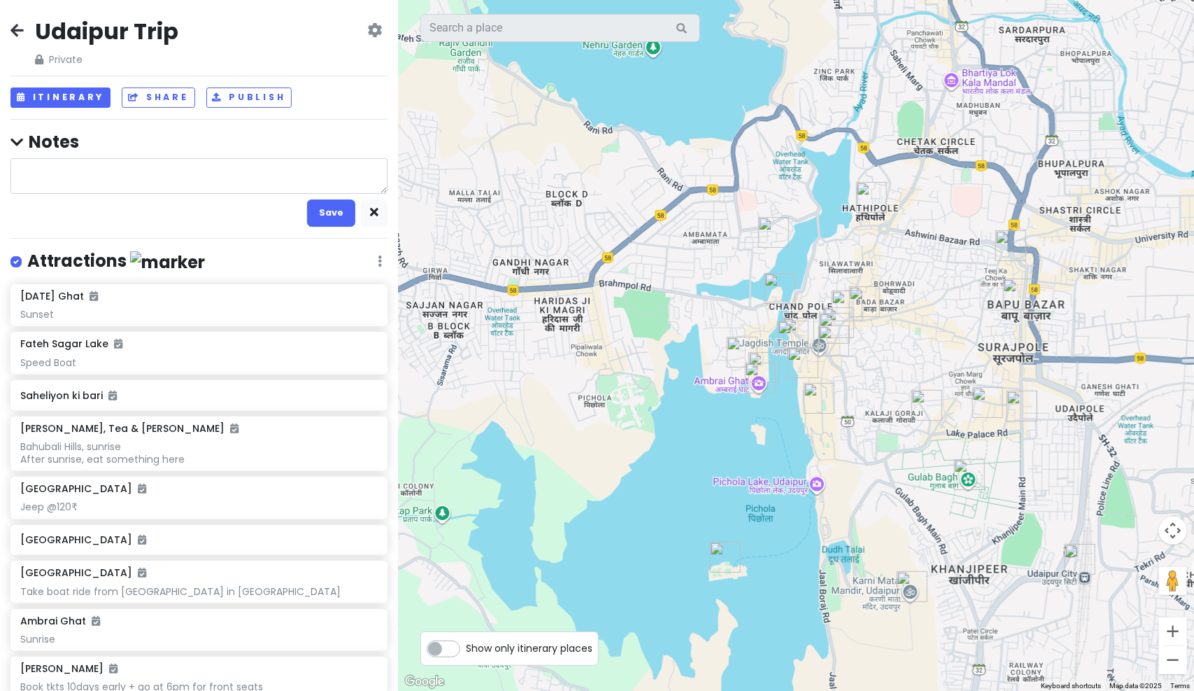
type textarea "x"
type textarea "j"
type textarea "x"
type textarea "ja"
type textarea "x"
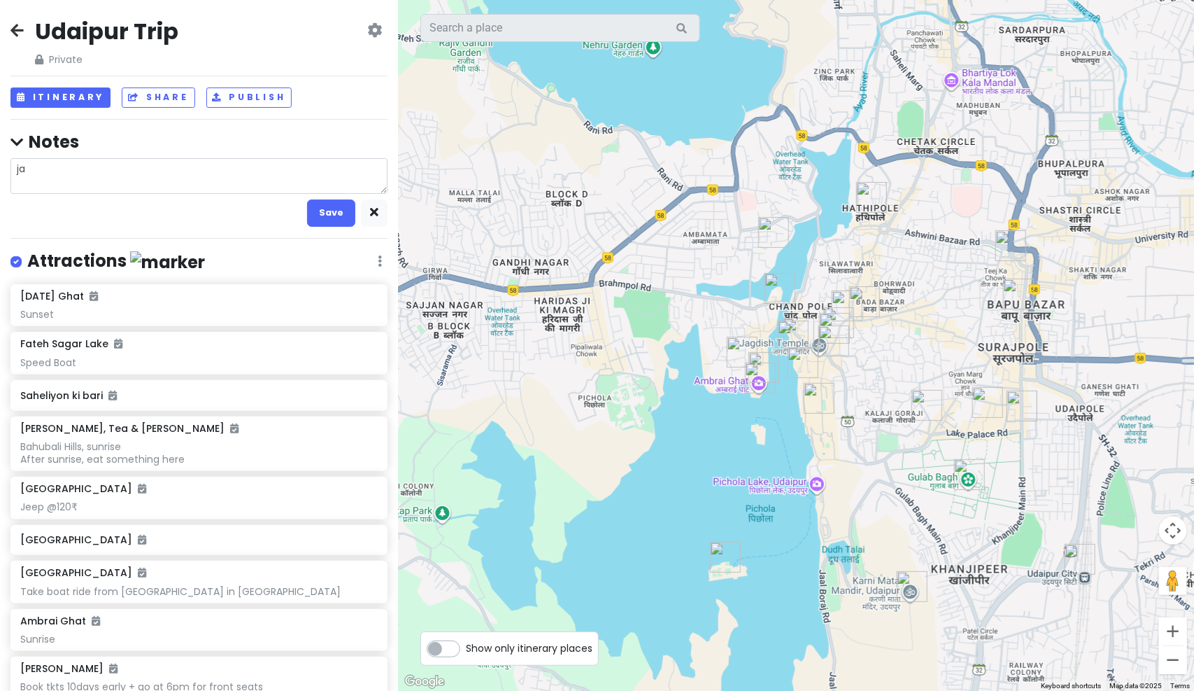
type textarea "jag"
type textarea "x"
type textarea "jagd"
type textarea "x"
type textarea "jagdis"
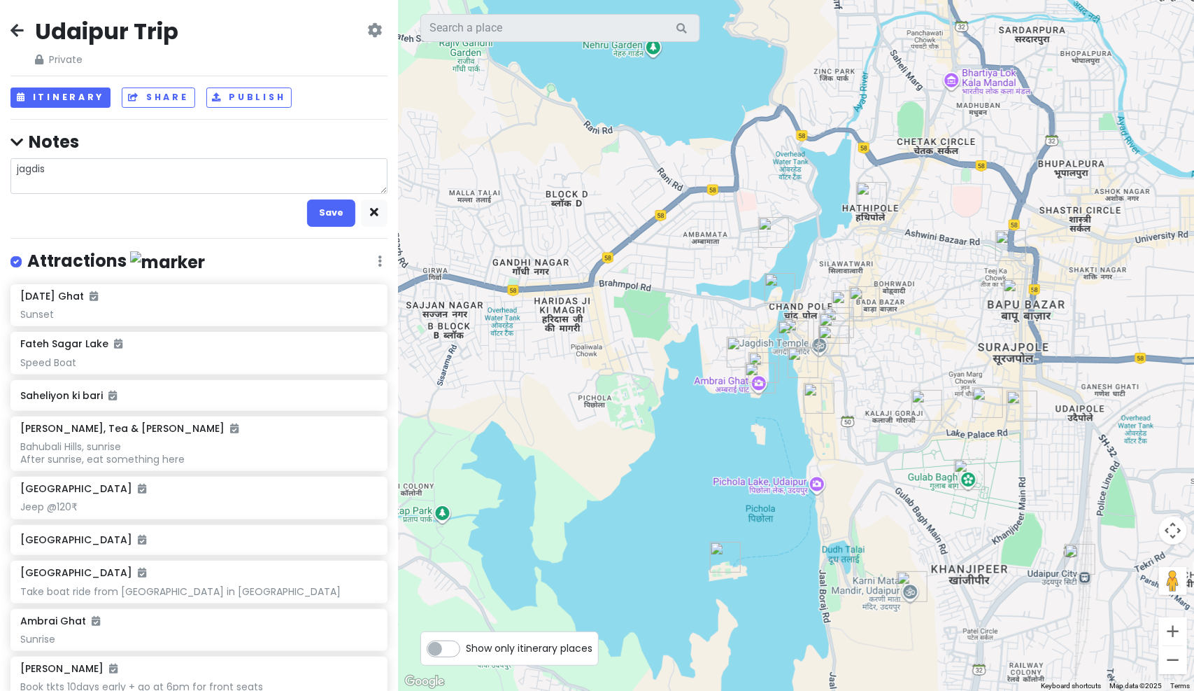
type textarea "x"
type textarea "jagdish"
type textarea "x"
type textarea "jagdish"
type textarea "x"
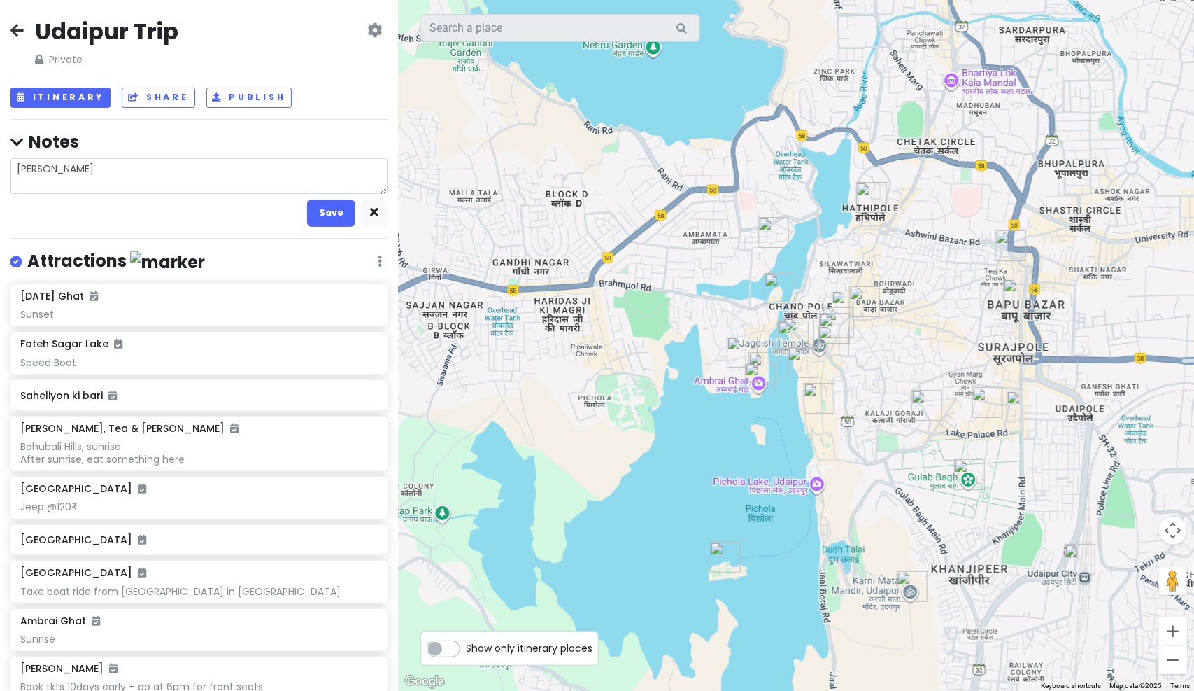
type textarea "jagdish t"
type textarea "x"
type textarea "jagdish tem"
type textarea "x"
type textarea "jagdish temp"
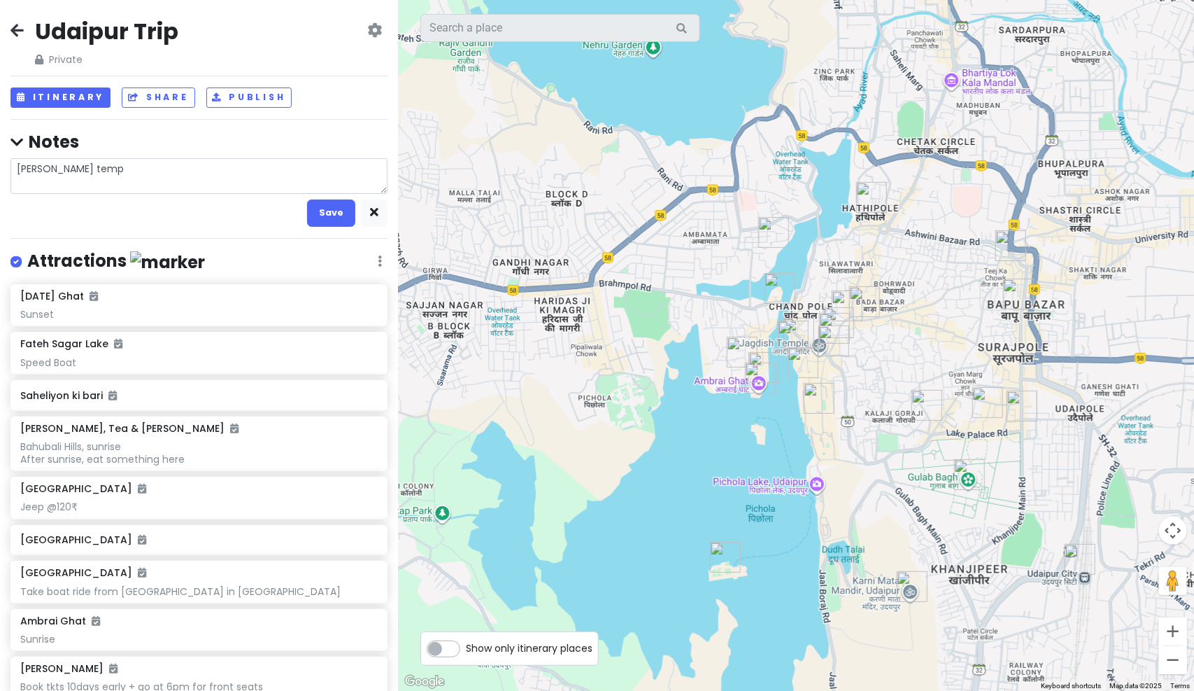
type textarea "x"
type textarea "jagdish templ"
type textarea "x"
type textarea "jagdish temple"
type textarea "x"
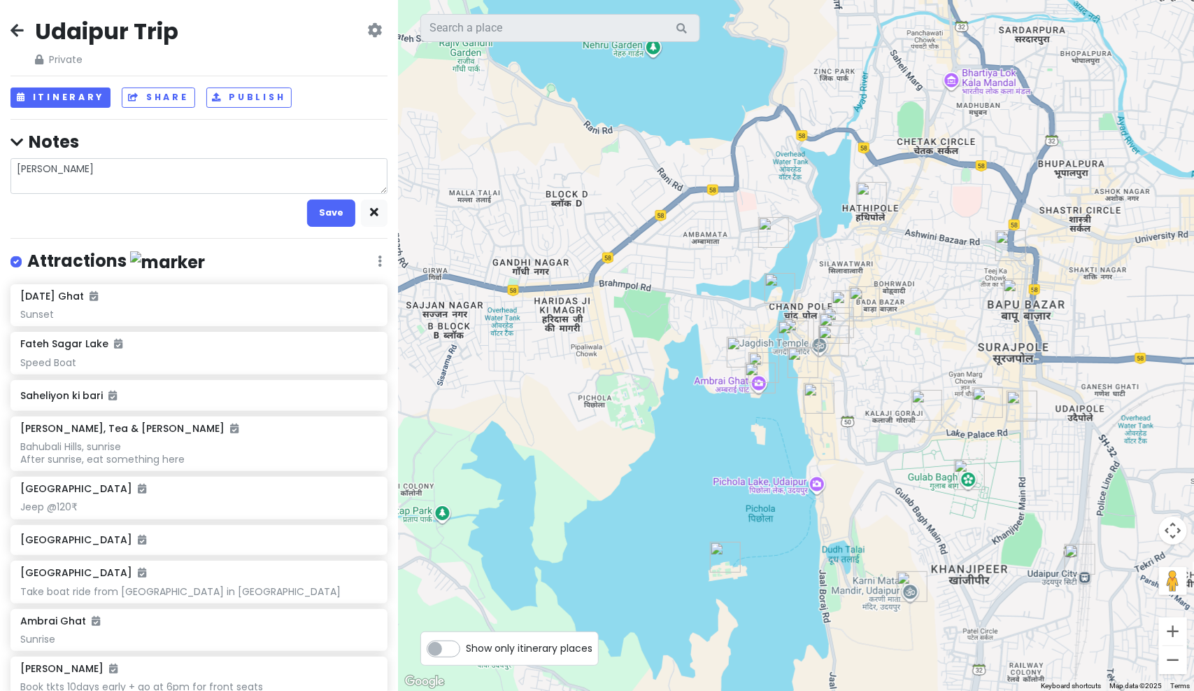
type textarea "jagdish temple"
type textarea "x"
type textarea "jagdish temple o"
type textarea "x"
type textarea "jagdish temple on"
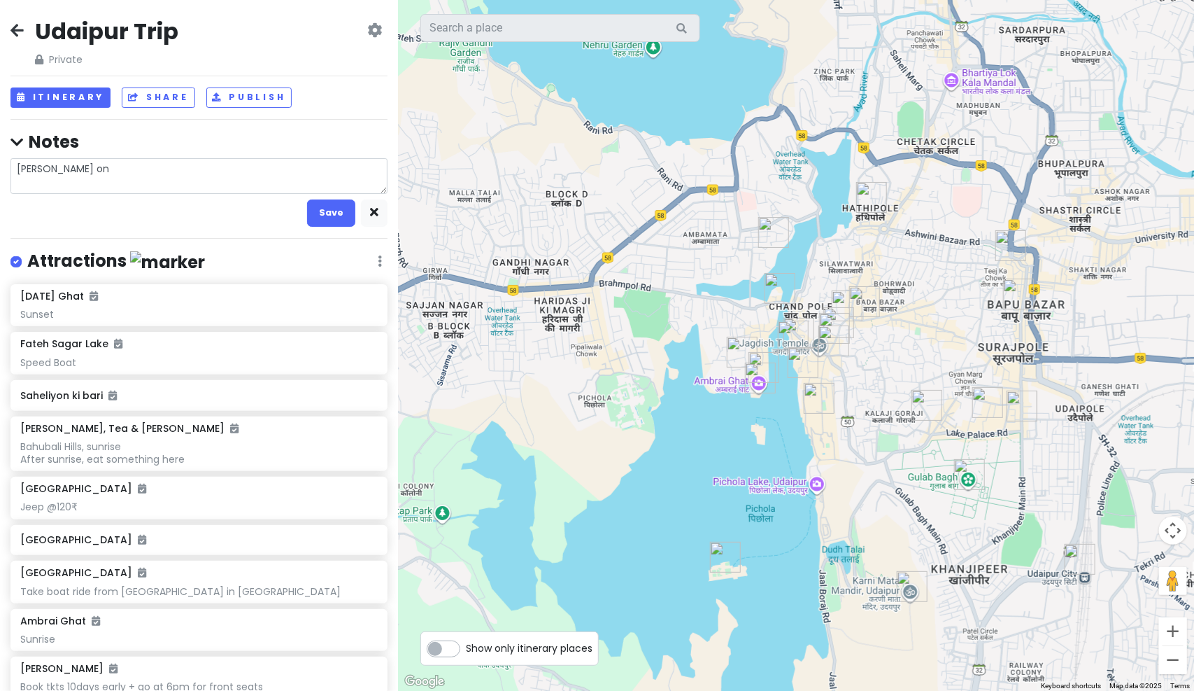
type textarea "x"
type textarea "jagdish temple on"
type textarea "x"
type textarea "jagdish temple on l"
type textarea "x"
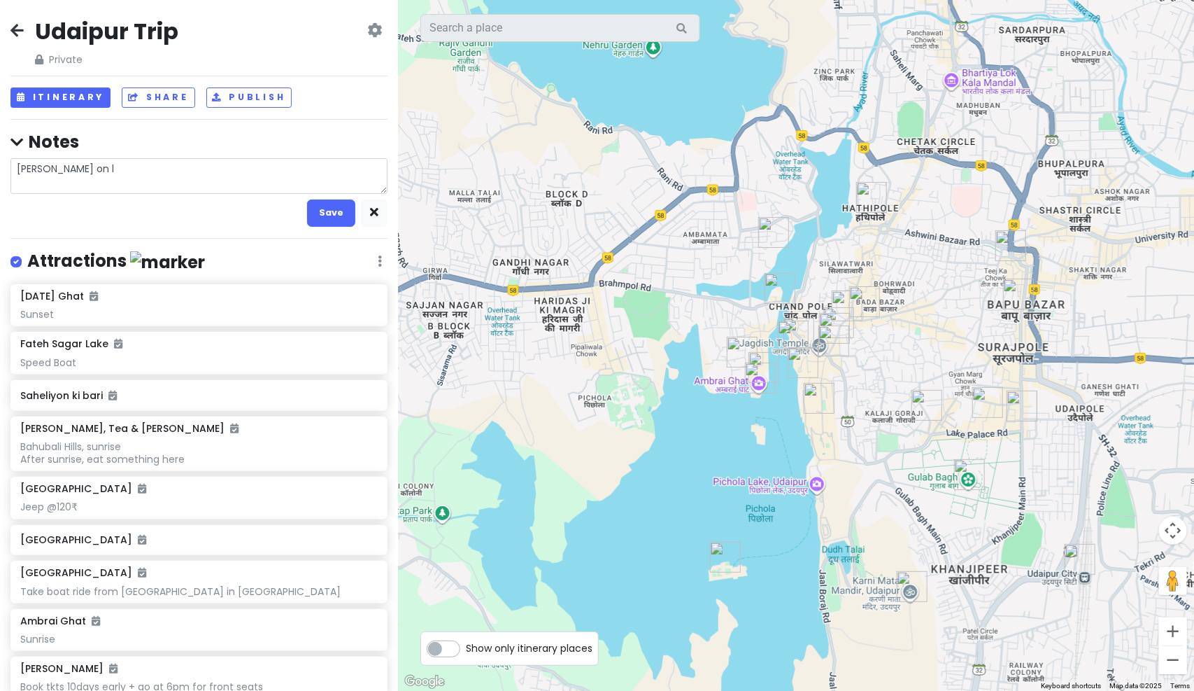
type textarea "jagdish temple on la"
type textarea "x"
type textarea "jagdish temple on las"
type textarea "x"
type textarea "jagdish temple on last"
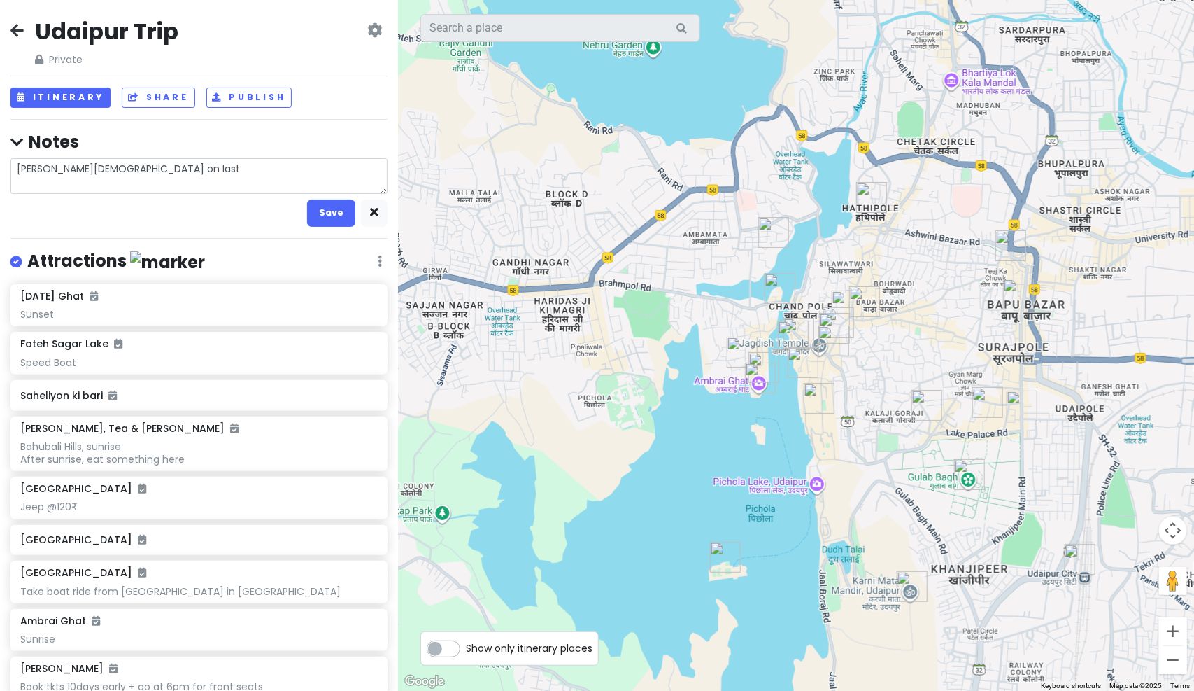
type textarea "x"
type textarea "jagdish temple on last"
type textarea "x"
type textarea "jagdish temple on last d"
type textarea "x"
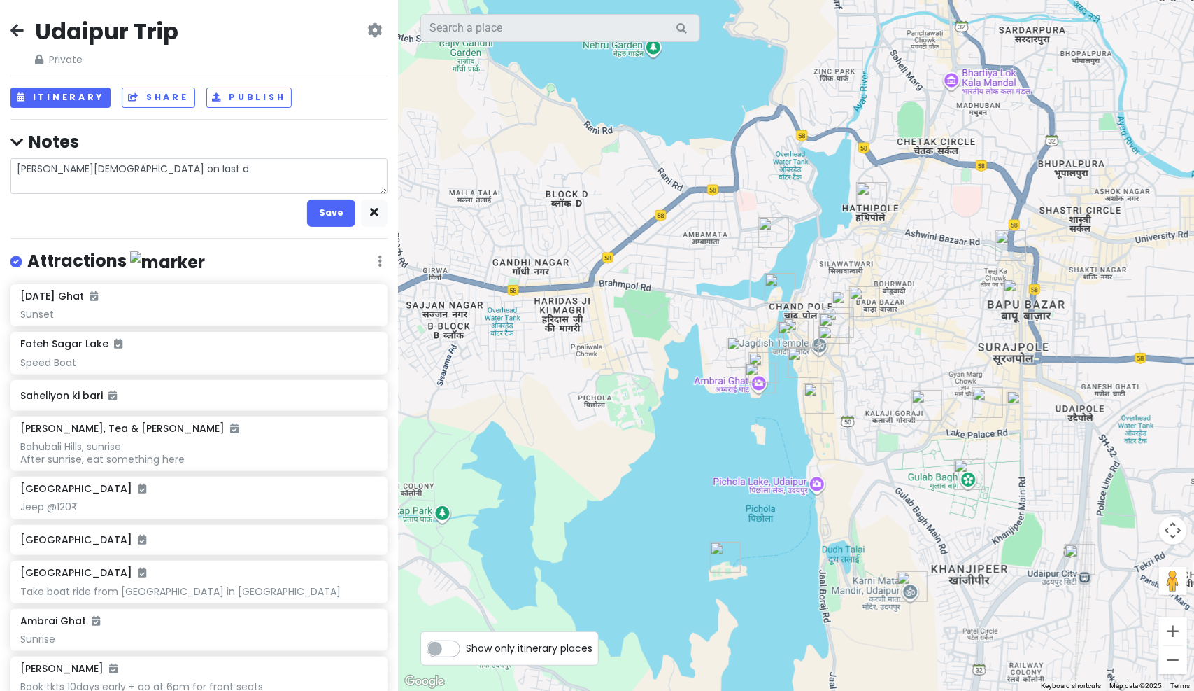
type textarea "jagdish temple on last da"
type textarea "x"
type textarea "jagdish temple on last day"
type textarea "x"
type textarea "jagdish temple on last day"
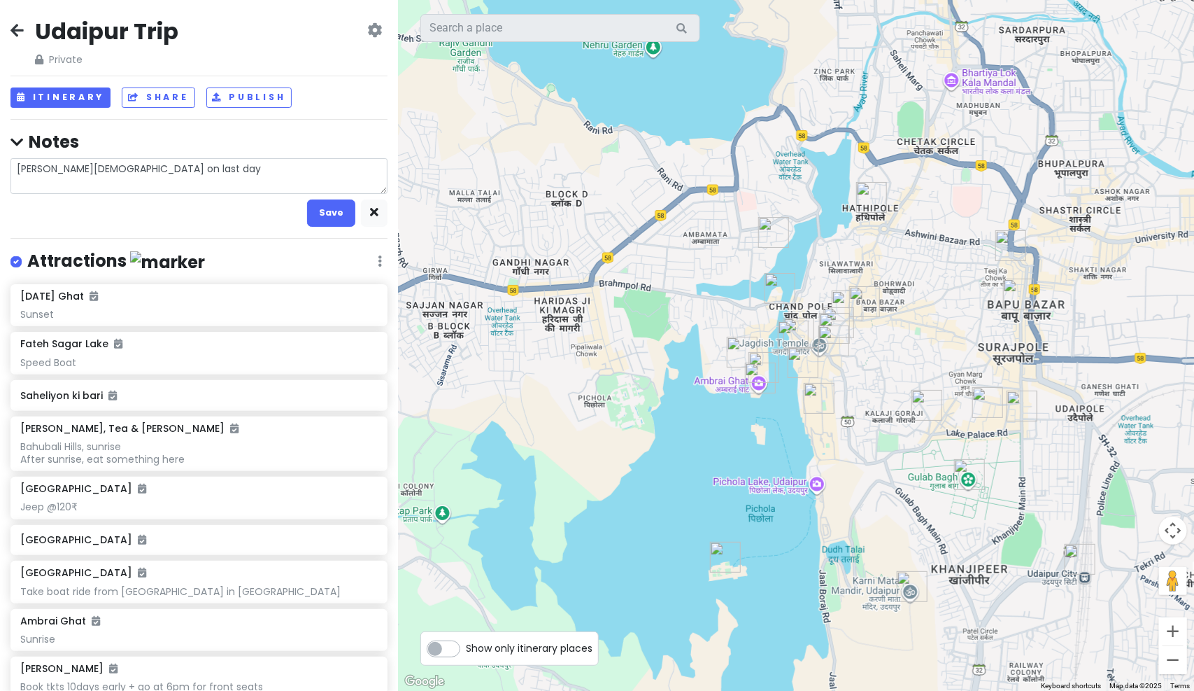
type textarea "x"
type textarea "jagdish temple on last day ("
type textarea "x"
type textarea "jagdish temple on last day (o"
type textarea "x"
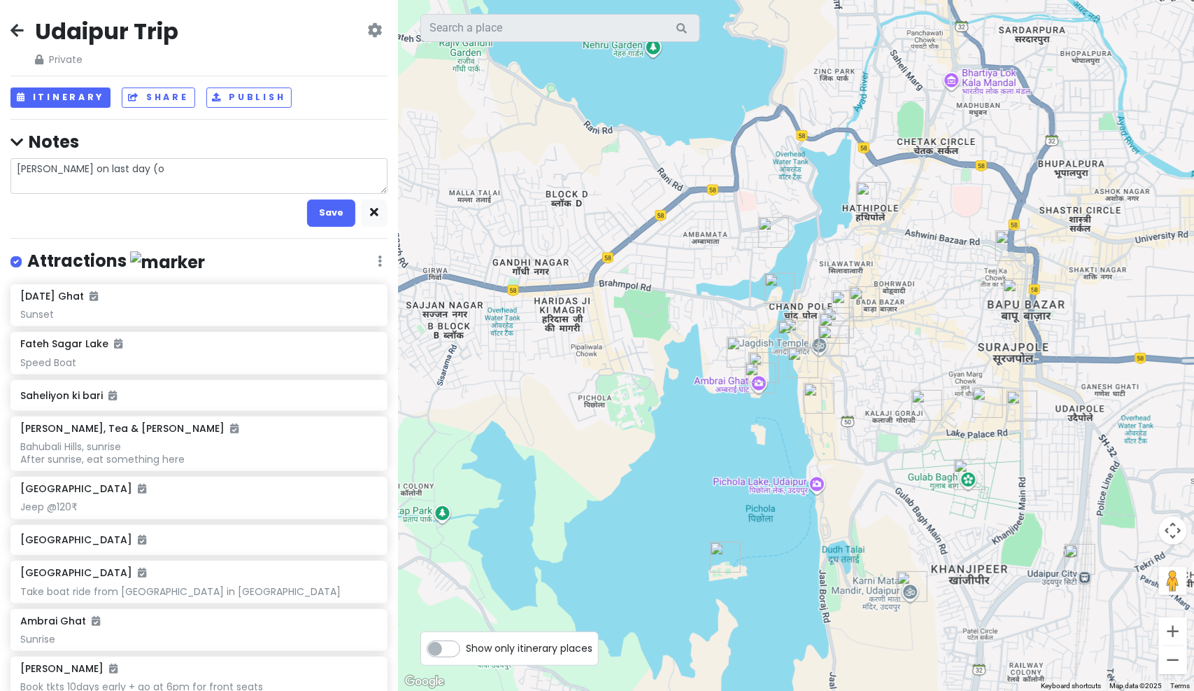
type textarea "jagdish temple on last day (op"
type textarea "x"
type textarea "jagdish temple on last day (opti"
type textarea "x"
type textarea "jagdish temple on last day (optio"
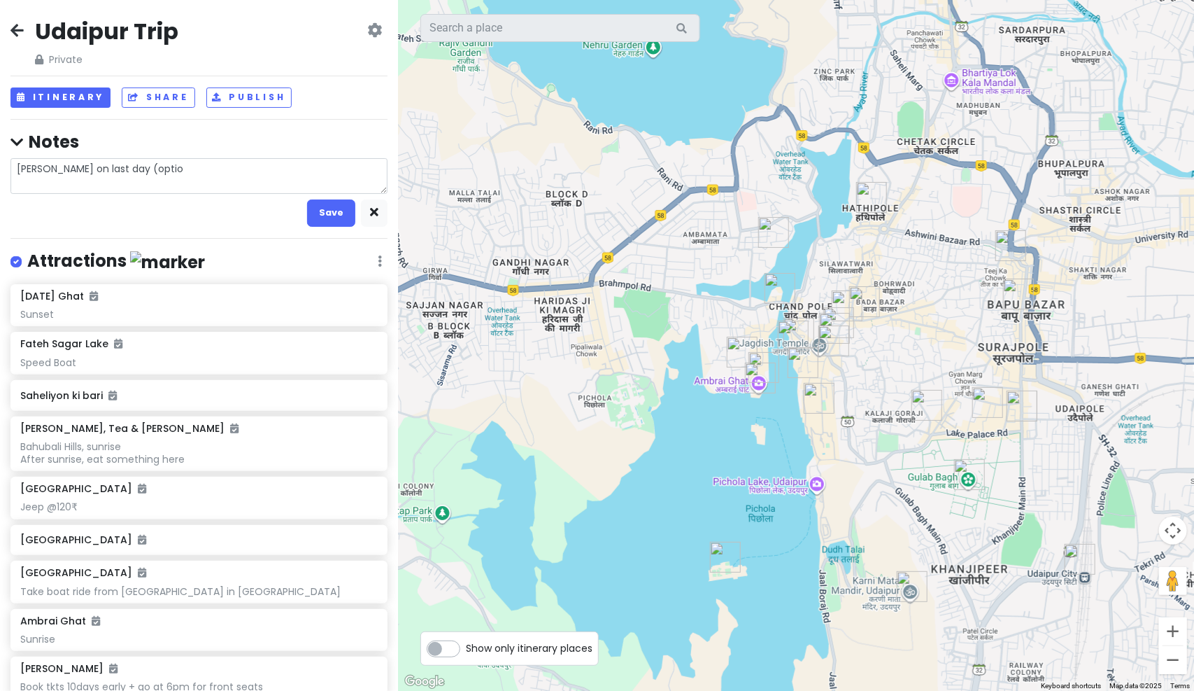
type textarea "x"
type textarea "jagdish temple on last day (optiona"
type textarea "x"
type textarea "jagdish temple on last day (optional"
type textarea "x"
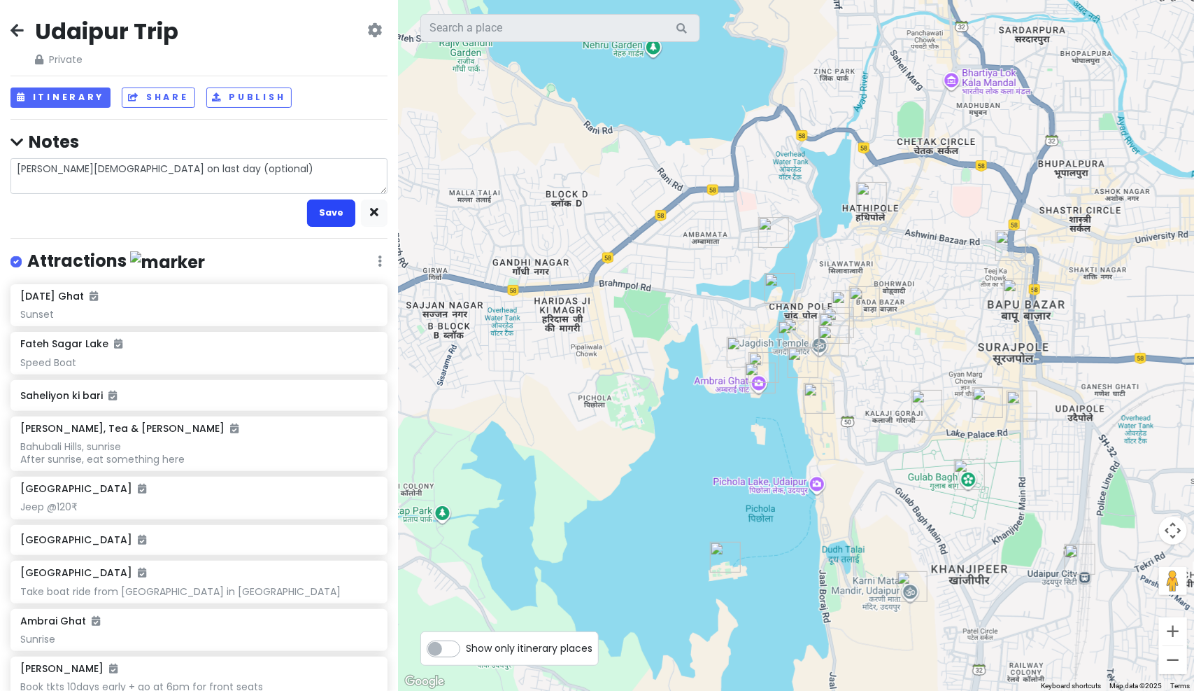
type textarea "jagdish temple on last day (optional)"
click at [318, 217] on button "Save" at bounding box center [331, 212] width 48 height 27
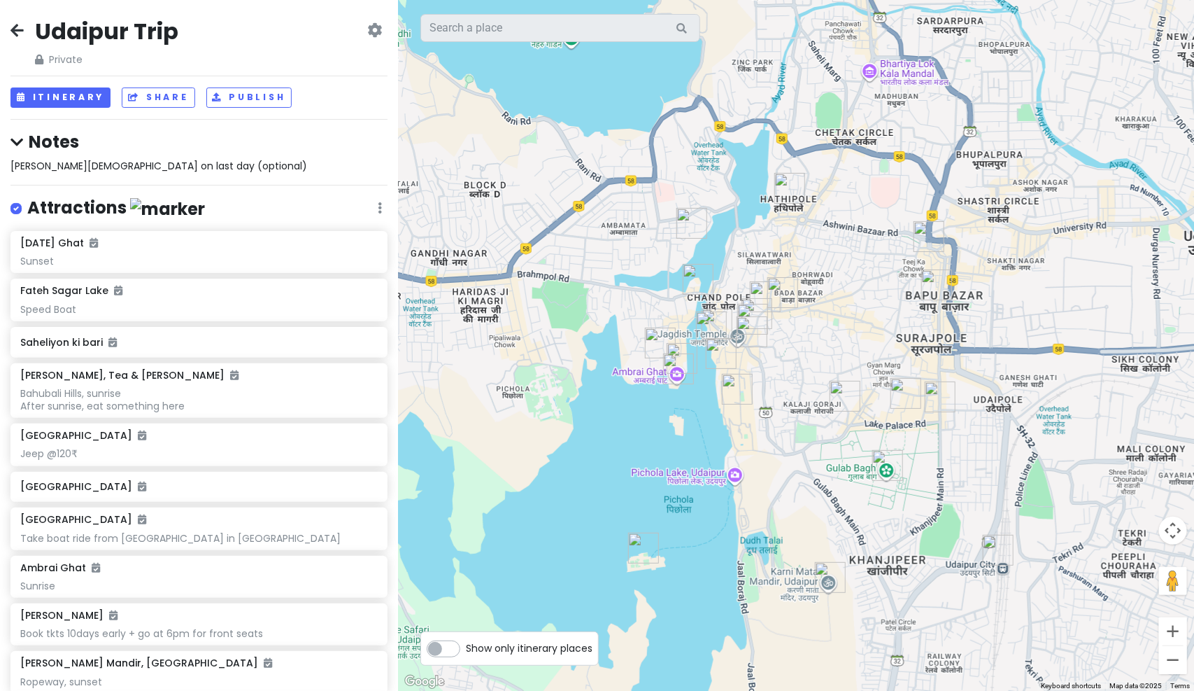
drag, startPoint x: 795, startPoint y: 399, endPoint x: 720, endPoint y: 389, distance: 75.6
click at [720, 389] on img "City Palace" at bounding box center [737, 389] width 42 height 42
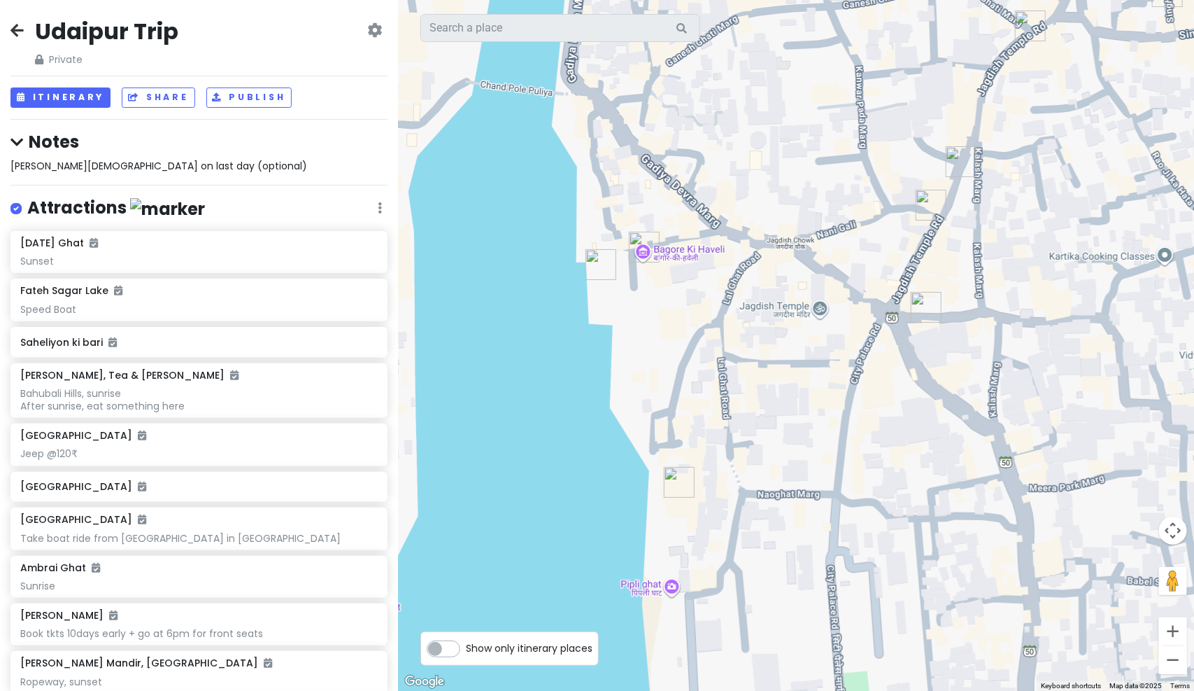
click at [812, 310] on div "To navigate, press the arrow keys." at bounding box center [796, 345] width 796 height 691
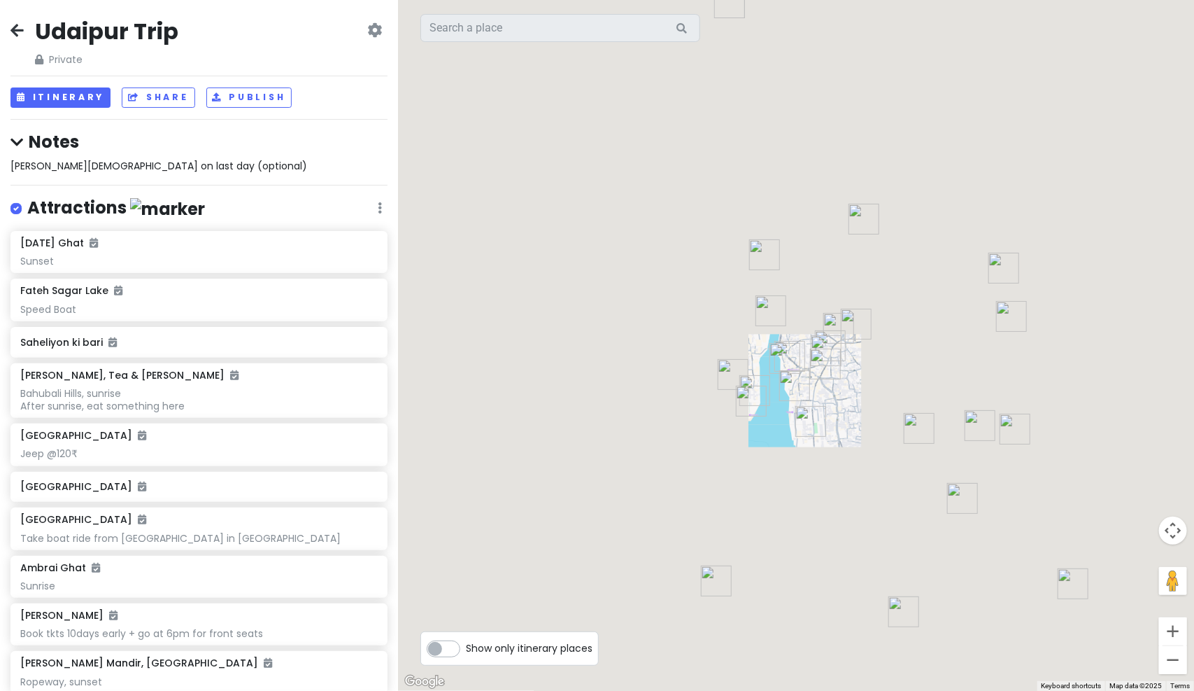
drag, startPoint x: 824, startPoint y: 346, endPoint x: 828, endPoint y: 375, distance: 29.0
click at [828, 375] on img "Jagdish Shree Restaurant - Namkeen" at bounding box center [826, 364] width 42 height 42
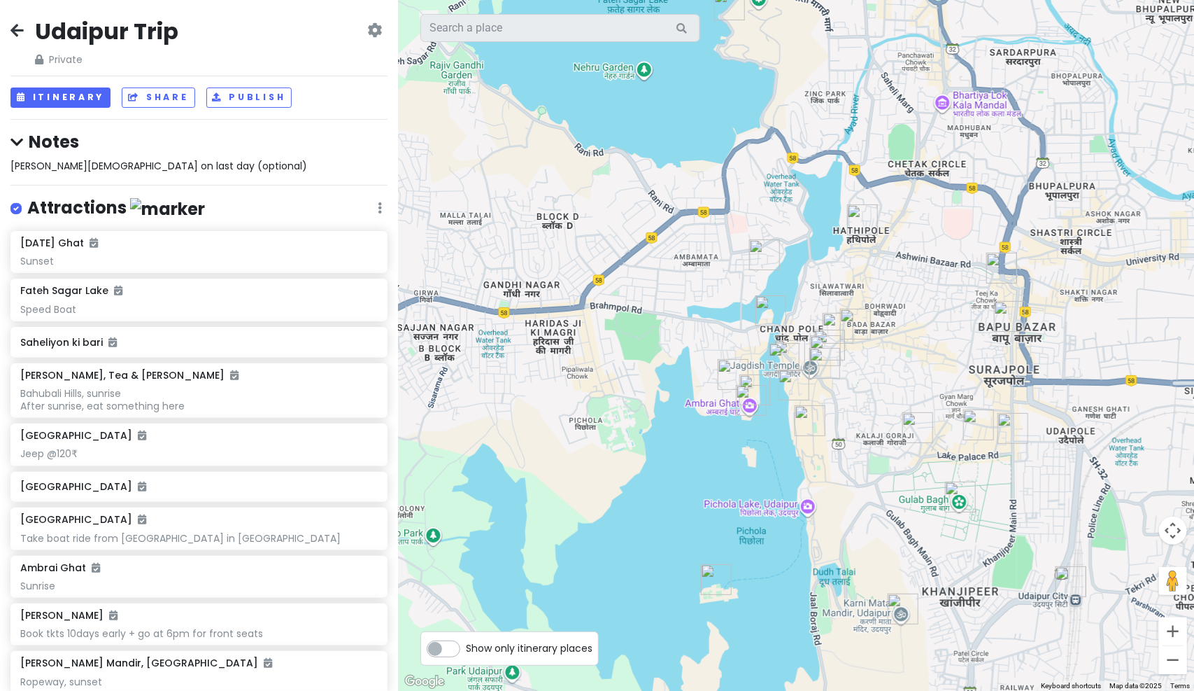
click at [209, 175] on div "Udaipur Trip Private Change Dates Make a Copy Delete Trip Go Pro ⚡️ Give Feedba…" at bounding box center [199, 345] width 398 height 691
click at [168, 162] on span "jagdish temple on last day (optional)" at bounding box center [158, 166] width 297 height 14
type textarea "x"
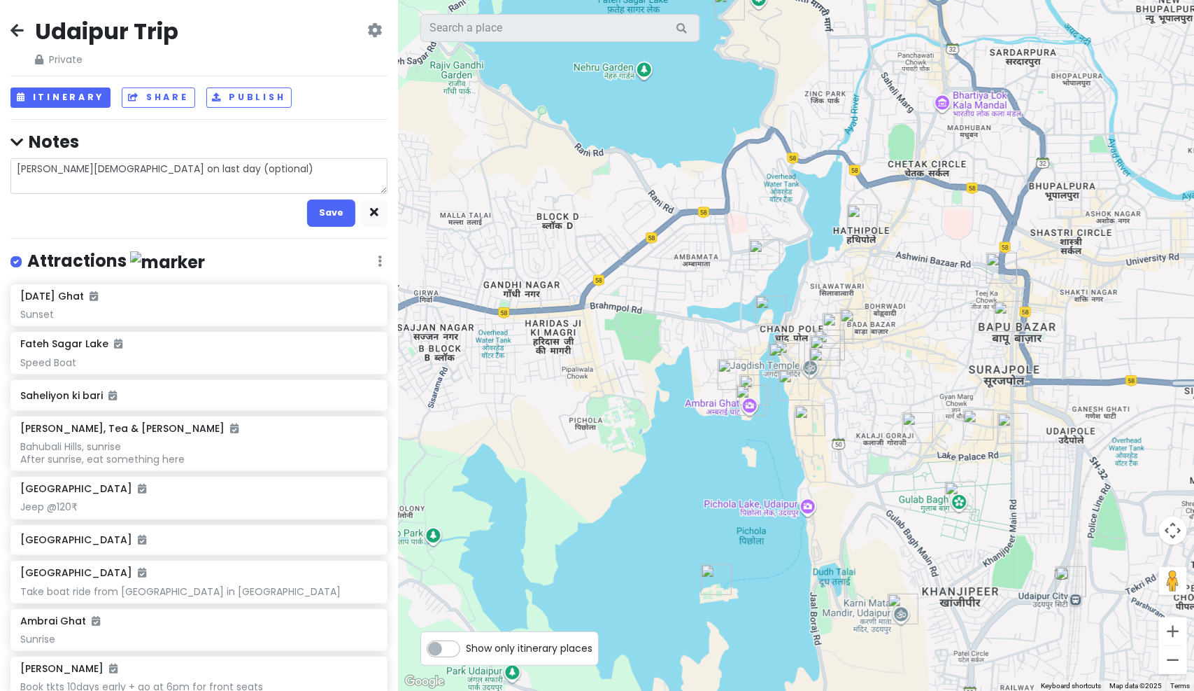
click at [168, 162] on textarea "jagdish temple on last day (optional)" at bounding box center [198, 176] width 377 height 36
drag, startPoint x: 230, startPoint y: 163, endPoint x: -3, endPoint y: 163, distance: 233.0
click at [0, 163] on html "Udaipur Trip Private Change Dates Make a Copy Delete Trip Go Pro ⚡️ Give Feedba…" at bounding box center [597, 345] width 1194 height 691
click at [322, 209] on button "Save" at bounding box center [331, 212] width 48 height 27
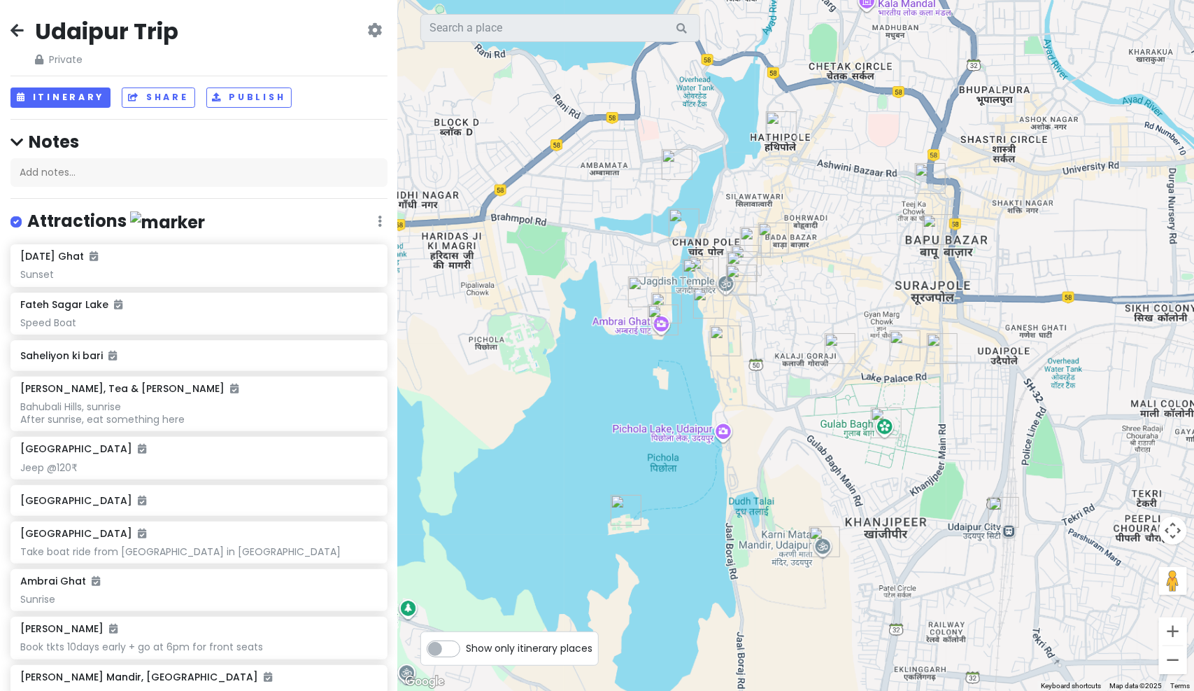
drag, startPoint x: 831, startPoint y: 378, endPoint x: 734, endPoint y: 283, distance: 135.6
click at [734, 283] on img "Jagdish Shree Restaurant - Namkeen" at bounding box center [742, 280] width 42 height 42
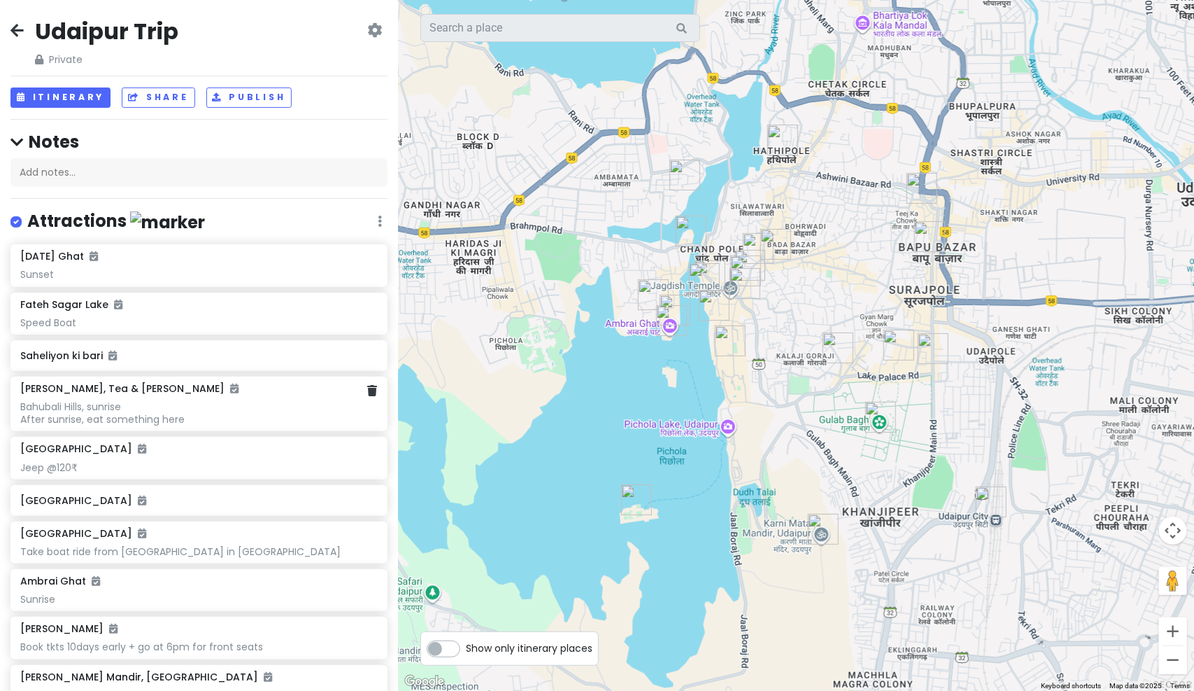
click at [130, 418] on div "Bahubali Hills, sunrise After sunrise, eat something here" at bounding box center [198, 412] width 357 height 25
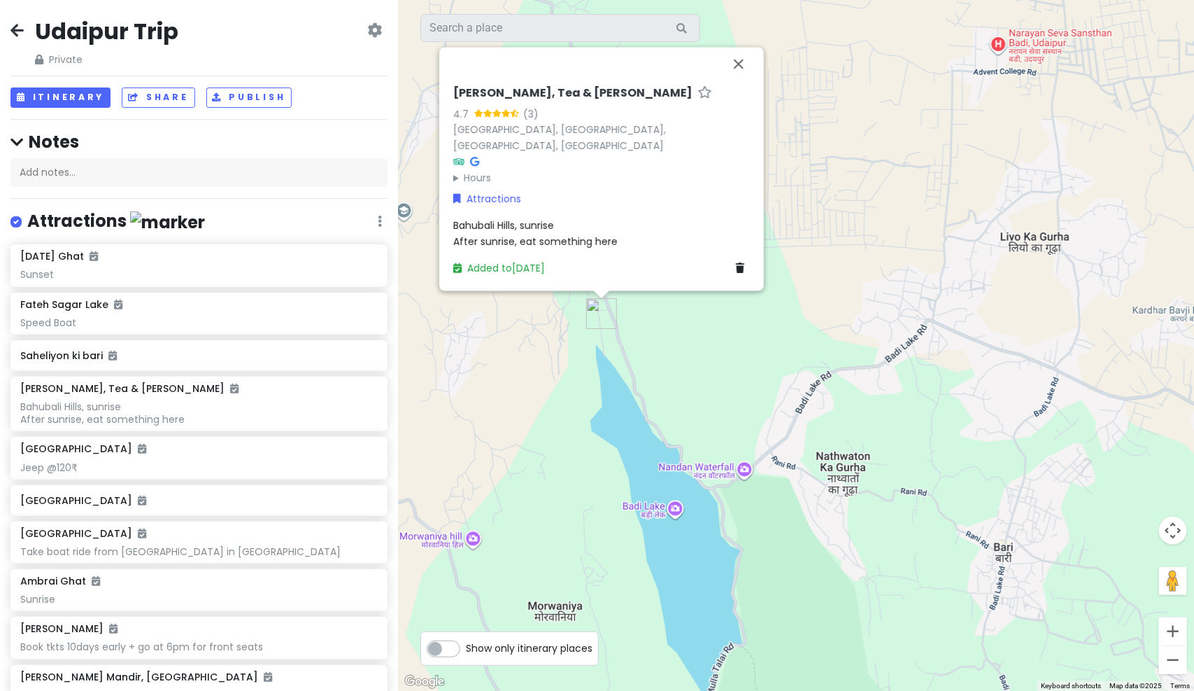
click at [552, 238] on span "Bahubali Hills, sunrise After sunrise, eat something here" at bounding box center [535, 232] width 164 height 29
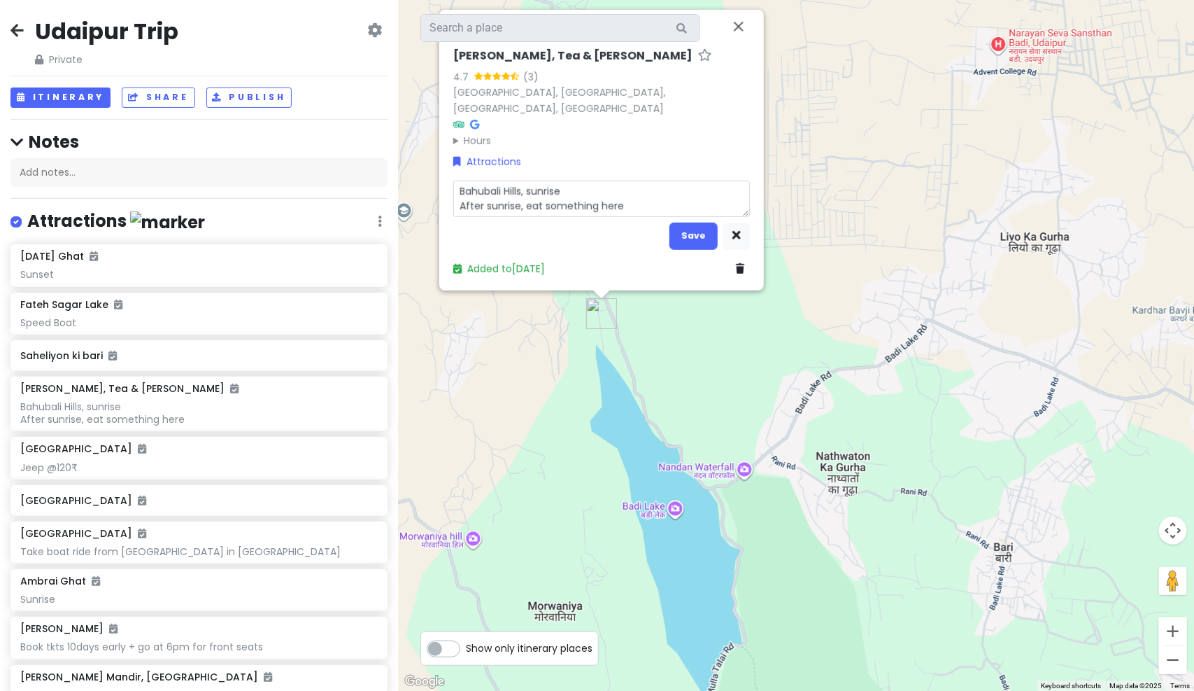
click at [633, 210] on textarea "Bahubali Hills, sunrise After sunrise, eat something here" at bounding box center [601, 199] width 297 height 36
type textarea "x"
type textarea "Bahubali Hills, sunrise After sunrise, eat something here."
click at [710, 229] on button "Save" at bounding box center [694, 235] width 48 height 27
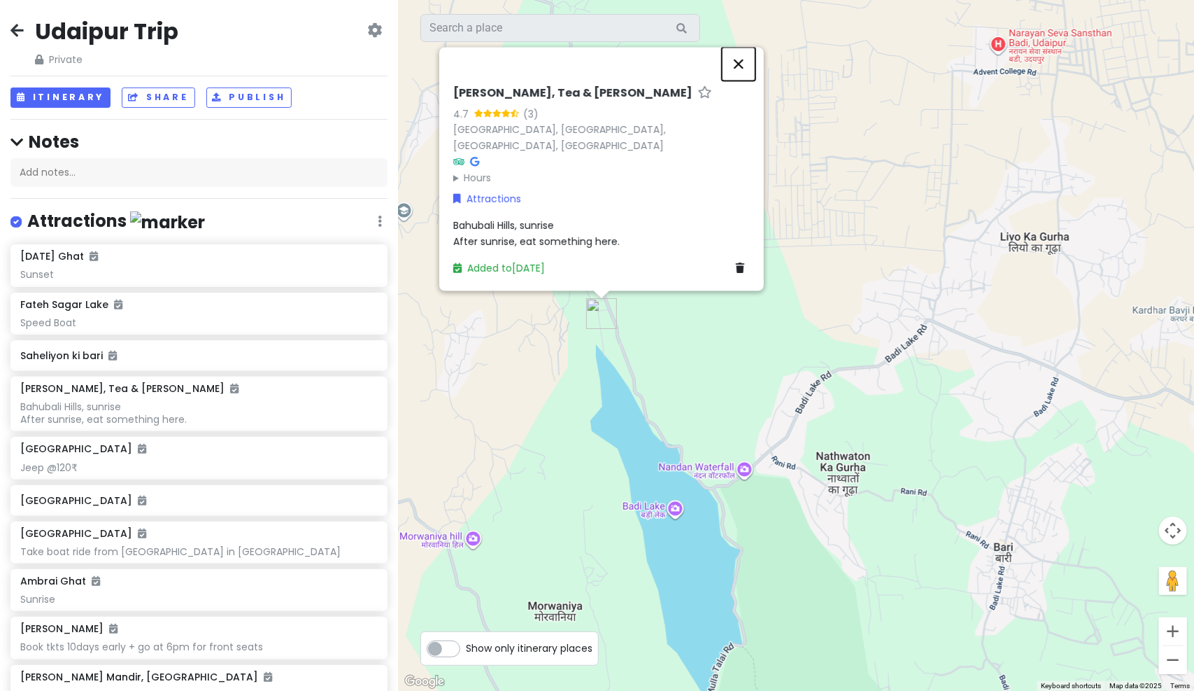
click at [742, 62] on button "Close" at bounding box center [739, 64] width 34 height 34
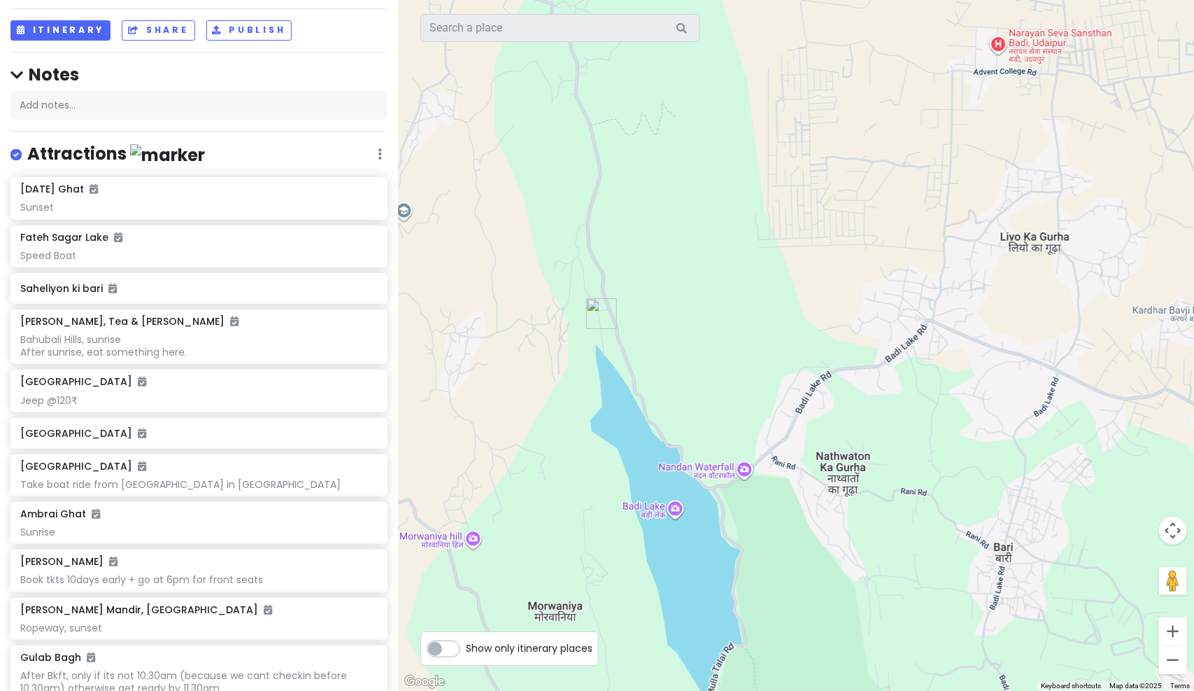
scroll to position [69, 0]
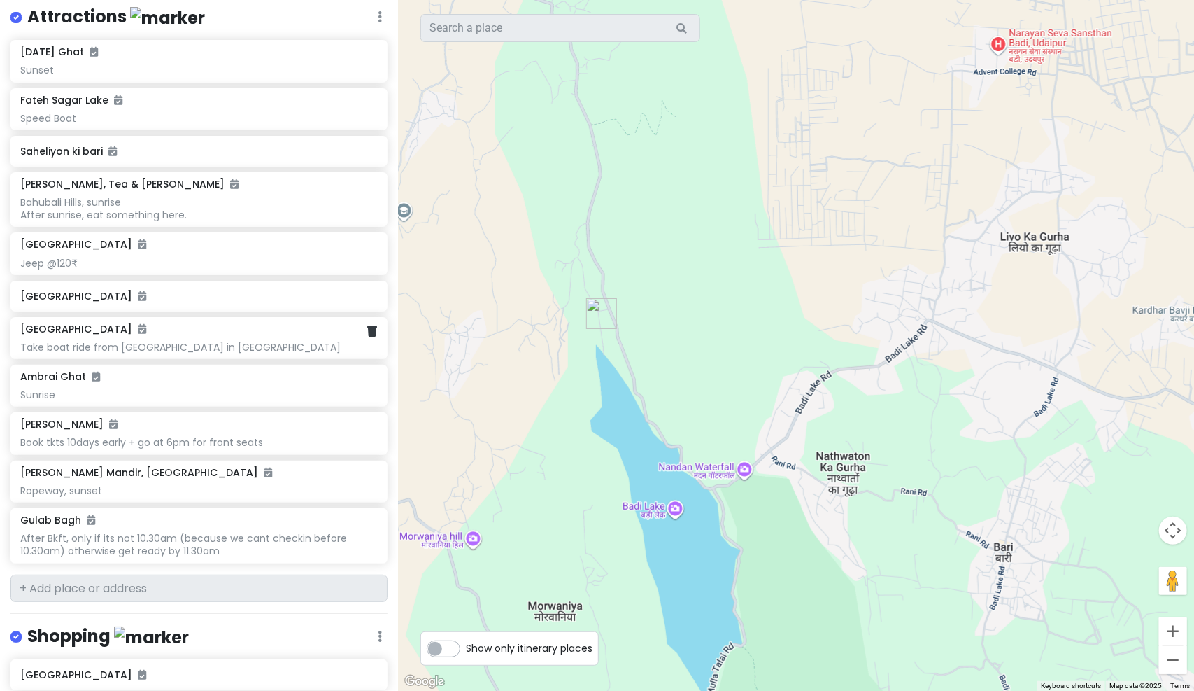
click at [210, 341] on div "Take boat ride from city palace in PICHOLA LAKE" at bounding box center [198, 347] width 357 height 13
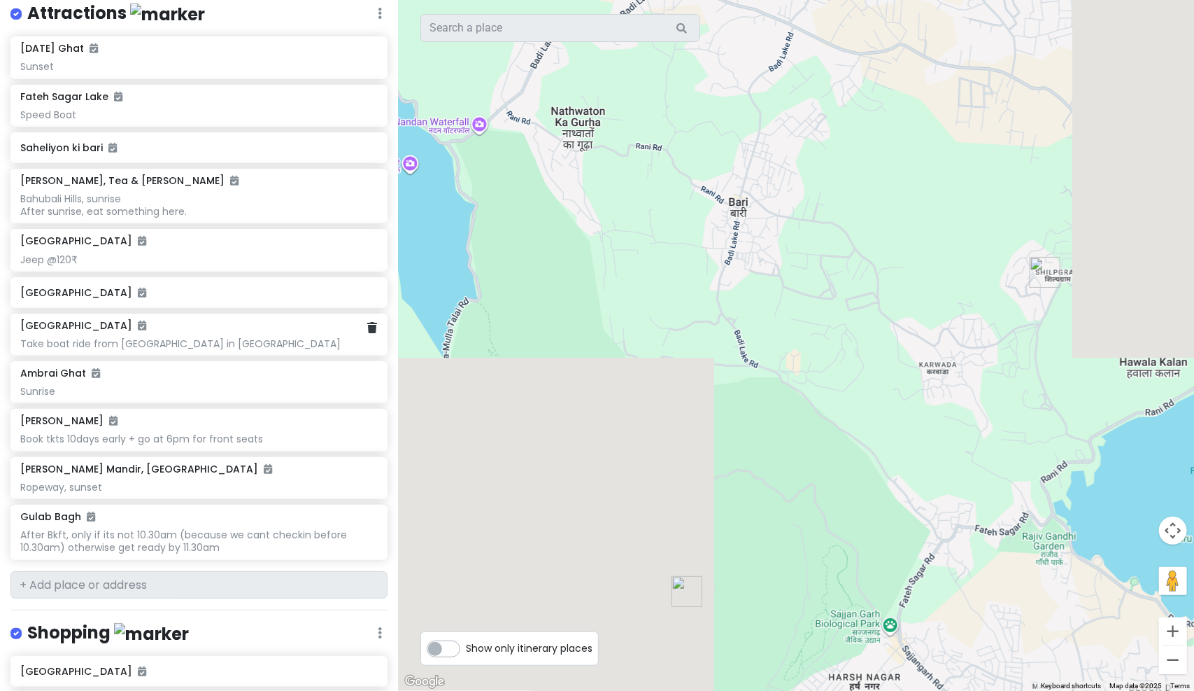
scroll to position [208, 0]
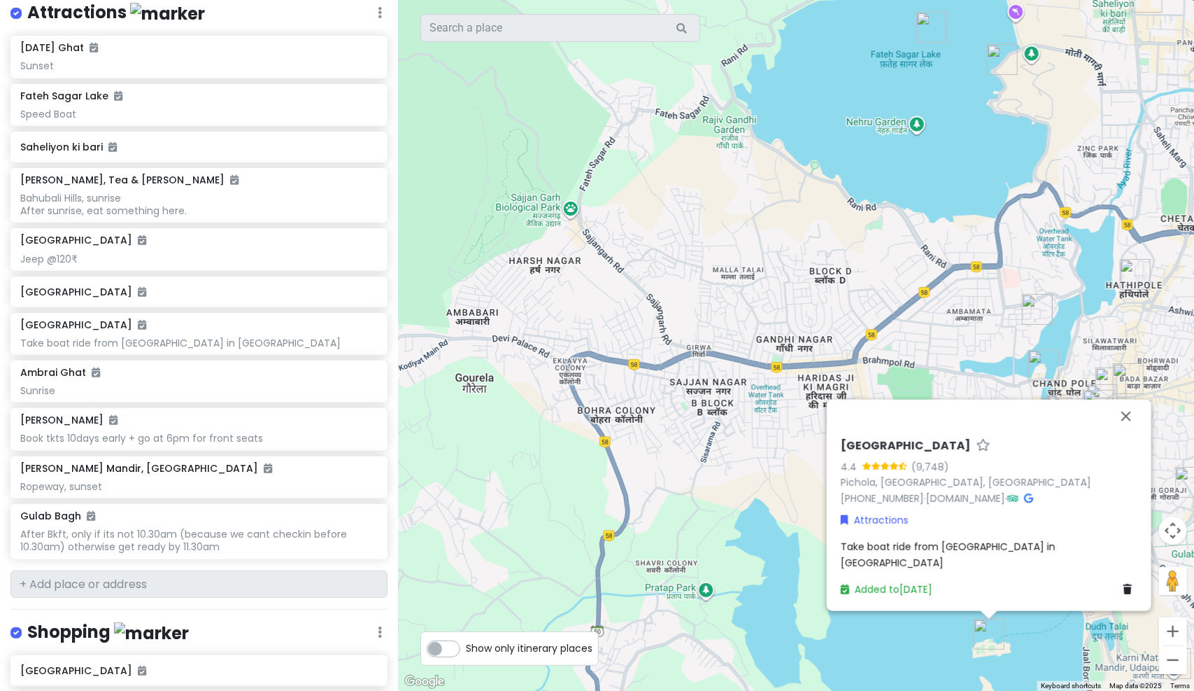
click at [891, 565] on span "Take boat ride from city palace in PICHOLA LAKE" at bounding box center [950, 553] width 218 height 29
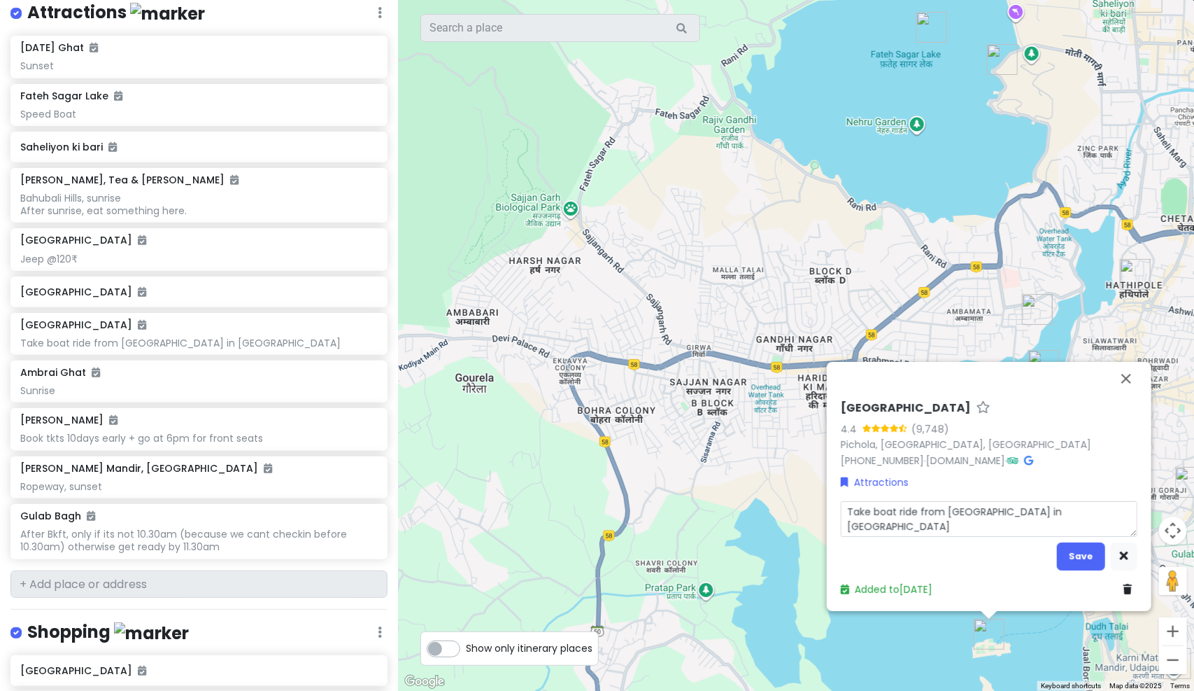
click at [870, 514] on textarea "Take boat ride from city palace in PICHOLA LAKE" at bounding box center [989, 519] width 297 height 36
type textarea "x"
type textarea "Take boat ride from city palace in PICHOLA LAKE"
type textarea "x"
type textarea "Take a boat ride from city palace in PICHOLA LAKE"
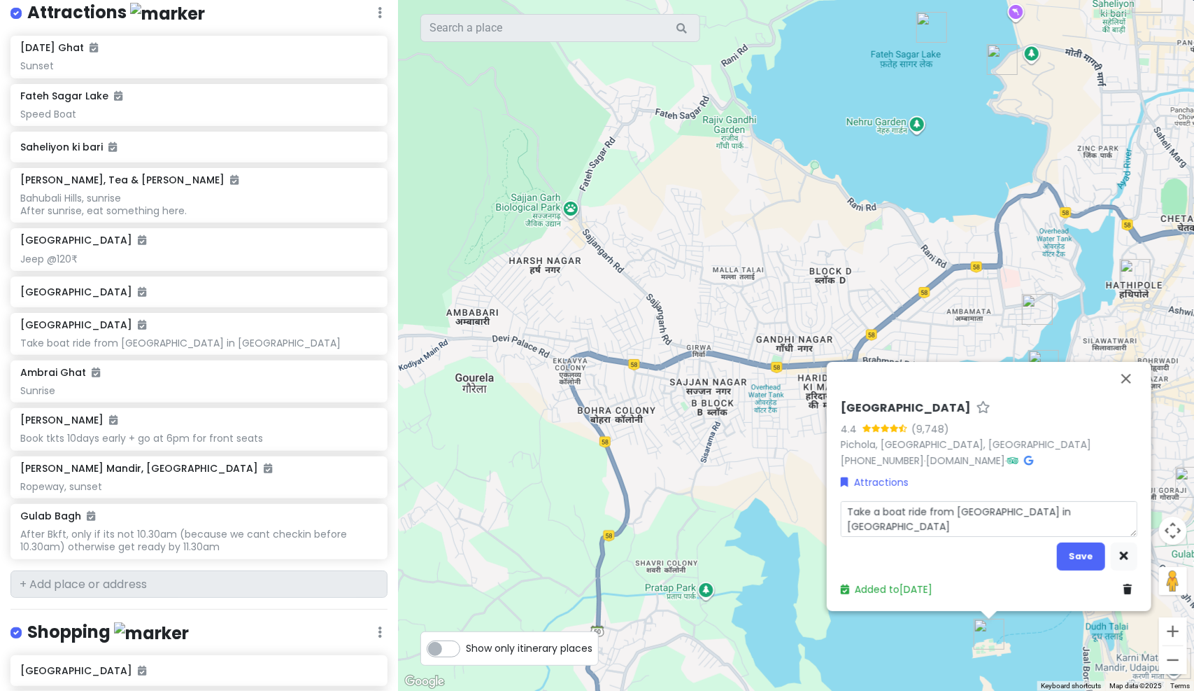
drag, startPoint x: 964, startPoint y: 512, endPoint x: 963, endPoint y: 521, distance: 8.5
click at [964, 512] on textarea "Take a boat ride from city palace in PICHOLA LAKE" at bounding box center [989, 519] width 297 height 36
type textarea "x"
type textarea "Take a boat ride from ity palace in PICHOLA LAKE"
type textarea "x"
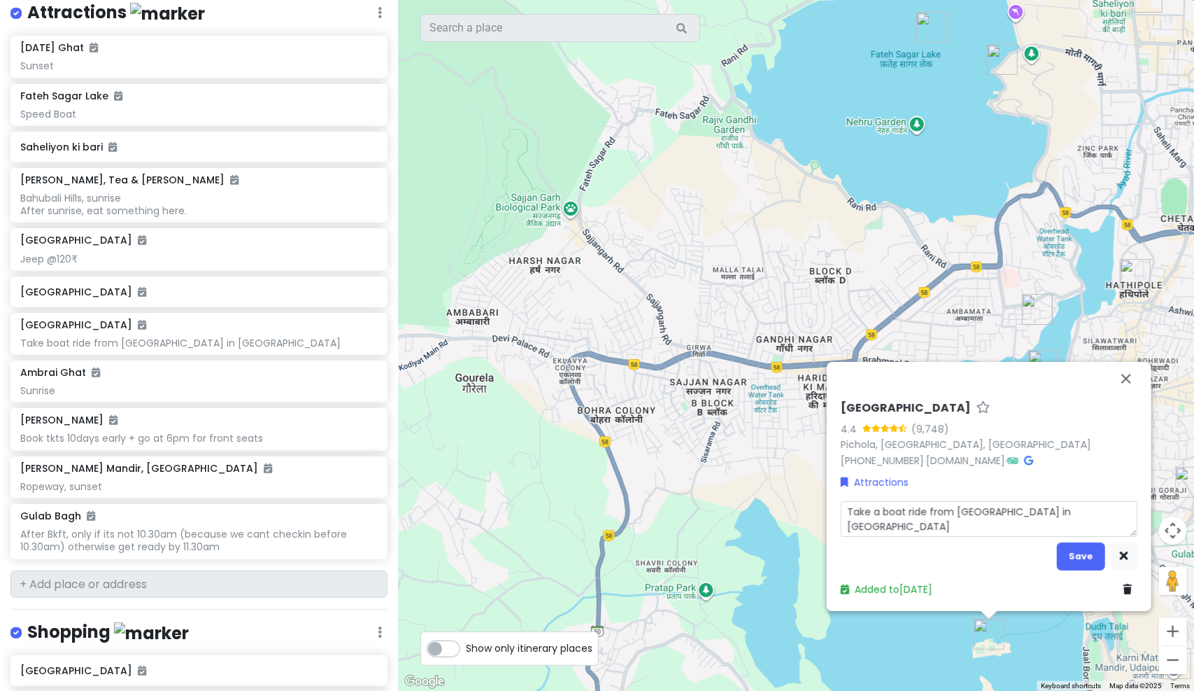
type textarea "Take a boat ride from City palace in PICHOLA LAKE"
click at [986, 509] on textarea "Take a boat ride from City palace in PICHOLA LAKE" at bounding box center [989, 519] width 297 height 36
type textarea "x"
type textarea "Take a boat ride from City alace in PICHOLA LAKE"
type textarea "x"
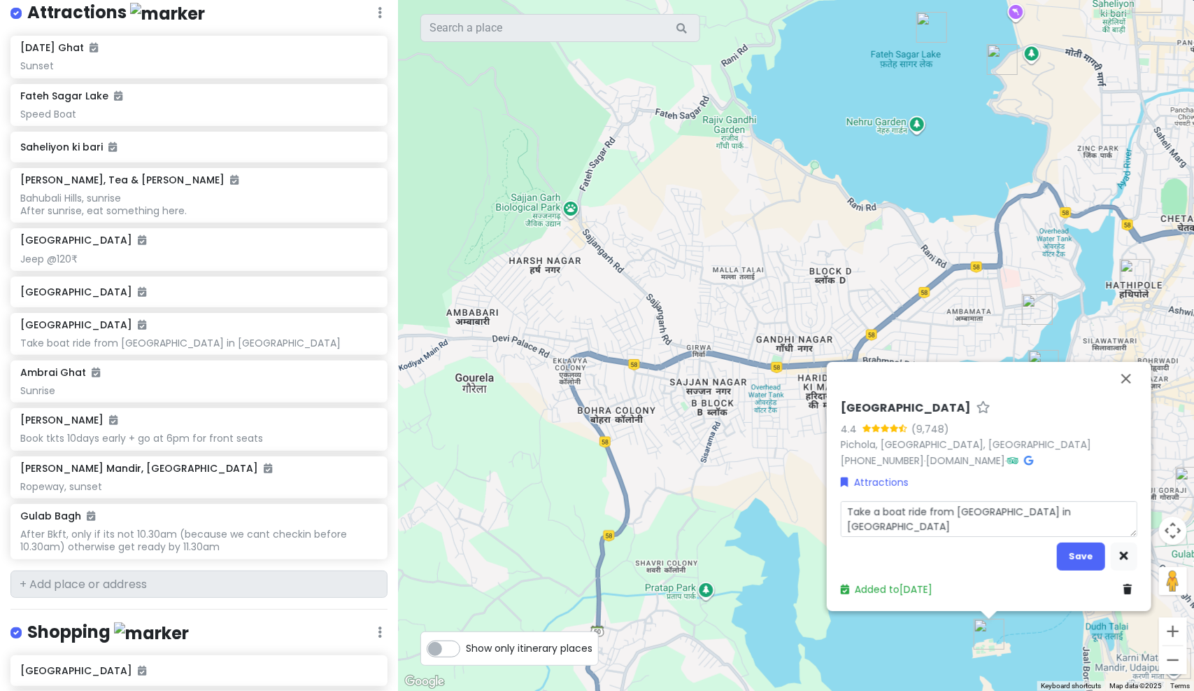
type textarea "Take a boat ride from City Palace in PICHOLA LAKE"
click at [1014, 505] on textarea "Take a boat ride from City Palace in PICHOLA LAKE" at bounding box center [989, 519] width 297 height 36
type textarea "x"
type textarea "Take a boat ride from City Palace tin PICHOLA LAKE"
type textarea "x"
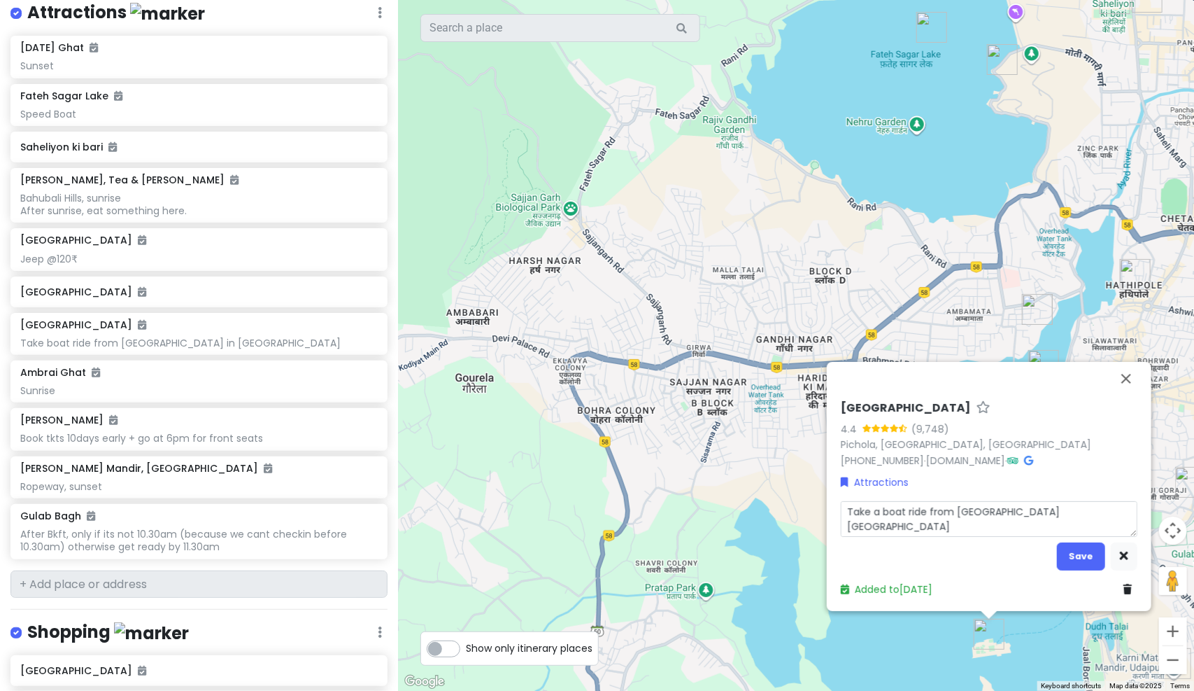
type textarea "Take a boat ride from City Palace toin PICHOLA LAKE"
type textarea "x"
type textarea "Take a boat ride from City Palace to in PICHOLA LAKE"
type textarea "x"
type textarea "Take a boat ride from City Palace to Jin PICHOLA LAKE"
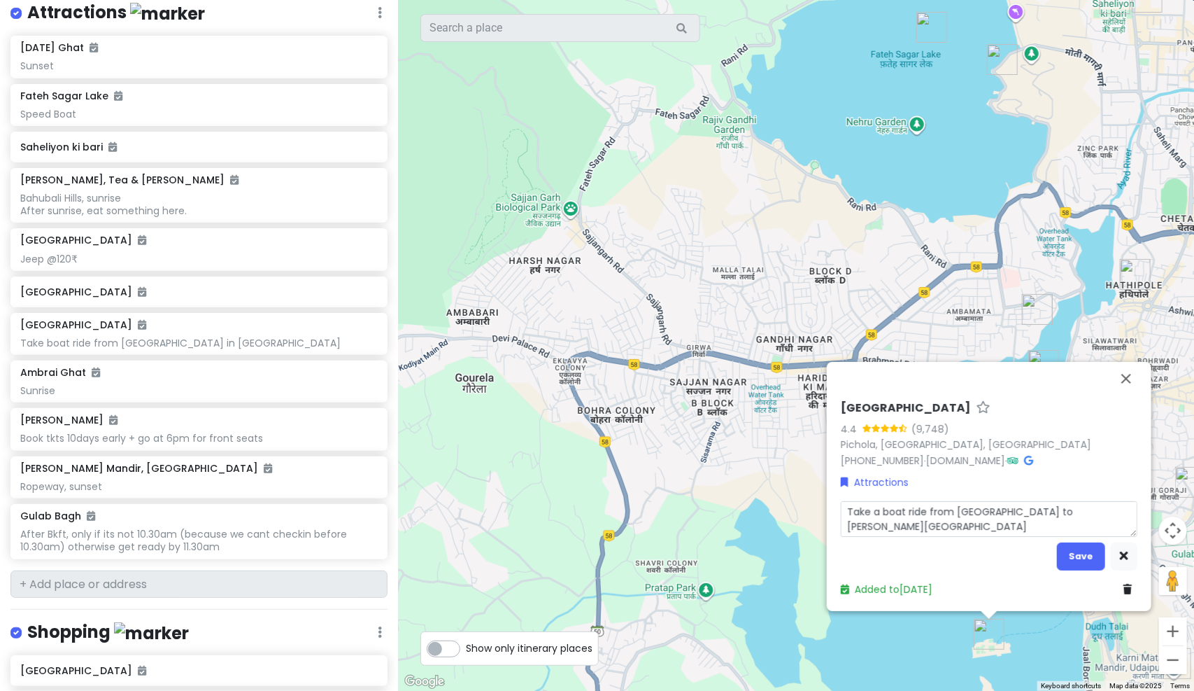
type textarea "x"
type textarea "Take a boat ride from City Palace to Jain PICHOLA LAKE"
type textarea "x"
type textarea "Take a boat ride from City Palace to Jagin PICHOLA LAKE"
type textarea "x"
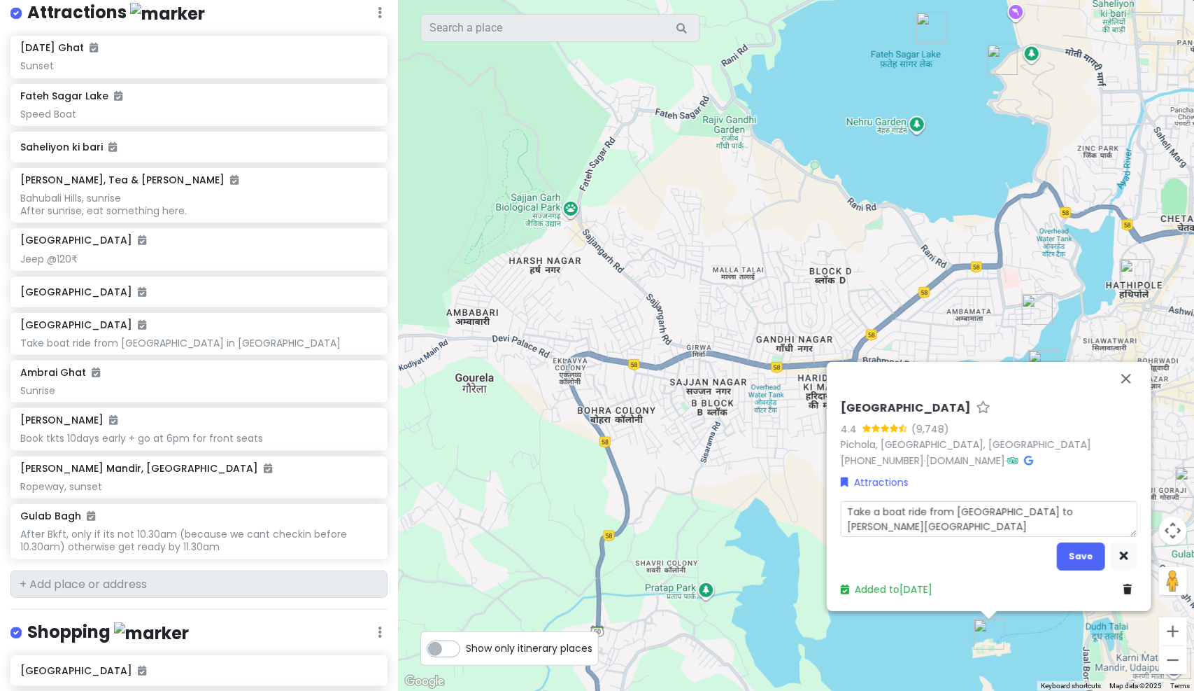
type textarea "Take a boat ride from City Palace to Jag in PICHOLA LAKE"
type textarea "x"
type textarea "Take a boat ride from City Palace to Jag Min PICHOLA LAKE"
type textarea "x"
type textarea "Take a boat ride from City Palace to Jag Main PICHOLA LAKE"
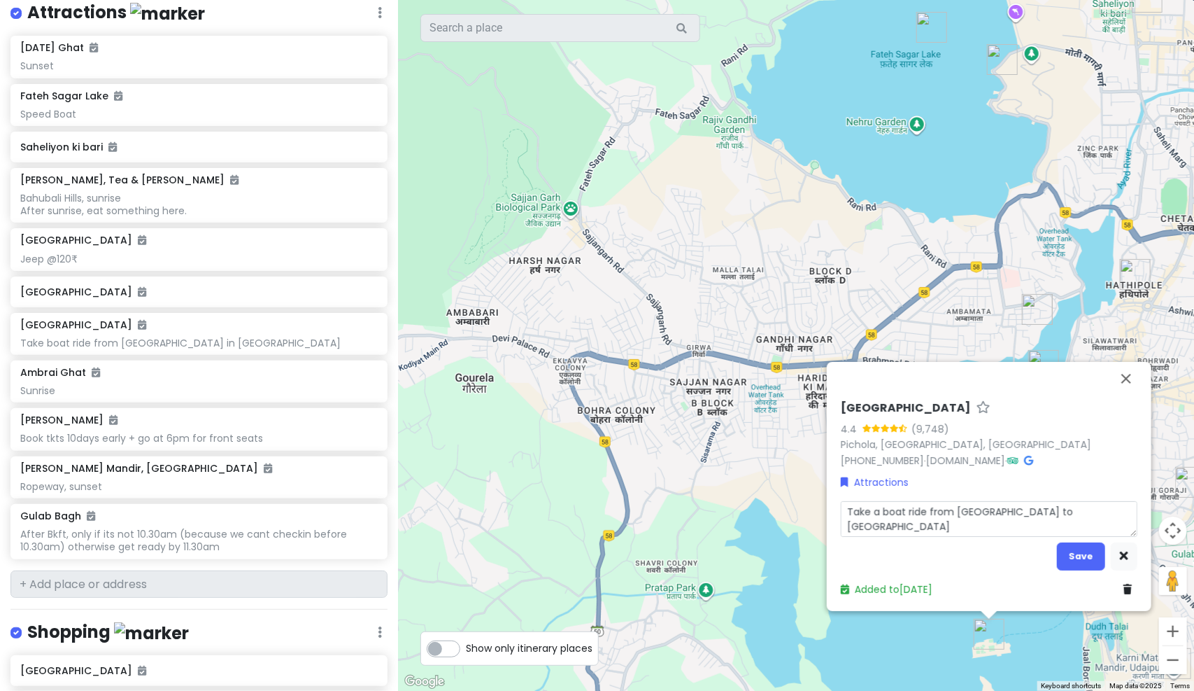
type textarea "x"
type textarea "Take a boat ride from City Palace to Jag Manin PICHOLA LAKE"
type textarea "x"
type textarea "Take a boat ride from City Palace to Jag Mandin PICHOLA LAKE"
type textarea "x"
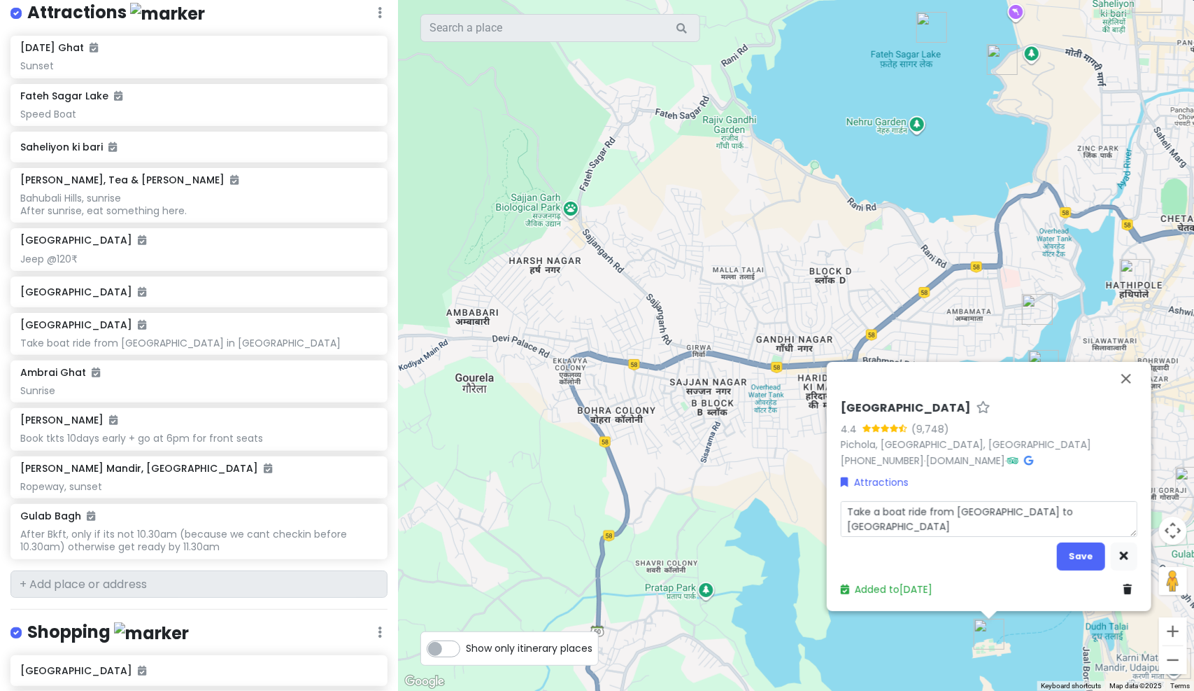
type textarea "Take a boat ride from City Palace to Jag Mandiin PICHOLA LAKE"
type textarea "x"
type textarea "Take a boat ride from City Palace to Jag Mandirin PICHOLA LAKE"
type textarea "x"
type textarea "Take a boat ride from City Palace to Jag Mandir in PICHOLA LAKE"
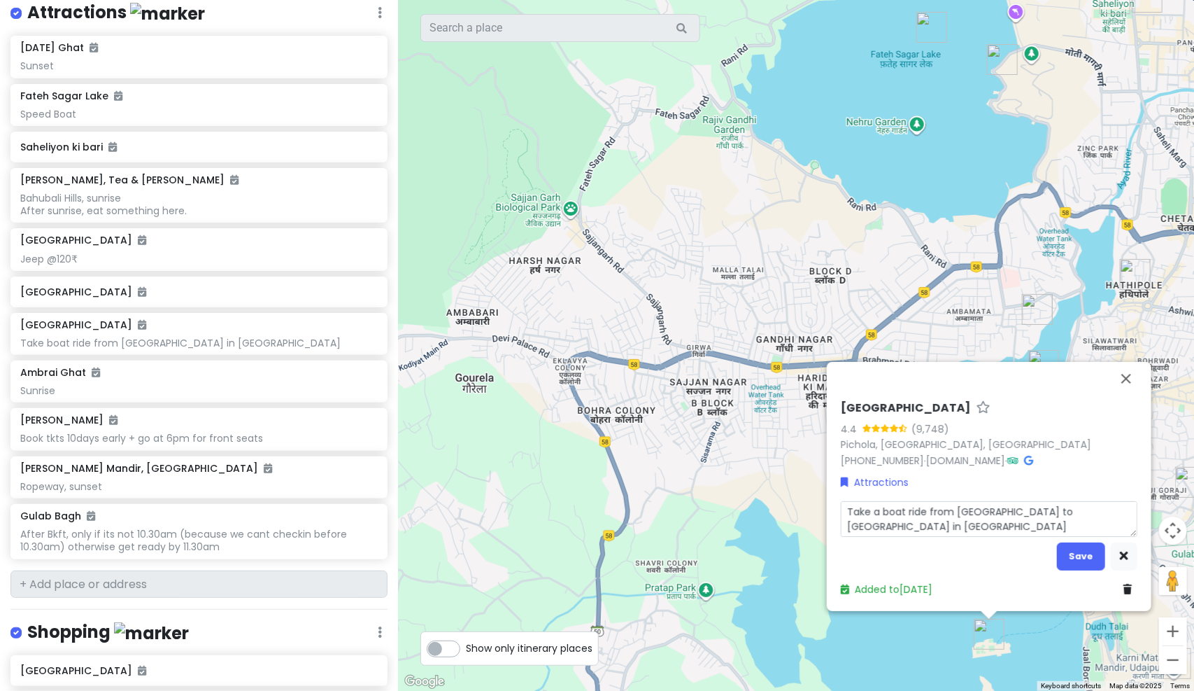
type textarea "x"
type textarea "Take a boat ride from City Palace to Jag Mandir Pin PICHOLA LAKE"
type textarea "x"
type textarea "Take a boat ride from City Palace to Jag Mandir Pain PICHOLA LAKE"
type textarea "x"
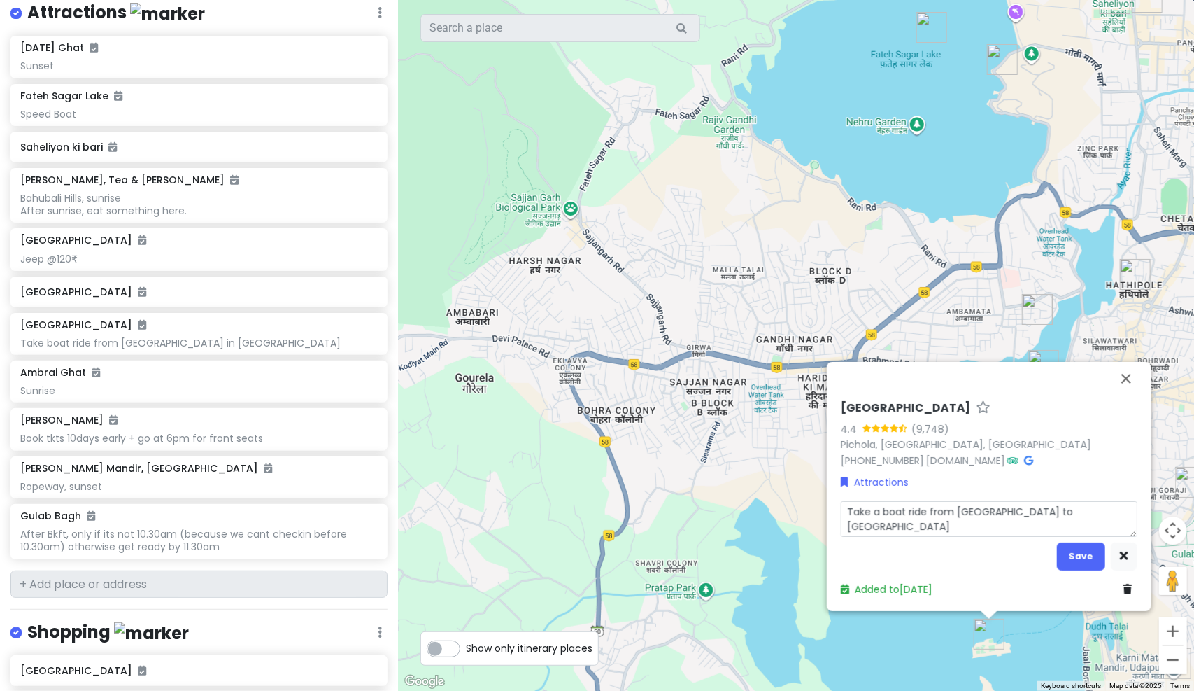
type textarea "Take a boat ride from City Palace to Jag Mandir Palin PICHOLA LAKE"
type textarea "x"
type textarea "Take a boat ride from City Palace to Jag Mandir Palcin PICHOLA LAKE"
type textarea "x"
type textarea "Take a boat ride from City Palace to Jag Mandir Palcein PICHOLA LAKE"
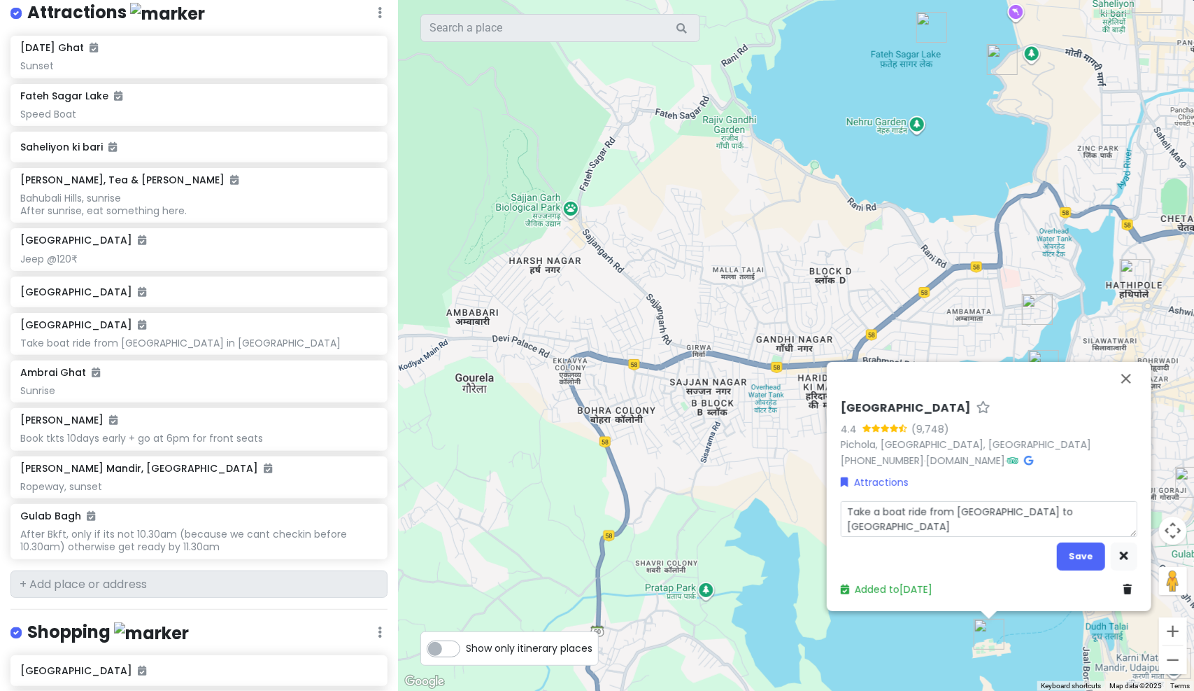
type textarea "x"
type textarea "Take a boat ride from City Palace to Jag Mandir Palcin PICHOLA LAKE"
type textarea "x"
type textarea "Take a boat ride from City Palace to Jag Mandir Palin PICHOLA LAKE"
type textarea "x"
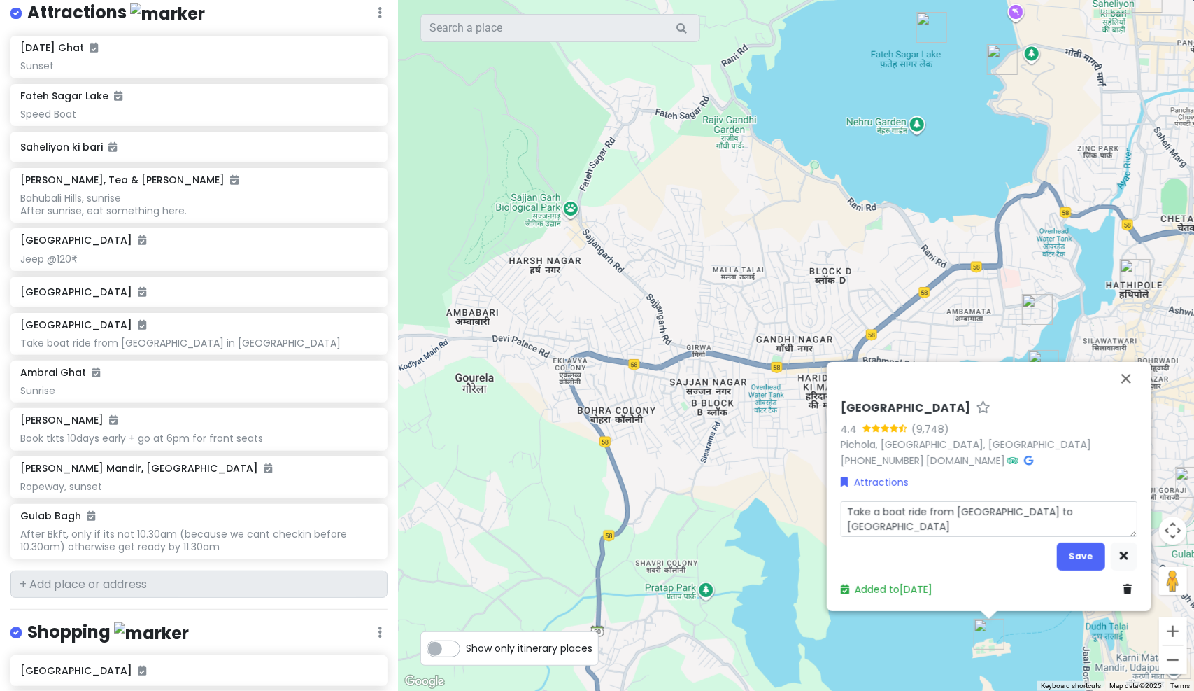
type textarea "Take a boat ride from City Palace to Jag Mandir Palain PICHOLA LAKE"
type textarea "x"
type textarea "Take a boat ride from City Palace to Jag Mandir Palacin PICHOLA LAKE"
type textarea "x"
type textarea "Take a boat ride from City Palace to Jag Mandir Palacein PICHOLA LAKE"
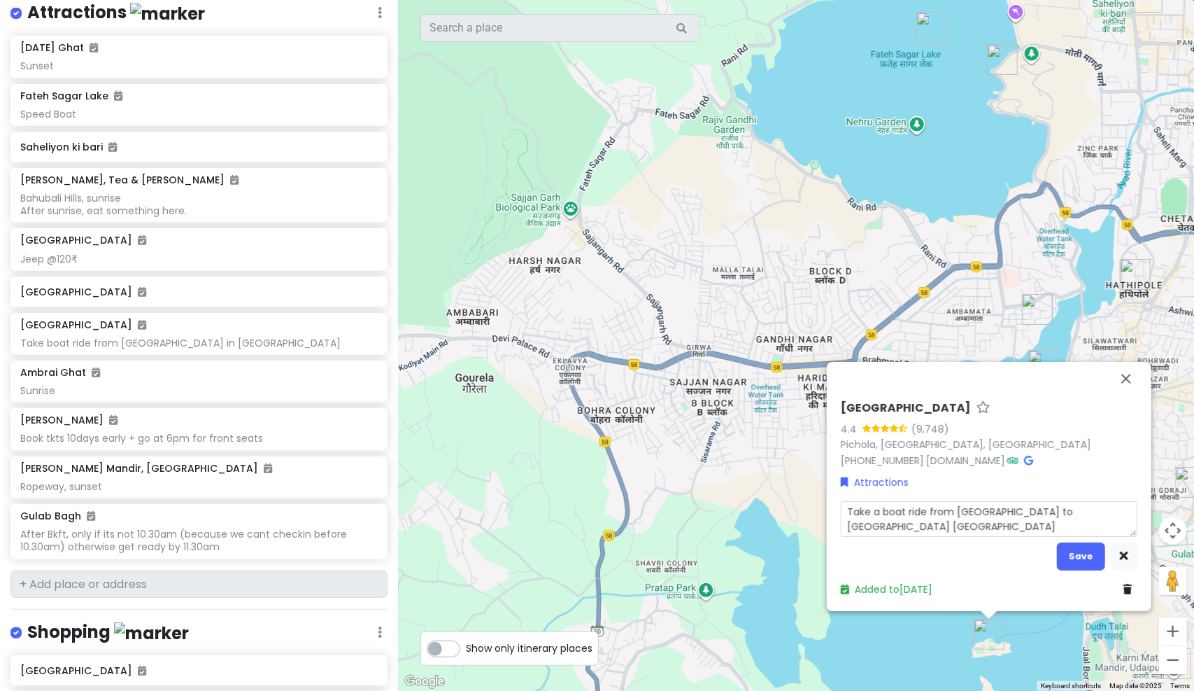
type textarea "x"
type textarea "Take a boat ride from City Palace to Jag Mandir Palace in PICHOLA LAKE"
click at [931, 528] on textarea "Take a boat ride from City Palace to Jag Mandir Palace in PICHOLA LAKE" at bounding box center [989, 519] width 297 height 36
type textarea "x"
type textarea "Take a boat ride from [GEOGRAPHIC_DATA] to [GEOGRAPHIC_DATA] in [GEOGRAPHIC_DAT…"
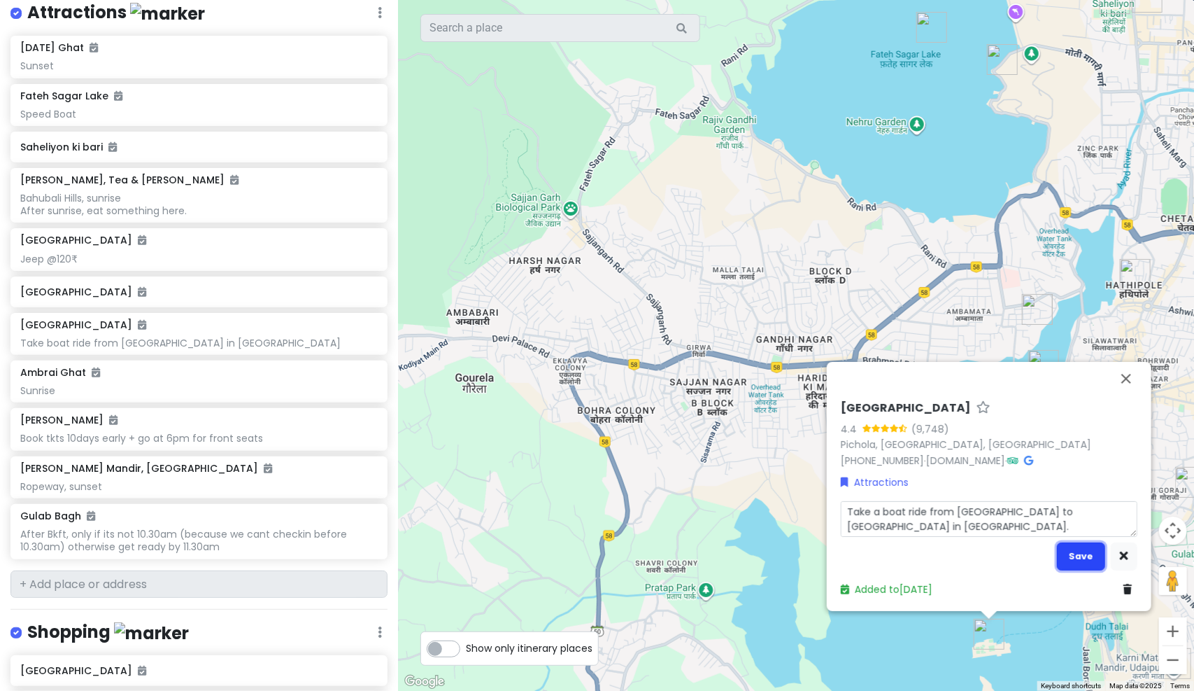
click at [1077, 564] on button "Save" at bounding box center [1081, 555] width 48 height 27
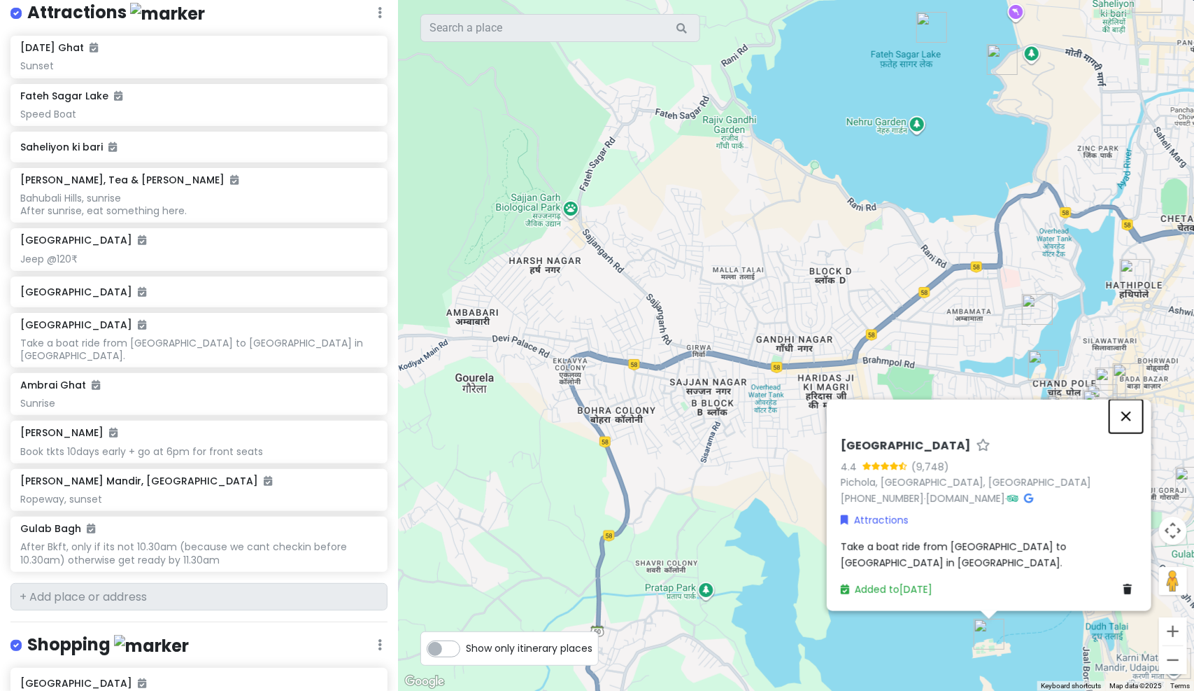
click at [1125, 423] on button "Close" at bounding box center [1127, 416] width 34 height 34
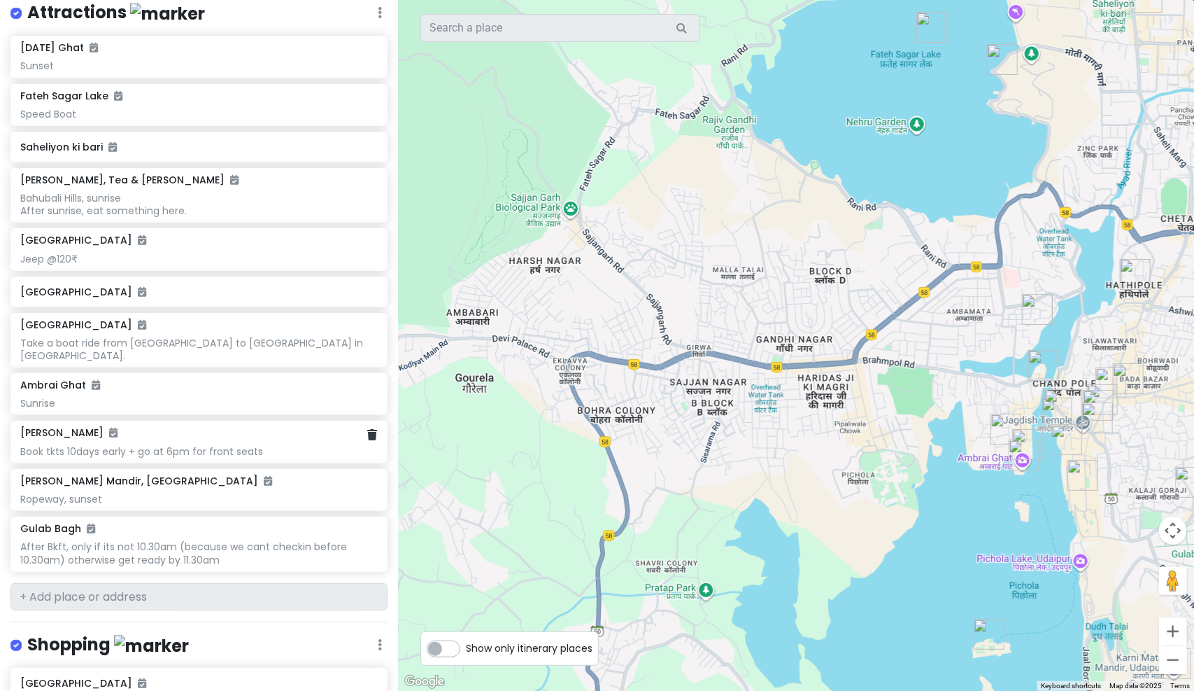
click at [207, 456] on div "Bagore Ki Haveli Book tkts 10days early + go at 6pm for front seats" at bounding box center [198, 441] width 377 height 42
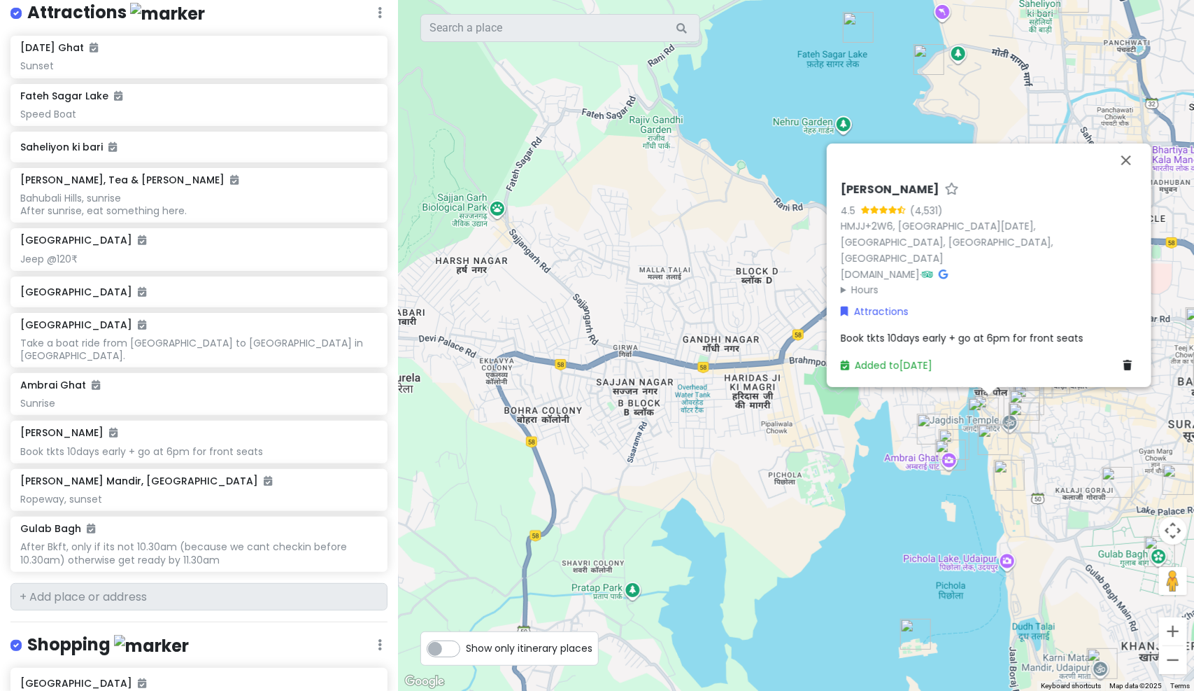
click at [898, 330] on div "Book tkts 10days early + go at 6pm for front seats" at bounding box center [989, 337] width 297 height 15
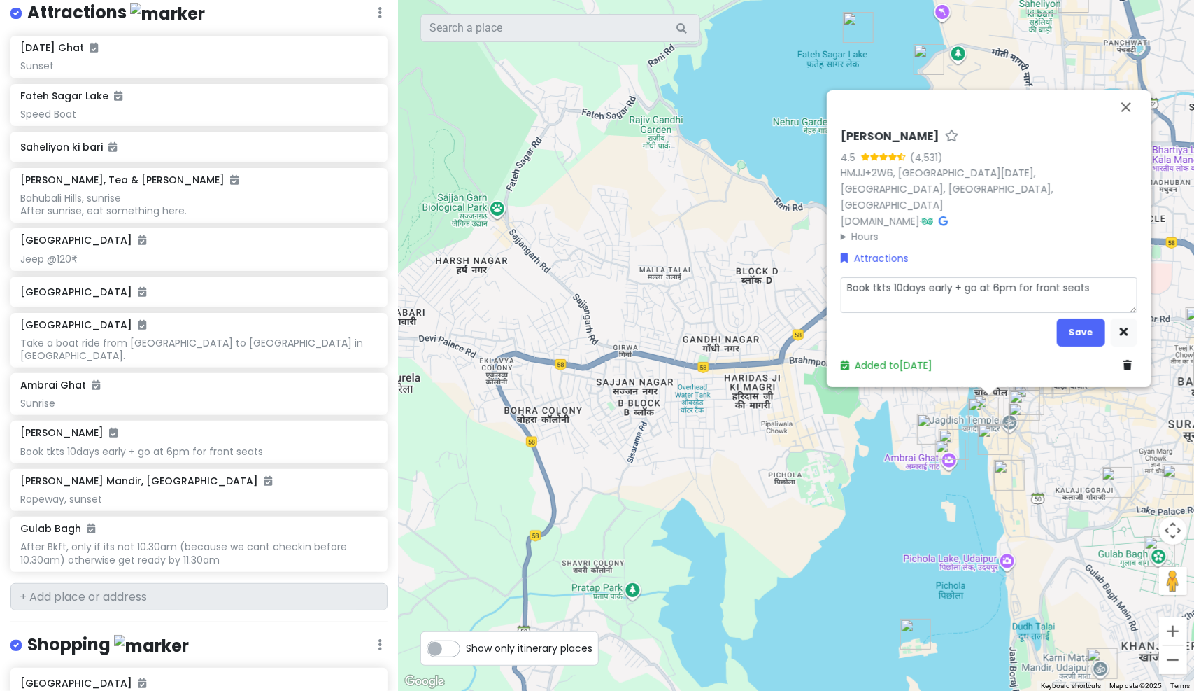
click at [901, 307] on textarea "Book tkts 10days early + go at 6pm for front seats" at bounding box center [989, 295] width 297 height 36
click at [889, 292] on textarea "Book tkts 10days early + go at 6pm for front seats" at bounding box center [989, 295] width 297 height 36
drag, startPoint x: 883, startPoint y: 285, endPoint x: 879, endPoint y: 296, distance: 11.3
click at [883, 285] on textarea "Book tkts 10days early + go at 6pm for front seats" at bounding box center [989, 295] width 297 height 36
type textarea "x"
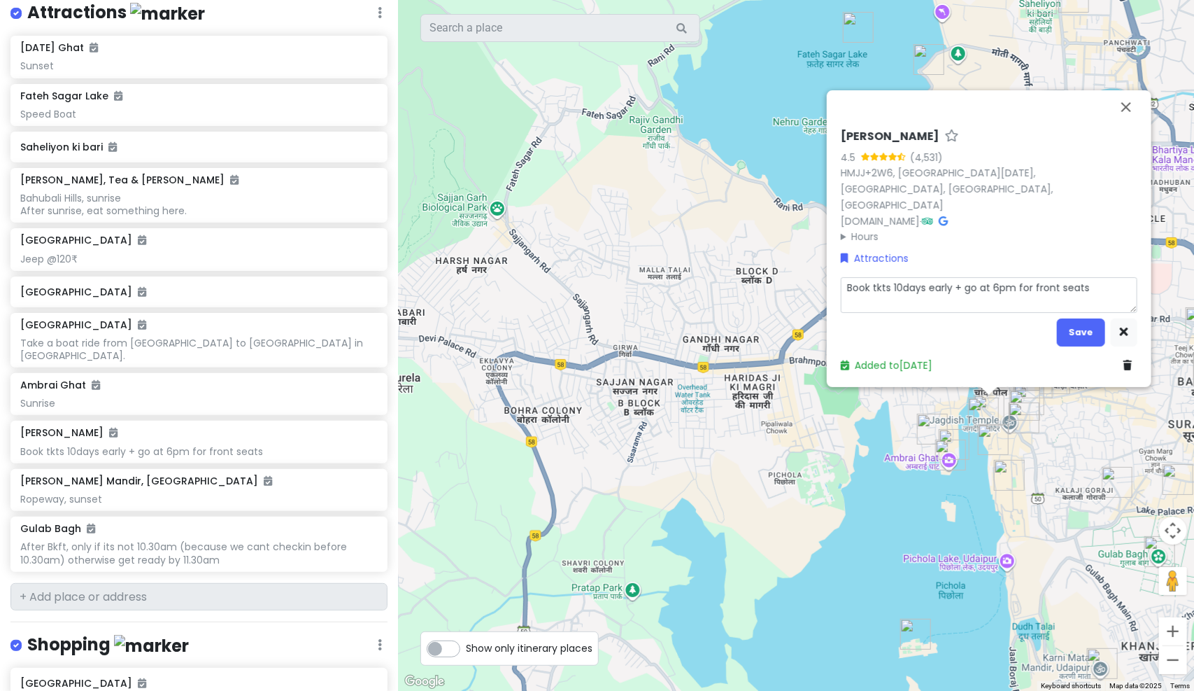
type textarea "Book t 10days early + go at 6pm for front seats"
type textarea "x"
type textarea "Book tic 10days early + go at 6pm for front seats"
type textarea "x"
type textarea "Book tick 10days early + go at 6pm for front seats"
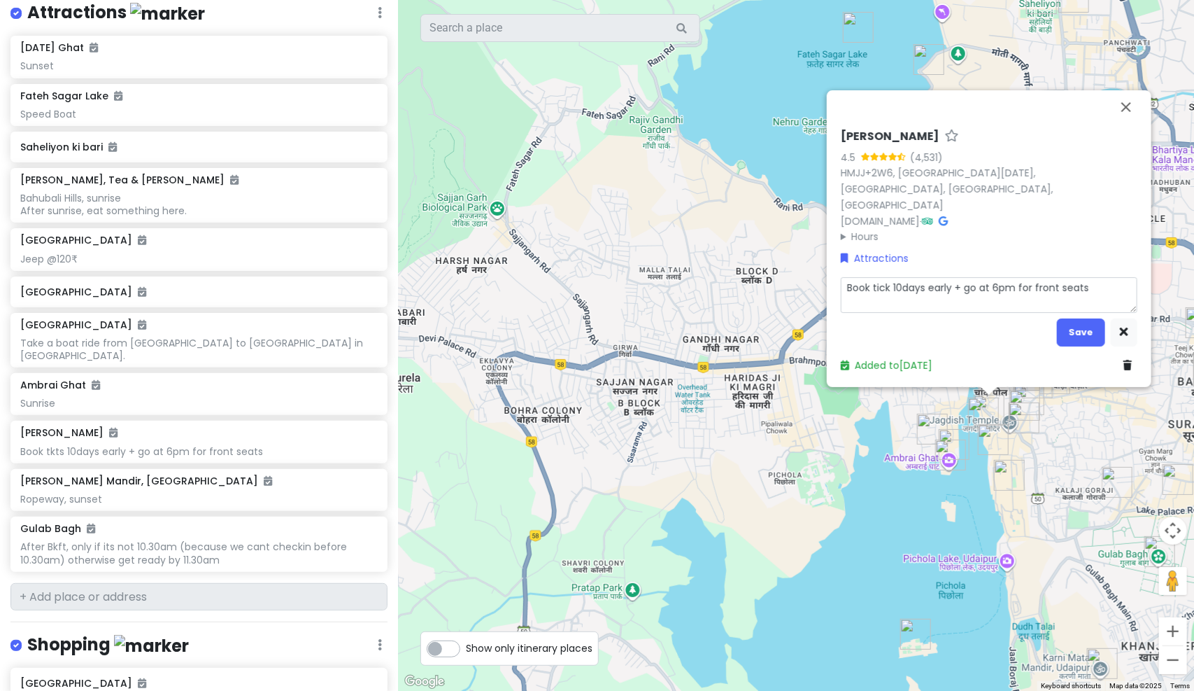
type textarea "x"
type textarea "Book ticke 10days early + go at 6pm for front seats"
type textarea "x"
type textarea "Book ticket 10days early + go at 6pm for front seats"
type textarea "x"
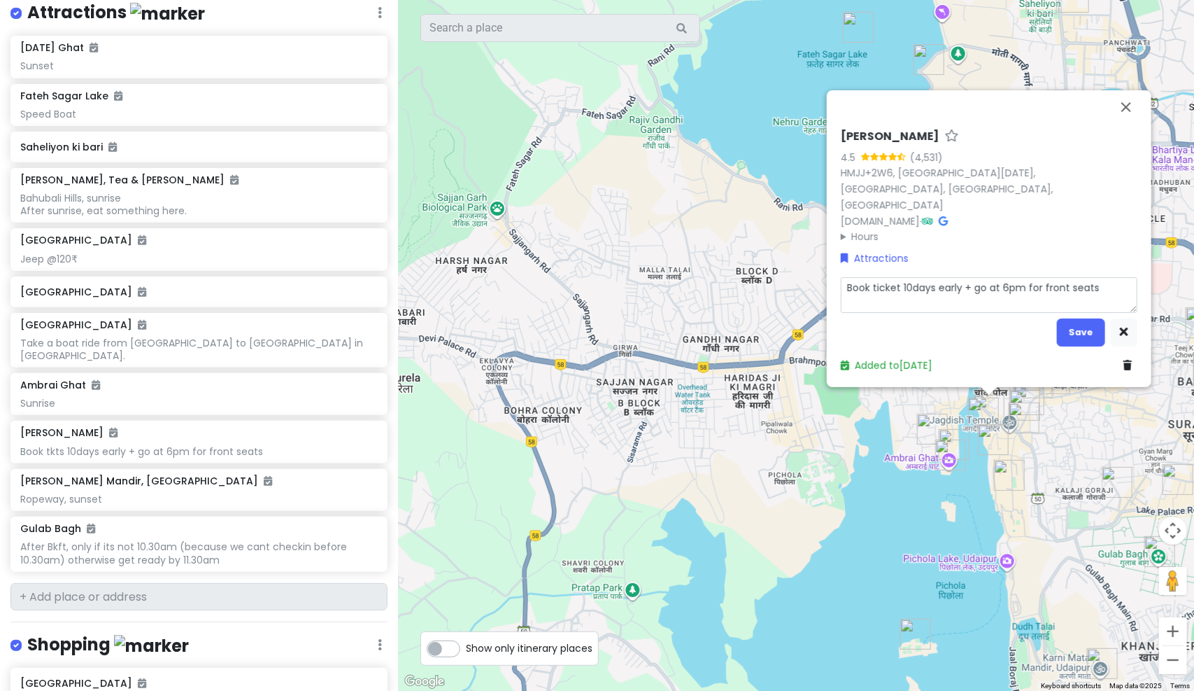
type textarea "Book tickets 10days early + go at 6pm for front seats"
click at [976, 285] on textarea "Book tickets 10days early + go at 6pm for front seats" at bounding box center [989, 295] width 297 height 36
type textarea "x"
type textarea "Book tickets 10days early go at 6pm for front seats"
type textarea "x"
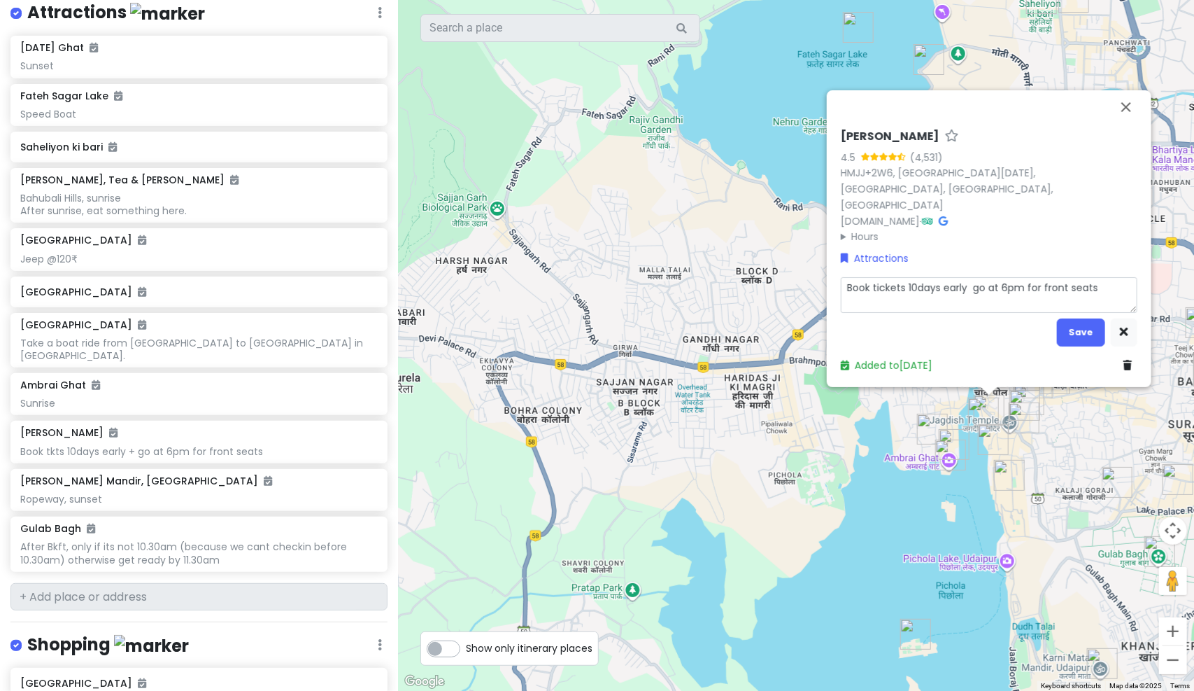
type textarea "Book tickets 10days early o go at 6pm for front seats"
type textarea "x"
type textarea "Book tickets 10days early onl go at 6pm for front seats"
type textarea "x"
type textarea "Book tickets 10days early onli go at 6pm for front seats"
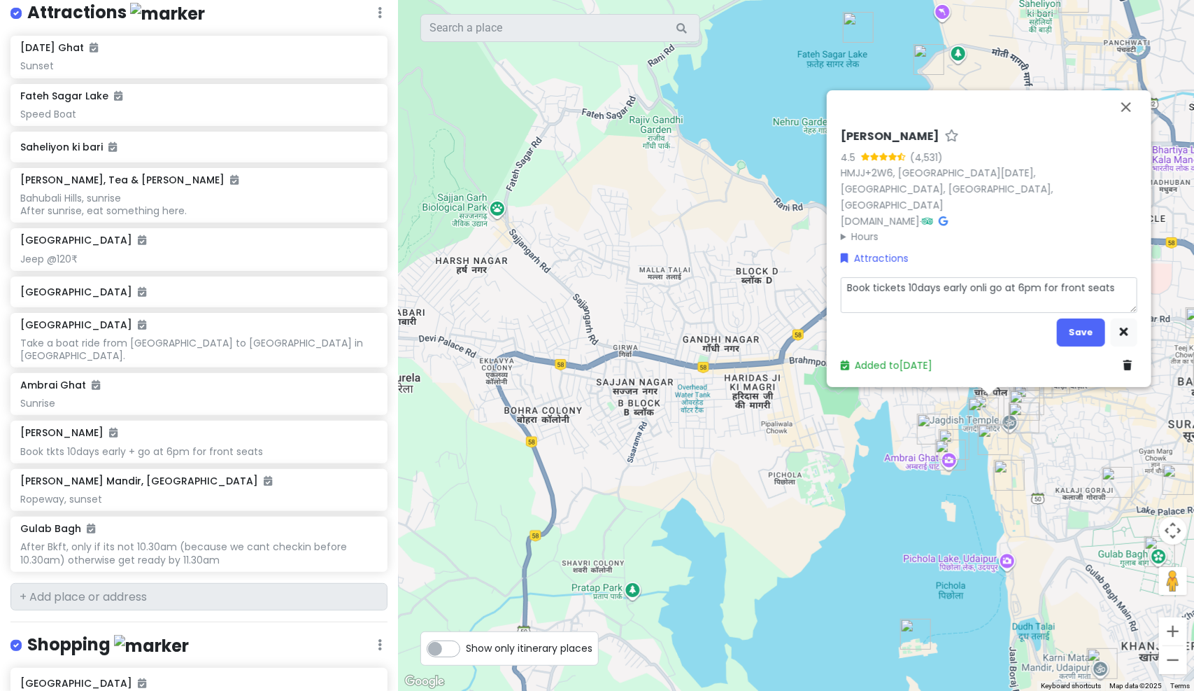
type textarea "x"
type textarea "Book tickets 10days early onlin go at 6pm for front seats"
click at [946, 308] on textarea "Book tickets 10days early online and go at 6pm for front seats" at bounding box center [989, 295] width 297 height 36
click at [1084, 330] on button "Save" at bounding box center [1081, 331] width 48 height 27
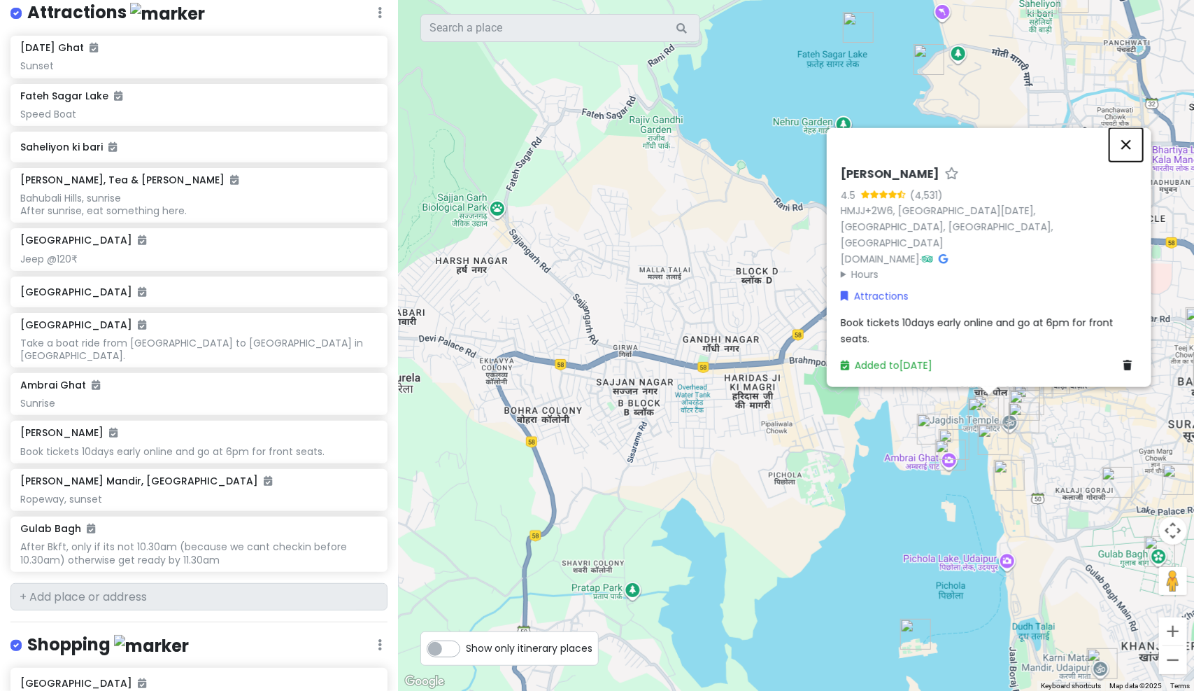
click at [1122, 157] on button "Close" at bounding box center [1127, 144] width 34 height 34
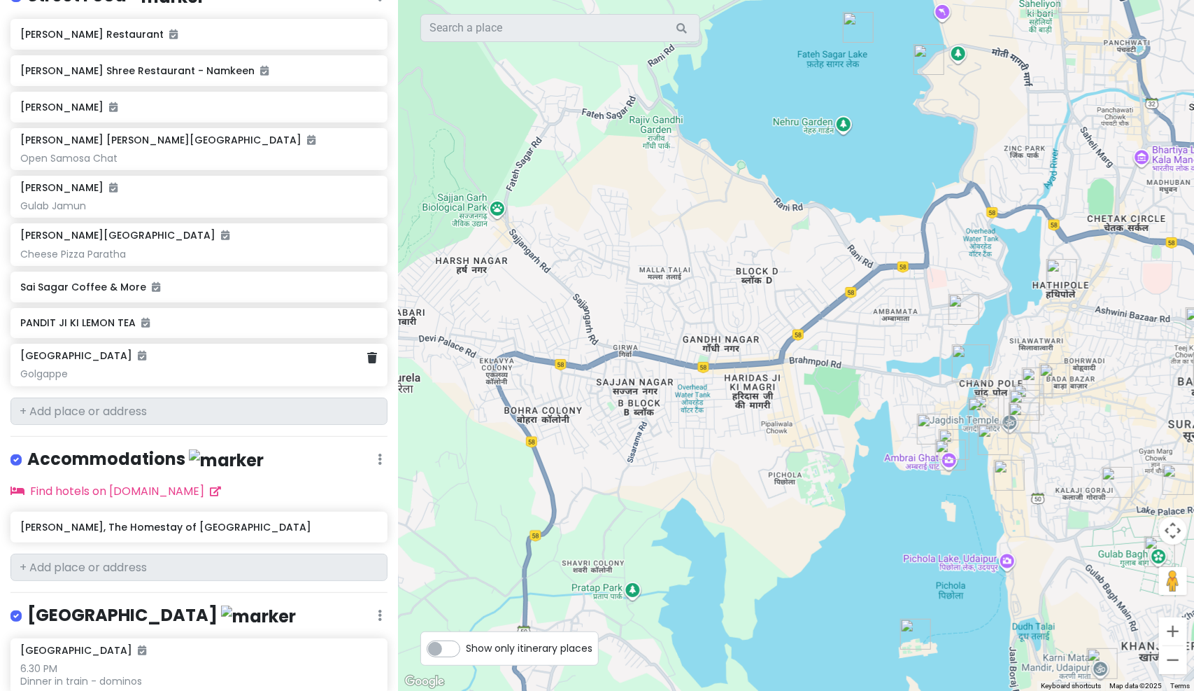
scroll to position [1559, 0]
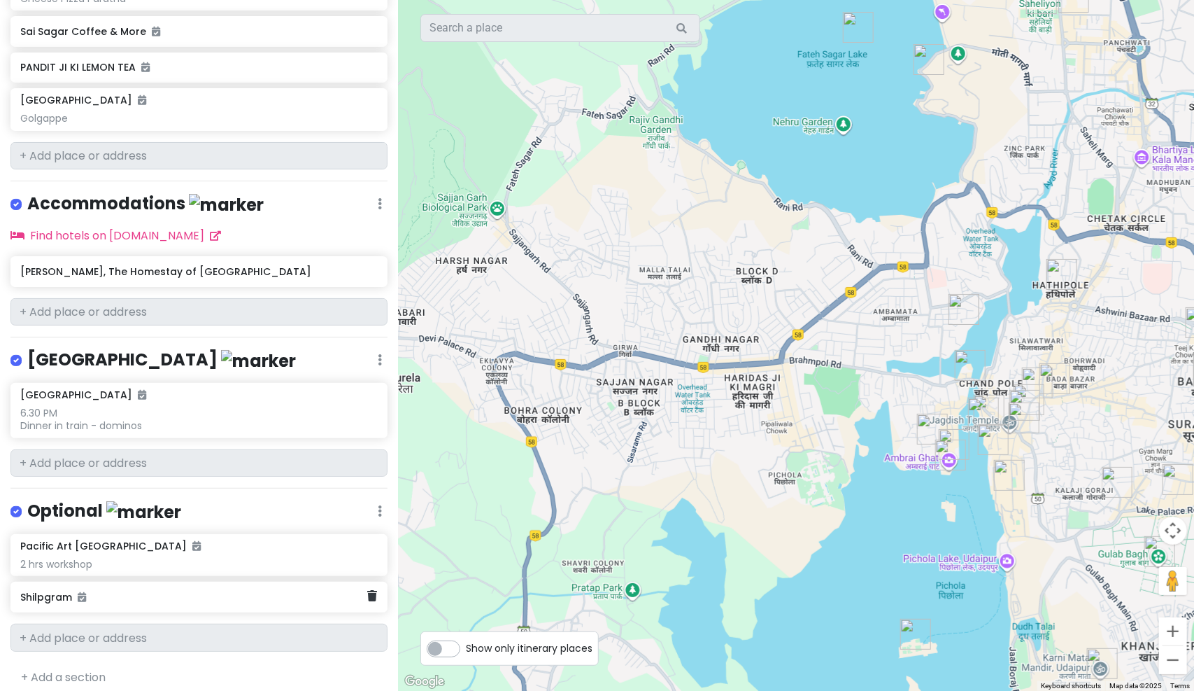
click at [83, 558] on div "2 hrs workshop" at bounding box center [198, 564] width 357 height 13
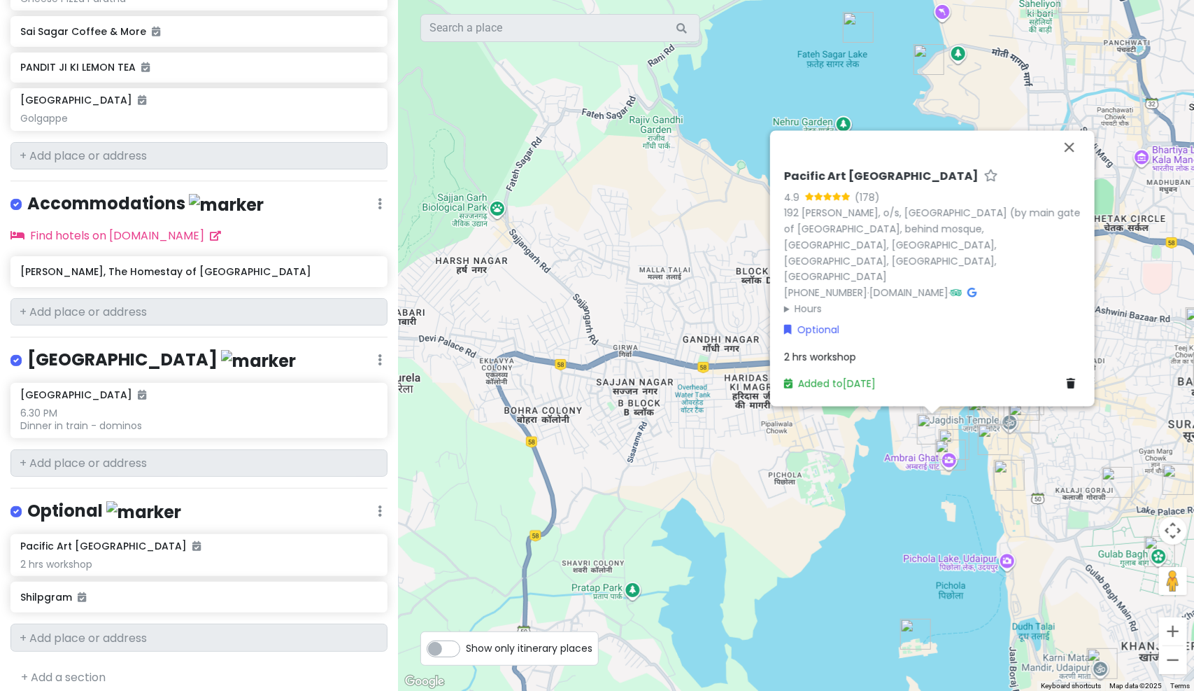
click at [823, 357] on span "2 hrs workshop" at bounding box center [820, 357] width 72 height 14
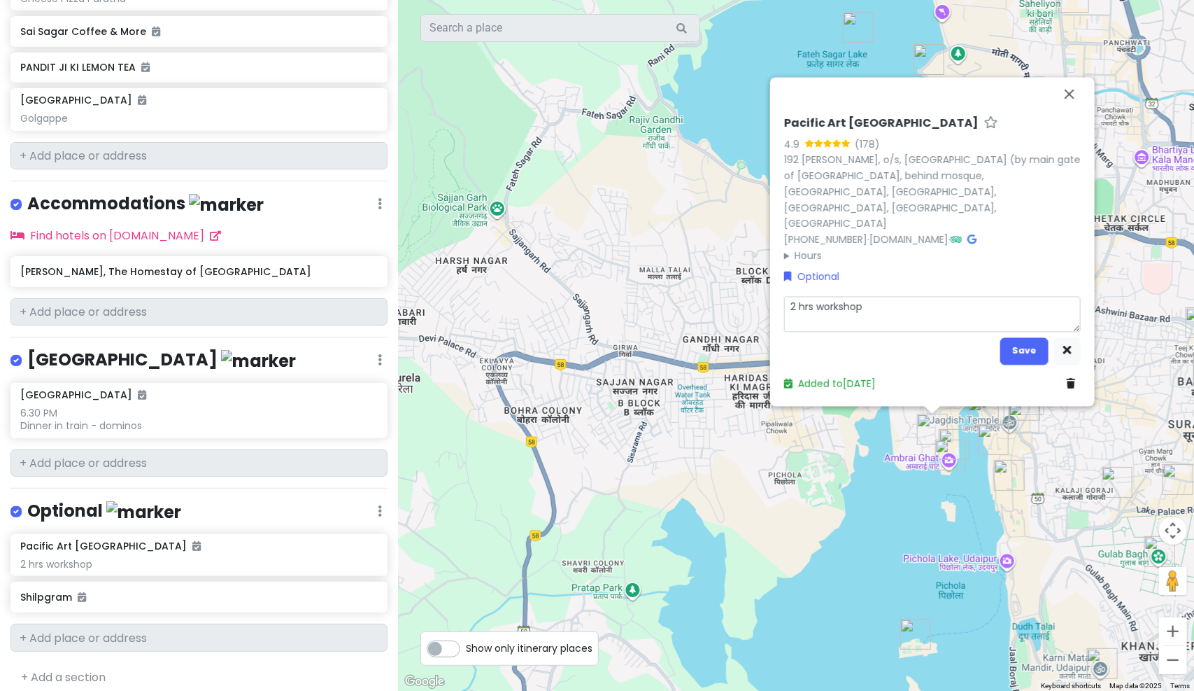
click at [813, 304] on textarea "2 hrs workshop" at bounding box center [932, 314] width 297 height 36
click at [1015, 348] on button "Save" at bounding box center [1024, 350] width 48 height 27
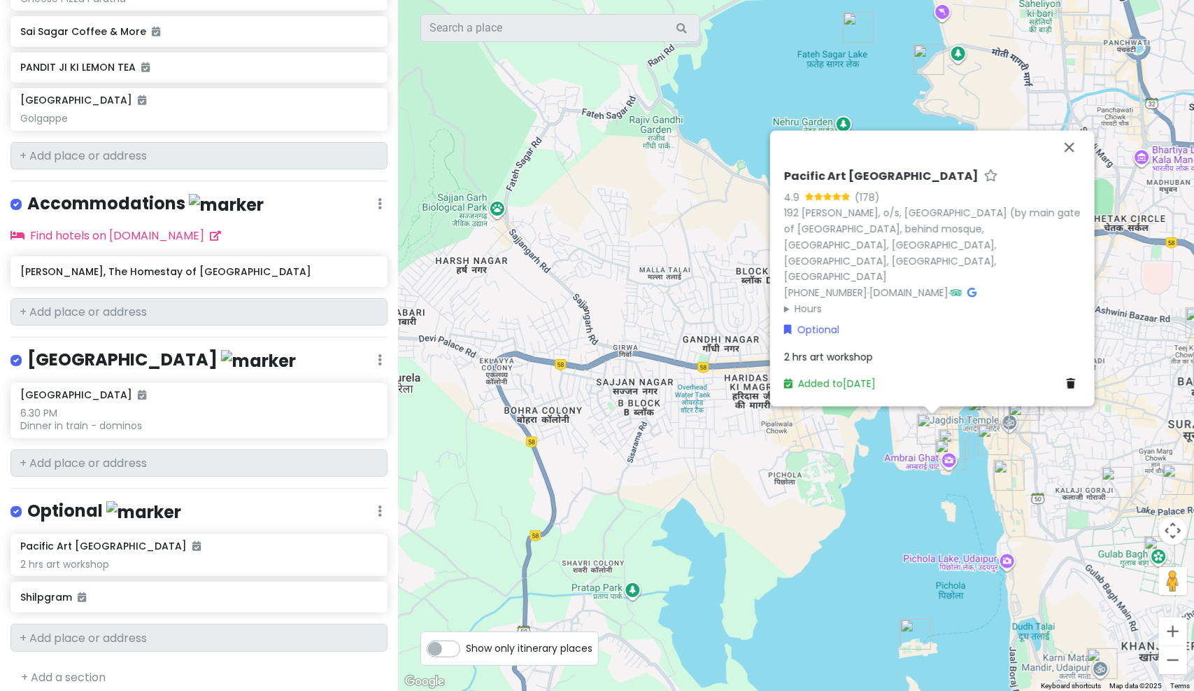
click at [822, 360] on span "2 hrs art workshop" at bounding box center [828, 357] width 89 height 14
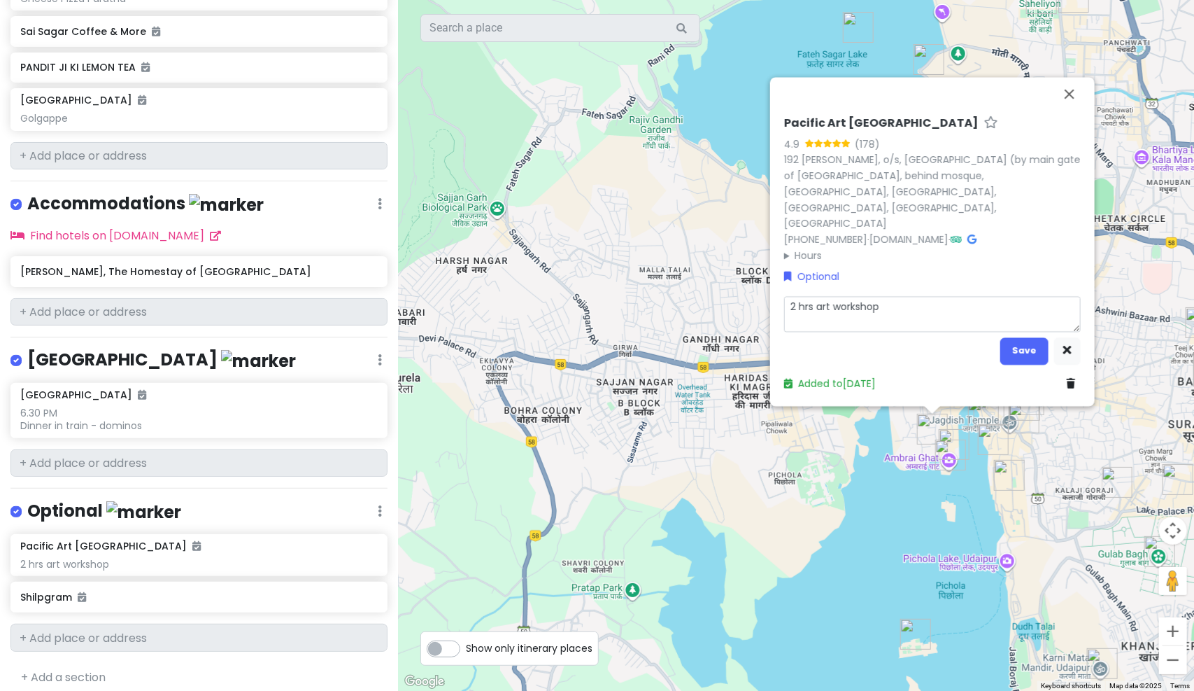
click at [922, 312] on textarea "2 hrs art workshop" at bounding box center [932, 314] width 297 height 36
click at [1006, 344] on button "Save" at bounding box center [1024, 350] width 48 height 27
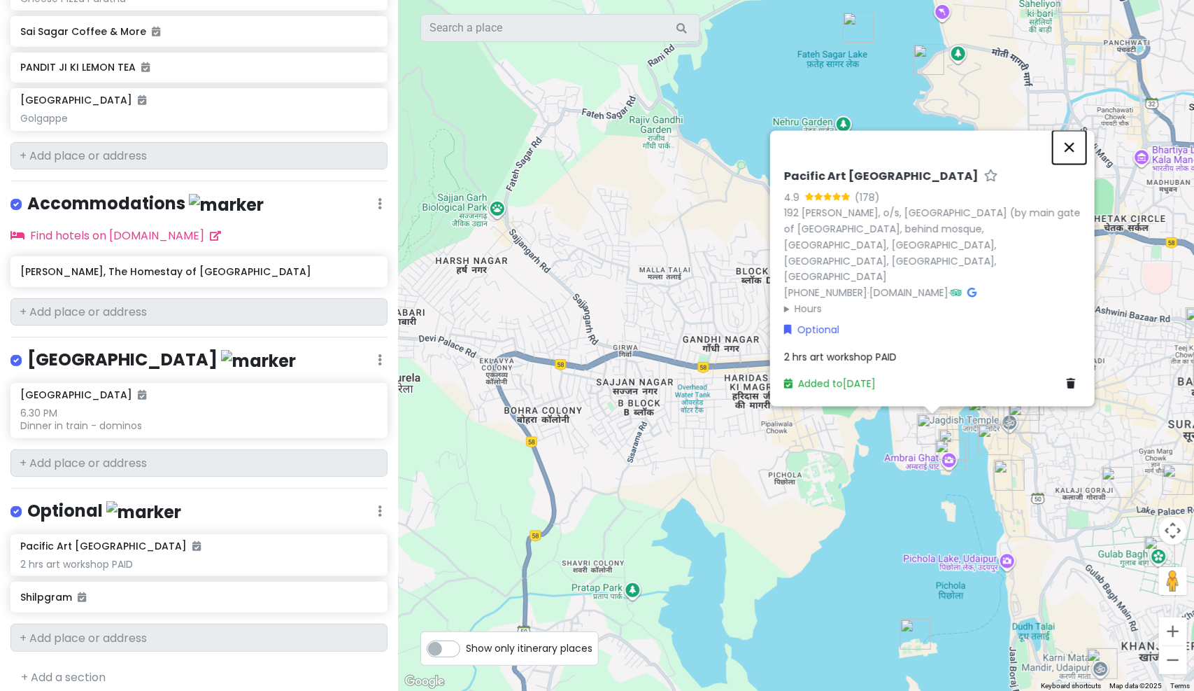
click at [1075, 164] on button "Close" at bounding box center [1070, 147] width 34 height 34
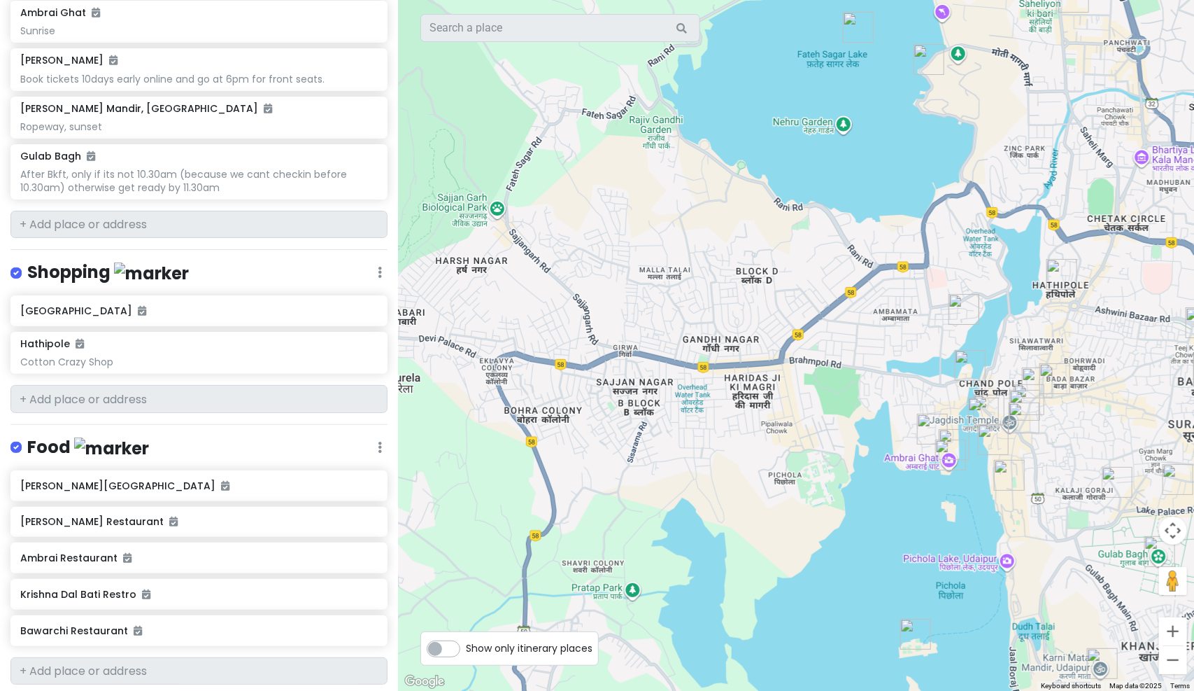
scroll to position [581, 0]
click at [148, 184] on div "After Bkft, only if its not 10.30am (because we cant checkin before 10.30am) ot…" at bounding box center [198, 180] width 357 height 25
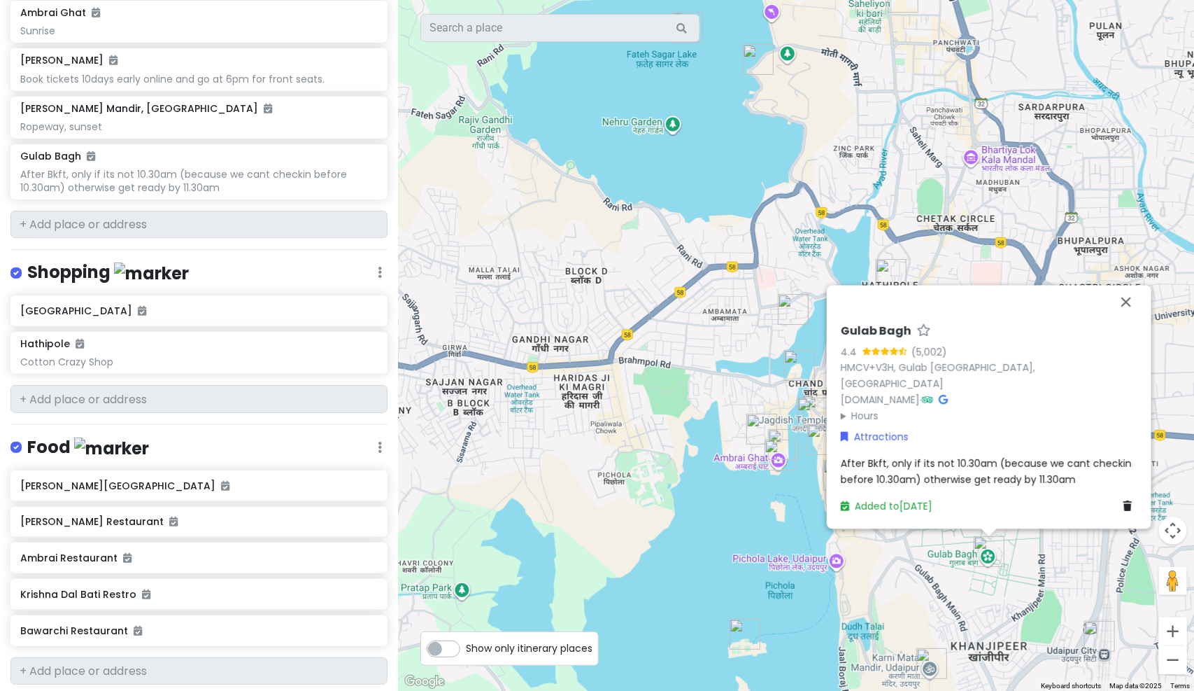
click at [1019, 485] on span "After Bkft, only if its not 10.30am (because we cant checkin before 10.30am) ot…" at bounding box center [988, 470] width 294 height 29
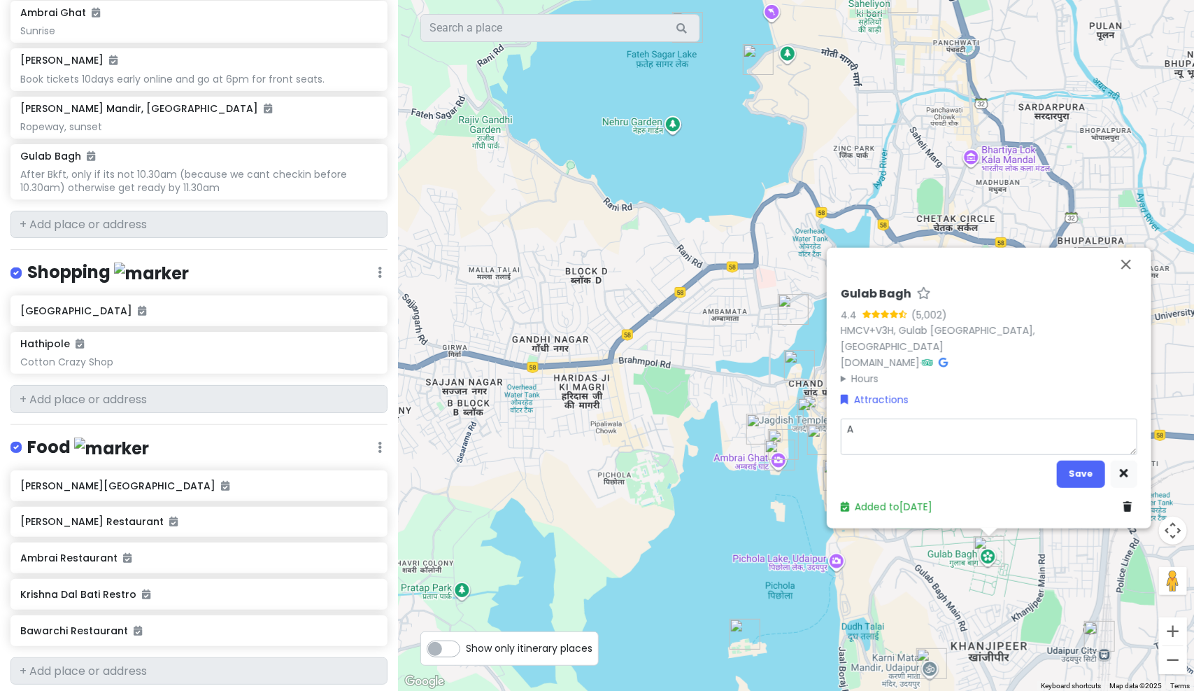
scroll to position [0, 0]
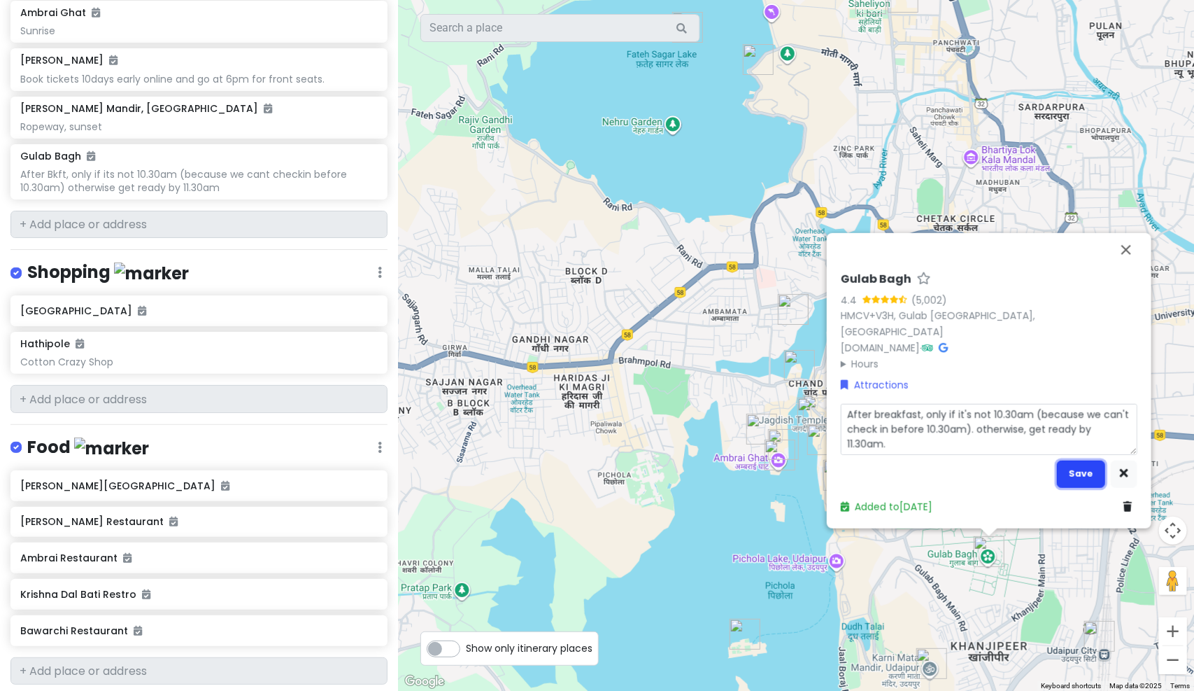
click at [1089, 464] on button "Save" at bounding box center [1081, 473] width 48 height 27
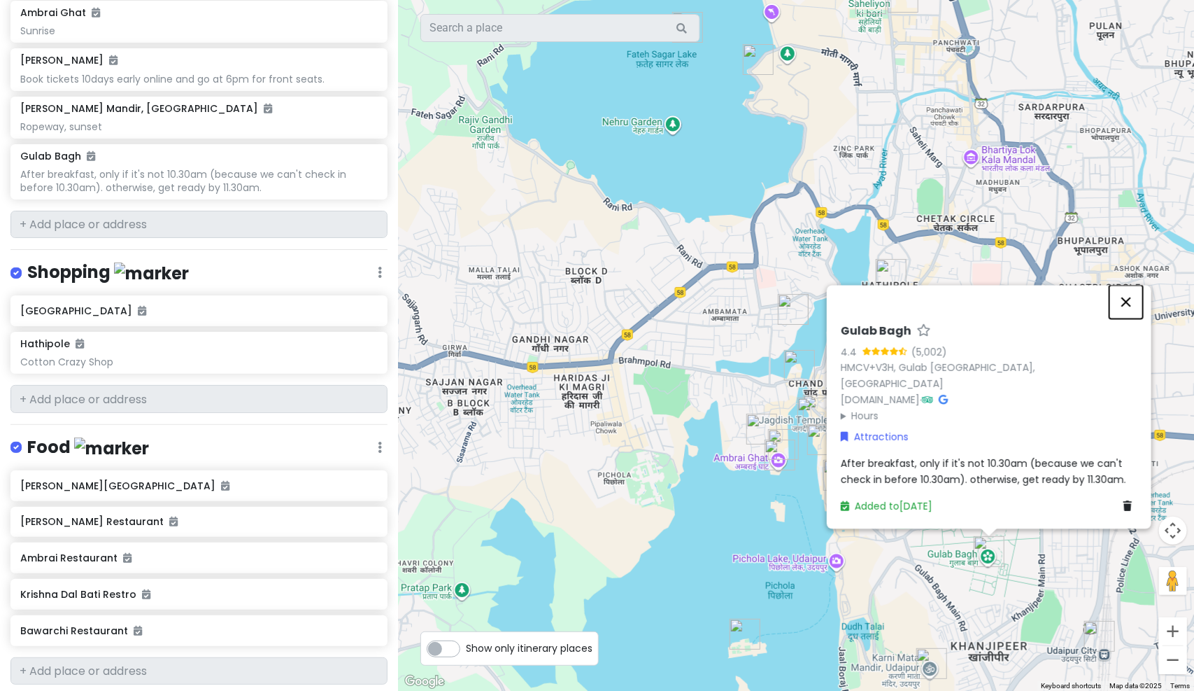
click at [1129, 302] on button "Close" at bounding box center [1127, 302] width 34 height 34
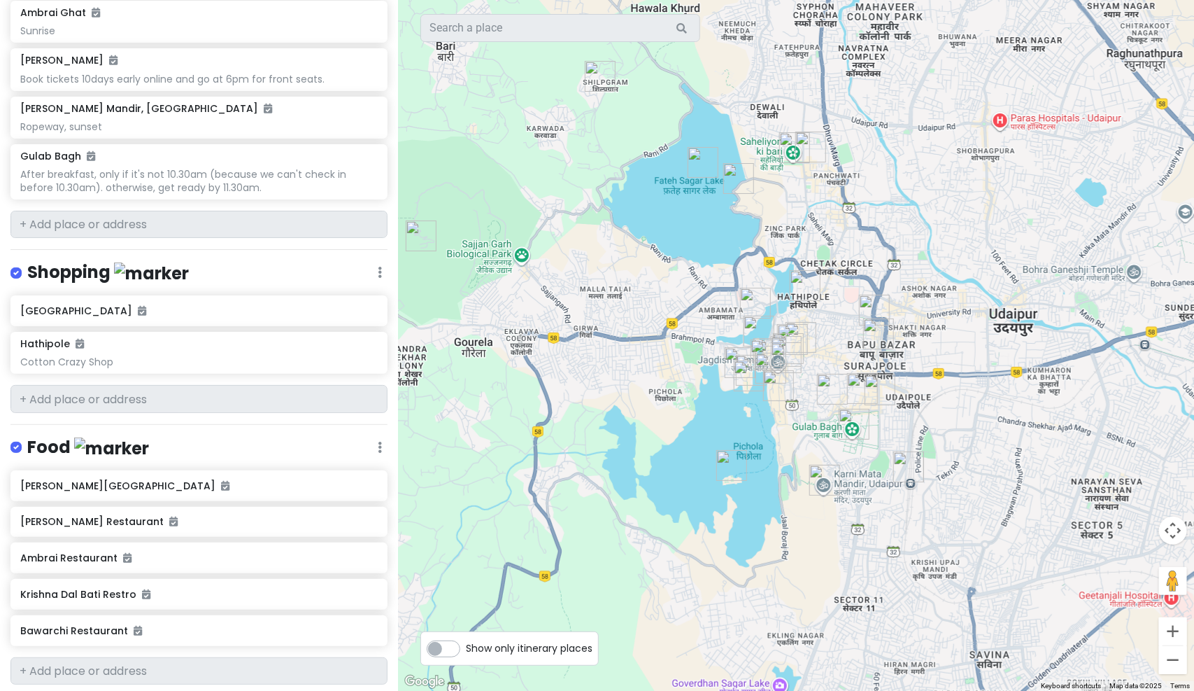
drag, startPoint x: 774, startPoint y: 302, endPoint x: 875, endPoint y: 409, distance: 146.0
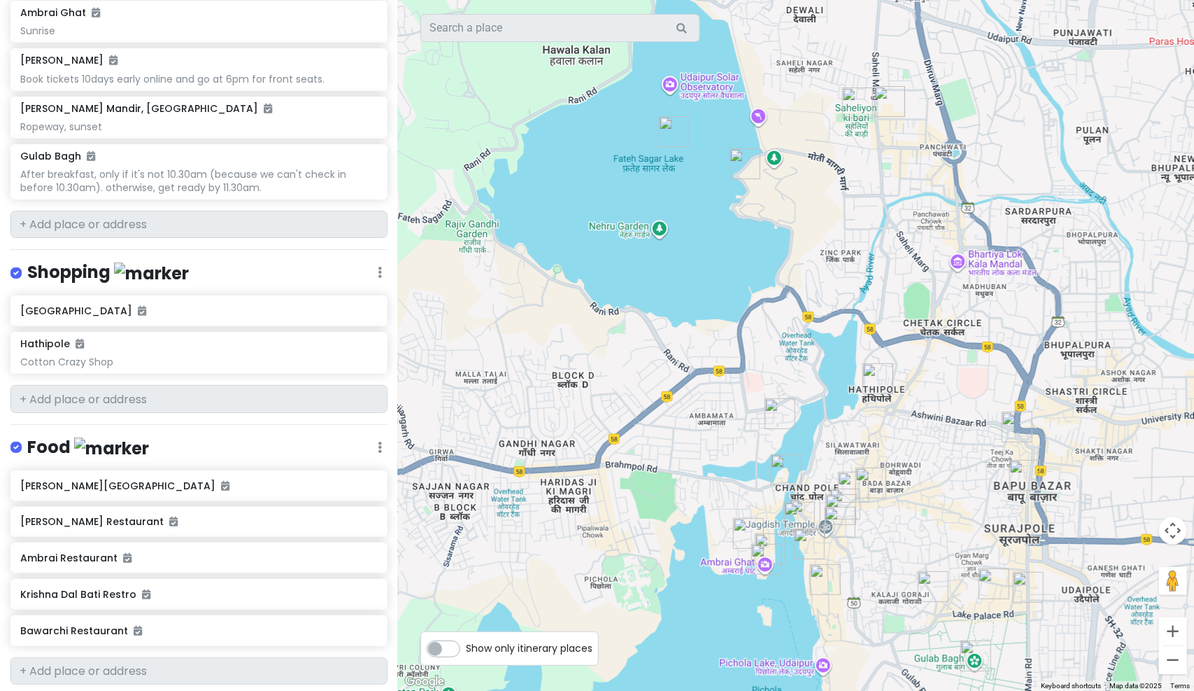
drag, startPoint x: 884, startPoint y: 287, endPoint x: 889, endPoint y: 353, distance: 66.7
click at [889, 353] on div at bounding box center [796, 345] width 796 height 691
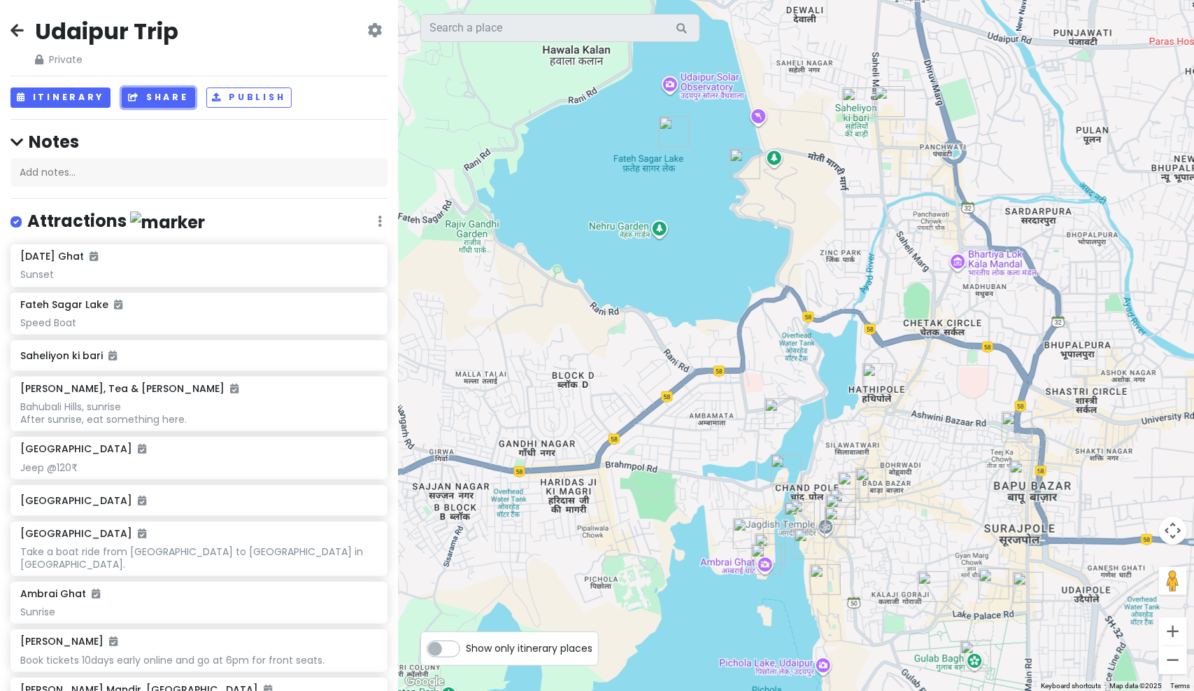
click at [180, 103] on button "Share" at bounding box center [158, 97] width 73 height 20
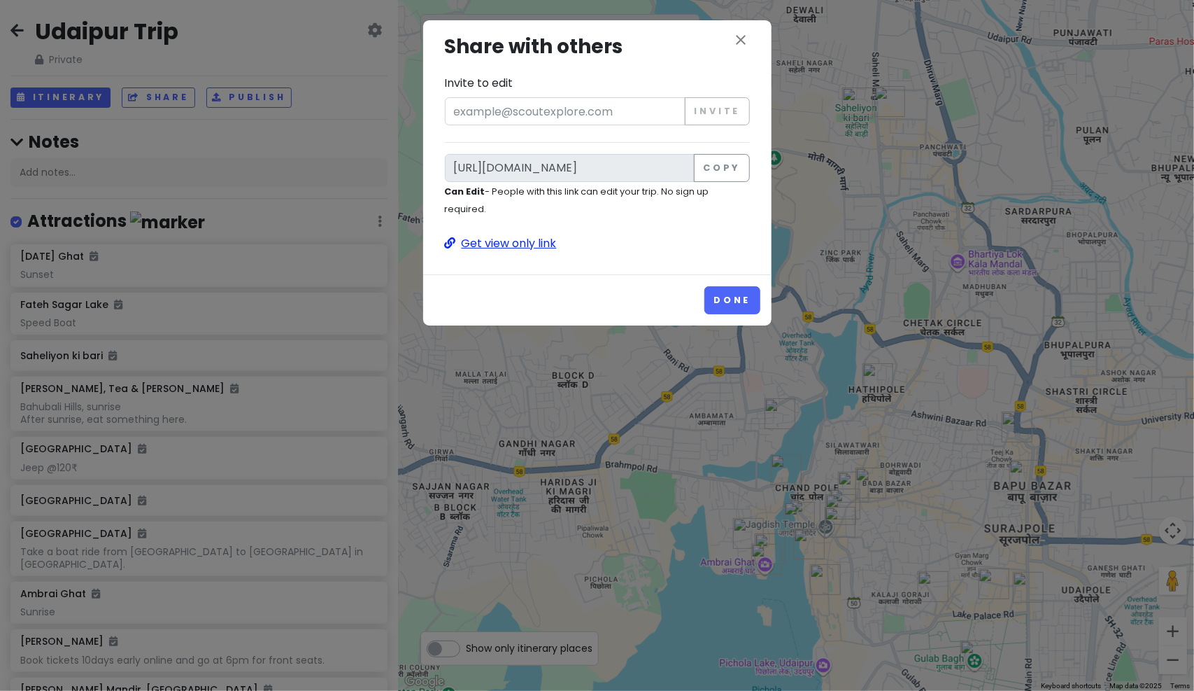
click at [521, 234] on p "Get view only link" at bounding box center [597, 243] width 305 height 18
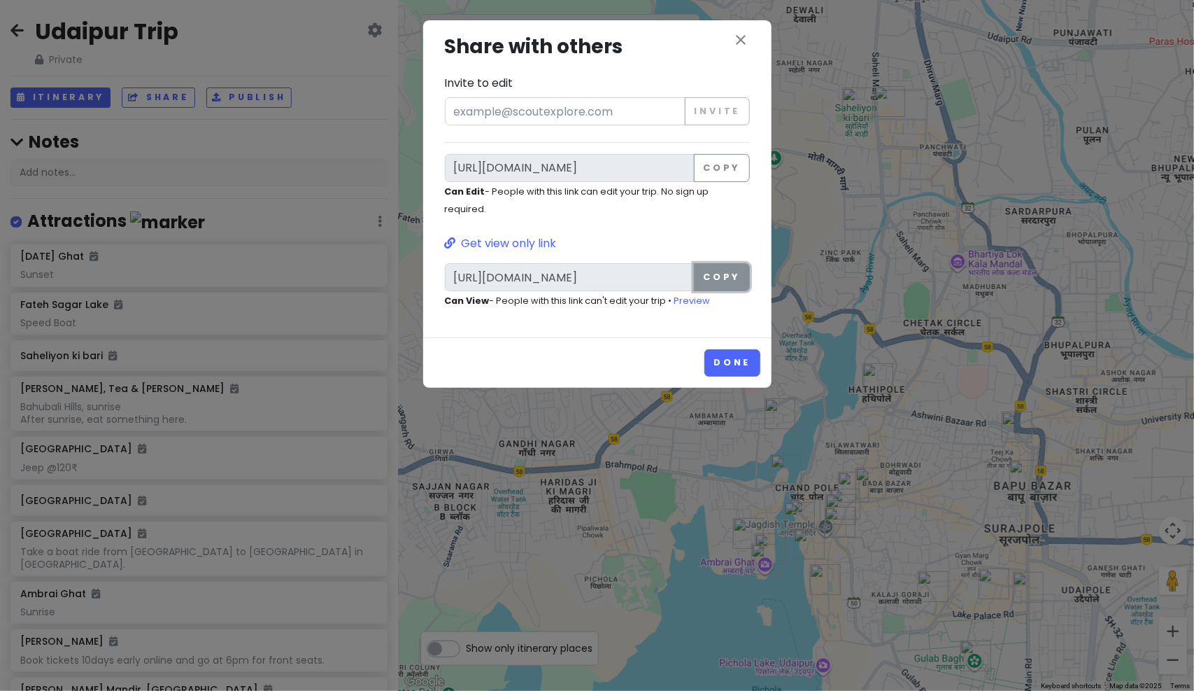
click at [710, 263] on button "Copy" at bounding box center [721, 277] width 55 height 28
click at [692, 295] on link "Preview" at bounding box center [692, 301] width 36 height 12
click at [737, 39] on icon "close" at bounding box center [741, 39] width 17 height 17
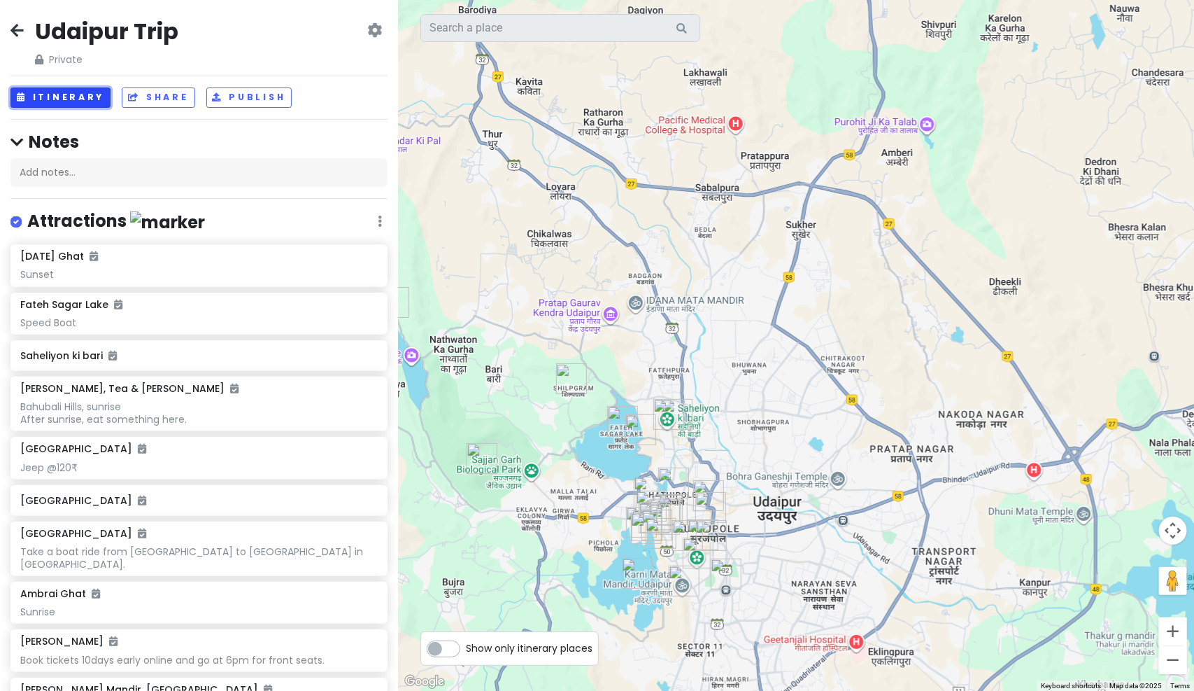
click at [81, 99] on button "Itinerary" at bounding box center [60, 97] width 100 height 20
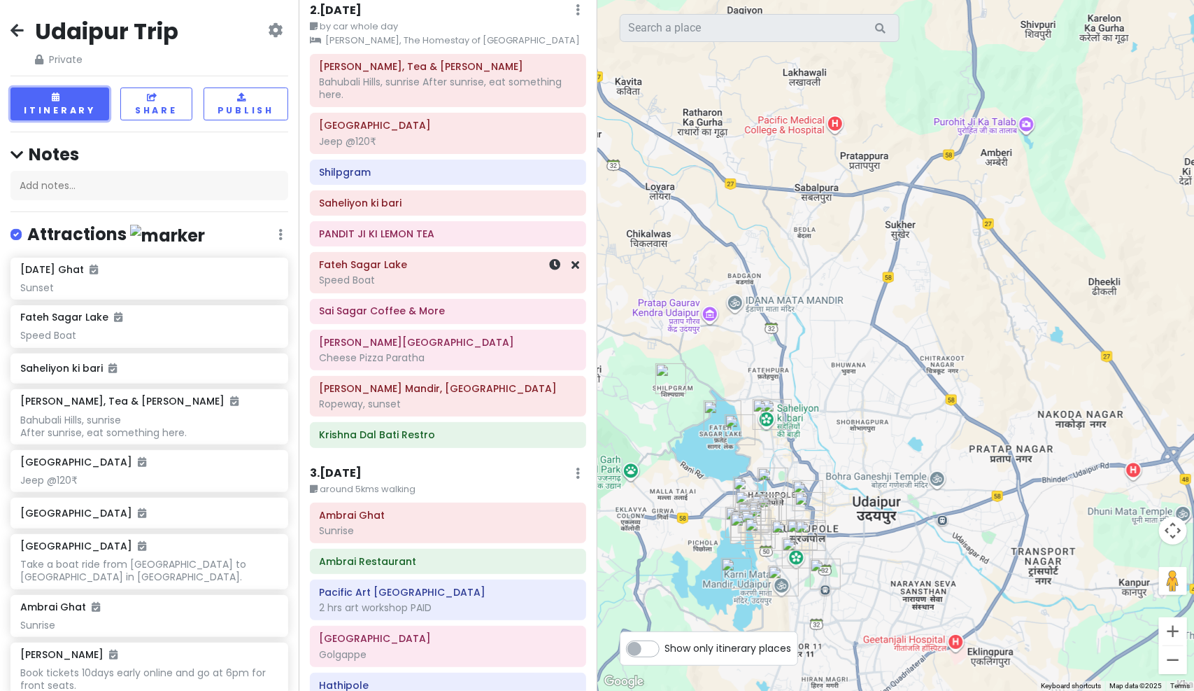
scroll to position [784, 0]
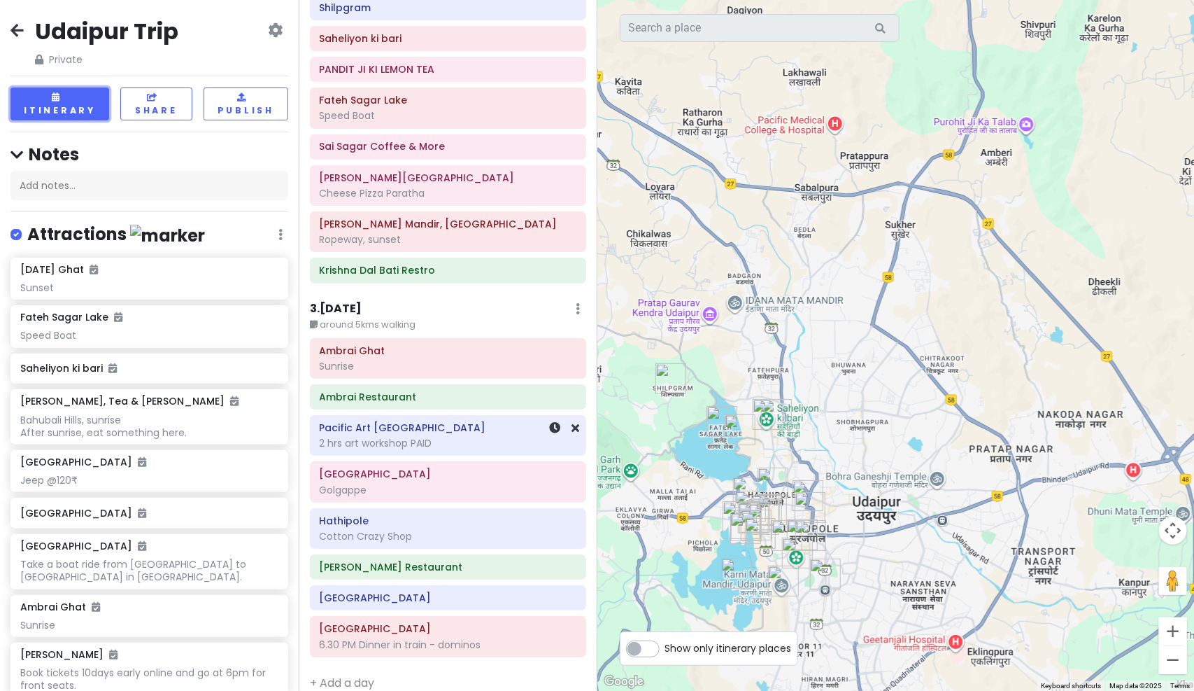
click at [376, 390] on h6 "Ambrai Restaurant" at bounding box center [448, 396] width 257 height 13
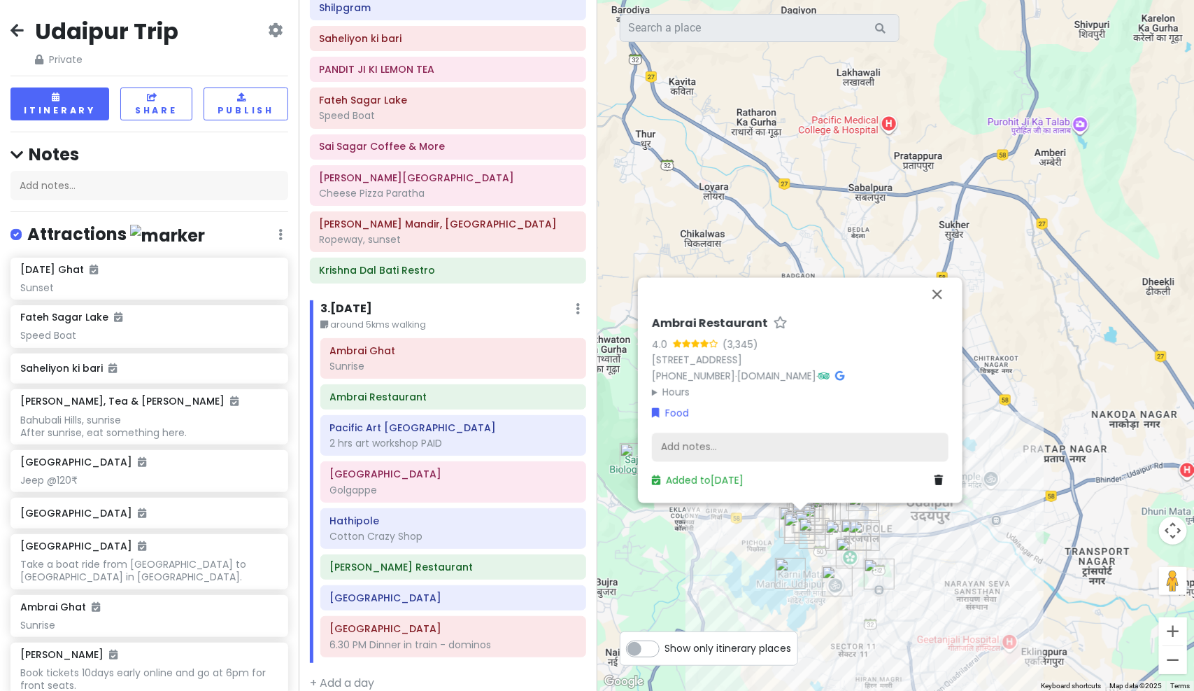
click at [718, 442] on div "Add notes..." at bounding box center [800, 446] width 297 height 29
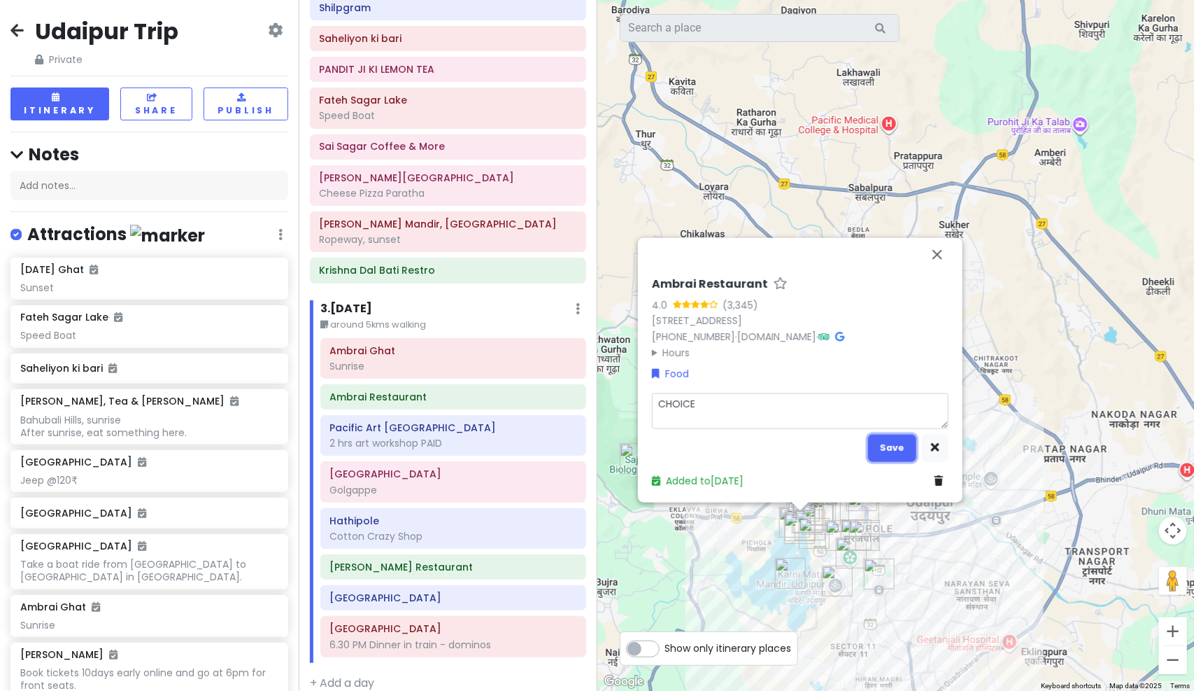
drag, startPoint x: 901, startPoint y: 446, endPoint x: 889, endPoint y: 450, distance: 13.3
click at [901, 446] on button "Save" at bounding box center [892, 447] width 48 height 27
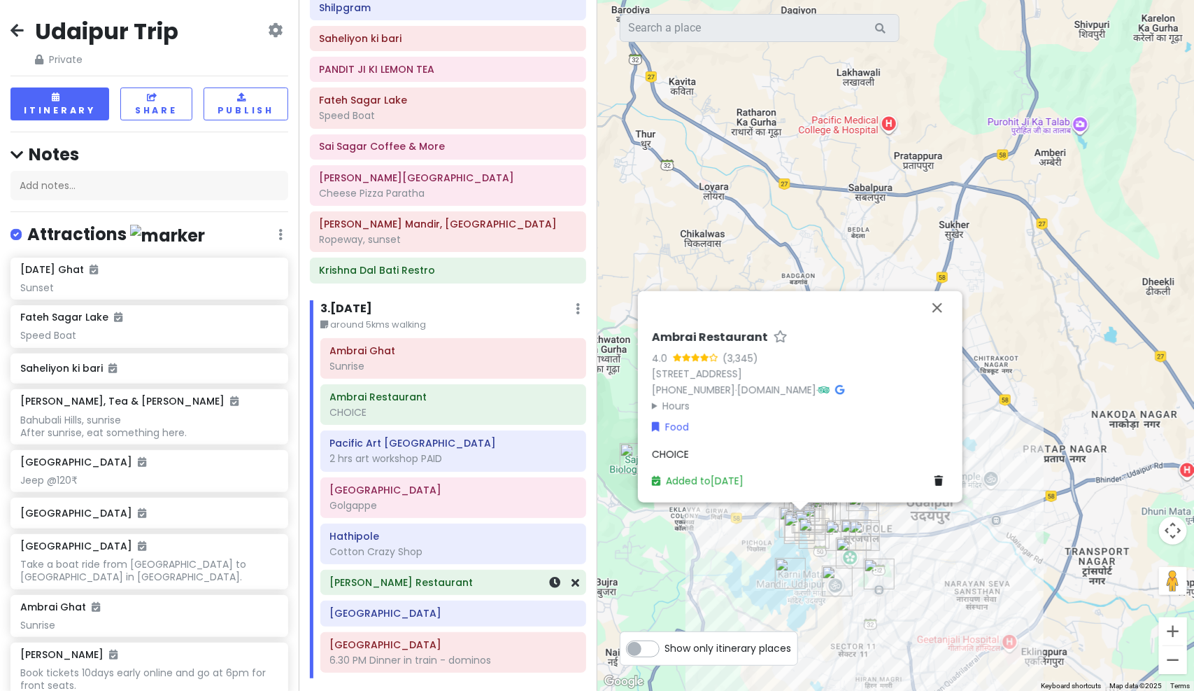
click at [480, 576] on h6 "[PERSON_NAME] Restaurant" at bounding box center [453, 582] width 246 height 13
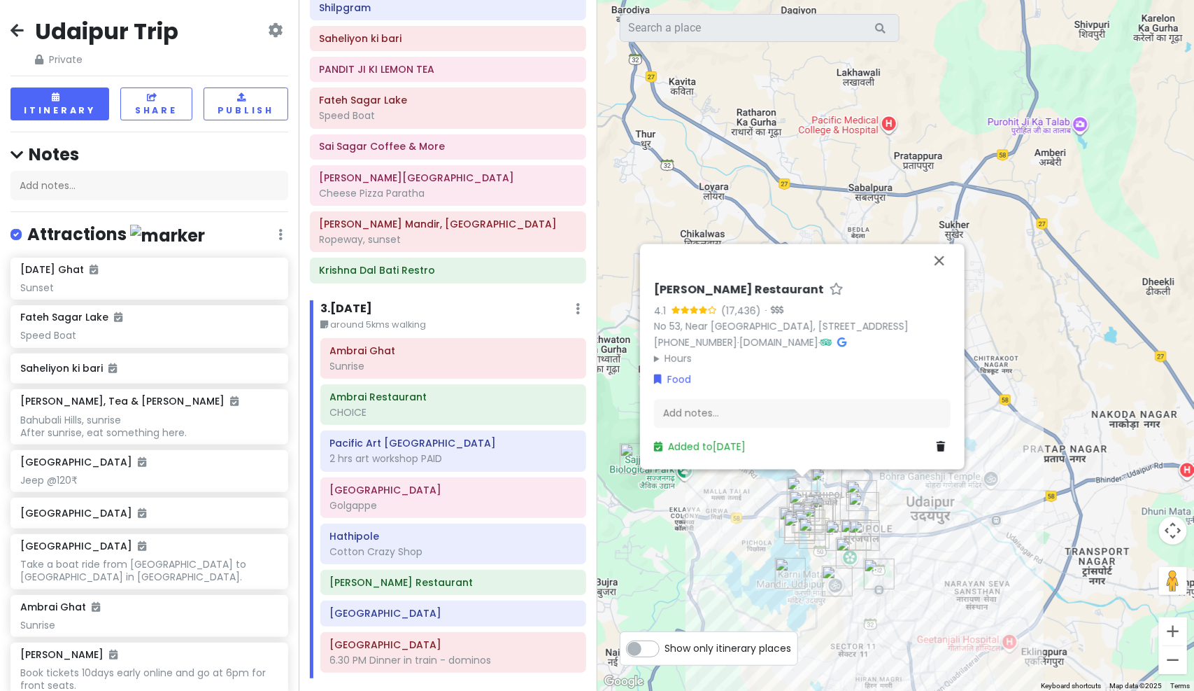
click at [700, 413] on div "Add notes..." at bounding box center [802, 413] width 297 height 29
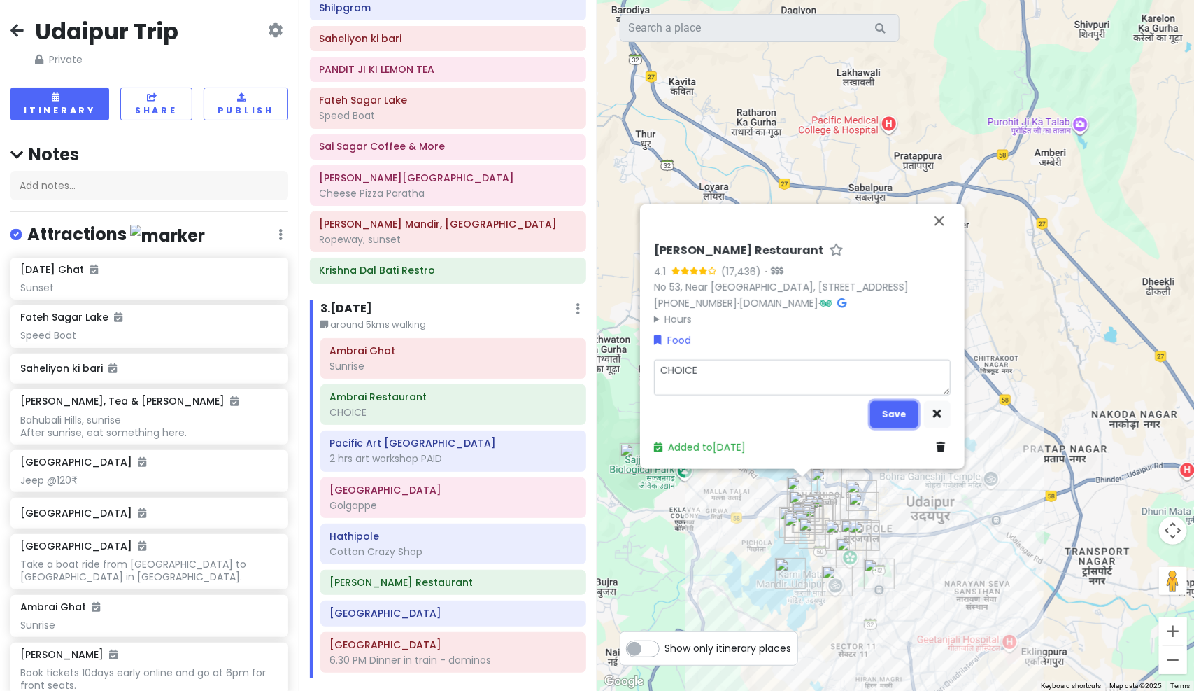
click at [882, 406] on button "Save" at bounding box center [894, 413] width 48 height 27
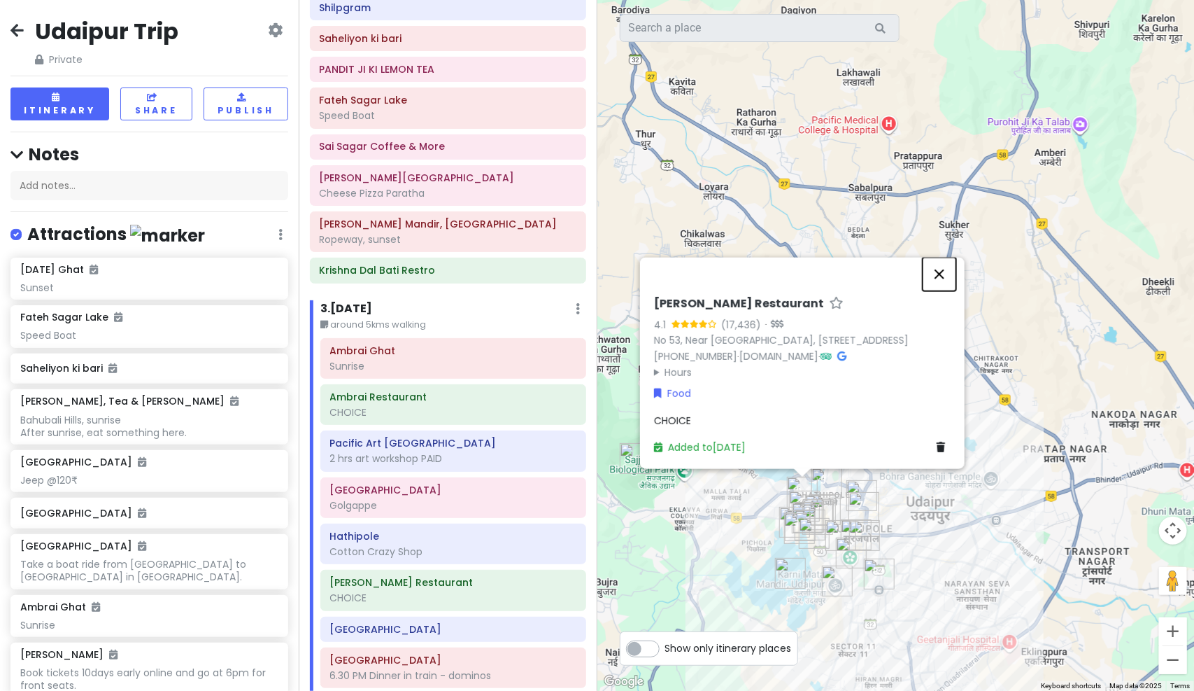
click at [937, 257] on button "Close" at bounding box center [940, 274] width 34 height 34
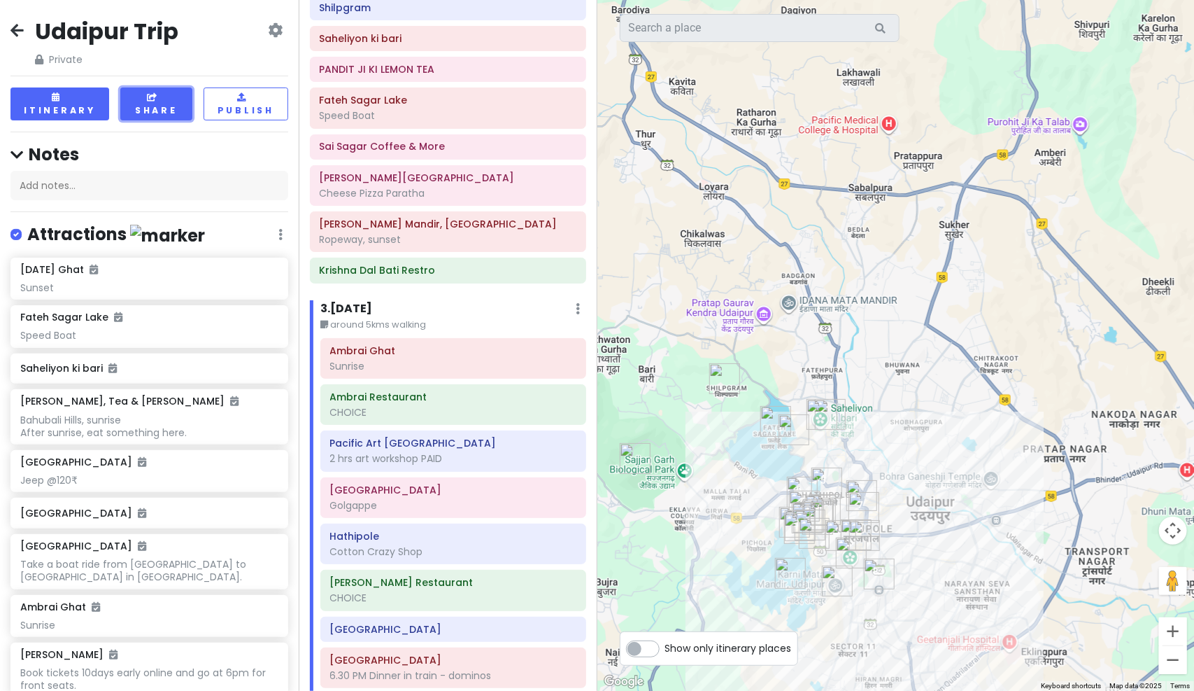
click at [148, 94] on icon at bounding box center [154, 97] width 13 height 8
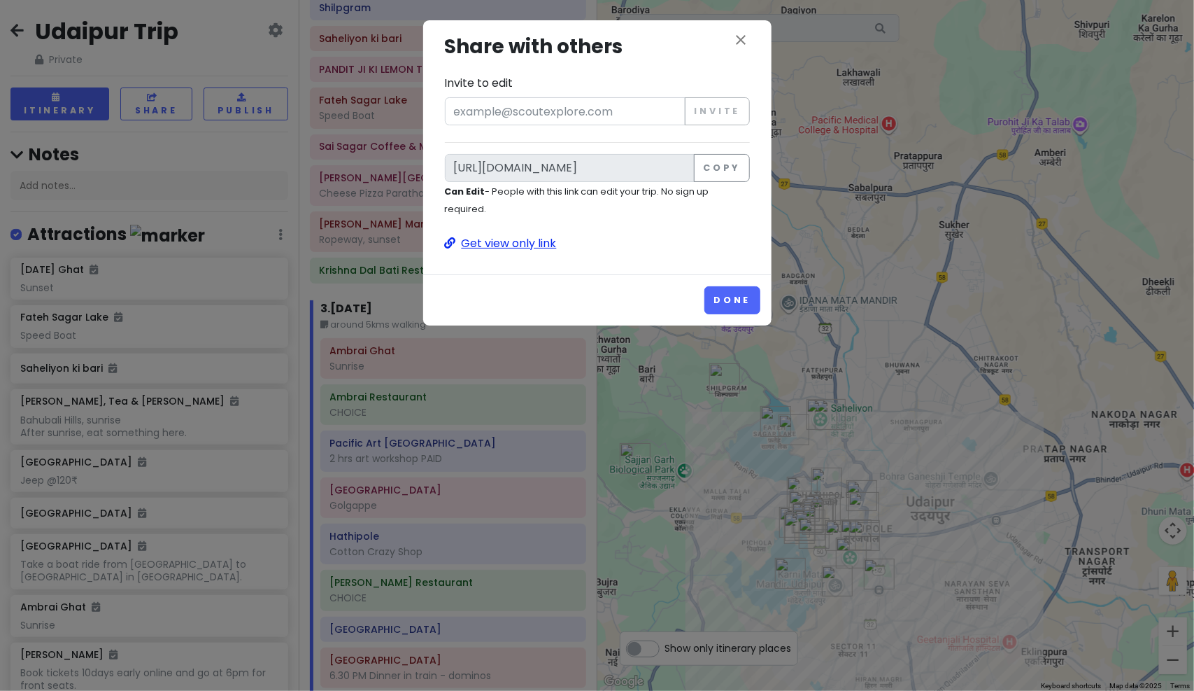
click at [500, 234] on p "Get view only link" at bounding box center [597, 243] width 305 height 18
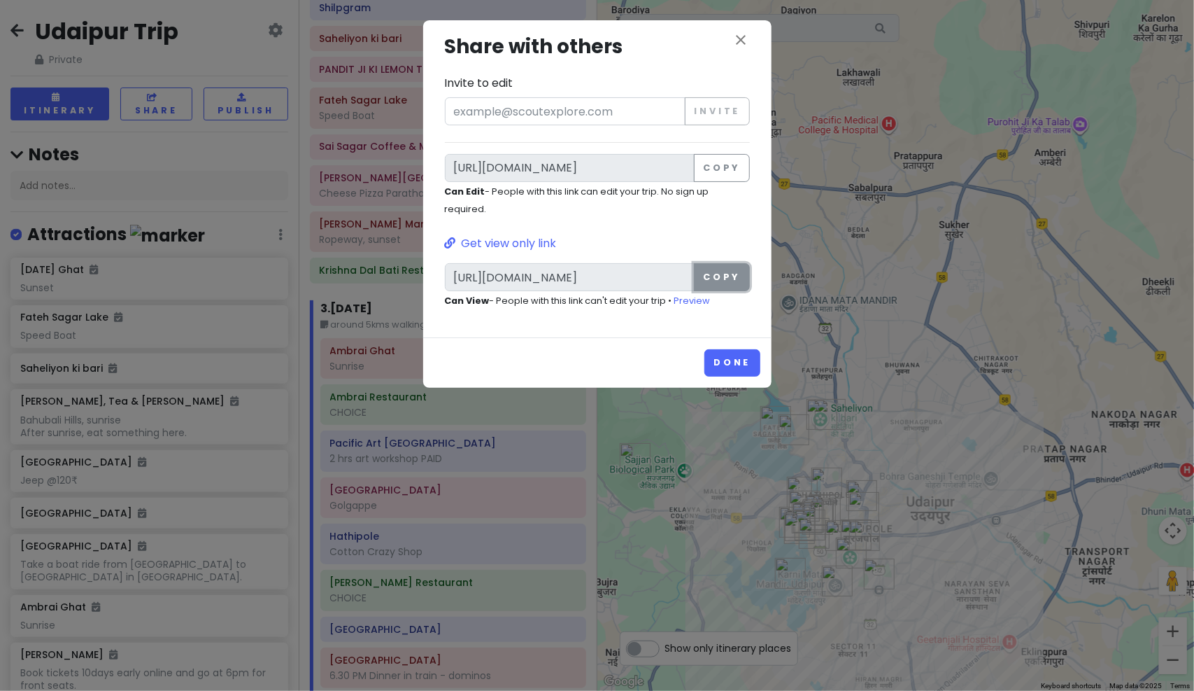
click at [716, 263] on button "Copy" at bounding box center [721, 277] width 55 height 28
click at [739, 48] on button "close" at bounding box center [741, 41] width 17 height 20
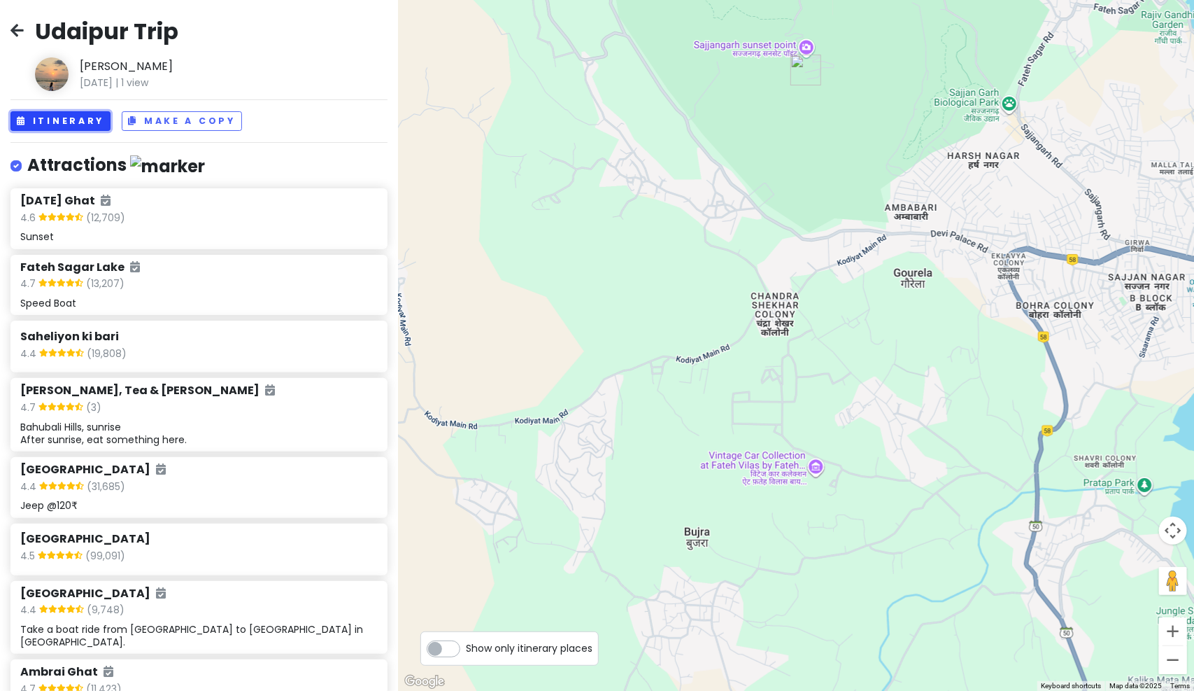
click at [82, 128] on button "Itinerary" at bounding box center [60, 121] width 100 height 20
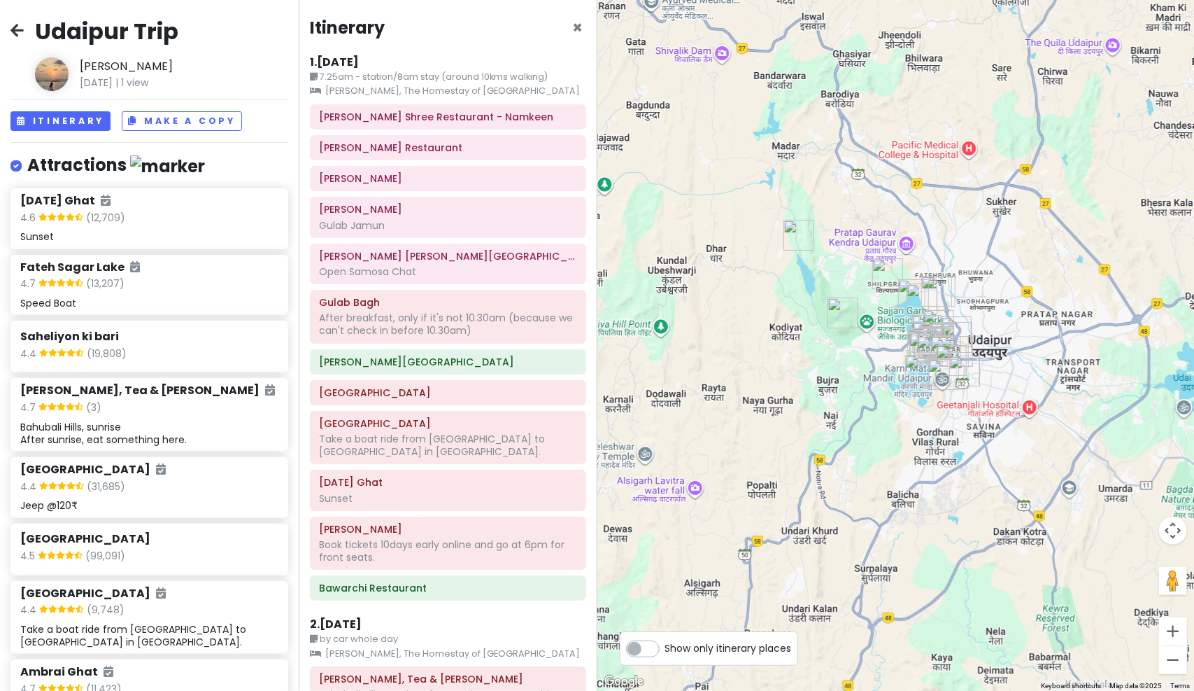
click at [404, 62] on div "1 . [DATE]" at bounding box center [448, 65] width 276 height 20
click at [359, 57] on h6 "1 . Fri 10/10" at bounding box center [334, 62] width 49 height 15
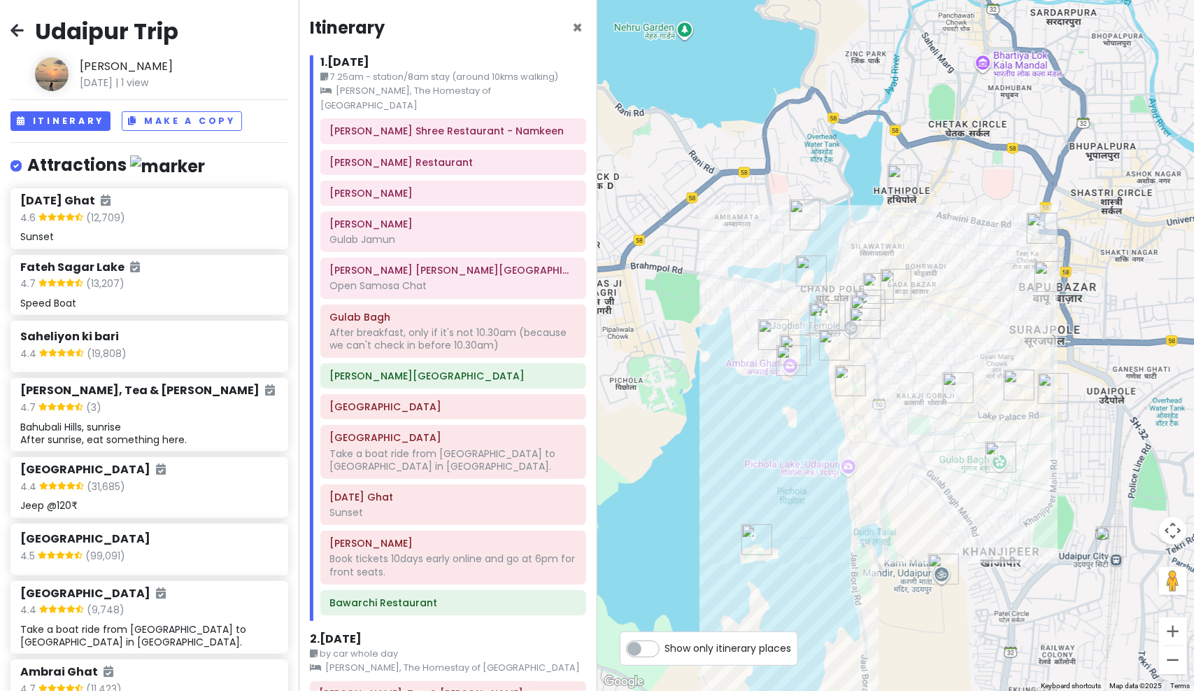
drag, startPoint x: 870, startPoint y: 488, endPoint x: 883, endPoint y: 463, distance: 28.5
click at [883, 463] on div at bounding box center [895, 345] width 597 height 691
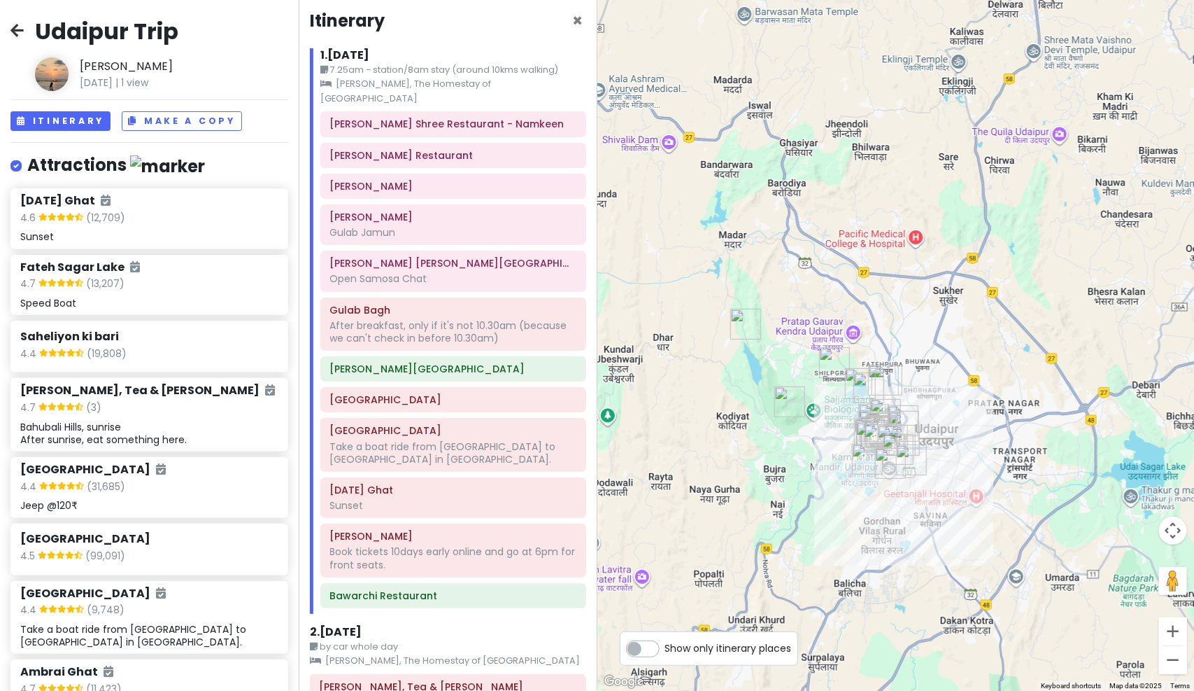
click at [362, 625] on h6 "2 . Sat 10/11" at bounding box center [336, 632] width 52 height 15
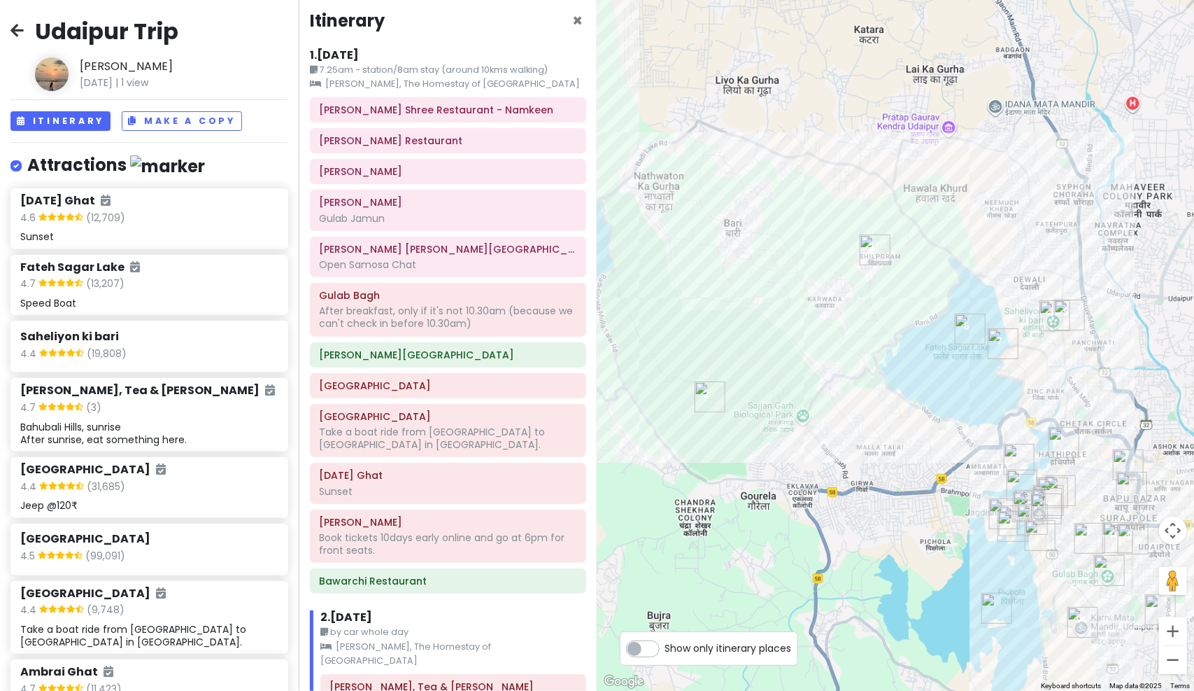
drag, startPoint x: 823, startPoint y: 434, endPoint x: 838, endPoint y: 476, distance: 44.5
click at [838, 476] on div at bounding box center [895, 345] width 597 height 691
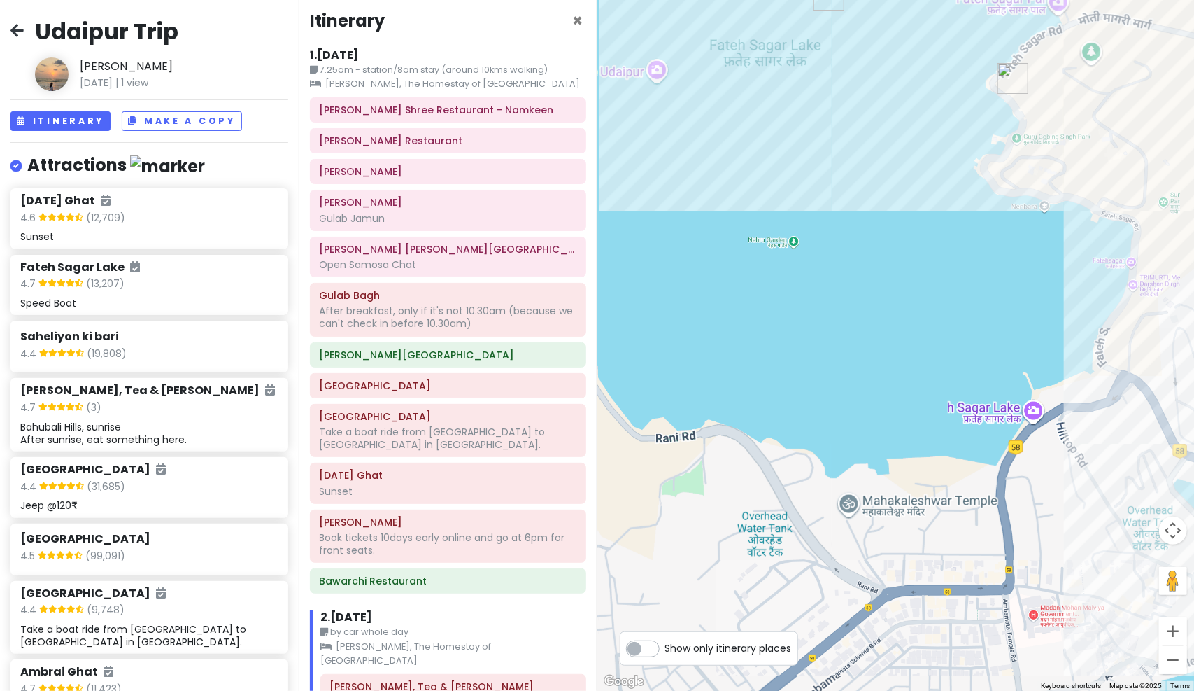
drag, startPoint x: 929, startPoint y: 411, endPoint x: 692, endPoint y: 283, distance: 269.2
click at [684, 283] on div at bounding box center [895, 345] width 597 height 691
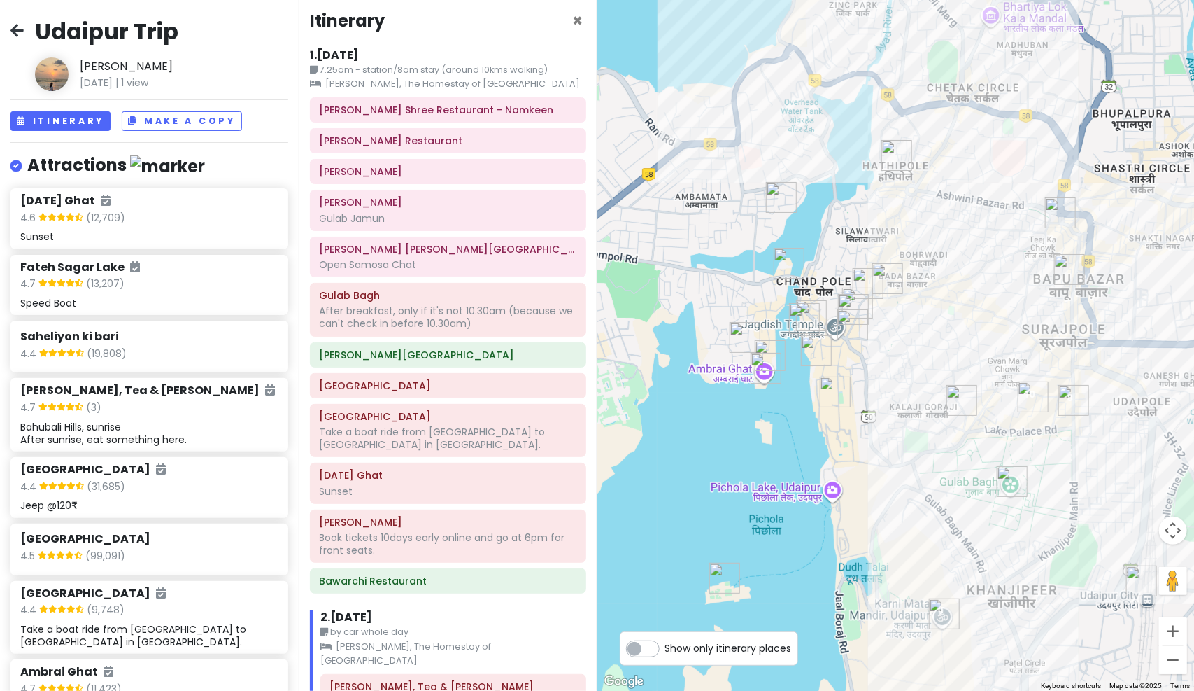
drag, startPoint x: 744, startPoint y: 450, endPoint x: 963, endPoint y: 430, distance: 219.9
click at [963, 430] on div at bounding box center [895, 345] width 597 height 691
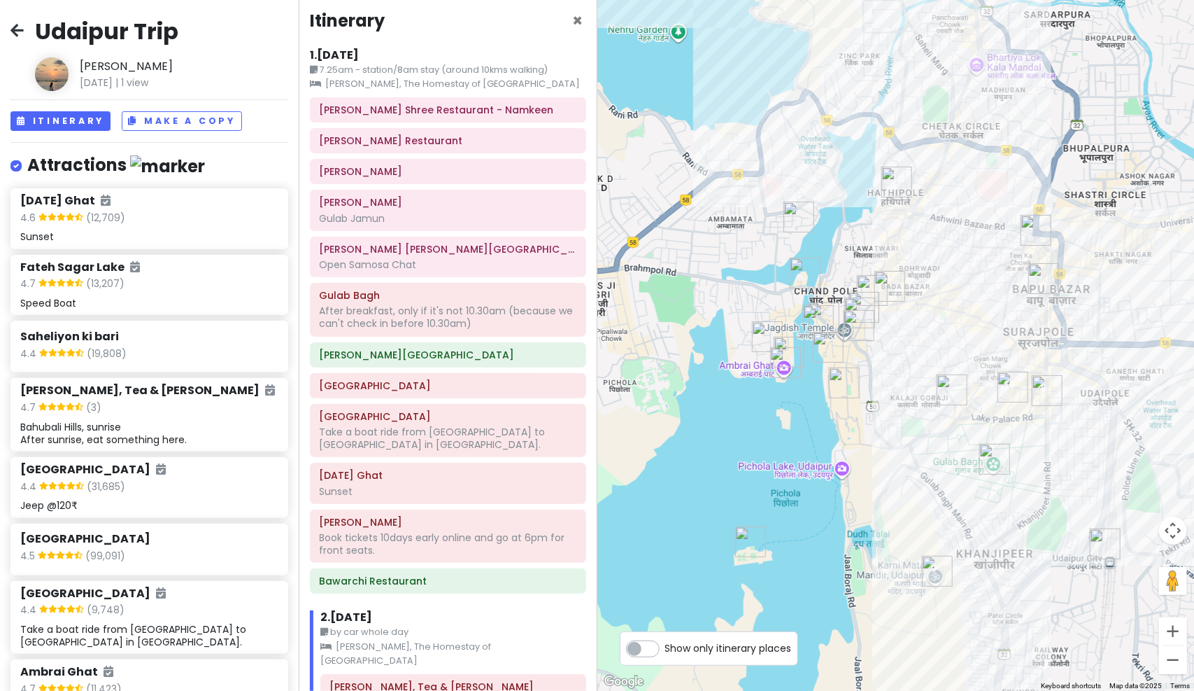
click at [958, 428] on div at bounding box center [895, 345] width 597 height 691
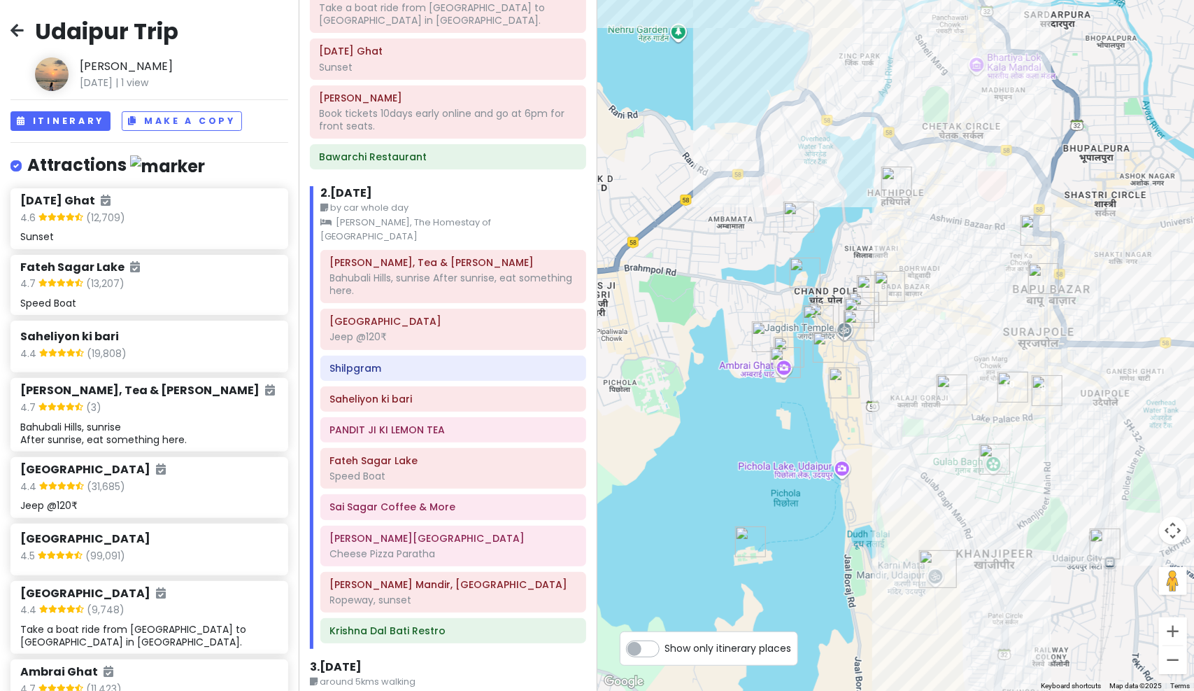
scroll to position [433, 0]
click at [416, 672] on small "around 5kms walking" at bounding box center [448, 679] width 276 height 14
click at [443, 658] on div "3 . [DATE]" at bounding box center [448, 668] width 276 height 20
click at [437, 658] on div "3 . [DATE]" at bounding box center [448, 668] width 276 height 20
click at [353, 658] on h6 "3 . [DATE]" at bounding box center [336, 665] width 52 height 15
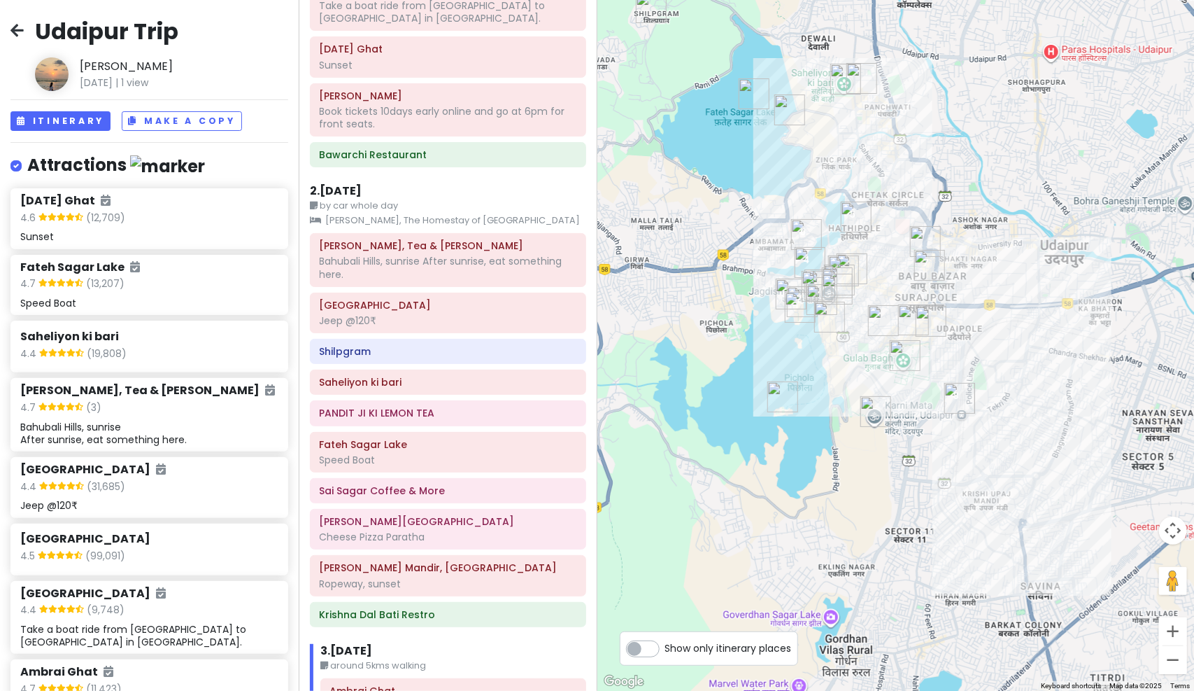
drag, startPoint x: 824, startPoint y: 337, endPoint x: 819, endPoint y: 323, distance: 14.8
click at [819, 323] on img "City Palace" at bounding box center [830, 317] width 42 height 42
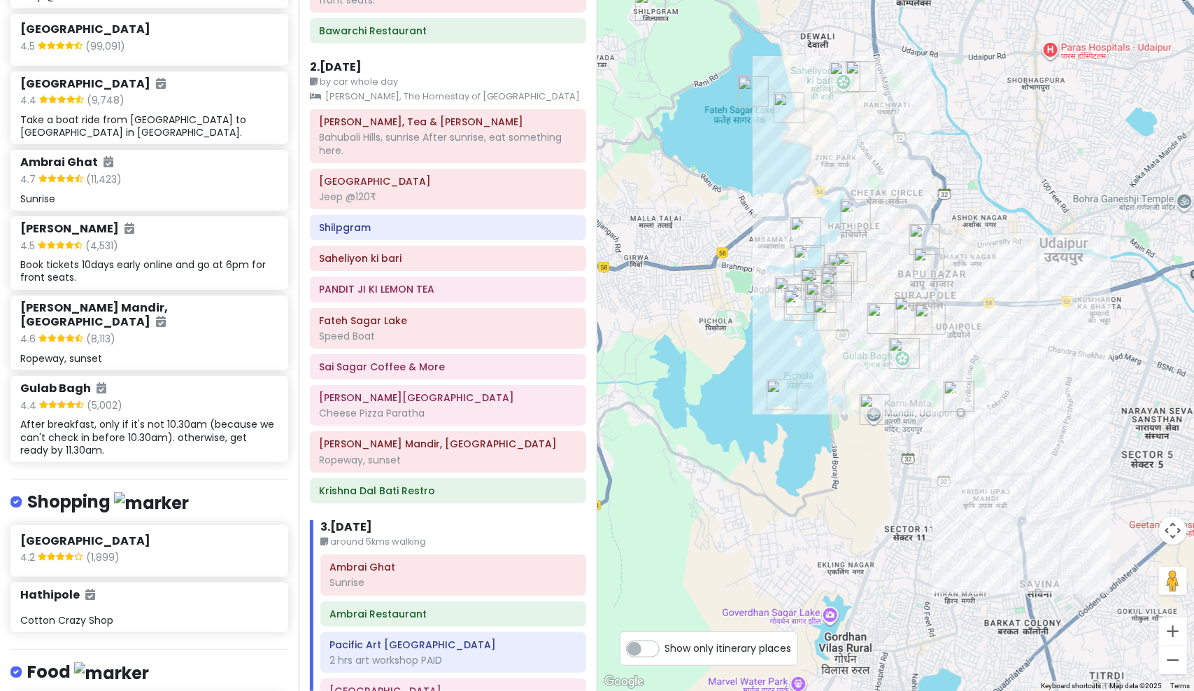
scroll to position [756, 0]
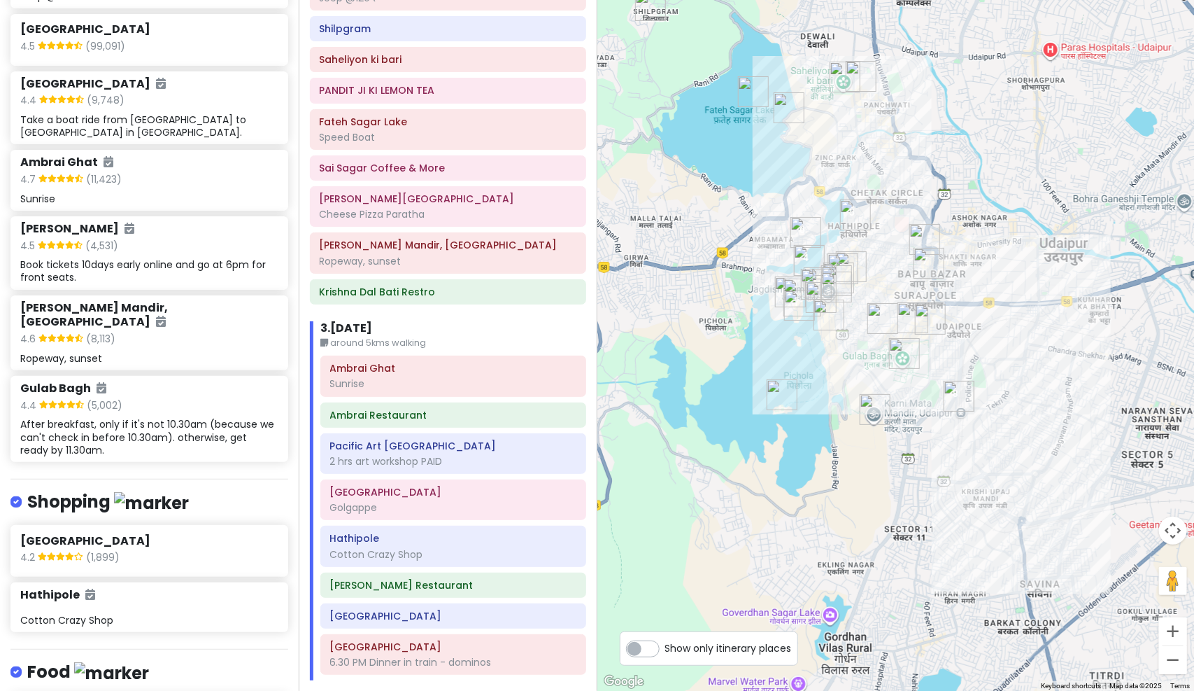
click at [450, 409] on h6 "Ambrai Restaurant" at bounding box center [453, 415] width 246 height 13
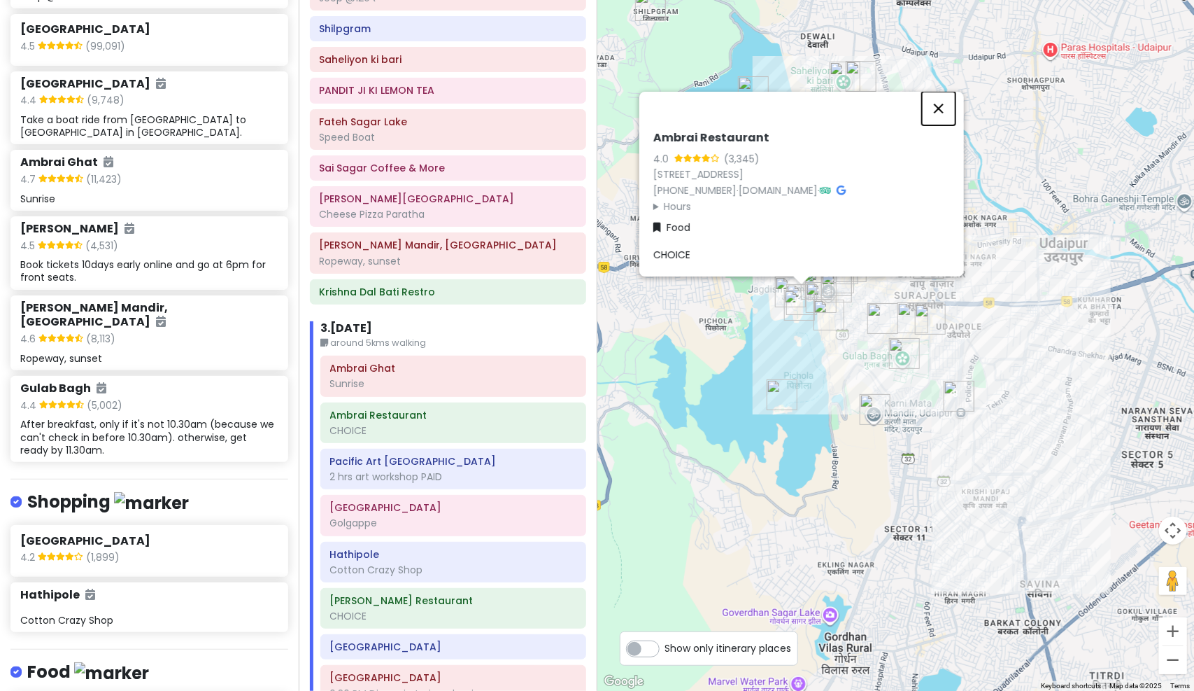
click at [940, 94] on button "Close" at bounding box center [939, 109] width 34 height 34
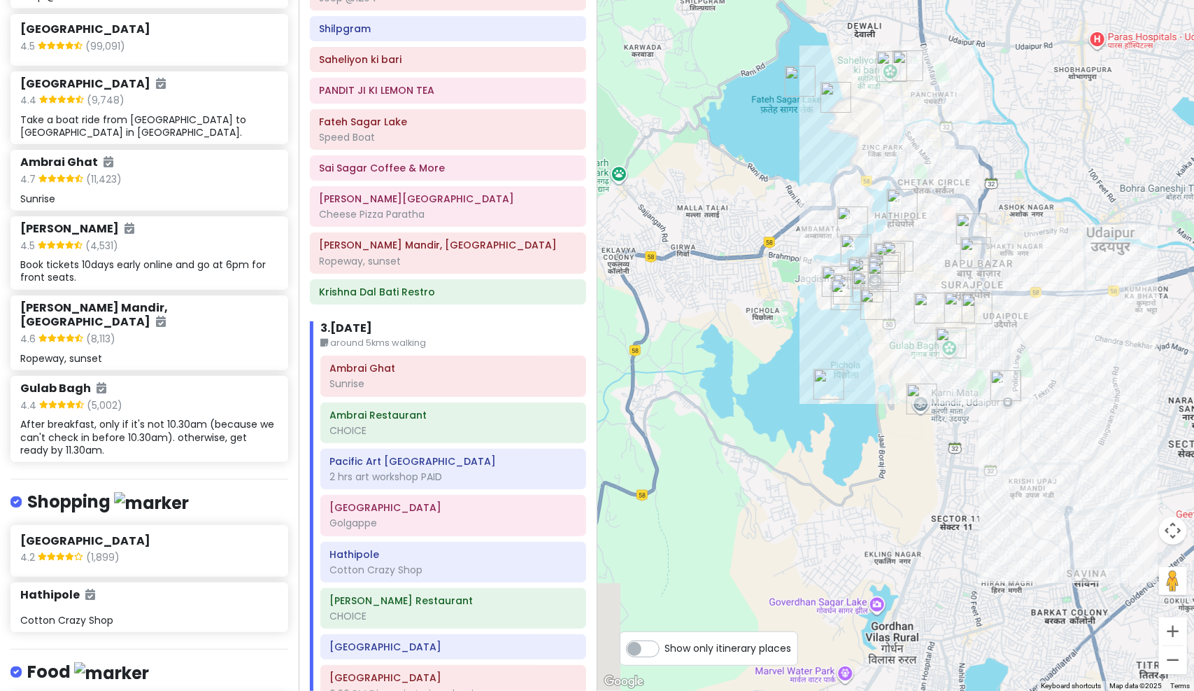
drag, startPoint x: 893, startPoint y: 181, endPoint x: 942, endPoint y: 168, distance: 51.2
click at [942, 168] on div at bounding box center [895, 345] width 597 height 691
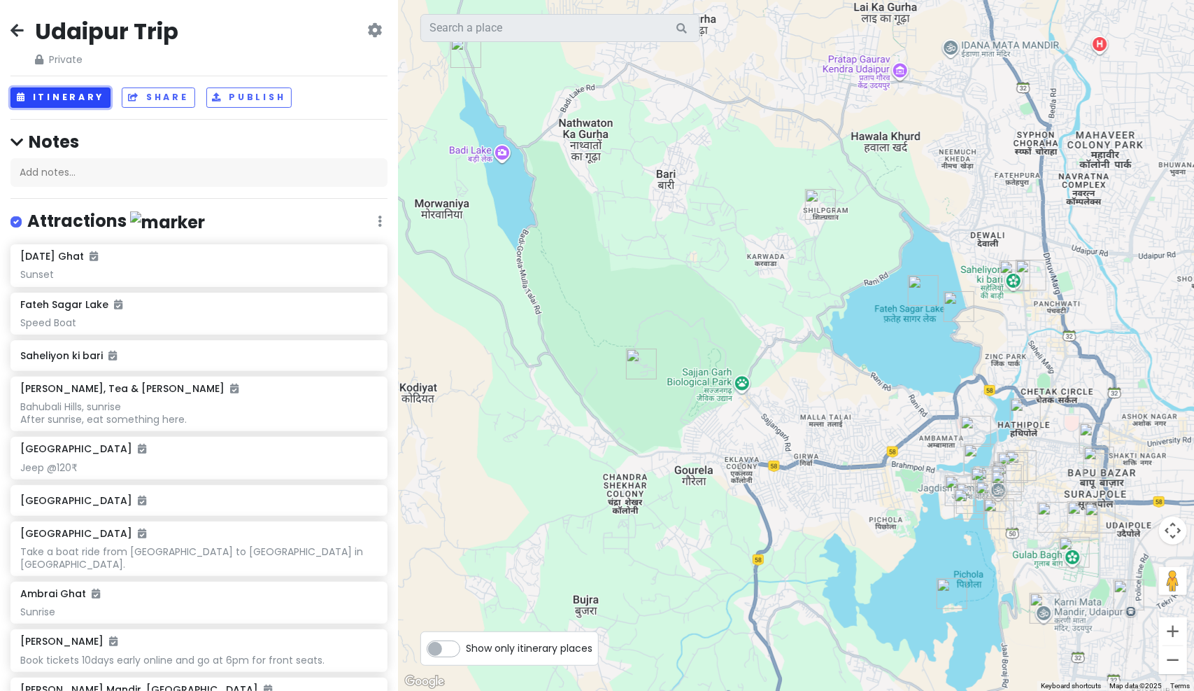
click at [90, 96] on button "Itinerary" at bounding box center [60, 97] width 100 height 20
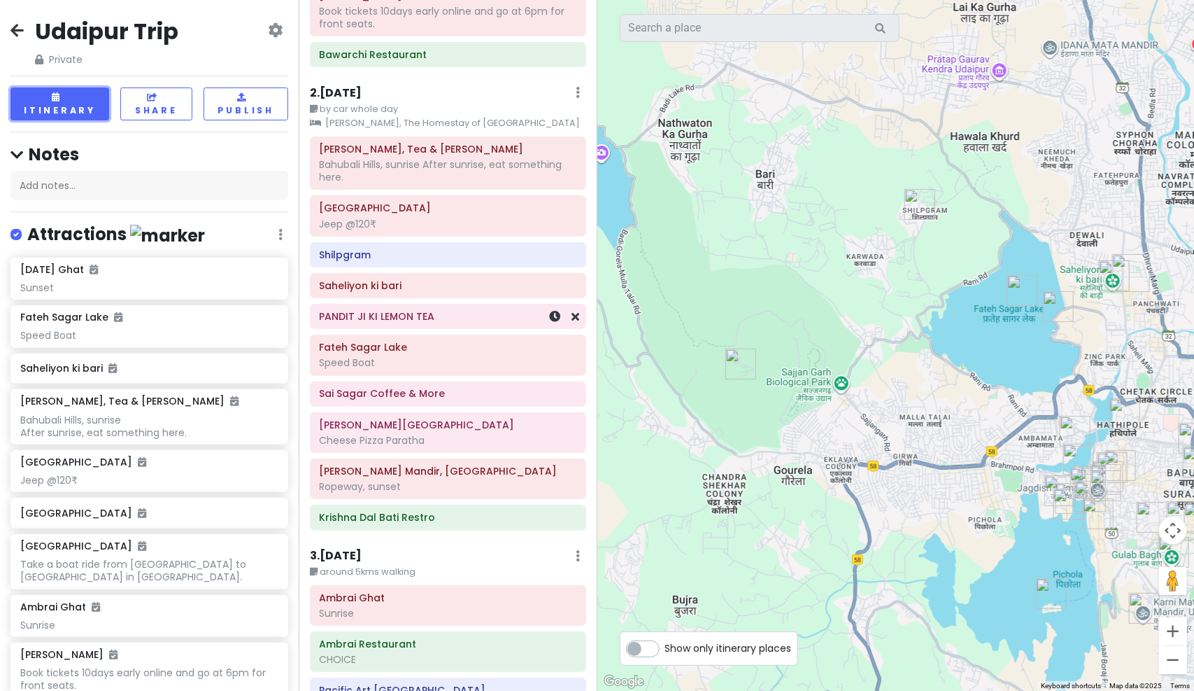
scroll to position [537, 0]
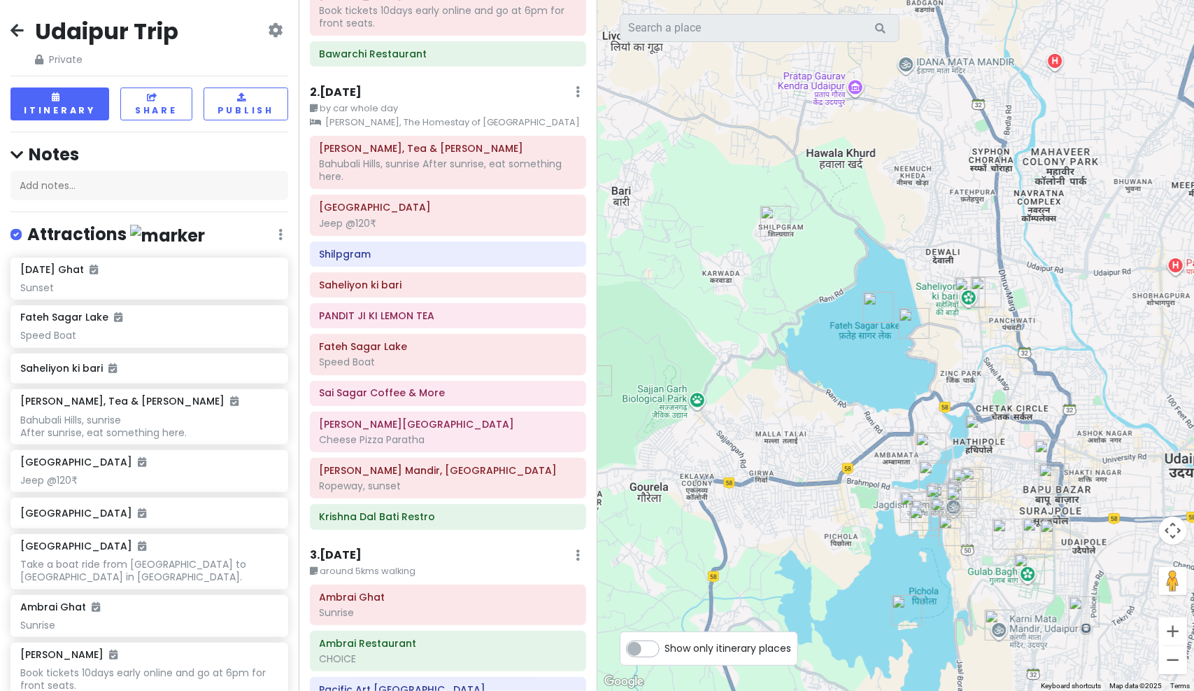
drag, startPoint x: 764, startPoint y: 509, endPoint x: 693, endPoint y: 516, distance: 71.8
click at [693, 516] on div at bounding box center [895, 345] width 597 height 691
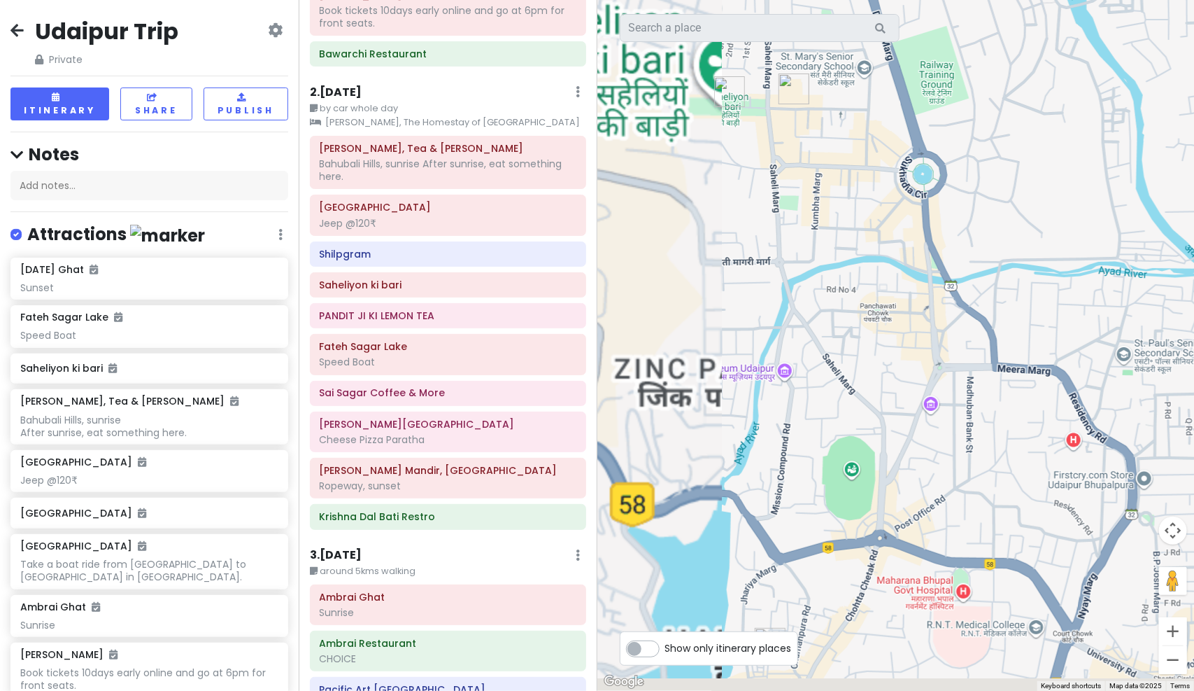
drag, startPoint x: 796, startPoint y: 295, endPoint x: 1081, endPoint y: 141, distance: 323.7
click at [1081, 141] on div at bounding box center [895, 345] width 597 height 691
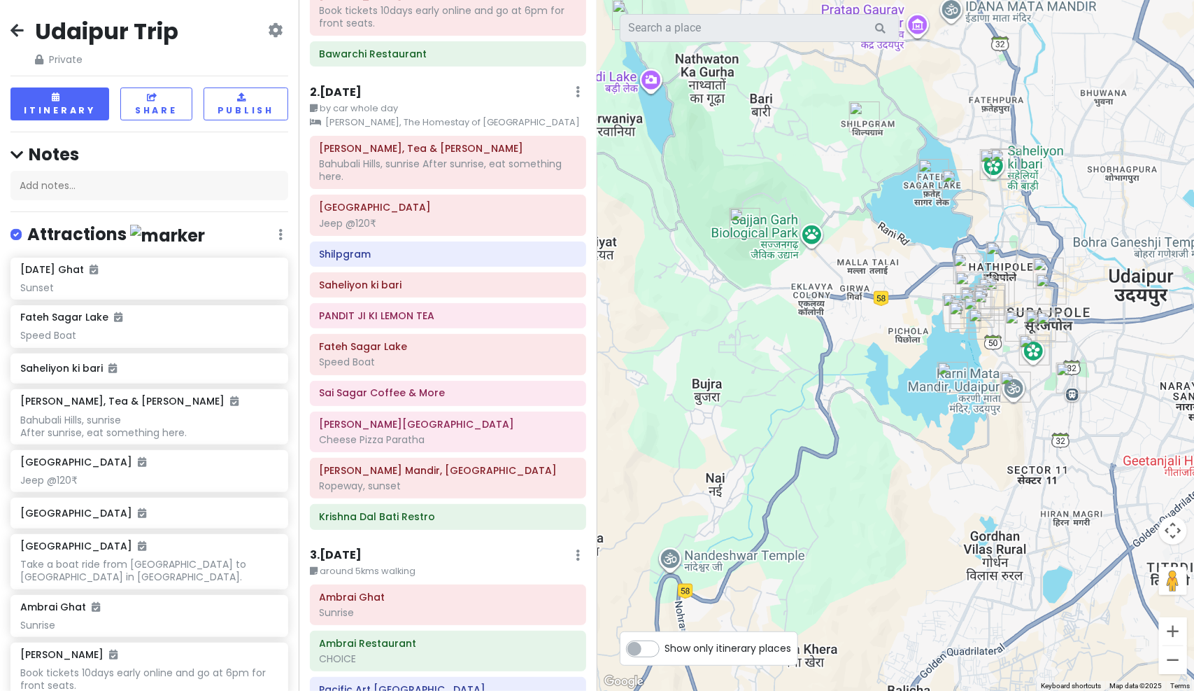
drag, startPoint x: 1025, startPoint y: 190, endPoint x: 1010, endPoint y: 262, distance: 74.4
click at [1010, 262] on div at bounding box center [895, 345] width 597 height 691
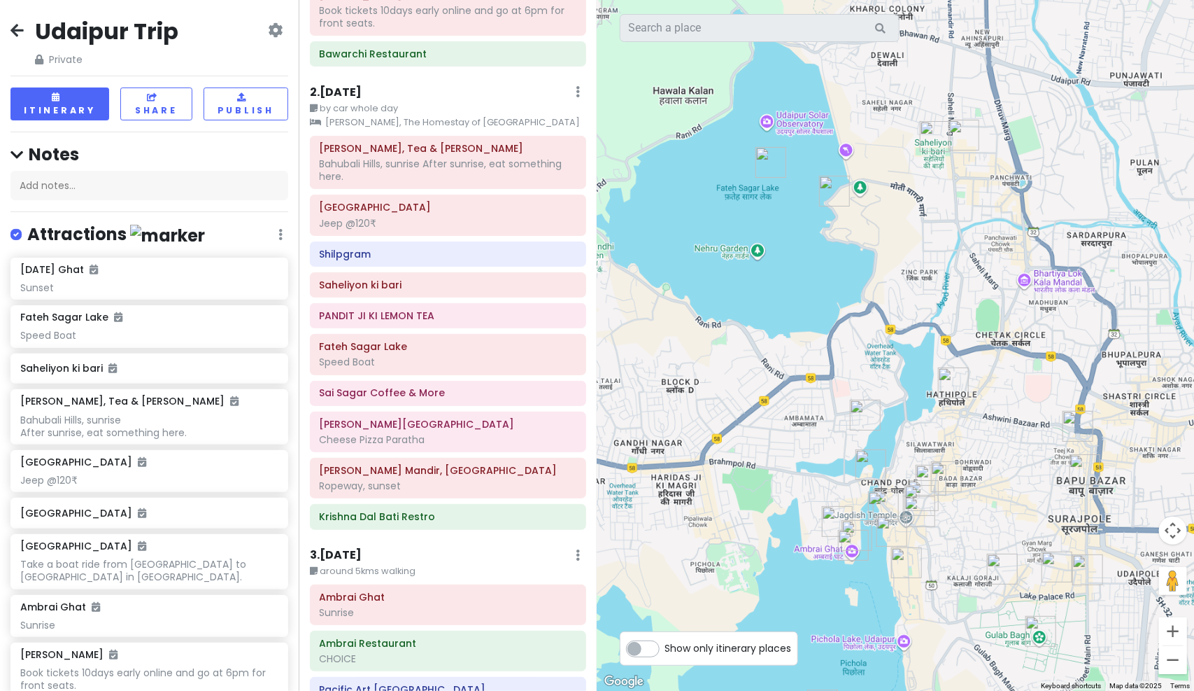
drag, startPoint x: 977, startPoint y: 268, endPoint x: 903, endPoint y: 169, distance: 123.4
click at [903, 166] on div at bounding box center [895, 345] width 597 height 691
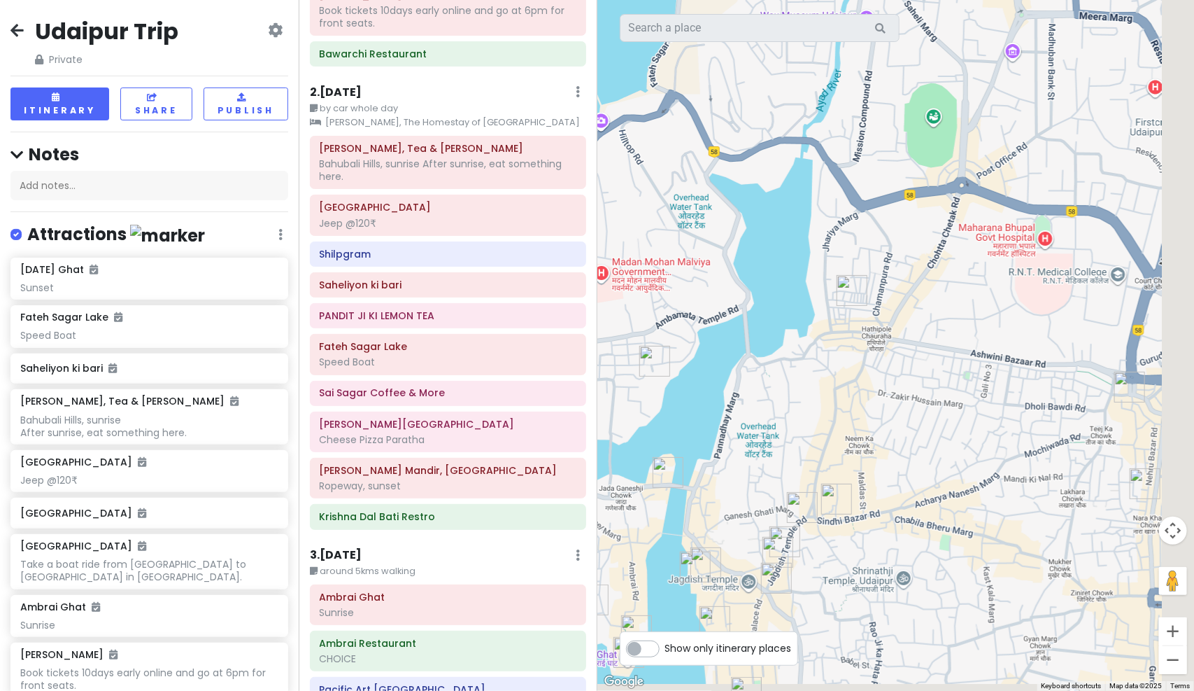
drag, startPoint x: 914, startPoint y: 247, endPoint x: 837, endPoint y: -73, distance: 329.4
click at [837, 0] on html "Udaipur Trip Private Change Dates Make a Copy Delete Trip Go Pro ⚡️ Give Feedba…" at bounding box center [597, 345] width 1194 height 691
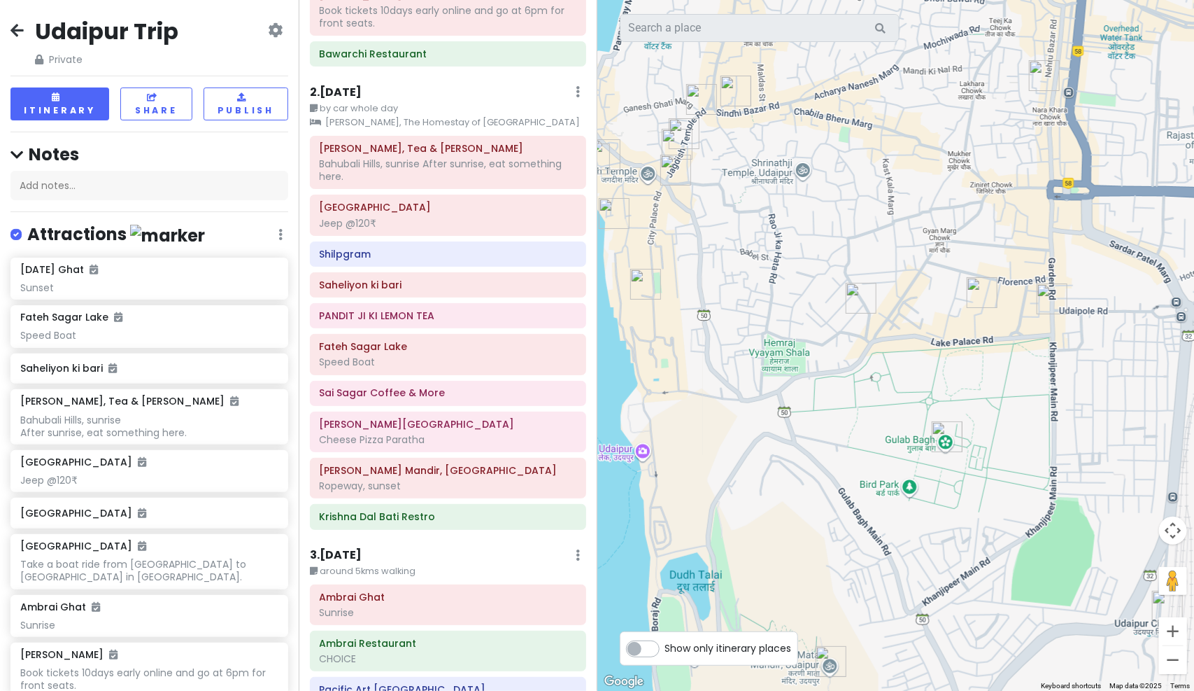
drag, startPoint x: 918, startPoint y: 346, endPoint x: 894, endPoint y: 348, distance: 23.8
click at [894, 348] on div at bounding box center [895, 345] width 597 height 691
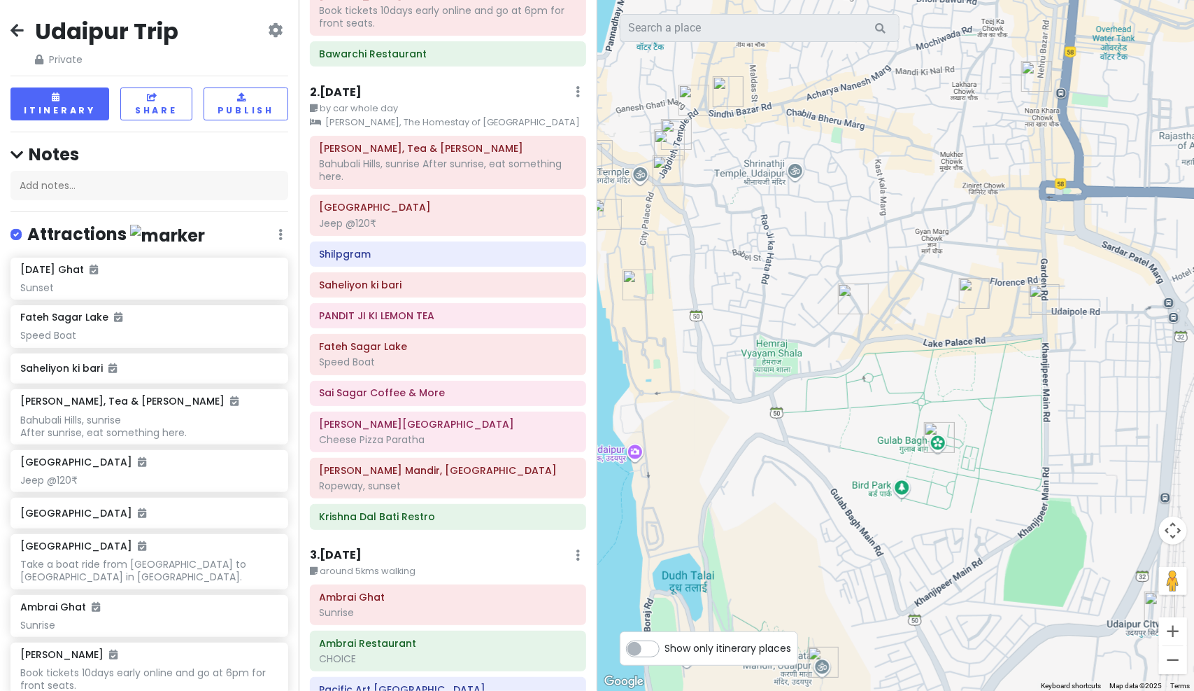
click at [1038, 302] on img "Sai Baba Paratha Centre" at bounding box center [1045, 299] width 42 height 42
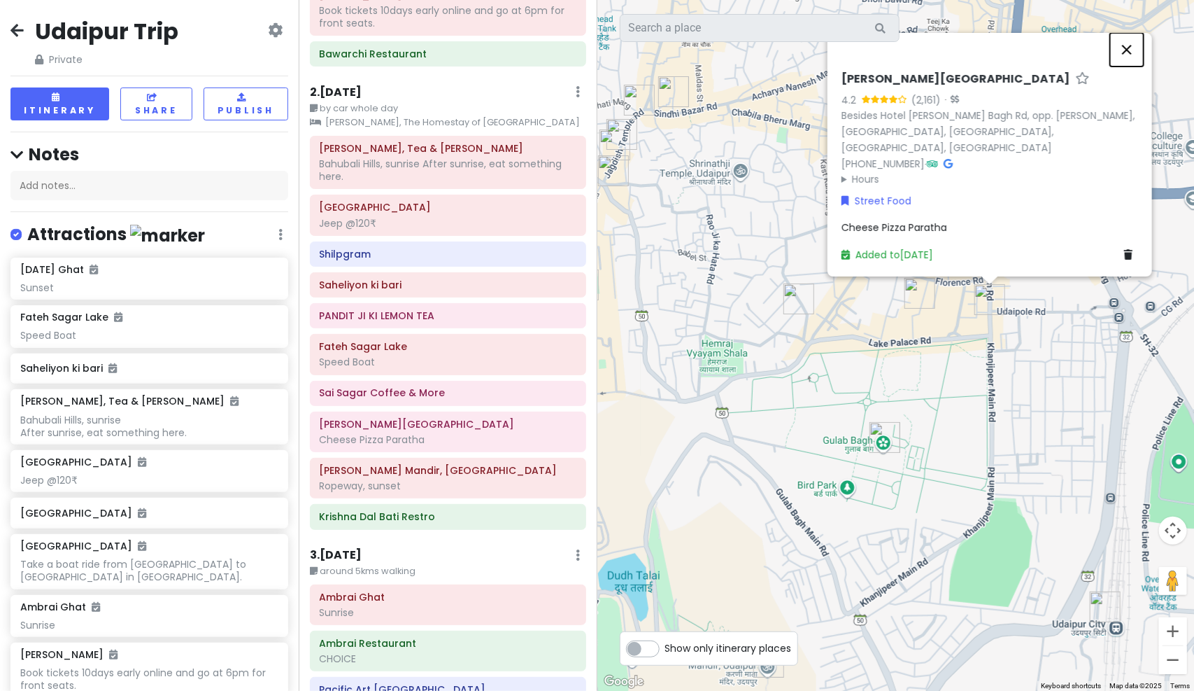
click at [1123, 64] on button "Close" at bounding box center [1127, 50] width 34 height 34
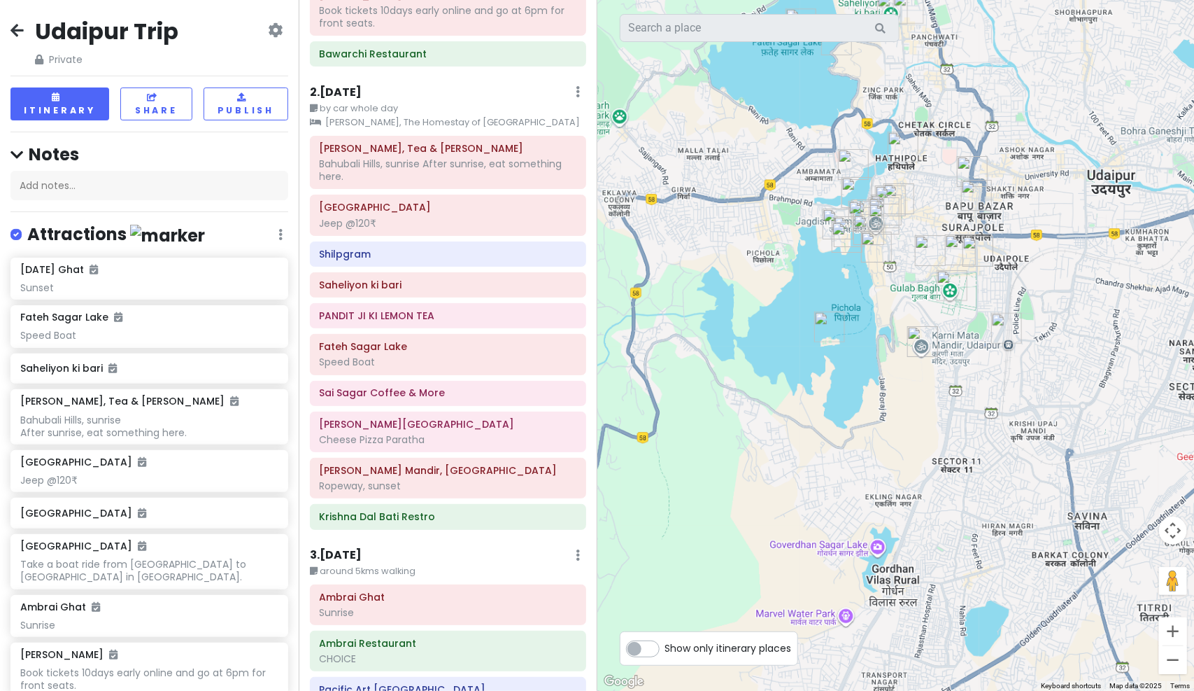
click at [977, 311] on div "To navigate, press the arrow keys." at bounding box center [895, 345] width 597 height 691
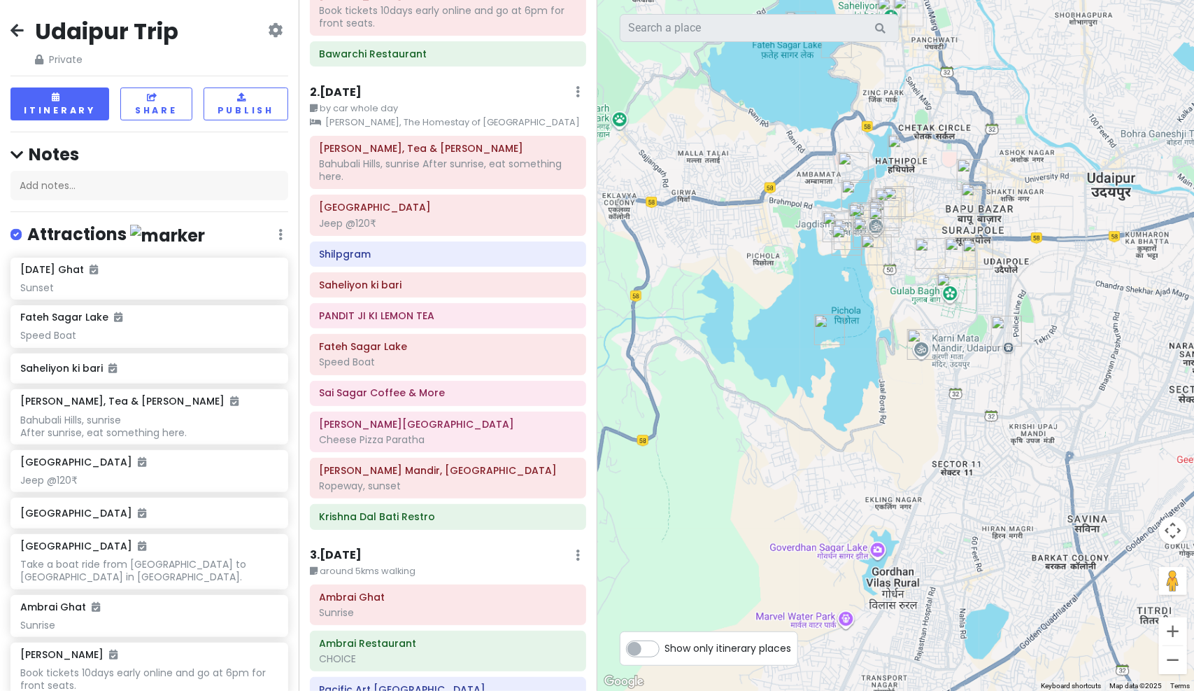
click at [1010, 336] on img "Udaipur City Railway Station" at bounding box center [1007, 331] width 42 height 42
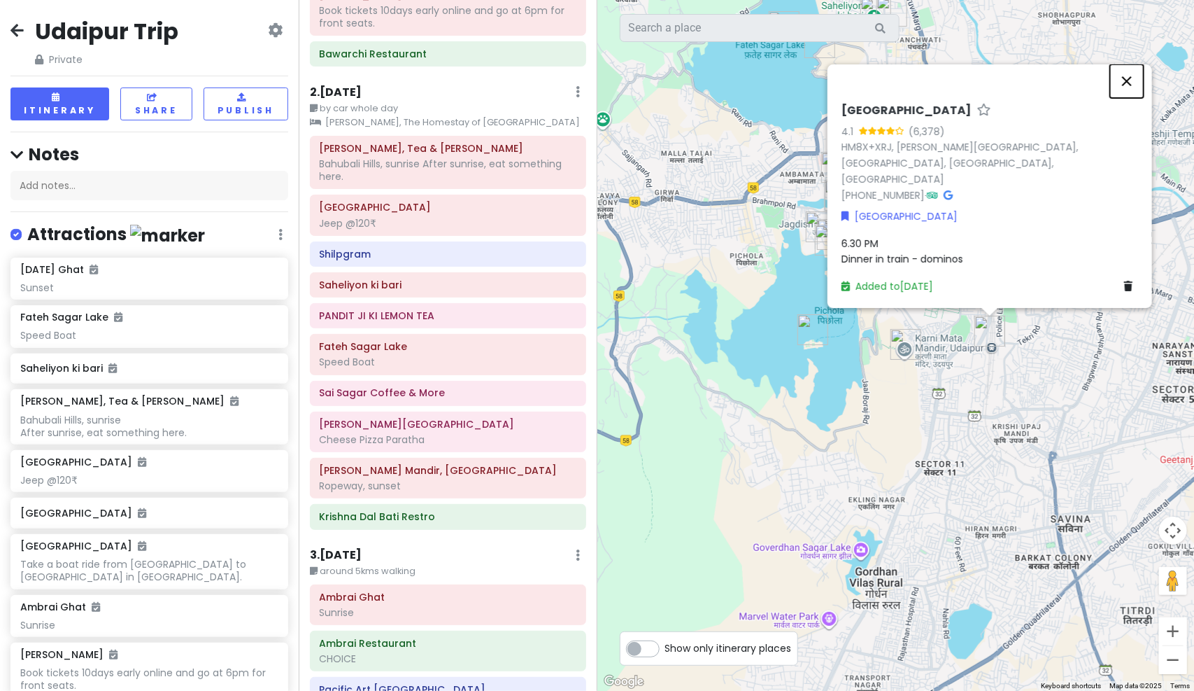
click at [1132, 98] on button "Close" at bounding box center [1127, 81] width 34 height 34
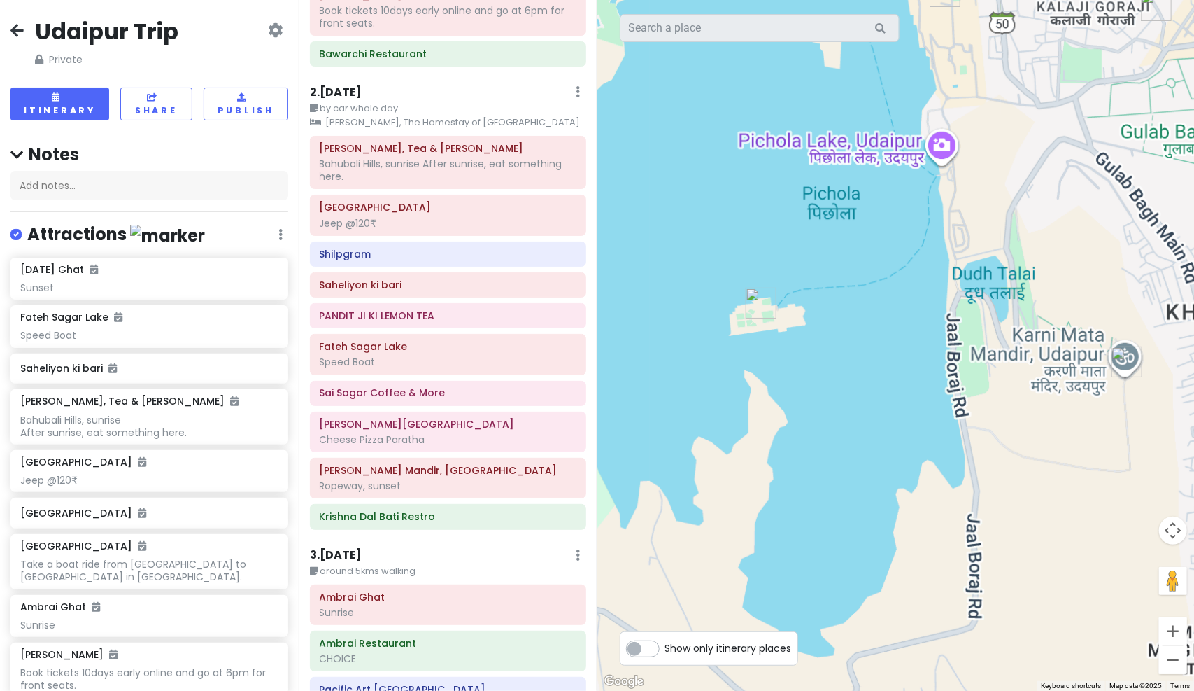
drag, startPoint x: 896, startPoint y: 344, endPoint x: 870, endPoint y: 394, distance: 56.3
click at [870, 394] on div "To navigate, press the arrow keys." at bounding box center [895, 345] width 597 height 691
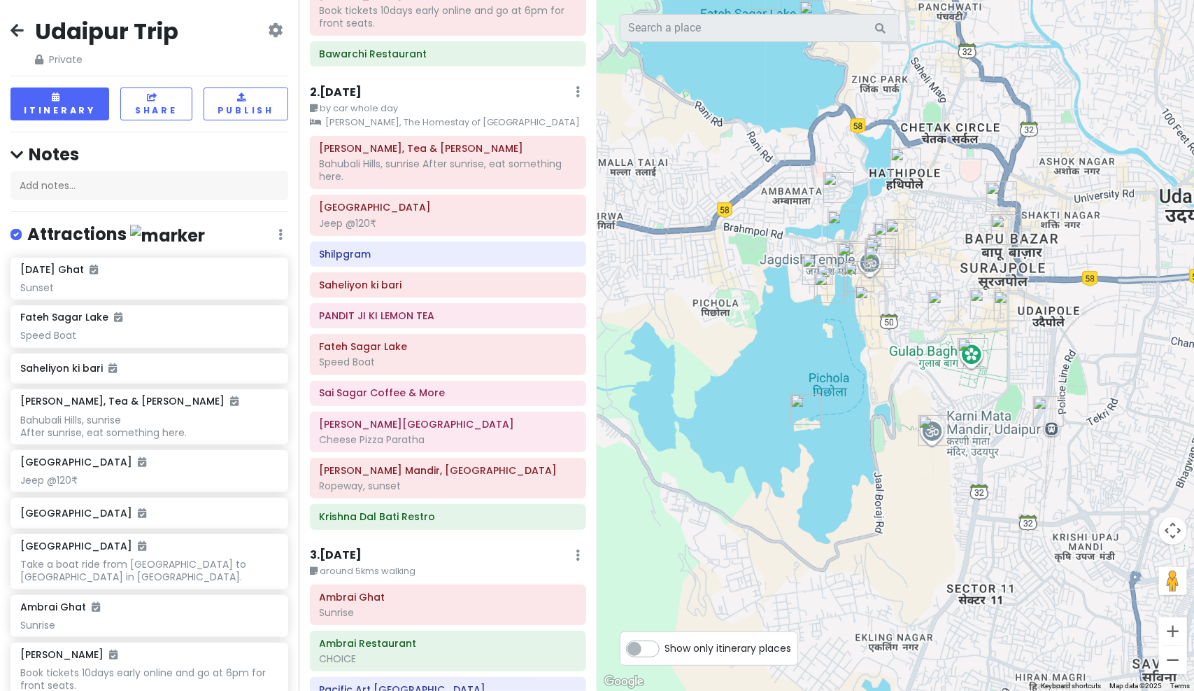
drag, startPoint x: 916, startPoint y: 337, endPoint x: 889, endPoint y: 410, distance: 78.1
click at [889, 410] on div at bounding box center [895, 345] width 597 height 691
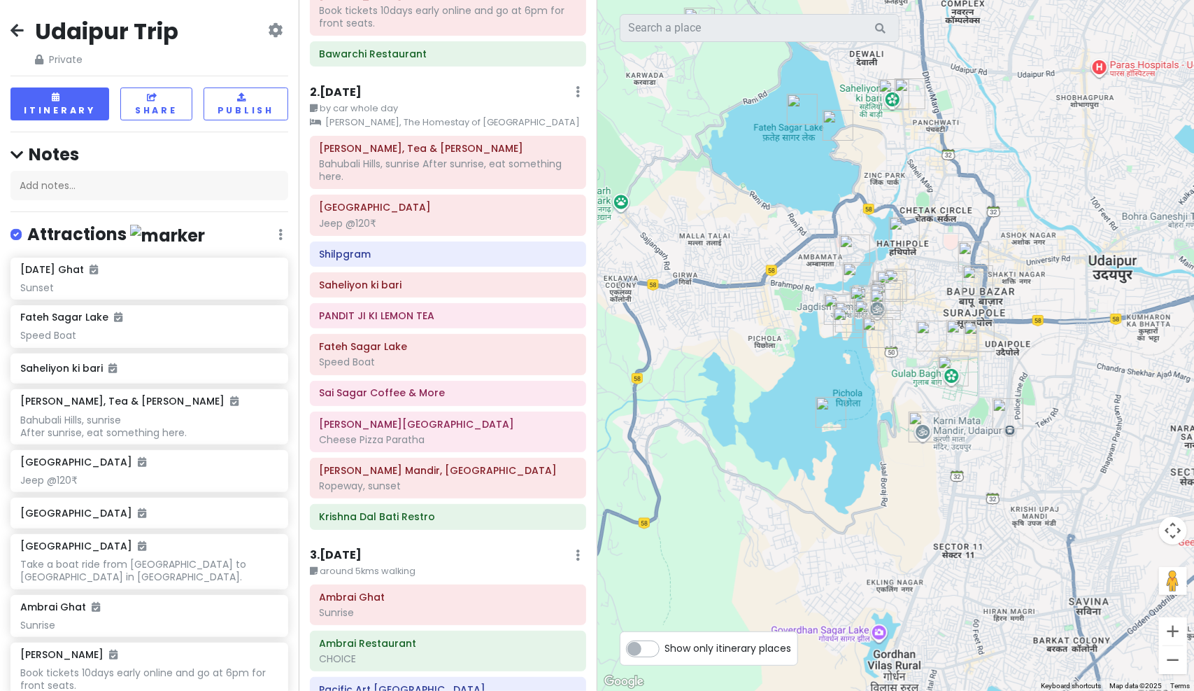
drag, startPoint x: 915, startPoint y: 215, endPoint x: 917, endPoint y: 245, distance: 29.4
click at [917, 245] on img "Hathipole" at bounding box center [905, 232] width 42 height 42
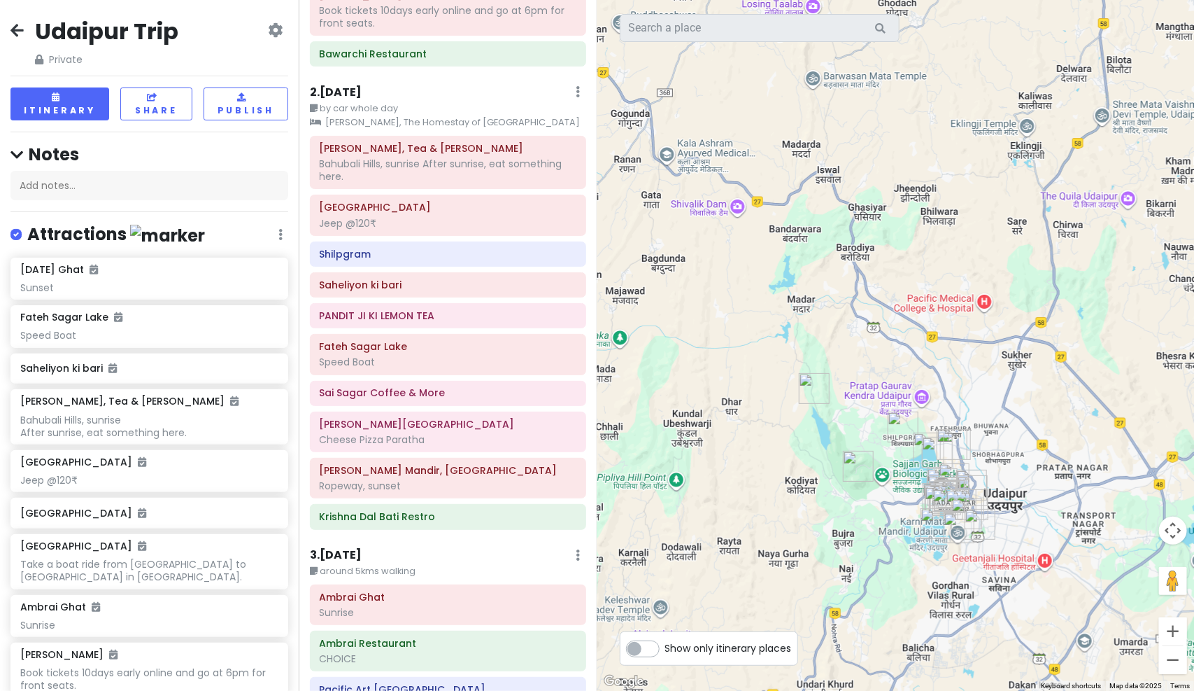
drag, startPoint x: 883, startPoint y: 288, endPoint x: 913, endPoint y: 497, distance: 210.7
click at [913, 497] on div at bounding box center [895, 345] width 597 height 691
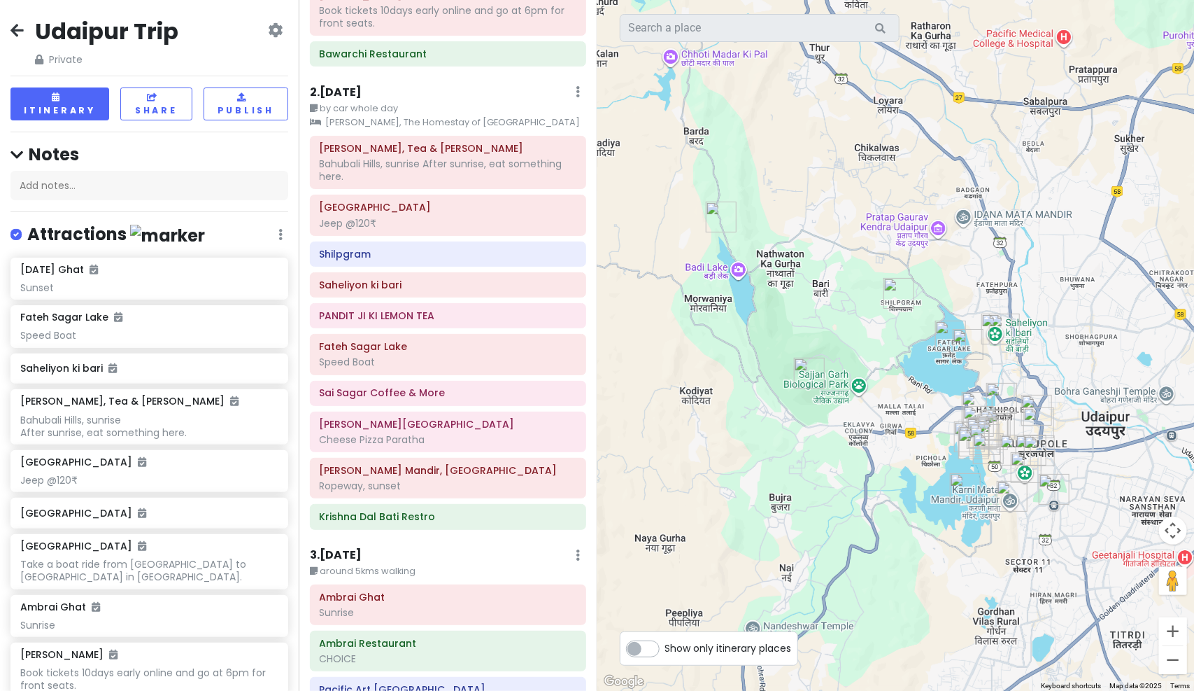
drag, startPoint x: 918, startPoint y: 482, endPoint x: 922, endPoint y: 411, distance: 70.8
click at [922, 411] on div at bounding box center [895, 345] width 597 height 691
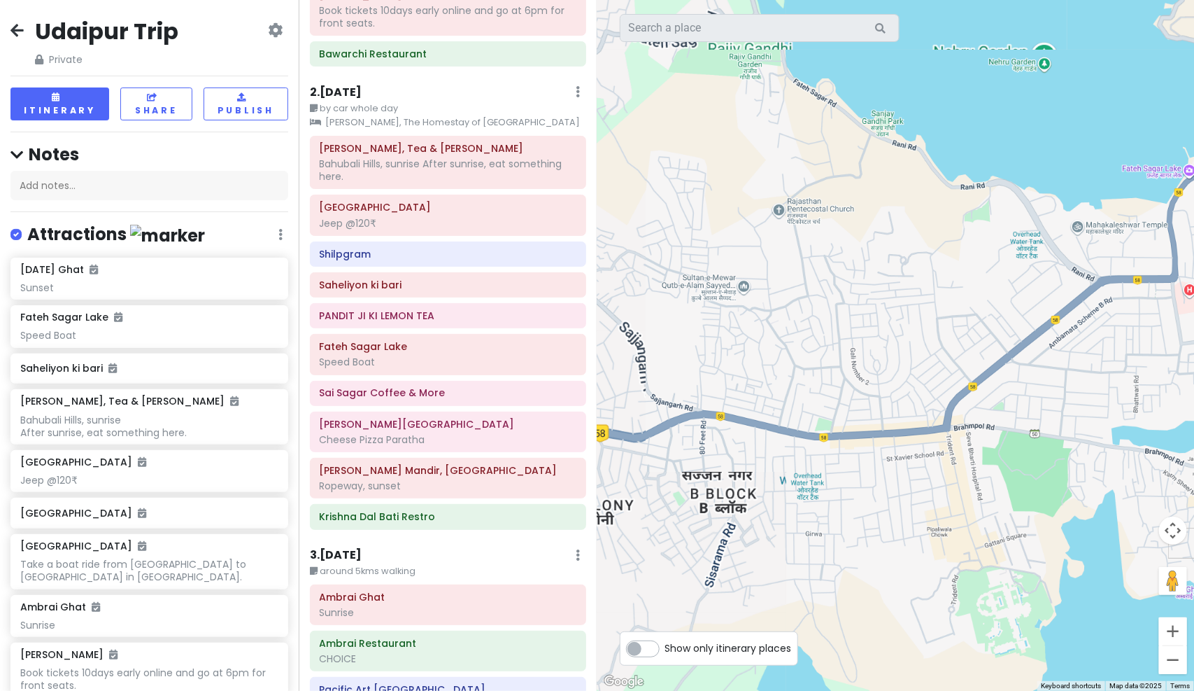
drag, startPoint x: 924, startPoint y: 411, endPoint x: 698, endPoint y: 349, distance: 233.7
click at [698, 349] on div at bounding box center [895, 345] width 597 height 691
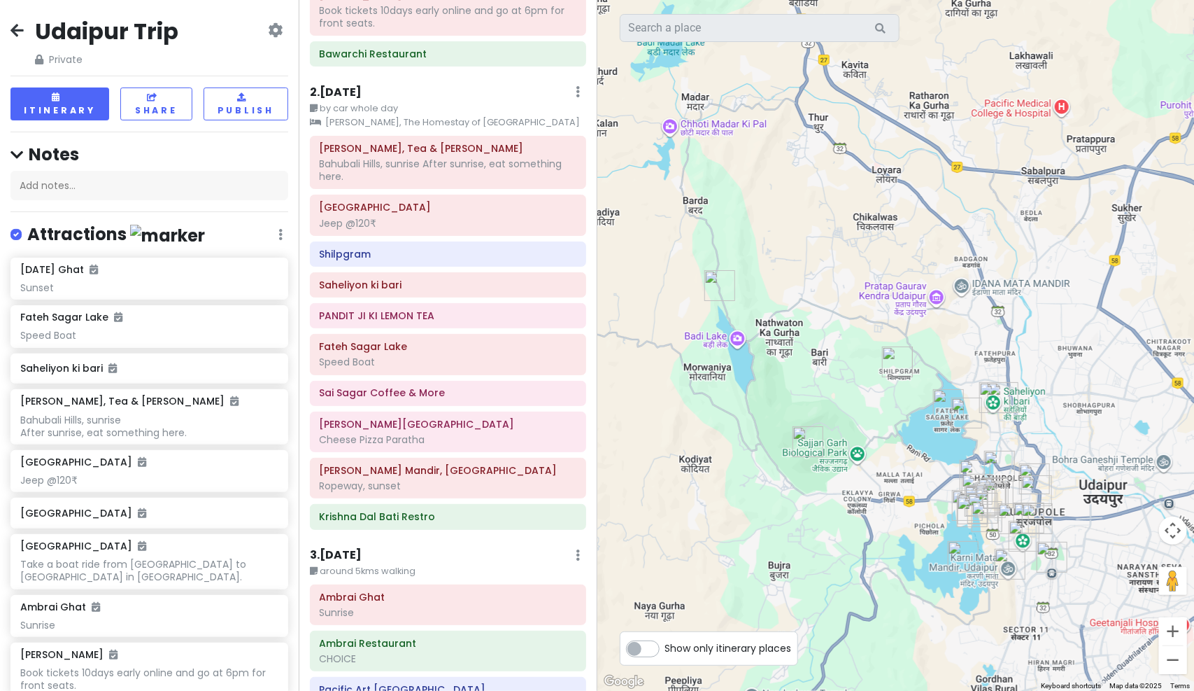
drag, startPoint x: 763, startPoint y: 370, endPoint x: 926, endPoint y: 491, distance: 203.6
click at [926, 491] on div at bounding box center [895, 345] width 597 height 691
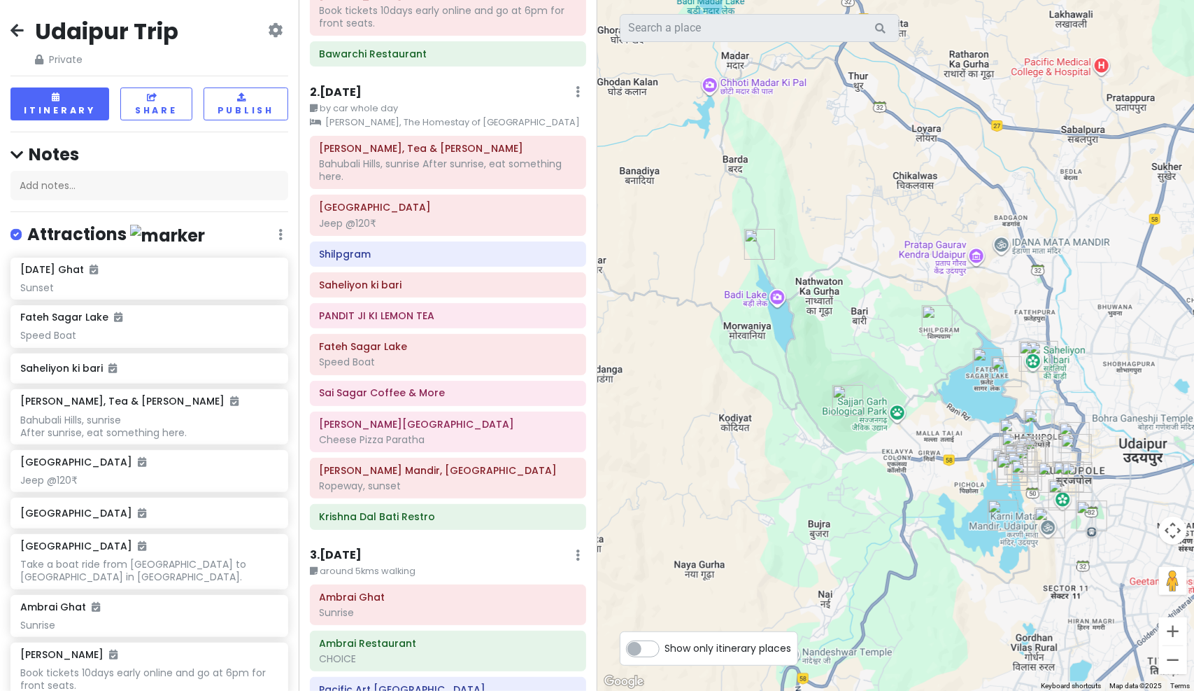
drag, startPoint x: 1056, startPoint y: 382, endPoint x: 1088, endPoint y: 339, distance: 53.0
click at [1088, 339] on div at bounding box center [895, 345] width 597 height 691
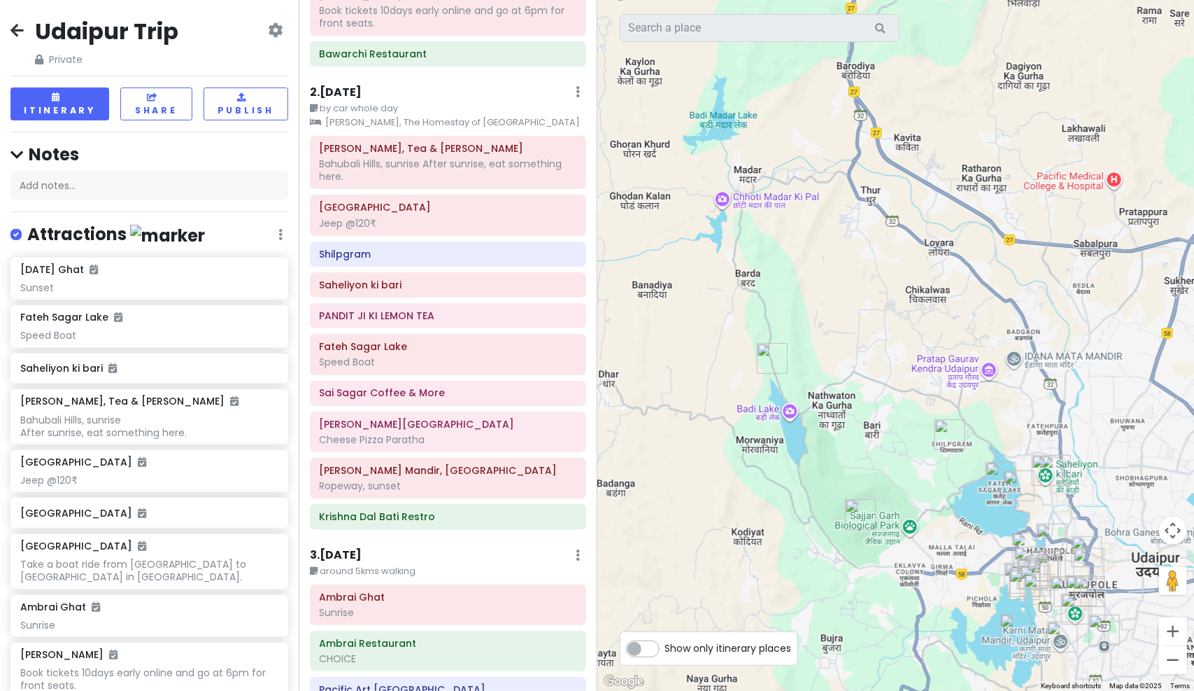
drag, startPoint x: 945, startPoint y: 418, endPoint x: 963, endPoint y: 547, distance: 130.7
click at [963, 547] on div at bounding box center [895, 345] width 597 height 691
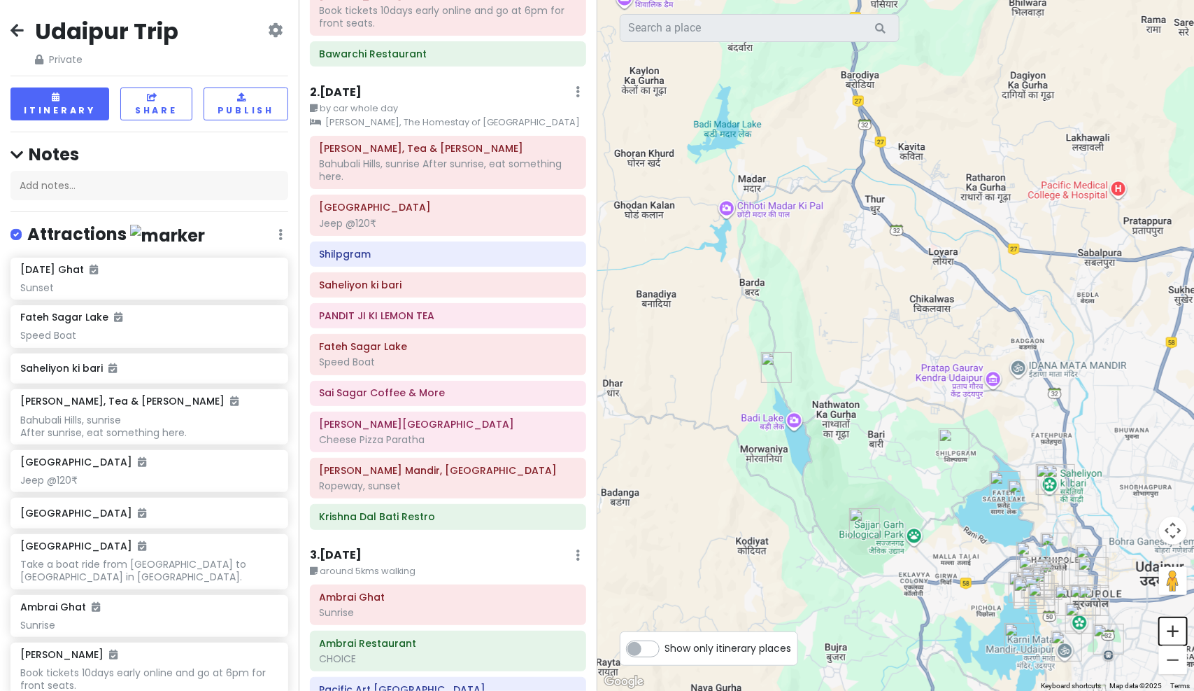
click at [1168, 632] on button "Zoom in" at bounding box center [1173, 631] width 28 height 28
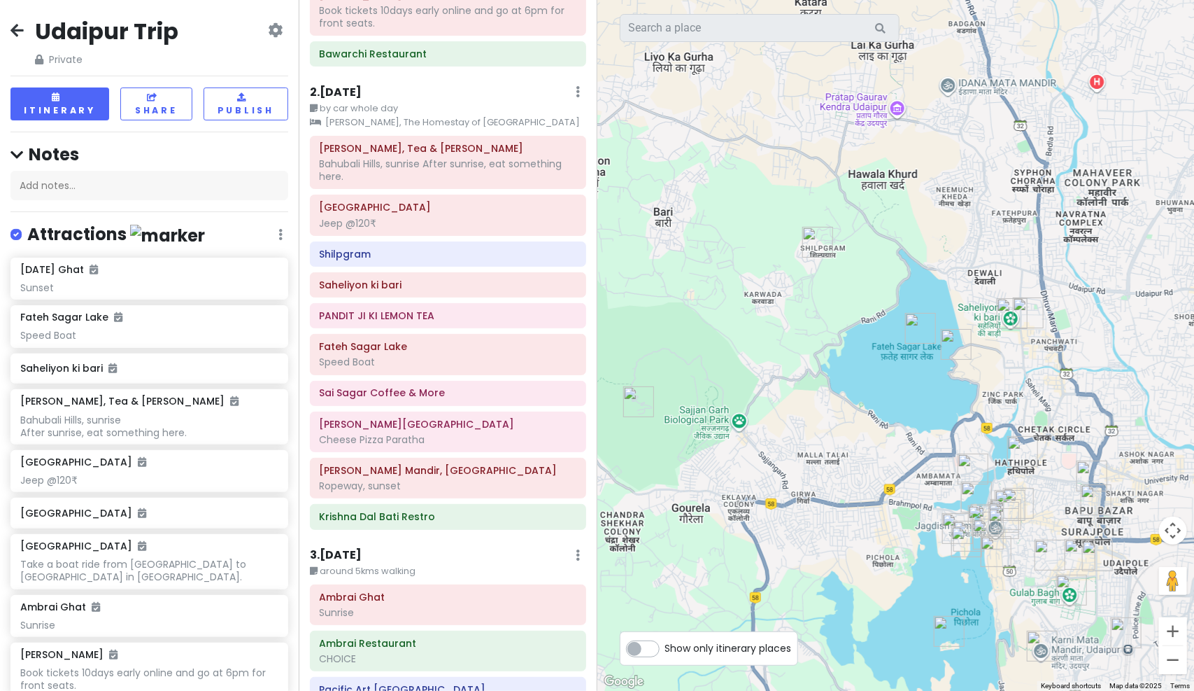
drag, startPoint x: 1064, startPoint y: 544, endPoint x: 879, endPoint y: 269, distance: 331.6
click at [879, 269] on div at bounding box center [895, 345] width 597 height 691
